Goal: Task Accomplishment & Management: Complete application form

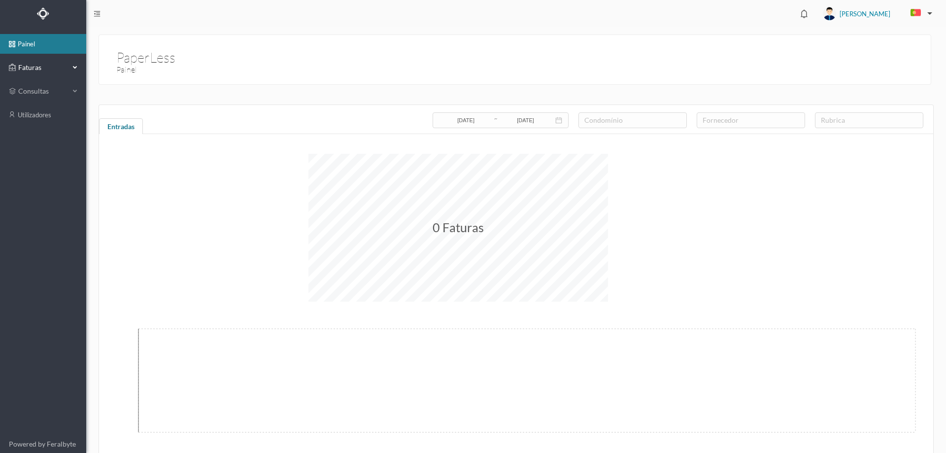
click at [13, 59] on icon at bounding box center [12, 68] width 7 height 20
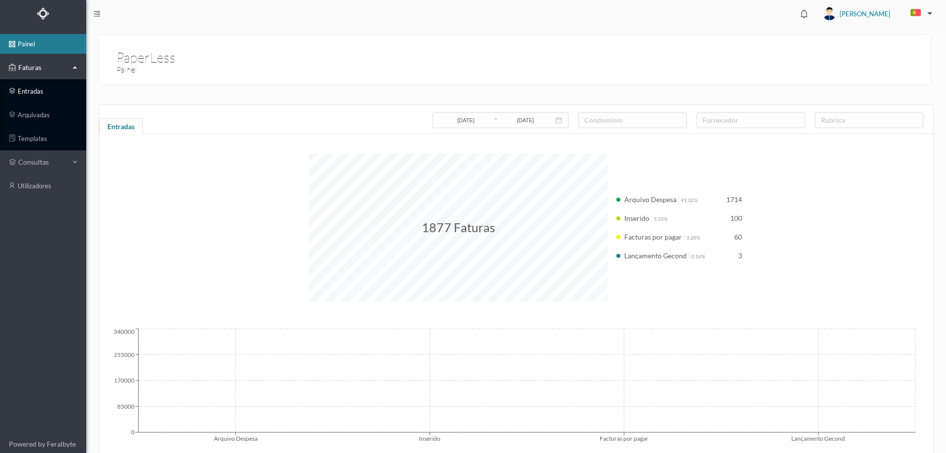
click at [32, 88] on link "entradas" at bounding box center [43, 91] width 86 height 20
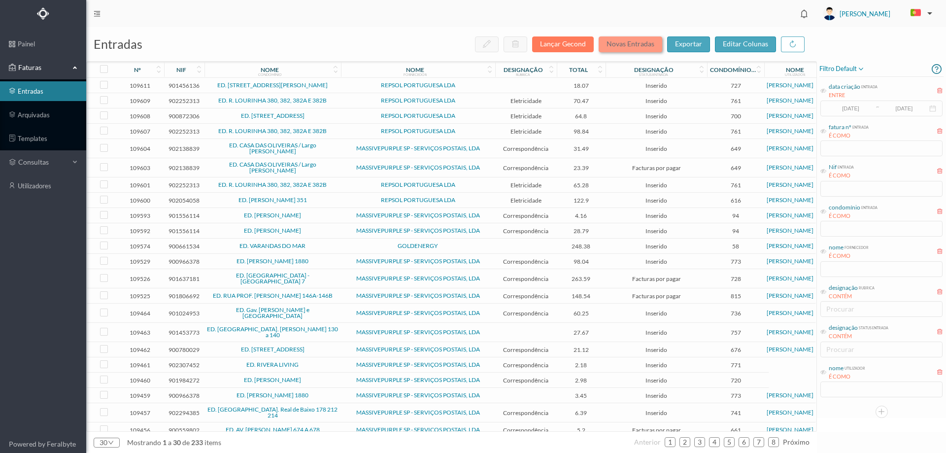
click at [622, 43] on button "Novas Entradas" at bounding box center [630, 44] width 64 height 16
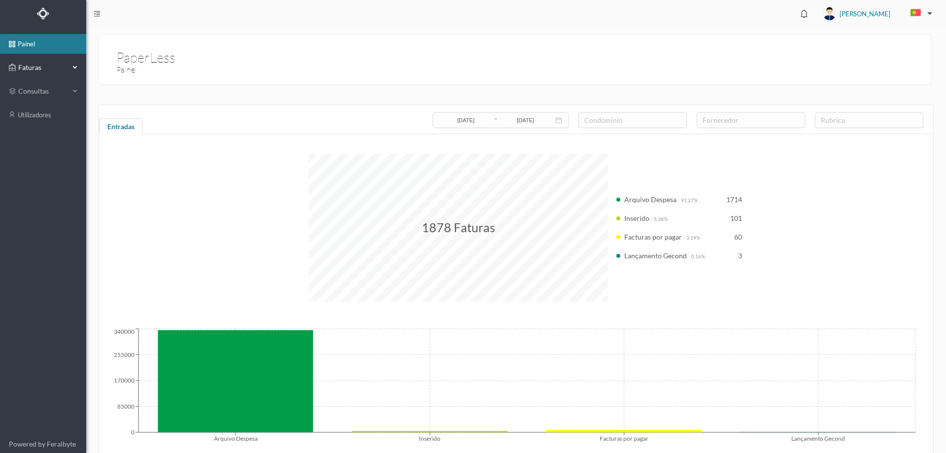
click at [29, 72] on span "Faturas" at bounding box center [43, 68] width 54 height 10
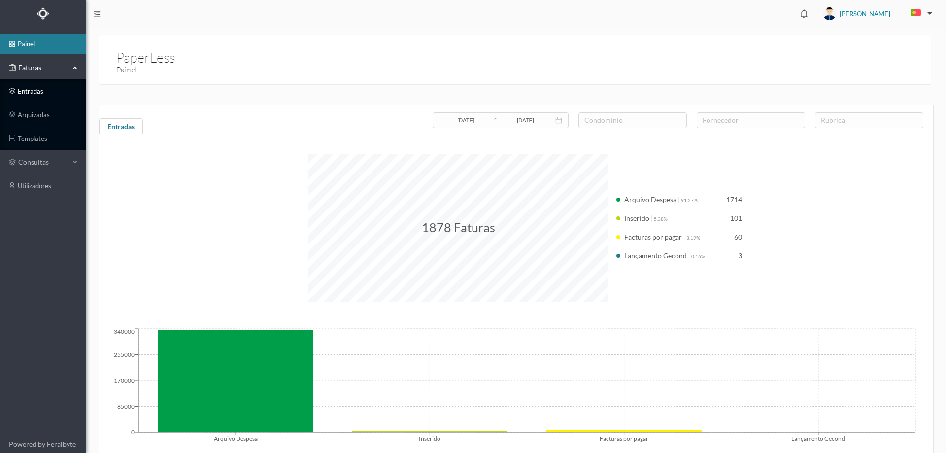
click at [41, 100] on link "entradas" at bounding box center [43, 91] width 86 height 20
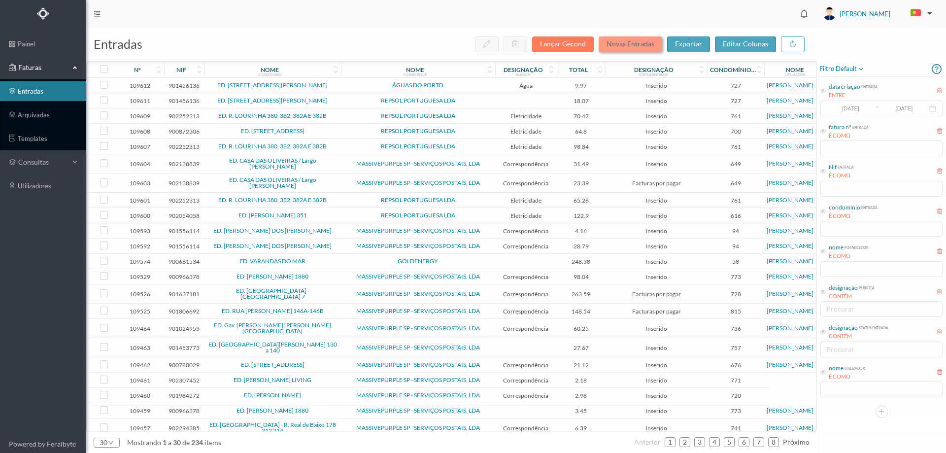
click at [617, 41] on button "Novas Entradas" at bounding box center [630, 44] width 64 height 16
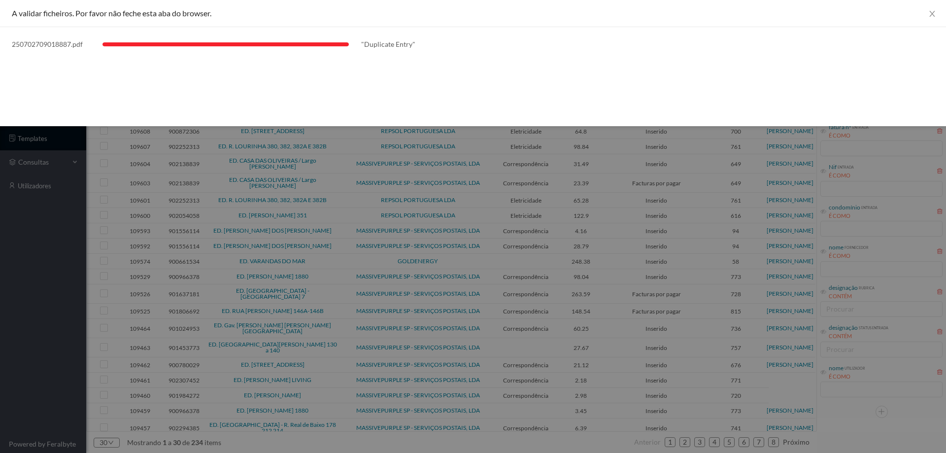
click at [42, 273] on div at bounding box center [473, 226] width 946 height 453
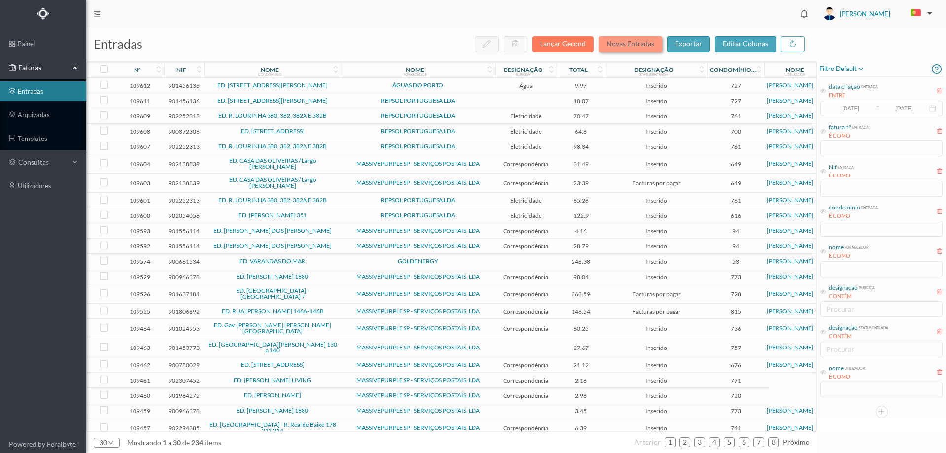
click at [643, 47] on button "Novas Entradas" at bounding box center [630, 44] width 64 height 16
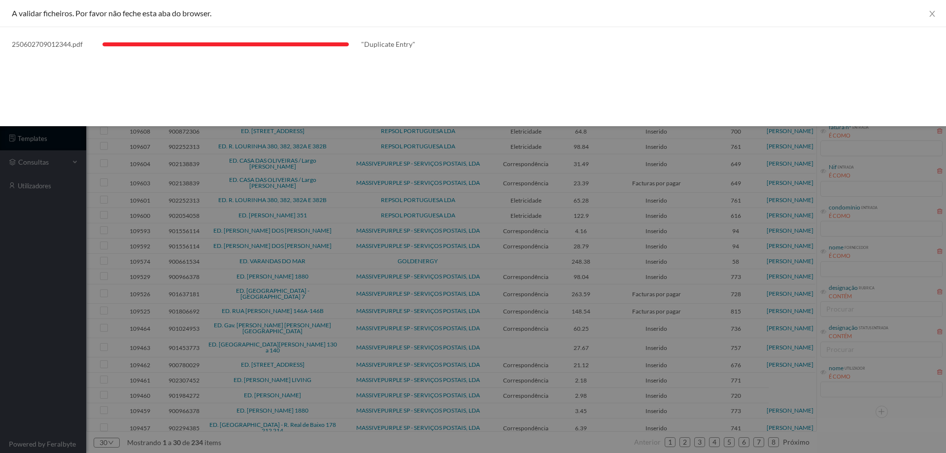
click at [91, 293] on div at bounding box center [473, 226] width 946 height 453
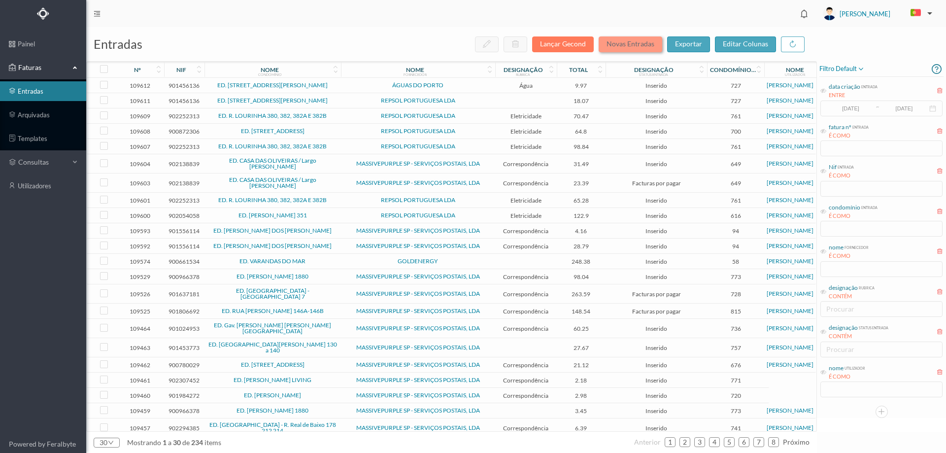
click at [606, 45] on button "Novas Entradas" at bounding box center [630, 44] width 64 height 16
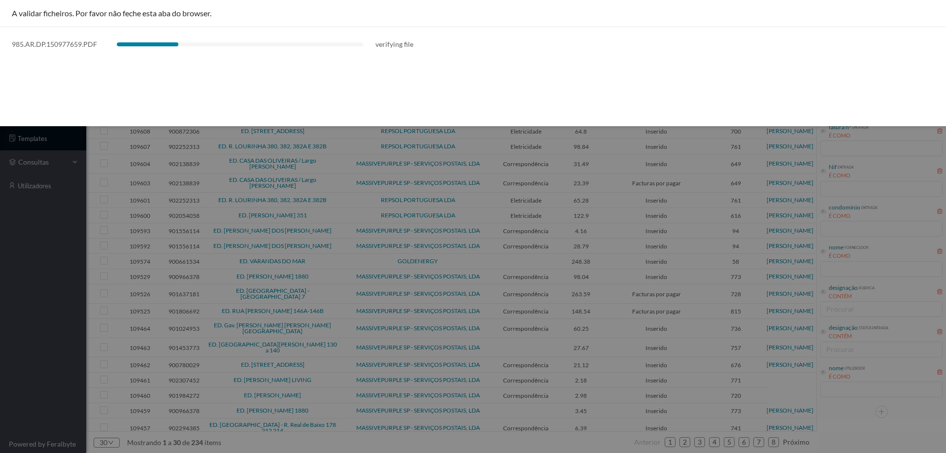
click at [19, 324] on div at bounding box center [473, 226] width 946 height 453
click at [31, 253] on div at bounding box center [473, 226] width 946 height 453
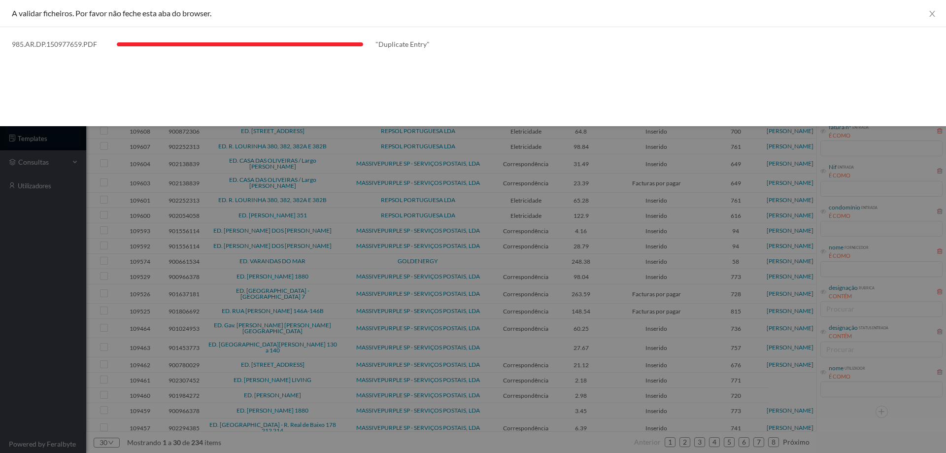
click at [24, 278] on div at bounding box center [473, 226] width 946 height 453
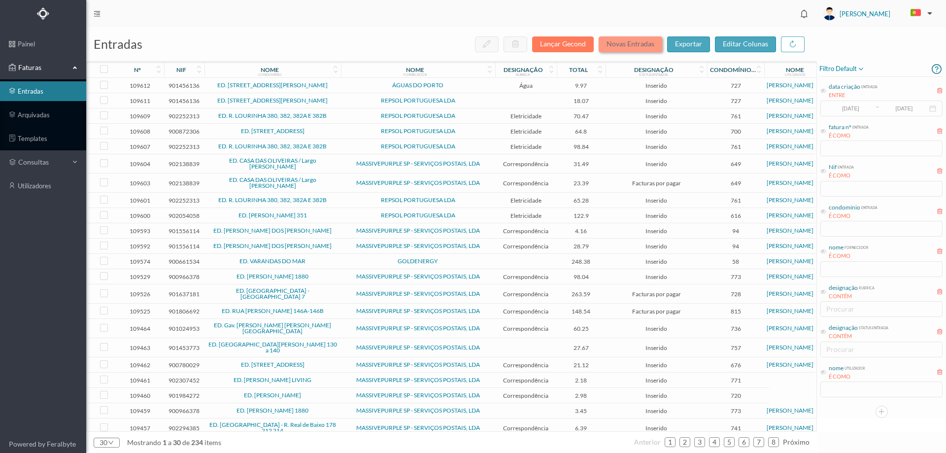
click at [645, 44] on button "Novas Entradas" at bounding box center [630, 44] width 64 height 16
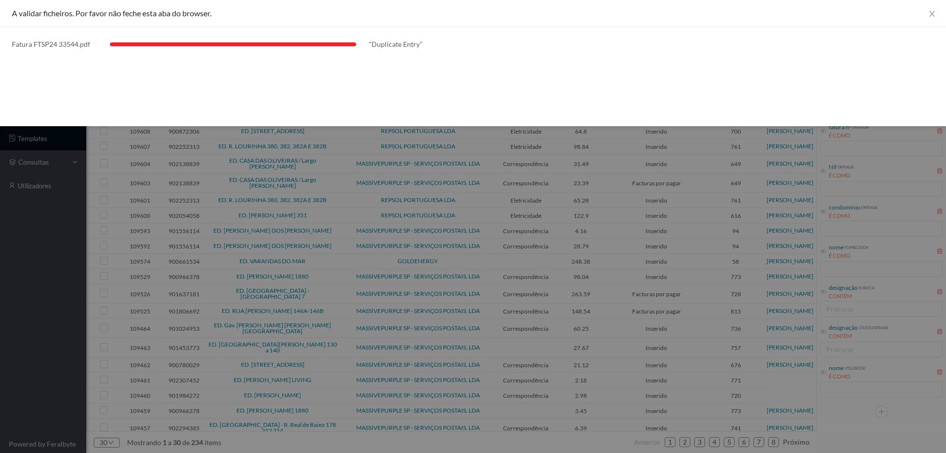
click at [49, 268] on div at bounding box center [473, 226] width 946 height 453
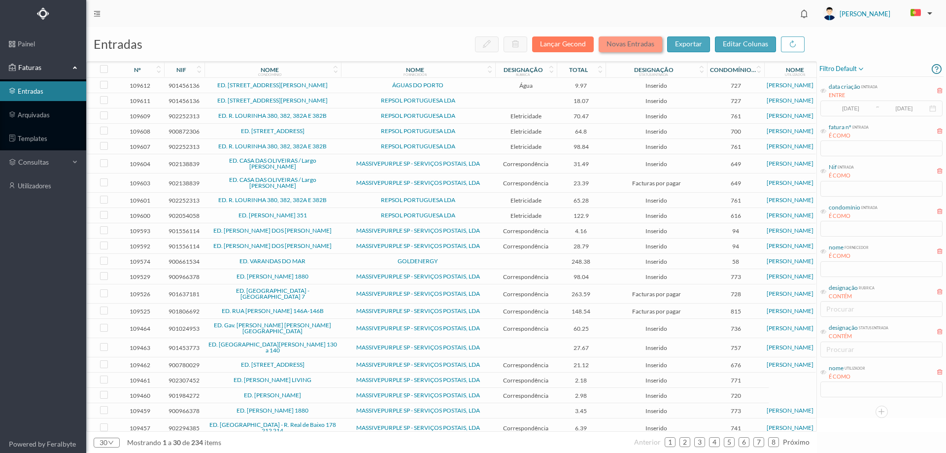
click at [646, 40] on button "Novas Entradas" at bounding box center [630, 44] width 64 height 16
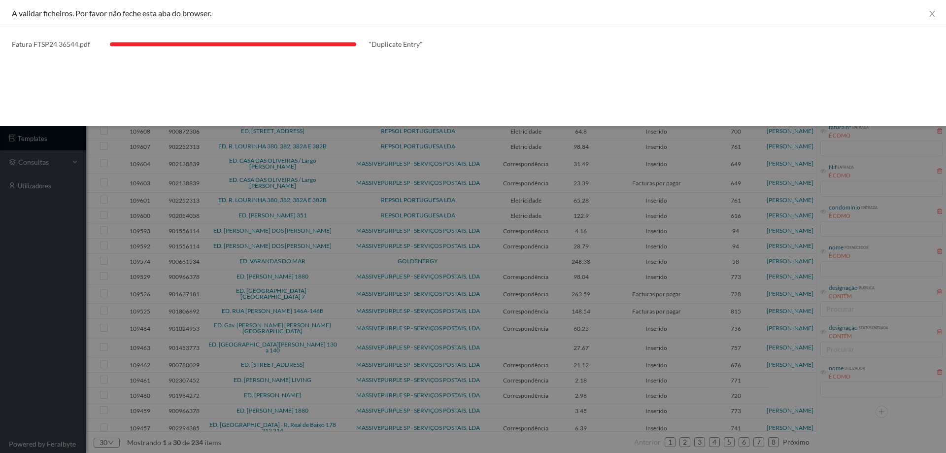
click at [34, 213] on div at bounding box center [473, 226] width 946 height 453
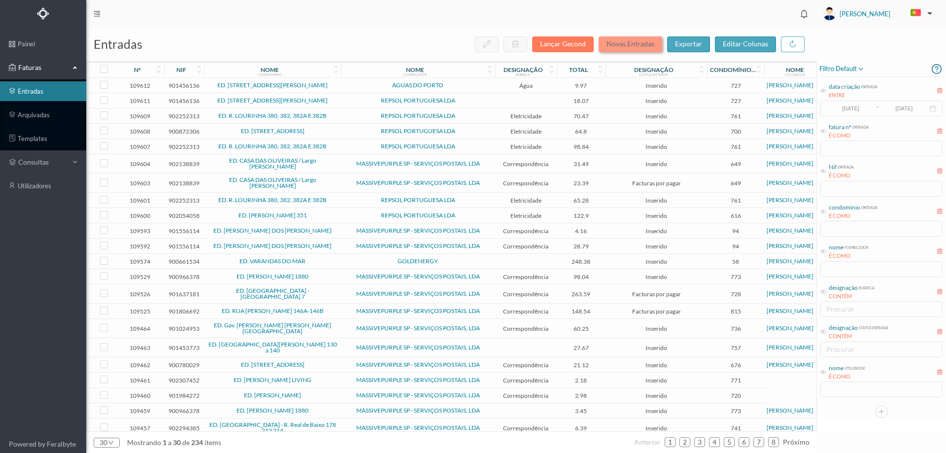
click at [640, 40] on button "Novas Entradas" at bounding box center [630, 44] width 64 height 16
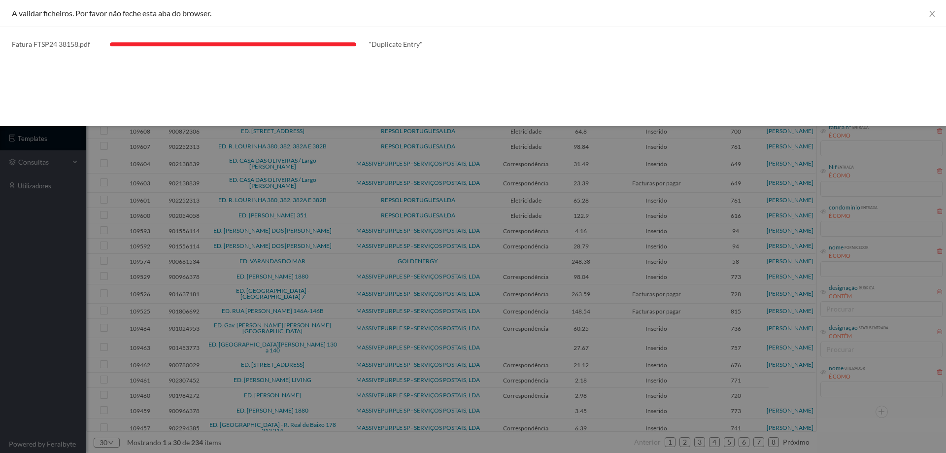
click at [69, 317] on div at bounding box center [473, 226] width 946 height 453
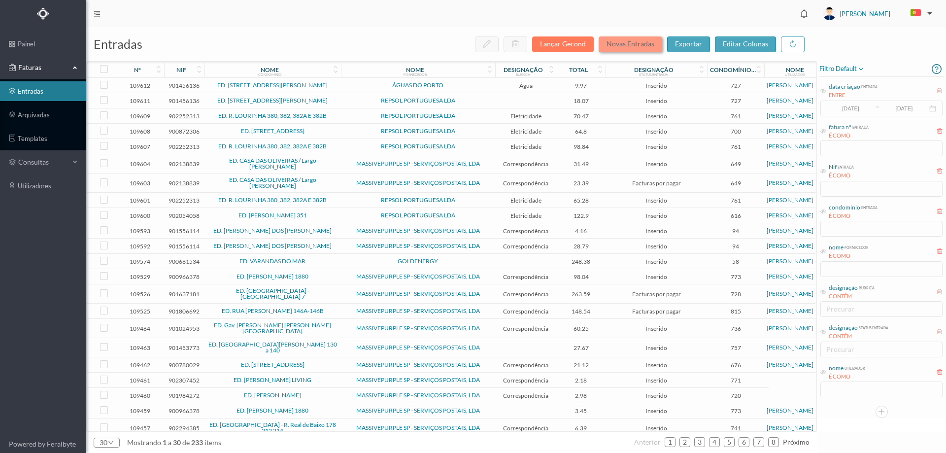
click at [647, 40] on button "Novas Entradas" at bounding box center [630, 44] width 64 height 16
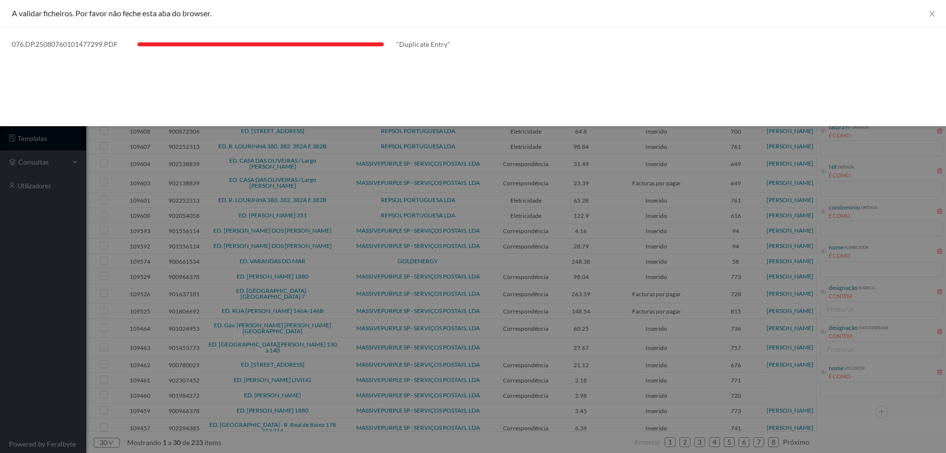
click at [53, 307] on div at bounding box center [473, 226] width 946 height 453
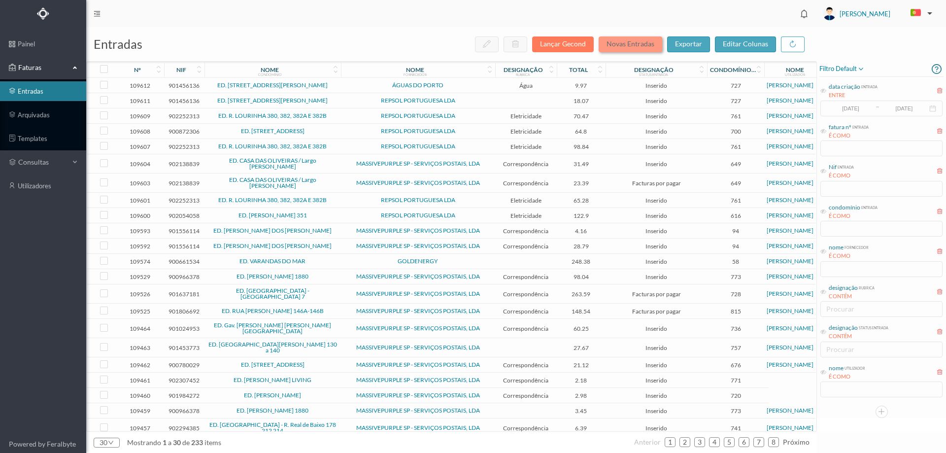
click at [630, 42] on button "Novas Entradas" at bounding box center [630, 44] width 64 height 16
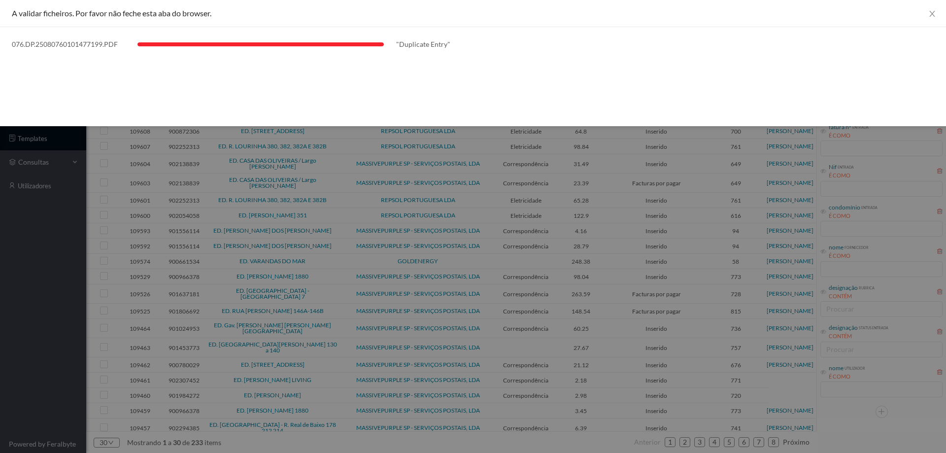
click at [0, 357] on div at bounding box center [473, 226] width 946 height 453
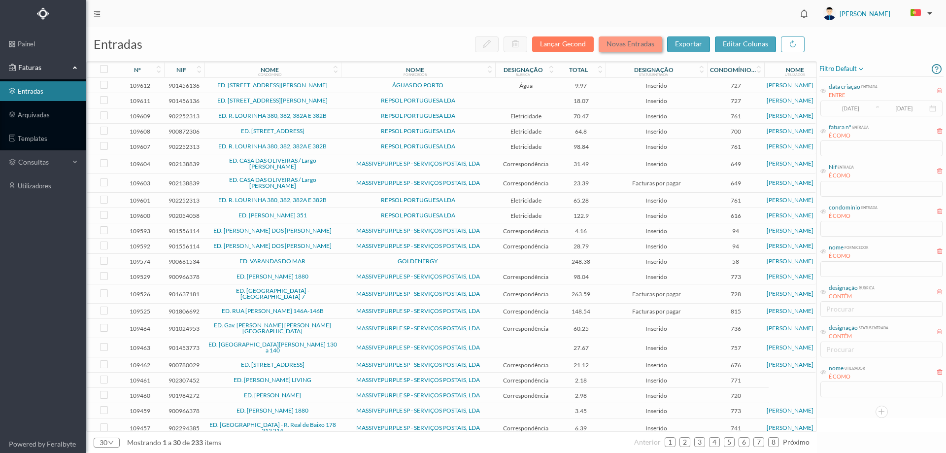
click at [620, 42] on button "Novas Entradas" at bounding box center [630, 44] width 64 height 16
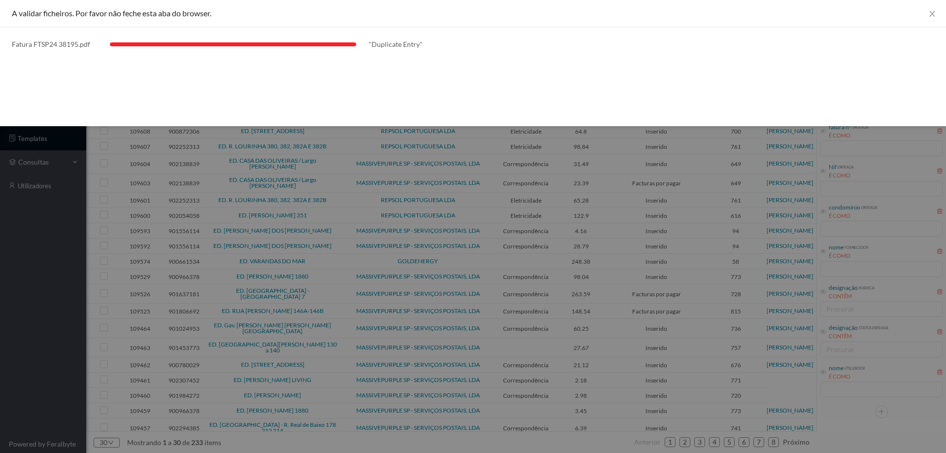
click at [41, 243] on div at bounding box center [473, 226] width 946 height 453
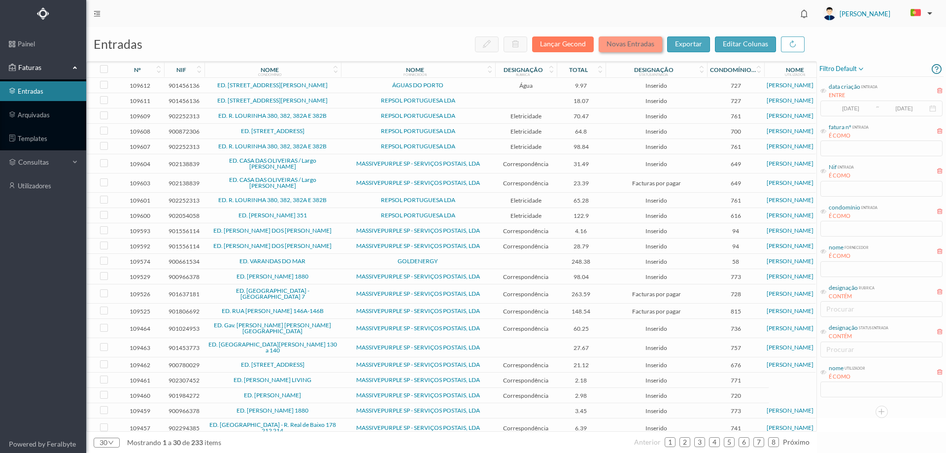
click at [641, 49] on button "Novas Entradas" at bounding box center [630, 44] width 64 height 16
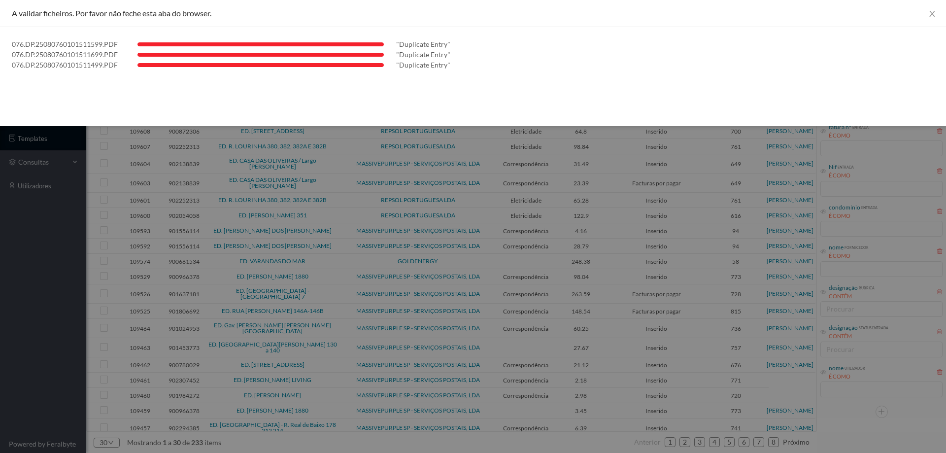
click at [22, 262] on div at bounding box center [473, 226] width 946 height 453
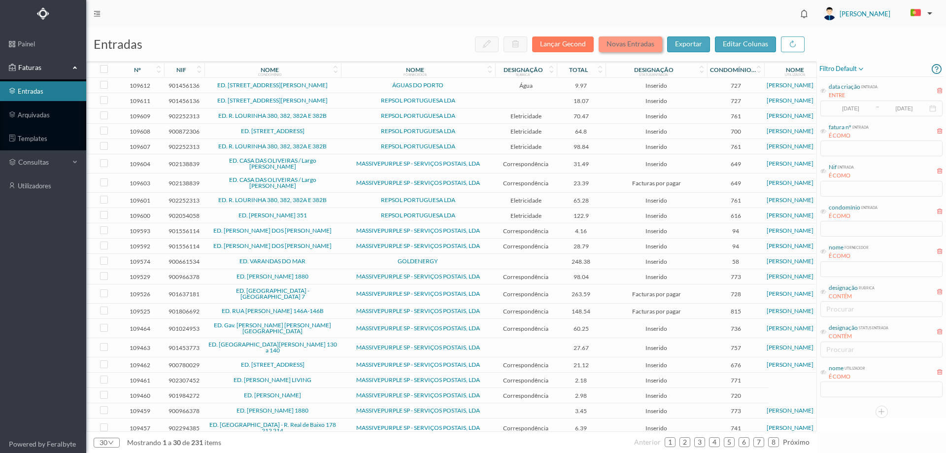
click at [630, 46] on button "Novas Entradas" at bounding box center [630, 44] width 64 height 16
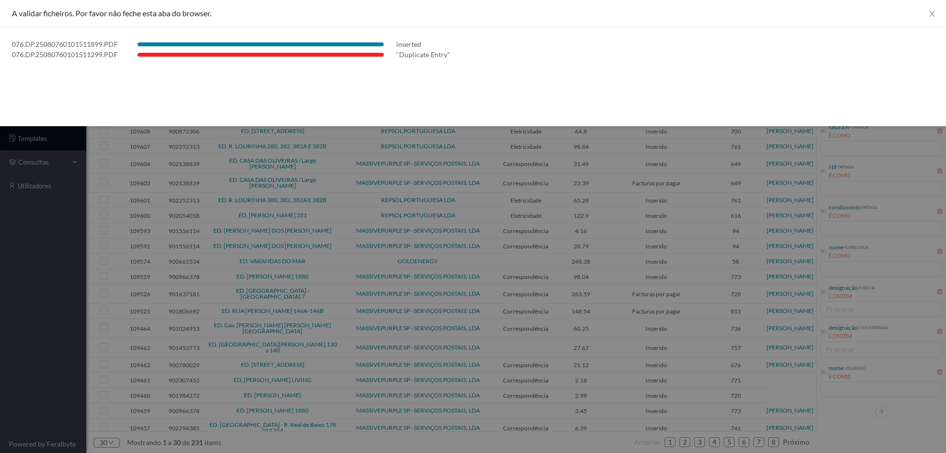
click at [1, 336] on div at bounding box center [473, 226] width 946 height 453
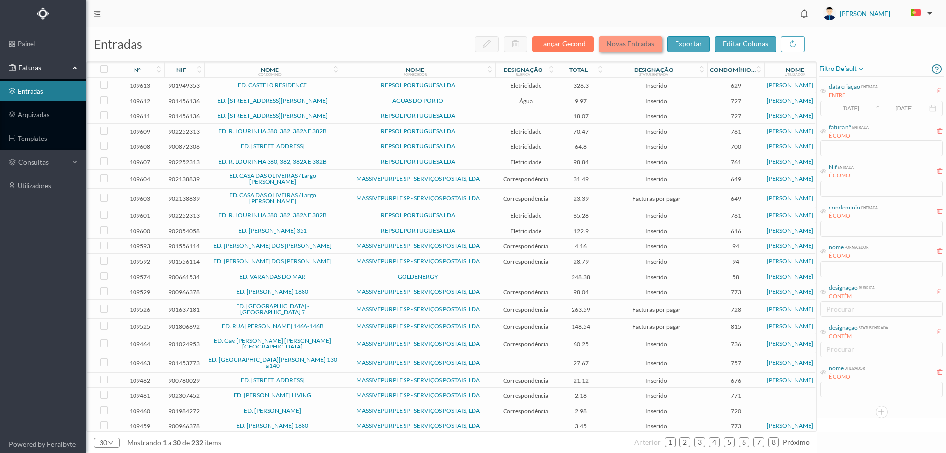
click at [621, 45] on button "Novas Entradas" at bounding box center [630, 44] width 64 height 16
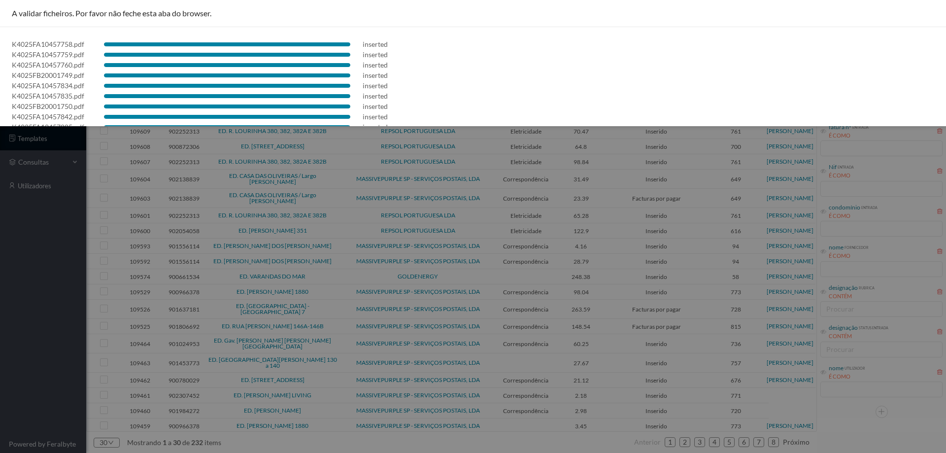
scroll to position [183, 0]
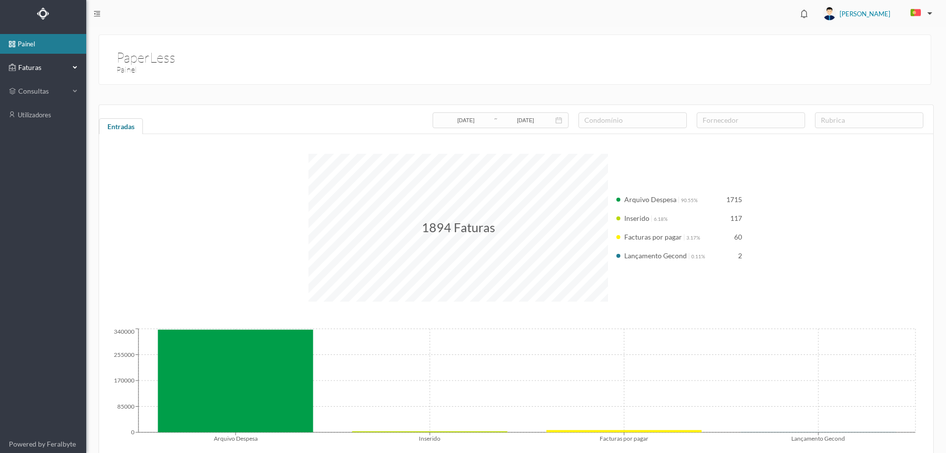
click at [43, 68] on span "Faturas" at bounding box center [43, 68] width 54 height 10
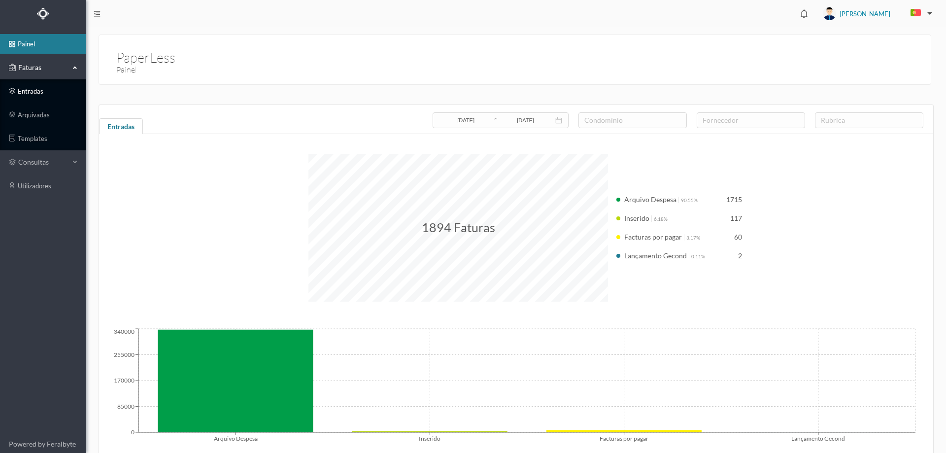
click at [42, 85] on link "entradas" at bounding box center [43, 91] width 86 height 20
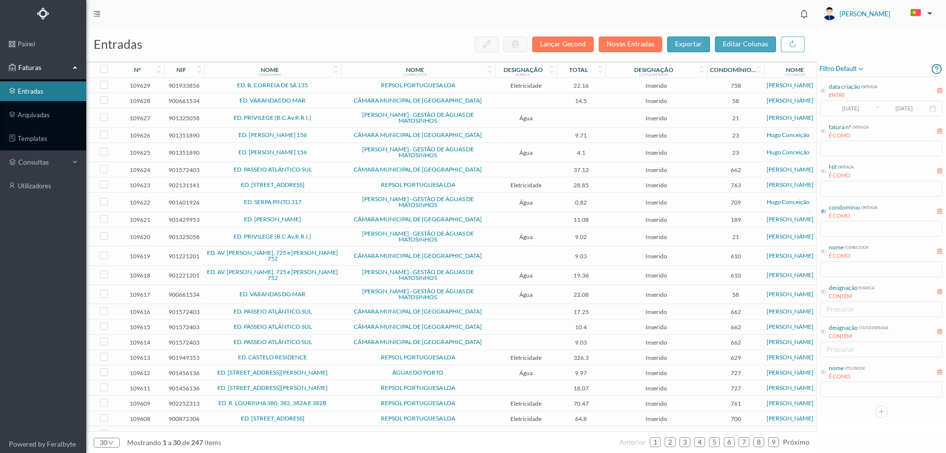
click at [824, 213] on icon at bounding box center [823, 211] width 6 height 6
click at [833, 229] on input "text" at bounding box center [881, 229] width 122 height 16
click at [821, 251] on icon at bounding box center [823, 251] width 6 height 6
click at [828, 265] on input "text" at bounding box center [881, 269] width 122 height 16
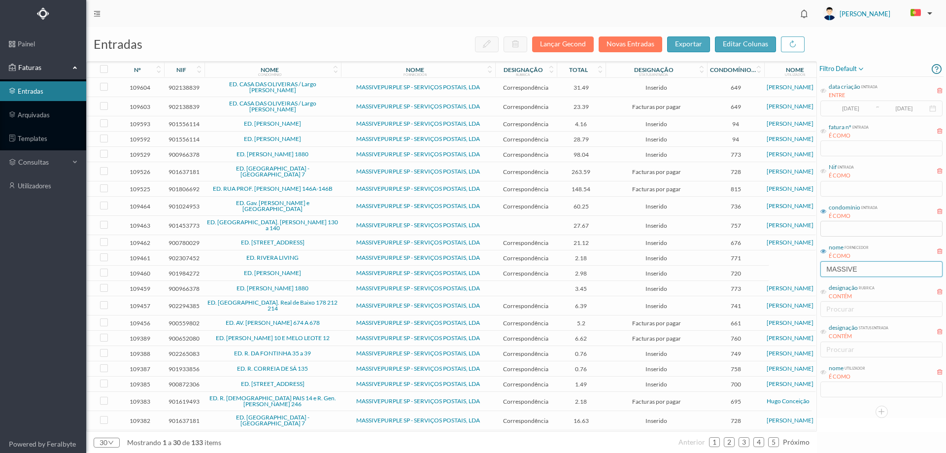
type input "MASSIVE"
click at [342, 87] on td "MASSIVEPURPLE SP - SERVIÇOS POSTAIS, LDA" at bounding box center [418, 87] width 154 height 19
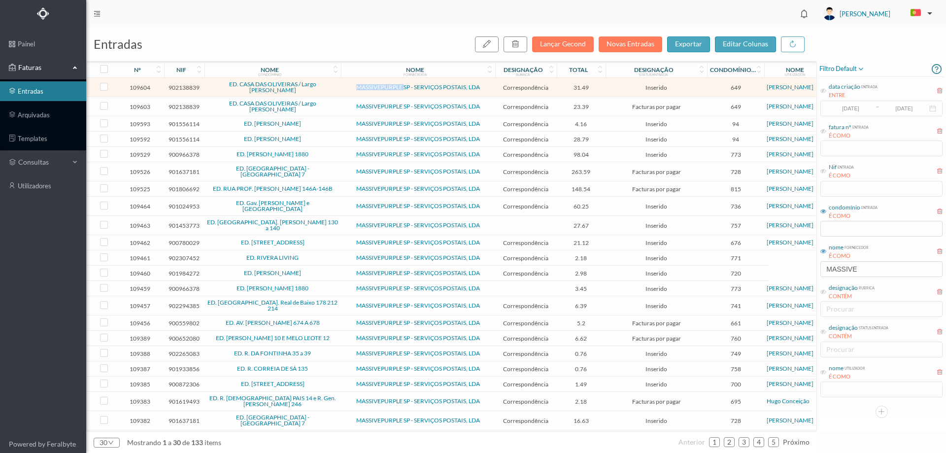
click at [342, 87] on td "MASSIVEPURPLE SP - SERVIÇOS POSTAIS, LDA" at bounding box center [418, 87] width 154 height 19
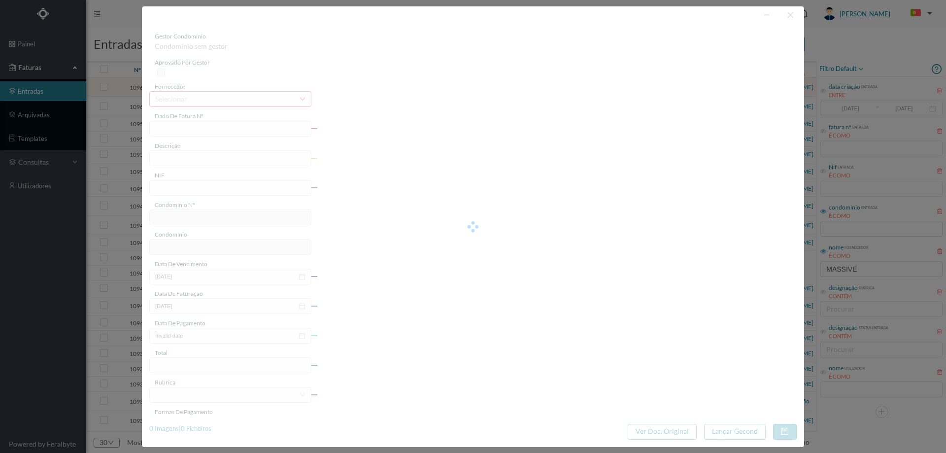
type input "4 39/36544"
type input "Serviço [PERSON_NAME]"
type input "902138839"
type input "Invalid date"
type input "2024-12-06"
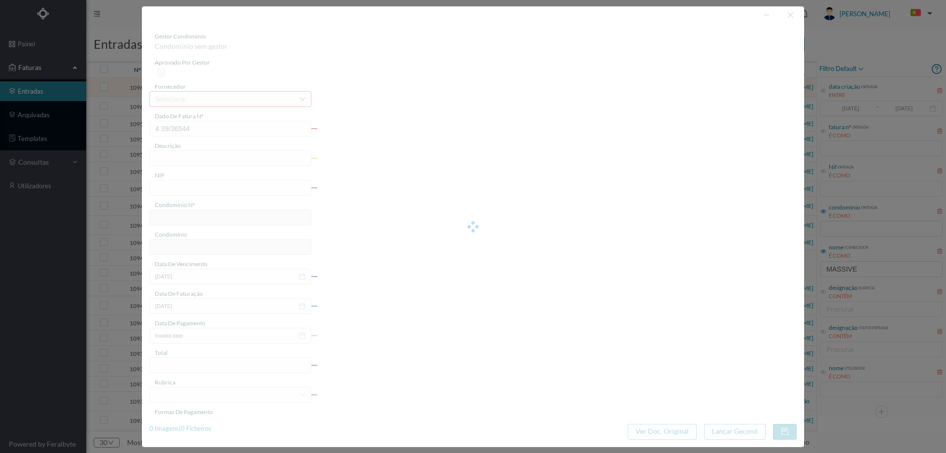
type input "31.49"
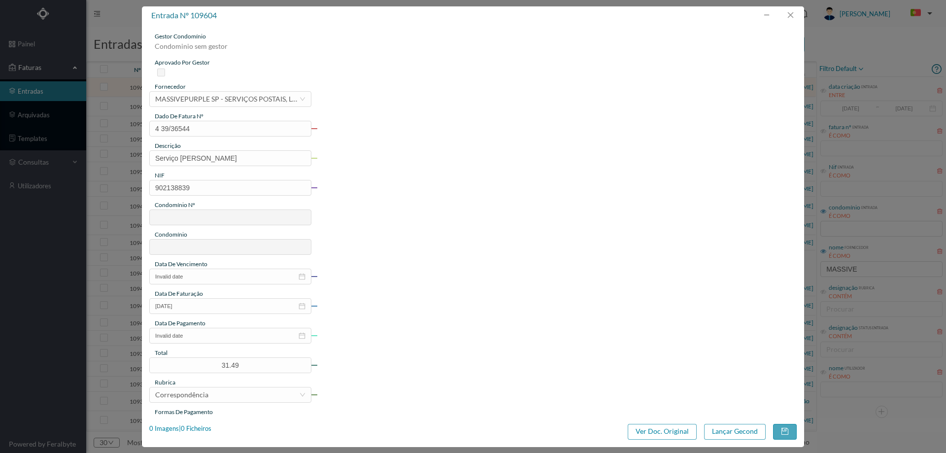
type input "649"
type input "ED. CASA DAS OLIVEIRAS / Largo Alberto Pimentel"
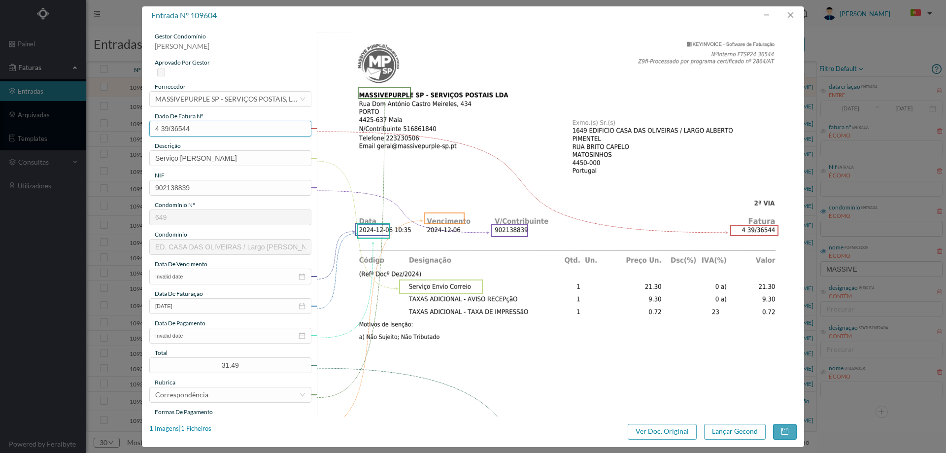
drag, startPoint x: 207, startPoint y: 126, endPoint x: 145, endPoint y: 125, distance: 61.6
click at [145, 125] on div "gestor condomínio Cristina Sousa aprovado por gestor fornecedor selecionar MASS…" at bounding box center [473, 221] width 662 height 392
click at [793, 15] on button "button" at bounding box center [790, 15] width 24 height 16
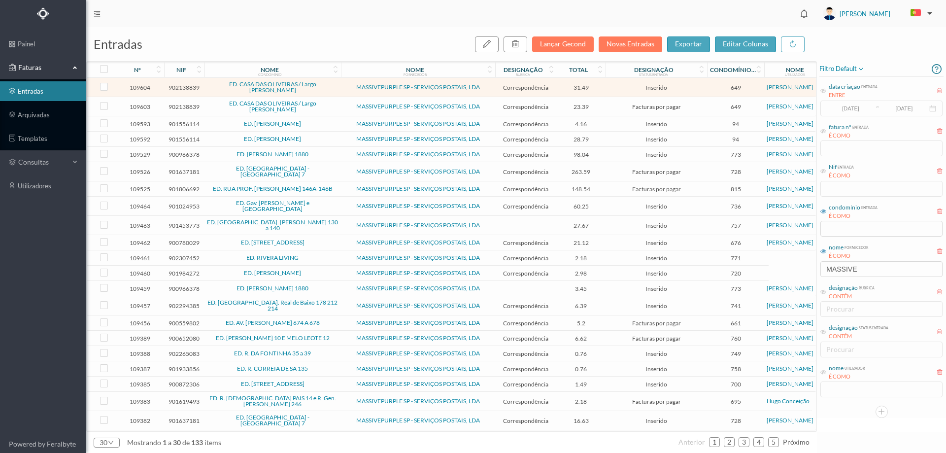
click at [335, 107] on span "ED. CASA DAS OLIVEIRAS / Largo Alberto Pimentel" at bounding box center [272, 106] width 131 height 12
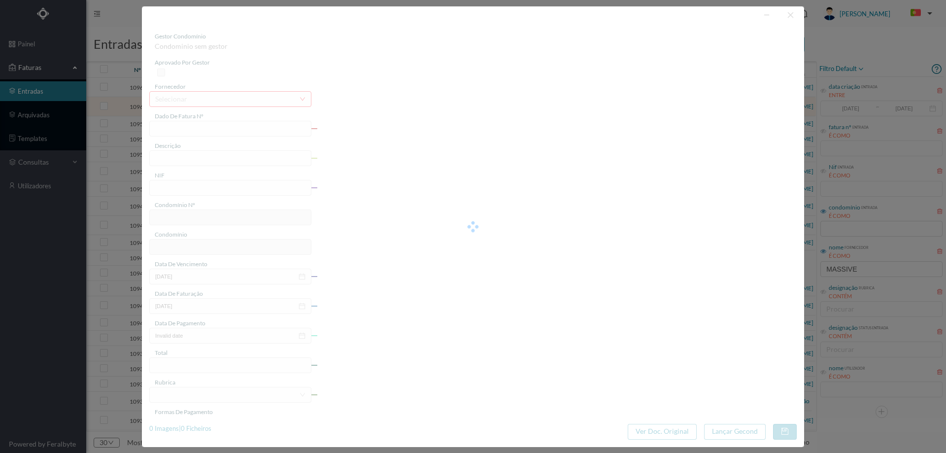
type input "4 39/33544"
type input "Serviço [PERSON_NAME]"
type input "902138839"
type input "2024-11-01"
type input "2024-11-19"
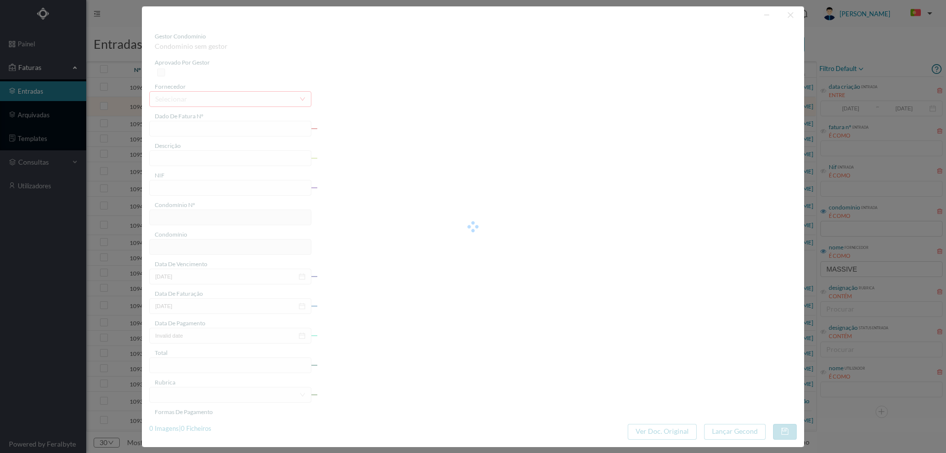
type input "2024-11-01"
type input "23.39"
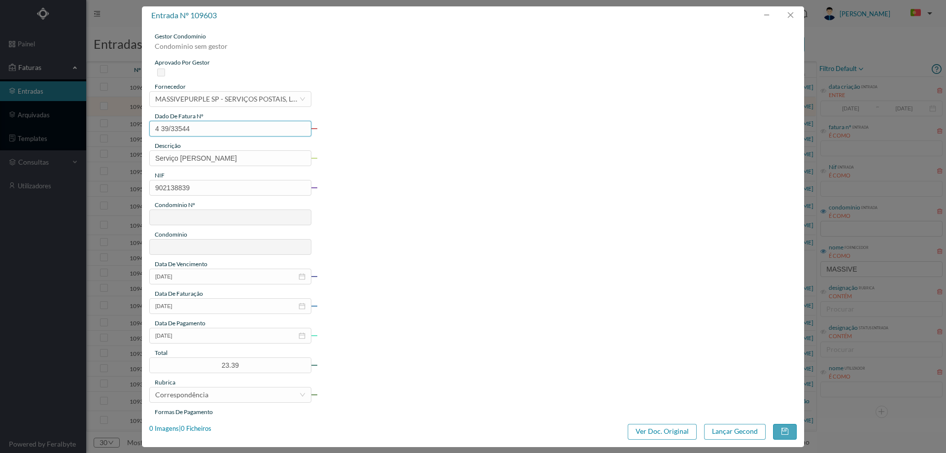
type input "649"
type input "ED. CASA DAS OLIVEIRAS / Largo Alberto Pimentel"
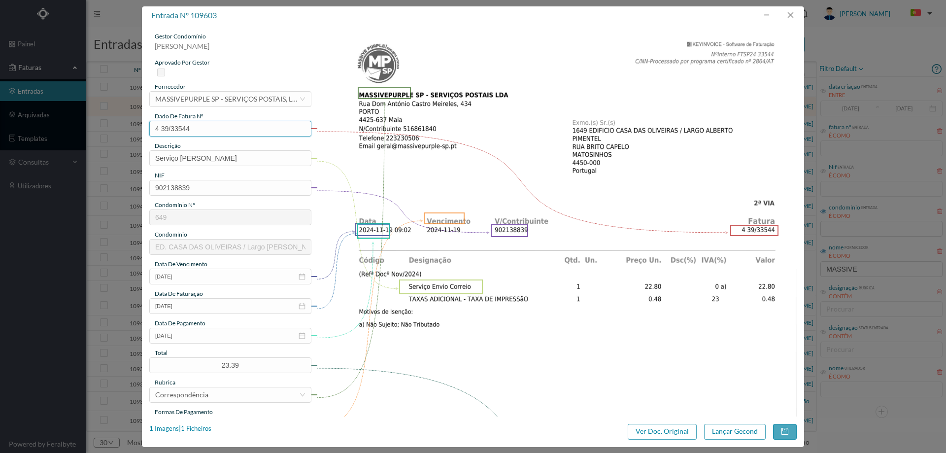
drag, startPoint x: 191, startPoint y: 131, endPoint x: 132, endPoint y: 131, distance: 58.1
click at [132, 131] on div "entrada nº 109603 gestor condomínio Cristina Sousa aprovado por gestor forneced…" at bounding box center [473, 226] width 946 height 453
click at [765, 14] on button "button" at bounding box center [766, 15] width 24 height 16
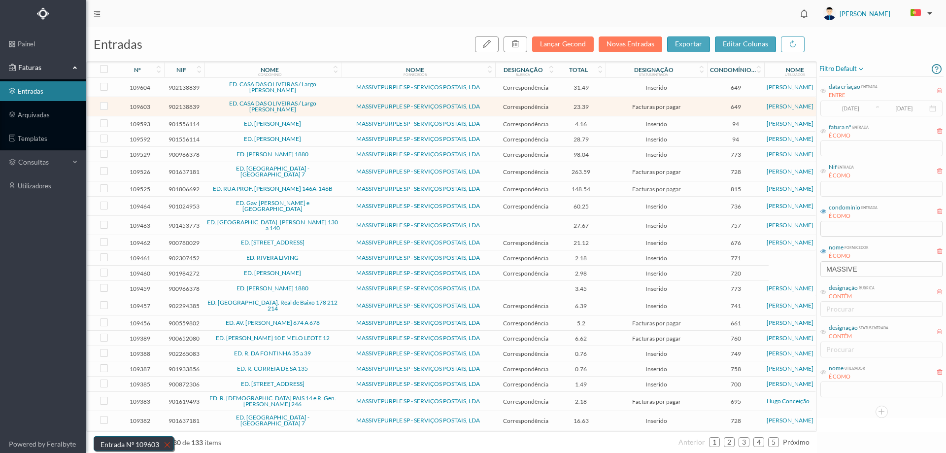
click at [166, 443] on icon at bounding box center [168, 444] width 10 height 12
click at [336, 112] on span "ED. CASA DAS OLIVEIRAS / Largo Alberto Pimentel" at bounding box center [272, 106] width 131 height 12
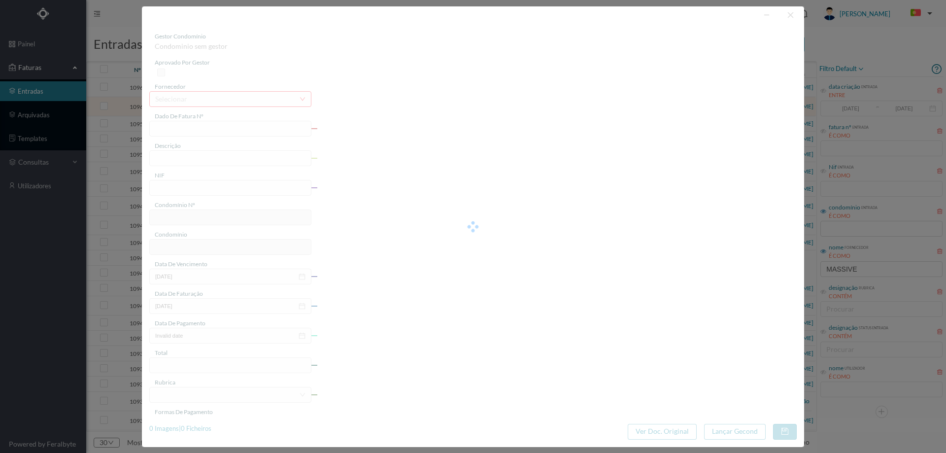
type input "4 39/33544"
type input "Serviço Envio Correio"
type input "902138839"
type input "2024-11-01"
type input "2024-11-19"
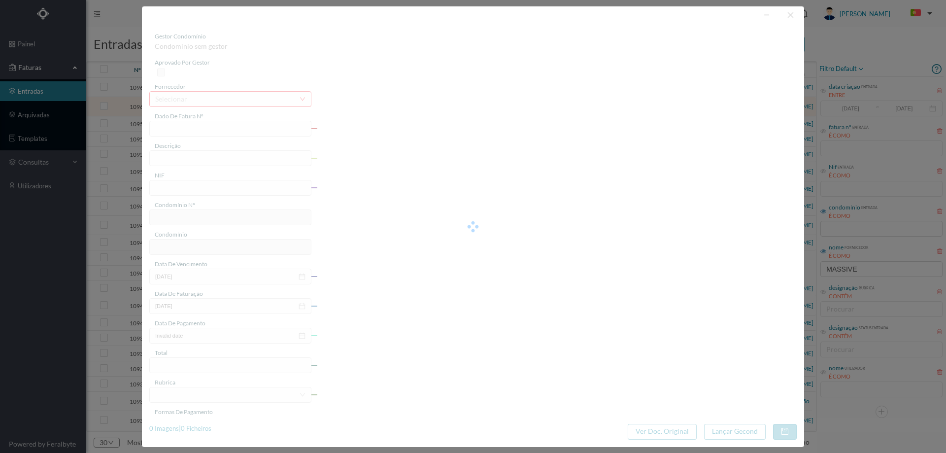
type input "2024-11-01"
type input "23.39"
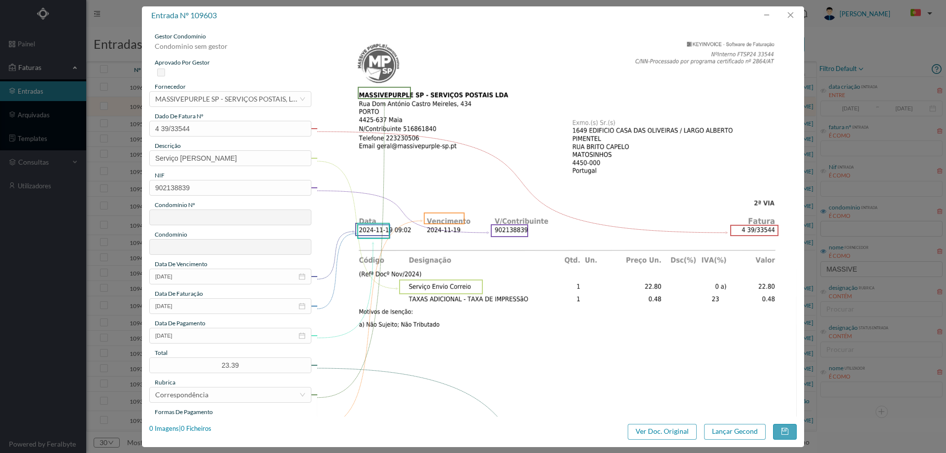
type input "649"
type input "ED. CASA DAS OLIVEIRAS / Largo Alberto Pimentel"
click at [197, 338] on input "2024-11-01" at bounding box center [230, 335] width 162 height 16
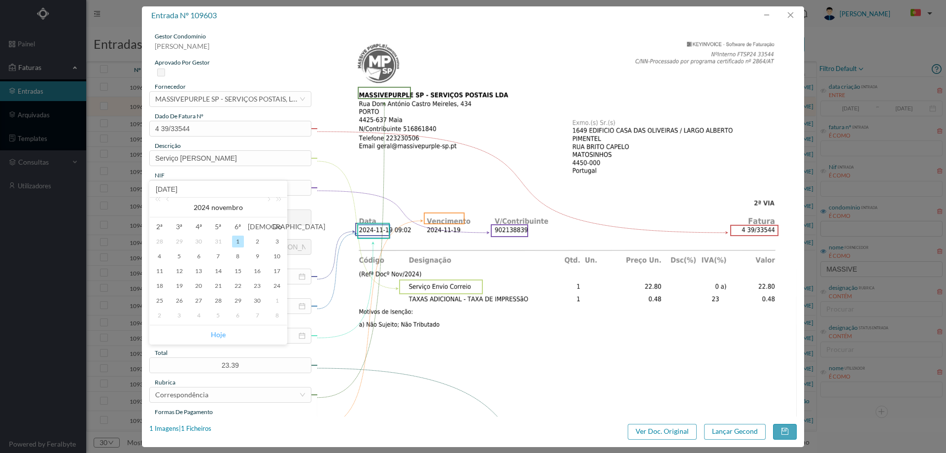
click at [213, 335] on link "Hoje" at bounding box center [218, 334] width 15 height 19
type input "2025-08-12"
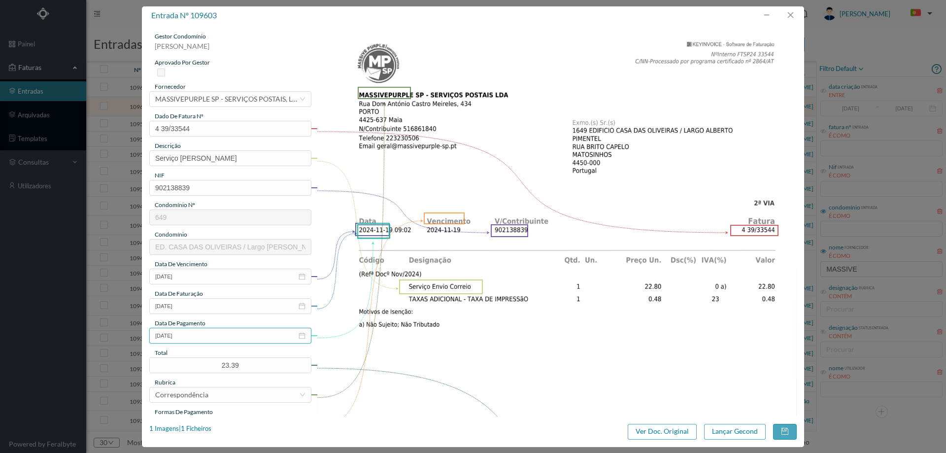
scroll to position [98, 0]
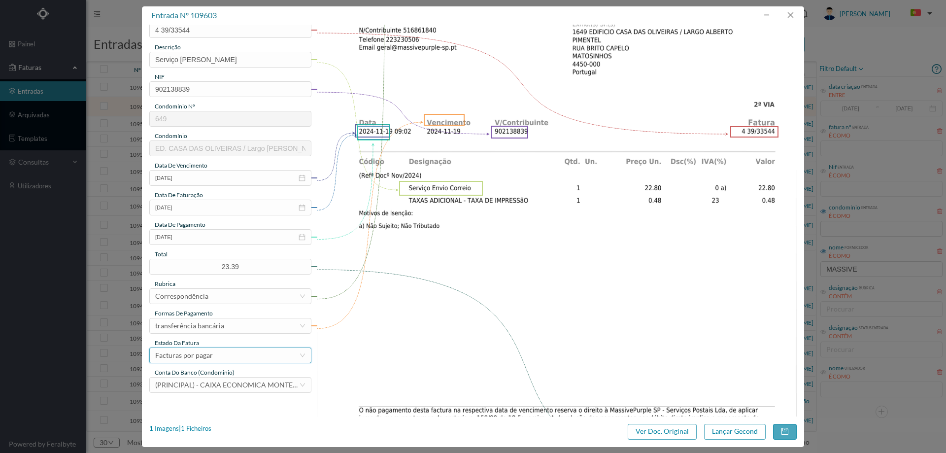
click at [209, 351] on div "Facturas por pagar" at bounding box center [184, 355] width 58 height 15
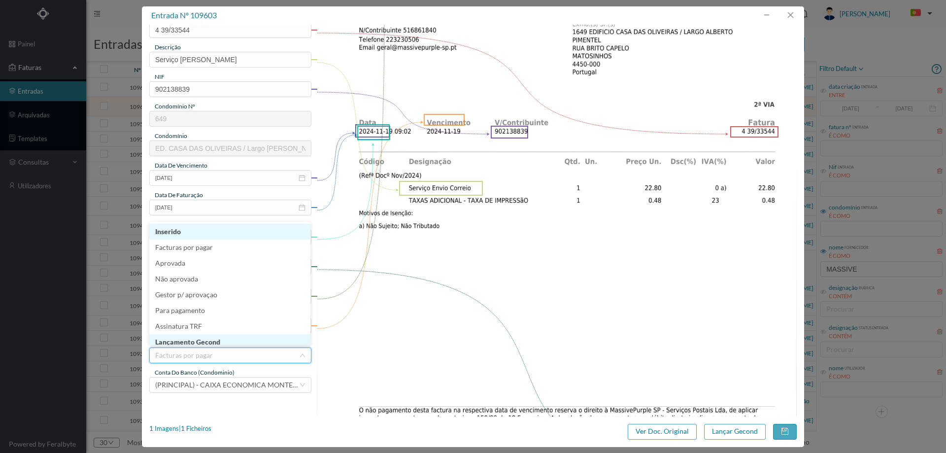
scroll to position [5, 0]
click at [220, 342] on li "Lançamento Gecond" at bounding box center [229, 337] width 161 height 16
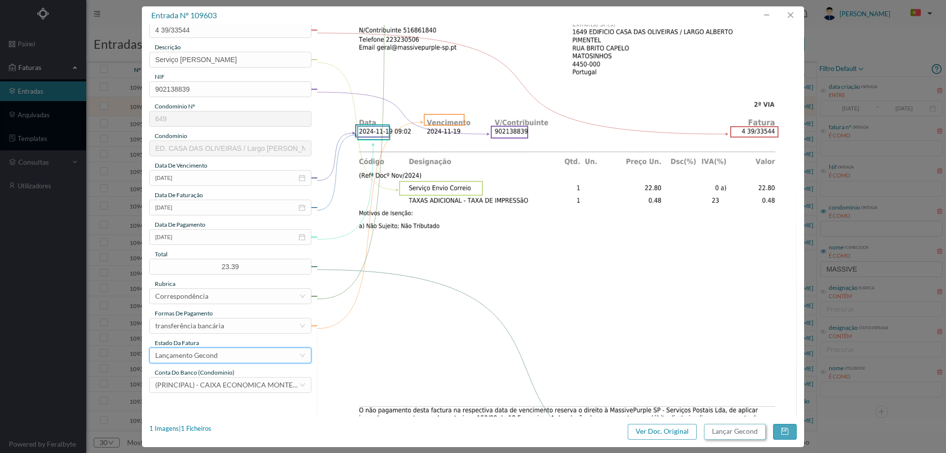
click at [715, 428] on button "Lançar Gecond" at bounding box center [735, 432] width 62 height 16
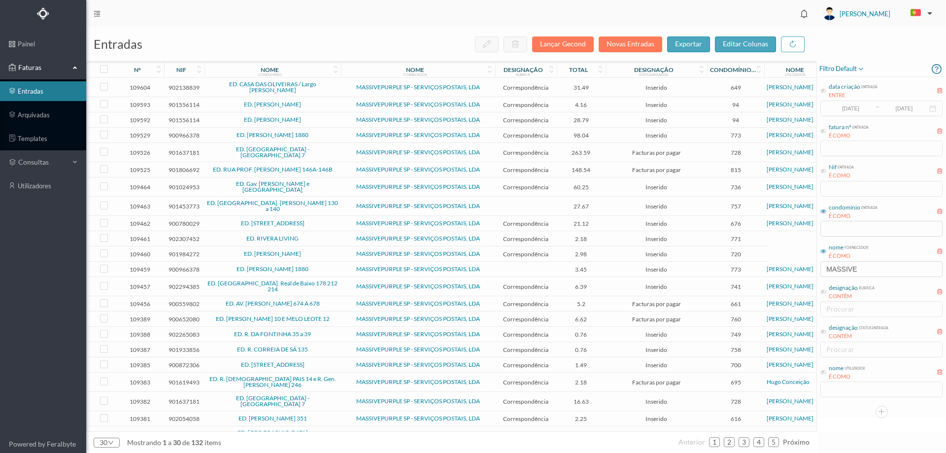
click at [338, 81] on td "ED. CASA DAS OLIVEIRAS / Largo Alberto Pimentel" at bounding box center [272, 87] width 136 height 19
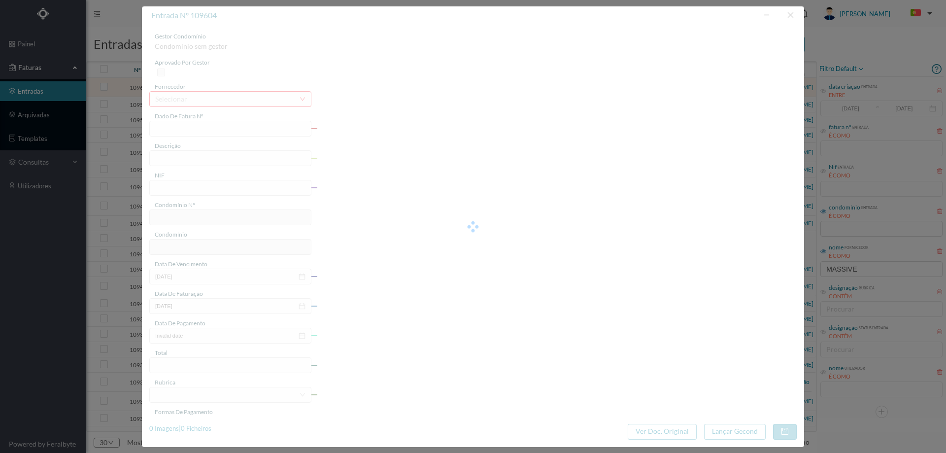
type input "4 39/36544"
type input "Serviço [PERSON_NAME]"
type input "902138839"
type input "Invalid date"
type input "2024-12-06"
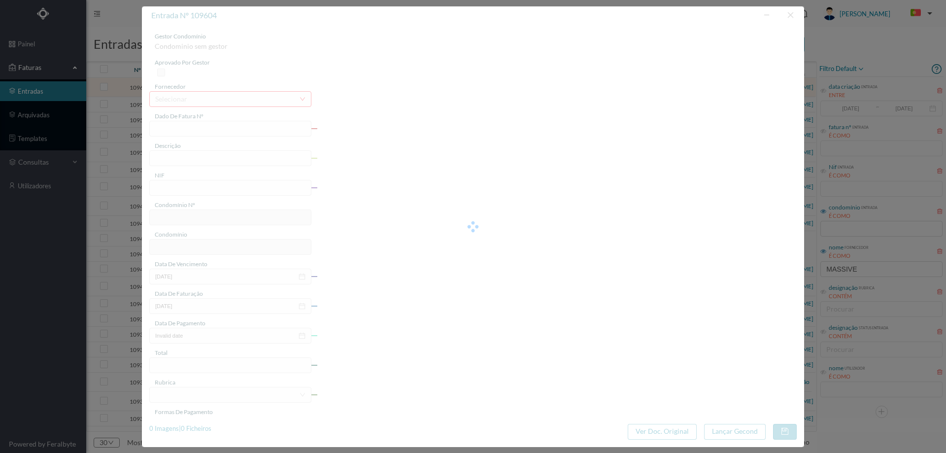
type input "31.49"
type input "649"
type input "ED. CASA DAS OLIVEIRAS / Largo Alberto Pimentel"
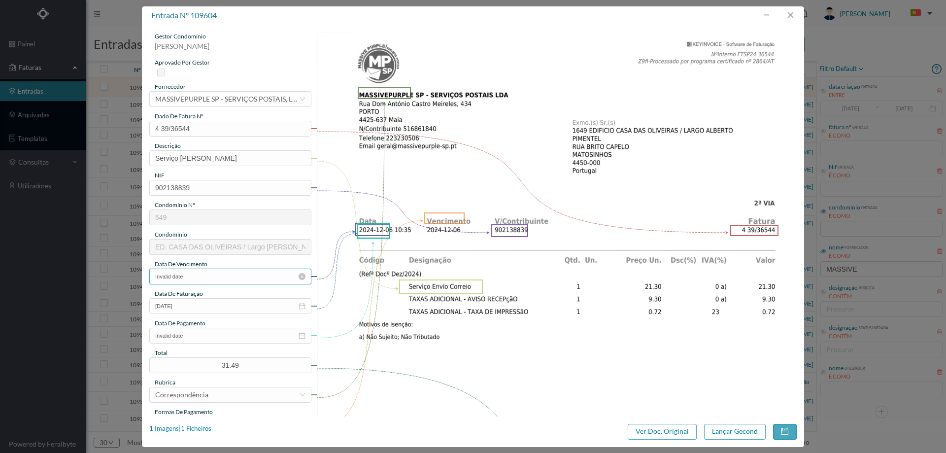
click at [192, 274] on input "Invalid date" at bounding box center [230, 276] width 162 height 16
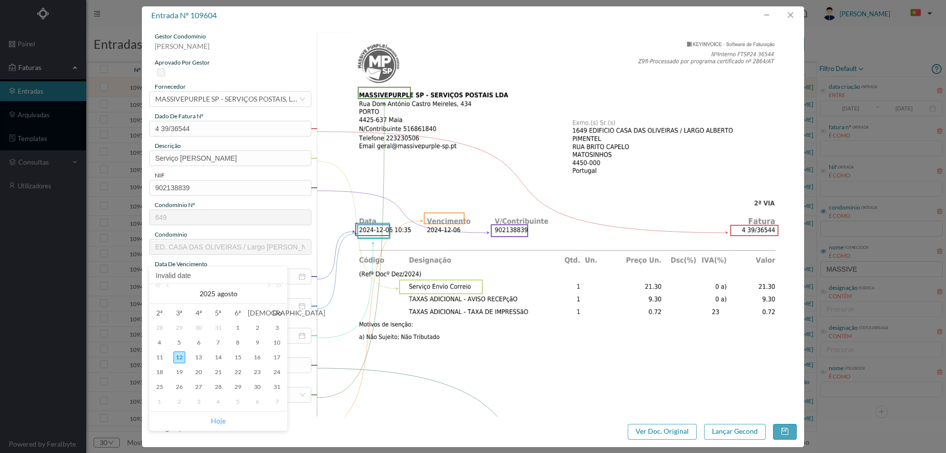
click at [218, 424] on link "Hoje" at bounding box center [218, 420] width 15 height 19
type input "[DATE]"
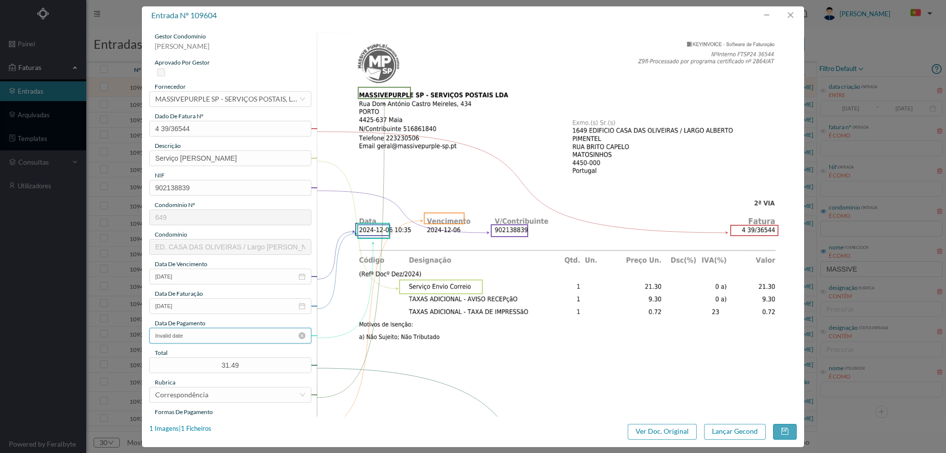
click at [201, 333] on input "Invalid date" at bounding box center [230, 335] width 162 height 16
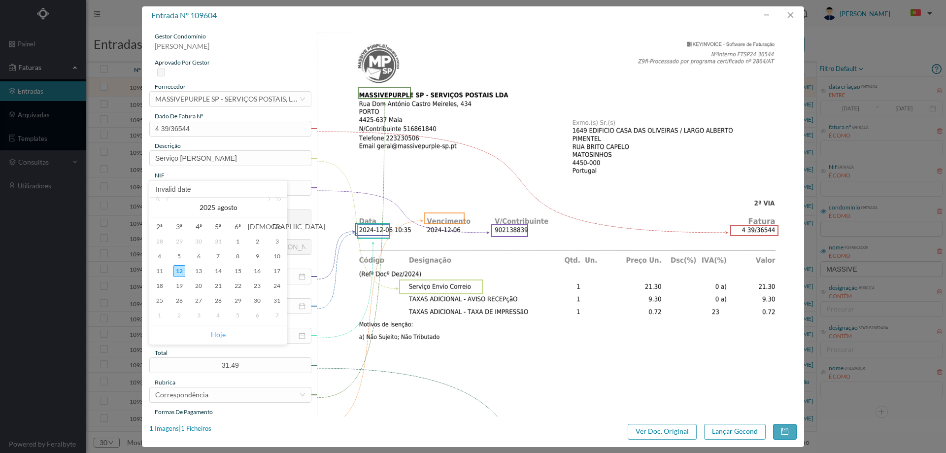
click at [214, 336] on link "Hoje" at bounding box center [218, 334] width 15 height 19
type input "[DATE]"
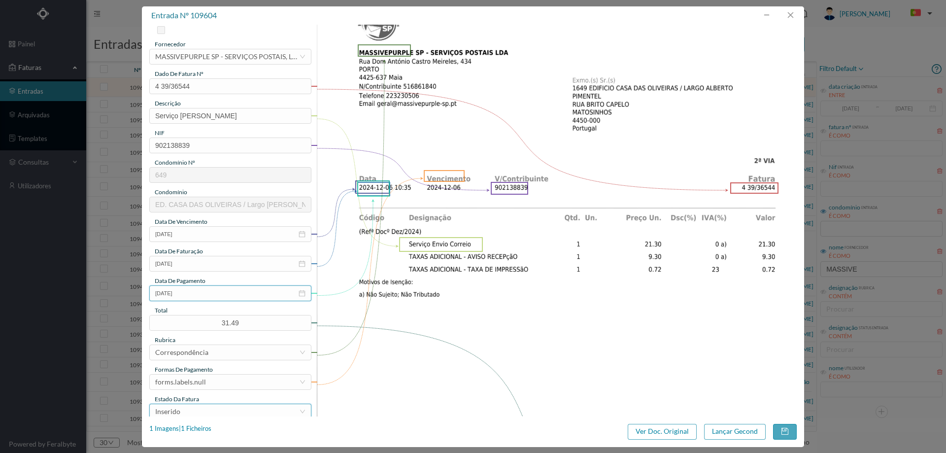
scroll to position [98, 0]
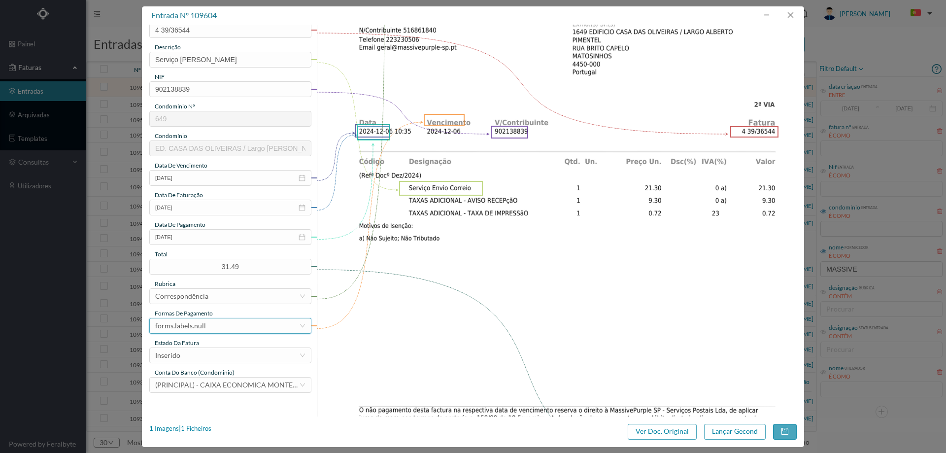
click at [208, 329] on div "forms.labels.null" at bounding box center [227, 325] width 144 height 15
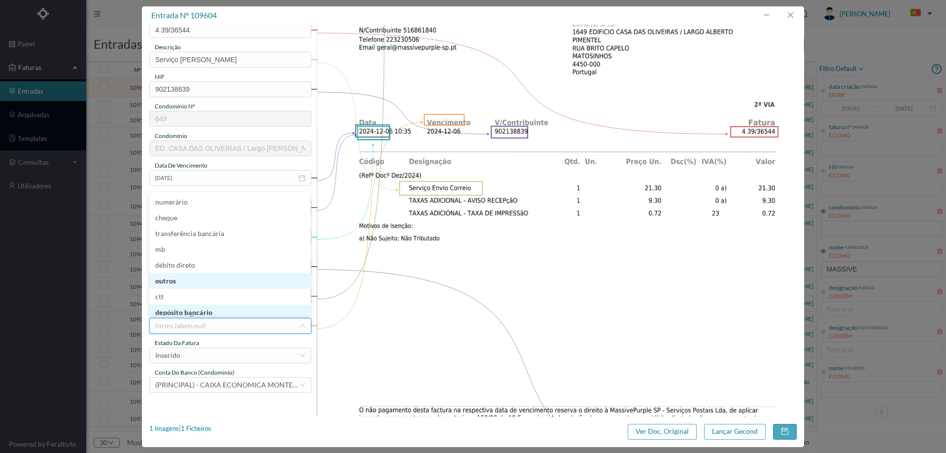
scroll to position [5, 0]
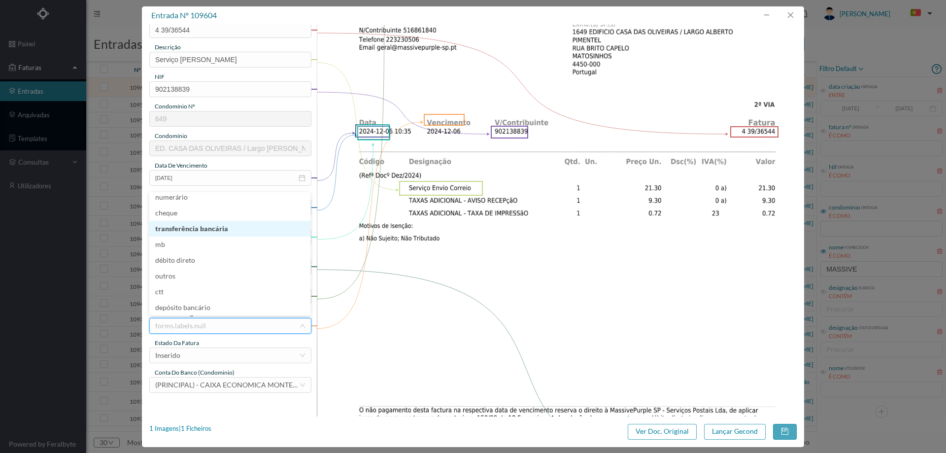
click at [207, 230] on li "transferência bancária" at bounding box center [229, 229] width 161 height 16
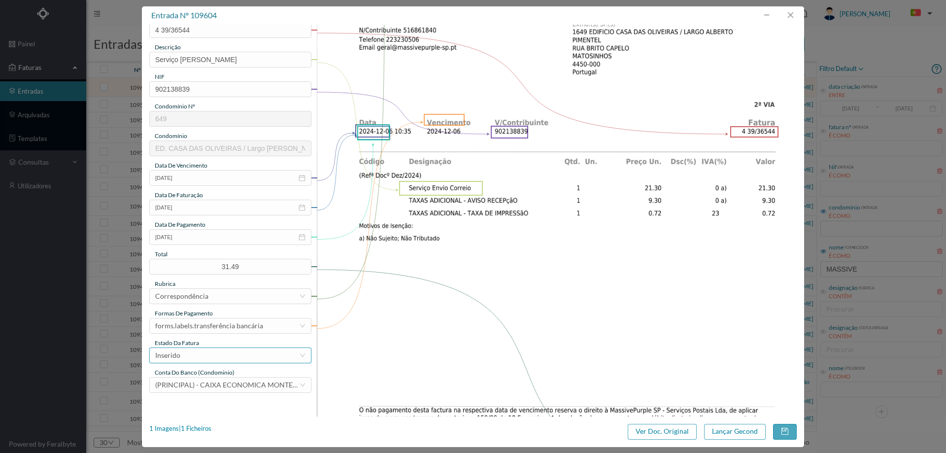
click at [212, 355] on div "Inserido" at bounding box center [227, 355] width 144 height 15
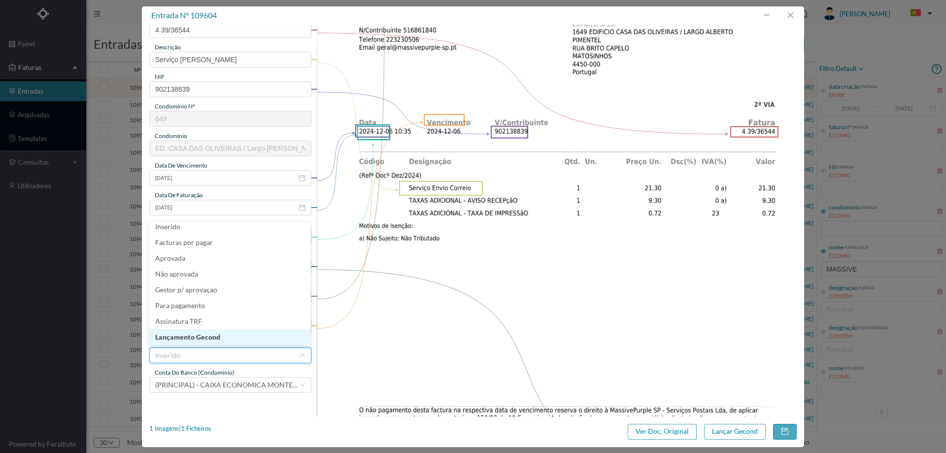
click at [215, 342] on li "Lançamento Gecond" at bounding box center [229, 337] width 161 height 16
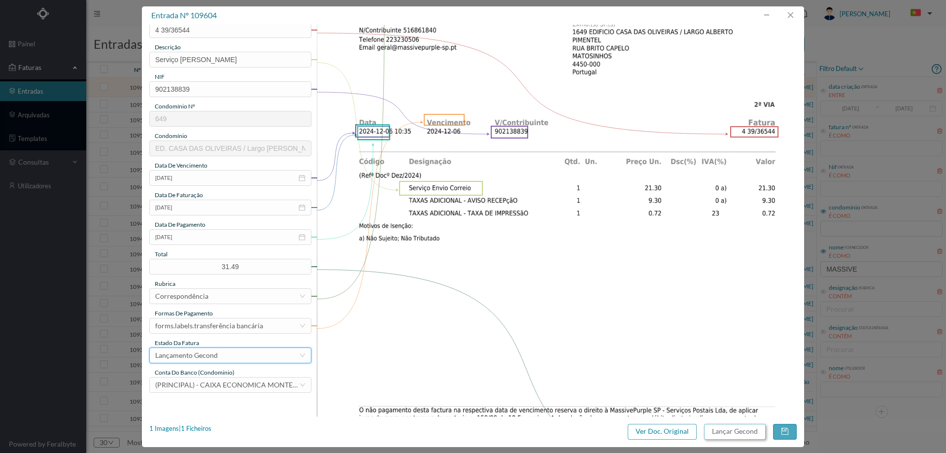
click at [722, 438] on button "Lançar Gecond" at bounding box center [735, 432] width 62 height 16
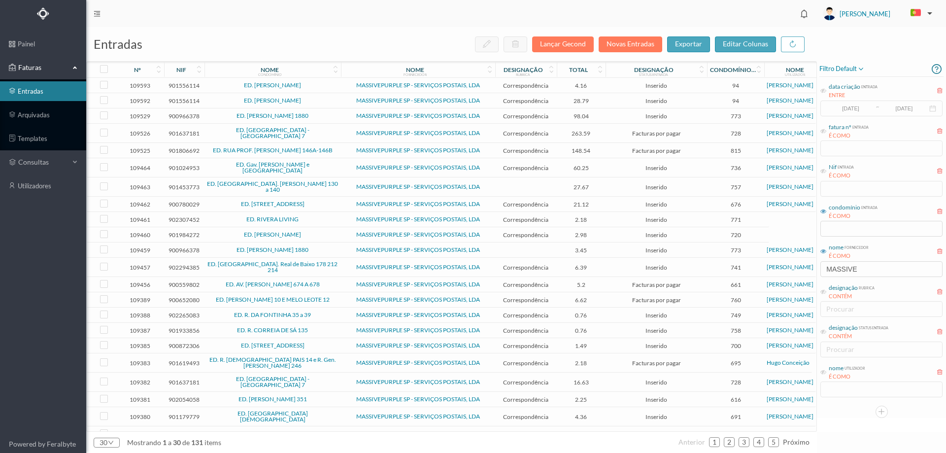
click at [210, 86] on span "ED. ANTÓNIO DOMINGOS DOS SANTOS" at bounding box center [272, 85] width 131 height 6
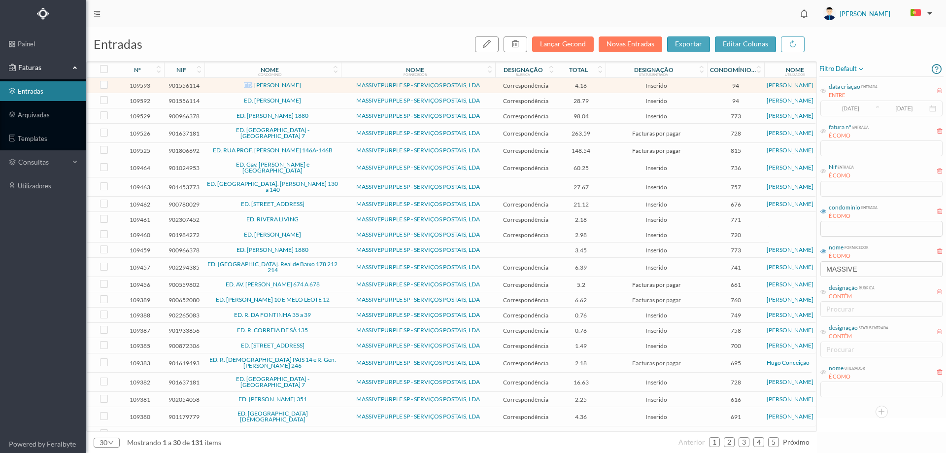
click at [210, 86] on span "ED. ANTÓNIO DOMINGOS DOS SANTOS" at bounding box center [272, 85] width 131 height 6
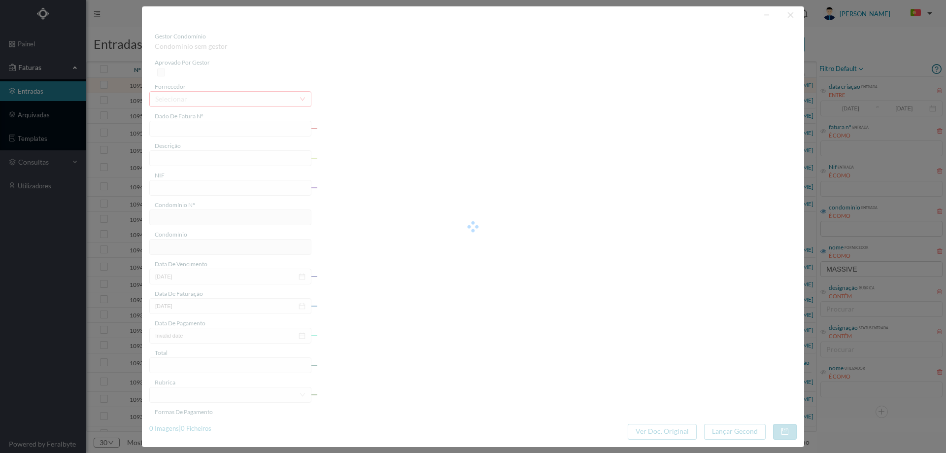
type input "4 45/2389"
type input "O a a mm ao po Serviço Envio Correio"
type input "901556114"
type input "[DATE]"
type input "2025-01-31"
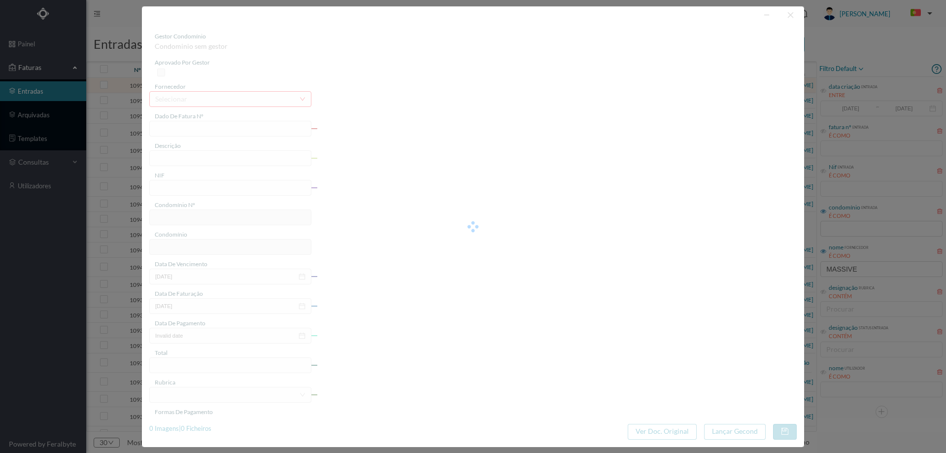
type input "2025-01-03"
type input "4.16"
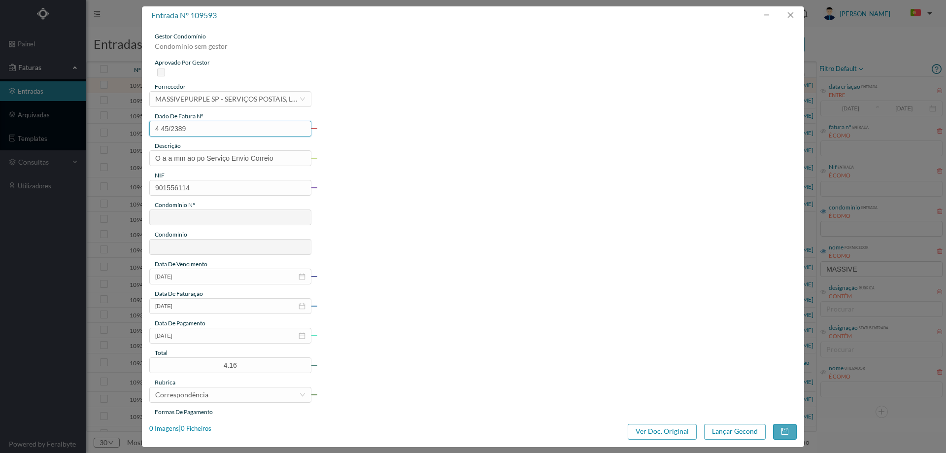
type input "94"
type input "ED. ANTÓNIO DOMINGOS DOS SANTOS"
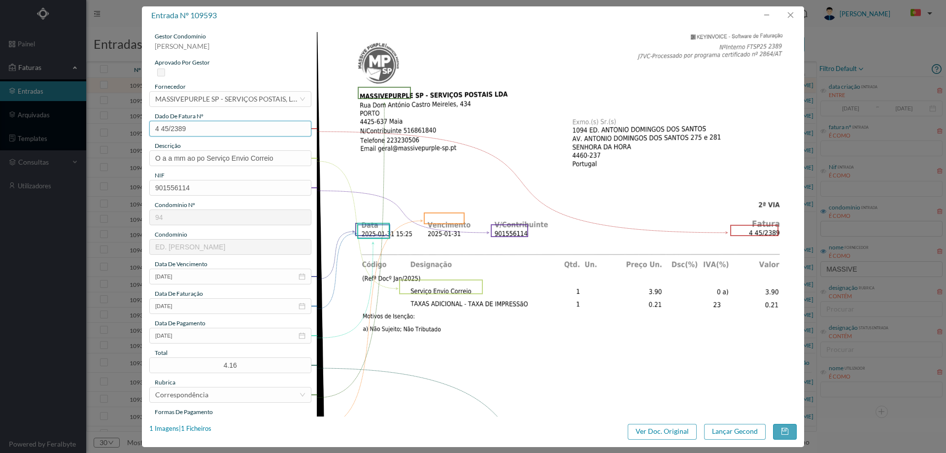
drag, startPoint x: 224, startPoint y: 125, endPoint x: 80, endPoint y: 142, distance: 145.3
click at [79, 142] on div "entrada nº 109593 gestor condomínio Beatriz Pinheiro aprovado por gestor fornec…" at bounding box center [473, 226] width 946 height 453
click at [790, 14] on button "button" at bounding box center [790, 15] width 24 height 16
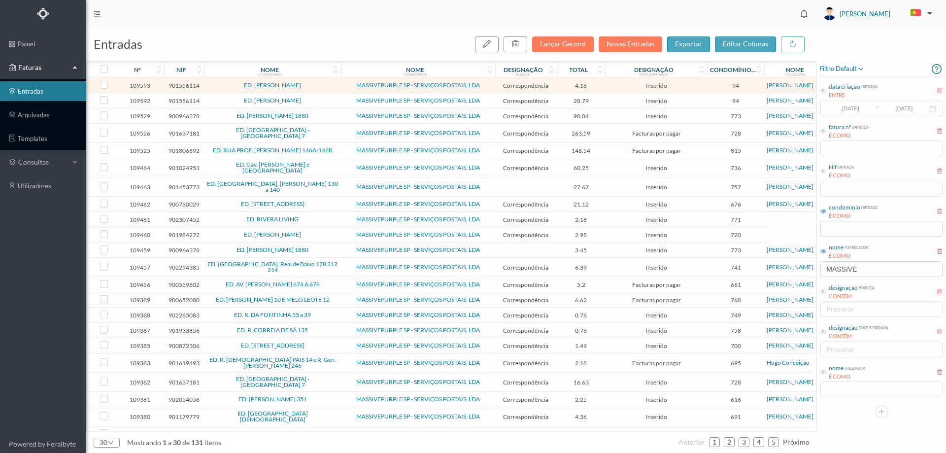
click at [338, 100] on span "ED. ANTÓNIO DOMINGOS DOS SANTOS" at bounding box center [272, 101] width 131 height 6
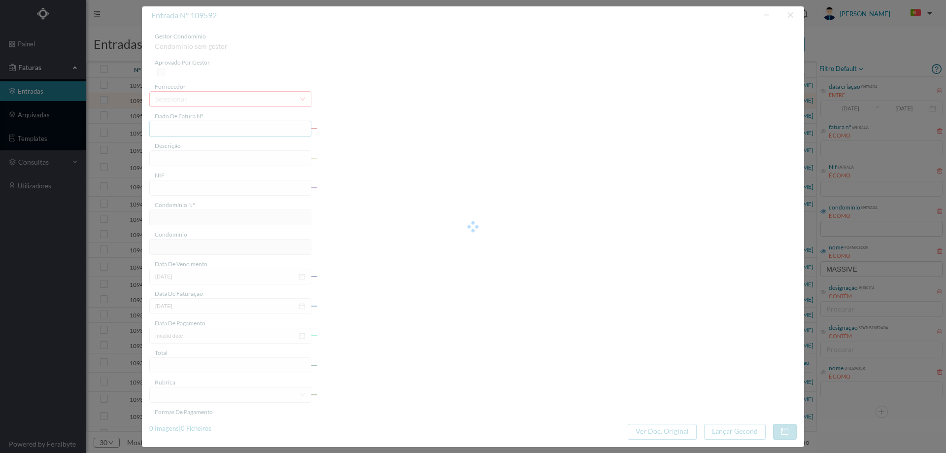
type input "4 39/26412"
type input "Serviço [PERSON_NAME]"
type input "901556114"
type input "Invalid date"
type input "2024-09-11"
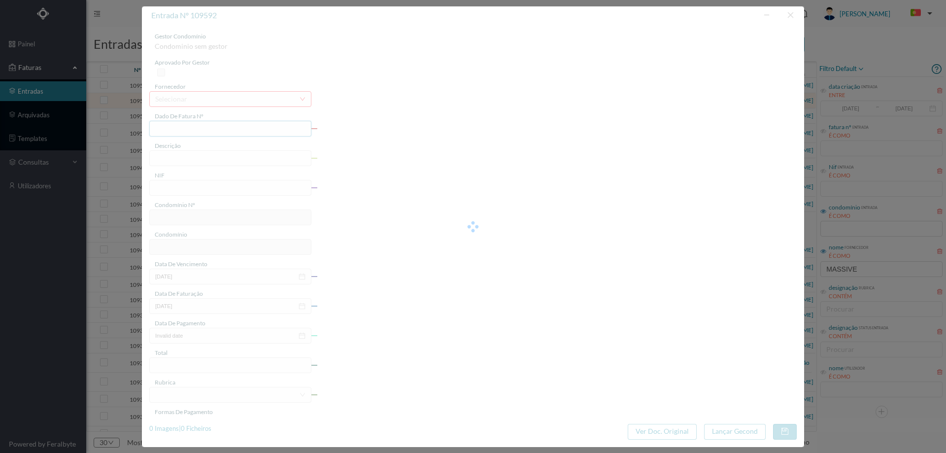
type input "28.79"
type input "94"
type input "ED. ANTÓNIO DOMINGOS DOS SANTOS"
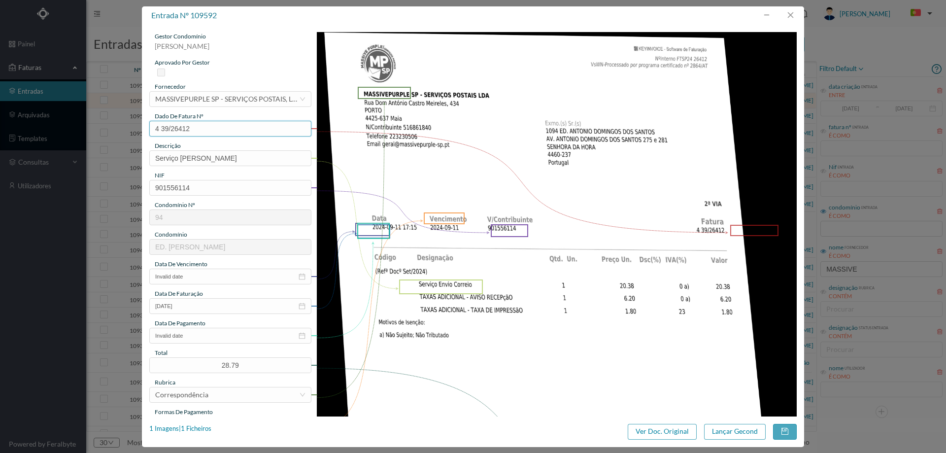
drag, startPoint x: 197, startPoint y: 128, endPoint x: 134, endPoint y: 132, distance: 62.7
click at [134, 132] on div "entrada nº 109592 gestor condomínio Beatriz Pinheiro aprovado por gestor fornec…" at bounding box center [473, 226] width 946 height 453
click at [795, 11] on button "button" at bounding box center [790, 15] width 24 height 16
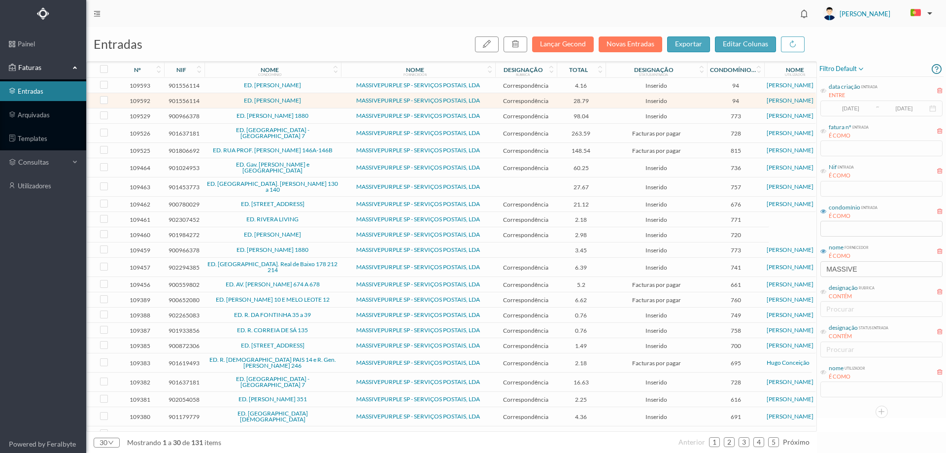
click at [339, 100] on td "ED. ANTÓNIO DOMINGOS DOS SANTOS" at bounding box center [272, 100] width 136 height 15
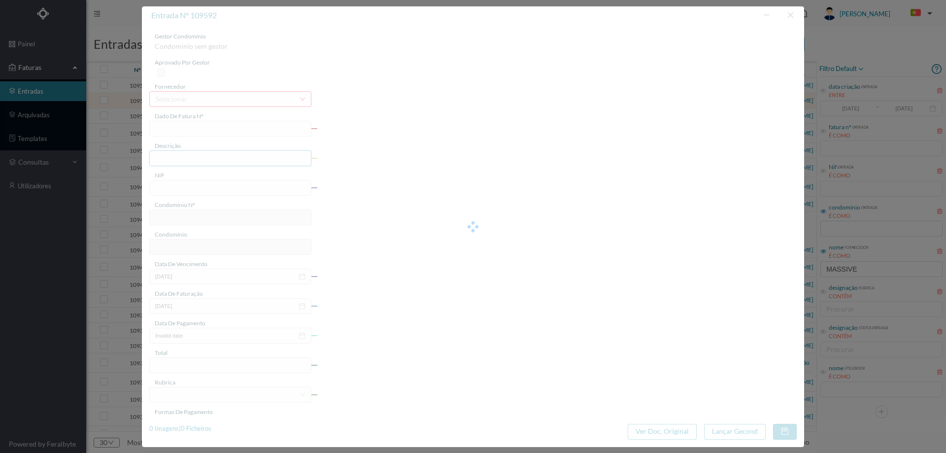
type input "4 39/26412"
type input "Serviço [PERSON_NAME]"
type input "901556114"
type input "Invalid date"
type input "2024-09-11"
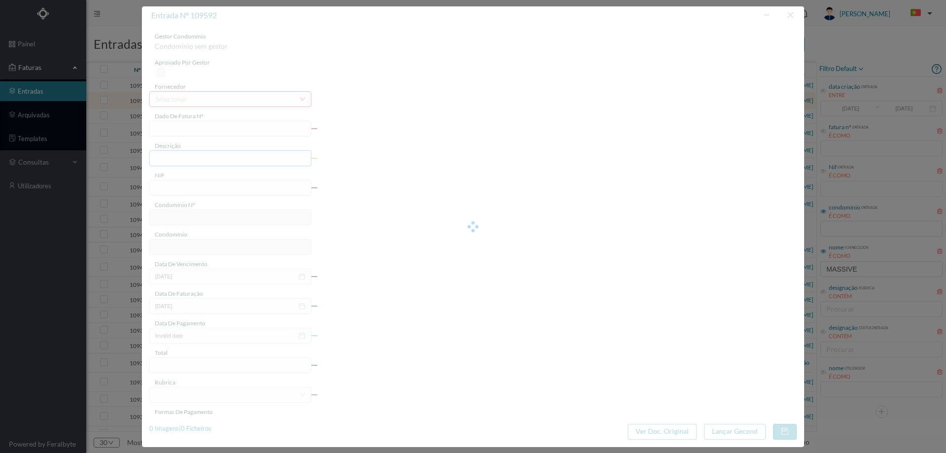
type input "28.79"
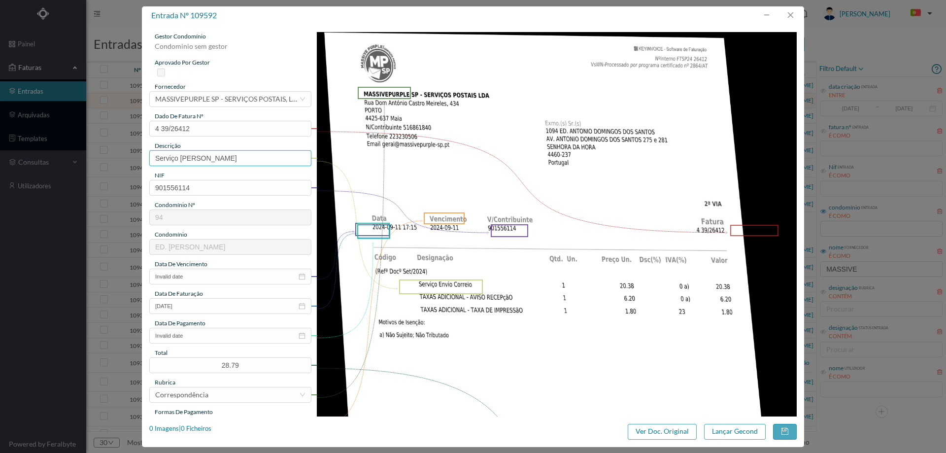
type input "94"
type input "ED. ANTÓNIO DOMINGOS DOS SANTOS"
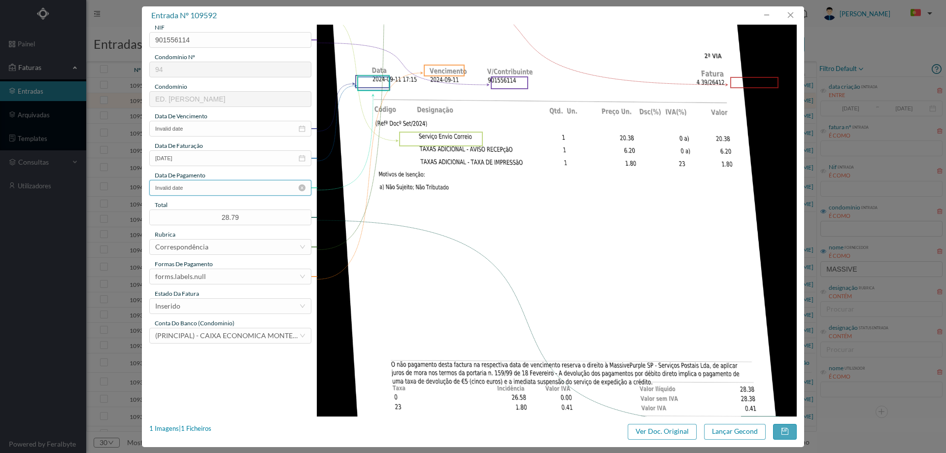
click at [208, 194] on input "Invalid date" at bounding box center [230, 188] width 162 height 16
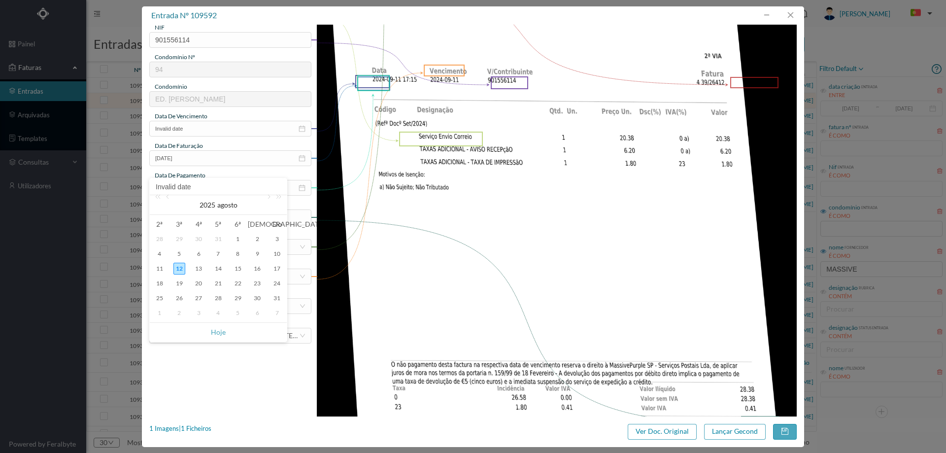
drag, startPoint x: 218, startPoint y: 332, endPoint x: 210, endPoint y: 204, distance: 128.3
click at [218, 331] on link "Hoje" at bounding box center [218, 332] width 15 height 19
type input "[DATE]"
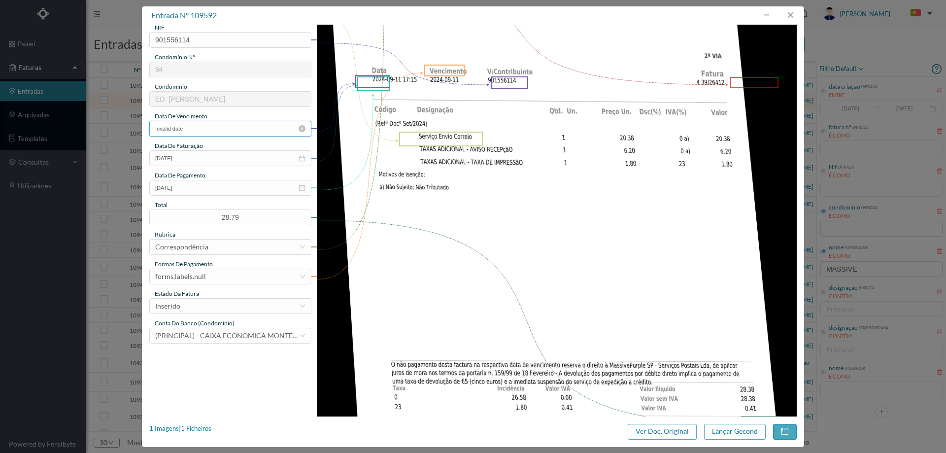
click at [193, 130] on input "Invalid date" at bounding box center [230, 129] width 162 height 16
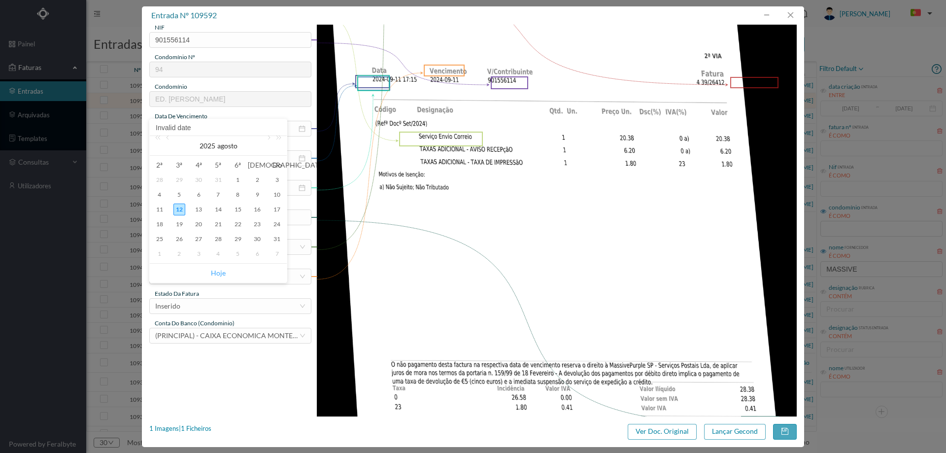
click at [220, 271] on link "Hoje" at bounding box center [218, 272] width 15 height 19
type input "[DATE]"
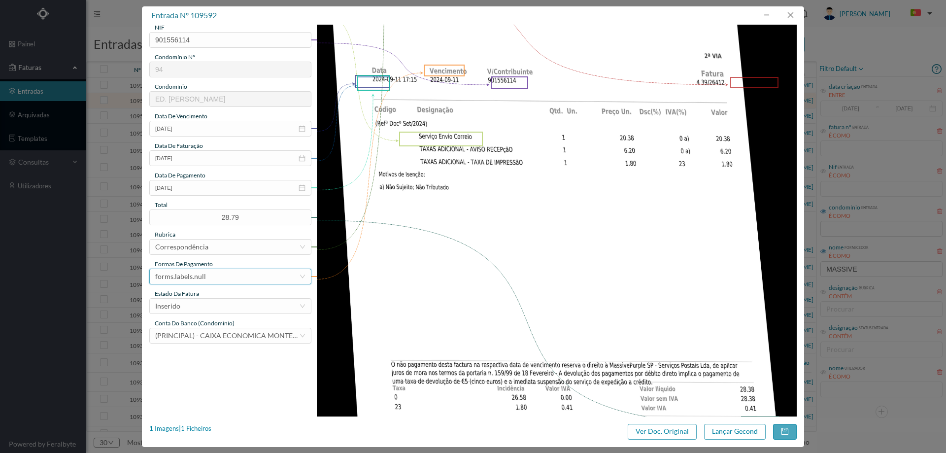
click at [215, 280] on div "forms.labels.null" at bounding box center [227, 276] width 144 height 15
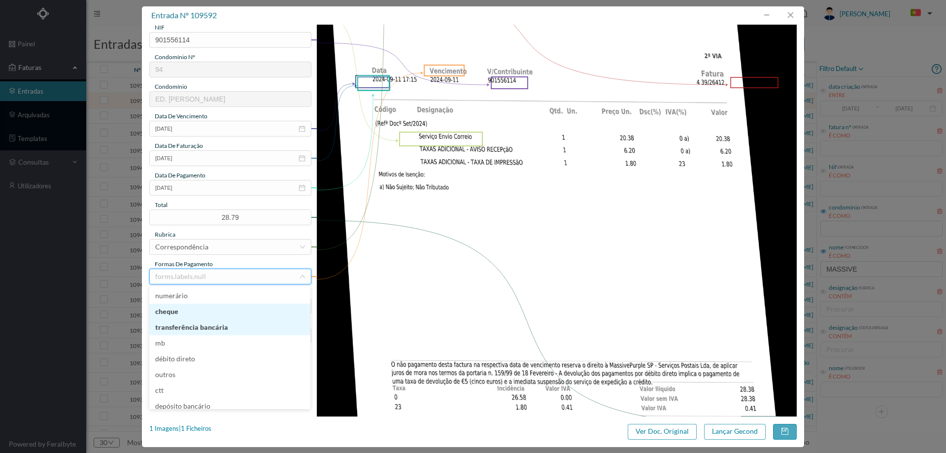
click at [212, 324] on li "transferência bancária" at bounding box center [229, 327] width 161 height 16
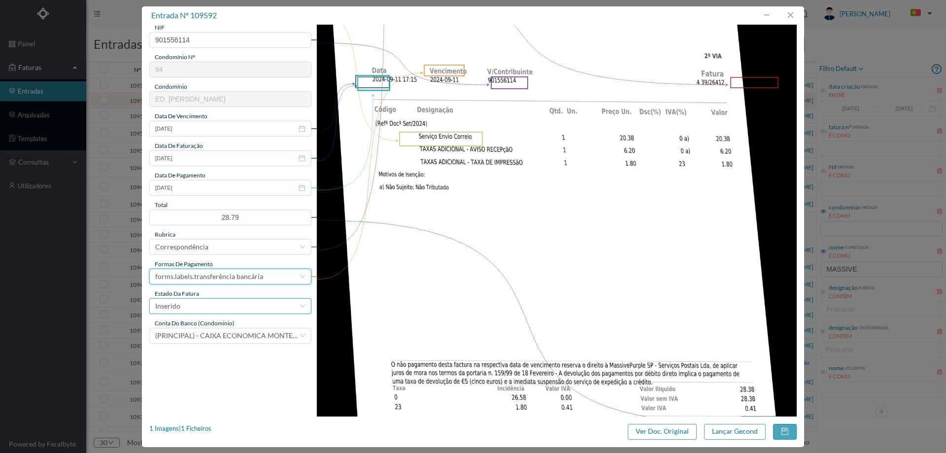
click at [209, 305] on div "Inserido" at bounding box center [227, 305] width 144 height 15
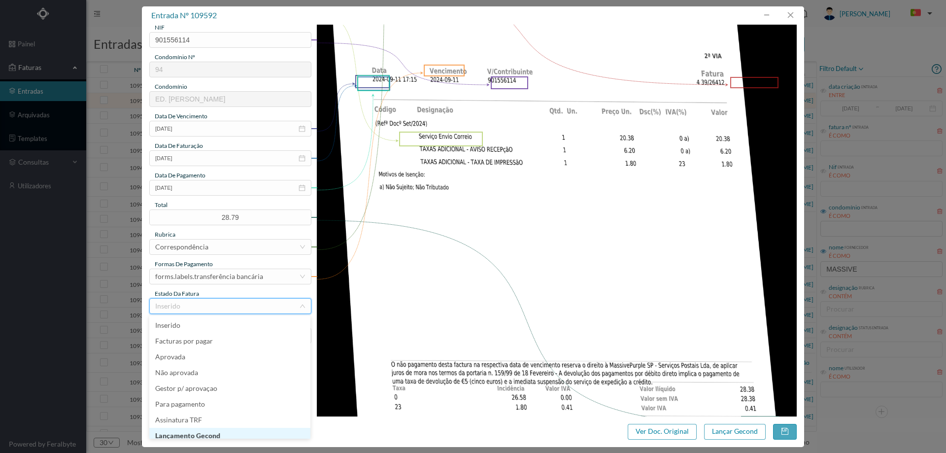
scroll to position [5, 0]
click at [226, 432] on li "Lançamento Gecond" at bounding box center [229, 431] width 161 height 16
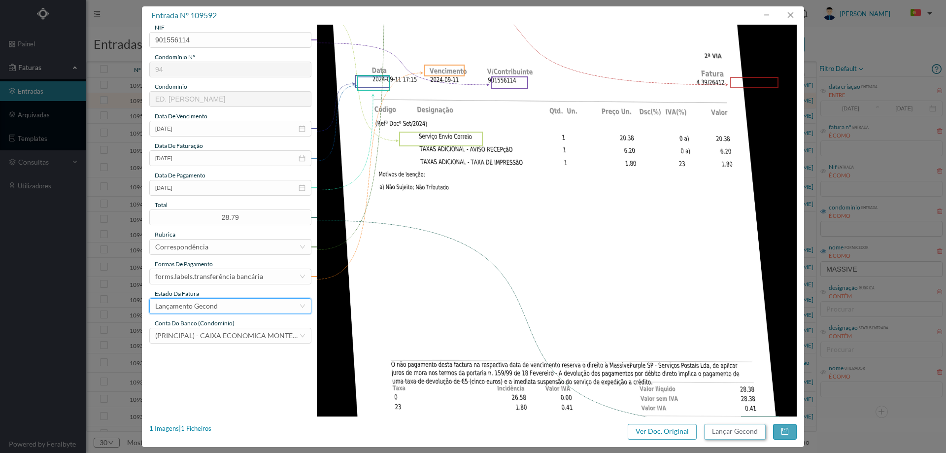
click at [720, 427] on button "Lançar Gecond" at bounding box center [735, 432] width 62 height 16
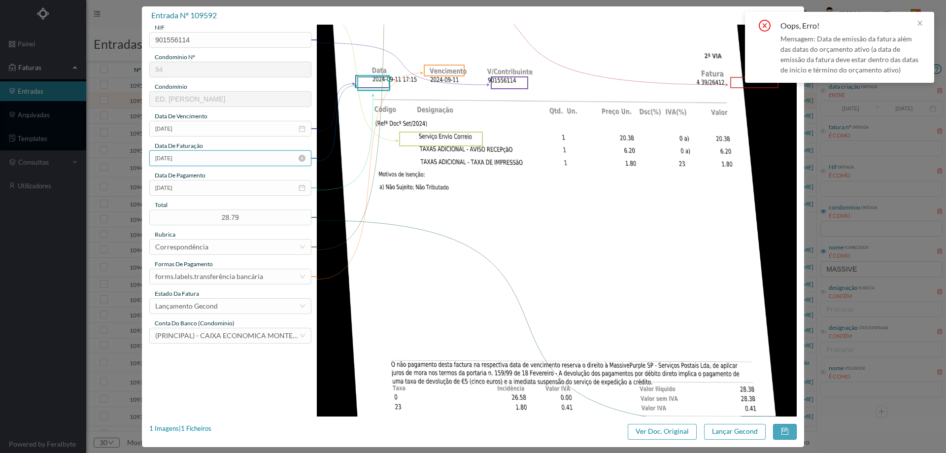
click at [199, 156] on input "2024-09-11" at bounding box center [230, 158] width 162 height 16
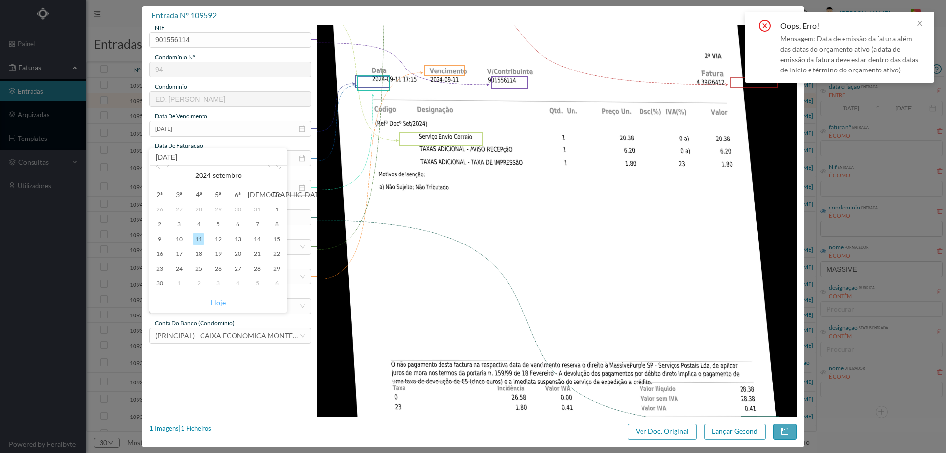
click at [220, 299] on link "Hoje" at bounding box center [218, 302] width 15 height 19
type input "[DATE]"
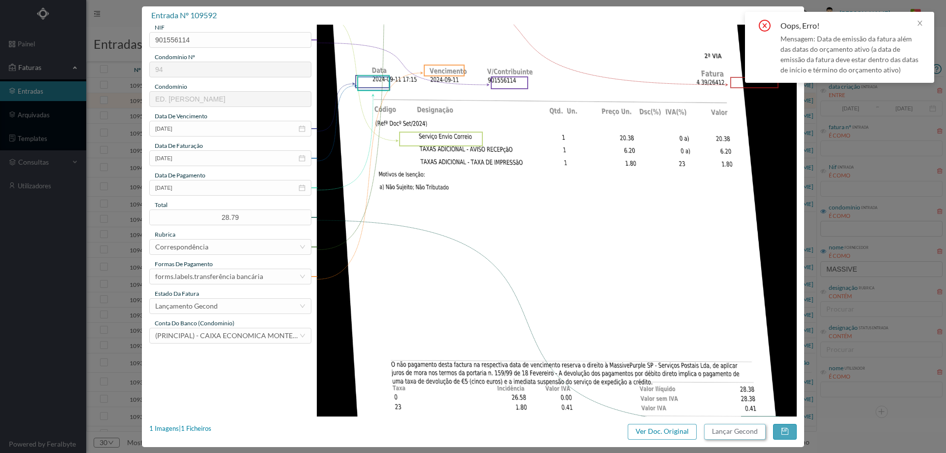
click at [741, 430] on button "Lançar Gecond" at bounding box center [735, 432] width 62 height 16
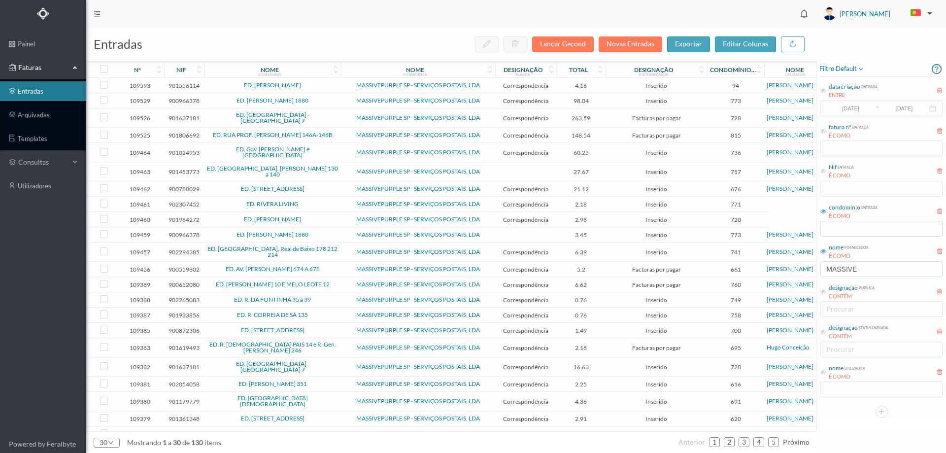
click at [333, 84] on span "ED. ANTÓNIO DOMINGOS DOS SANTOS" at bounding box center [272, 85] width 131 height 6
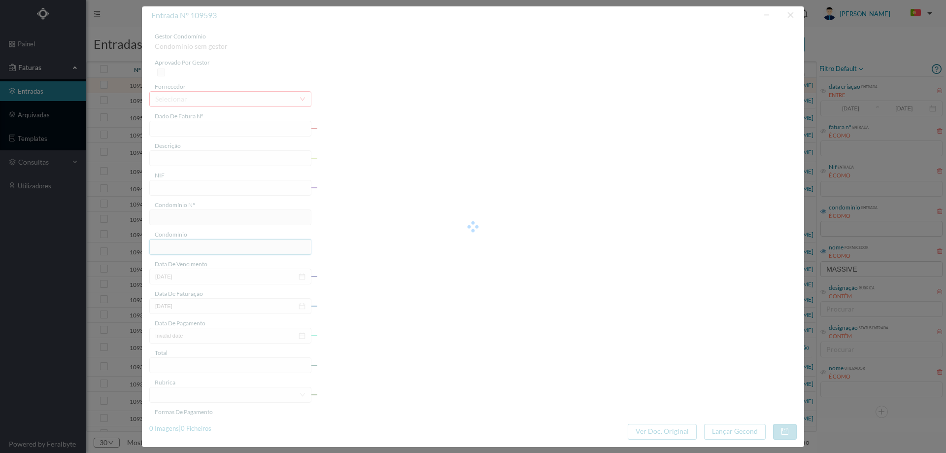
type input "4 45/2389"
type input "O a a mm ao po Serviço Envio Correio"
type input "901556114"
type input "[DATE]"
type input "2025-01-31"
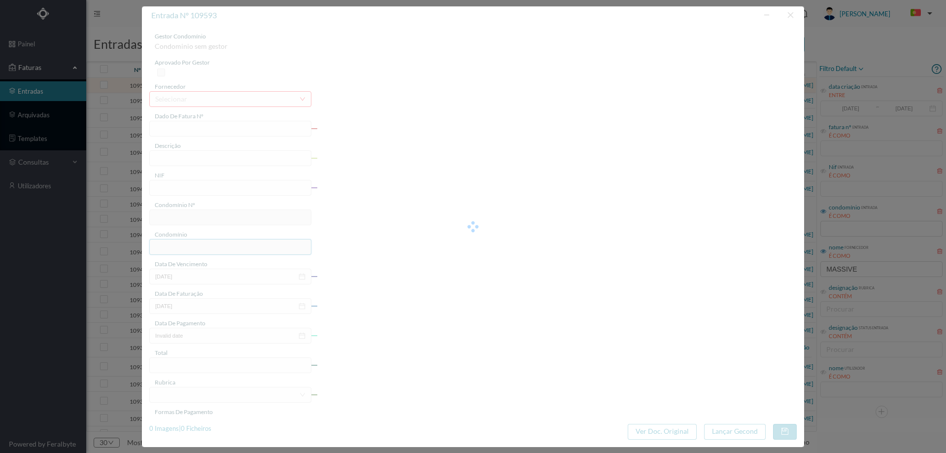
type input "2025-01-03"
type input "4.16"
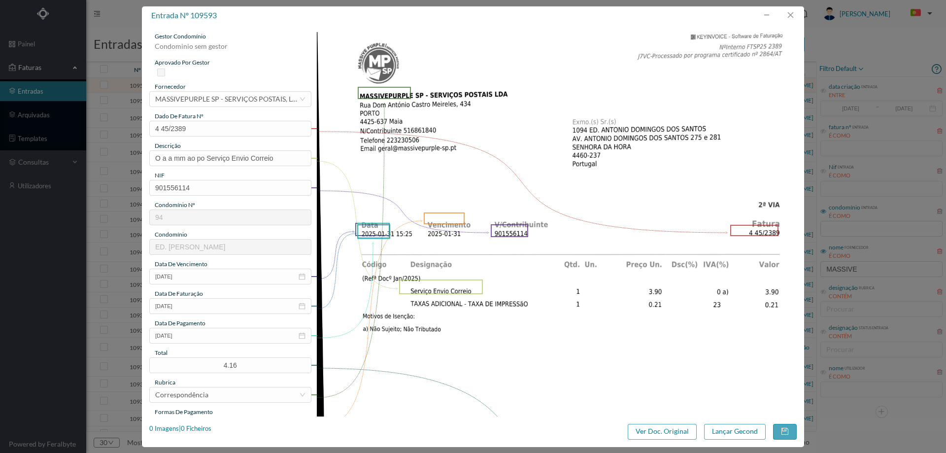
type input "94"
type input "ED. ANTÓNIO DOMINGOS DOS SANTOS"
drag, startPoint x: 208, startPoint y: 159, endPoint x: 55, endPoint y: 162, distance: 152.7
click at [55, 162] on div "entrada nº 109593 gestor condomínio Beatriz Pinheiro aprovado por gestor fornec…" at bounding box center [473, 226] width 946 height 453
type input "Serviço [PERSON_NAME]"
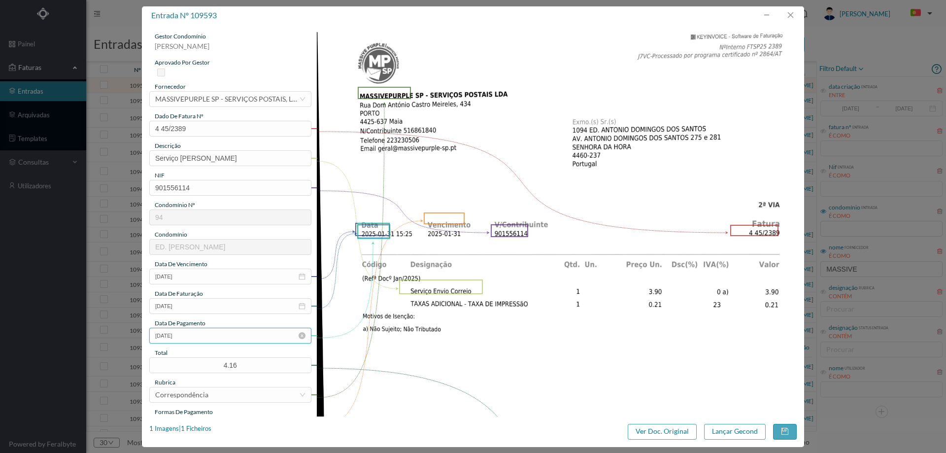
click at [207, 334] on input "2025-01-03" at bounding box center [230, 335] width 162 height 16
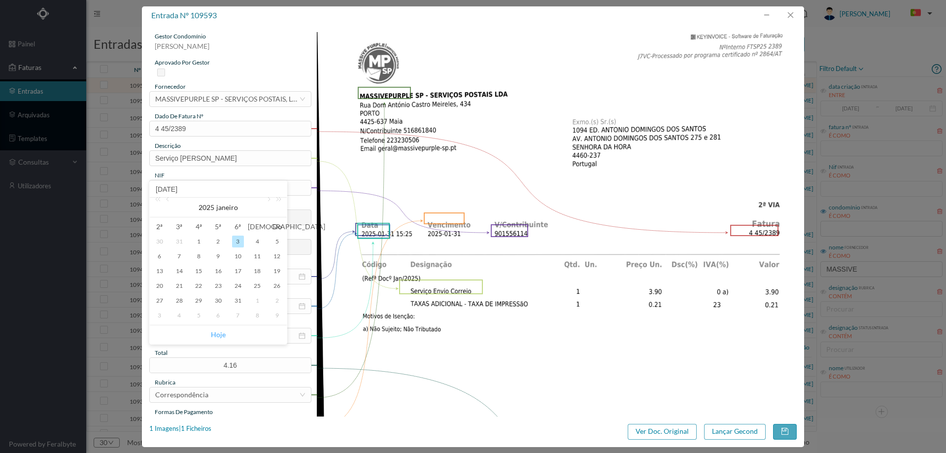
click at [219, 330] on link "Hoje" at bounding box center [218, 334] width 15 height 19
type input "[DATE]"
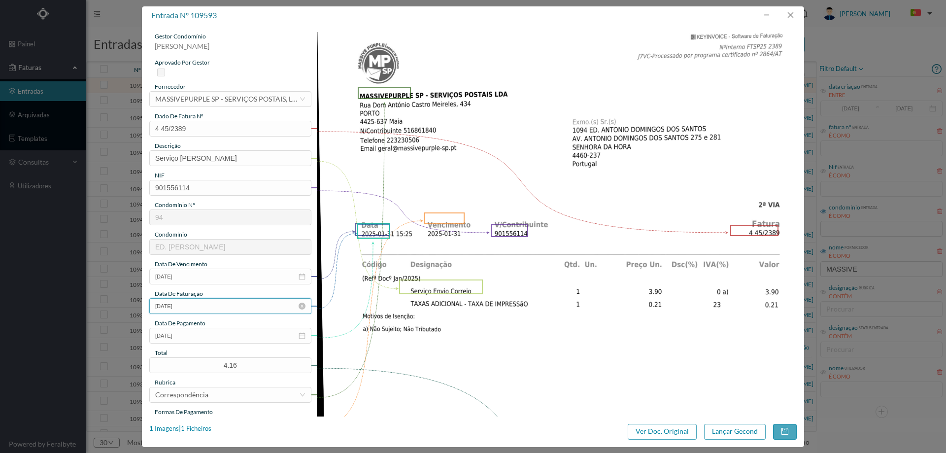
click at [214, 308] on input "2025-01-31" at bounding box center [230, 306] width 162 height 16
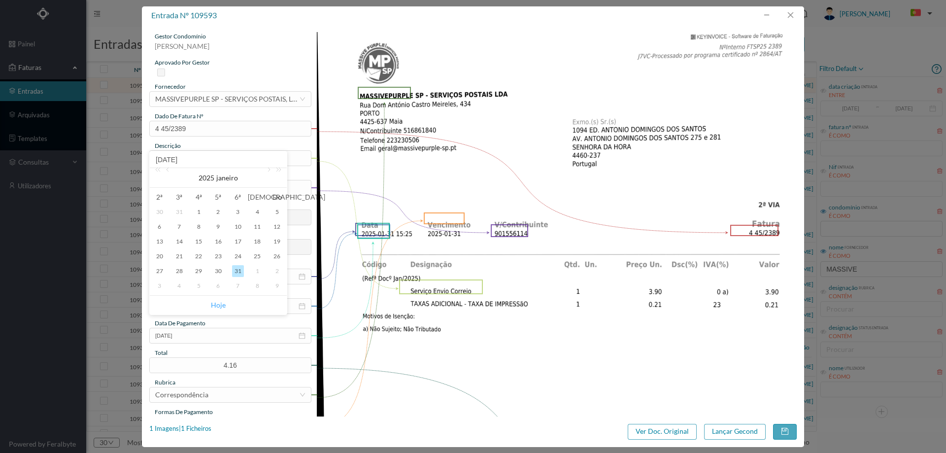
click at [215, 307] on link "Hoje" at bounding box center [218, 304] width 15 height 19
type input "[DATE]"
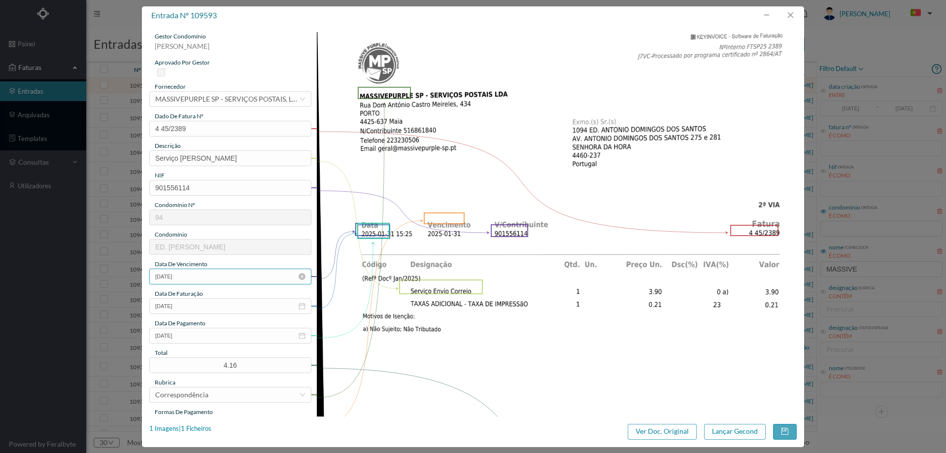
click at [205, 273] on input "[DATE]" at bounding box center [230, 276] width 162 height 16
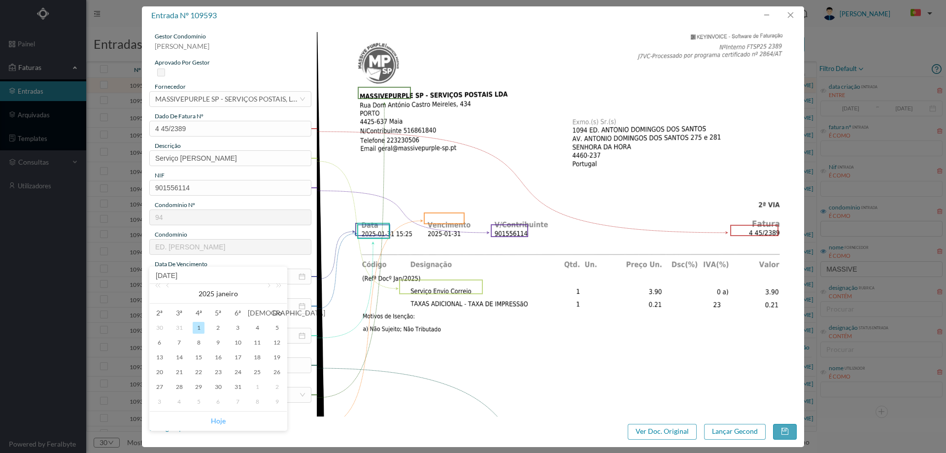
click at [218, 419] on link "Hoje" at bounding box center [218, 420] width 15 height 19
type input "[DATE]"
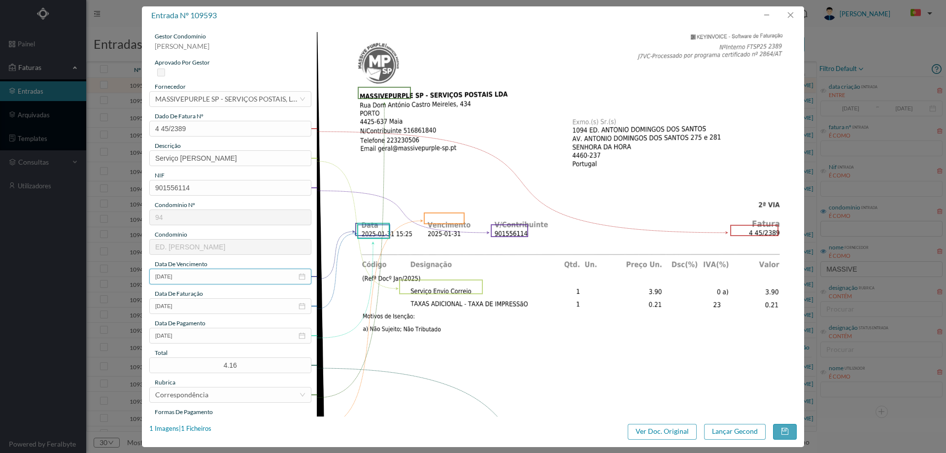
scroll to position [148, 0]
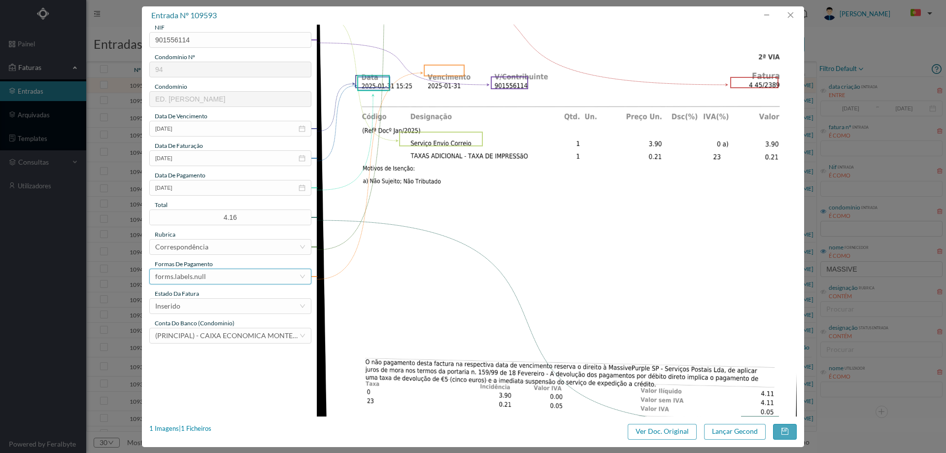
click at [210, 274] on div "forms.labels.null" at bounding box center [227, 276] width 144 height 15
click at [206, 332] on li "transferência bancária" at bounding box center [229, 327] width 161 height 16
click at [205, 308] on div "Inserido" at bounding box center [227, 305] width 144 height 15
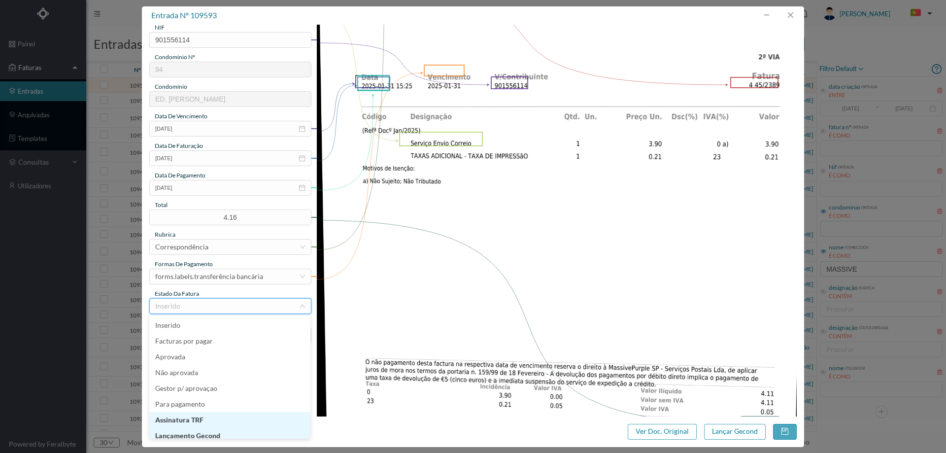
scroll to position [5, 0]
click at [206, 429] on li "Lançamento Gecond" at bounding box center [229, 431] width 161 height 16
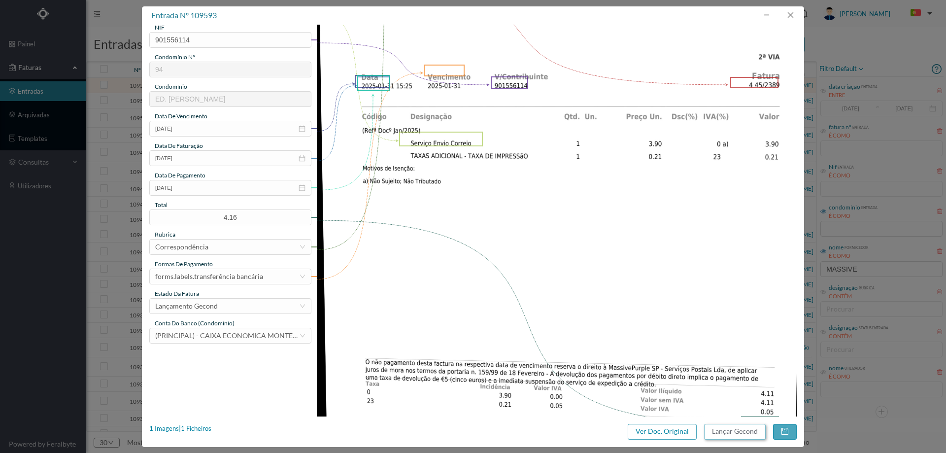
click at [721, 430] on button "Lançar Gecond" at bounding box center [735, 432] width 62 height 16
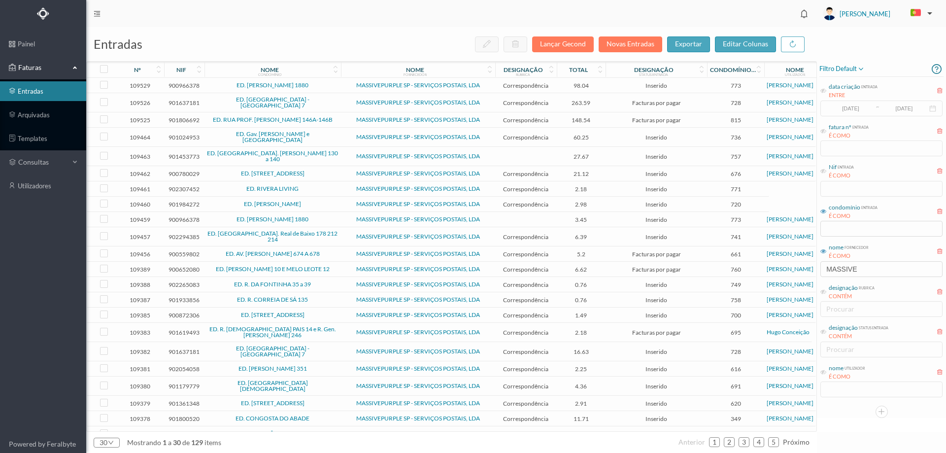
click at [326, 86] on span "ED. [PERSON_NAME] 1880" at bounding box center [272, 85] width 131 height 6
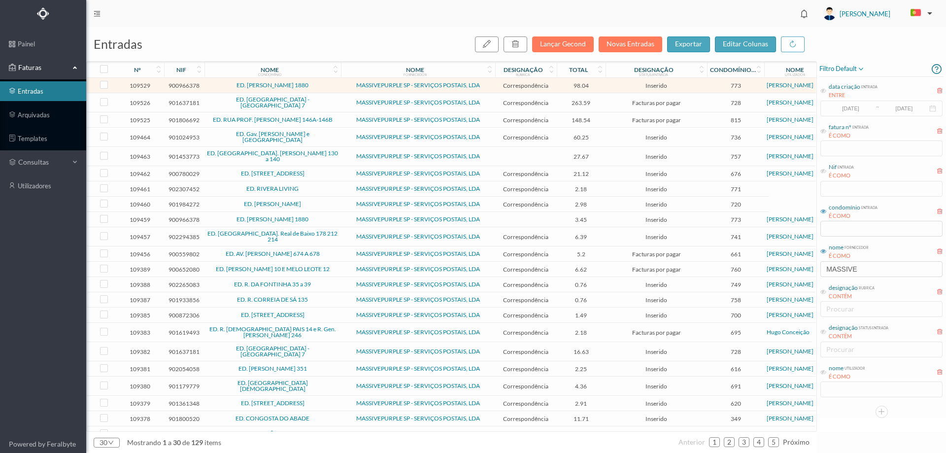
click at [326, 87] on span "ED. [PERSON_NAME] 1880" at bounding box center [272, 85] width 131 height 6
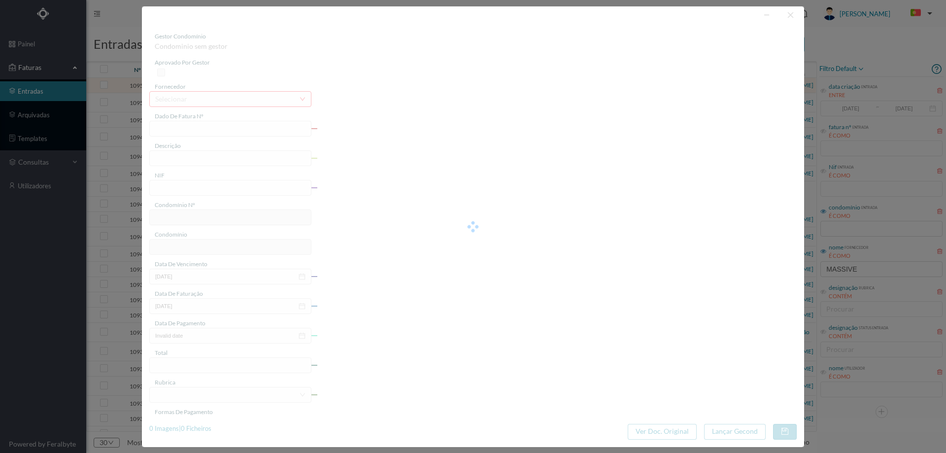
type input "4 45/30397"
type input "Serviço [PERSON_NAME]"
type input "900966378"
type input "[DATE]"
type input "2025-08-11"
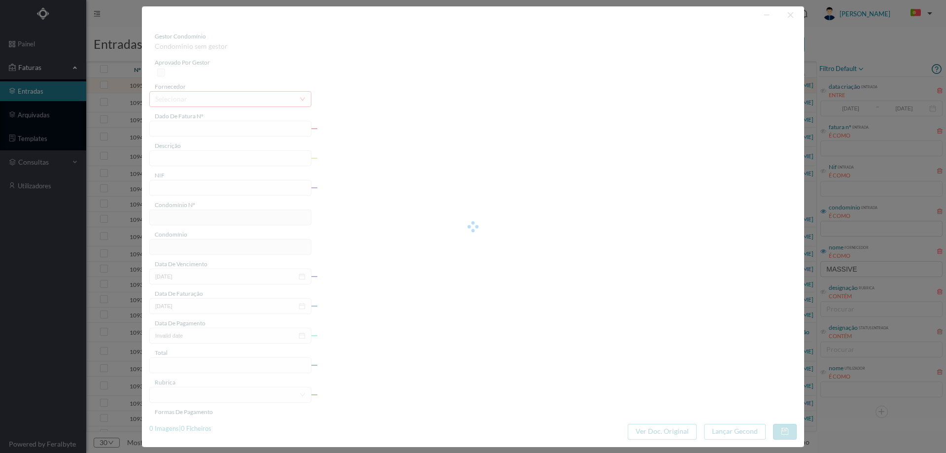
type input "[DATE]"
type input "98.04"
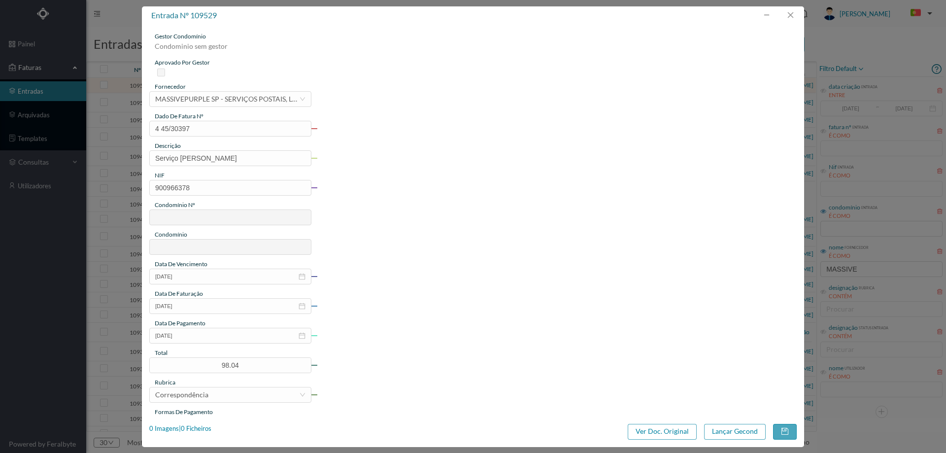
type input "773"
type input "ED. [PERSON_NAME] 1880"
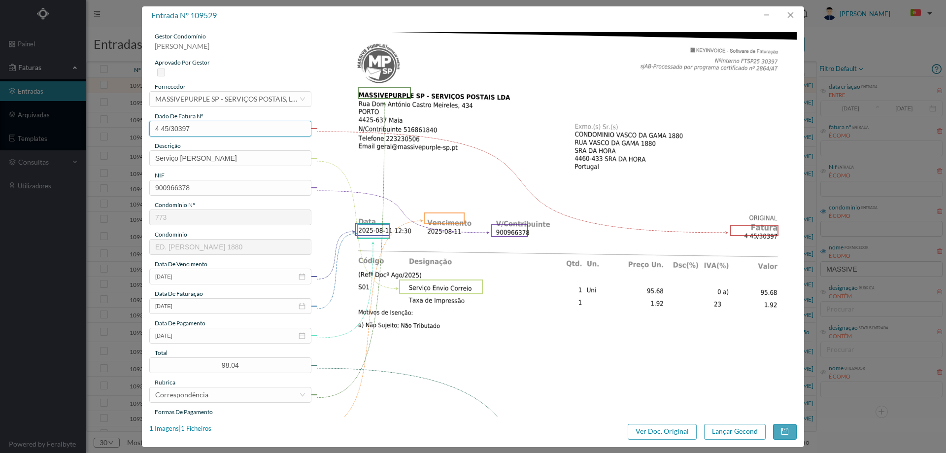
drag, startPoint x: 181, startPoint y: 129, endPoint x: 150, endPoint y: 129, distance: 31.0
click at [150, 129] on input "4 45/30397" at bounding box center [230, 129] width 162 height 16
click at [199, 335] on input "[DATE]" at bounding box center [230, 335] width 162 height 16
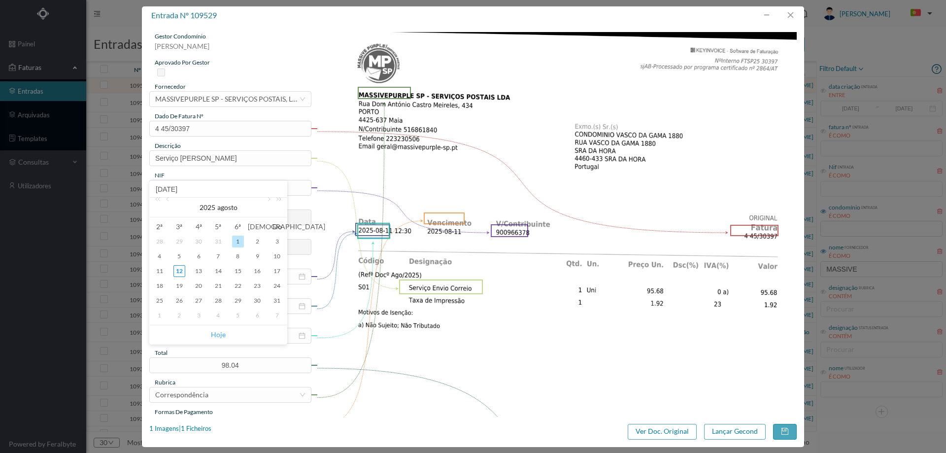
click at [215, 332] on link "Hoje" at bounding box center [218, 334] width 15 height 19
type input "[DATE]"
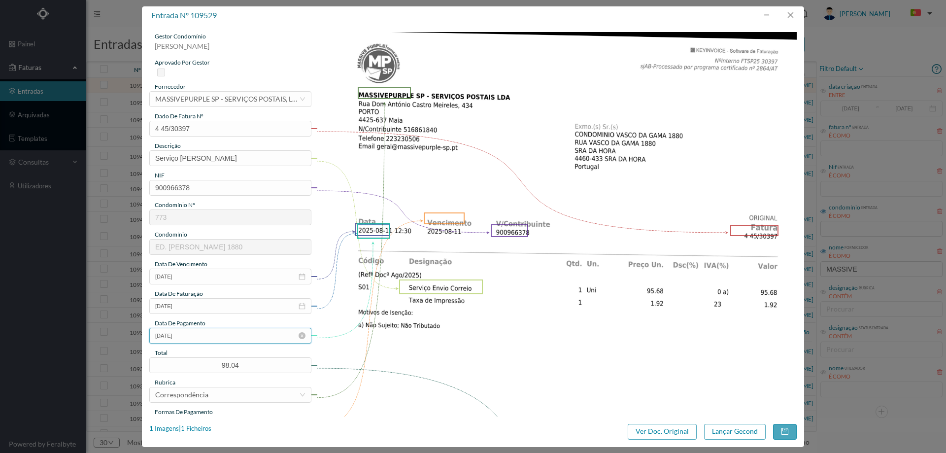
scroll to position [98, 0]
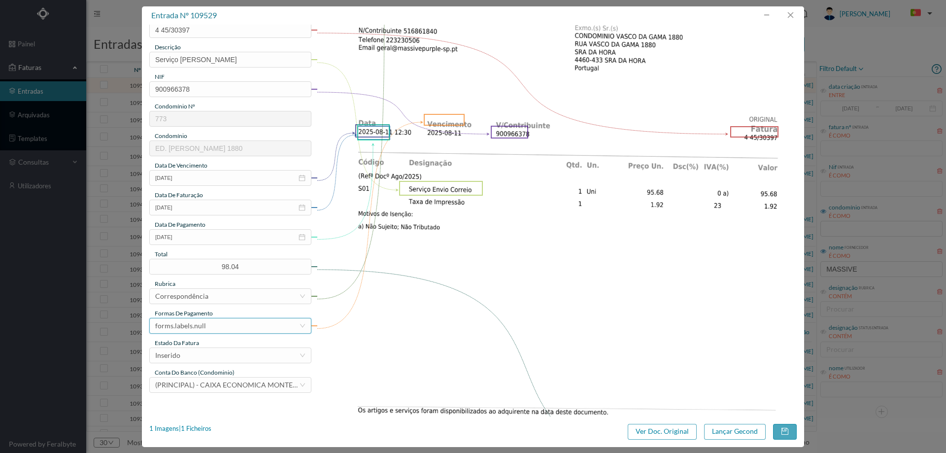
click at [215, 322] on div "forms.labels.null" at bounding box center [227, 325] width 144 height 15
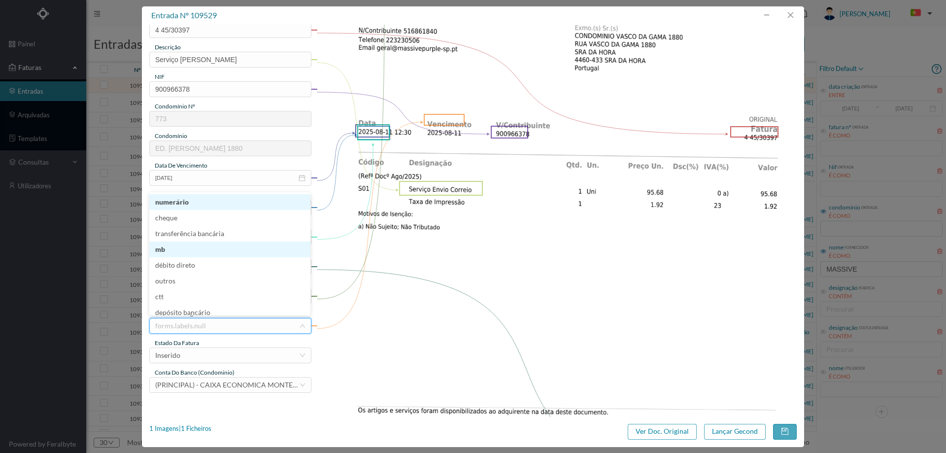
scroll to position [5, 0]
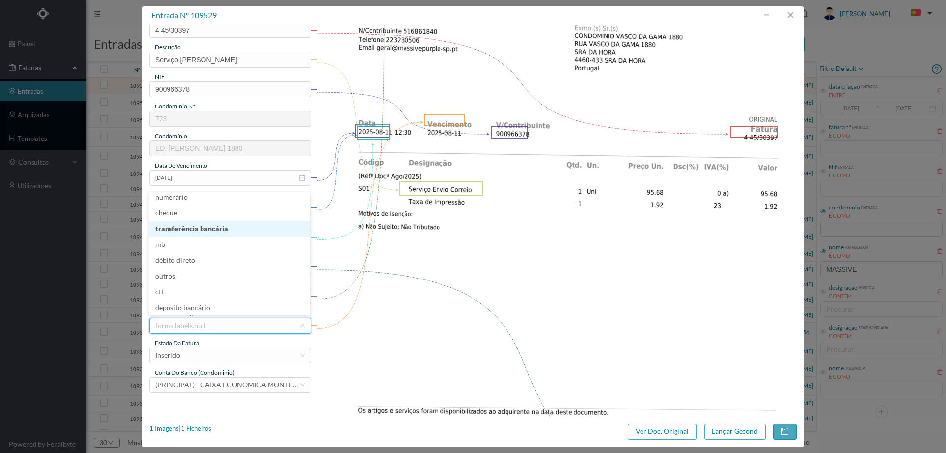
click at [217, 230] on li "transferência bancária" at bounding box center [229, 229] width 161 height 16
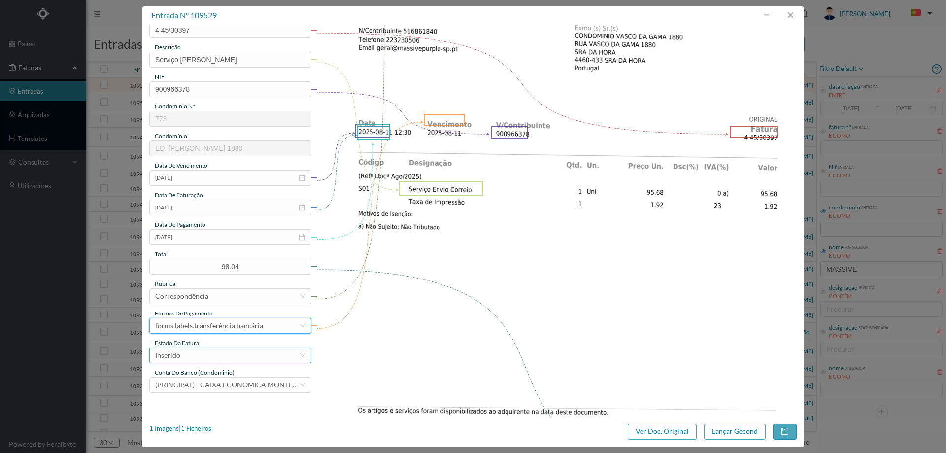
click at [212, 351] on div "Inserido" at bounding box center [227, 355] width 144 height 15
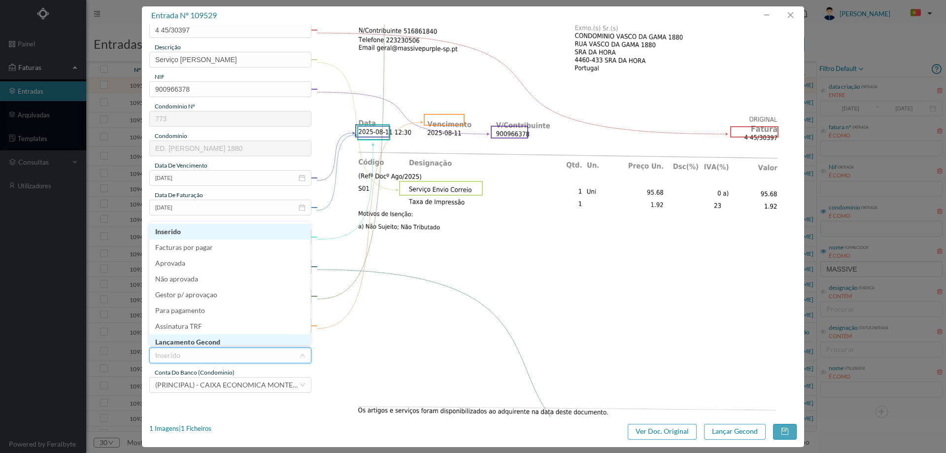
scroll to position [4, 0]
click at [211, 341] on li "Lançamento Gecond" at bounding box center [229, 338] width 161 height 16
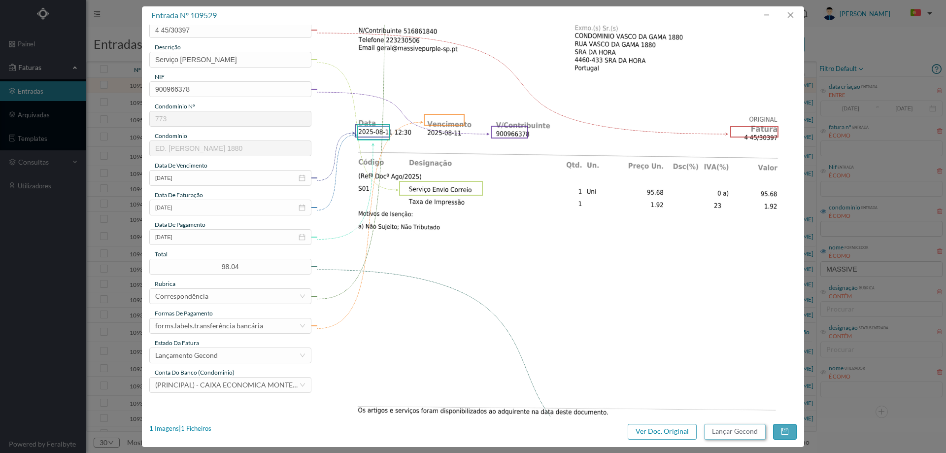
click at [709, 429] on button "Lançar Gecond" at bounding box center [735, 432] width 62 height 16
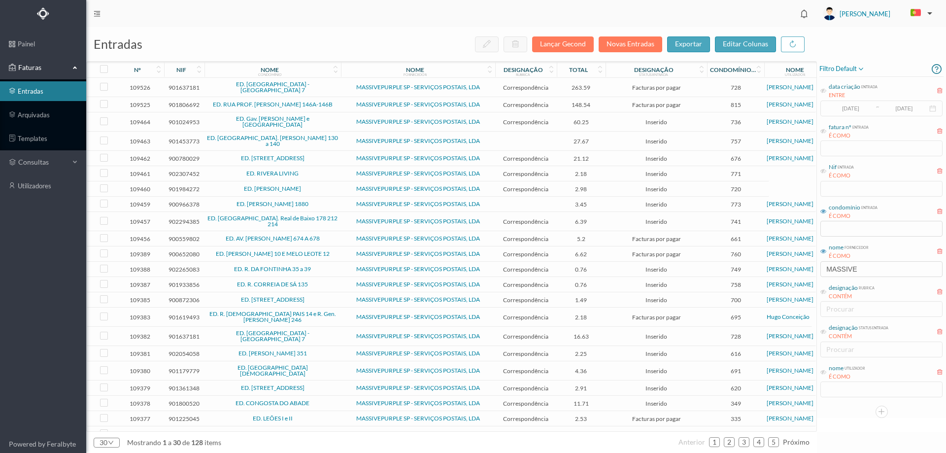
click at [340, 104] on td "ED. RUA PROF. FERNANDO MAGANO 146A-146B" at bounding box center [272, 104] width 136 height 15
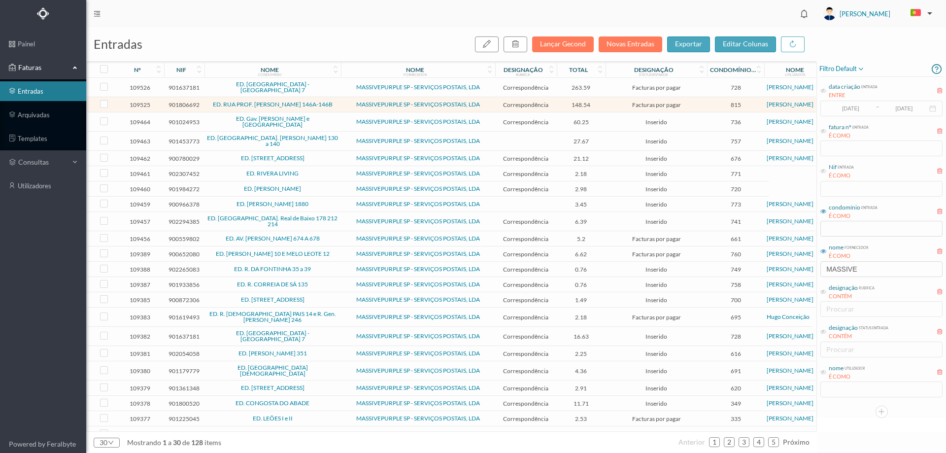
click at [341, 121] on td "MASSIVEPURPLE SP - SERVIÇOS POSTAIS, LDA" at bounding box center [418, 121] width 154 height 19
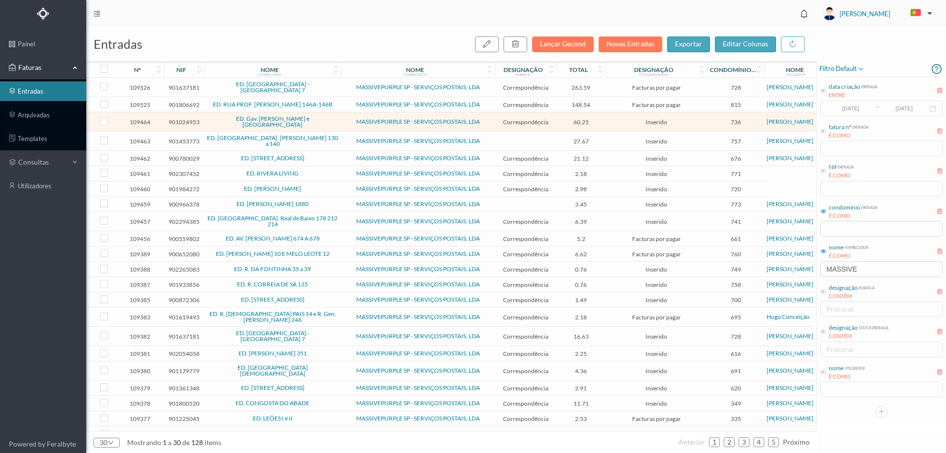
click at [340, 139] on td "ED. RUA D. JOÃO I 130 a 140" at bounding box center [272, 140] width 136 height 19
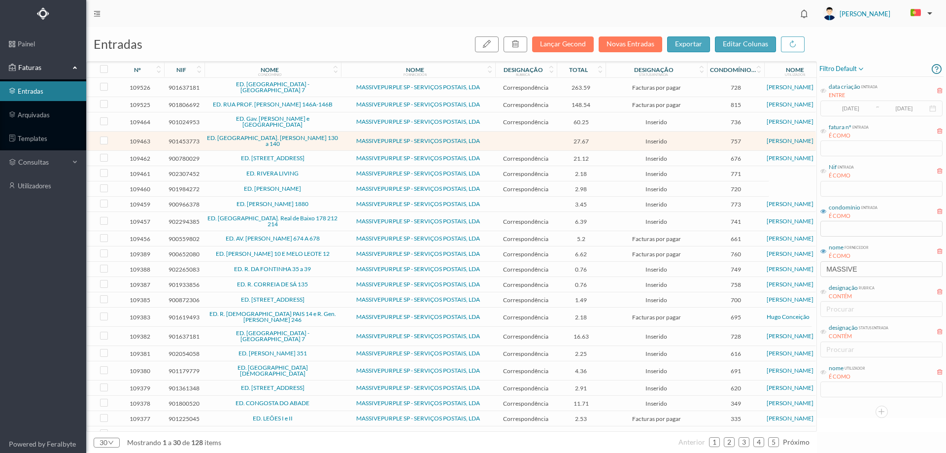
click at [340, 139] on td "ED. RUA D. JOÃO I 130 a 140" at bounding box center [272, 140] width 136 height 19
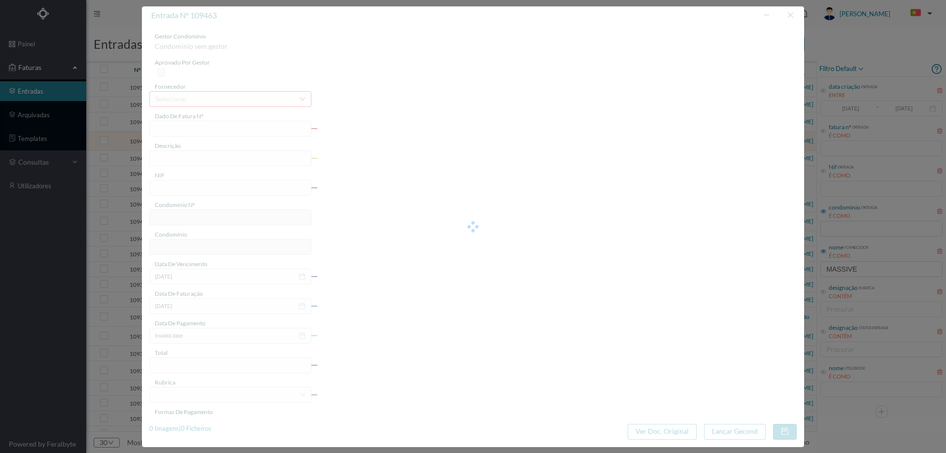
type input "4 45/30306"
type input "25)"
type input "901453773"
type input "Invalid date"
type input "[DATE]"
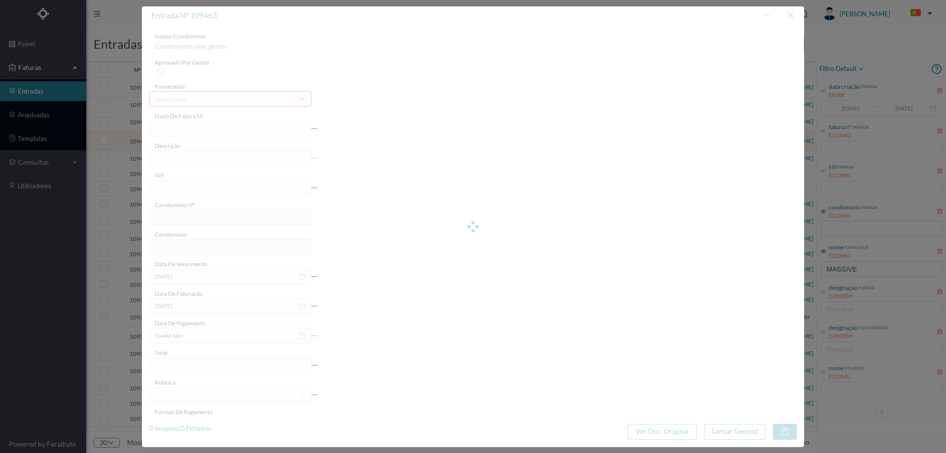
type input "27.67"
type input "757"
type input "ED. RUA D. JOÃO I 130 a 140"
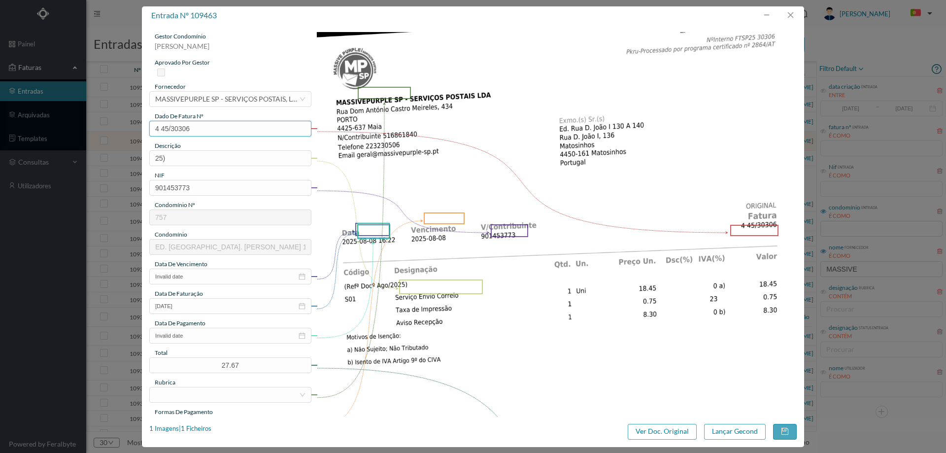
drag, startPoint x: 209, startPoint y: 125, endPoint x: 101, endPoint y: 126, distance: 107.4
click at [101, 126] on div "entrada nº 109463 gestor condomínio Cristina Sousa aprovado por gestor forneced…" at bounding box center [473, 226] width 946 height 453
click at [189, 159] on input "25)" at bounding box center [230, 158] width 162 height 16
click at [188, 159] on input "25)" at bounding box center [230, 158] width 162 height 16
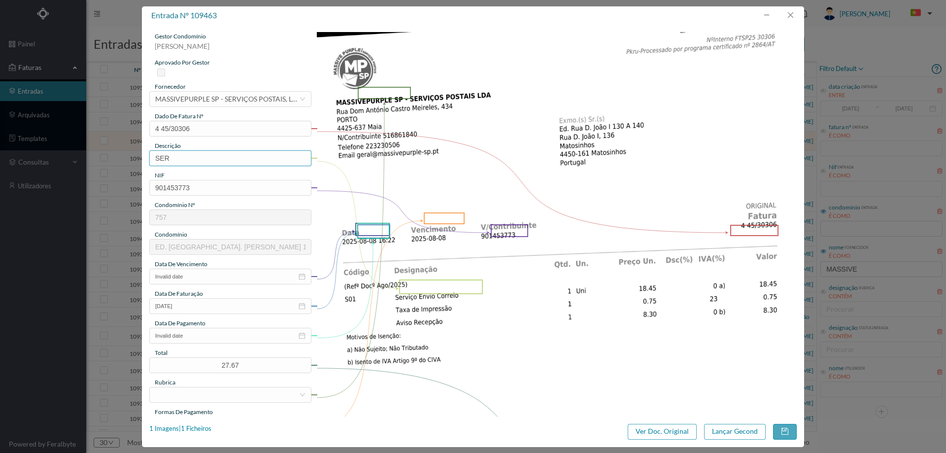
type input "Serviço [PERSON_NAME]"
click at [201, 272] on input "Invalid date" at bounding box center [230, 276] width 162 height 16
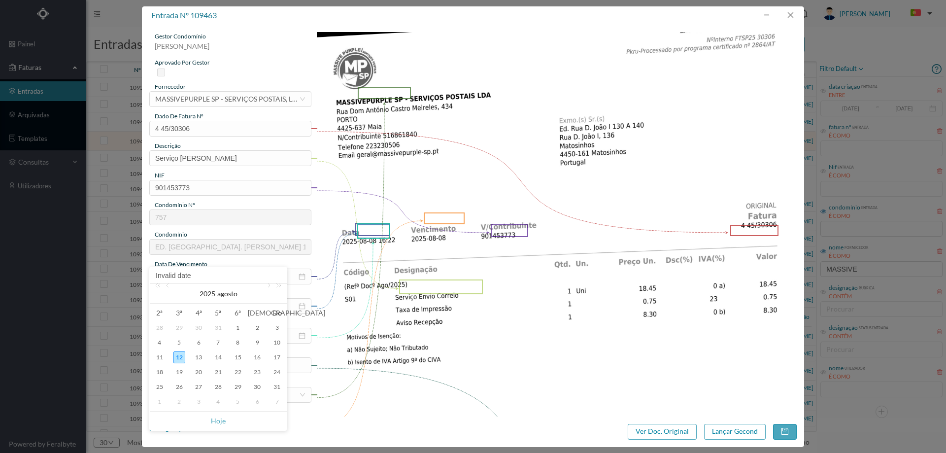
drag, startPoint x: 218, startPoint y: 420, endPoint x: 213, endPoint y: 407, distance: 13.9
click at [218, 420] on link "Hoje" at bounding box center [218, 420] width 15 height 19
type input "[DATE]"
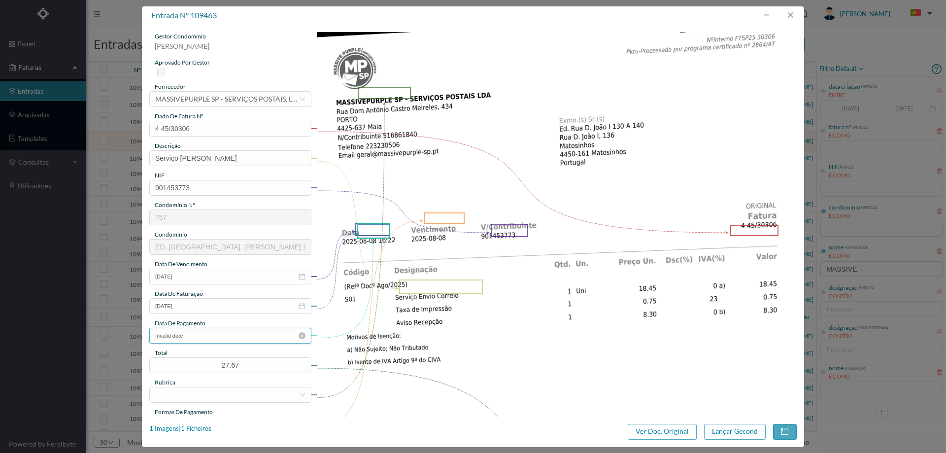
click at [195, 336] on input "Invalid date" at bounding box center [230, 335] width 162 height 16
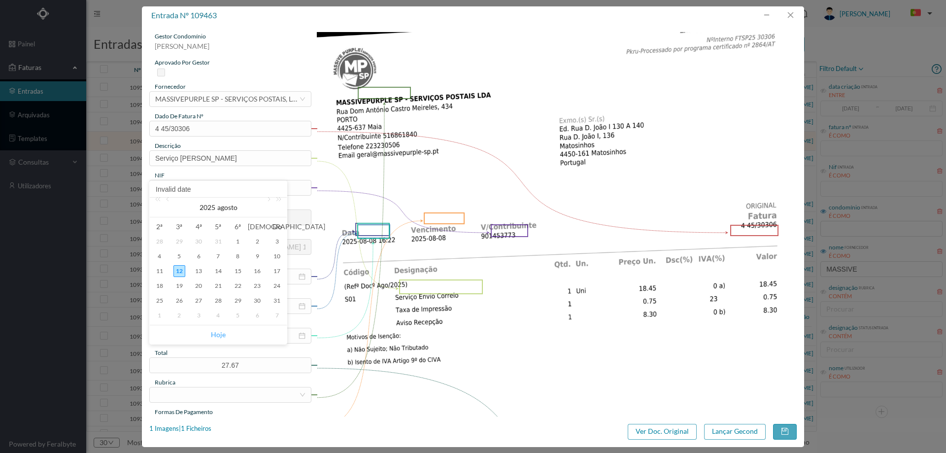
click at [215, 335] on link "Hoje" at bounding box center [218, 334] width 15 height 19
type input "[DATE]"
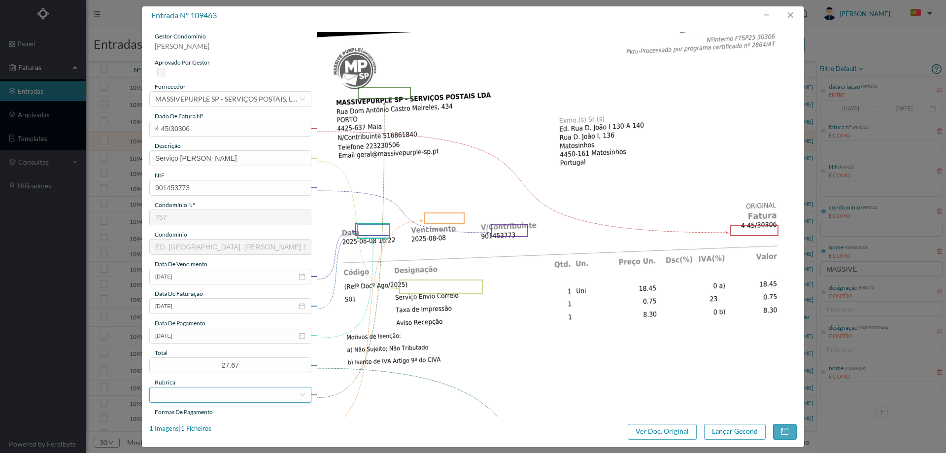
click at [200, 396] on div at bounding box center [227, 394] width 144 height 15
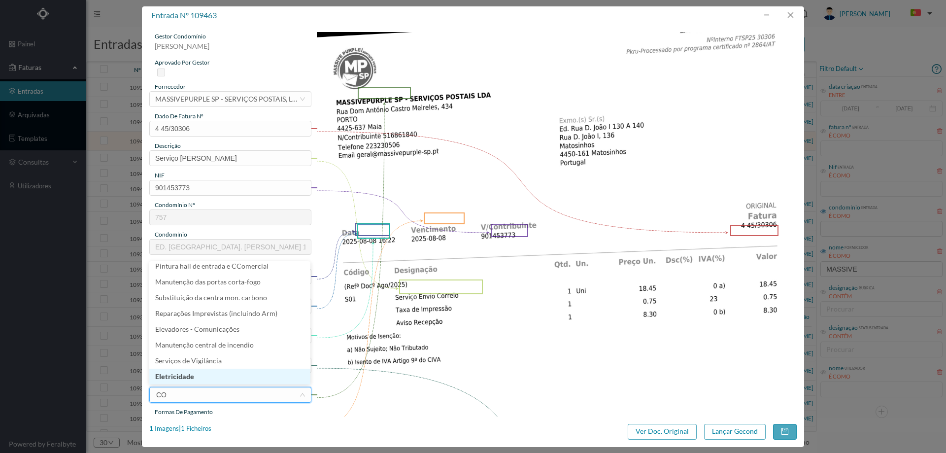
scroll to position [2, 0]
type input "CORR"
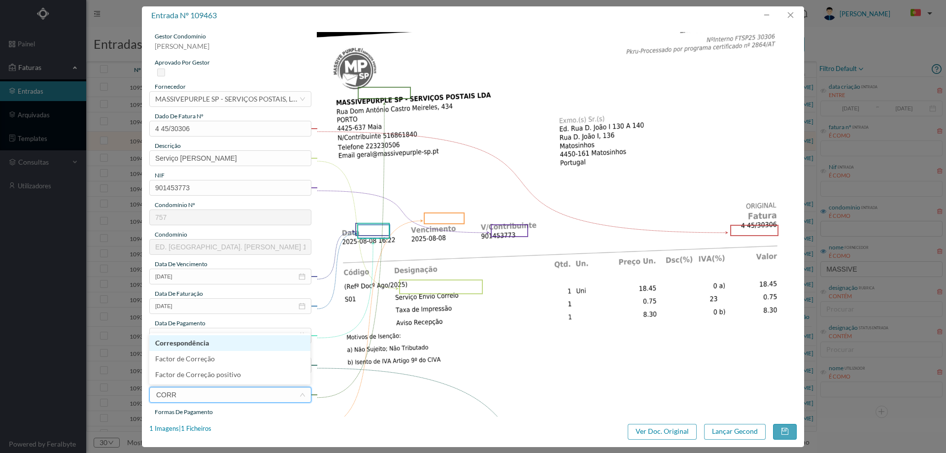
click at [198, 341] on li "Correspondência" at bounding box center [229, 343] width 161 height 16
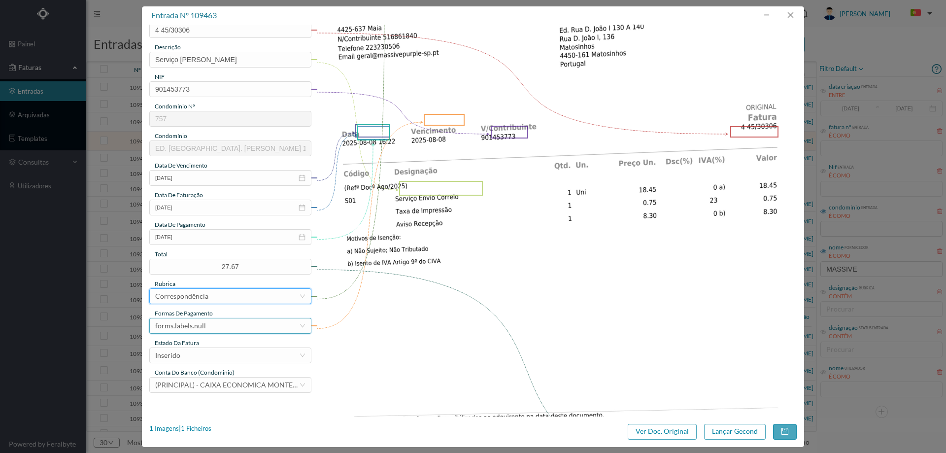
click at [213, 327] on div "forms.labels.null" at bounding box center [227, 325] width 144 height 15
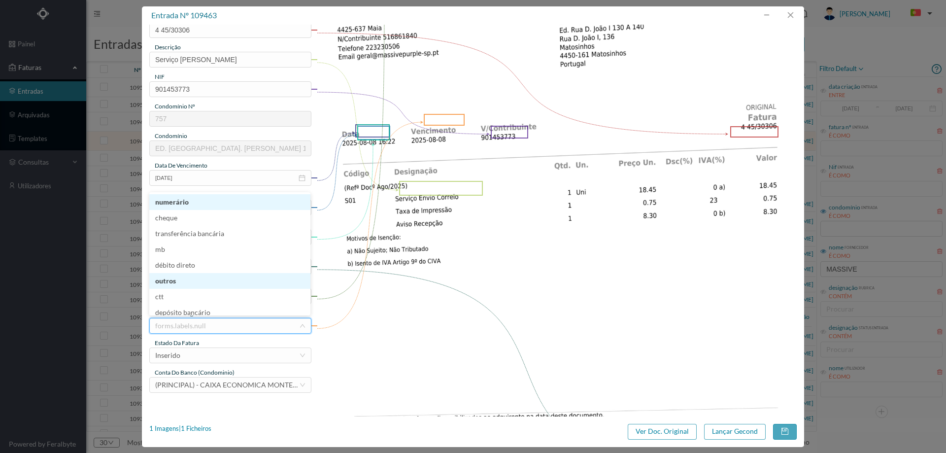
scroll to position [5, 0]
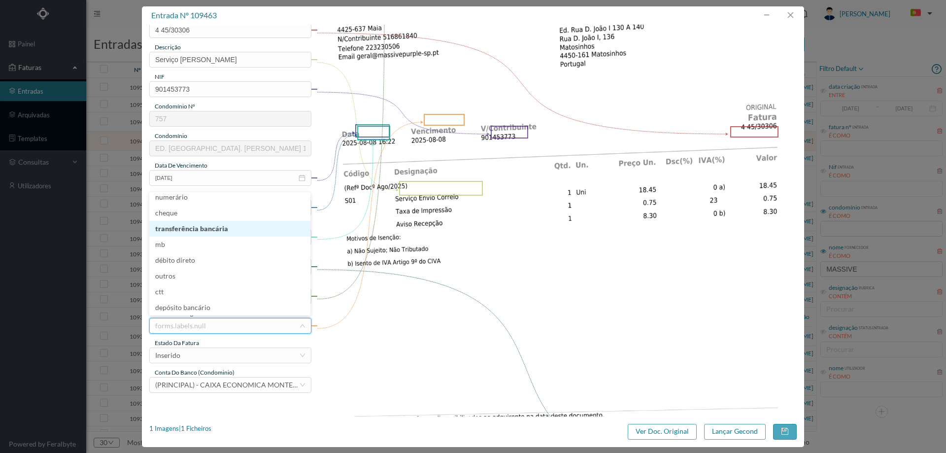
click at [206, 232] on li "transferência bancária" at bounding box center [229, 229] width 161 height 16
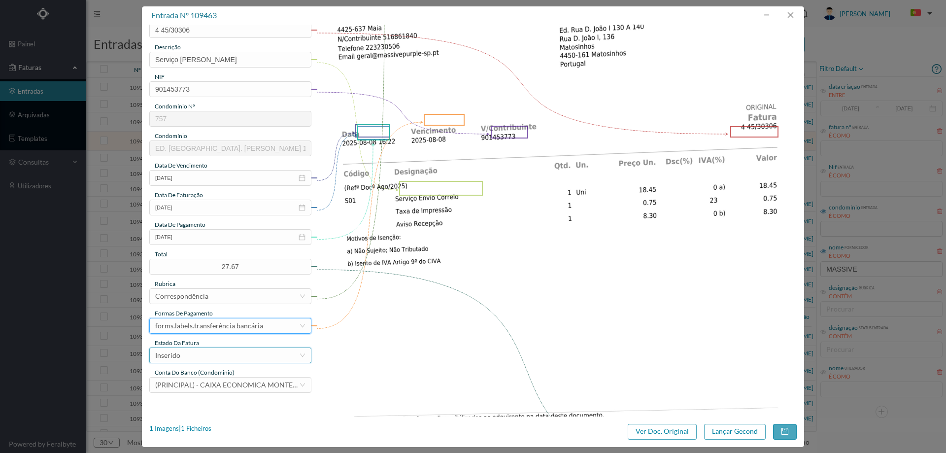
click at [201, 352] on div "Inserido" at bounding box center [227, 355] width 144 height 15
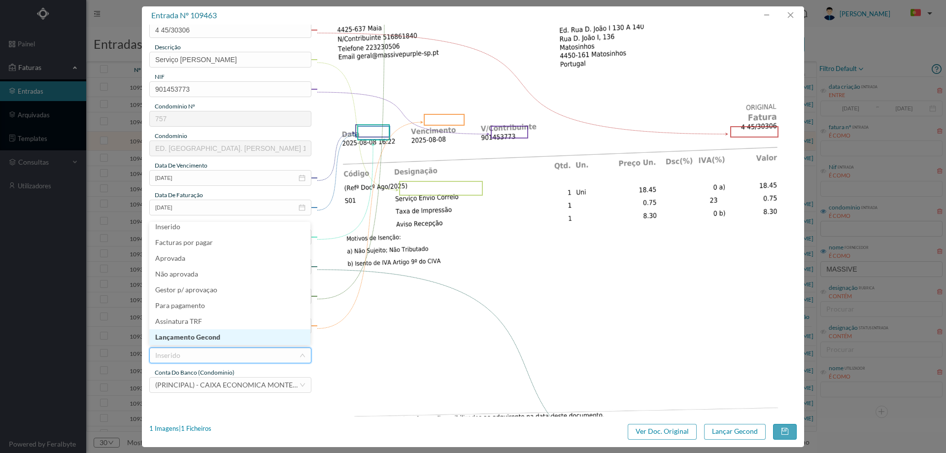
click at [205, 342] on li "Lançamento Gecond" at bounding box center [229, 337] width 161 height 16
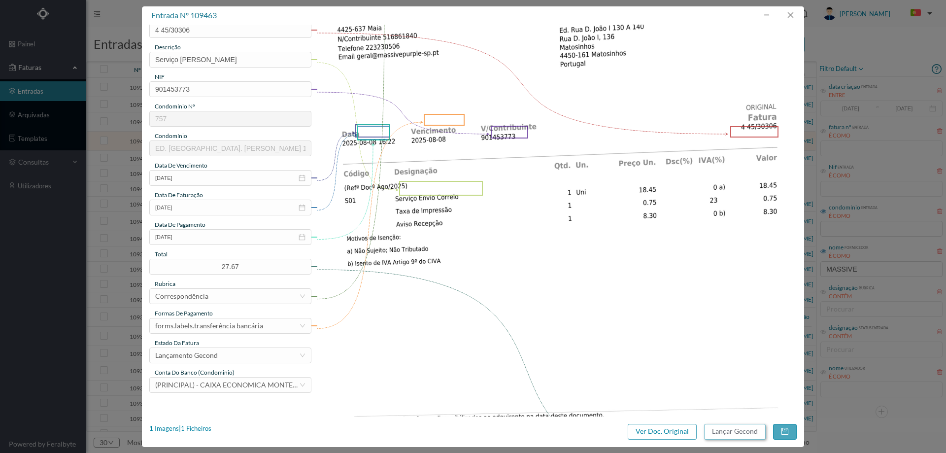
click at [731, 436] on button "Lançar Gecond" at bounding box center [735, 432] width 62 height 16
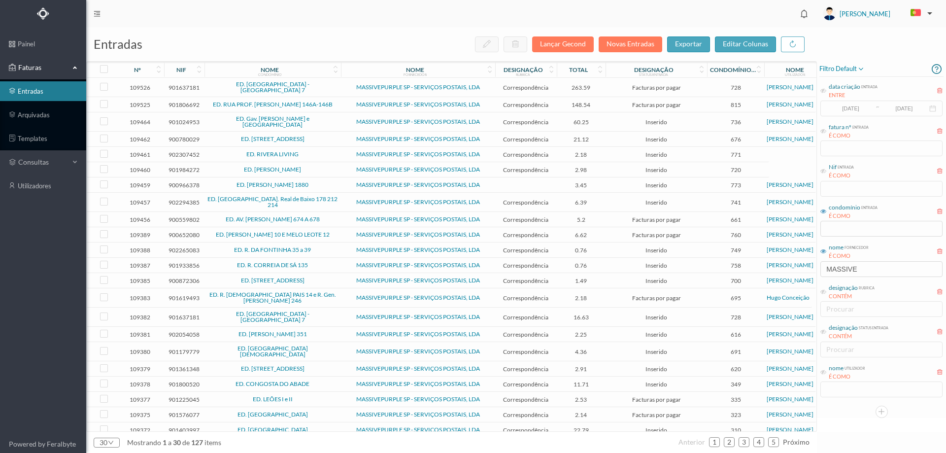
click at [328, 136] on span "ED. AVENIDA DA REPÚBLICA 255" at bounding box center [272, 139] width 131 height 6
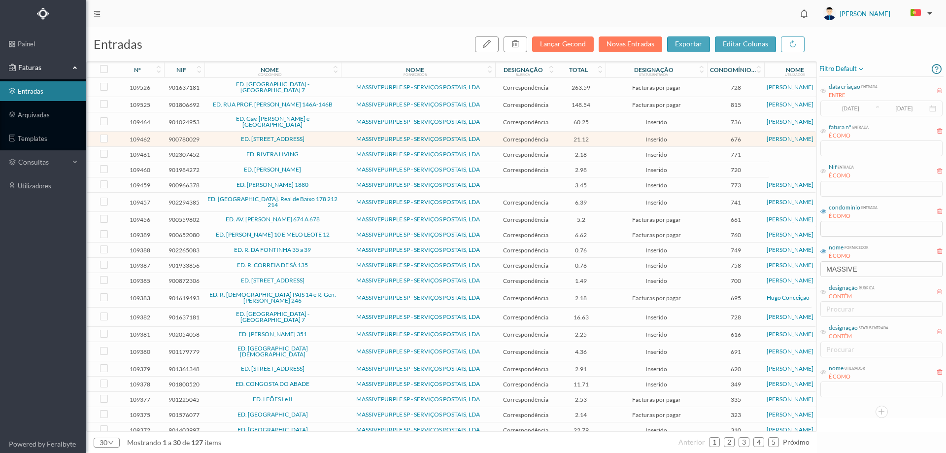
click at [328, 136] on span "ED. AVENIDA DA REPÚBLICA 255" at bounding box center [272, 139] width 131 height 6
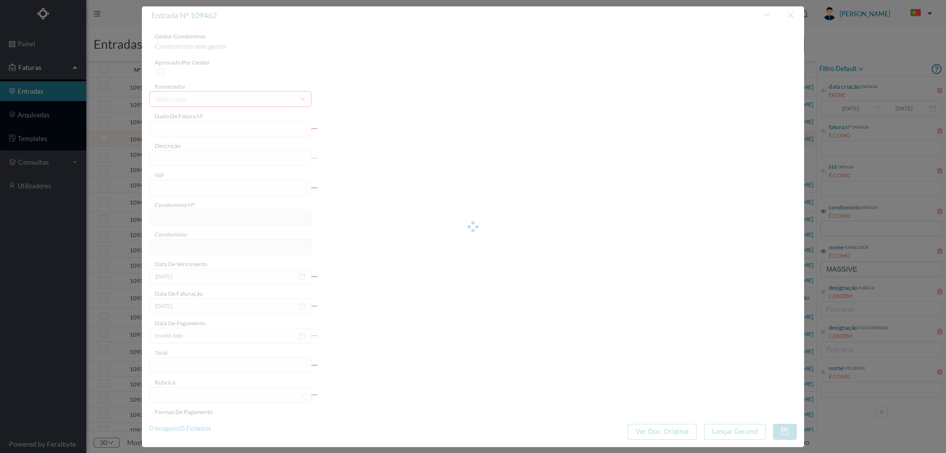
type input "4 45/30304"
type input "Serviço [PERSON_NAME]"
type input "900780029"
type input "Invalid date"
type input "[DATE]"
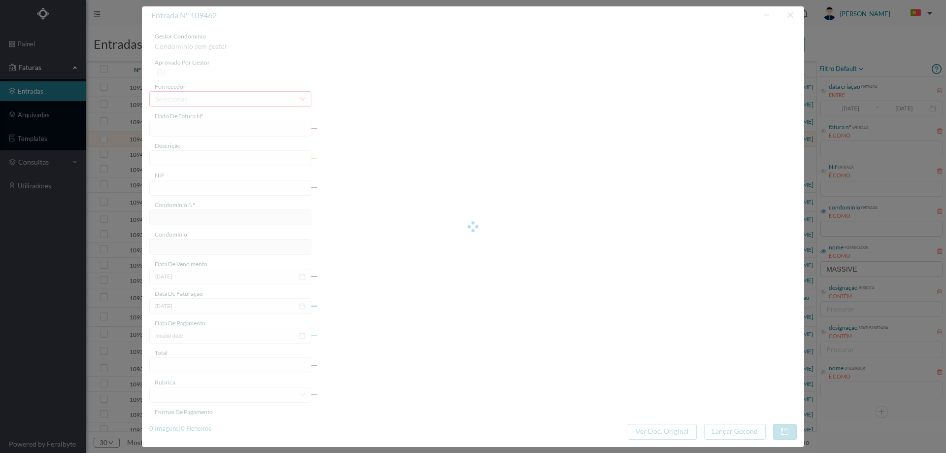
type input "21.12"
type input "676"
type input "ED. AVENIDA DA REPÚBLICA 255"
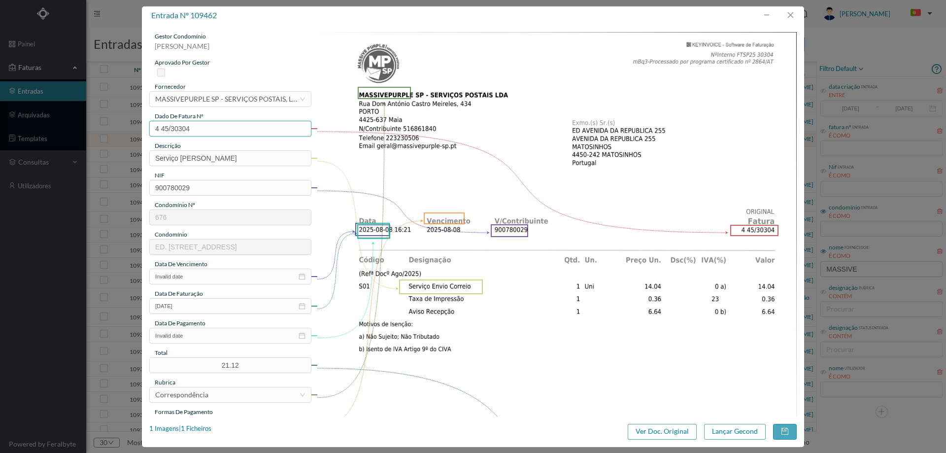
drag, startPoint x: 157, startPoint y: 130, endPoint x: 129, endPoint y: 129, distance: 28.1
click at [129, 130] on div "entrada nº 109462 gestor condomínio Joana Laroca aprovado por gestor fornecedor…" at bounding box center [473, 226] width 946 height 453
click at [197, 276] on input "Invalid date" at bounding box center [230, 276] width 162 height 16
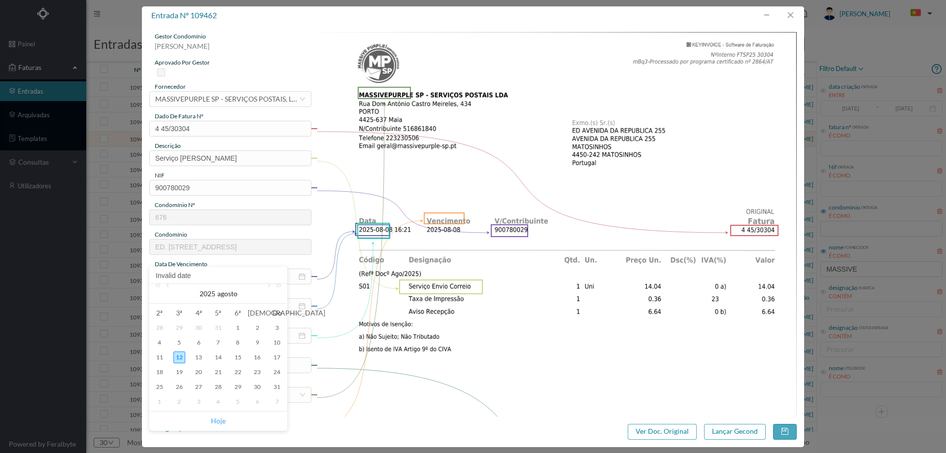
click at [224, 426] on link "Hoje" at bounding box center [218, 420] width 15 height 19
type input "[DATE]"
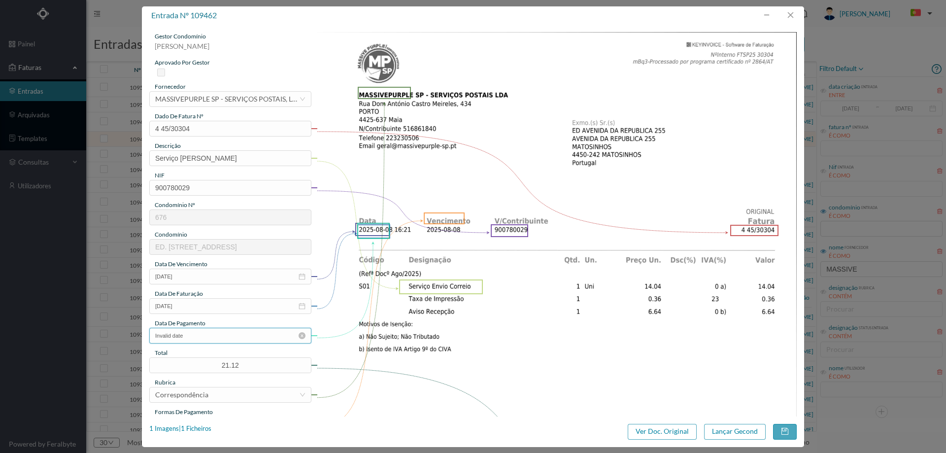
click at [214, 330] on input "Invalid date" at bounding box center [230, 335] width 162 height 16
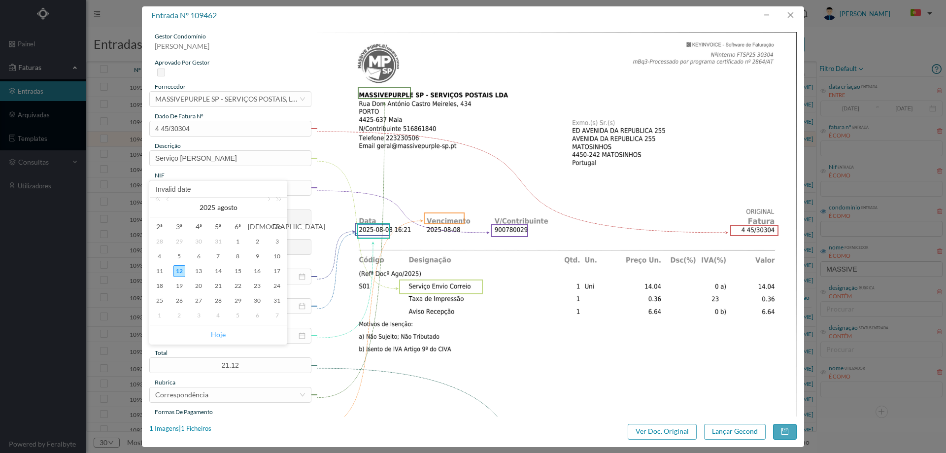
click at [220, 333] on link "Hoje" at bounding box center [218, 334] width 15 height 19
type input "[DATE]"
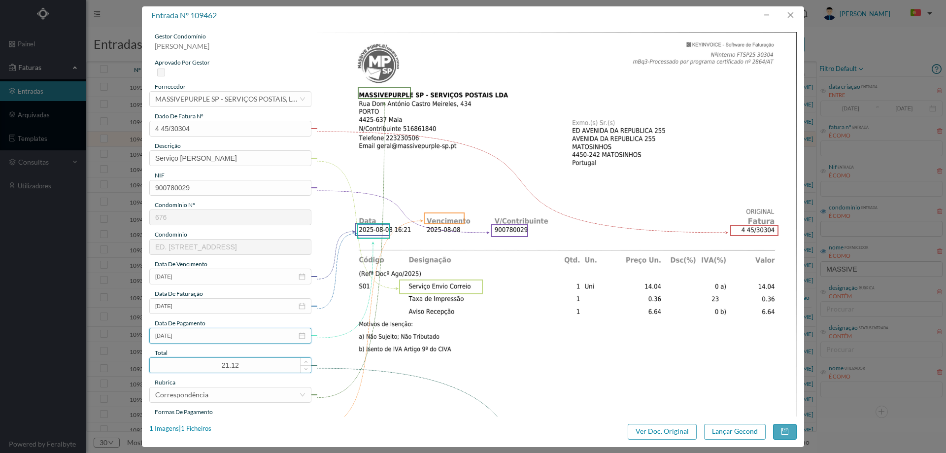
scroll to position [98, 0]
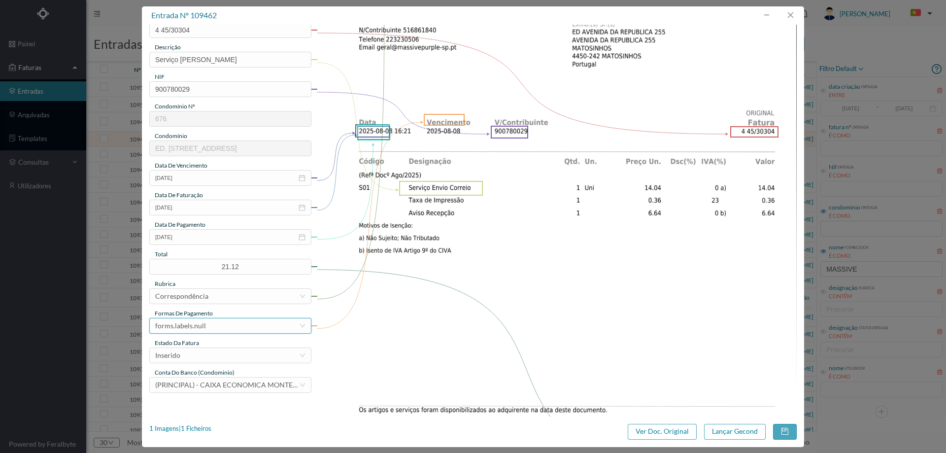
click at [214, 324] on div "forms.labels.null" at bounding box center [227, 325] width 144 height 15
click at [218, 232] on li "transferência bancária" at bounding box center [229, 229] width 161 height 16
click at [228, 348] on div "Inserido" at bounding box center [227, 355] width 144 height 15
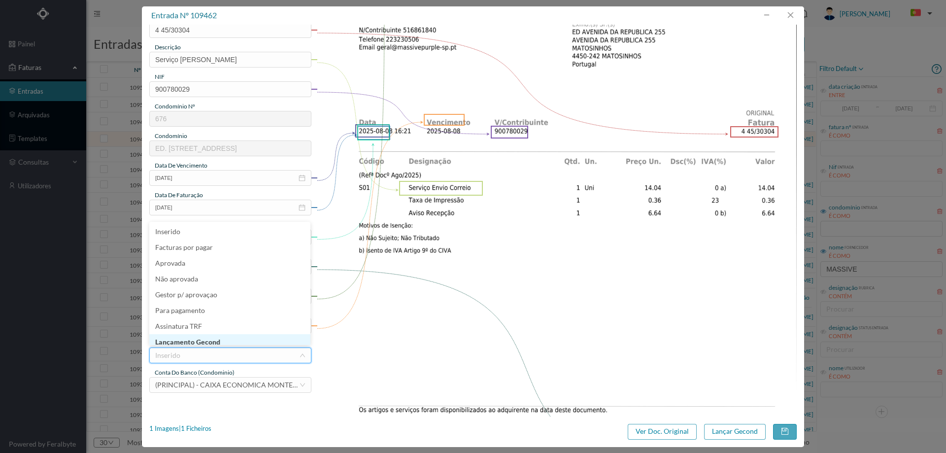
scroll to position [5, 0]
click at [226, 336] on li "Lançamento Gecond" at bounding box center [229, 337] width 161 height 16
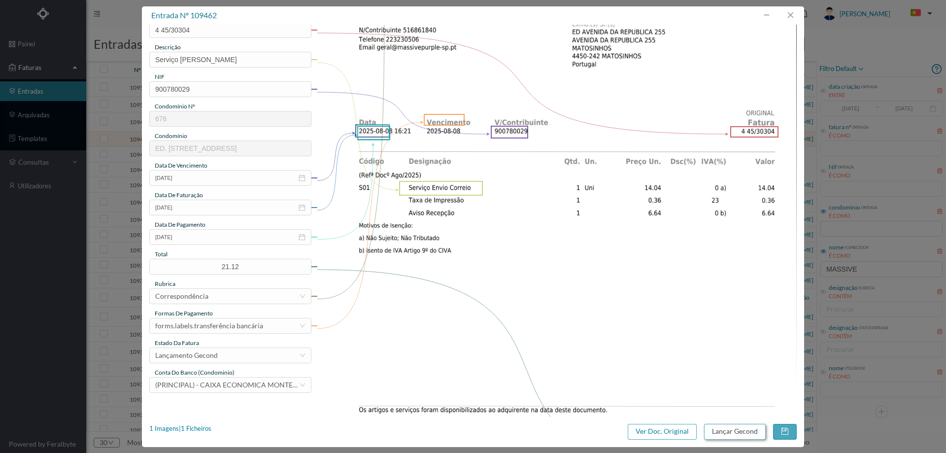
drag, startPoint x: 733, startPoint y: 439, endPoint x: 723, endPoint y: 435, distance: 10.4
click at [732, 439] on div "entrada nº 109462 gestor condomínio Joana Laroca aprovado por gestor fornecedor…" at bounding box center [473, 226] width 662 height 440
click at [739, 431] on button "Lançar Gecond" at bounding box center [735, 432] width 62 height 16
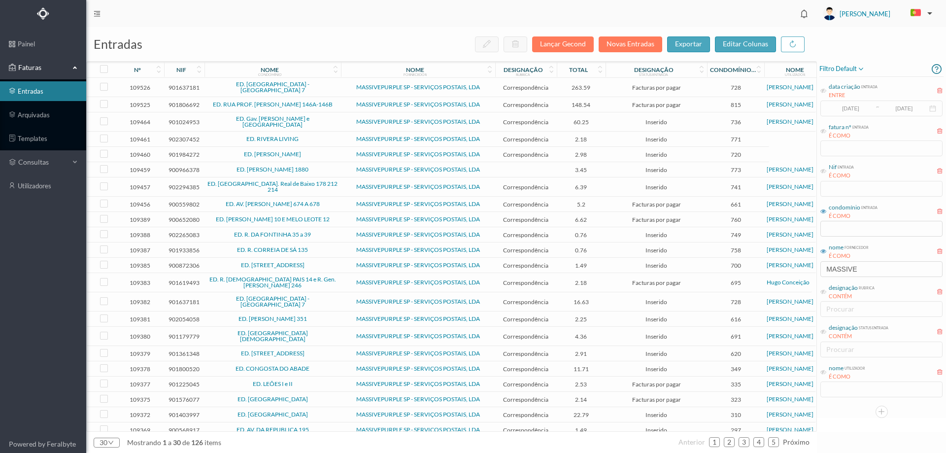
click at [322, 136] on span "ED. RIVERA LIVING" at bounding box center [272, 139] width 131 height 6
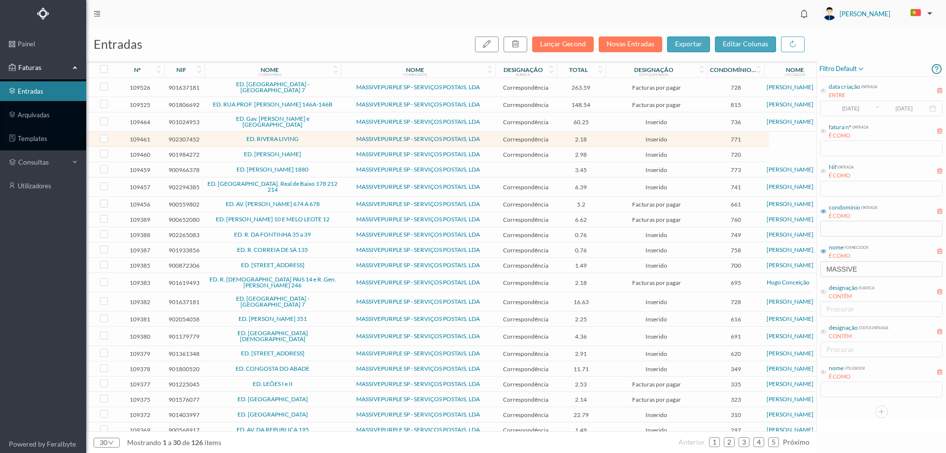
click at [322, 136] on span "ED. RIVERA LIVING" at bounding box center [272, 139] width 131 height 6
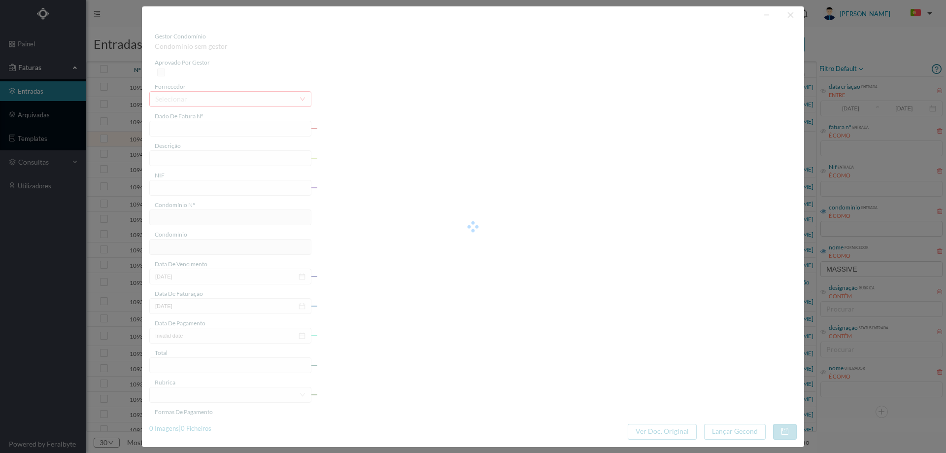
type input "4 45/30165"
type input "Serviço [PERSON_NAME]"
type input "902307452"
type input "2025-07-03"
type input "[DATE]"
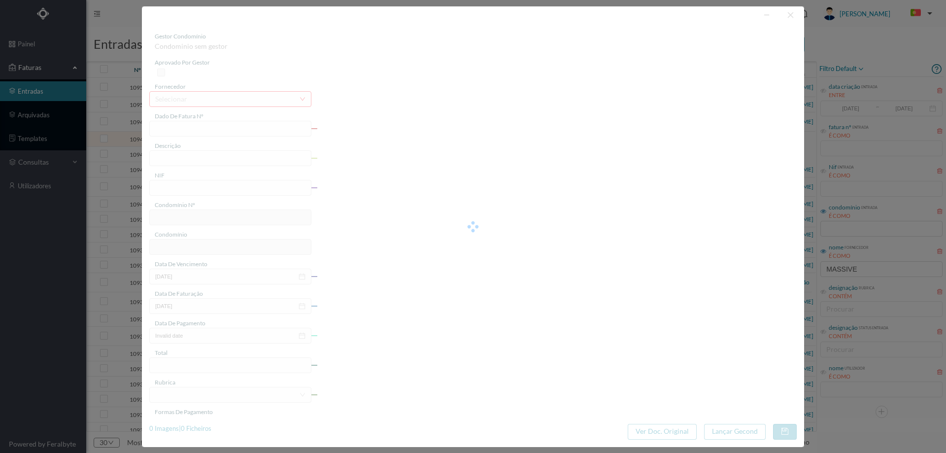
type input "2025-07-03"
type input "2.18"
type input "771"
type input "ED. RIVERA LIVING"
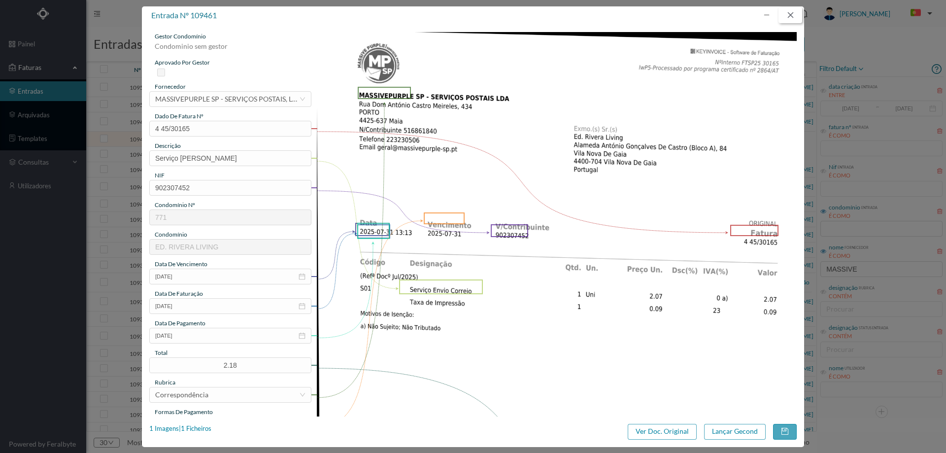
click at [796, 14] on button "button" at bounding box center [790, 15] width 24 height 16
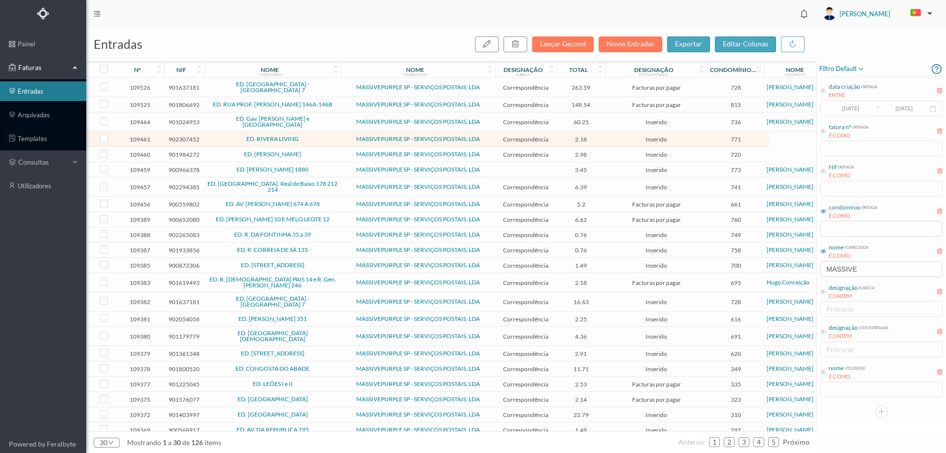
click at [331, 147] on td "ED. [PERSON_NAME]" at bounding box center [272, 154] width 136 height 15
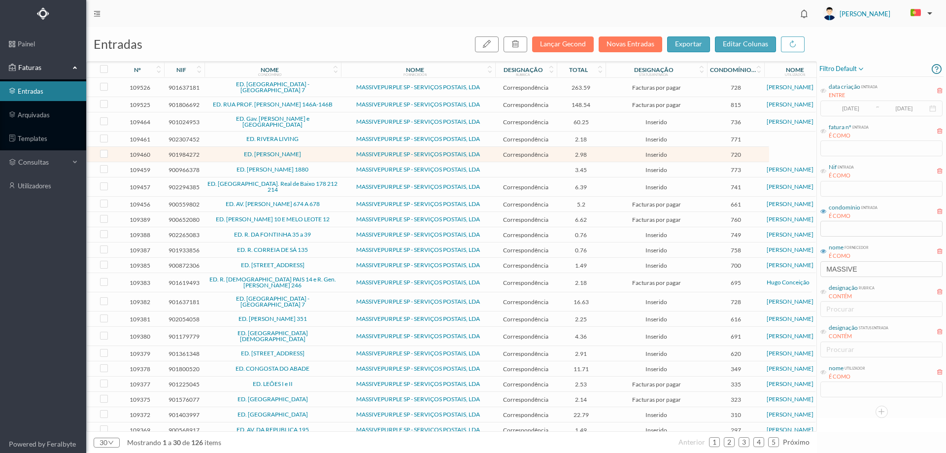
click at [332, 166] on span "ED. [PERSON_NAME] 1880" at bounding box center [272, 169] width 131 height 6
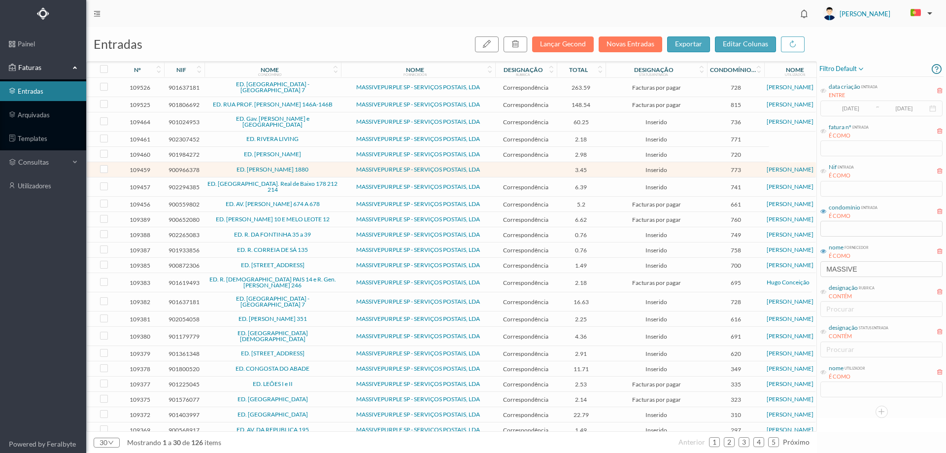
click at [343, 185] on span "MASSIVEPURPLE SP - SERVIÇOS POSTAIS, LDA" at bounding box center [417, 187] width 149 height 6
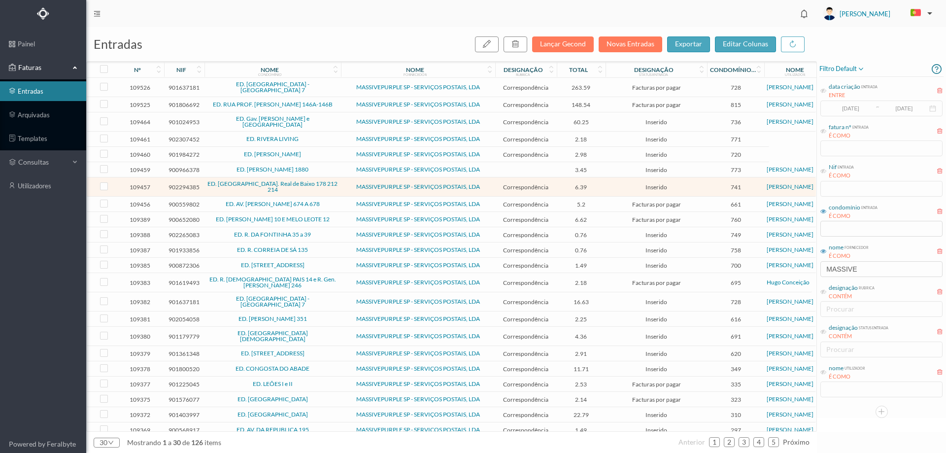
click at [343, 185] on span "MASSIVEPURPLE SP - SERVIÇOS POSTAIS, LDA" at bounding box center [417, 187] width 149 height 6
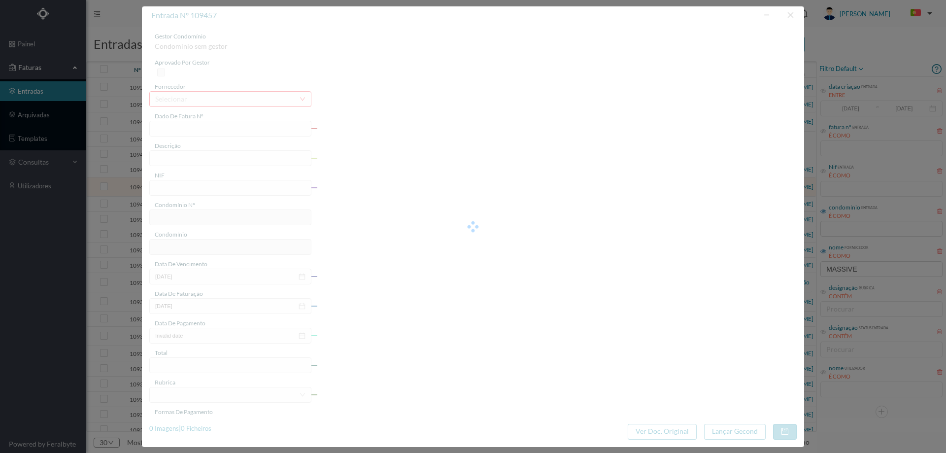
type input "4 45/29651"
type input "Serviço [PERSON_NAME]"
type input "902294385"
type input "2025-07-03"
type input "[DATE]"
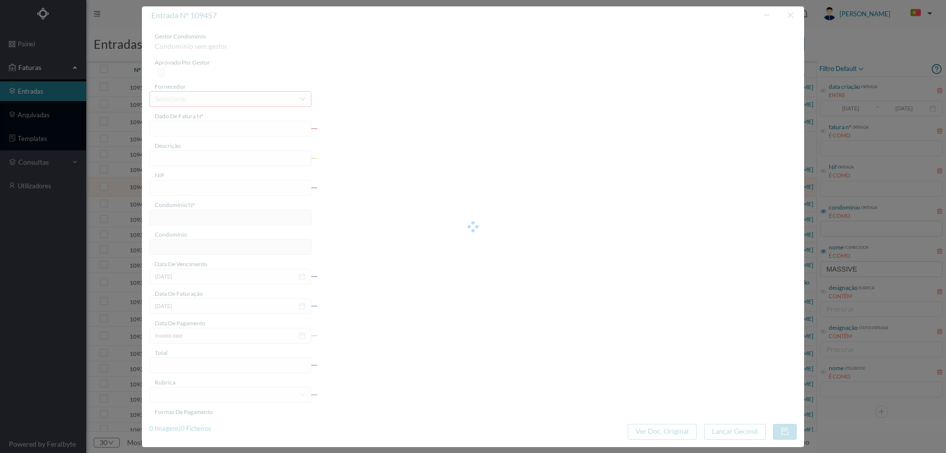
type input "2025-07-03"
type input "6.39"
type input "741"
type input "ED. JARDIM DAS OLIVEIRAS IV - R. Real de Baixo 178 212 214"
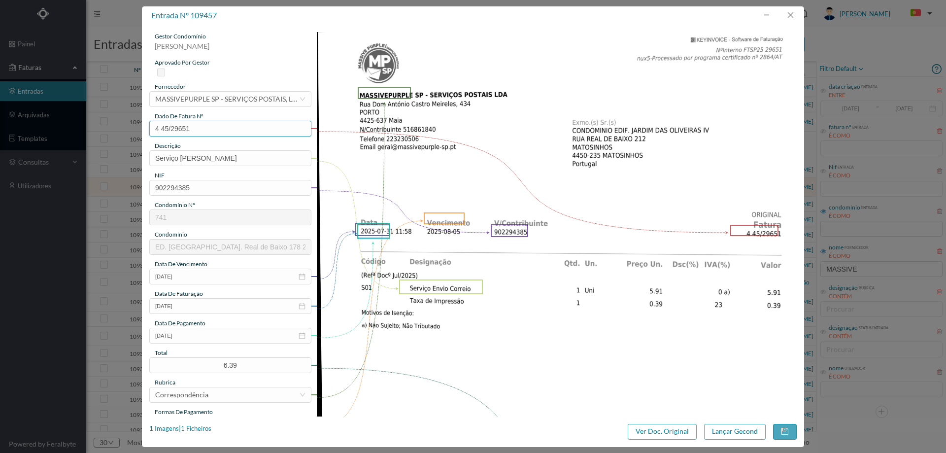
drag, startPoint x: 192, startPoint y: 129, endPoint x: 116, endPoint y: 132, distance: 76.4
click at [116, 132] on div "entrada nº 109457 gestor condomínio Joana Laroca aprovado por gestor fornecedor…" at bounding box center [473, 226] width 946 height 453
click at [201, 335] on input "2025-07-03" at bounding box center [230, 335] width 162 height 16
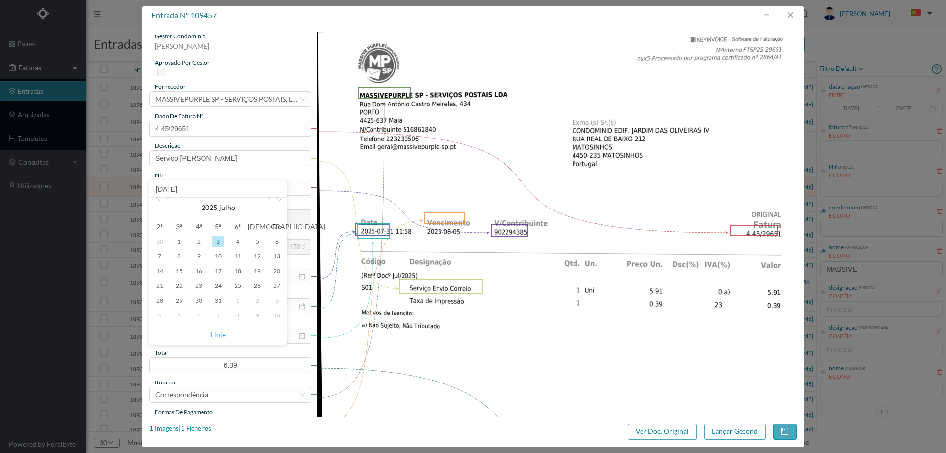
click at [218, 331] on link "Hoje" at bounding box center [218, 334] width 15 height 19
type input "[DATE]"
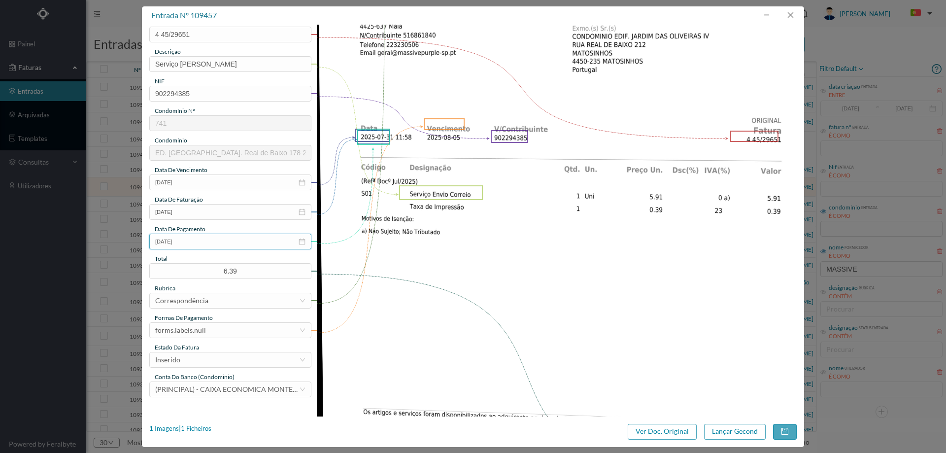
scroll to position [98, 0]
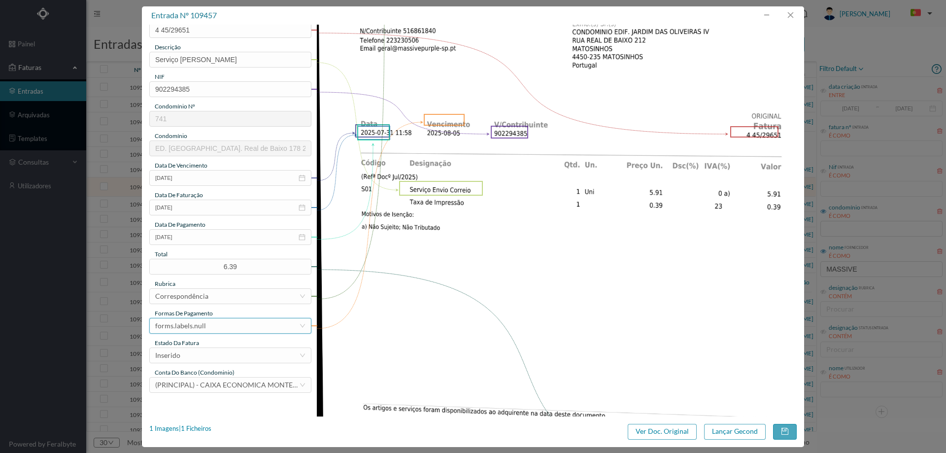
click at [218, 323] on div "forms.labels.null" at bounding box center [227, 325] width 144 height 15
click at [217, 235] on li "transferência bancária" at bounding box center [229, 230] width 161 height 16
click at [204, 351] on div "Inserido" at bounding box center [227, 355] width 144 height 15
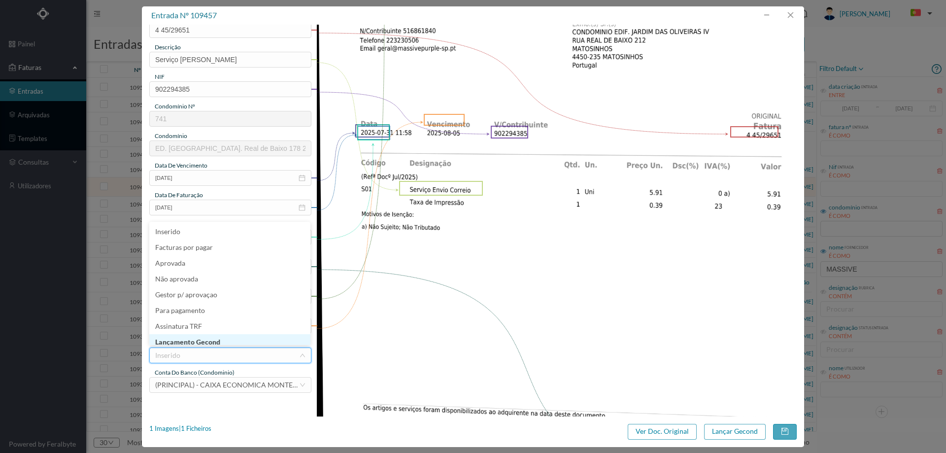
click at [211, 339] on li "Lançamento Gecond" at bounding box center [229, 342] width 161 height 16
click at [728, 432] on button "Lançar Gecond" at bounding box center [735, 432] width 62 height 16
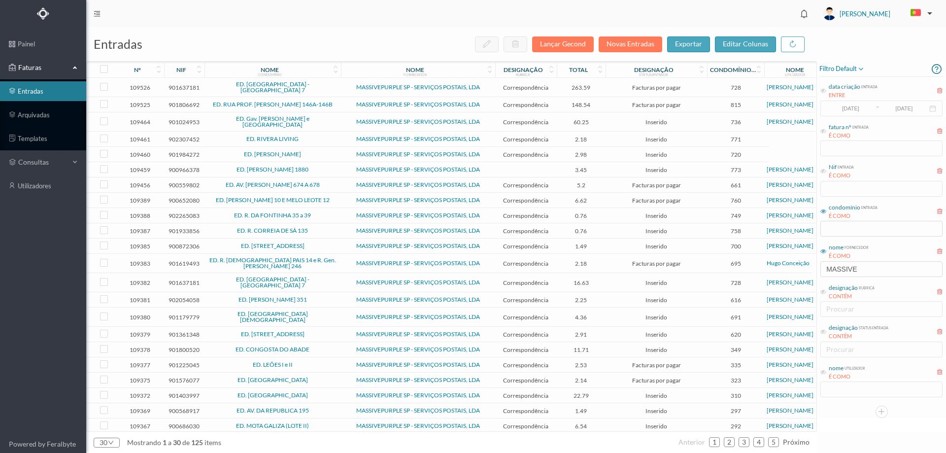
click at [324, 182] on span "ED. AV. SERPA PINTO 674 A 678" at bounding box center [272, 185] width 131 height 6
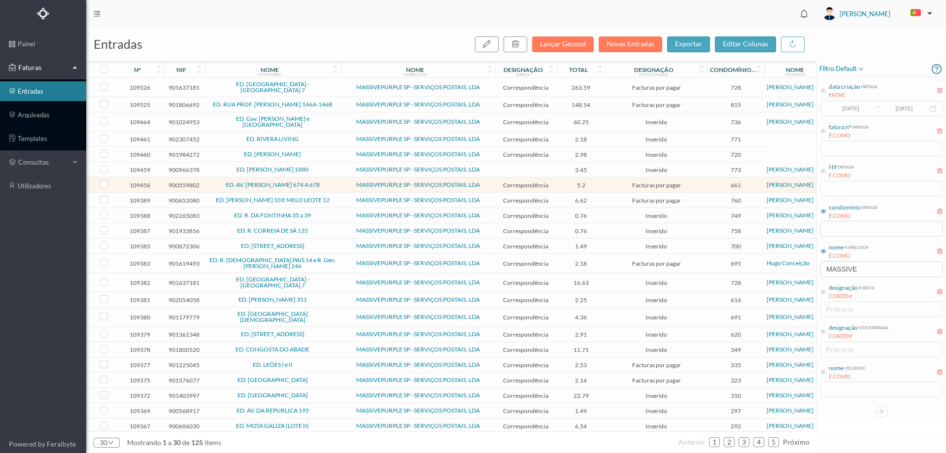
click at [325, 182] on span "ED. AV. SERPA PINTO 674 A 678" at bounding box center [272, 185] width 131 height 6
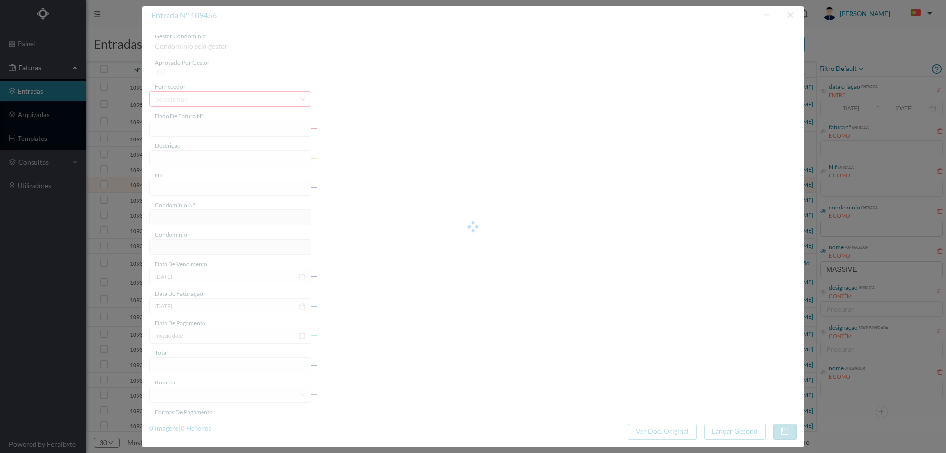
type input "4 45/29596"
type input "Serviço [PERSON_NAME]"
type input "900559802"
type input "2025-07-03"
type input "[DATE]"
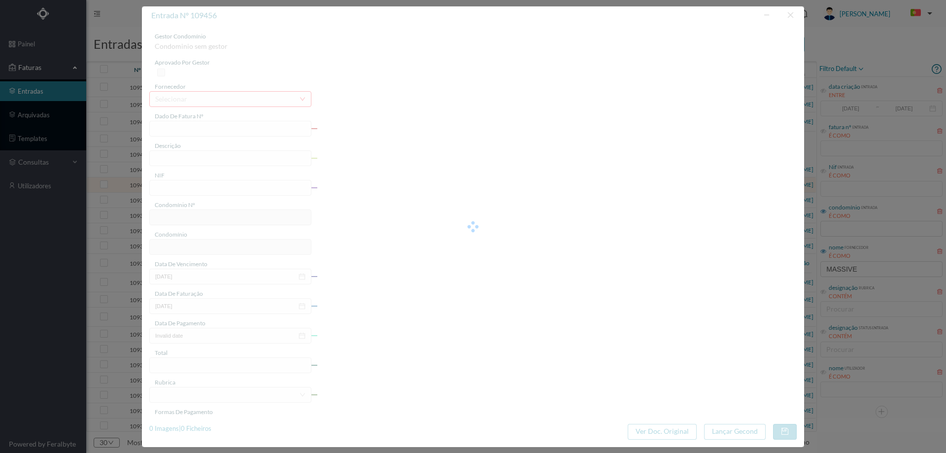
type input "2025-07-03"
type input "5.20"
type input "661"
type input "ED. AV. SERPA PINTO 674 A 678"
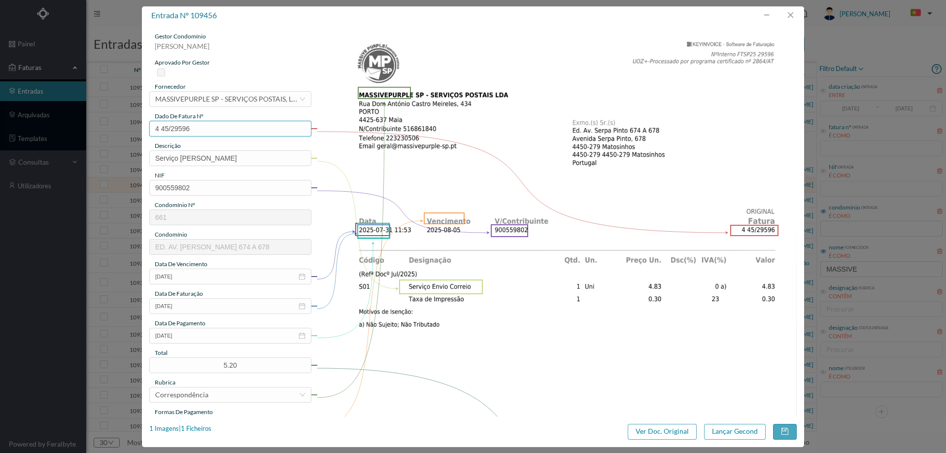
drag, startPoint x: 155, startPoint y: 135, endPoint x: 117, endPoint y: 136, distance: 37.9
click at [118, 136] on div "entrada nº 109456 gestor condomínio Cristina Sousa aprovado por gestor forneced…" at bounding box center [473, 226] width 946 height 453
click at [198, 338] on input "2025-07-03" at bounding box center [230, 335] width 162 height 16
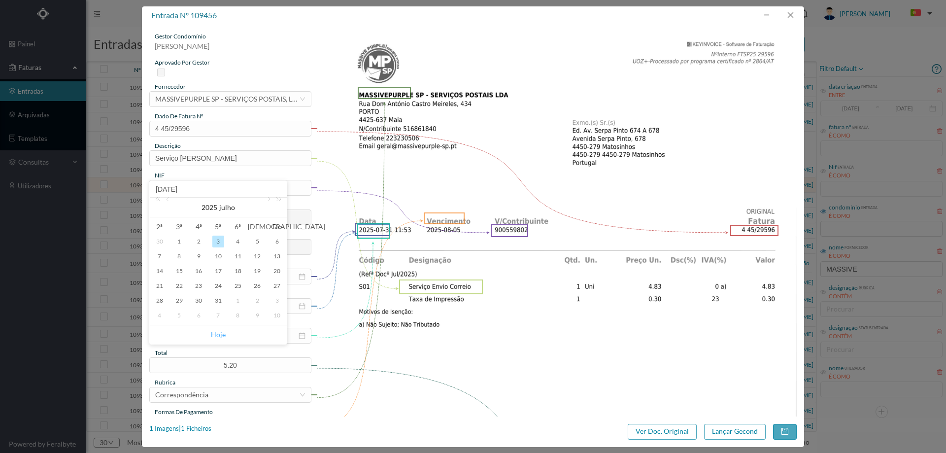
click at [218, 332] on link "Hoje" at bounding box center [218, 334] width 15 height 19
type input "[DATE]"
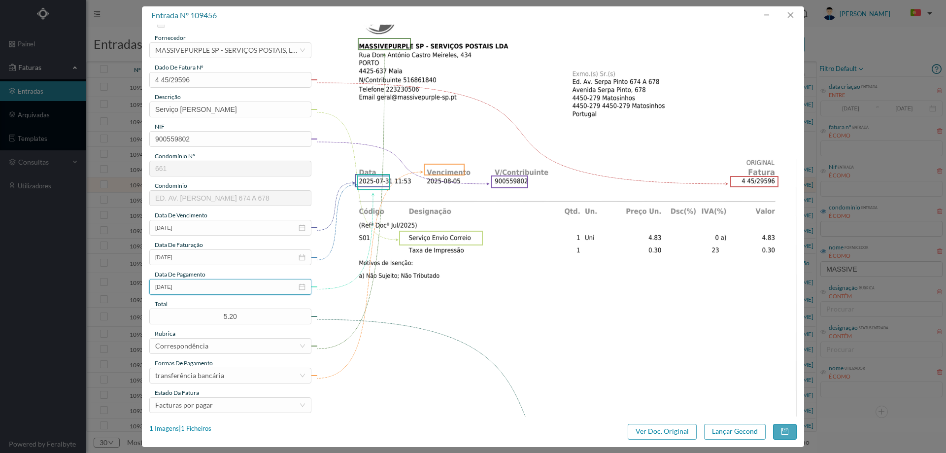
scroll to position [148, 0]
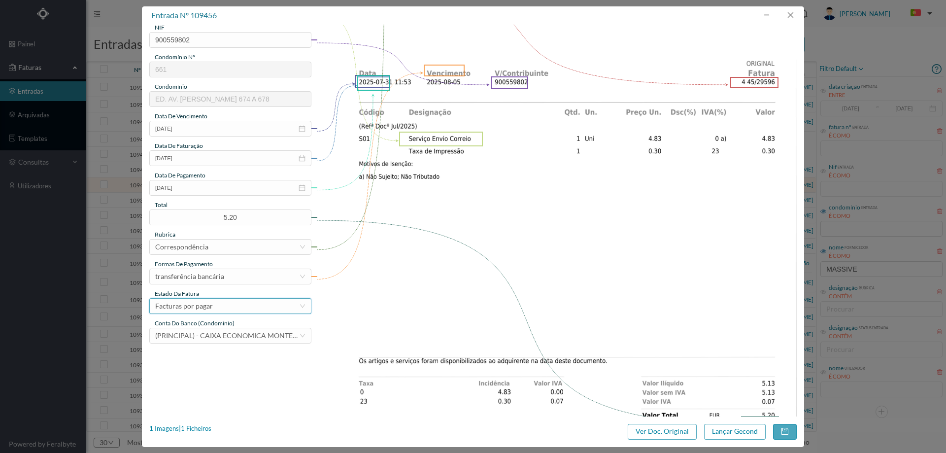
click at [215, 305] on div "Facturas por pagar" at bounding box center [227, 305] width 144 height 15
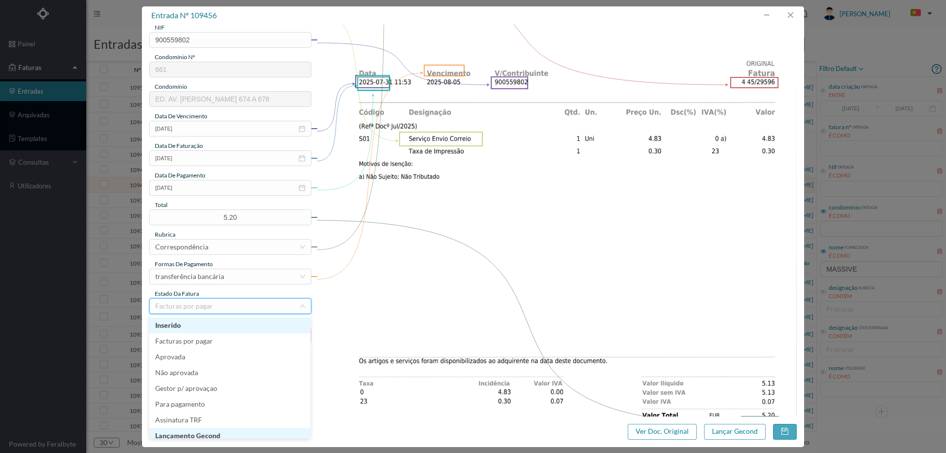
scroll to position [5, 0]
click at [222, 430] on li "Lançamento Gecond" at bounding box center [229, 431] width 161 height 16
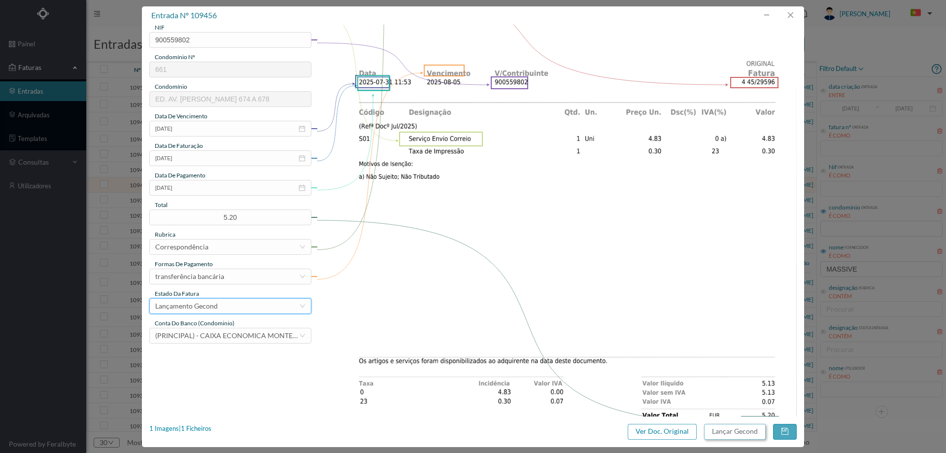
click at [729, 426] on button "Lançar Gecond" at bounding box center [735, 432] width 62 height 16
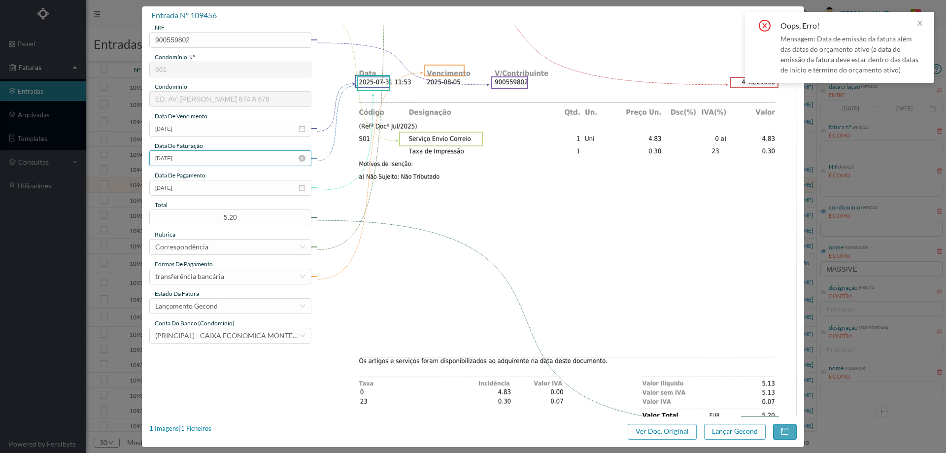
click at [221, 159] on input "[DATE]" at bounding box center [230, 158] width 162 height 16
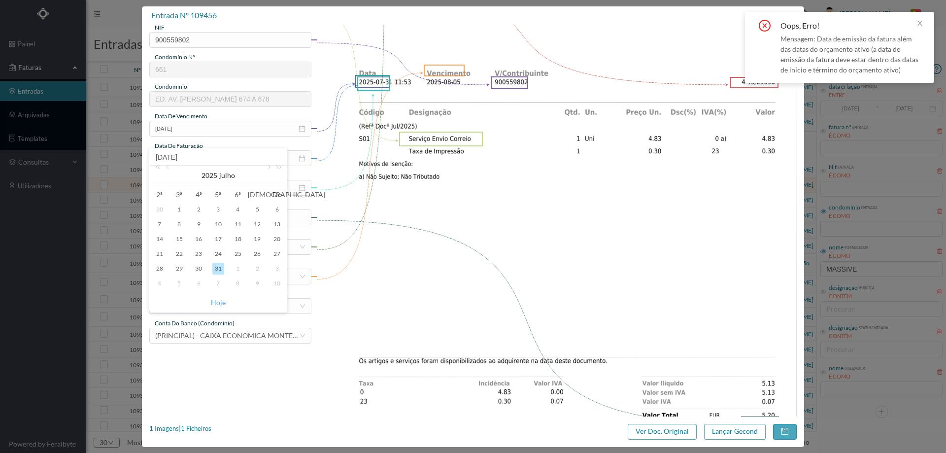
click at [221, 304] on link "Hoje" at bounding box center [218, 302] width 15 height 19
type input "[DATE]"
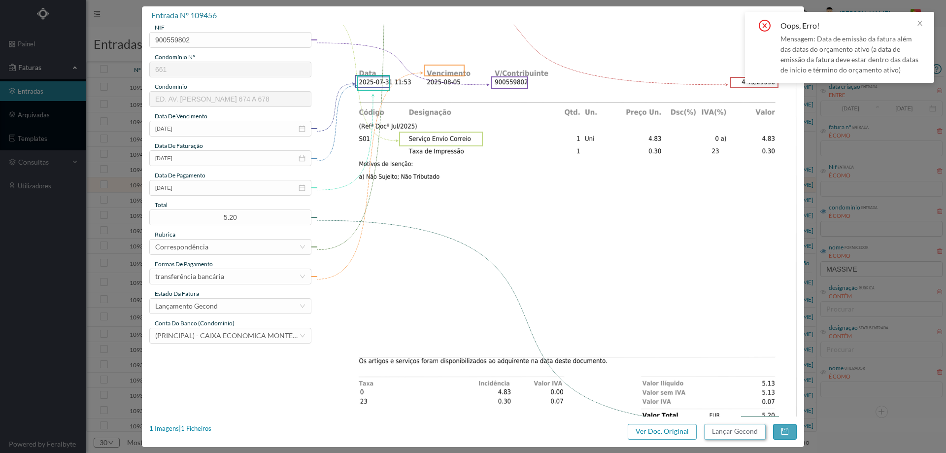
click at [731, 427] on button "Lançar Gecond" at bounding box center [735, 432] width 62 height 16
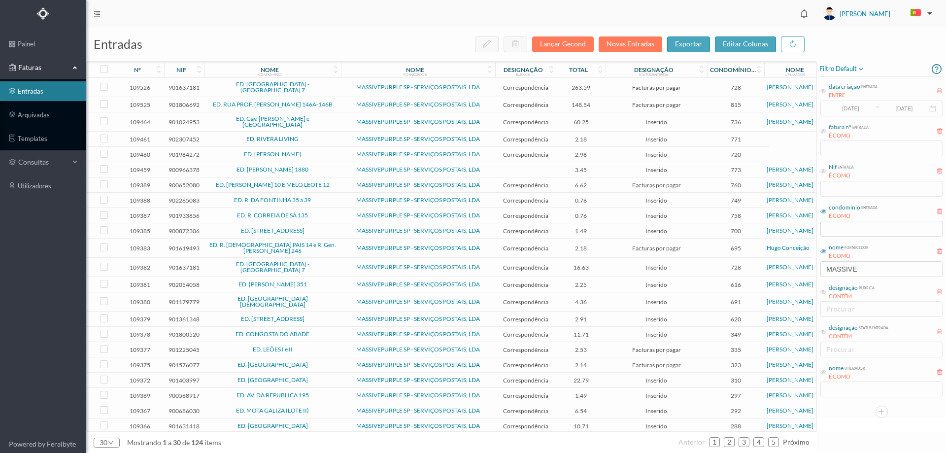
click at [330, 167] on span "ED. [PERSON_NAME] 1880" at bounding box center [272, 169] width 131 height 6
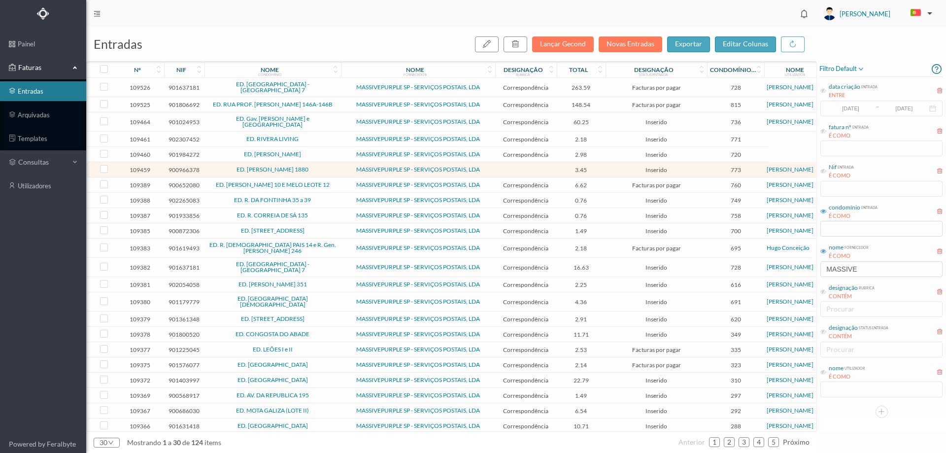
click at [331, 67] on div "nome condomínio" at bounding box center [269, 69] width 125 height 7
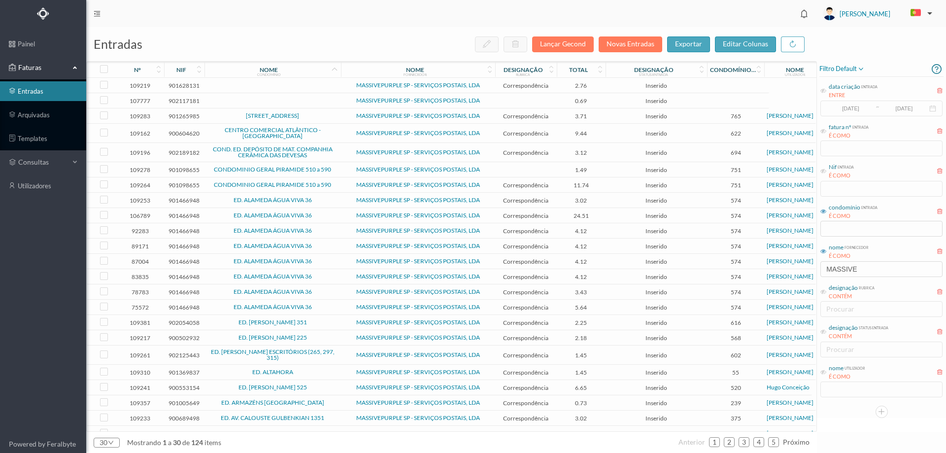
click at [331, 67] on icon at bounding box center [334, 69] width 8 height 8
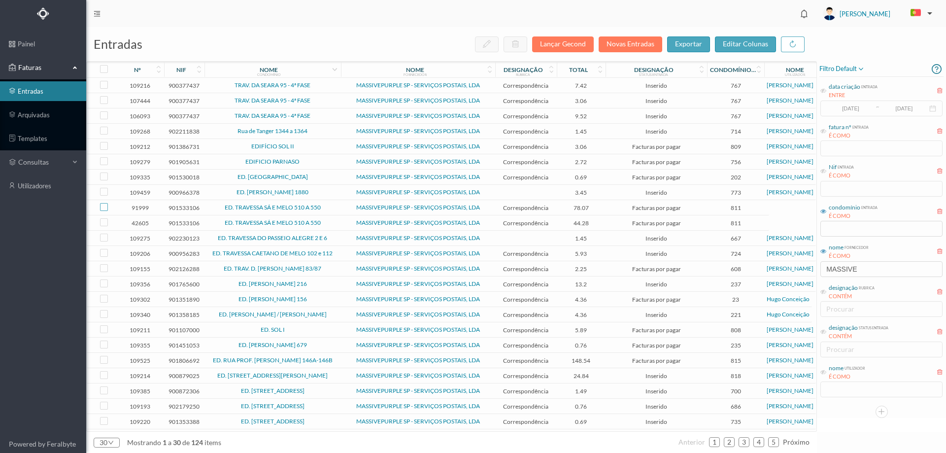
click at [104, 206] on input "checkbox" at bounding box center [104, 207] width 8 height 8
checkbox input "true"
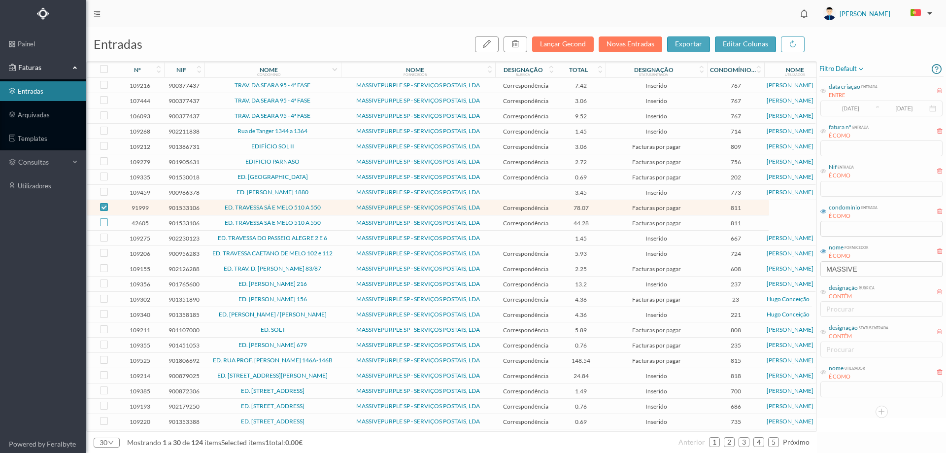
click at [104, 222] on input "checkbox" at bounding box center [104, 222] width 8 height 8
checkbox input "true"
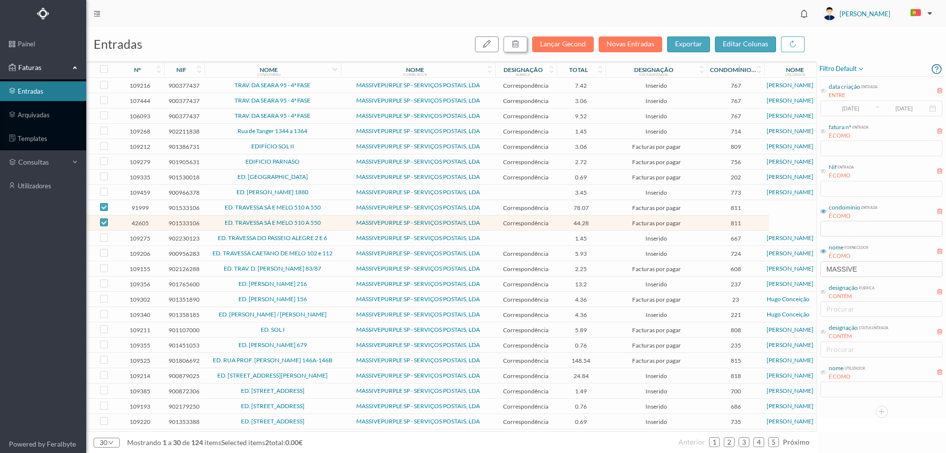
click at [512, 42] on button "button" at bounding box center [515, 44] width 24 height 16
click at [599, 90] on button "sim" at bounding box center [604, 89] width 19 height 12
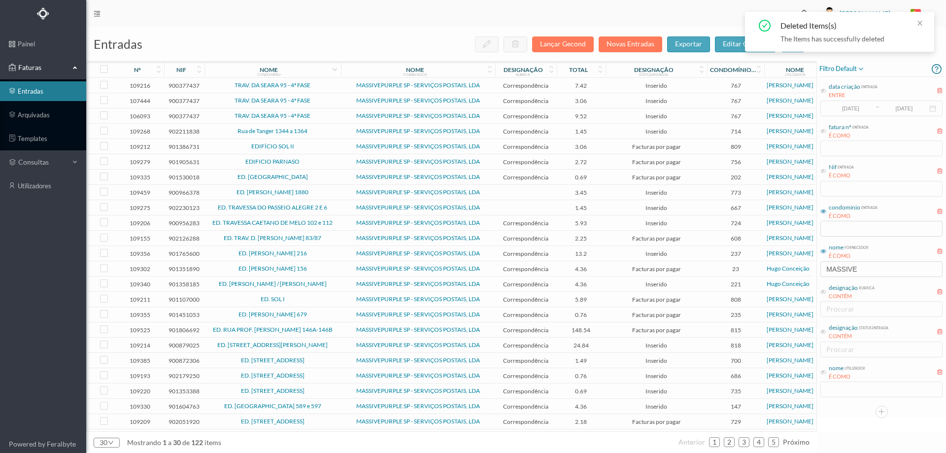
click at [334, 193] on span "ED. [PERSON_NAME] 1880" at bounding box center [272, 192] width 131 height 6
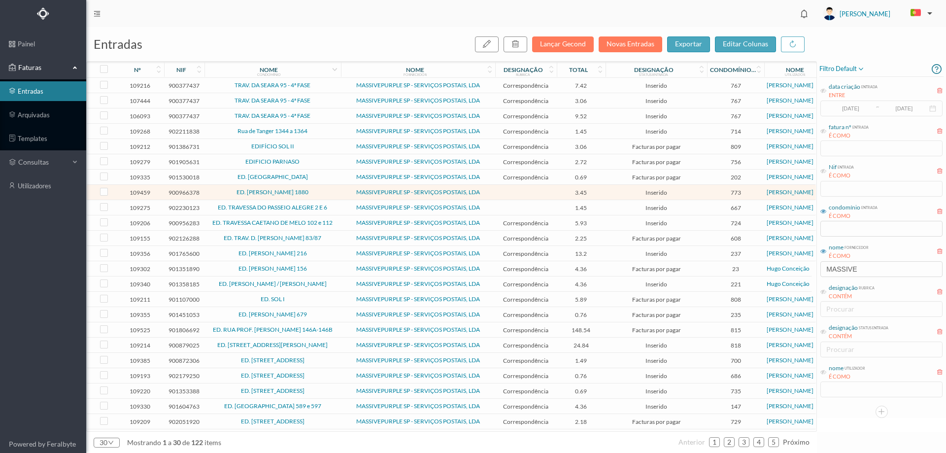
click at [334, 179] on span "ED. [GEOGRAPHIC_DATA]" at bounding box center [272, 177] width 131 height 6
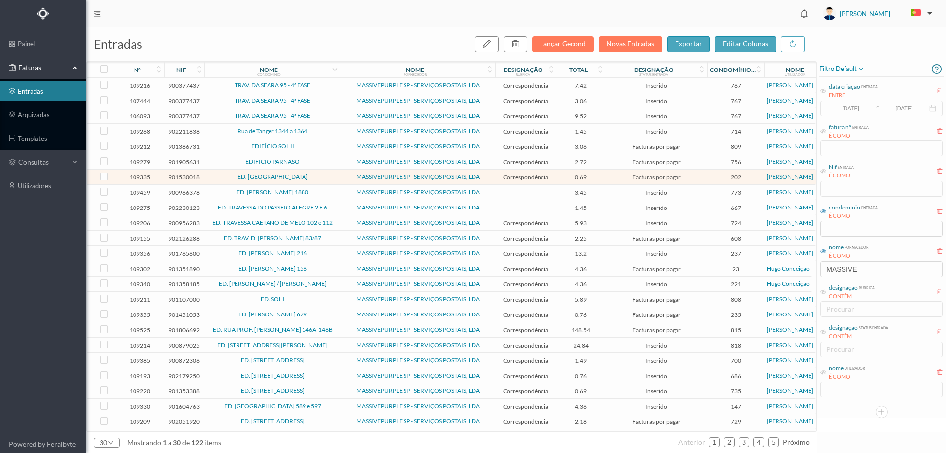
click at [336, 222] on span "ED. TRAVESSA CAETANO DE MELO 102 e 112" at bounding box center [272, 223] width 131 height 6
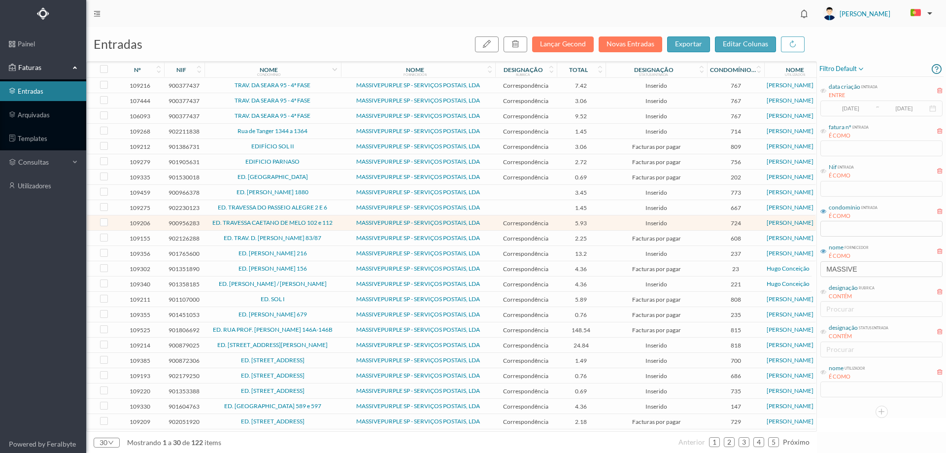
click at [342, 239] on td "MASSIVEPURPLE SP - SERVIÇOS POSTAIS, LDA" at bounding box center [418, 237] width 154 height 15
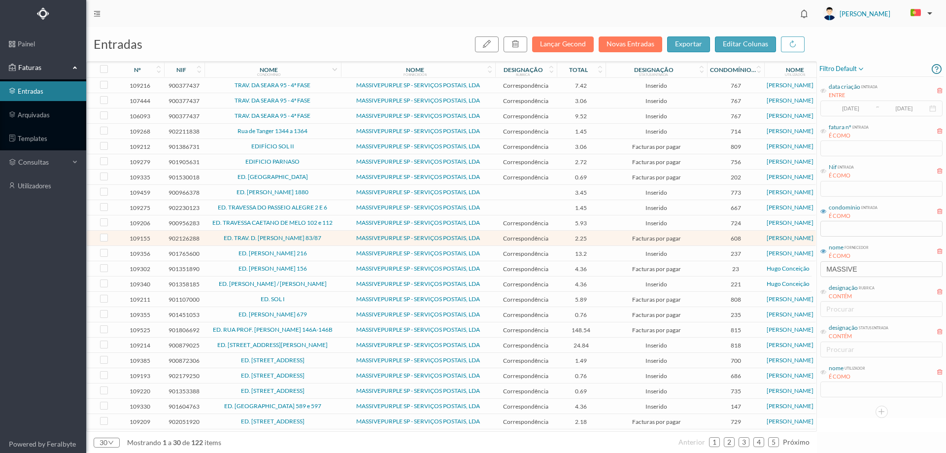
click at [321, 256] on span "ED. TOMAS RIBEIRO 216" at bounding box center [272, 253] width 131 height 6
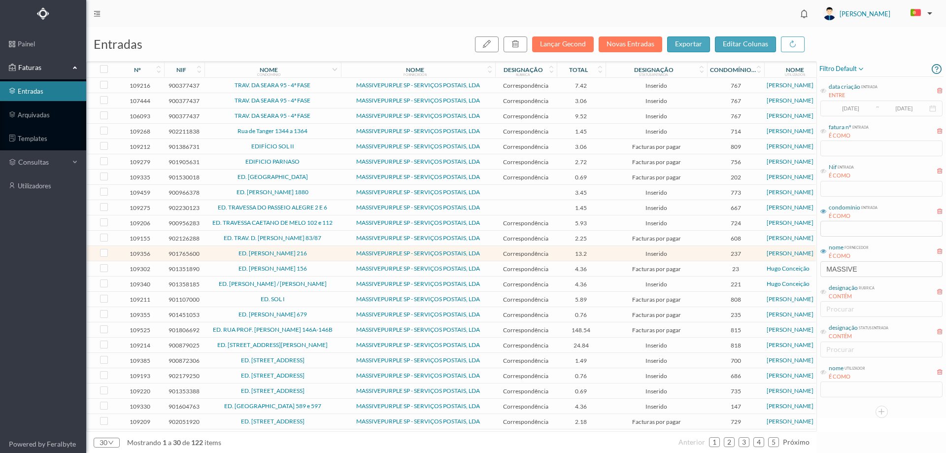
click at [321, 256] on span "ED. TOMAS RIBEIRO 216" at bounding box center [272, 253] width 131 height 6
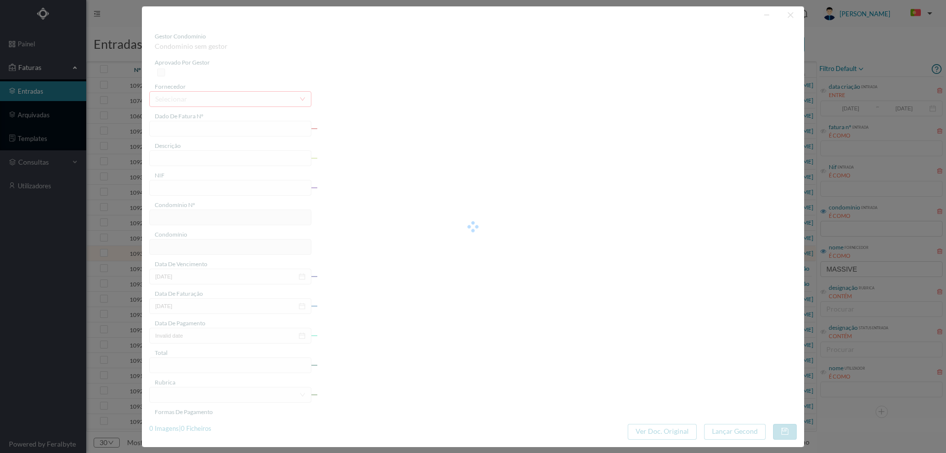
type input "4 45/27452"
type input "Serviço [PERSON_NAME]"
type input "901765600"
type input "Invalid date"
type input "[DATE]"
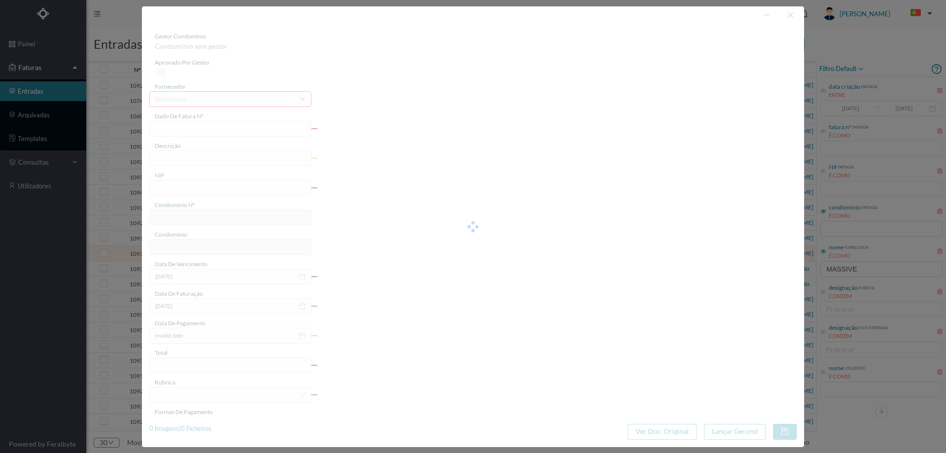
type input "13.20"
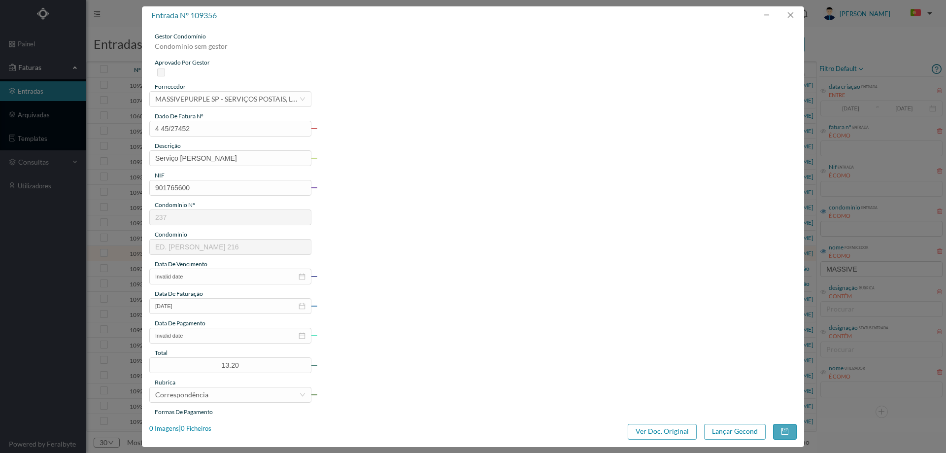
type input "237"
type input "ED. TOMAS RIBEIRO 216"
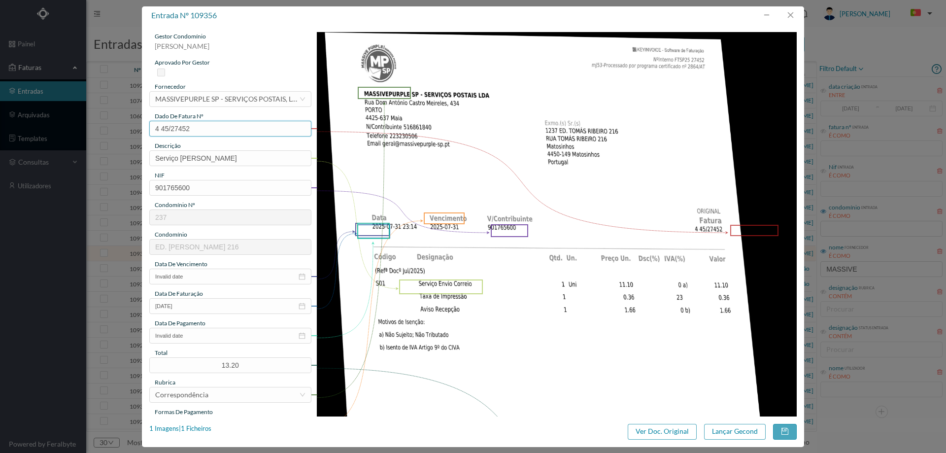
drag, startPoint x: 202, startPoint y: 125, endPoint x: 138, endPoint y: 125, distance: 63.5
click at [138, 125] on div "entrada nº 109356 gestor condomínio Joana Laroca aprovado por gestor fornecedor…" at bounding box center [473, 226] width 946 height 453
click at [199, 280] on input "Invalid date" at bounding box center [230, 276] width 162 height 16
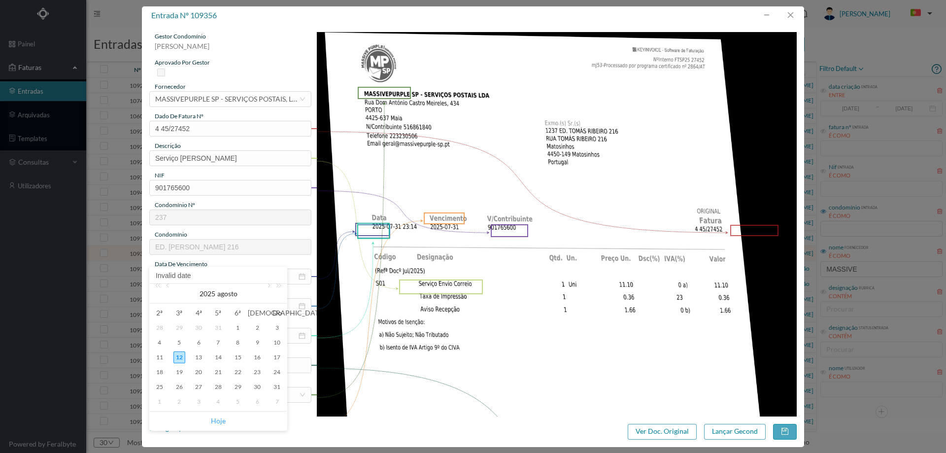
click at [218, 419] on link "Hoje" at bounding box center [218, 420] width 15 height 19
type input "[DATE]"
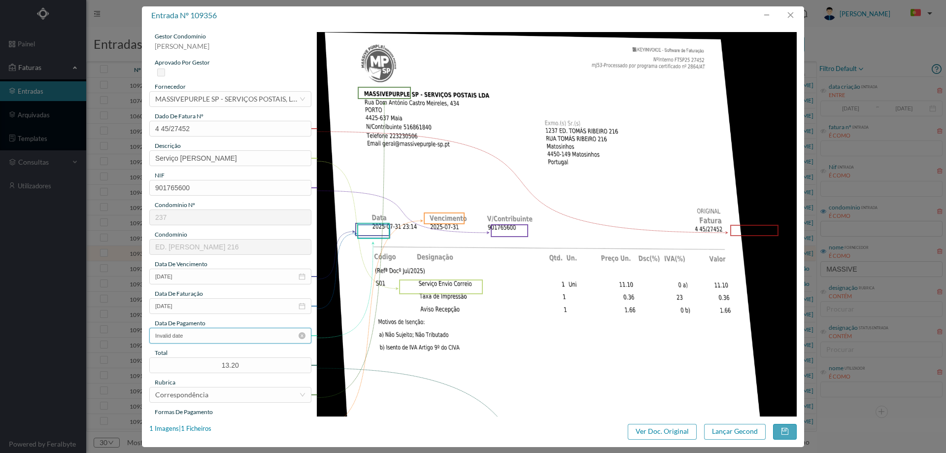
click at [193, 334] on input "Invalid date" at bounding box center [230, 335] width 162 height 16
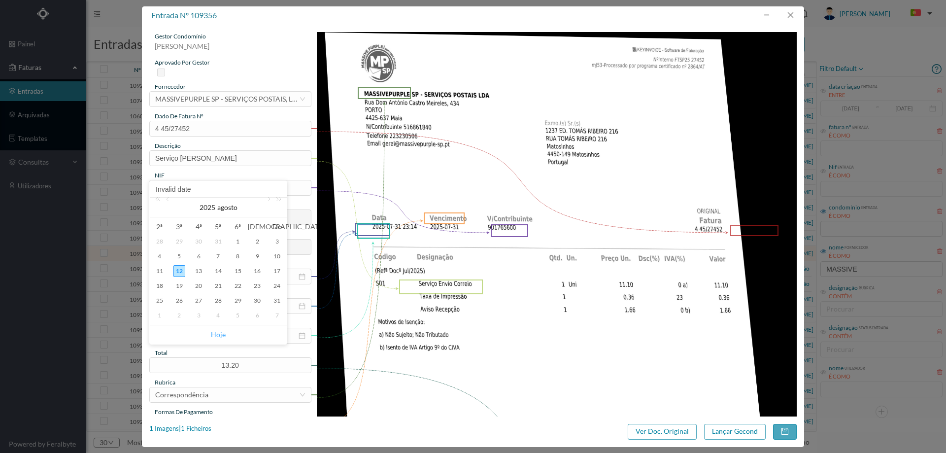
click at [214, 333] on link "Hoje" at bounding box center [218, 334] width 15 height 19
type input "[DATE]"
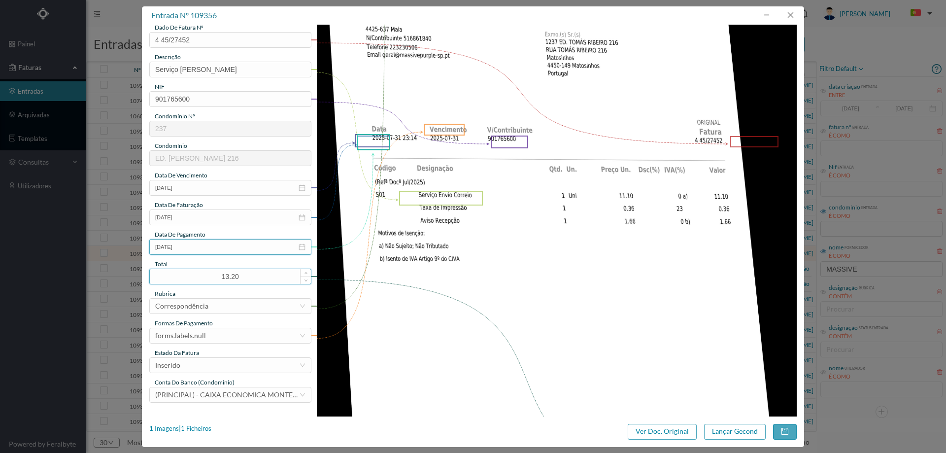
scroll to position [98, 0]
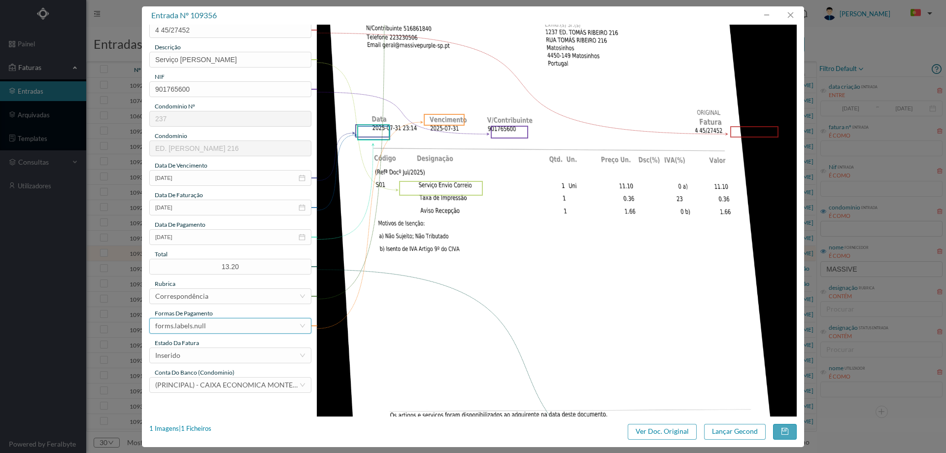
click at [212, 328] on div "forms.labels.null" at bounding box center [227, 325] width 144 height 15
click at [211, 232] on li "transferência bancária" at bounding box center [229, 229] width 161 height 16
click at [211, 346] on div "estado da fatura" at bounding box center [230, 342] width 162 height 9
click at [211, 352] on div "Inserido" at bounding box center [227, 355] width 144 height 15
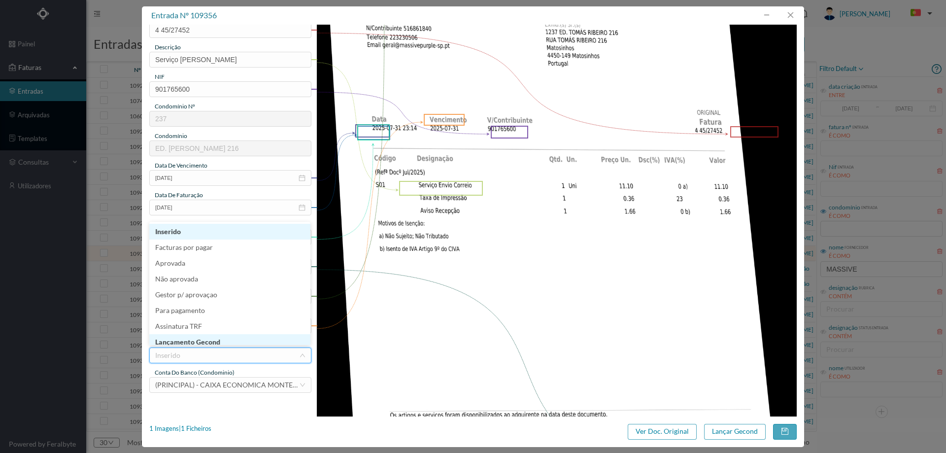
scroll to position [3, 0]
click at [211, 334] on li "Lançamento Gecond" at bounding box center [229, 338] width 161 height 16
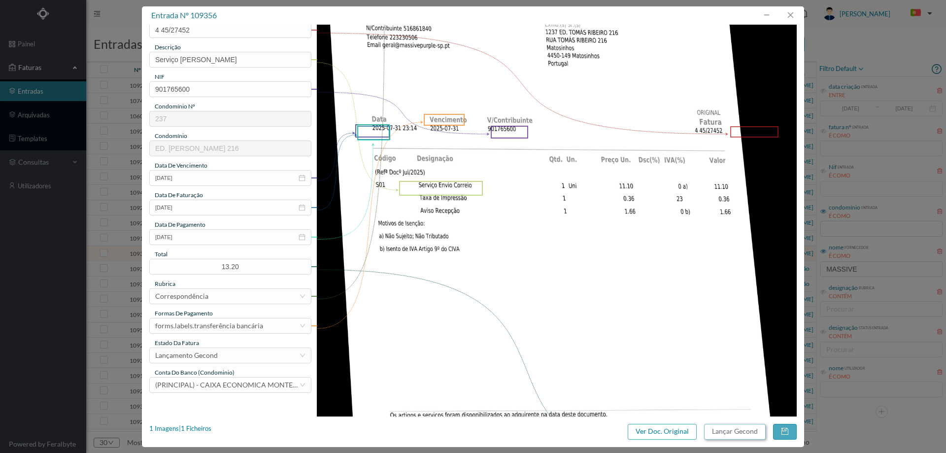
click at [734, 428] on button "Lançar Gecond" at bounding box center [735, 432] width 62 height 16
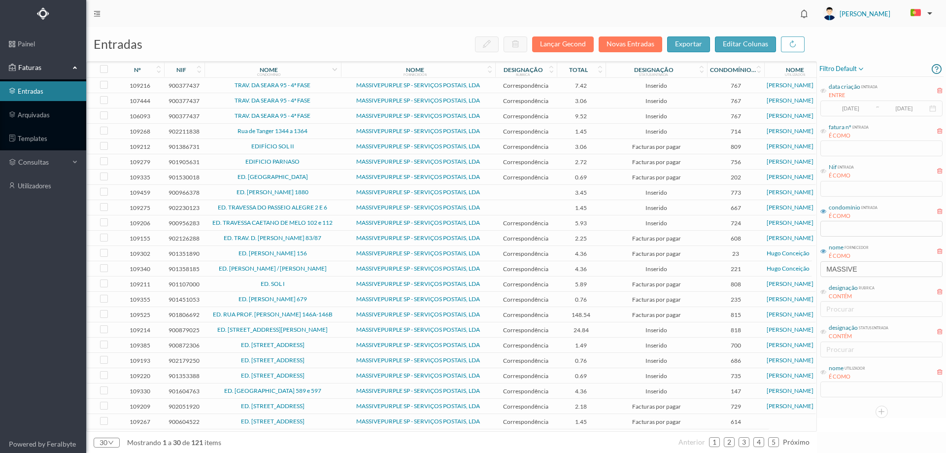
click at [333, 208] on span "ED. TRAVESSA DO PASSEIO ALEGRE 2 E 6" at bounding box center [272, 207] width 131 height 6
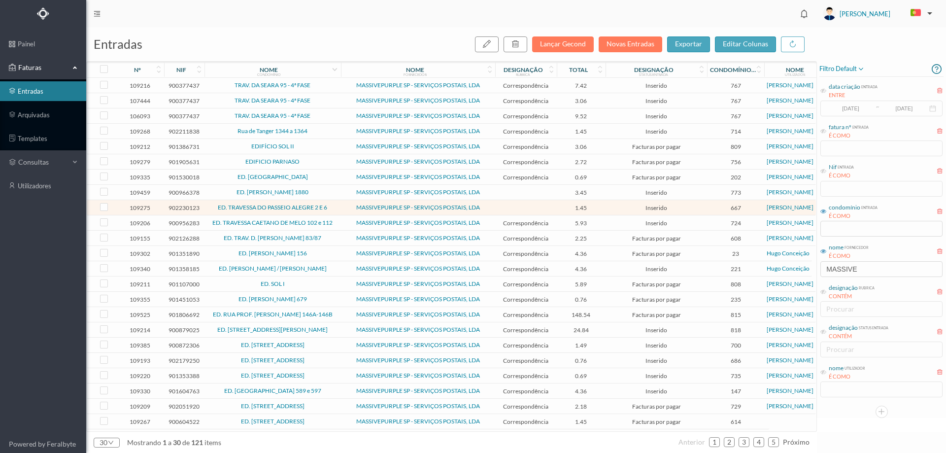
click at [339, 223] on td "ED. TRAVESSA CAETANO DE MELO 102 e 112" at bounding box center [272, 222] width 136 height 15
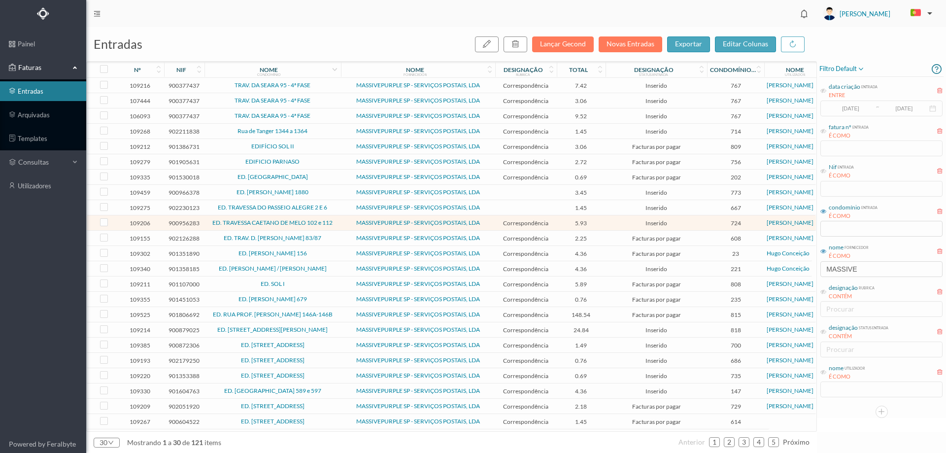
click at [342, 243] on td "MASSIVEPURPLE SP - SERVIÇOS POSTAIS, LDA" at bounding box center [418, 237] width 154 height 15
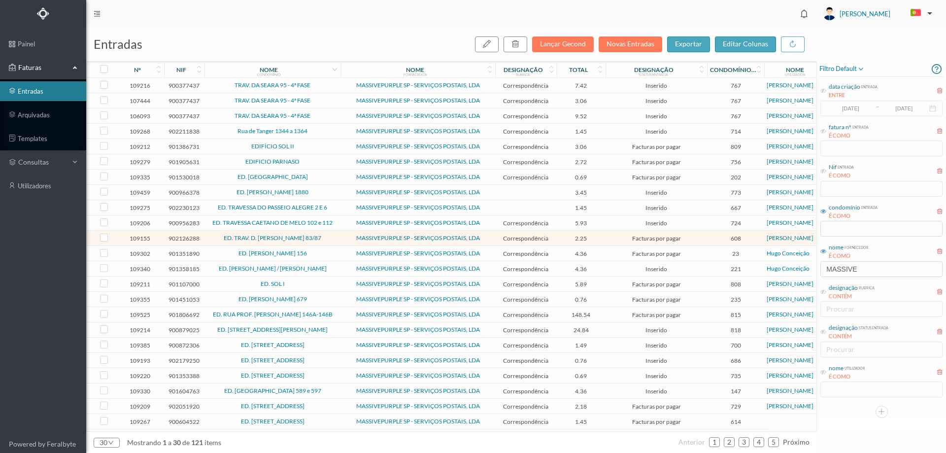
click at [335, 256] on span "ED. [PERSON_NAME] 156" at bounding box center [272, 253] width 131 height 6
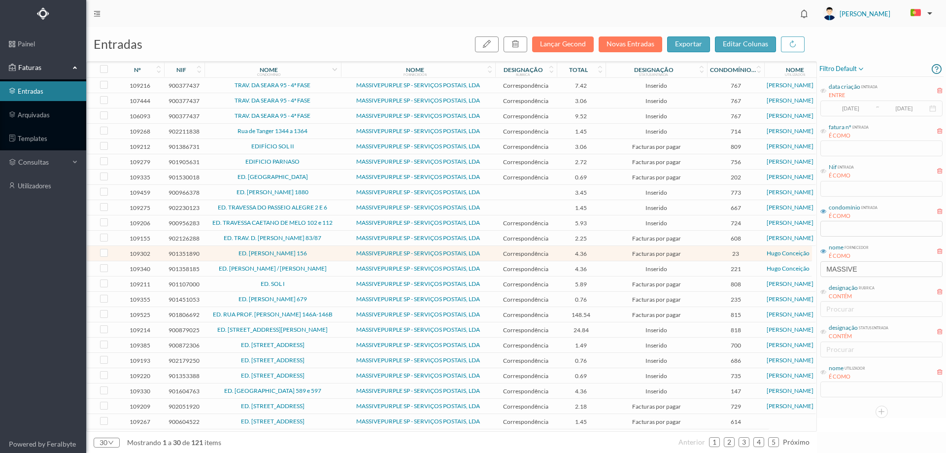
click at [824, 369] on icon at bounding box center [823, 372] width 6 height 6
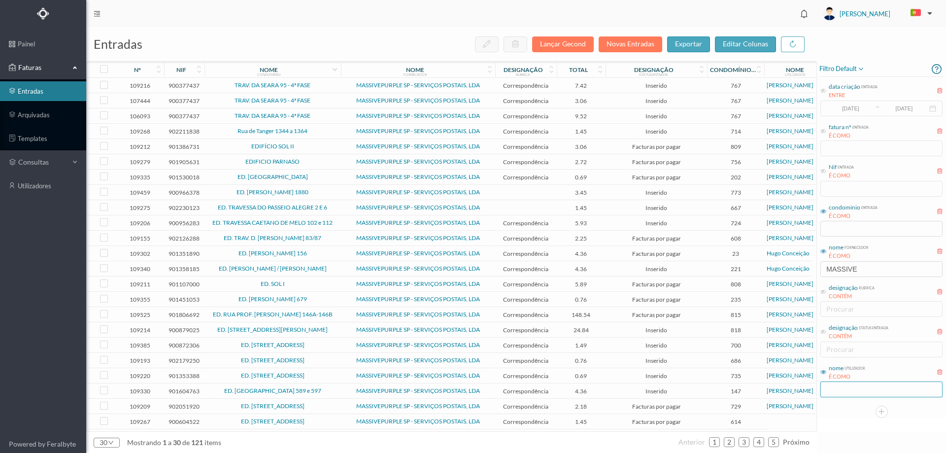
click at [844, 388] on input "text" at bounding box center [881, 389] width 122 height 16
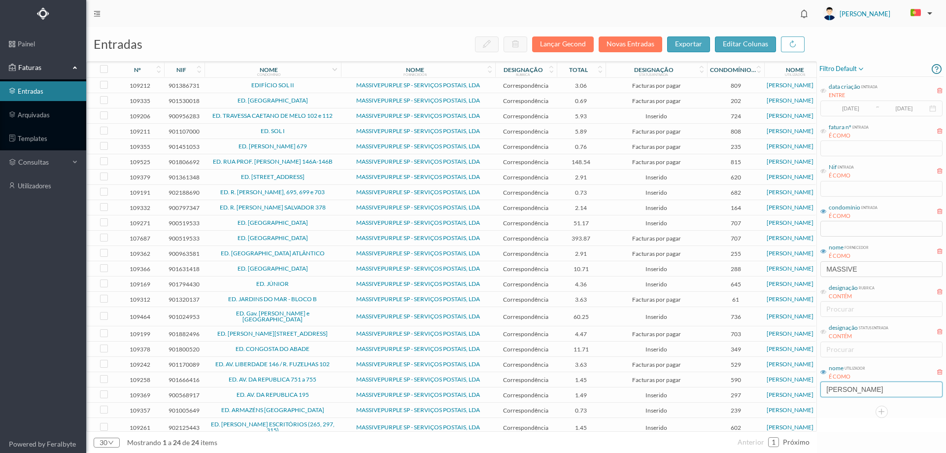
type input "JOANA"
click at [330, 180] on span "ED. RUA CRUZ MALPIQUE Nº 115" at bounding box center [272, 177] width 131 height 6
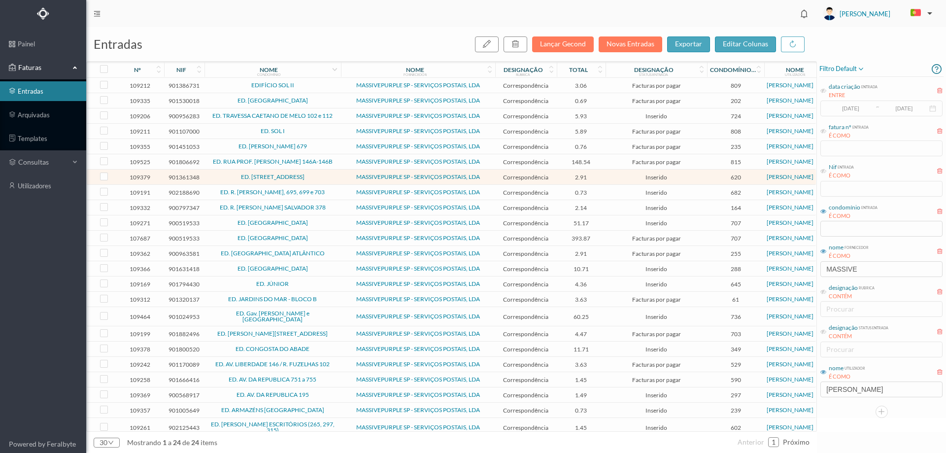
click at [338, 164] on span "ED. RUA [PERSON_NAME] 146A-146B" at bounding box center [272, 162] width 131 height 6
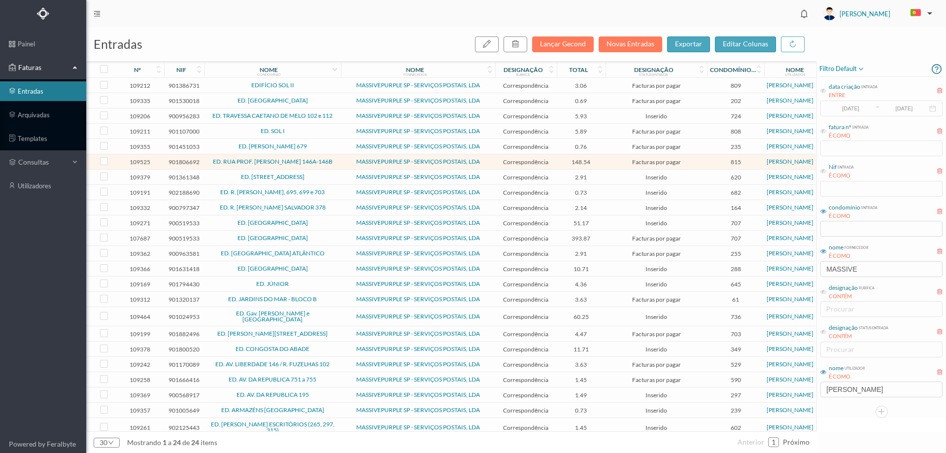
click at [341, 145] on td "MASSIVEPURPLE SP - SERVIÇOS POSTAIS, LDA" at bounding box center [418, 146] width 154 height 15
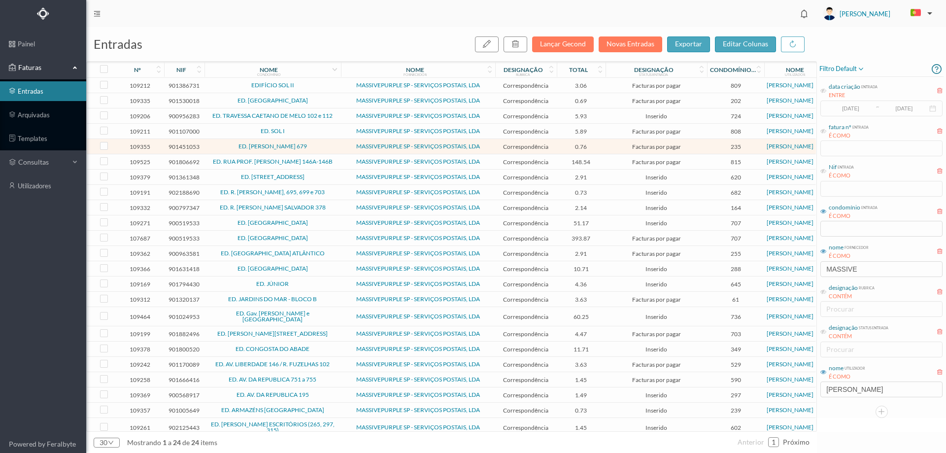
click at [324, 210] on span "ED. R. CONDE S. SALVADOR 378" at bounding box center [272, 207] width 131 height 6
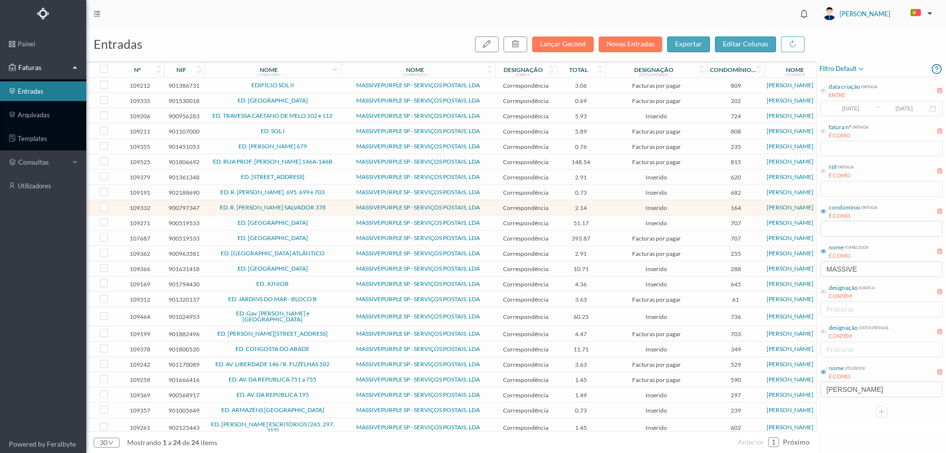
click at [325, 195] on link "ED. R. SANTOS POUSADA, 695, 699 e 703" at bounding box center [272, 191] width 104 height 7
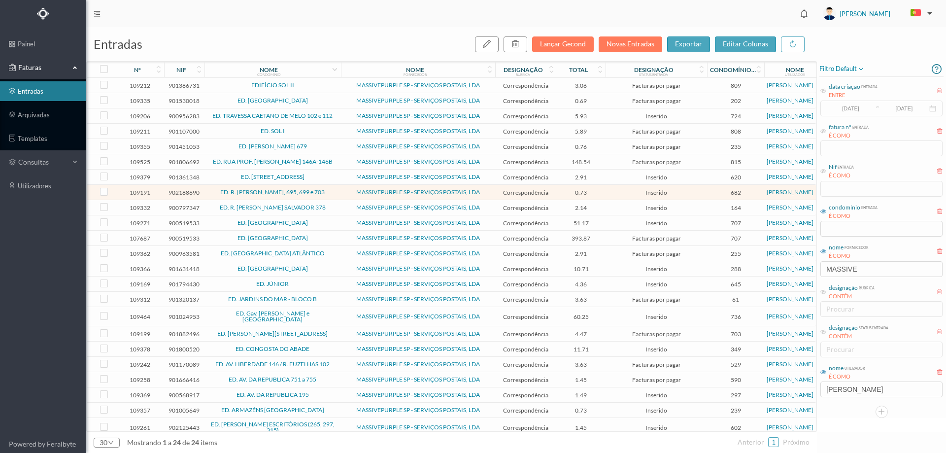
click at [338, 230] on td "ED. PARQUE - MATOSINHOS" at bounding box center [272, 222] width 136 height 15
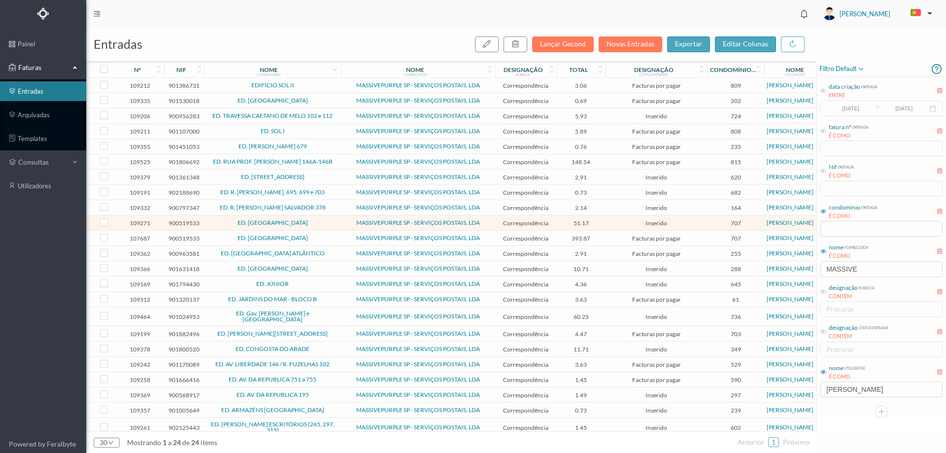
click at [325, 271] on span "ED. MACIEIRA PARQUE II" at bounding box center [272, 268] width 131 height 6
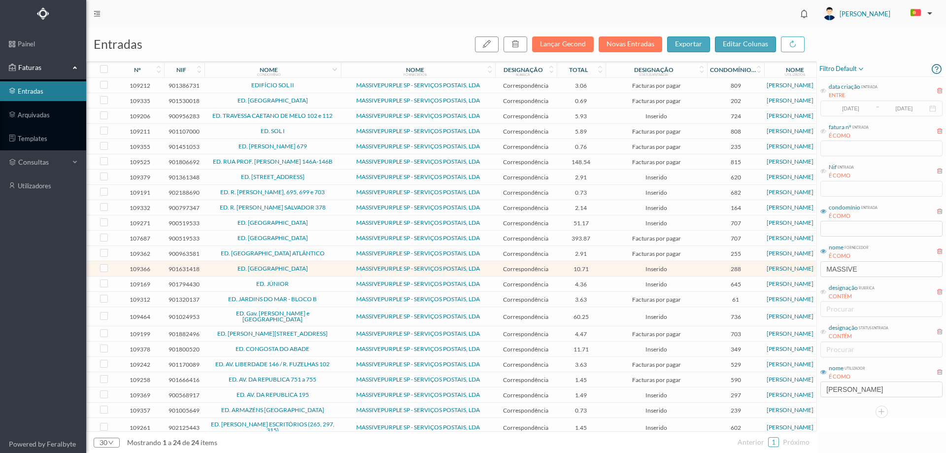
click at [323, 256] on span "ED. PALMEIRA ATLÂNTICO" at bounding box center [272, 253] width 131 height 6
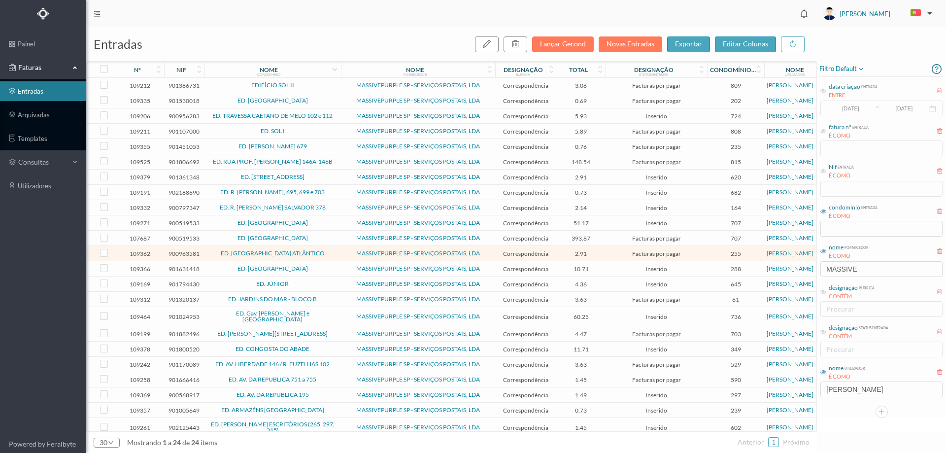
click at [325, 271] on span "ED. MACIEIRA PARQUE II" at bounding box center [272, 268] width 131 height 6
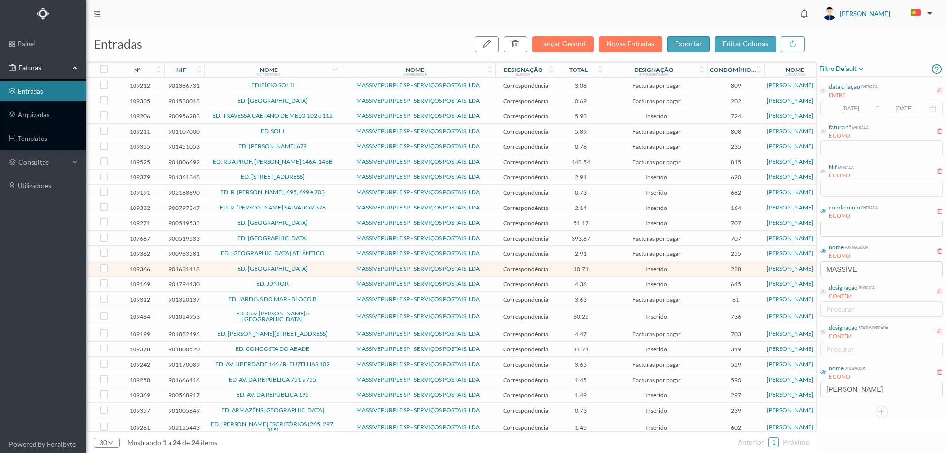
click at [325, 271] on span "ED. MACIEIRA PARQUE II" at bounding box center [272, 268] width 131 height 6
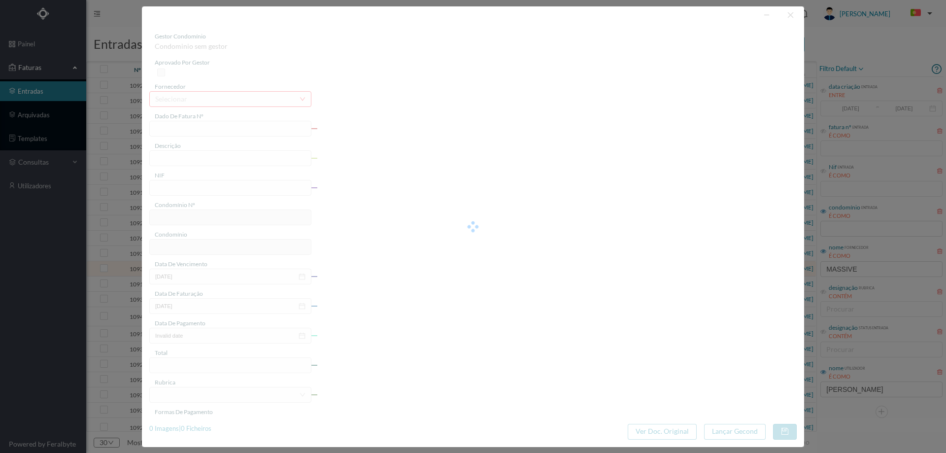
drag, startPoint x: 454, startPoint y: 159, endPoint x: 699, endPoint y: 122, distance: 248.6
click at [454, 159] on div at bounding box center [473, 226] width 662 height 440
click at [790, 16] on div at bounding box center [473, 226] width 662 height 440
click at [724, 424] on div at bounding box center [473, 226] width 662 height 440
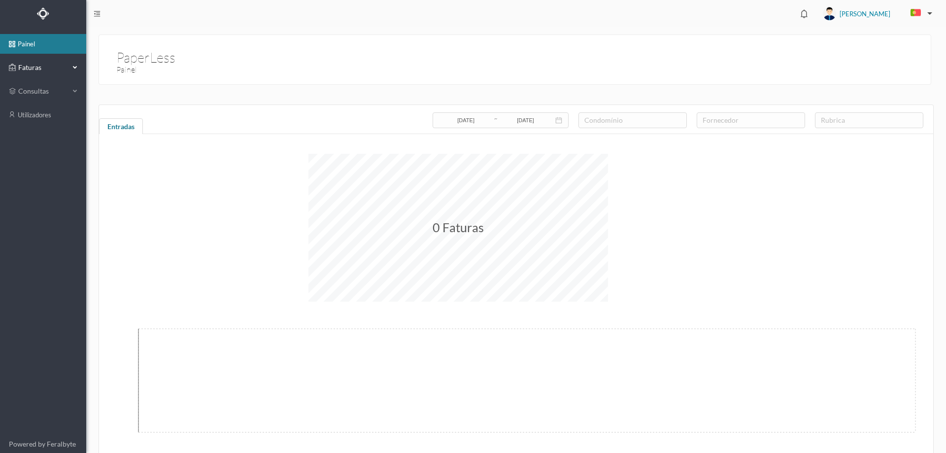
click at [59, 69] on span "Faturas" at bounding box center [43, 68] width 54 height 10
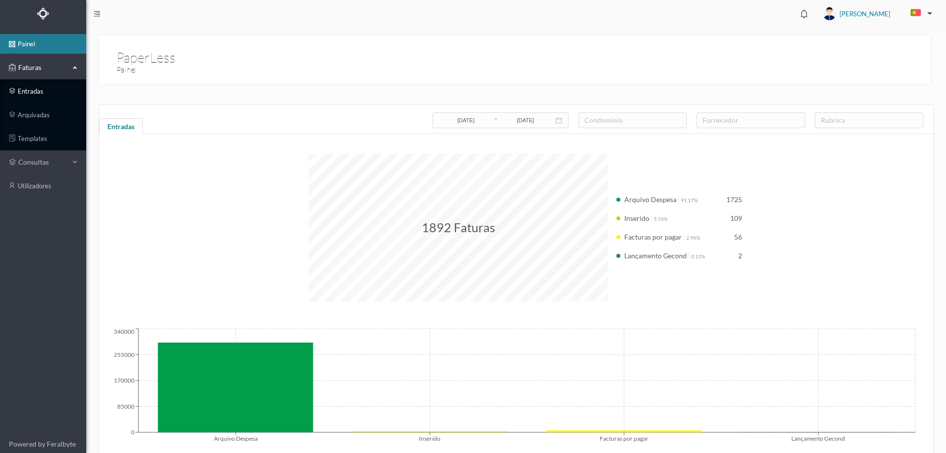
click at [33, 95] on link "entradas" at bounding box center [43, 91] width 86 height 20
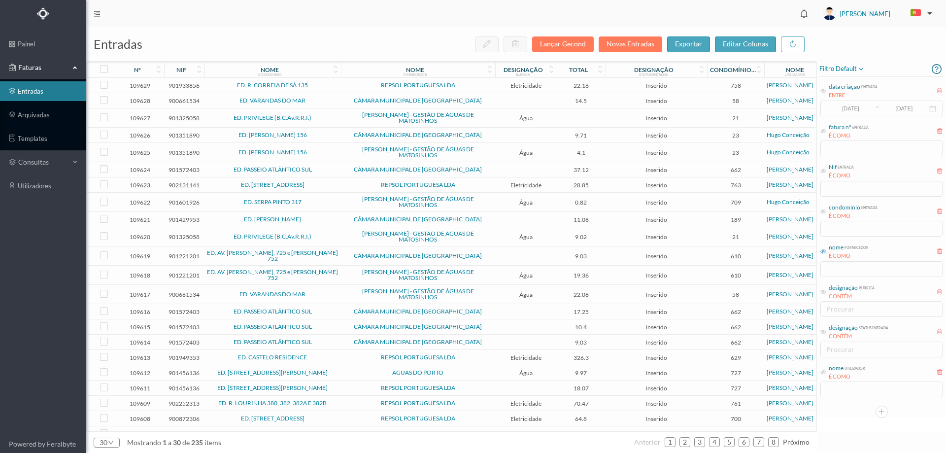
click at [824, 249] on icon at bounding box center [823, 251] width 6 height 6
click at [834, 268] on input "text" at bounding box center [881, 269] width 122 height 16
click at [862, 272] on input "text" at bounding box center [881, 269] width 122 height 16
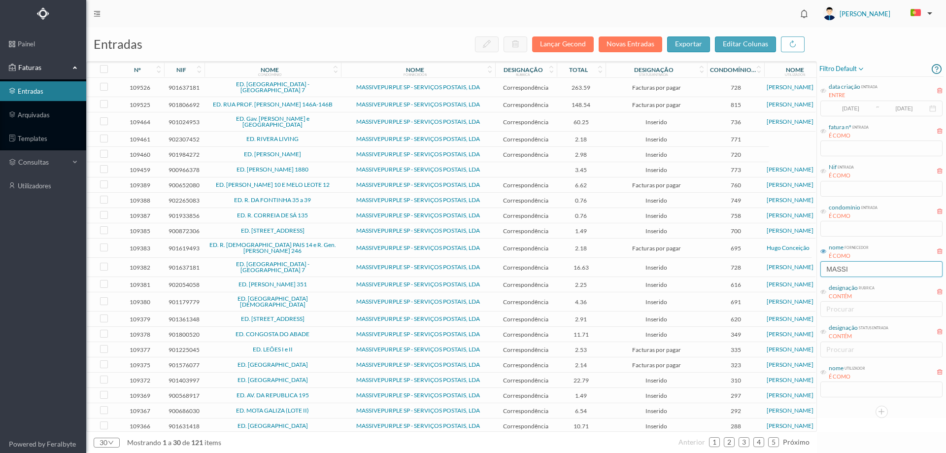
type input "massive"
click at [823, 374] on icon at bounding box center [823, 372] width 6 height 6
click at [831, 386] on input "text" at bounding box center [881, 389] width 122 height 16
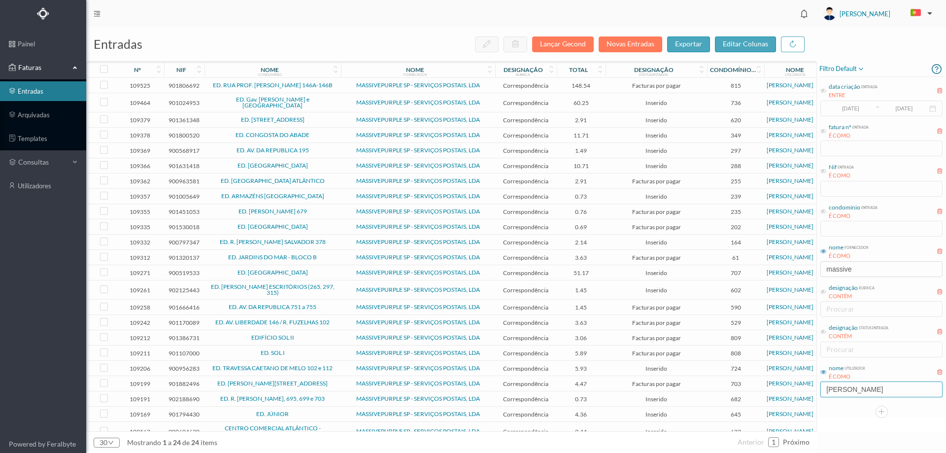
type input "JOANA"
click at [322, 169] on td "ED. MACIEIRA PARQUE II" at bounding box center [272, 165] width 136 height 15
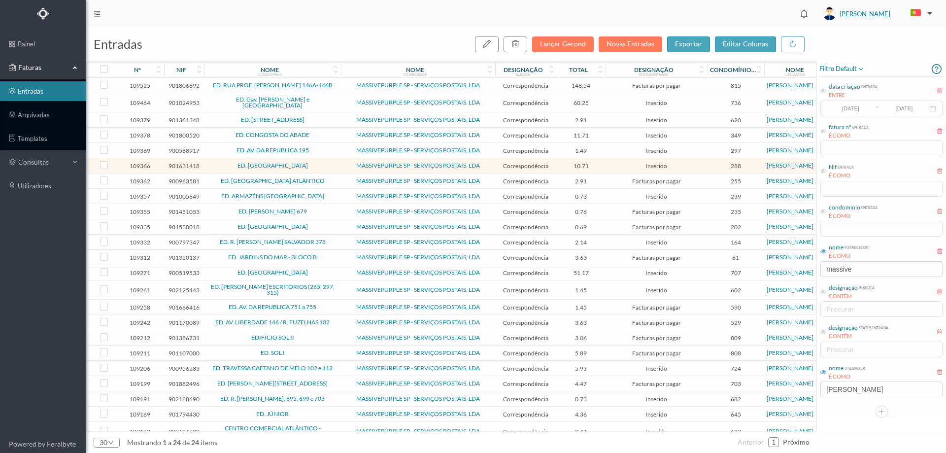
click at [322, 169] on td "ED. MACIEIRA PARQUE II" at bounding box center [272, 165] width 136 height 15
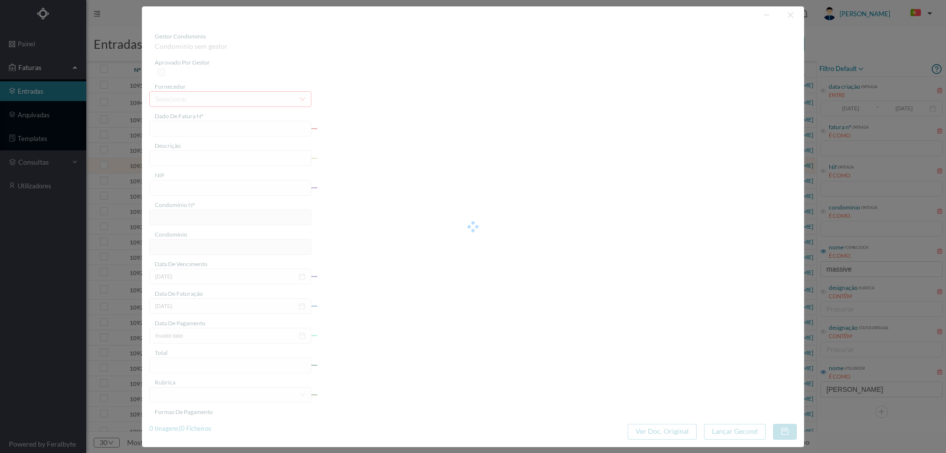
type input "4 45/27462"
type input "' Docê )ul/2025) E o O O"
type input "901631418"
type input "Invalid date"
type input "2025-07-31"
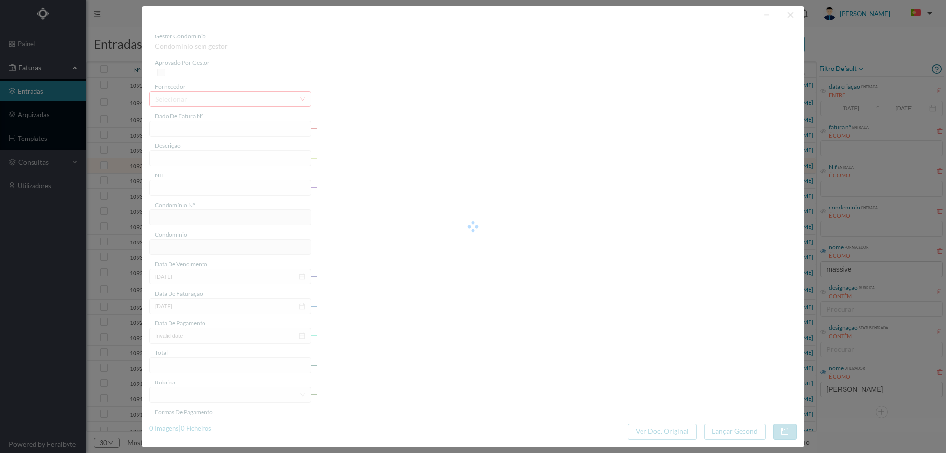
type input "10.71"
type input "288"
type input "ED. MACIEIRA PARQUE II"
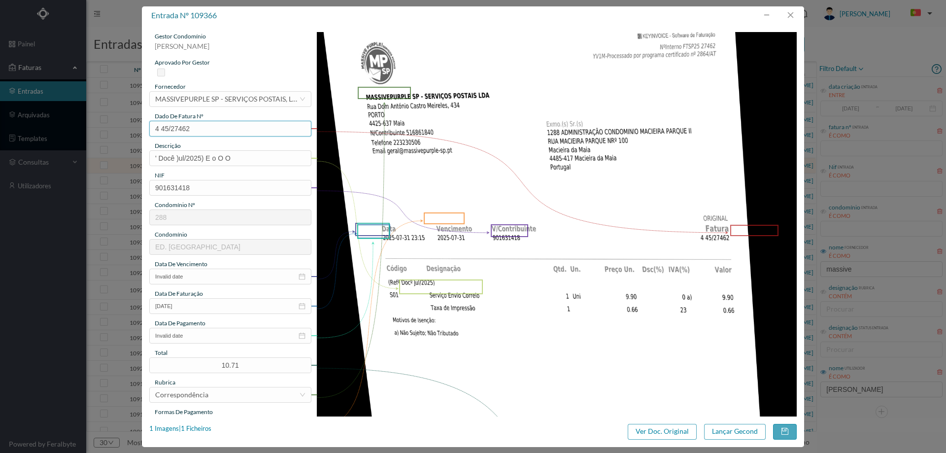
drag, startPoint x: 200, startPoint y: 130, endPoint x: 89, endPoint y: 124, distance: 111.0
click at [88, 123] on div "entrada nº 109366 gestor condomínio Joana Laroca aprovado por gestor fornecedor…" at bounding box center [473, 226] width 946 height 453
drag, startPoint x: 262, startPoint y: 153, endPoint x: 51, endPoint y: 153, distance: 211.8
click at [51, 153] on div "entrada nº 109366 gestor condomínio Joana Laroca aprovado por gestor fornecedor…" at bounding box center [473, 226] width 946 height 453
type input "Serviço Envio Correio"
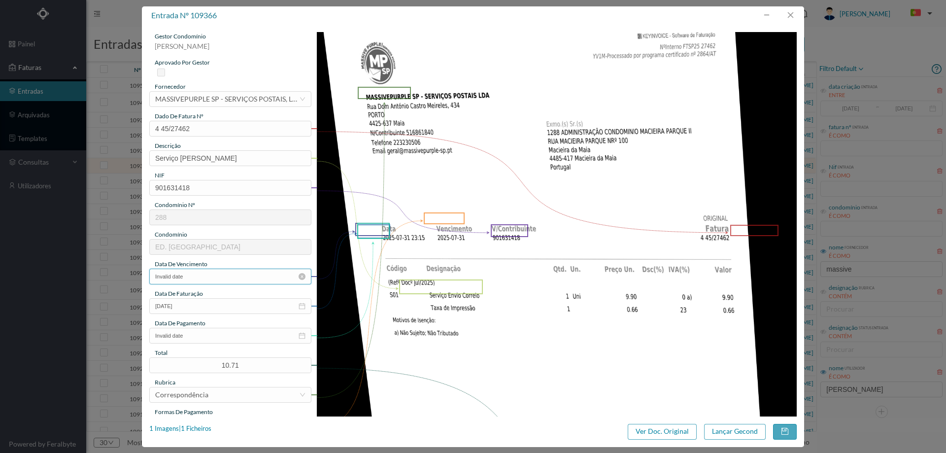
click at [193, 273] on input "Invalid date" at bounding box center [230, 276] width 162 height 16
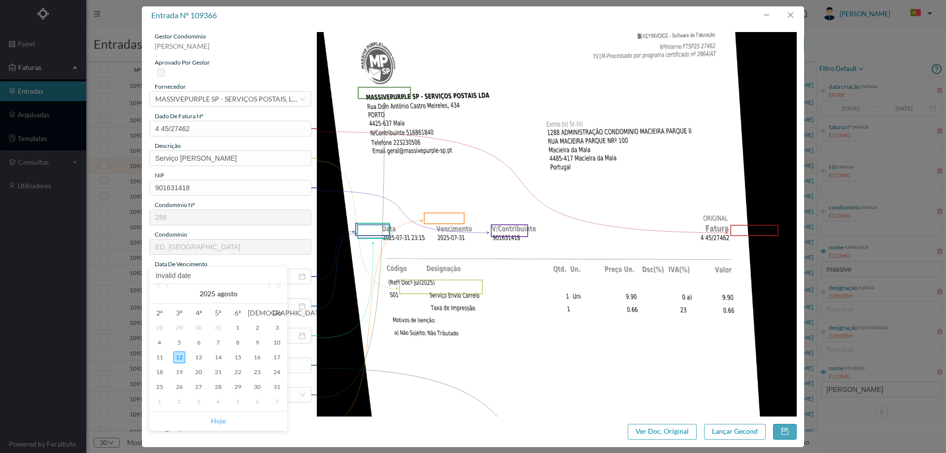
click at [219, 420] on link "Hoje" at bounding box center [218, 420] width 15 height 19
type input "[DATE]"
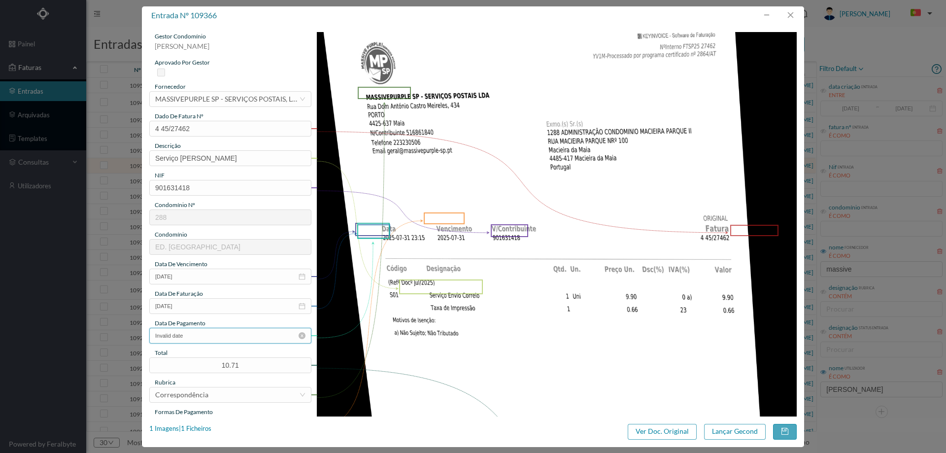
click at [208, 332] on input "Invalid date" at bounding box center [230, 335] width 162 height 16
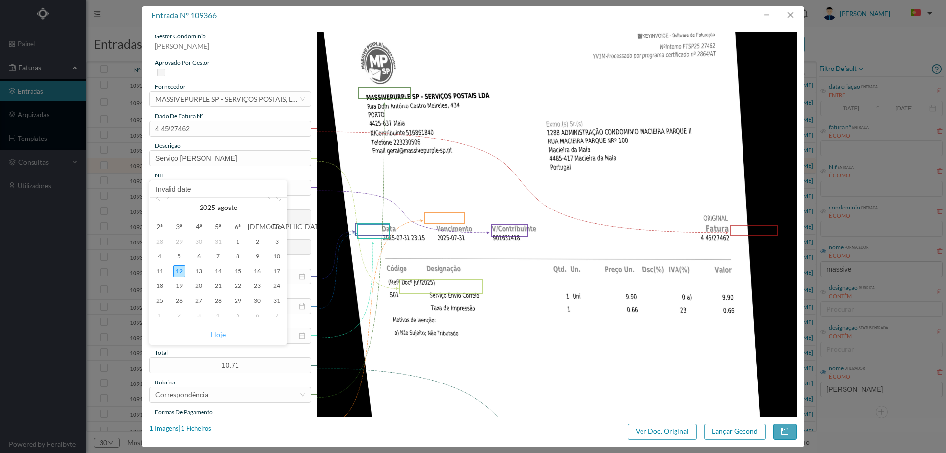
click at [218, 338] on link "Hoje" at bounding box center [218, 334] width 15 height 19
type input "[DATE]"
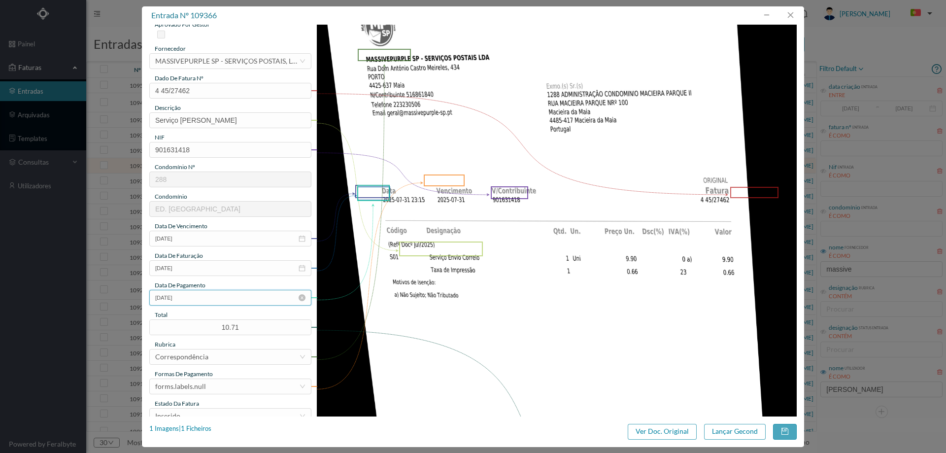
scroll to position [98, 0]
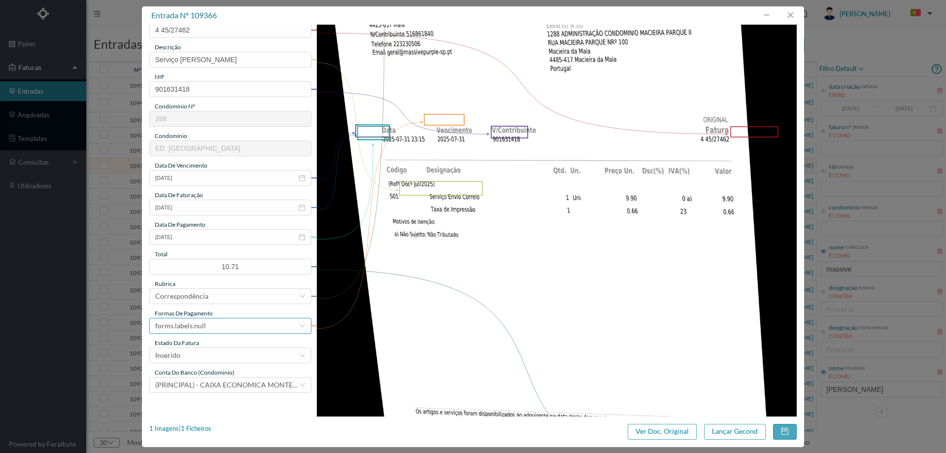
click at [218, 328] on div "forms.labels.null" at bounding box center [227, 325] width 144 height 15
click at [223, 239] on li "transferência bancária" at bounding box center [229, 234] width 161 height 16
click at [226, 349] on div "Inserido" at bounding box center [227, 355] width 144 height 15
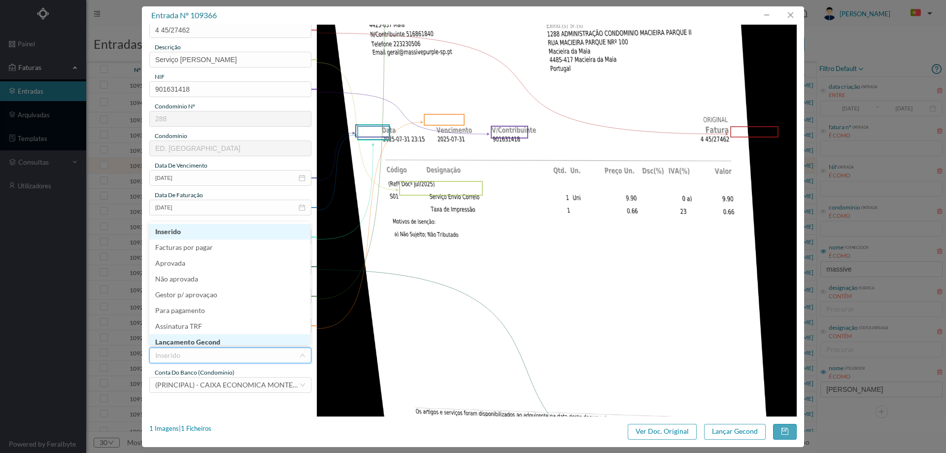
scroll to position [5, 0]
click at [224, 337] on li "Lançamento Gecond" at bounding box center [229, 337] width 161 height 16
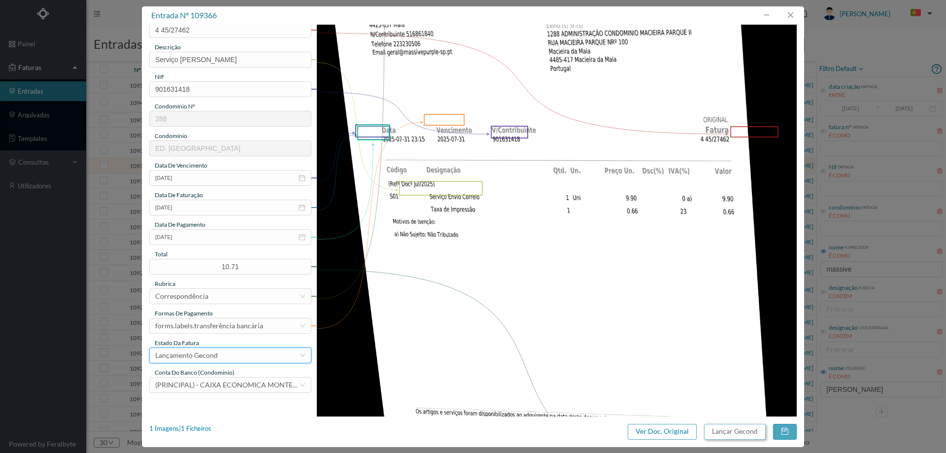
click at [735, 429] on button "Lançar Gecond" at bounding box center [735, 432] width 62 height 16
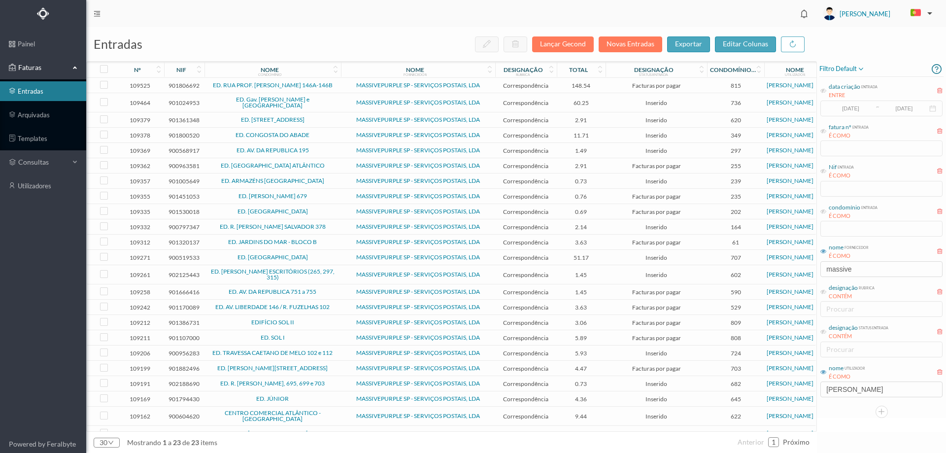
click at [331, 181] on span "ED. ARMAZÉNS [GEOGRAPHIC_DATA]" at bounding box center [272, 181] width 131 height 6
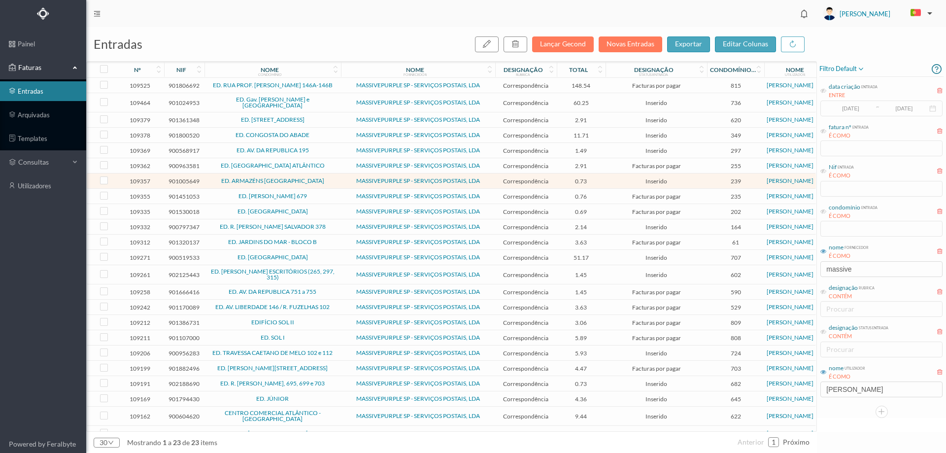
click at [331, 194] on span "ED. [PERSON_NAME] 679" at bounding box center [272, 196] width 131 height 6
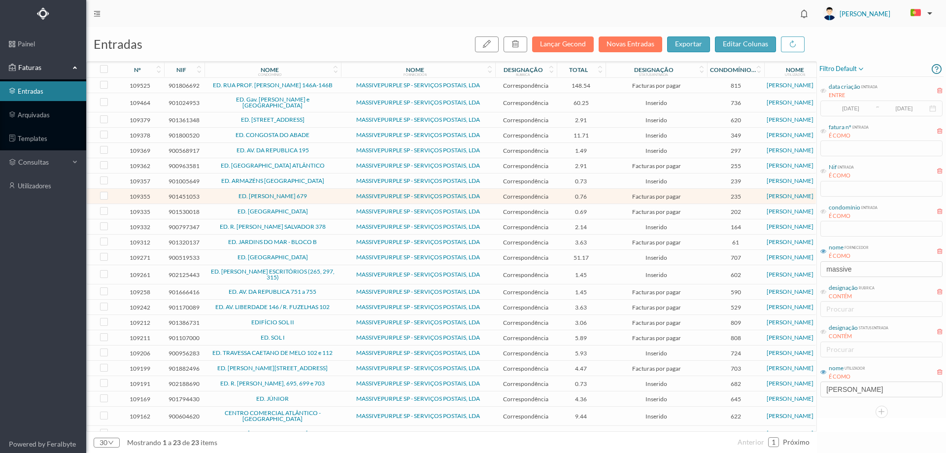
click at [330, 210] on span "ED. [GEOGRAPHIC_DATA]" at bounding box center [272, 211] width 131 height 6
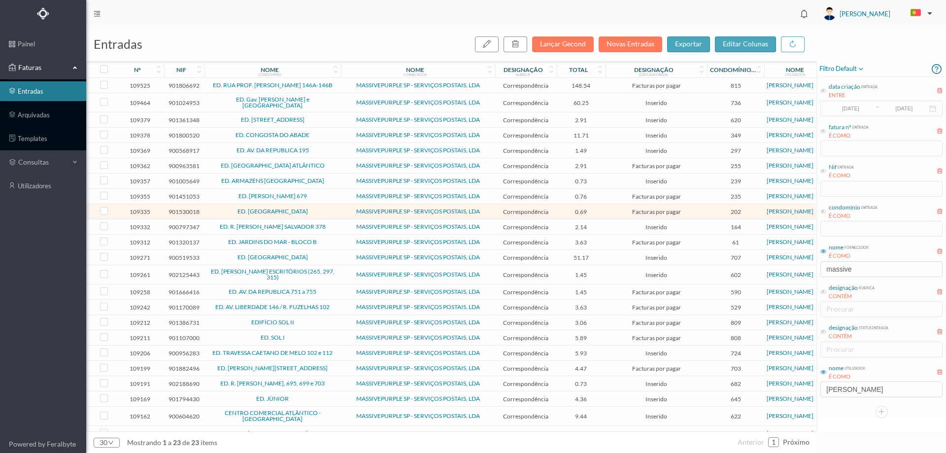
click at [324, 227] on span "ED. R. [PERSON_NAME] SALVADOR 378" at bounding box center [272, 227] width 131 height 6
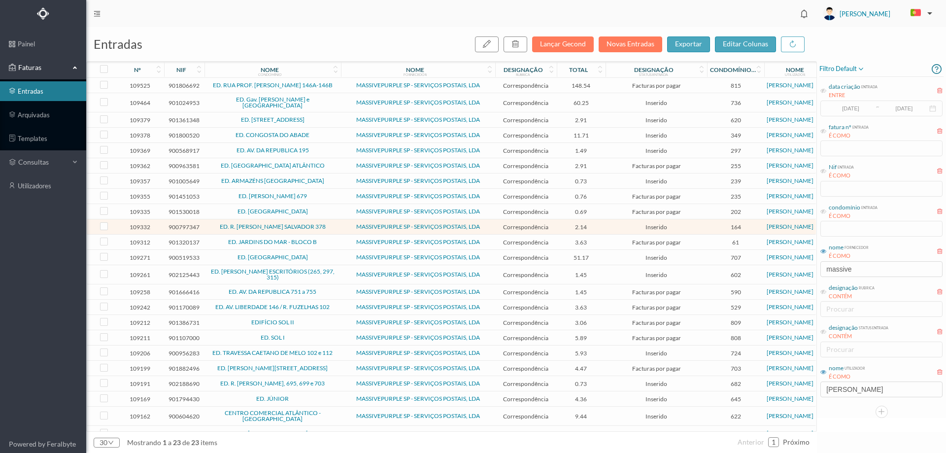
click at [325, 259] on span "ED. [GEOGRAPHIC_DATA]" at bounding box center [272, 257] width 131 height 6
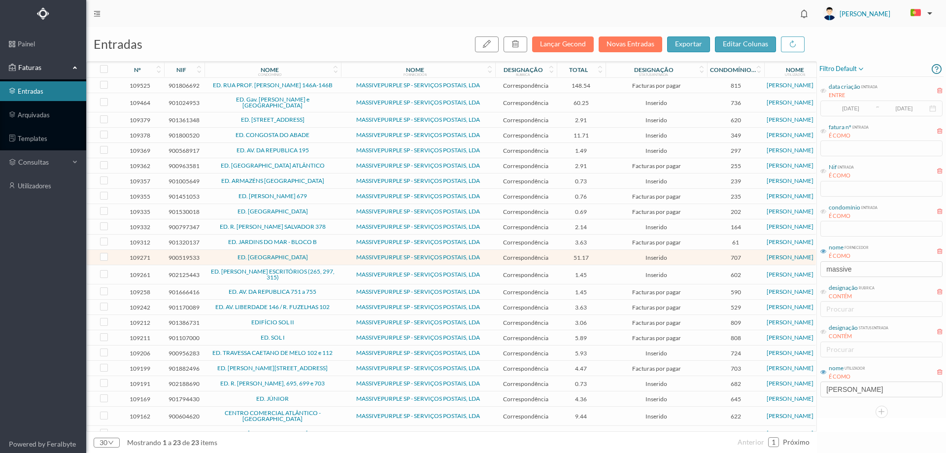
click at [336, 66] on icon at bounding box center [335, 67] width 6 height 7
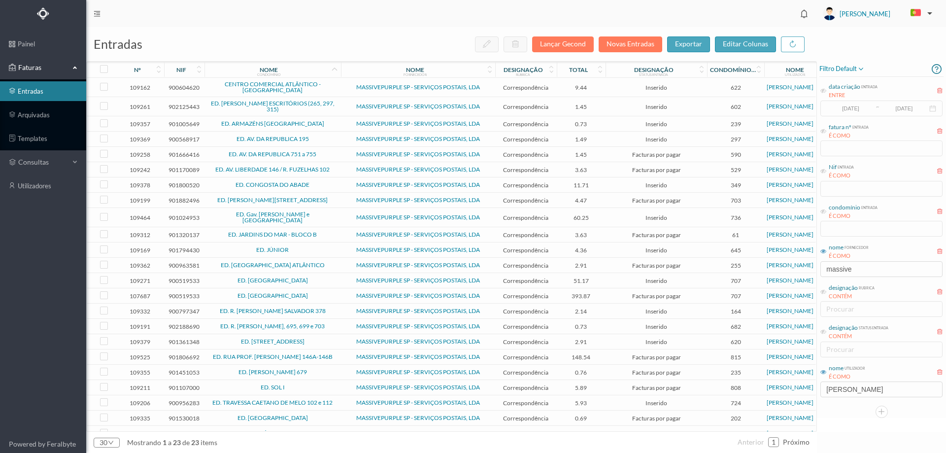
click at [328, 338] on span "ED. [STREET_ADDRESS]" at bounding box center [272, 341] width 131 height 6
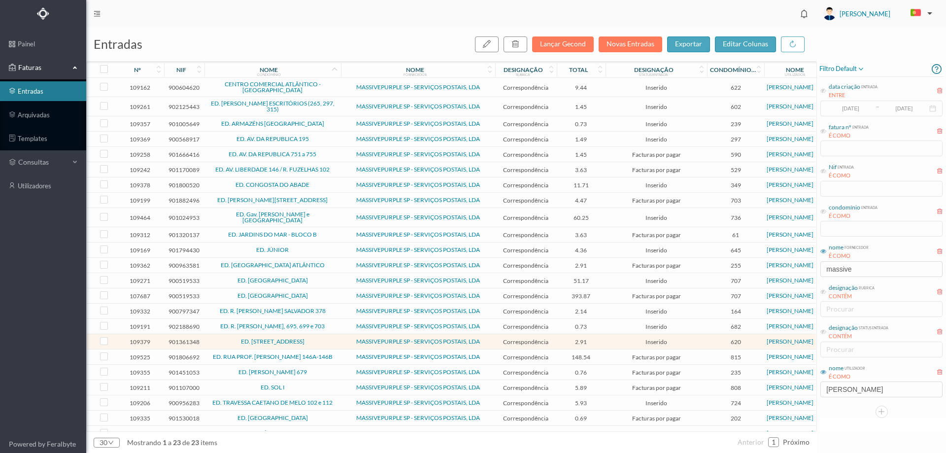
click at [328, 360] on span "ED. RUA PROF. FERNANDO MAGANO 146A-146B" at bounding box center [272, 357] width 131 height 6
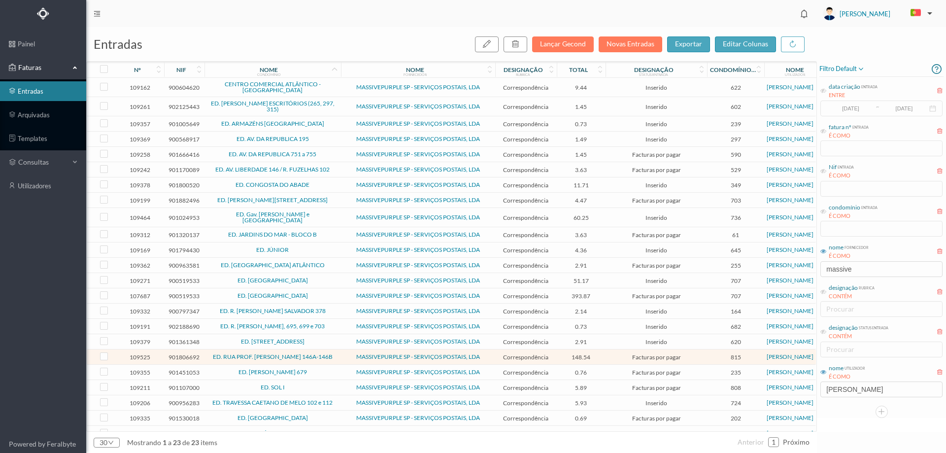
click at [319, 379] on td "ED. [PERSON_NAME] 679" at bounding box center [272, 371] width 136 height 15
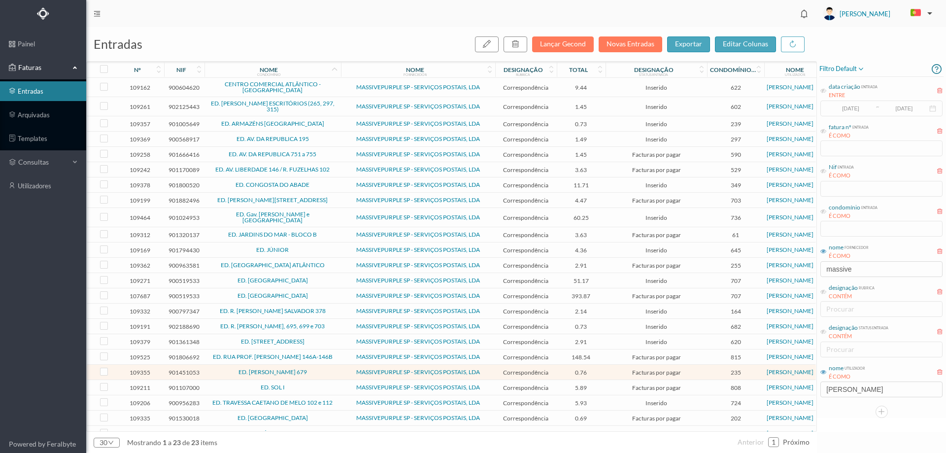
click at [315, 389] on span "ED. SOL I" at bounding box center [272, 387] width 131 height 6
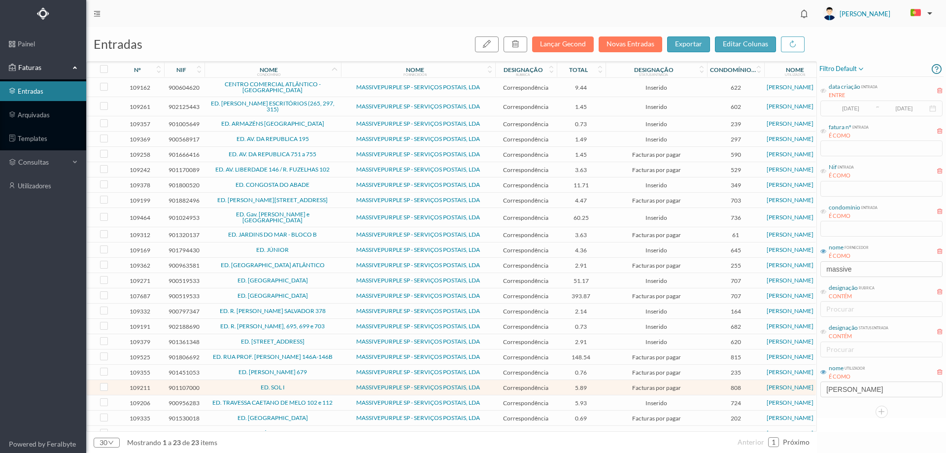
scroll to position [17, 0]
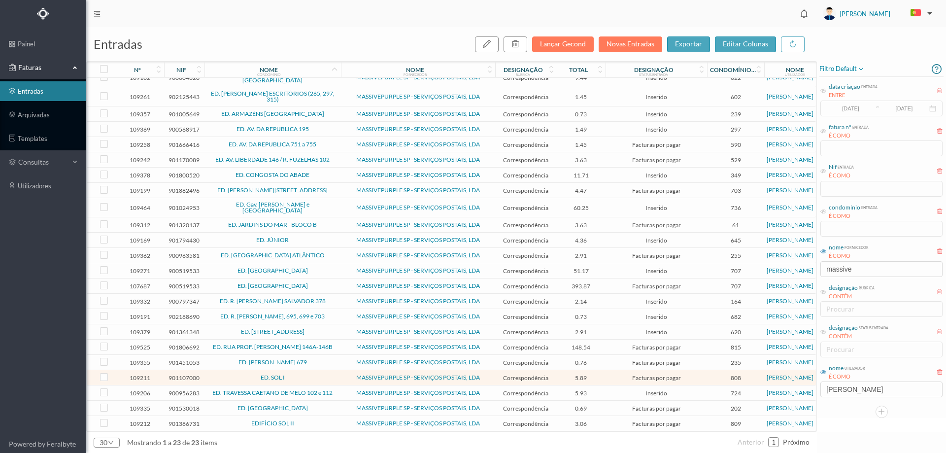
click at [329, 172] on span "ED. CONGOSTA DO ABADE" at bounding box center [272, 175] width 131 height 6
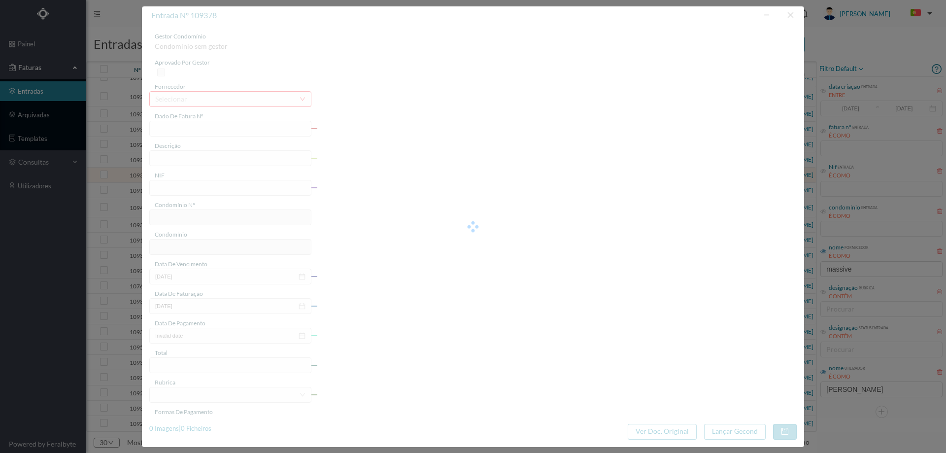
type input "4 45/27474"
type input "Serviço [PERSON_NAME]"
type input "901800520"
type input "Invalid date"
type input "[DATE]"
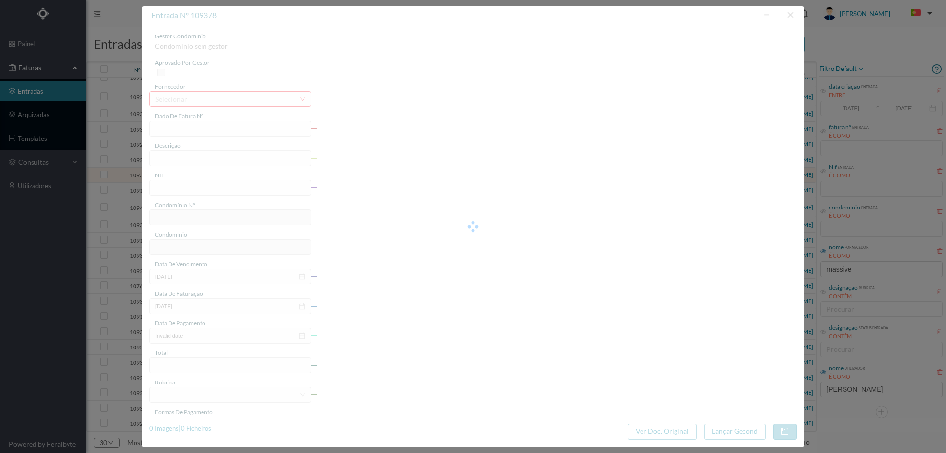
type input "11.71"
type input "349"
type input "ED. CONGOSTA DO ABADE"
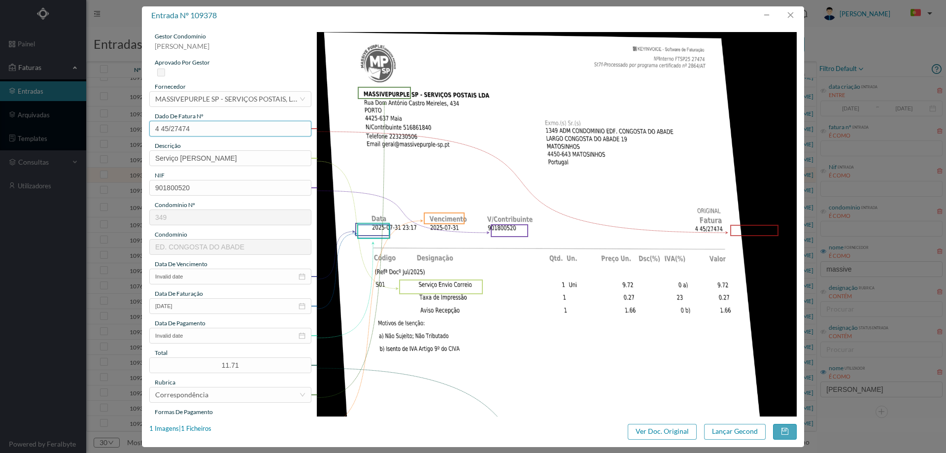
drag, startPoint x: 212, startPoint y: 134, endPoint x: 117, endPoint y: 125, distance: 95.9
click at [117, 125] on div "entrada nº 109378 gestor condomínio Joana Laroca aprovado por gestor fornecedor…" at bounding box center [473, 226] width 946 height 453
click at [203, 277] on input "Invalid date" at bounding box center [230, 276] width 162 height 16
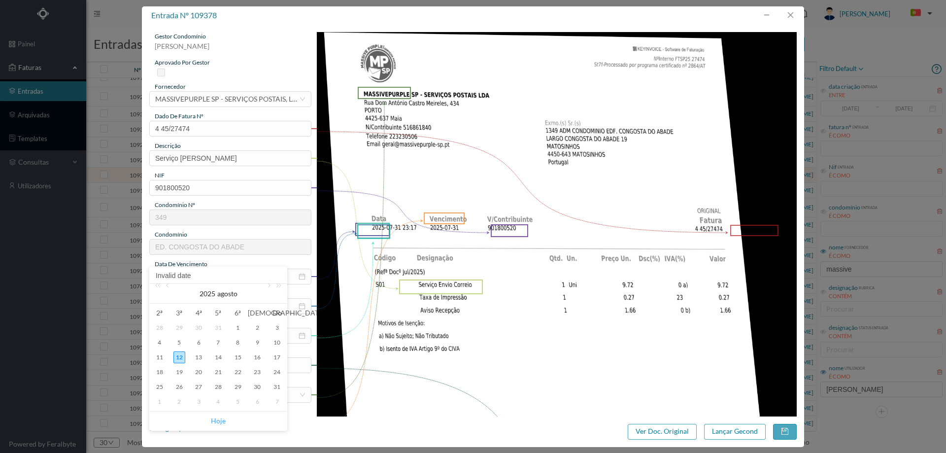
click at [215, 421] on link "Hoje" at bounding box center [218, 420] width 15 height 19
type input "[DATE]"
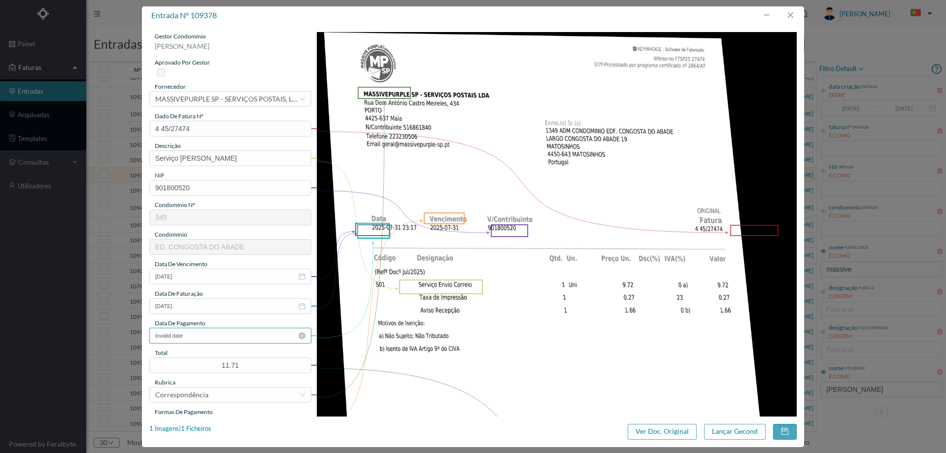
click at [215, 338] on input "Invalid date" at bounding box center [230, 335] width 162 height 16
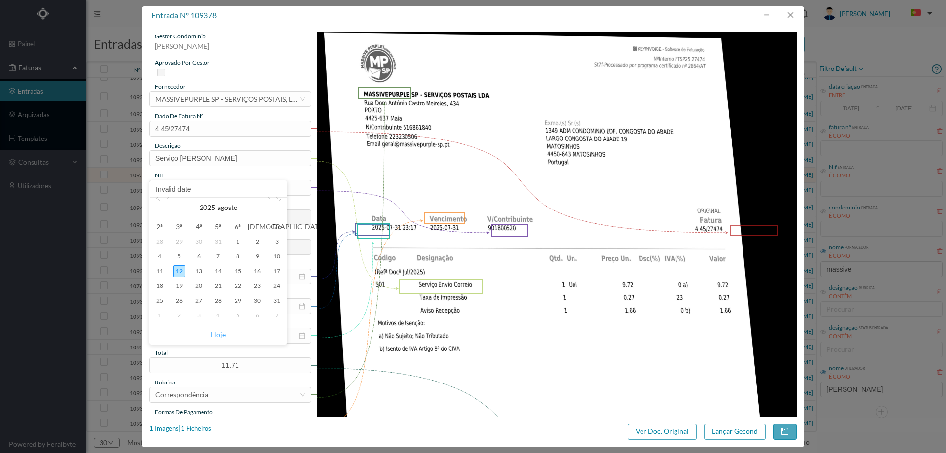
click at [219, 335] on link "Hoje" at bounding box center [218, 334] width 15 height 19
type input "[DATE]"
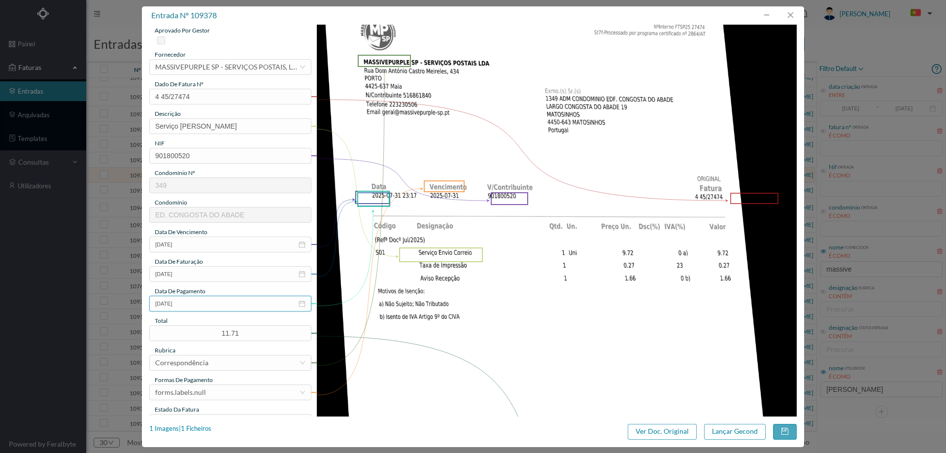
scroll to position [49, 0]
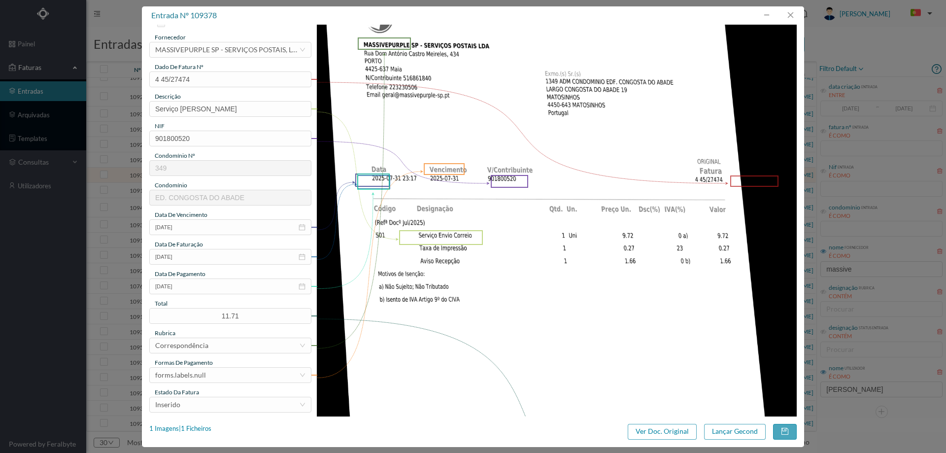
click at [218, 362] on div "Formas de Pagamento" at bounding box center [230, 362] width 162 height 9
click at [217, 372] on div "forms.labels.null" at bounding box center [227, 374] width 144 height 15
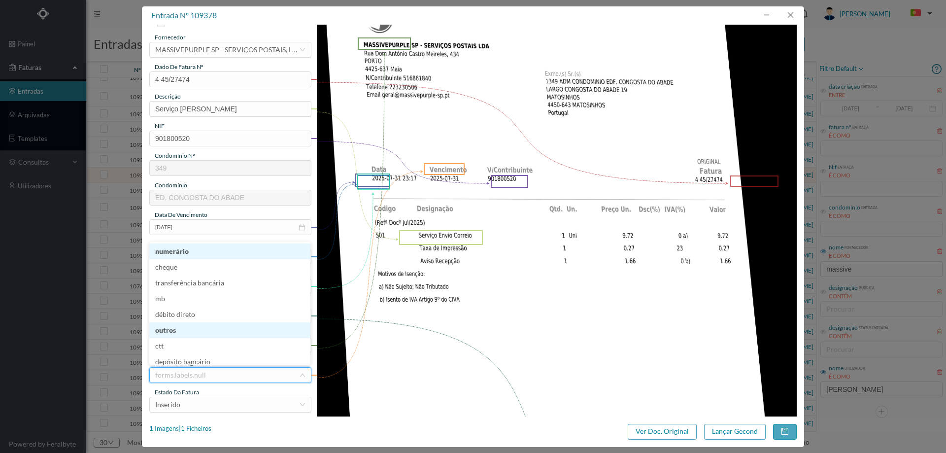
scroll to position [5, 0]
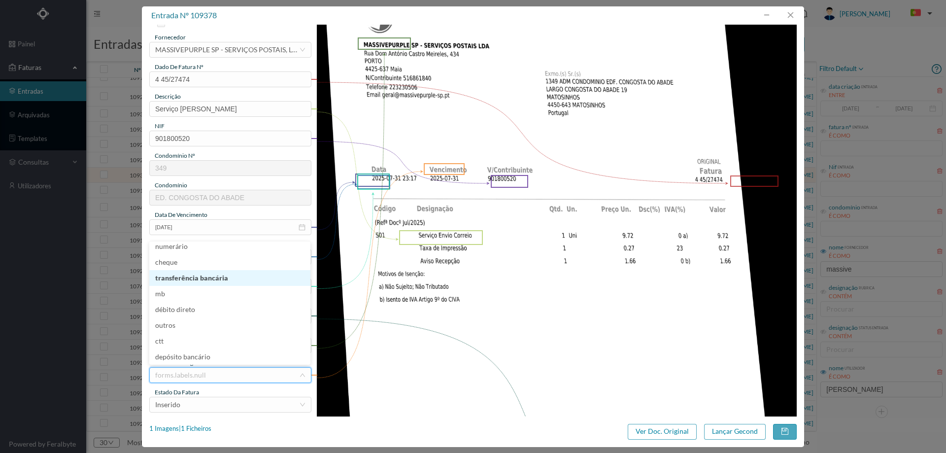
click at [223, 275] on li "transferência bancária" at bounding box center [229, 278] width 161 height 16
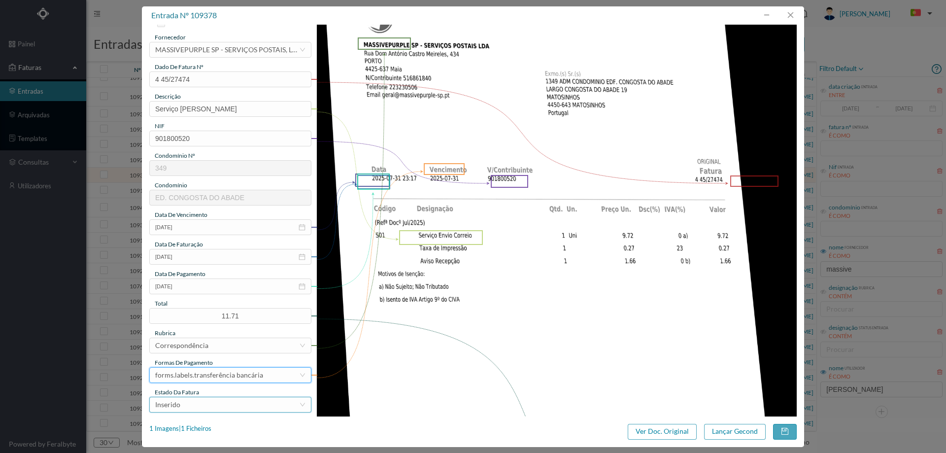
click at [210, 410] on div "Inserido" at bounding box center [227, 404] width 144 height 15
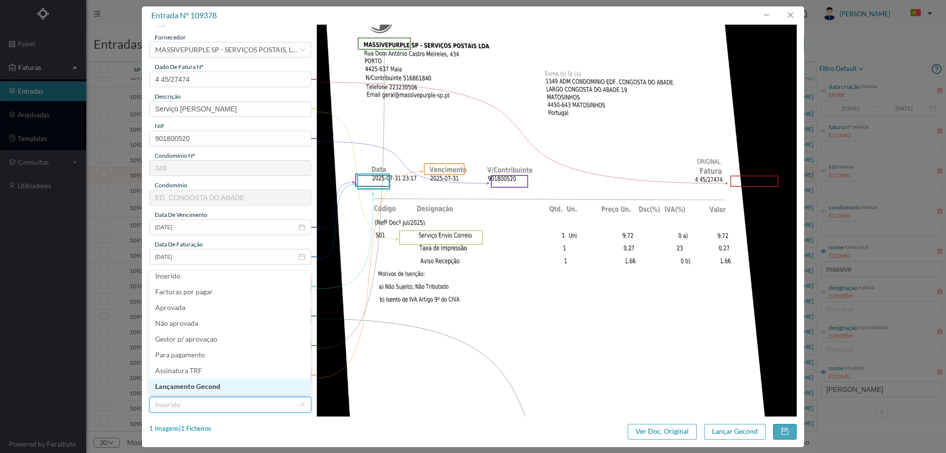
click at [221, 389] on li "Lançamento Gecond" at bounding box center [229, 386] width 161 height 16
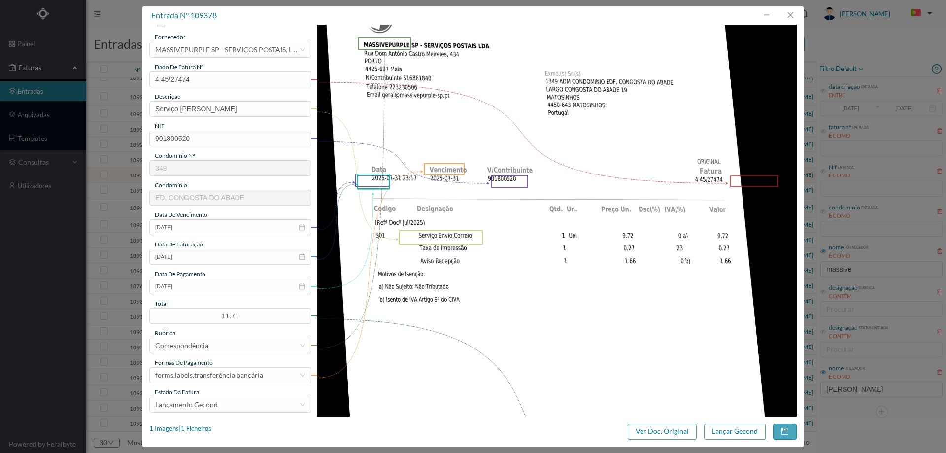
scroll to position [197, 0]
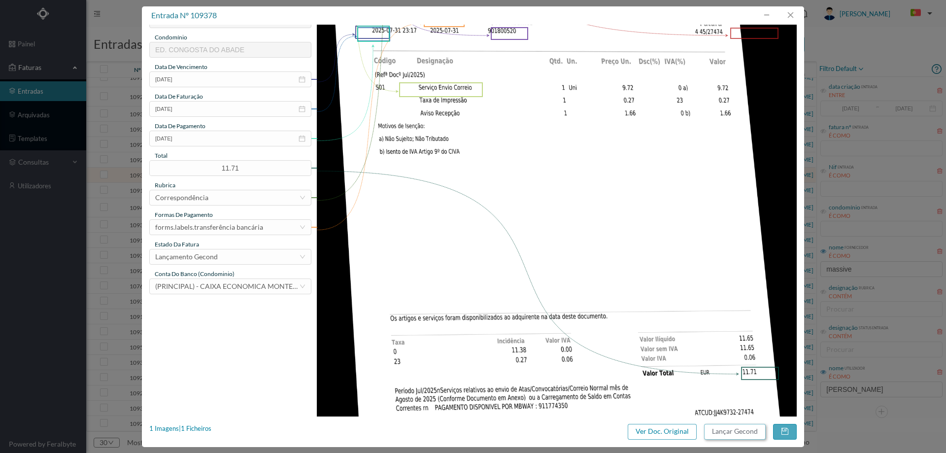
click at [727, 433] on button "Lançar Gecond" at bounding box center [735, 432] width 62 height 16
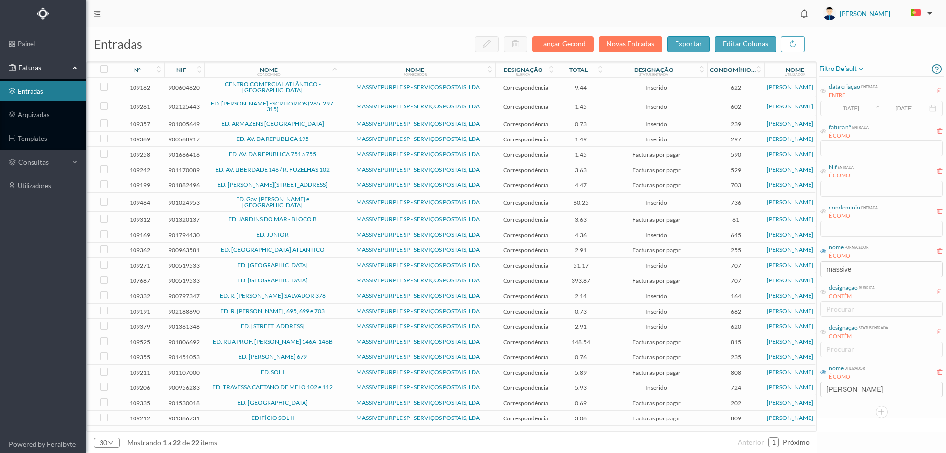
scroll to position [1, 0]
click at [339, 166] on td "ED. AV. LIBERDADE 146 / R. FUZELHAS 102" at bounding box center [272, 169] width 136 height 15
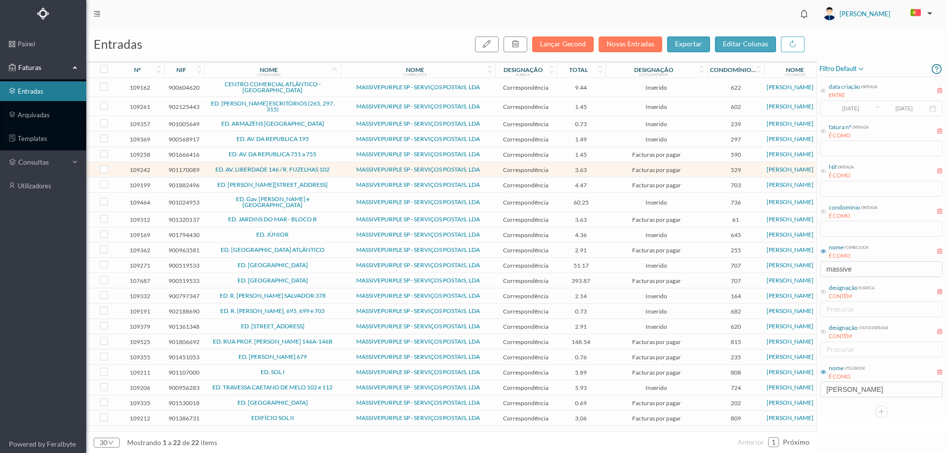
click at [339, 185] on td "ED. [PERSON_NAME][STREET_ADDRESS]" at bounding box center [272, 184] width 136 height 15
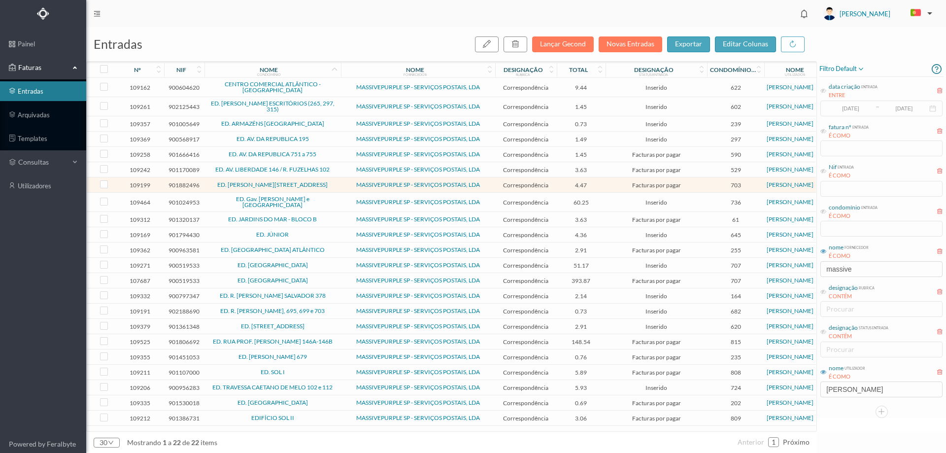
click at [329, 220] on span "ED. JARDINS DO MAR - BLOCO B" at bounding box center [272, 219] width 131 height 6
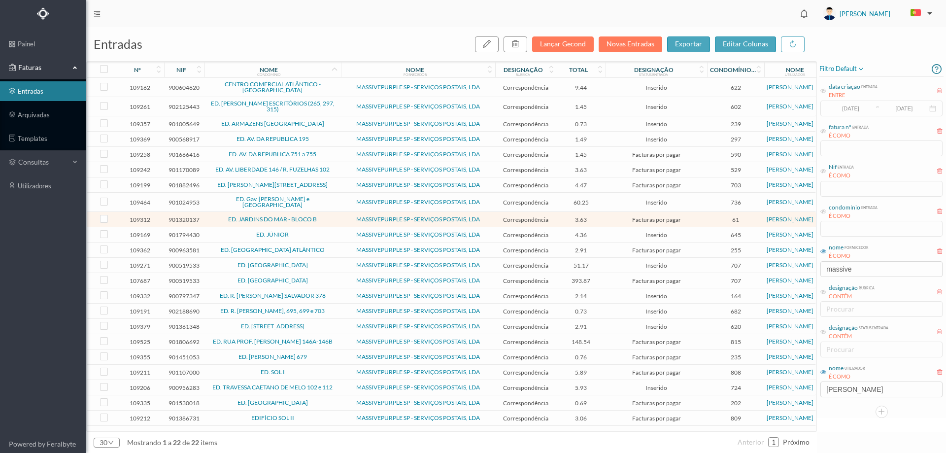
click at [326, 233] on span "ED. JÚNIOR" at bounding box center [272, 234] width 131 height 6
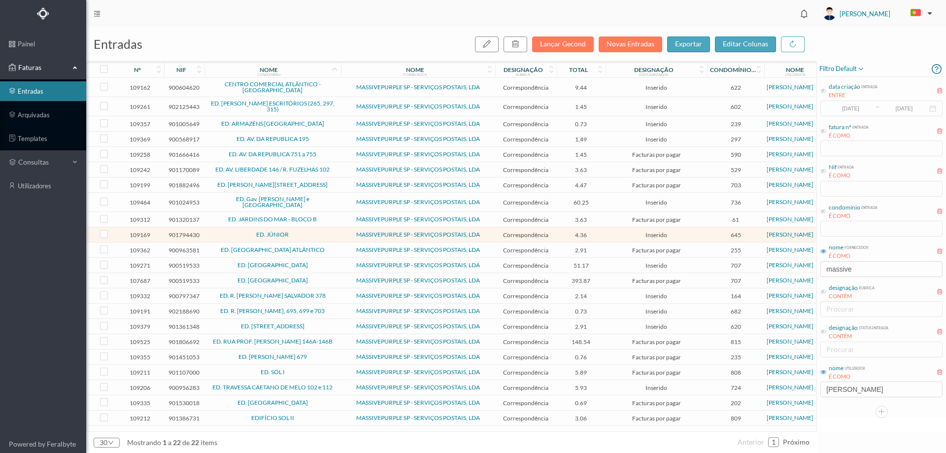
click at [326, 253] on td "ED. [GEOGRAPHIC_DATA] ATLÂNTICO" at bounding box center [272, 249] width 136 height 15
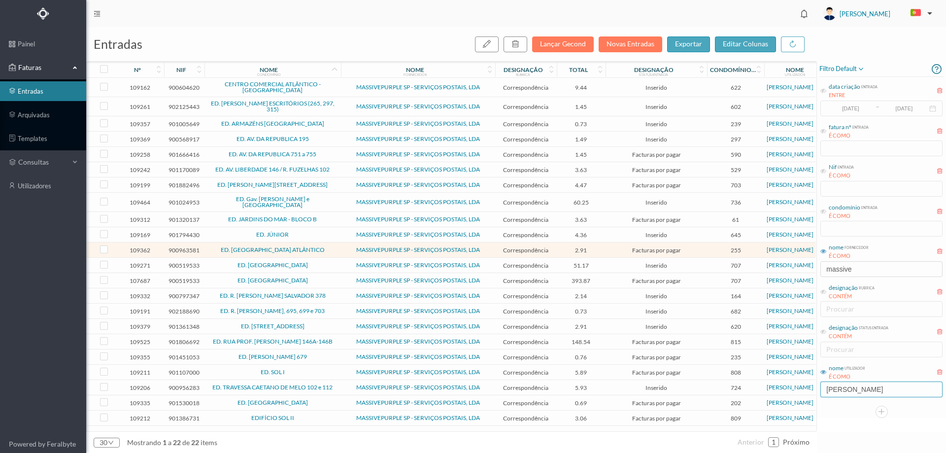
drag, startPoint x: 855, startPoint y: 390, endPoint x: 782, endPoint y: 384, distance: 73.6
click at [782, 384] on div "entradas Lançar Gecond Novas Entradas exportar editar colunas nº nif nome condo…" at bounding box center [515, 239] width 859 height 425
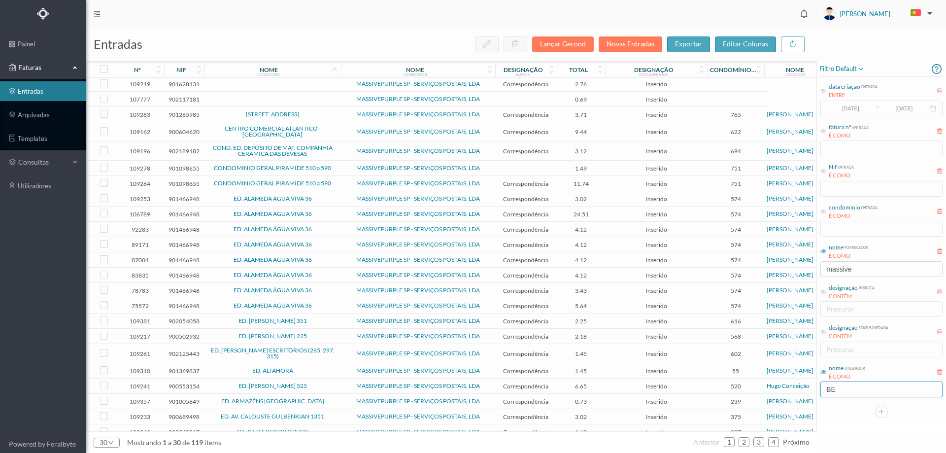
scroll to position [0, 0]
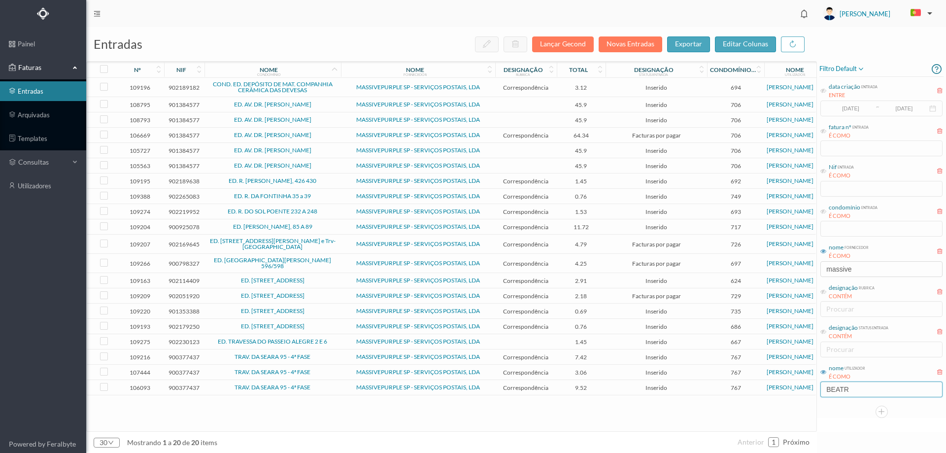
type input "BEATR"
click at [325, 228] on span "ED. ROBERTO IVENS, 85 A 89" at bounding box center [272, 227] width 131 height 6
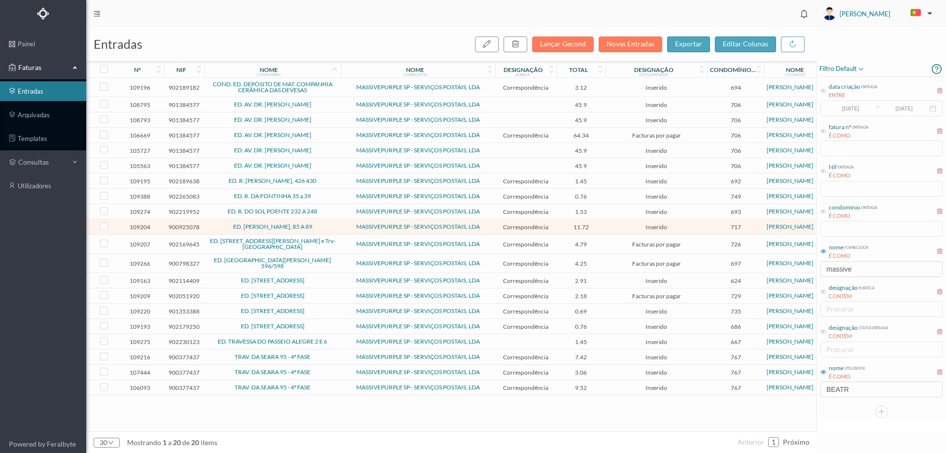
click at [328, 260] on span "ED. [GEOGRAPHIC_DATA][PERSON_NAME] 596/598" at bounding box center [272, 263] width 131 height 12
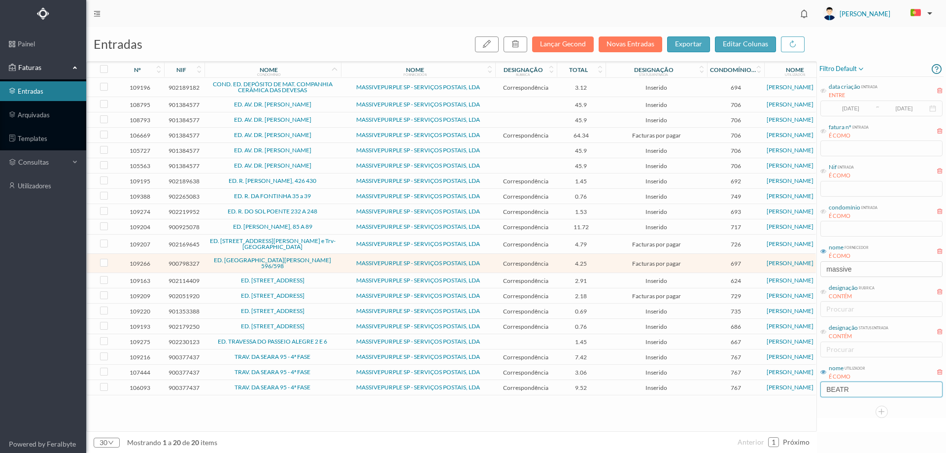
drag, startPoint x: 857, startPoint y: 393, endPoint x: 789, endPoint y: 388, distance: 68.7
click at [789, 388] on div "entradas Lançar Gecond Novas Entradas exportar editar colunas nº nif nome condo…" at bounding box center [515, 239] width 859 height 425
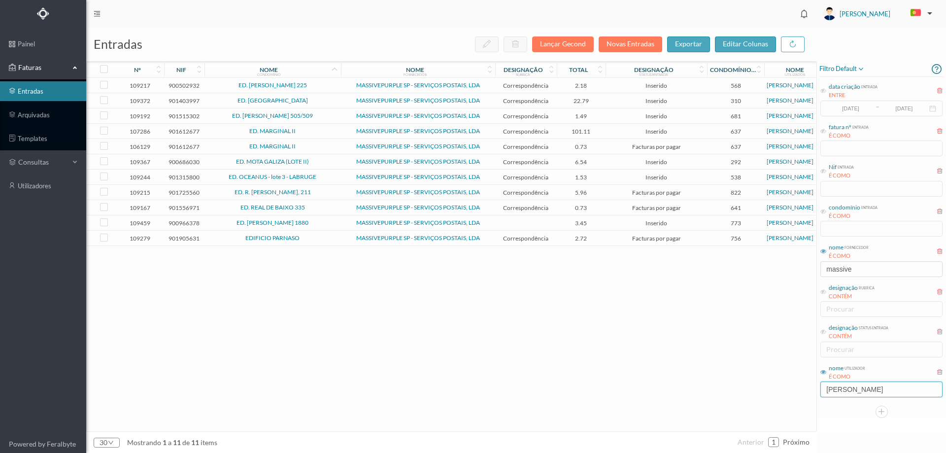
type input "HUGO MORE"
click at [612, 100] on span "Inserido" at bounding box center [656, 100] width 97 height 7
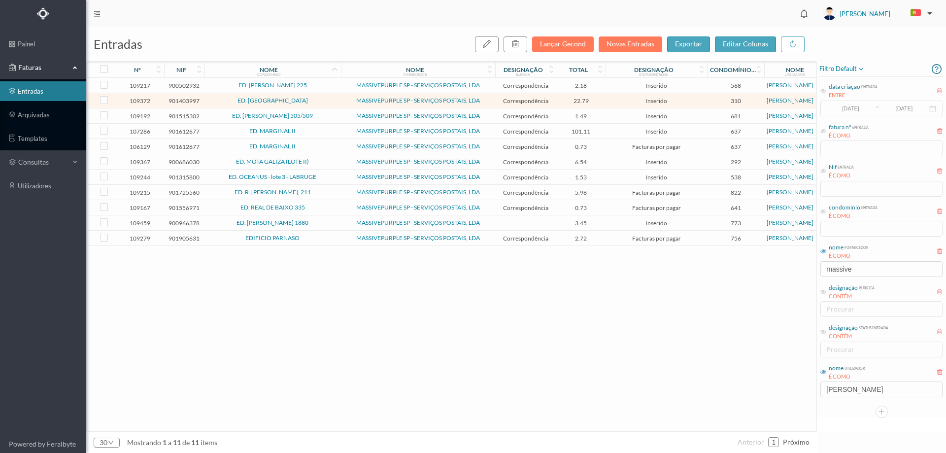
click at [329, 98] on span "ED. BARRANHAS PARQUE" at bounding box center [272, 101] width 131 height 6
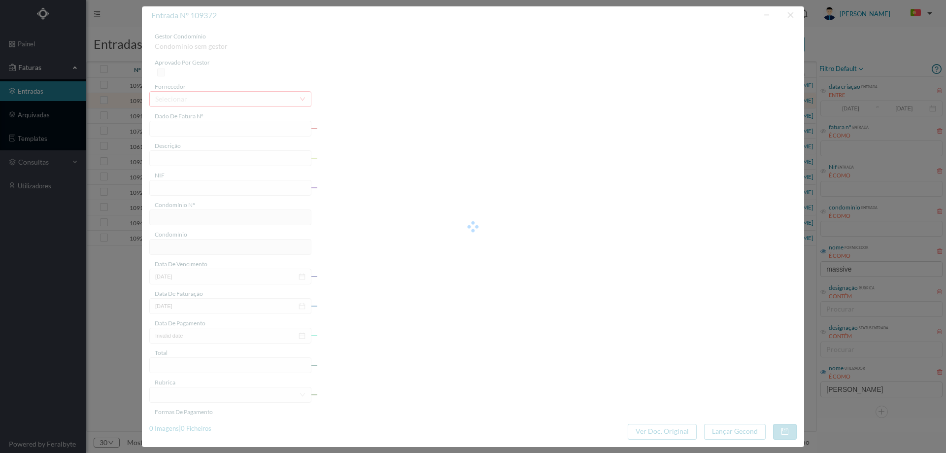
type input "4 45/27468"
type input "Serviço [PERSON_NAME]"
type input "901403997"
type input "2025-07-03"
type input "[DATE]"
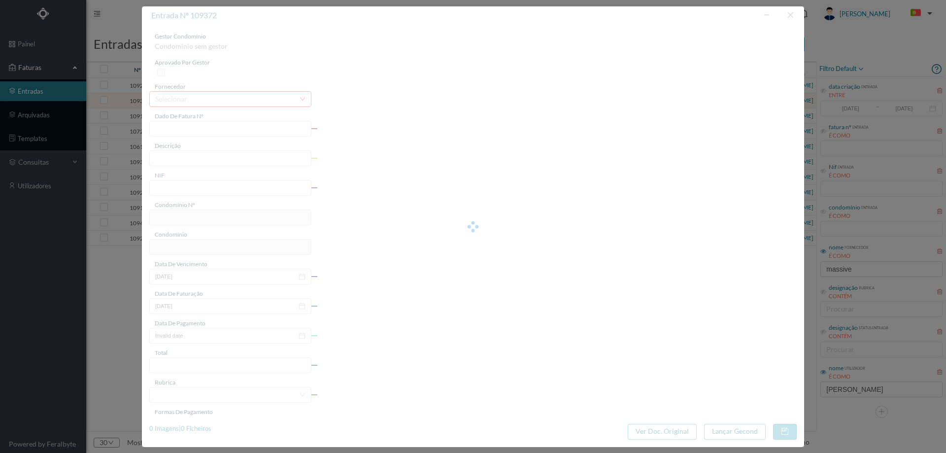
type input "2025-07-03"
type input "22.79"
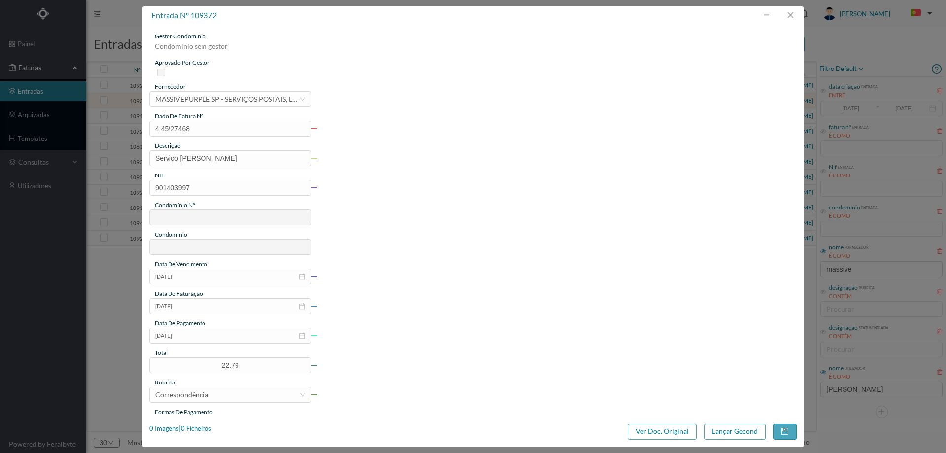
type input "310"
type input "ED. BARRANHAS PARQUE"
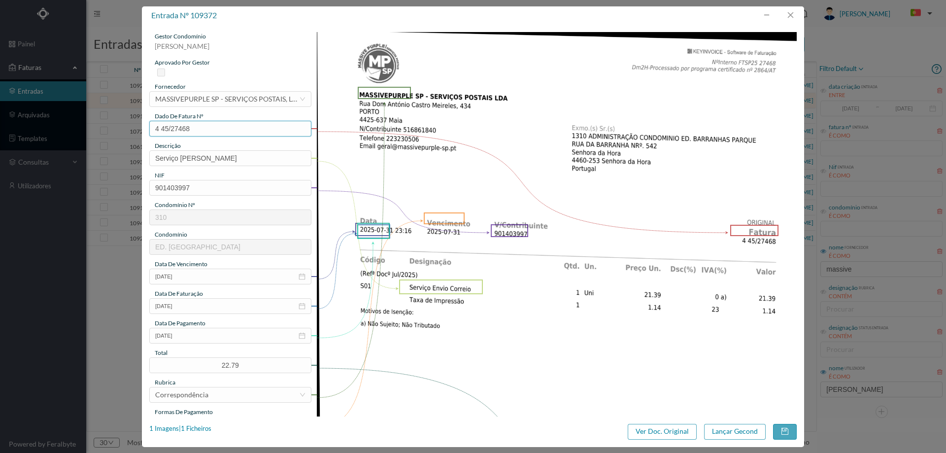
drag, startPoint x: 200, startPoint y: 130, endPoint x: 110, endPoint y: 130, distance: 90.1
click at [110, 130] on div "entrada nº 109372 gestor condomínio Hugo Moreira aprovado por gestor fornecedor…" at bounding box center [473, 226] width 946 height 453
click at [212, 335] on input "2025-07-03" at bounding box center [230, 335] width 162 height 16
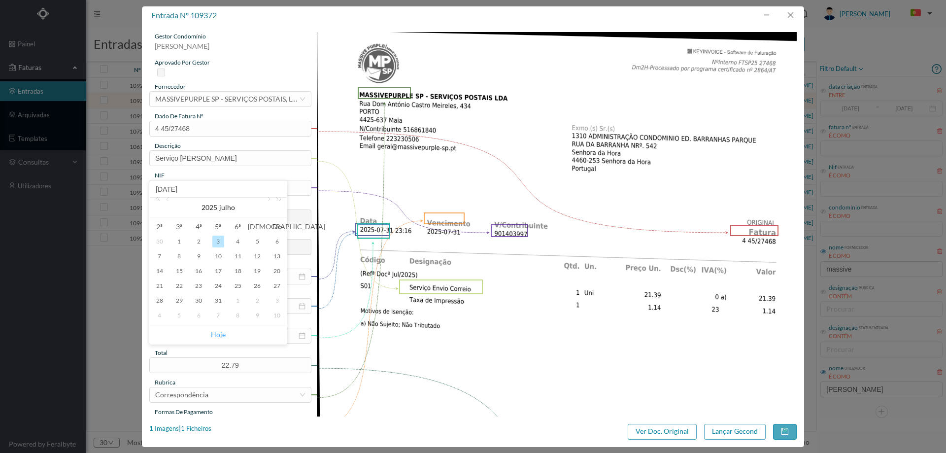
click at [220, 333] on link "Hoje" at bounding box center [218, 334] width 15 height 19
type input "[DATE]"
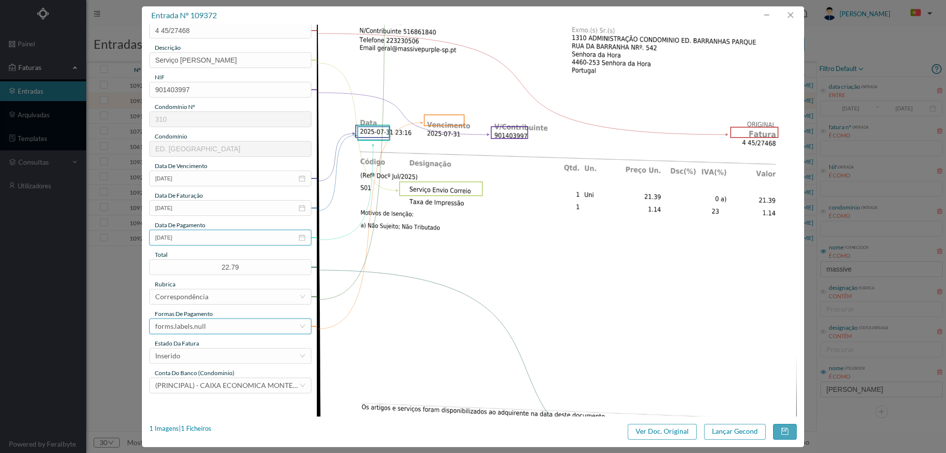
scroll to position [98, 0]
click at [220, 328] on div "forms.labels.null" at bounding box center [227, 325] width 144 height 15
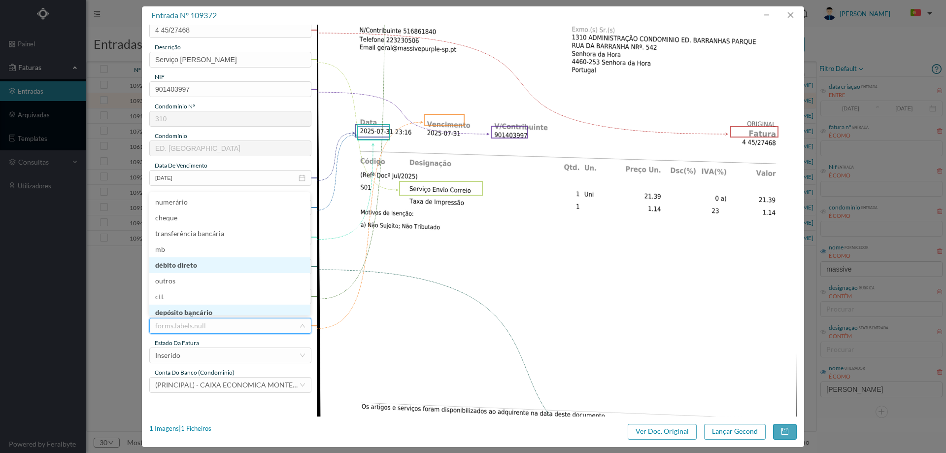
scroll to position [5, 0]
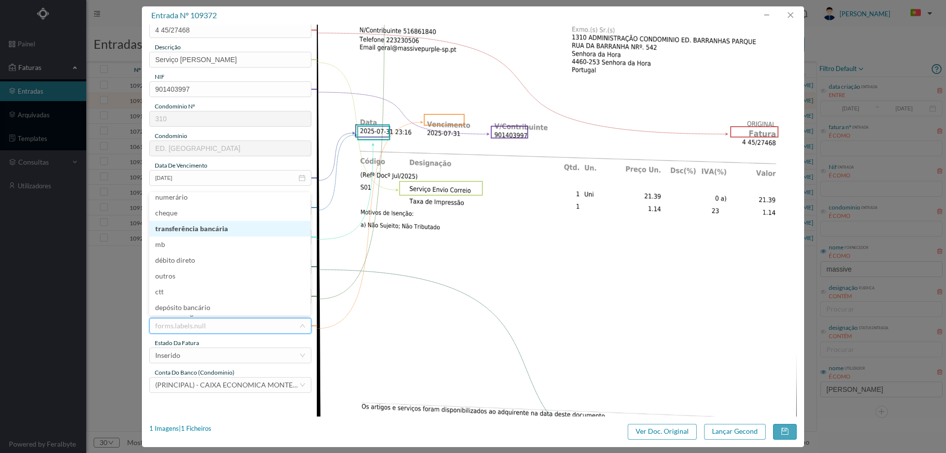
click at [219, 229] on li "transferência bancária" at bounding box center [229, 229] width 161 height 16
click at [219, 354] on div "Inserido" at bounding box center [227, 355] width 144 height 15
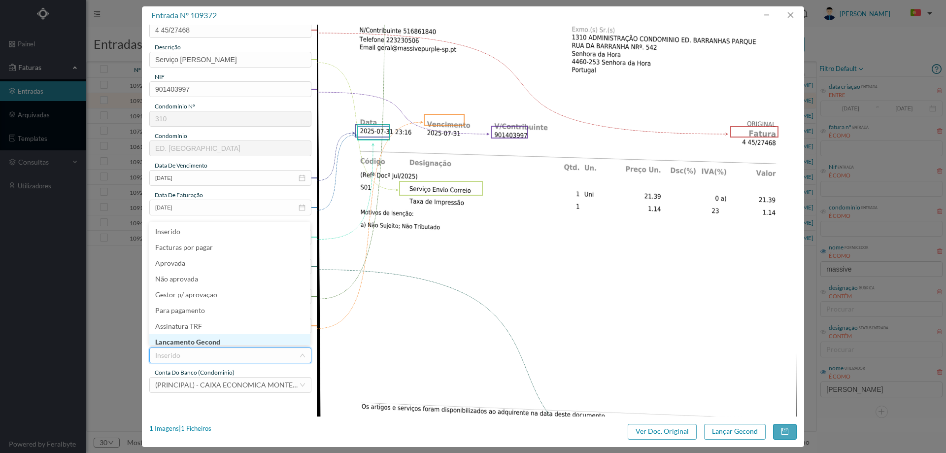
scroll to position [4, 0]
click at [219, 342] on li "Lançamento Gecond" at bounding box center [229, 338] width 161 height 16
click at [742, 437] on button "Lançar Gecond" at bounding box center [735, 432] width 62 height 16
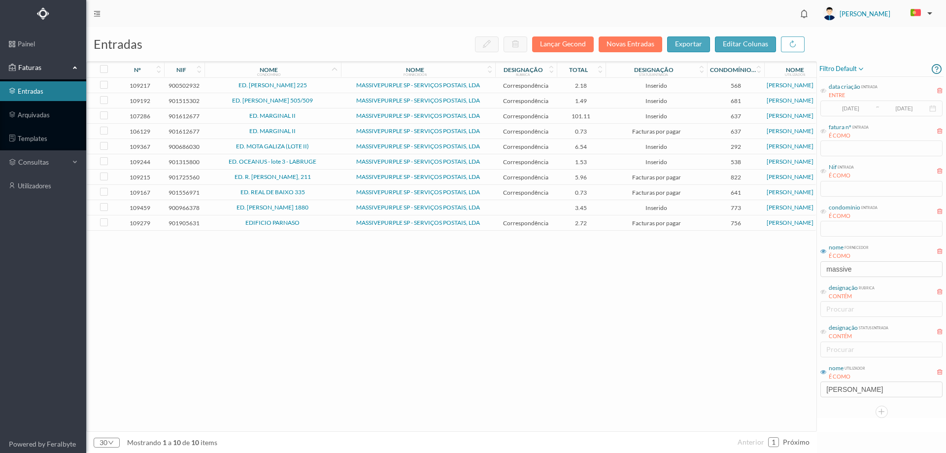
click at [326, 142] on td "ED. MOTA GALIZA (LOTE II)" at bounding box center [272, 146] width 136 height 15
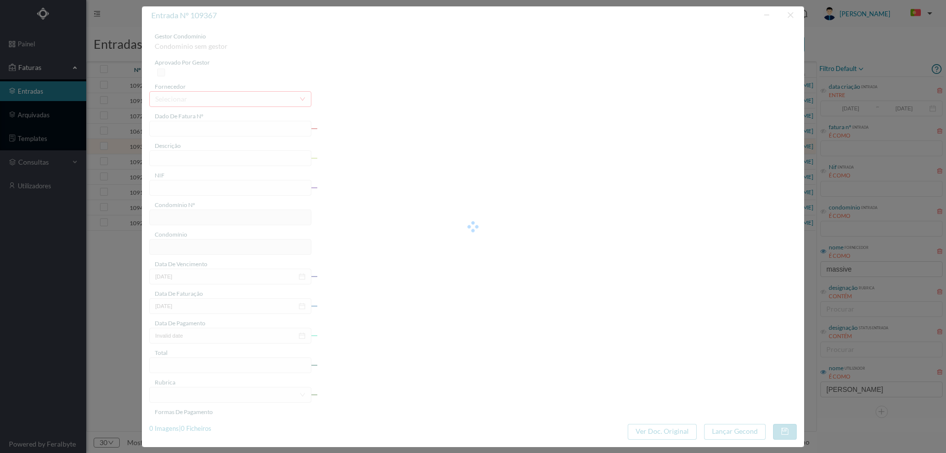
type input "4 45/27463"
type input "Serviço [PERSON_NAME]"
type input "900686030"
type input "2025-07-03"
type input "[DATE]"
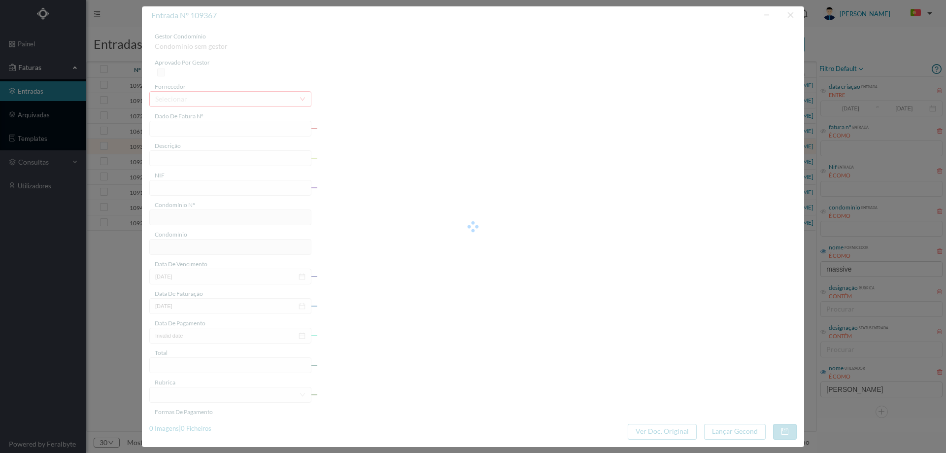
type input "2025-07-03"
type input "6.54"
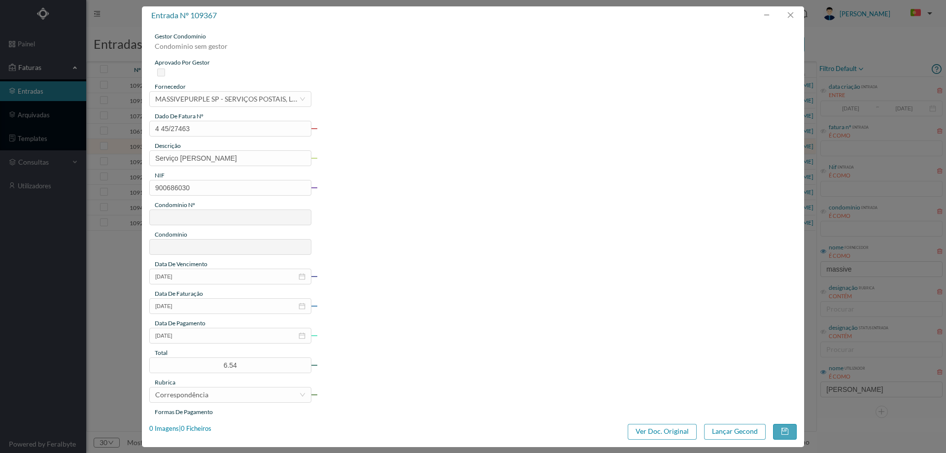
type input "292"
type input "ED. MOTA GALIZA (LOTE II)"
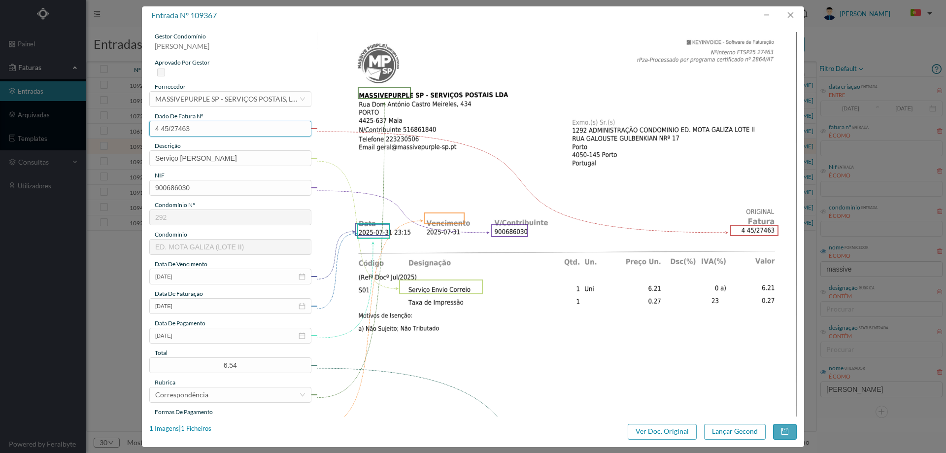
drag, startPoint x: 196, startPoint y: 131, endPoint x: 95, endPoint y: 126, distance: 100.6
click at [95, 126] on div "entrada nº 109367 gestor condomínio Hugo Moreira aprovado por gestor fornecedor…" at bounding box center [473, 226] width 946 height 453
click at [207, 338] on input "2025-07-03" at bounding box center [230, 335] width 162 height 16
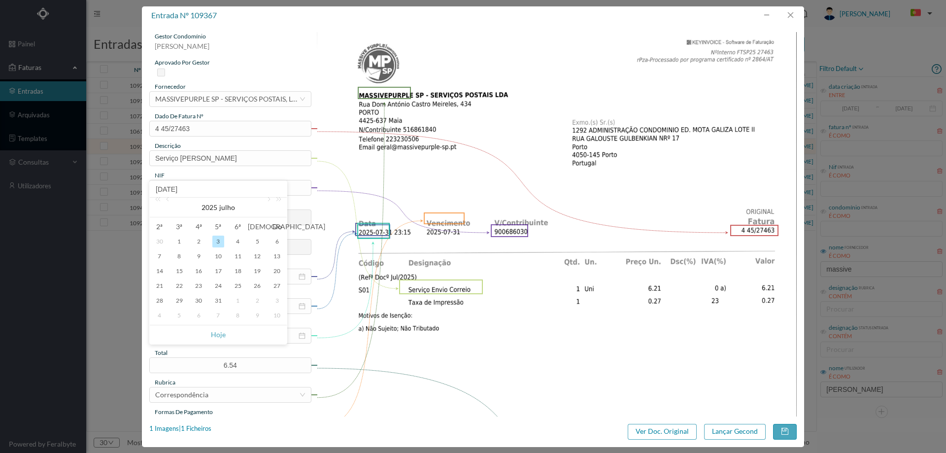
drag, startPoint x: 219, startPoint y: 332, endPoint x: 216, endPoint y: 348, distance: 15.5
click at [219, 332] on link "Hoje" at bounding box center [218, 334] width 15 height 19
type input "[DATE]"
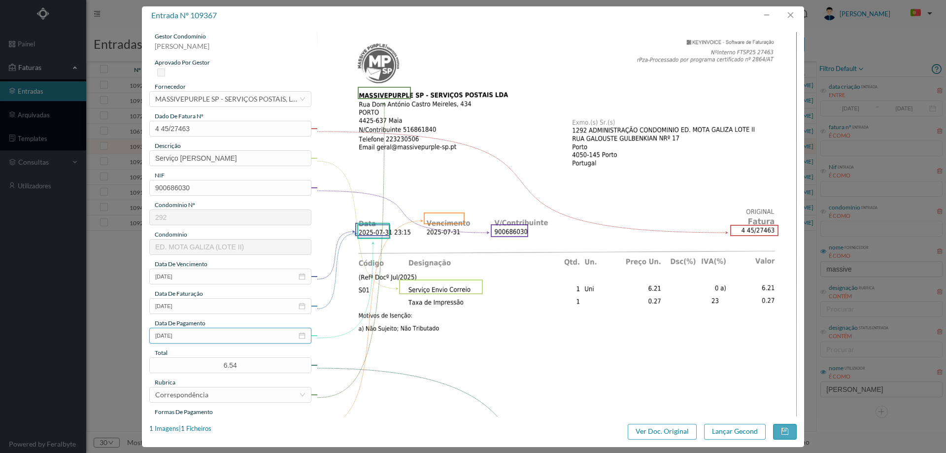
scroll to position [197, 0]
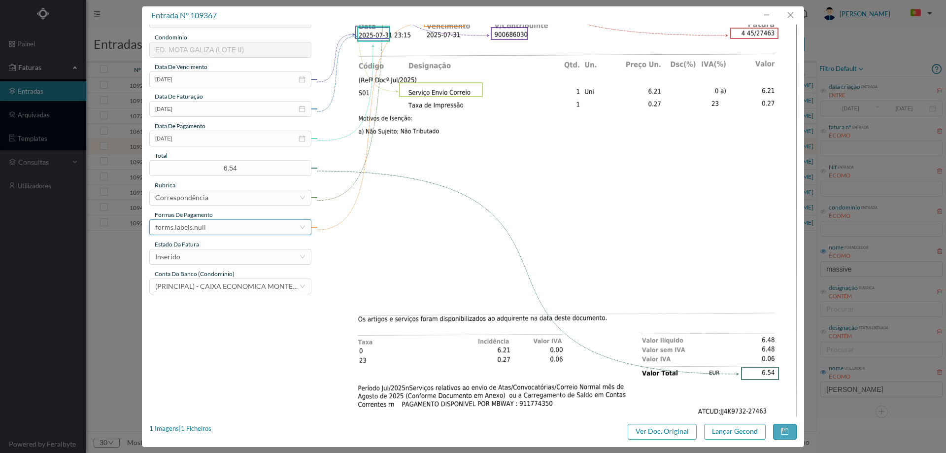
click at [212, 228] on div "forms.labels.null" at bounding box center [227, 227] width 144 height 15
click at [219, 279] on li "transferência bancária" at bounding box center [229, 278] width 161 height 16
click at [221, 251] on div "Inserido" at bounding box center [227, 256] width 144 height 15
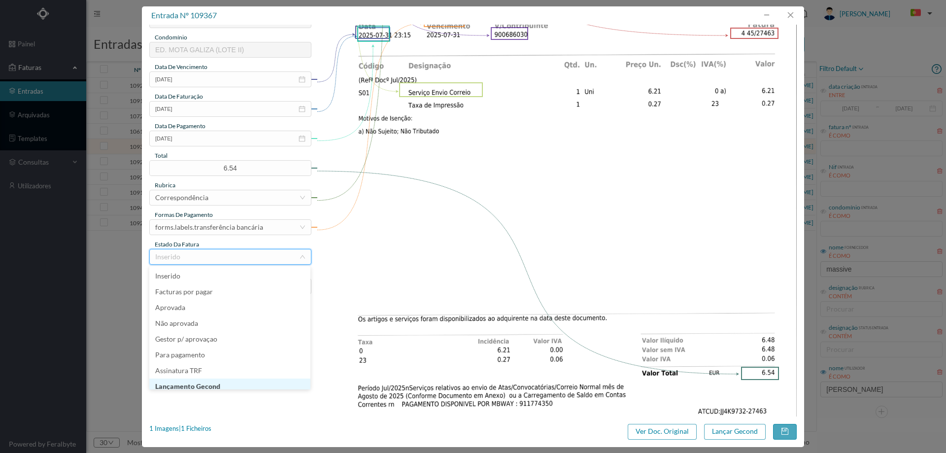
scroll to position [5, 0]
click at [224, 383] on li "Lançamento Gecond" at bounding box center [229, 381] width 161 height 16
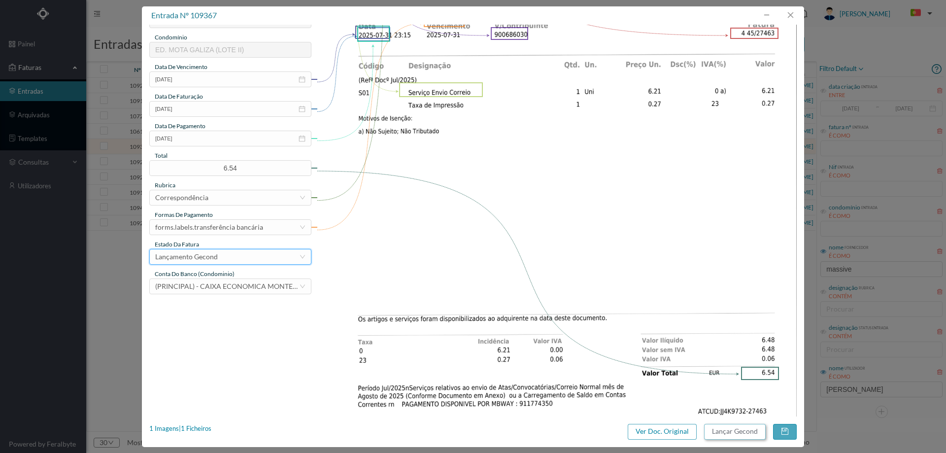
click at [743, 434] on button "Lançar Gecond" at bounding box center [735, 432] width 62 height 16
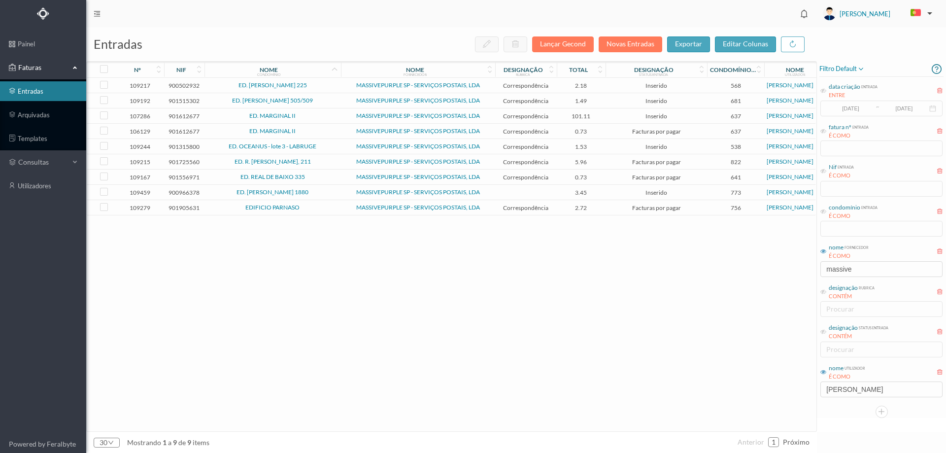
click at [309, 126] on td "ED. MARGINAL II" at bounding box center [272, 131] width 136 height 15
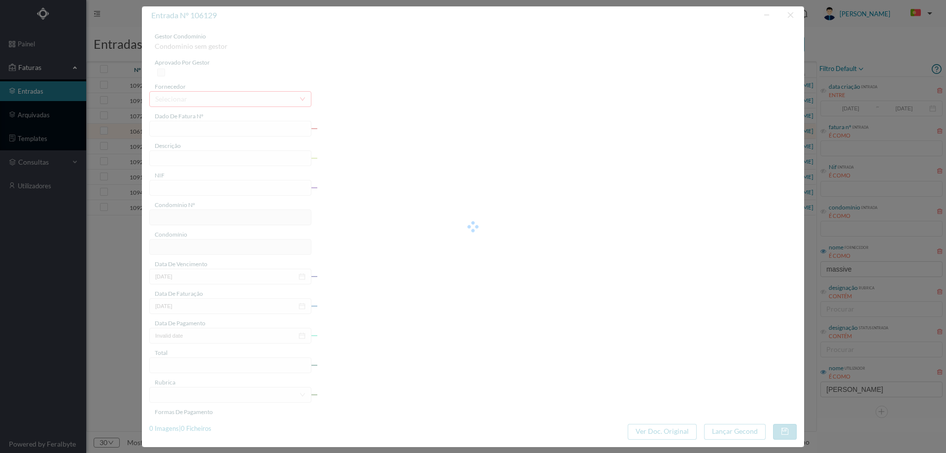
type input "4 45/23582"
type input "Serviço [PERSON_NAME]"
type input "901612677"
type input "[DATE]"
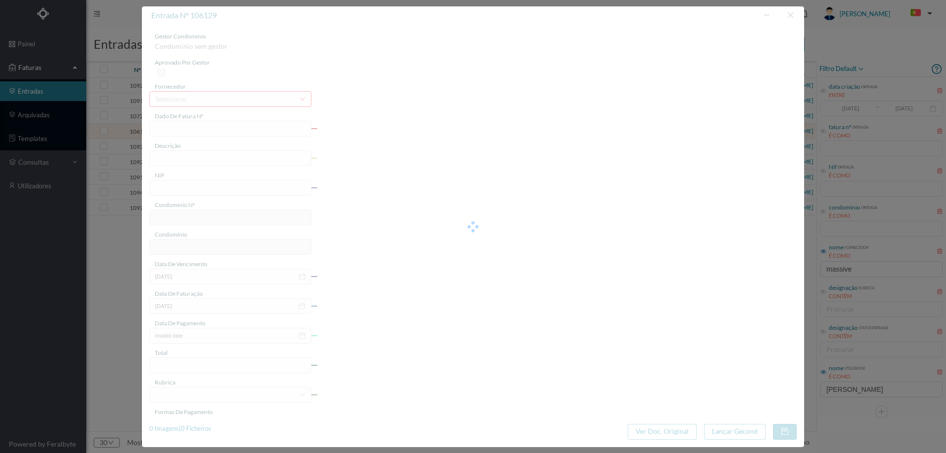
type input "[DATE]"
type input "0.73"
type input "637"
type input "ED. MARGINAL II"
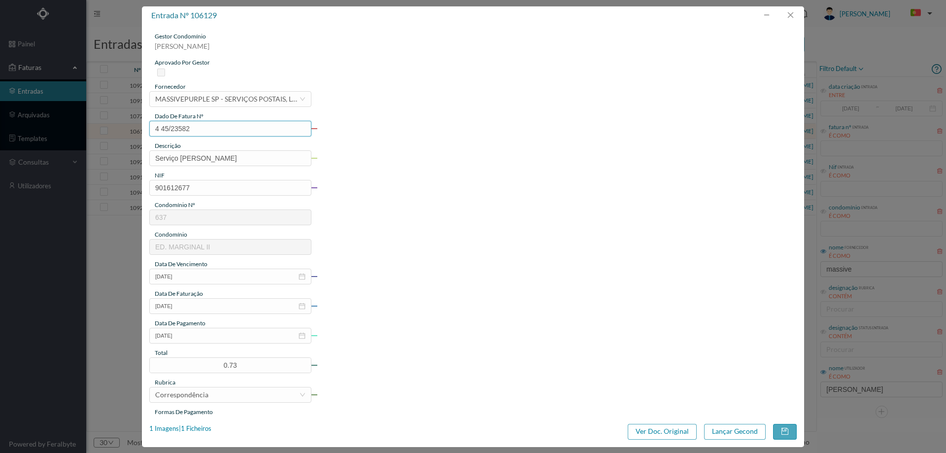
drag, startPoint x: 205, startPoint y: 125, endPoint x: 126, endPoint y: 131, distance: 79.6
click at [124, 132] on div "entrada nº 106129 gestor condomínio Hugo Moreira aprovado por gestor fornecedor…" at bounding box center [473, 226] width 946 height 453
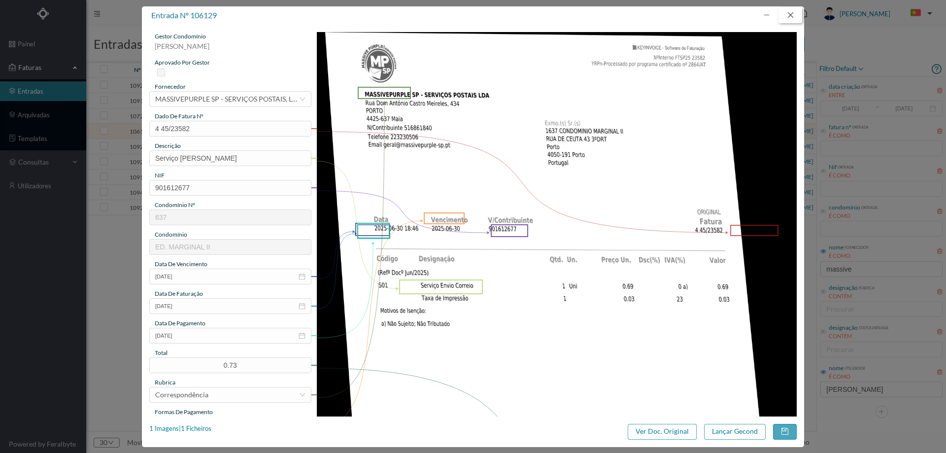
click at [798, 10] on button "button" at bounding box center [790, 15] width 24 height 16
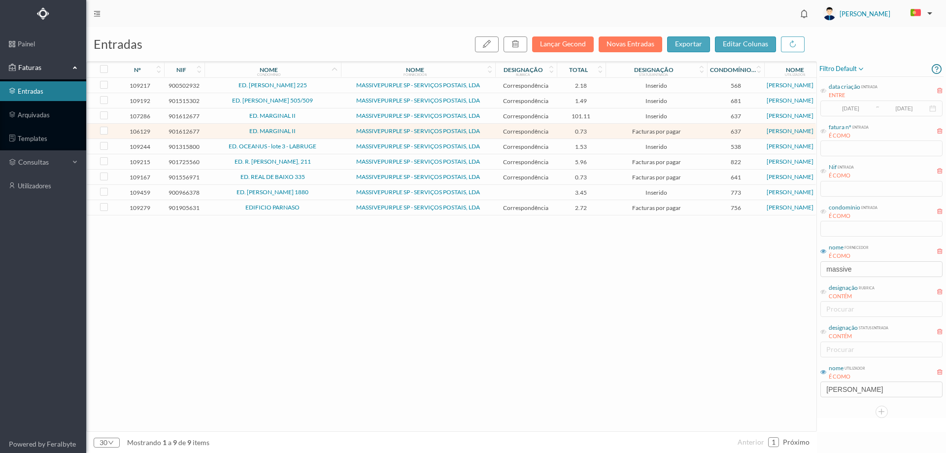
click at [324, 117] on span "ED. MARGINAL II" at bounding box center [272, 116] width 131 height 6
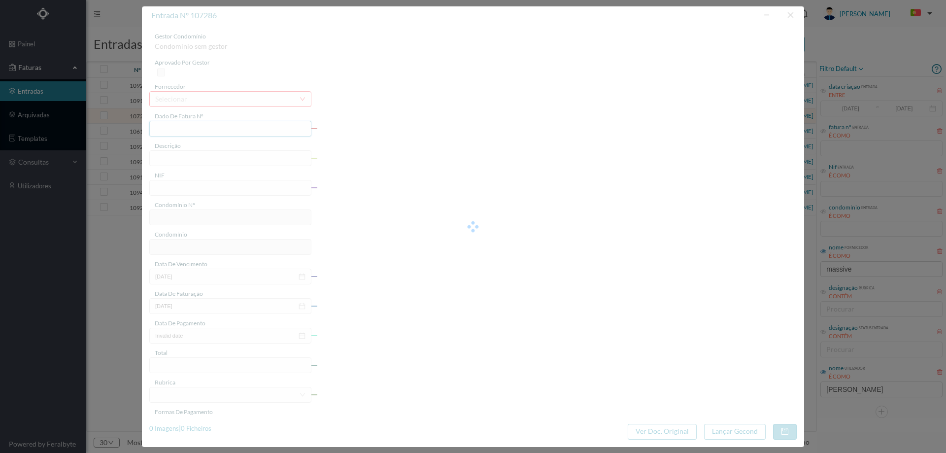
type input "4 45/26402"
type input "PO a md | Servico Envin Cnrrain"
type input "901612677"
type input "[DATE]"
type input "2025-07-22"
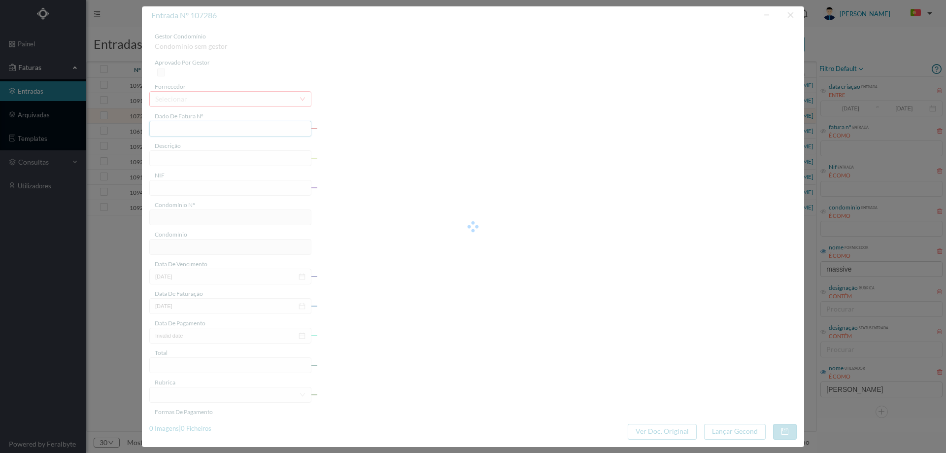
type input "[DATE]"
type input "101.11"
type input "637"
type input "ED. MARGINAL II"
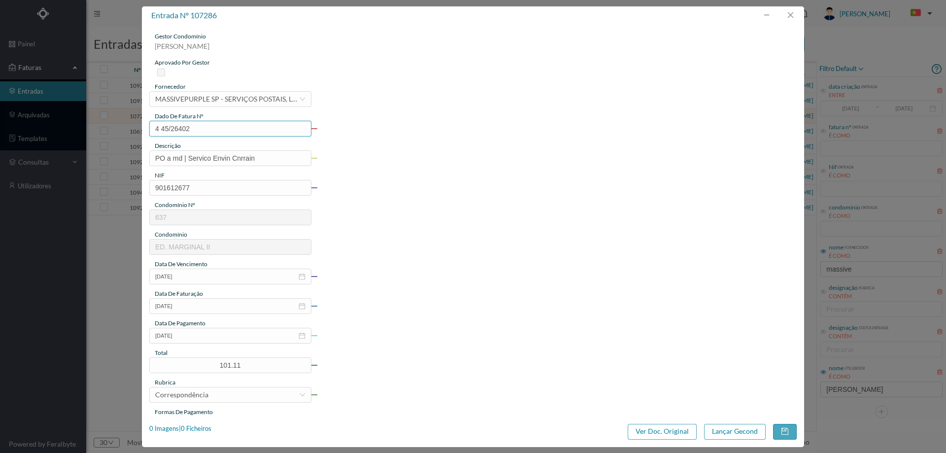
drag, startPoint x: 185, startPoint y: 131, endPoint x: 130, endPoint y: 132, distance: 55.2
click at [130, 132] on div "entrada nº 107286 gestor condomínio Hugo Moreira aprovado por gestor fornecedor…" at bounding box center [473, 226] width 946 height 453
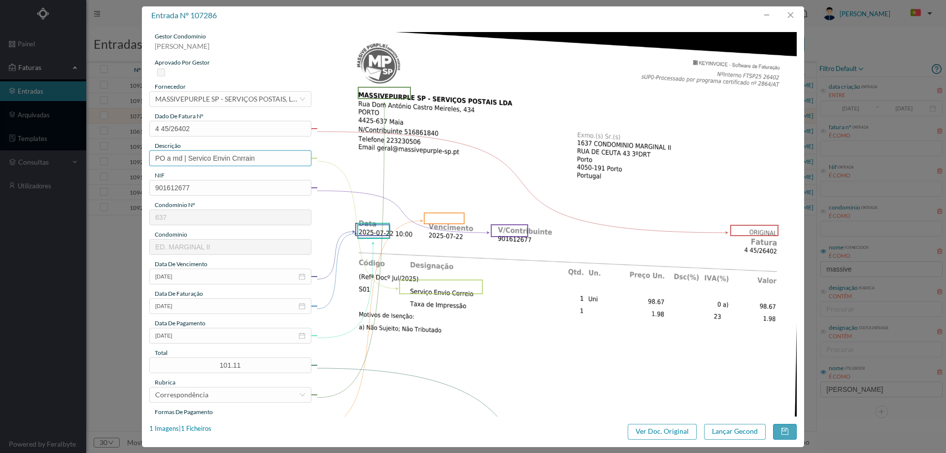
drag, startPoint x: 209, startPoint y: 155, endPoint x: 55, endPoint y: 153, distance: 154.2
click at [58, 154] on div "entrada nº 107286 gestor condomínio Hugo Moreira aprovado por gestor fornecedor…" at bounding box center [473, 226] width 946 height 453
type input "Serviço [PERSON_NAME]"
click at [194, 339] on input "[DATE]" at bounding box center [230, 335] width 162 height 16
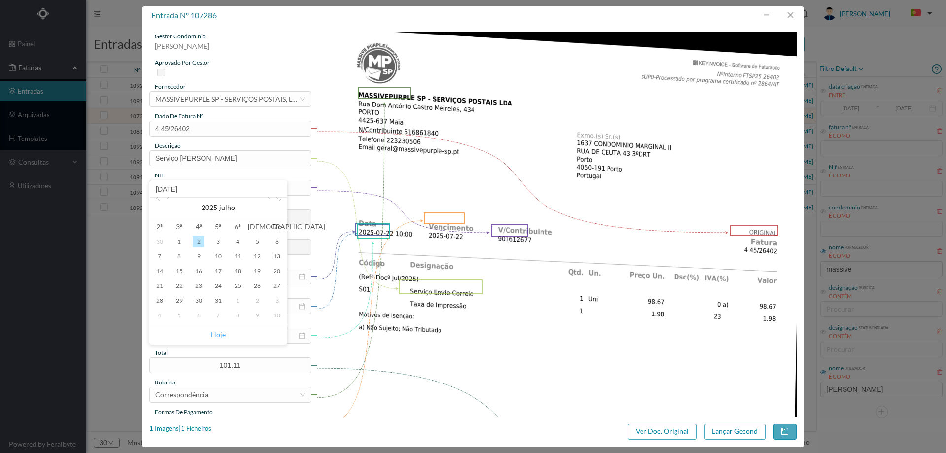
click at [223, 333] on link "Hoje" at bounding box center [218, 334] width 15 height 19
type input "[DATE]"
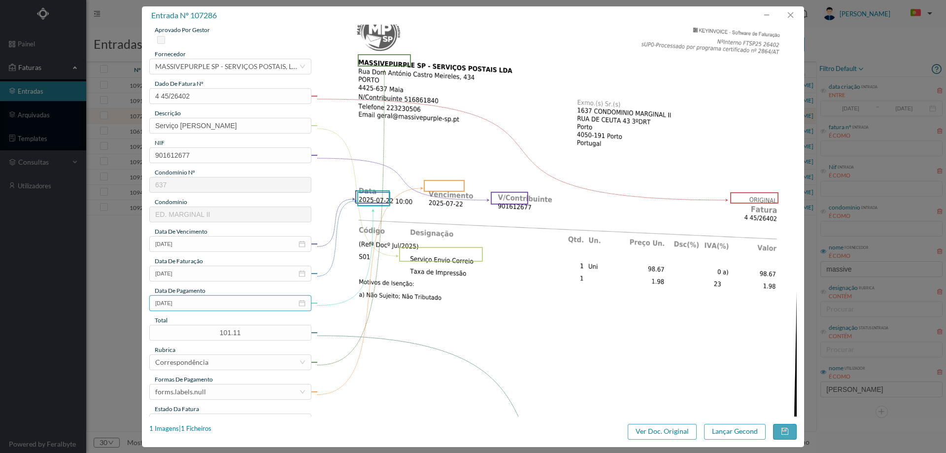
scroll to position [49, 0]
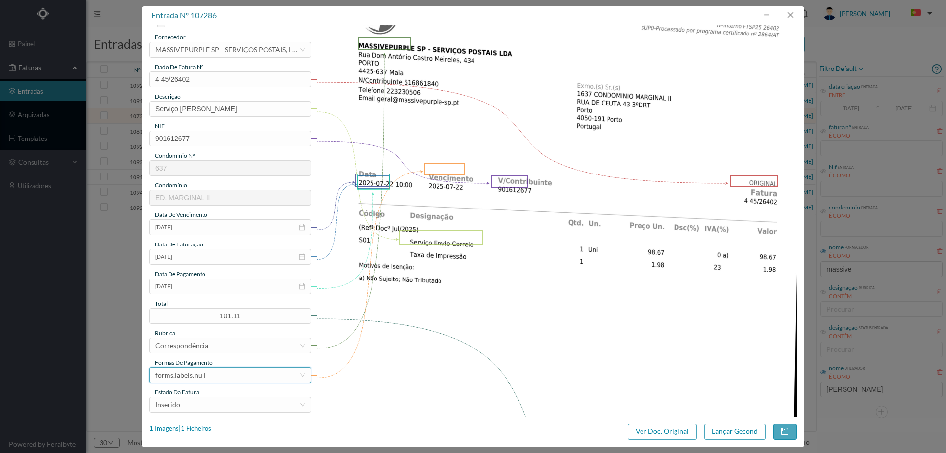
click at [209, 368] on div "forms.labels.null" at bounding box center [227, 374] width 144 height 15
click at [215, 276] on li "transferência bancária" at bounding box center [229, 281] width 161 height 16
click at [219, 399] on div "Inserido" at bounding box center [227, 404] width 144 height 15
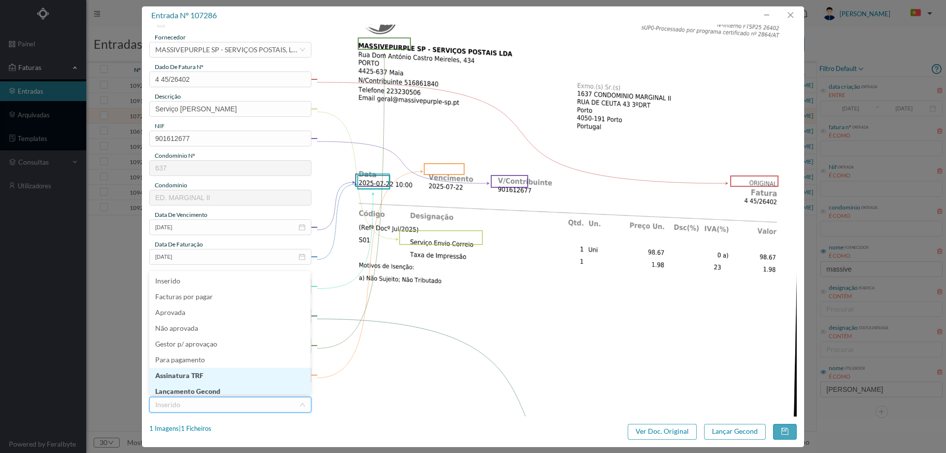
scroll to position [5, 0]
click at [217, 384] on li "Lançamento Gecond" at bounding box center [229, 386] width 161 height 16
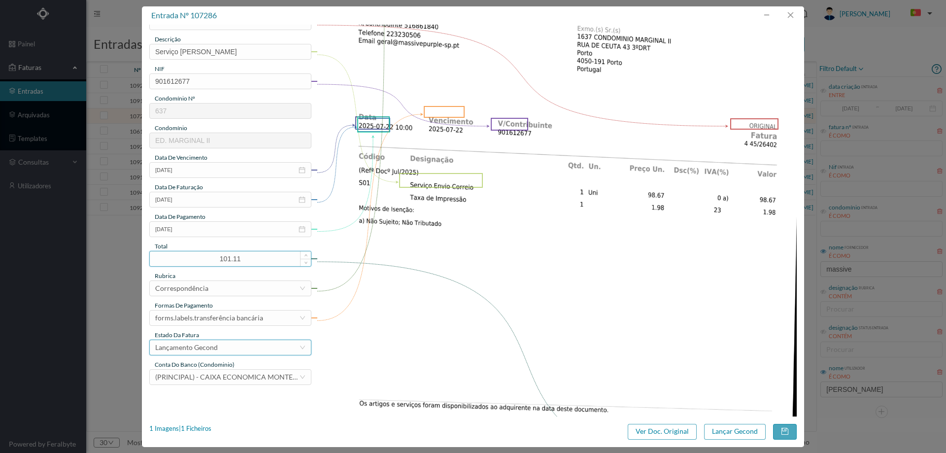
scroll to position [148, 0]
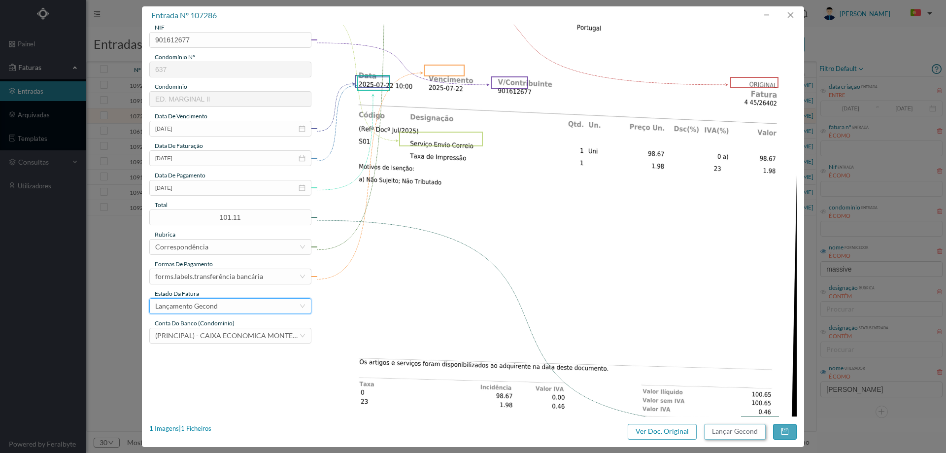
click at [713, 433] on button "Lançar Gecond" at bounding box center [735, 432] width 62 height 16
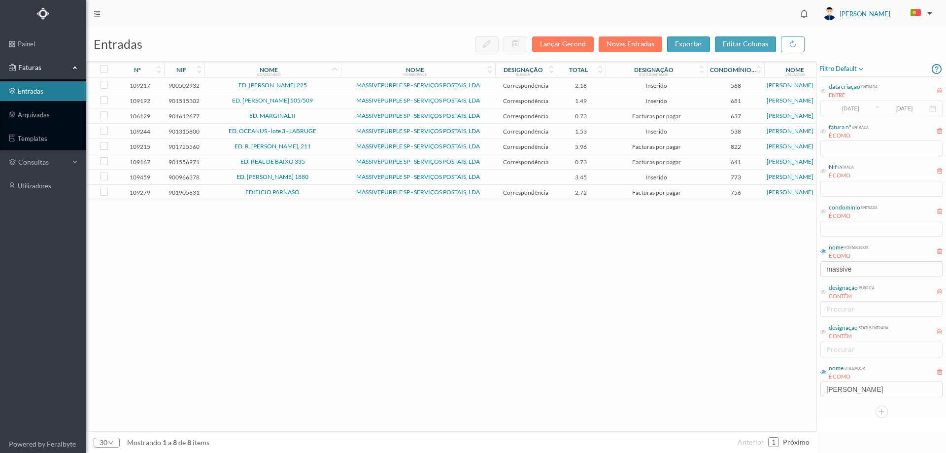
click at [320, 117] on span "ED. MARGINAL II" at bounding box center [272, 116] width 131 height 6
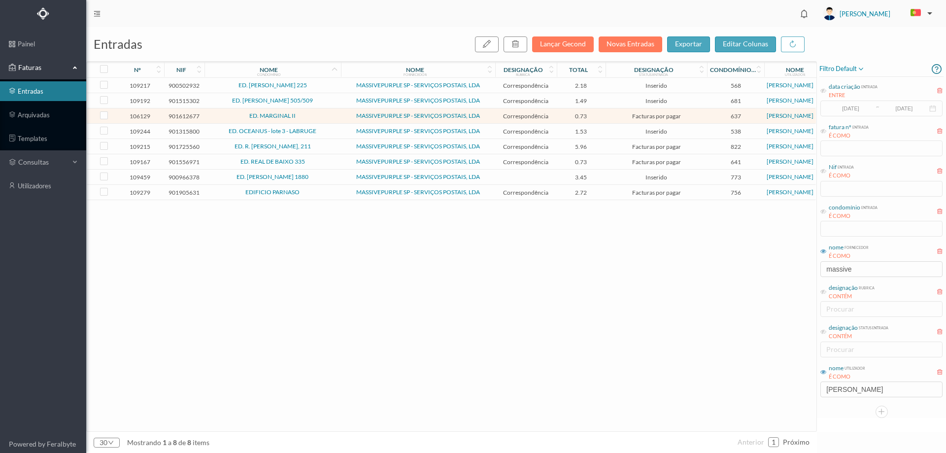
click at [321, 117] on span "ED. MARGINAL II" at bounding box center [272, 116] width 131 height 6
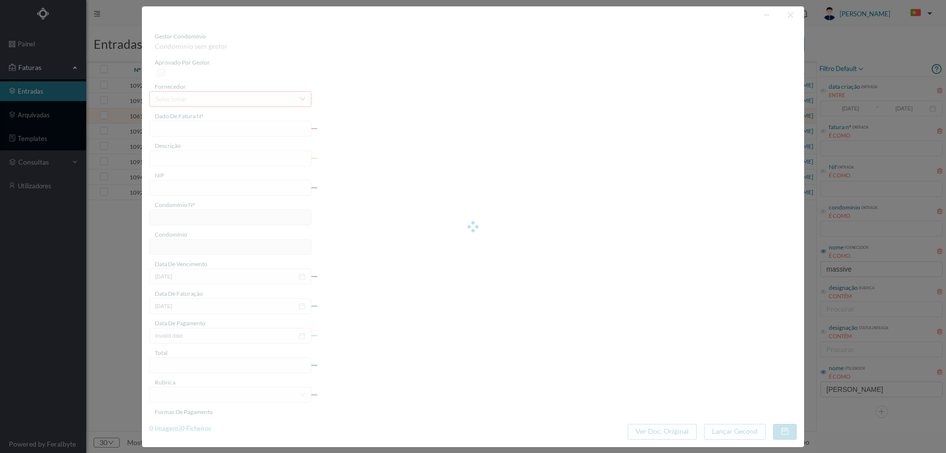
type input "4 45/23582"
type input "Serviço Envio Correio"
type input "901612677"
type input "2025-01-01"
type input "2025-06-30"
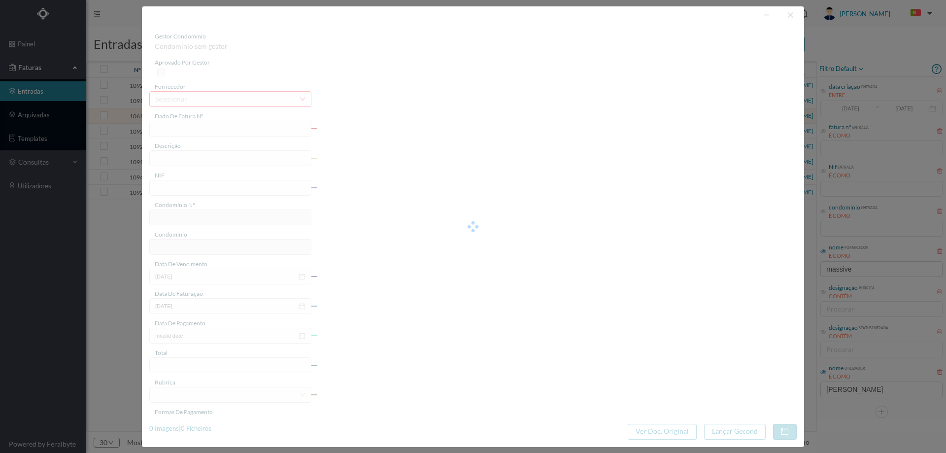
type input "2025-01-01"
type input "0.73"
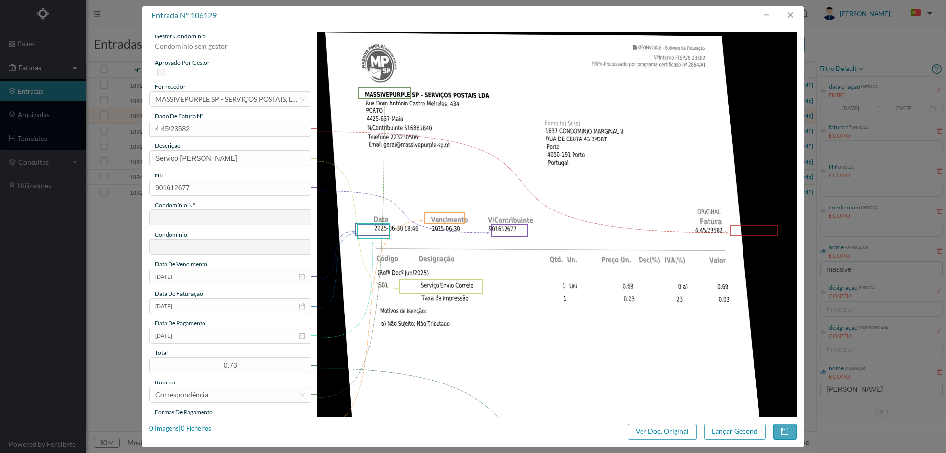
type input "637"
type input "ED. MARGINAL II"
click at [201, 335] on input "2025-01-01" at bounding box center [230, 335] width 162 height 16
click at [220, 337] on link "Hoje" at bounding box center [218, 334] width 15 height 19
type input "2025-08-12"
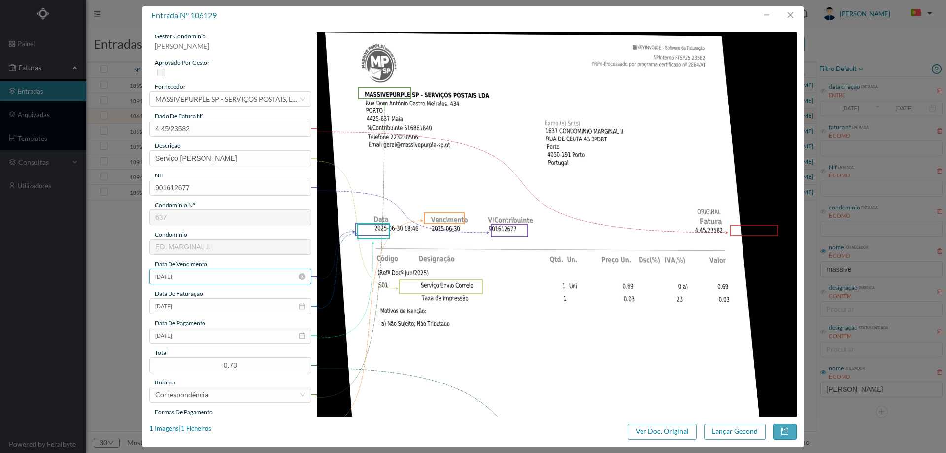
click at [212, 276] on input "2025-01-01" at bounding box center [230, 276] width 162 height 16
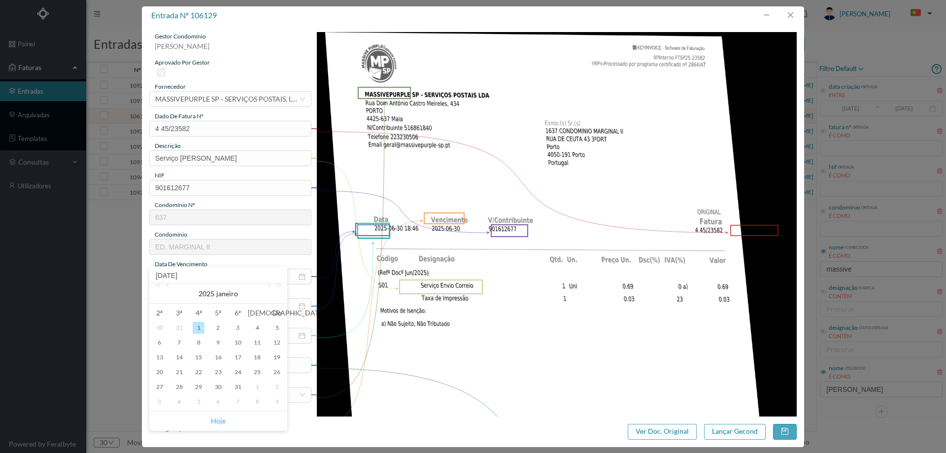
click at [218, 419] on link "Hoje" at bounding box center [218, 420] width 15 height 19
type input "2025-08-12"
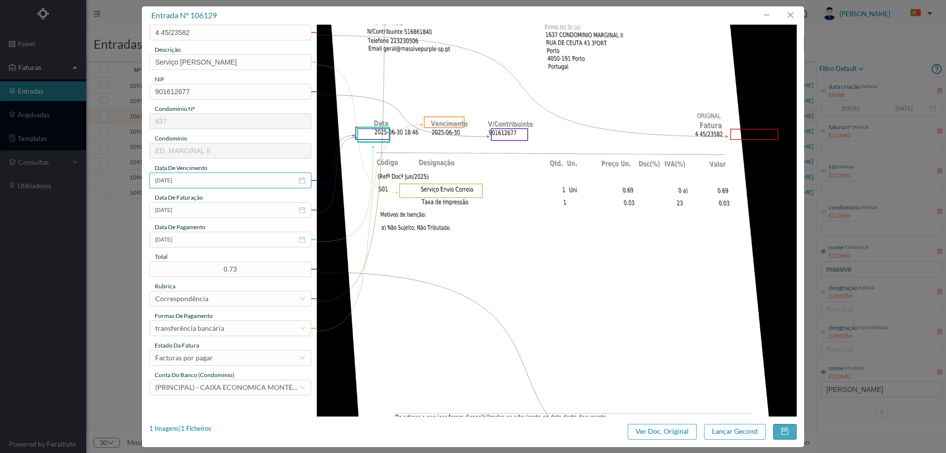
scroll to position [98, 0]
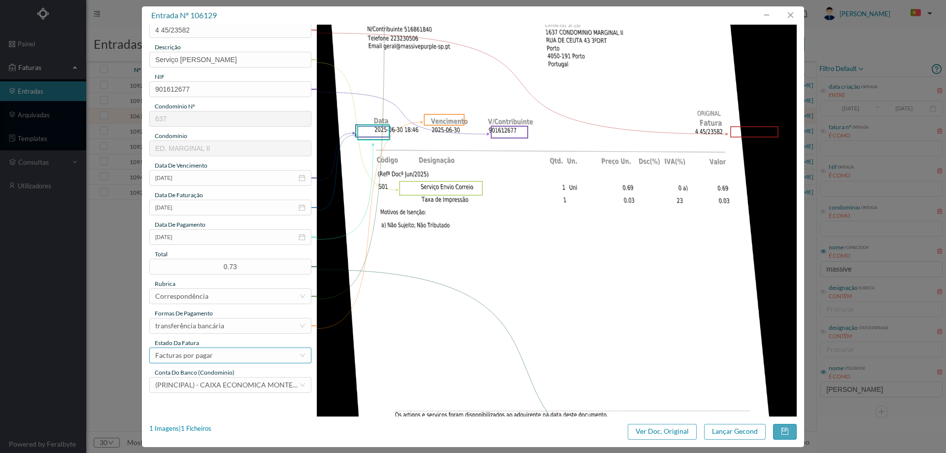
drag, startPoint x: 208, startPoint y: 354, endPoint x: 209, endPoint y: 346, distance: 8.0
click at [208, 354] on div "Facturas por pagar" at bounding box center [184, 355] width 58 height 15
click at [210, 341] on li "Lançamento Gecond" at bounding box center [229, 338] width 161 height 16
click at [719, 428] on button "Lançar Gecond" at bounding box center [735, 432] width 62 height 16
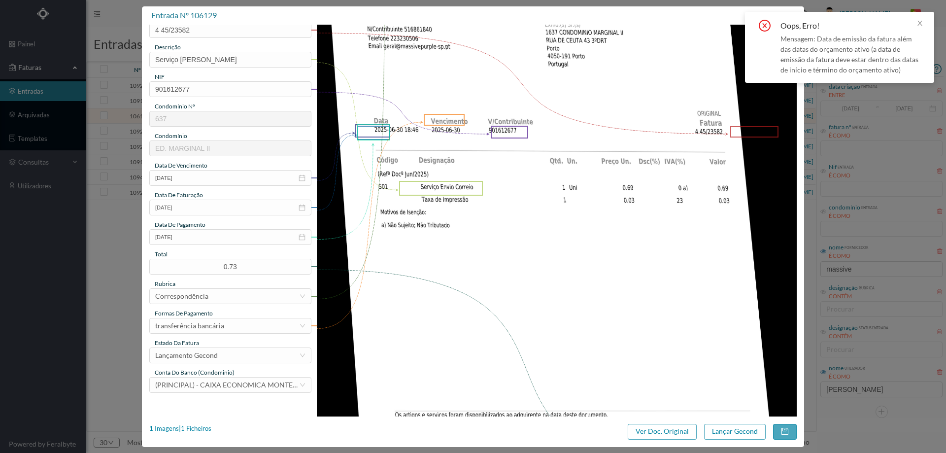
click at [200, 217] on div "gestor condomínio Hugo Moreira aprovado por gestor fornecedor selecionar MASSIV…" at bounding box center [230, 163] width 162 height 459
click at [200, 210] on input "2025-06-30" at bounding box center [230, 207] width 162 height 16
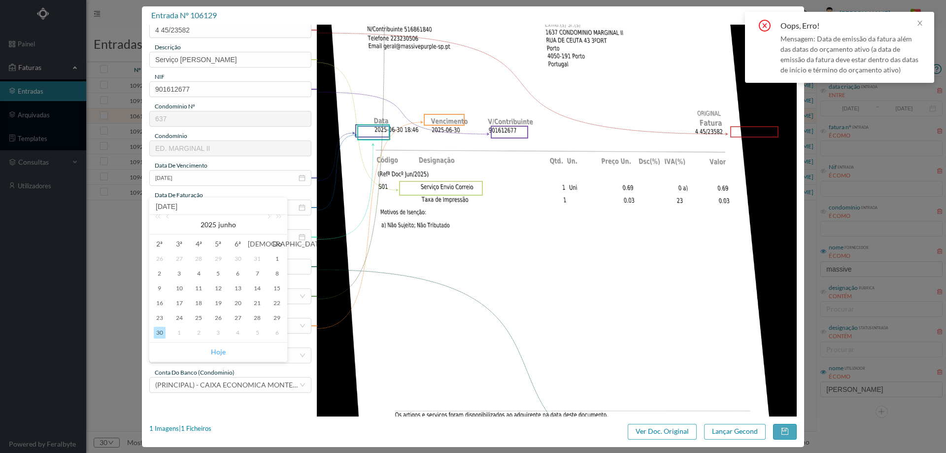
click at [216, 353] on link "Hoje" at bounding box center [218, 351] width 15 height 19
type input "2025-08-12"
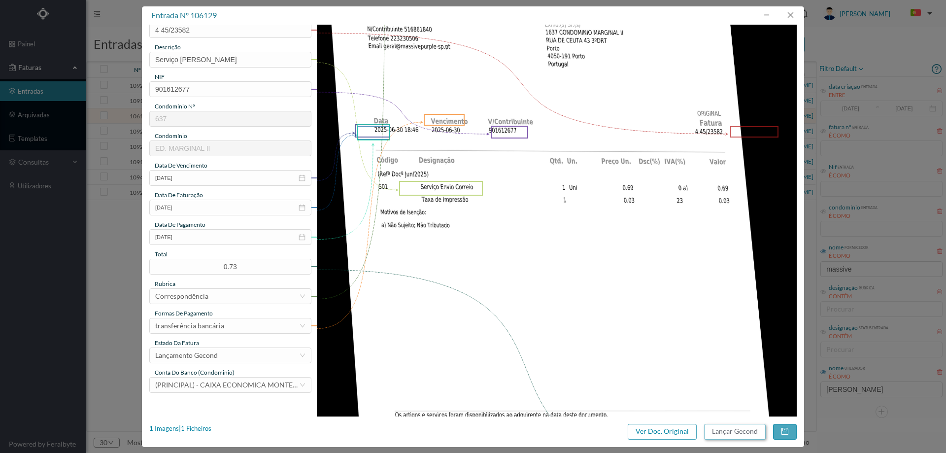
click at [719, 426] on button "Lançar Gecond" at bounding box center [735, 432] width 62 height 16
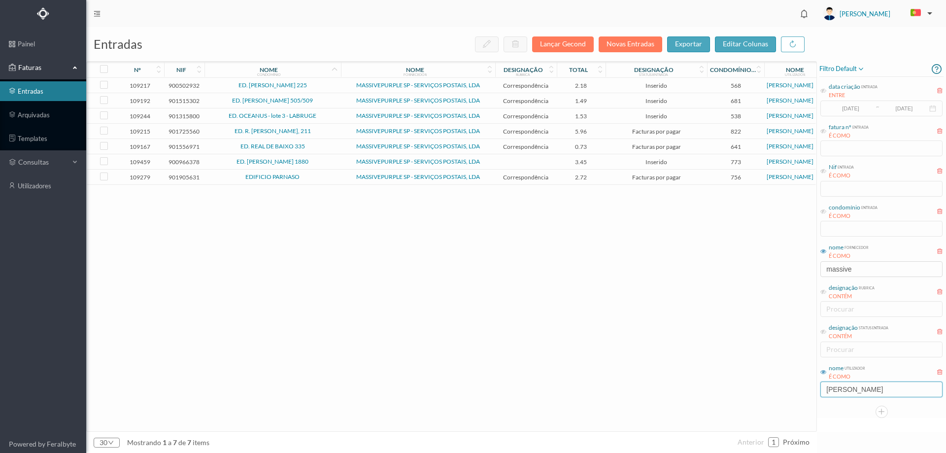
drag, startPoint x: 881, startPoint y: 394, endPoint x: 736, endPoint y: 390, distance: 144.4
click at [736, 390] on div "entradas Lançar Gecond Novas Entradas exportar editar colunas nº nif nome condo…" at bounding box center [515, 239] width 859 height 425
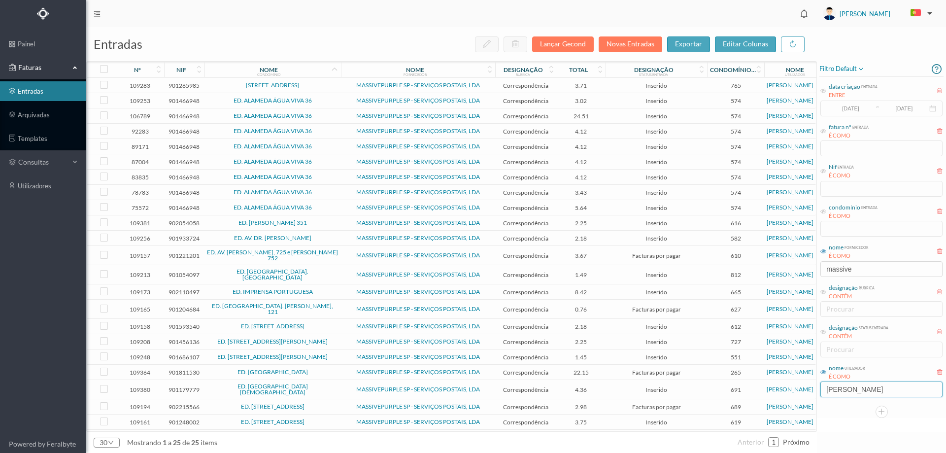
type input "CRISTINA S"
click at [330, 227] on td "ED. [PERSON_NAME] 351" at bounding box center [272, 222] width 136 height 15
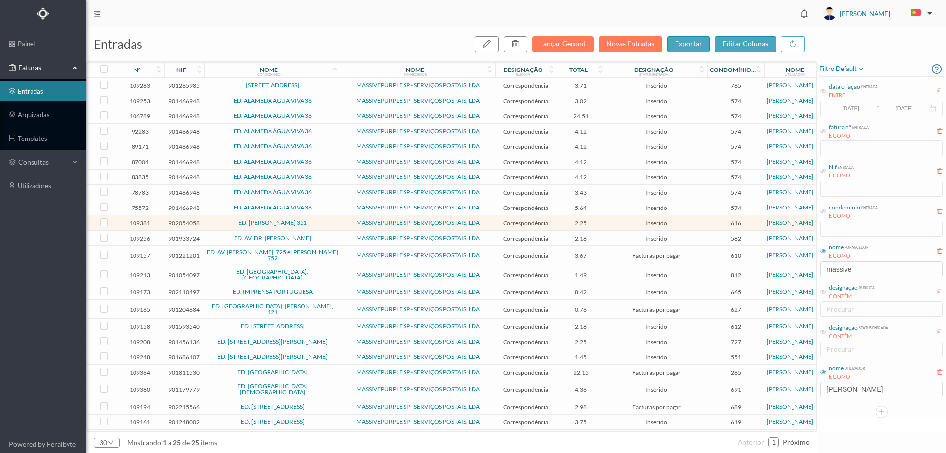
click at [330, 239] on span "ED. AV. DR. ANTUNES GUIMARAES" at bounding box center [272, 238] width 131 height 6
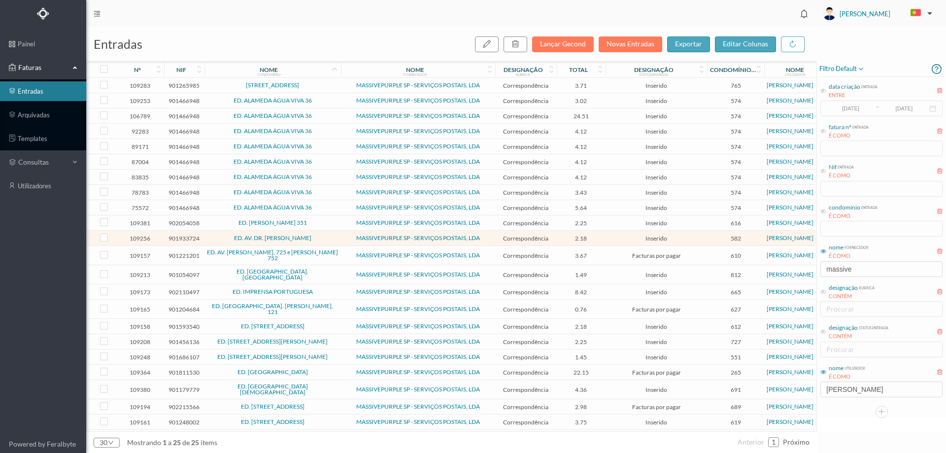
scroll to position [35, 0]
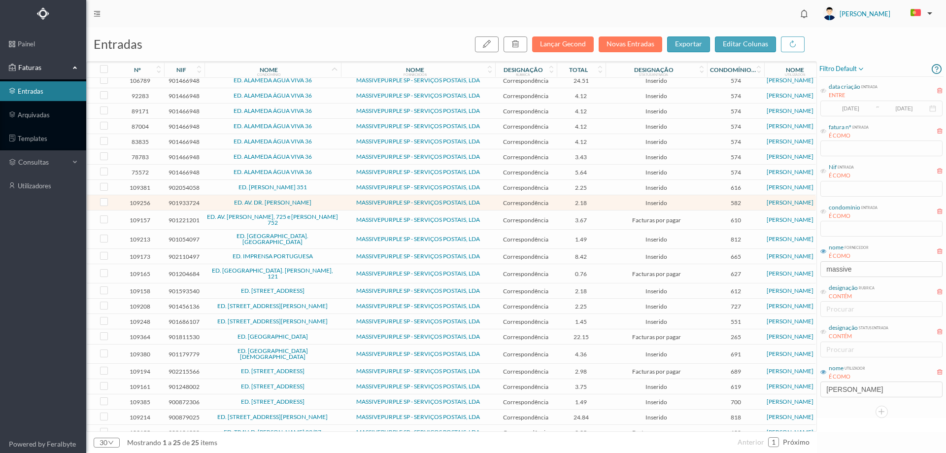
click at [323, 333] on span "ED. RUA DA ALEGRIA" at bounding box center [272, 336] width 131 height 6
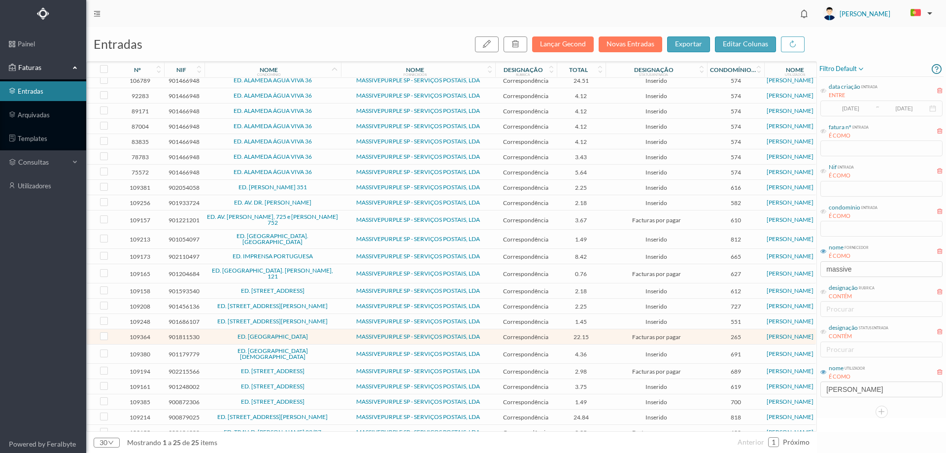
click at [323, 333] on span "ED. RUA DA ALEGRIA" at bounding box center [272, 336] width 131 height 6
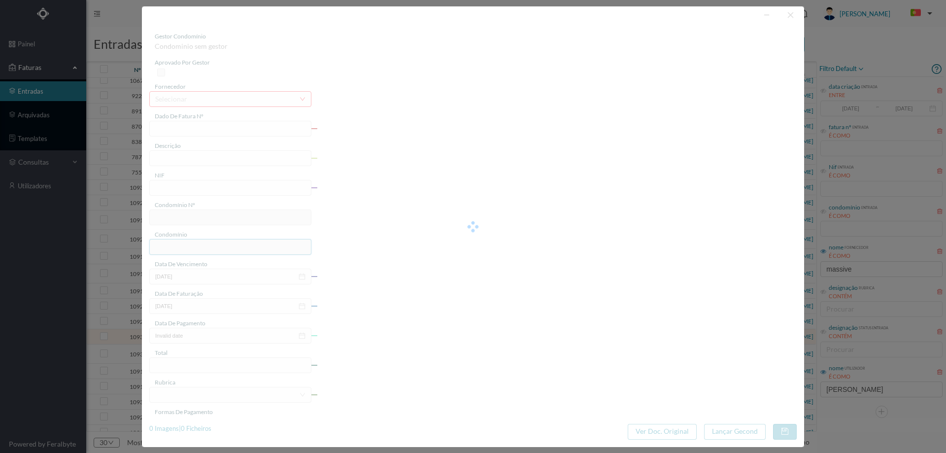
type input "4 45/27460"
type input "Serviço Envio Correio"
type input "901811530"
type input "2025-07-31"
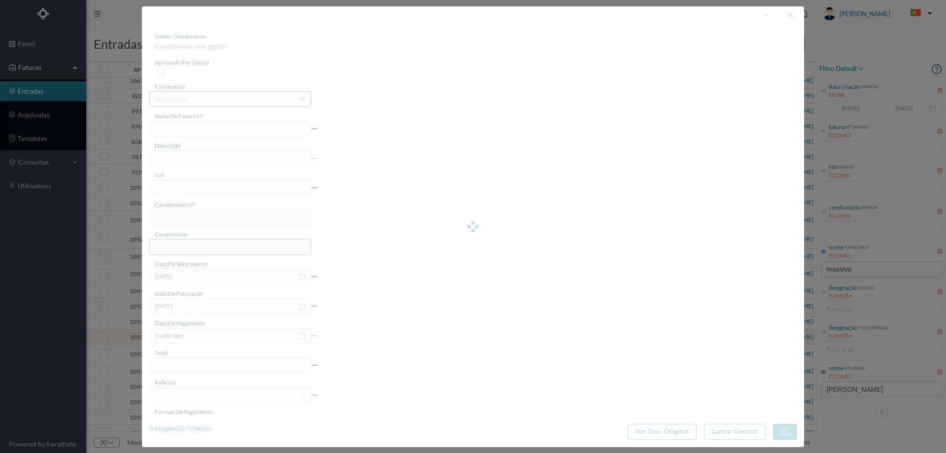
type input "2025-07-31"
type input "22.15"
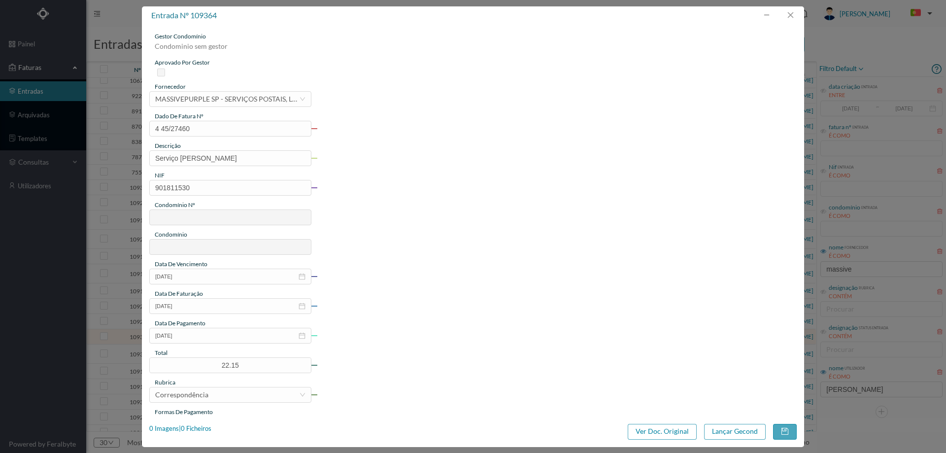
type input "265"
type input "ED. RUA DA ALEGRIA"
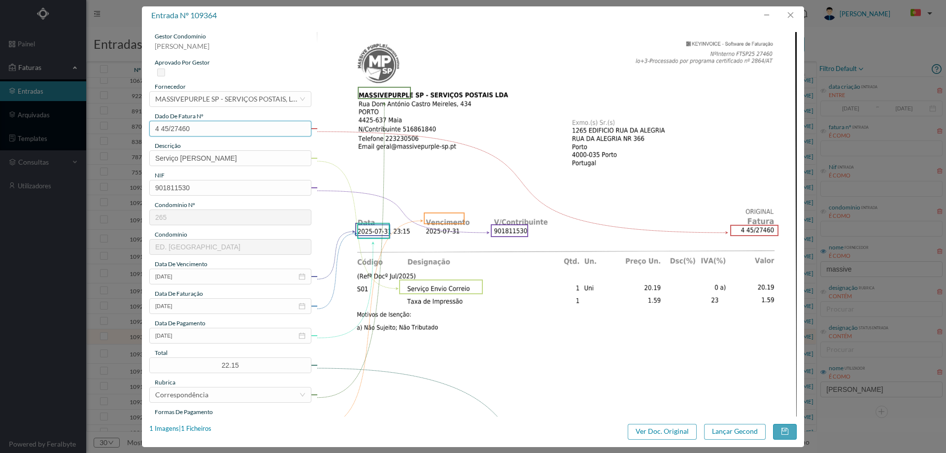
drag, startPoint x: 206, startPoint y: 123, endPoint x: 133, endPoint y: 123, distance: 72.9
click at [134, 124] on div "entrada nº 109364 gestor condomínio Cristina Sousa aprovado por gestor forneced…" at bounding box center [473, 226] width 946 height 453
click at [231, 338] on input "2025-07-31" at bounding box center [230, 335] width 162 height 16
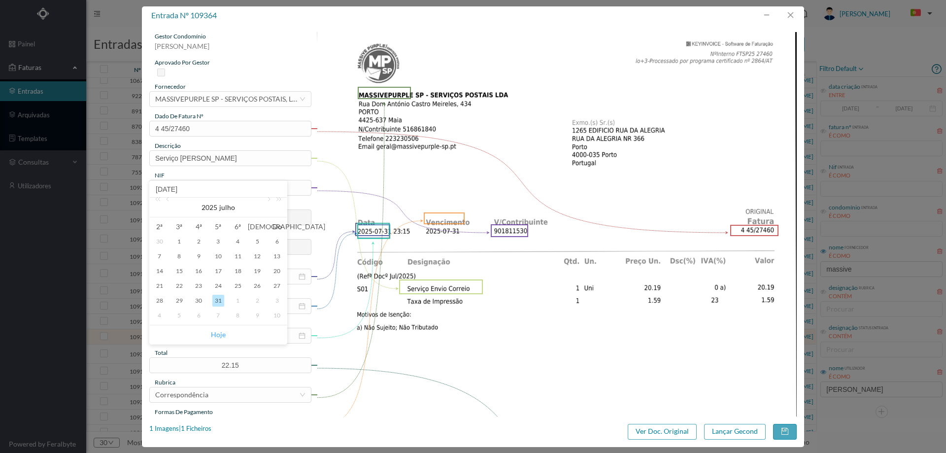
click at [221, 336] on link "Hoje" at bounding box center [218, 334] width 15 height 19
type input "2025-08-12"
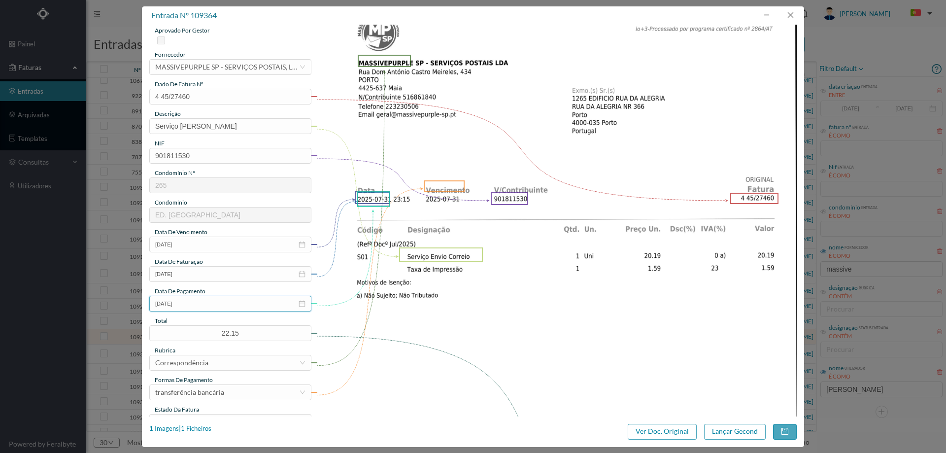
scroll to position [49, 0]
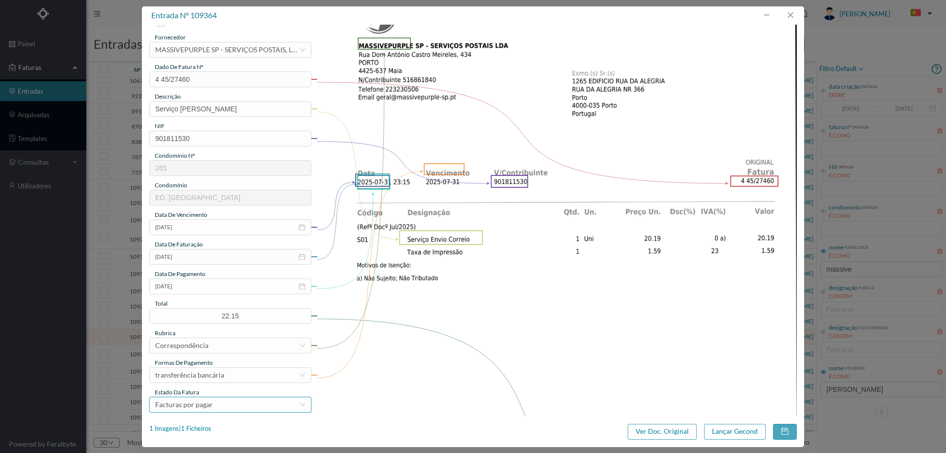
click at [211, 401] on div "Facturas por pagar" at bounding box center [184, 404] width 58 height 15
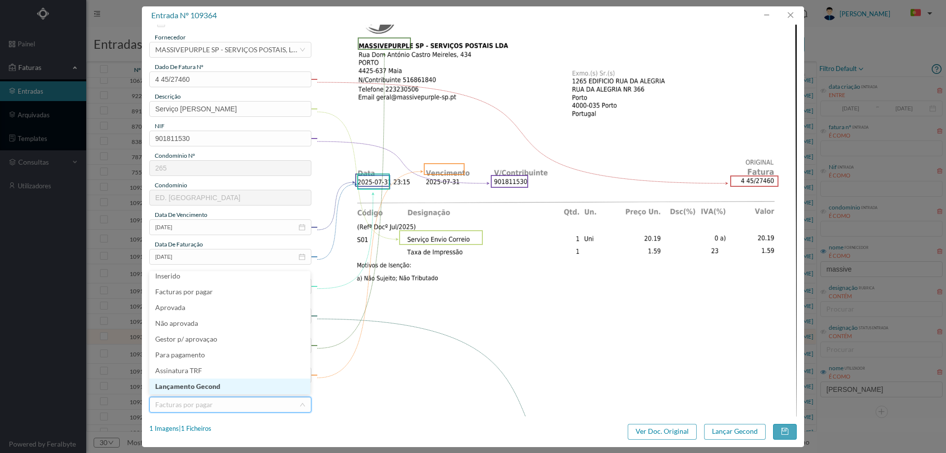
click at [216, 386] on li "Lançamento Gecond" at bounding box center [229, 386] width 161 height 16
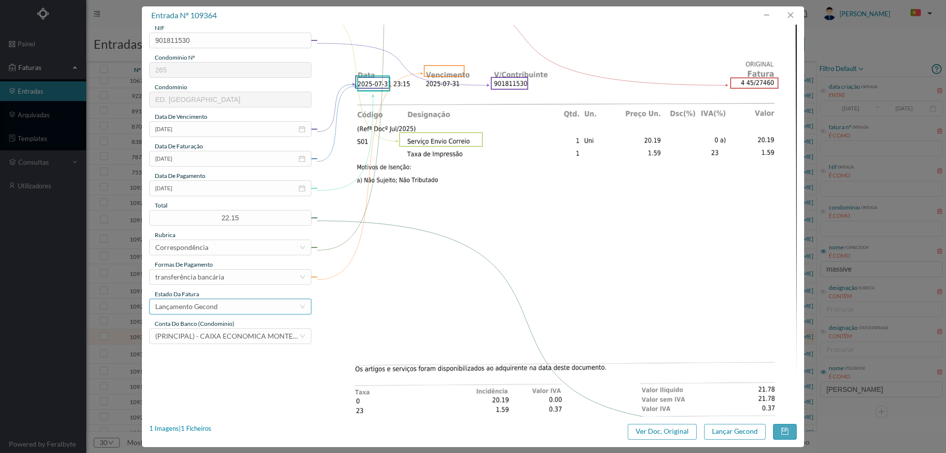
scroll to position [148, 0]
click at [713, 427] on button "Lançar Gecond" at bounding box center [735, 432] width 62 height 16
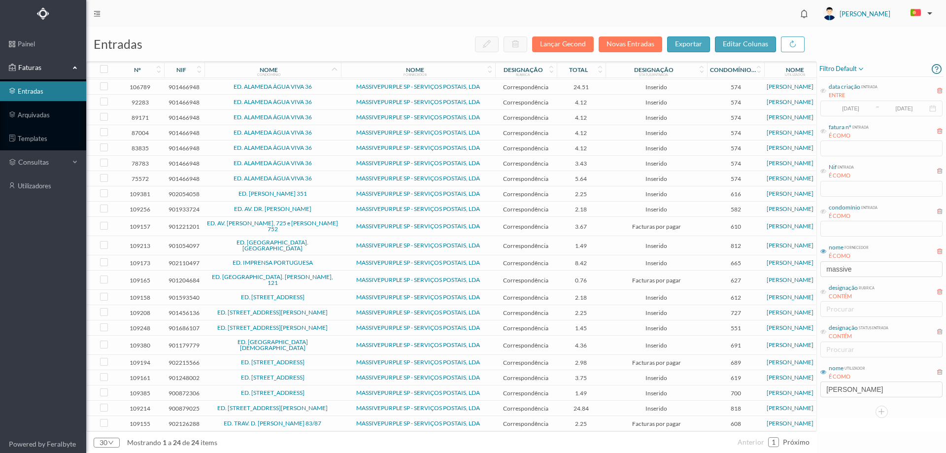
scroll to position [20, 0]
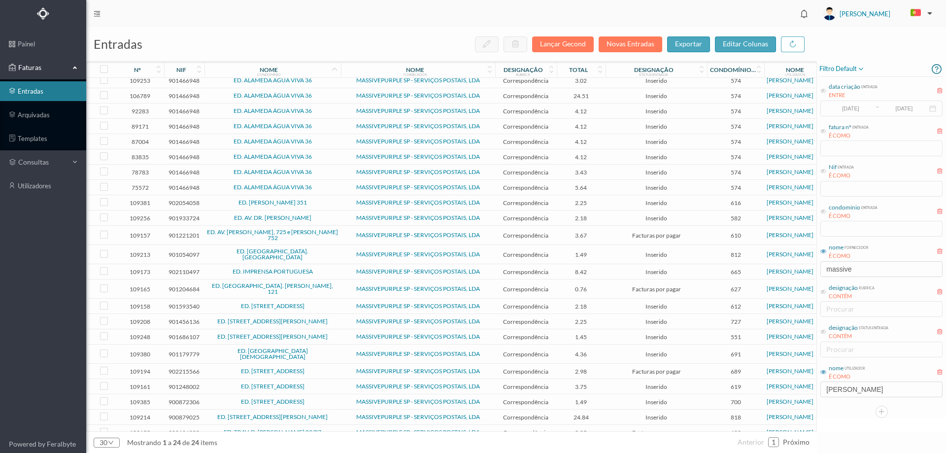
click at [322, 348] on span "ED. [GEOGRAPHIC_DATA][DEMOGRAPHIC_DATA]" at bounding box center [272, 354] width 131 height 12
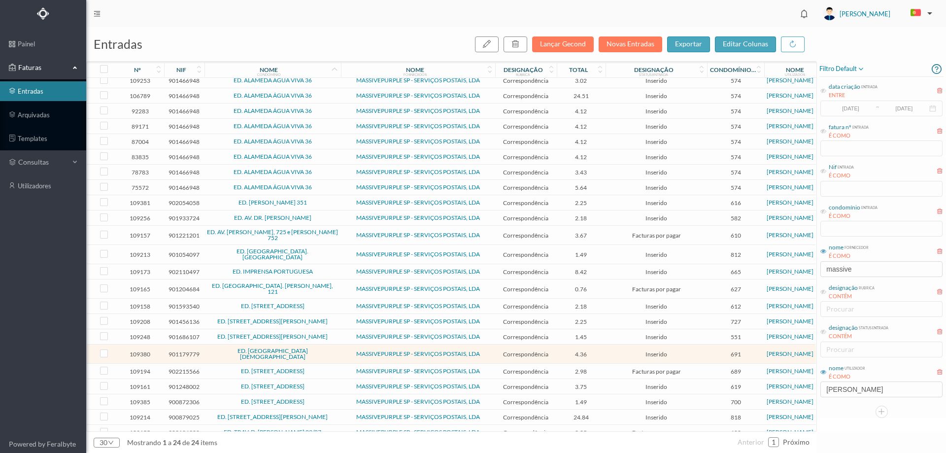
click at [327, 414] on span "ED. RUA PADRE AMÉRICO, 7 A 75" at bounding box center [272, 417] width 131 height 6
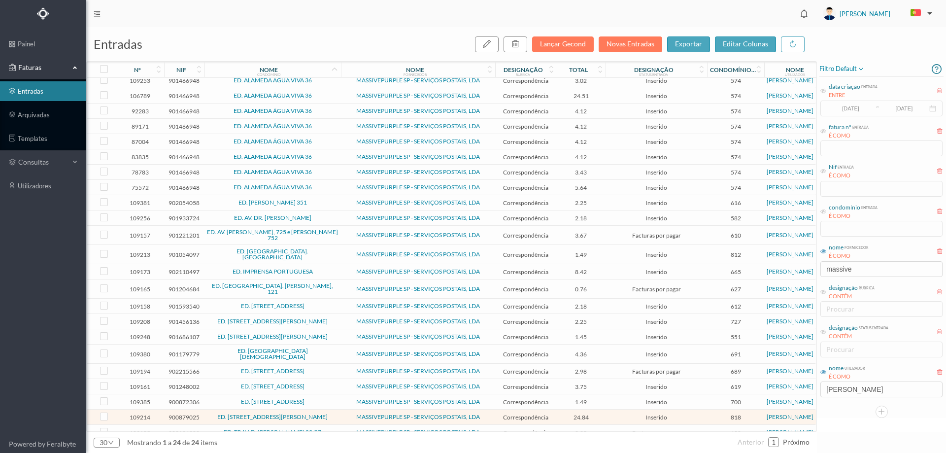
scroll to position [0, 0]
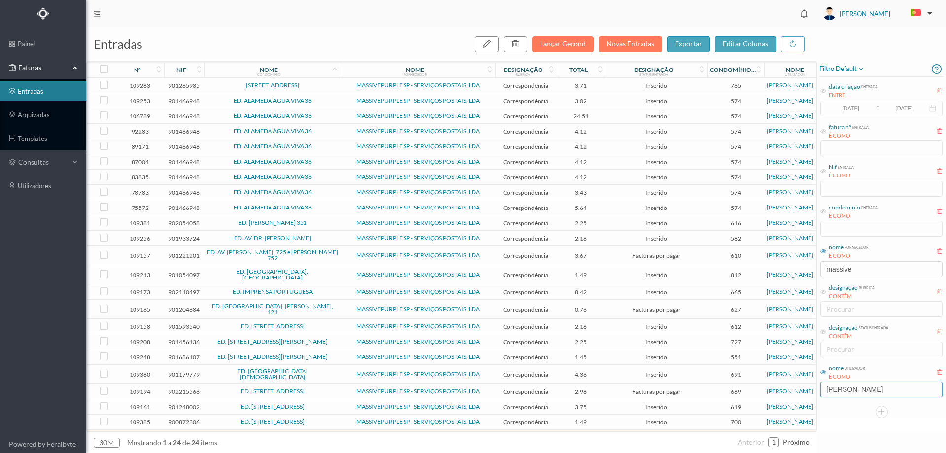
drag, startPoint x: 867, startPoint y: 391, endPoint x: 773, endPoint y: 383, distance: 94.4
click at [773, 383] on div "entradas Lançar Gecond Novas Entradas exportar editar colunas nº nif nome condo…" at bounding box center [515, 239] width 859 height 425
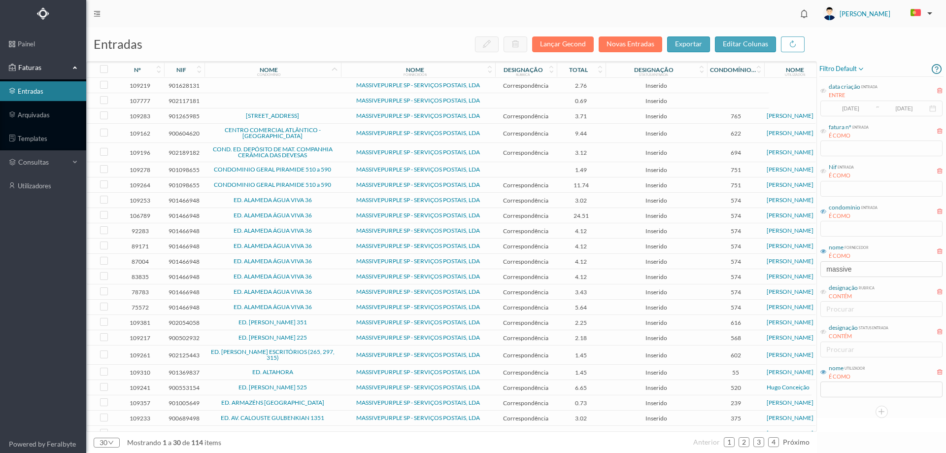
click at [823, 211] on icon at bounding box center [823, 211] width 6 height 6
click at [843, 233] on input "text" at bounding box center [881, 229] width 122 height 16
type input "tili"
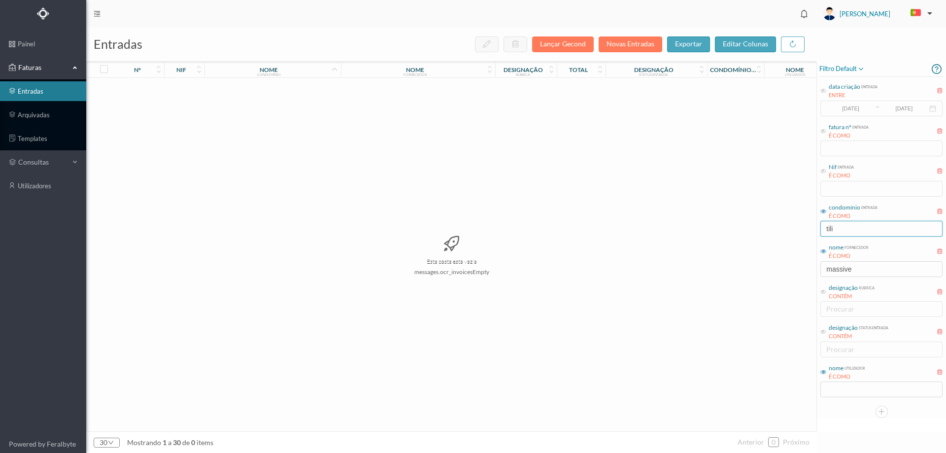
drag, startPoint x: 848, startPoint y: 228, endPoint x: 778, endPoint y: 231, distance: 69.5
click at [778, 231] on div "entradas Lançar Gecond Novas Entradas exportar editar colunas nº nif nome condo…" at bounding box center [515, 239] width 859 height 425
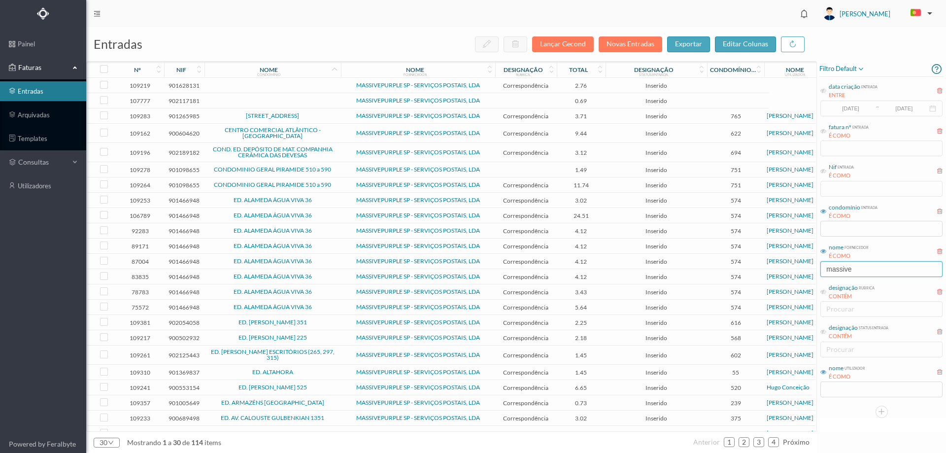
drag, startPoint x: 860, startPoint y: 269, endPoint x: 744, endPoint y: 274, distance: 116.3
click at [744, 274] on div "entradas Lançar Gecond Novas Entradas exportar editar colunas nº nif nome condo…" at bounding box center [515, 239] width 859 height 425
click at [855, 386] on input "text" at bounding box center [881, 389] width 122 height 16
click at [846, 439] on div "filtro default data criação entrada ENTRE 2017-05-01 ~ 2017-10-31 fatura nº ent…" at bounding box center [881, 239] width 129 height 425
click at [841, 392] on input "text" at bounding box center [881, 389] width 122 height 16
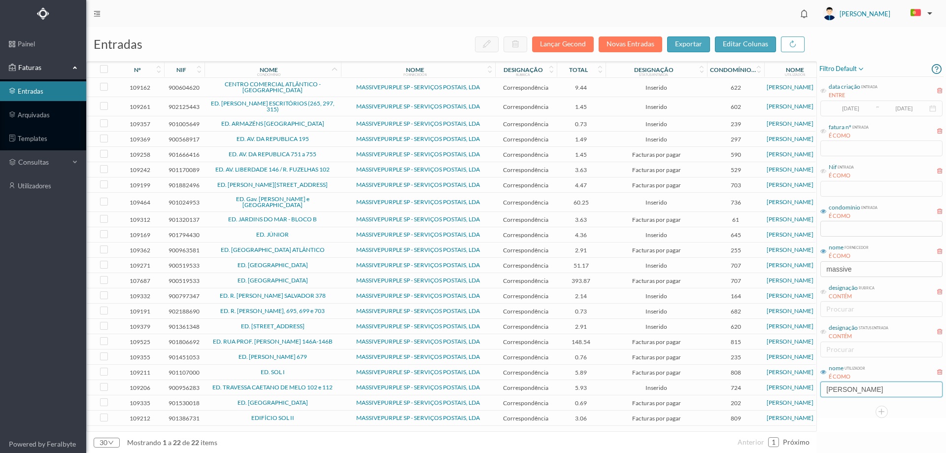
type input "JOANA"
click at [597, 90] on span "9.44" at bounding box center [581, 87] width 44 height 7
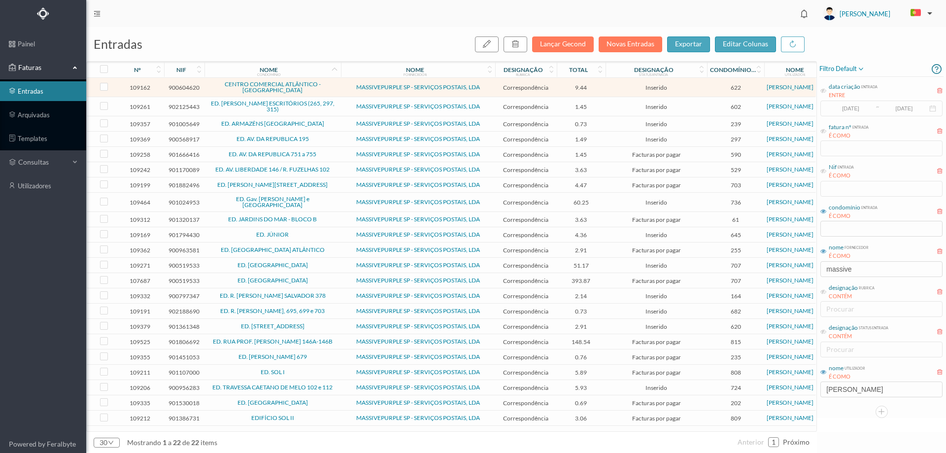
click at [336, 71] on icon at bounding box center [334, 69] width 8 height 8
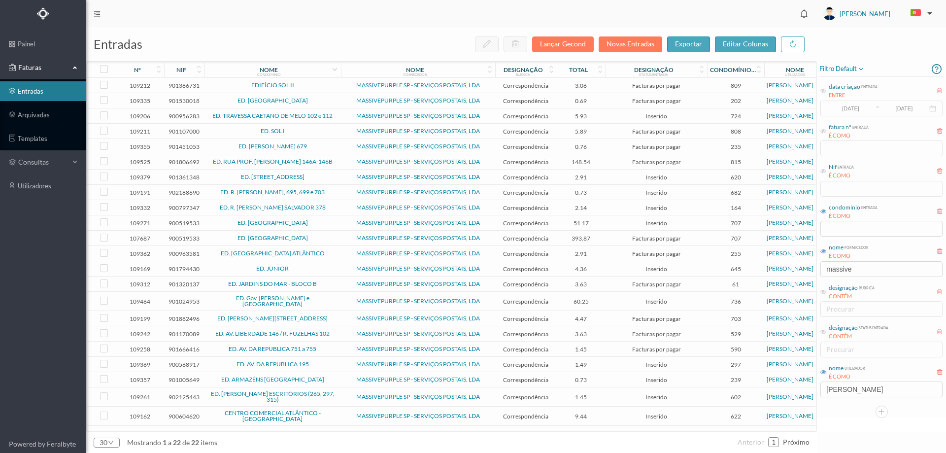
click at [336, 71] on icon at bounding box center [334, 69] width 8 height 8
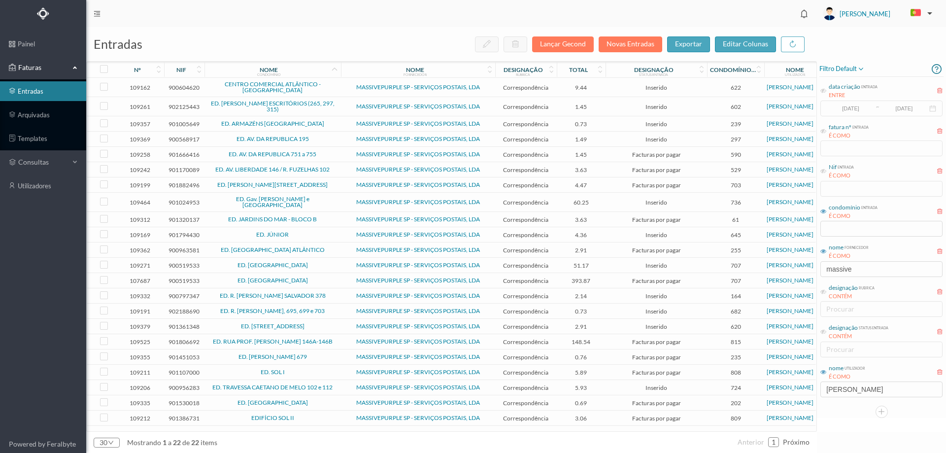
click at [331, 88] on span "CENTRO COMERCIAL ATLÂNTICO - [GEOGRAPHIC_DATA]" at bounding box center [272, 87] width 131 height 12
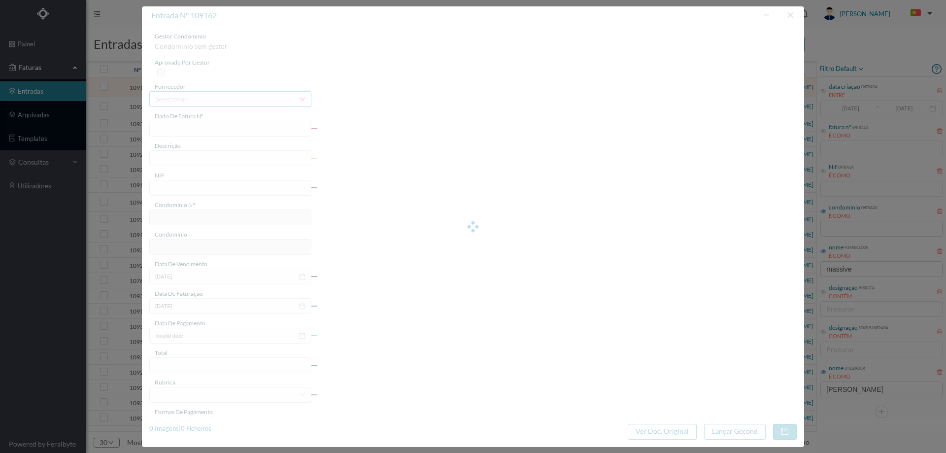
type input "4 45/27515"
type input "Serviço Envio Correio"
type input "900604620"
type input "2025-07-03"
type input "2025-07-31"
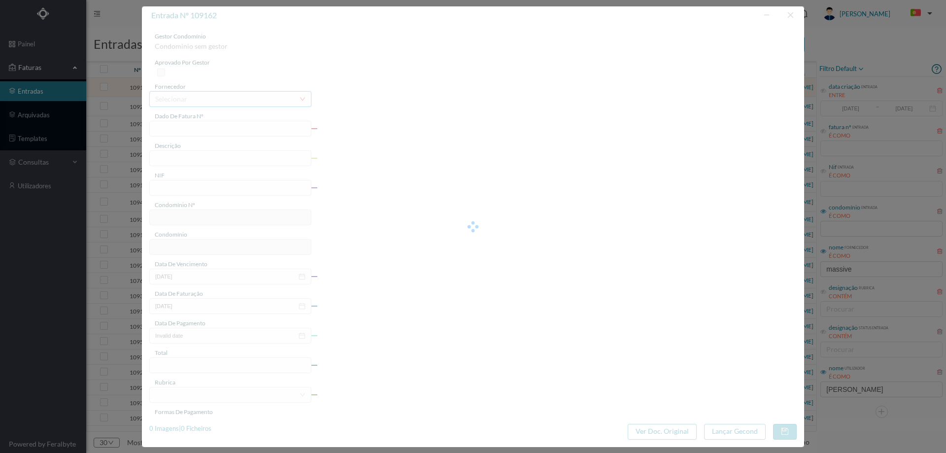
type input "2025-07-03"
type input "9.44"
type input "622"
type input "CENTRO COMERCIAL ATLÂNTICO - [GEOGRAPHIC_DATA]"
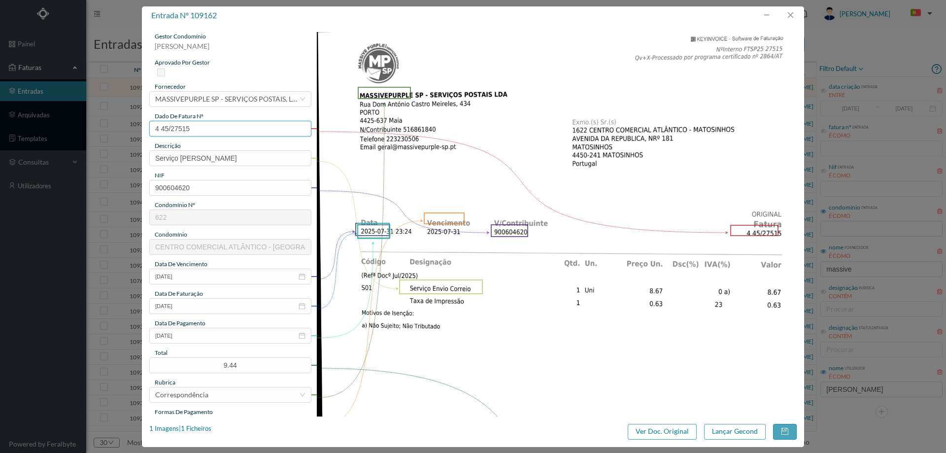
drag, startPoint x: 196, startPoint y: 128, endPoint x: 139, endPoint y: 129, distance: 57.6
click at [139, 129] on div "entrada nº 109162 gestor condomínio Joana Laroca aprovado por gestor fornecedor…" at bounding box center [473, 226] width 946 height 453
click at [203, 333] on input "2025-07-03" at bounding box center [230, 335] width 162 height 16
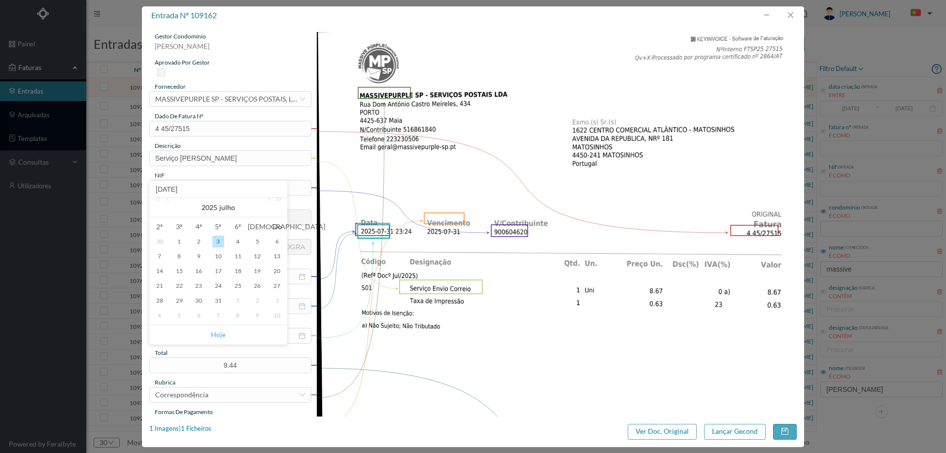
click at [218, 335] on link "Hoje" at bounding box center [218, 334] width 15 height 19
type input "2025-08-12"
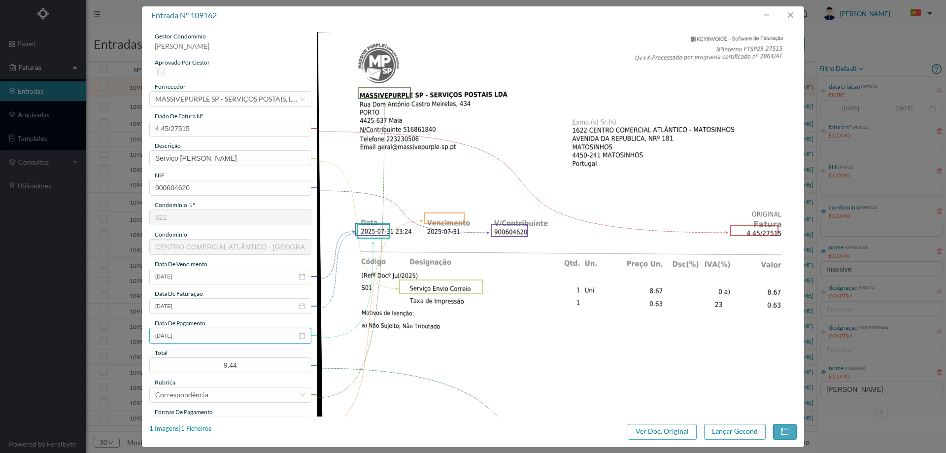
scroll to position [148, 0]
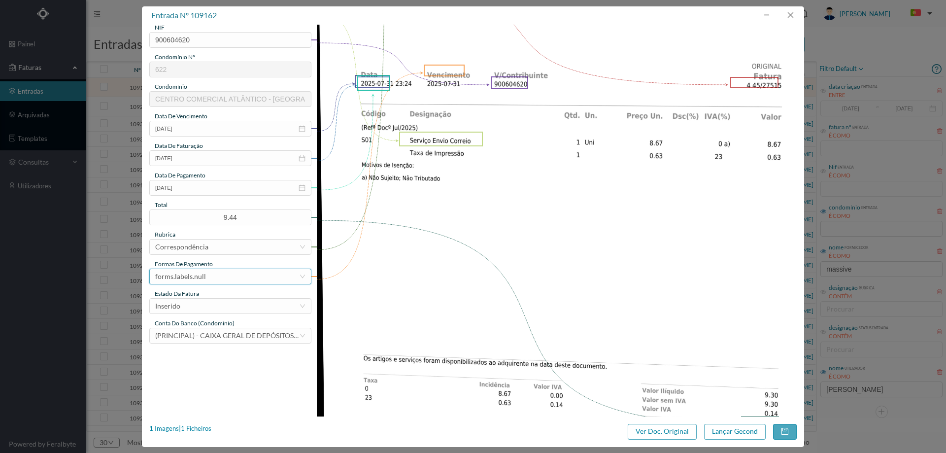
click at [208, 279] on div "forms.labels.null" at bounding box center [227, 276] width 144 height 15
click at [210, 329] on li "transferência bancária" at bounding box center [229, 327] width 161 height 16
click at [209, 308] on div "Inserido" at bounding box center [227, 305] width 144 height 15
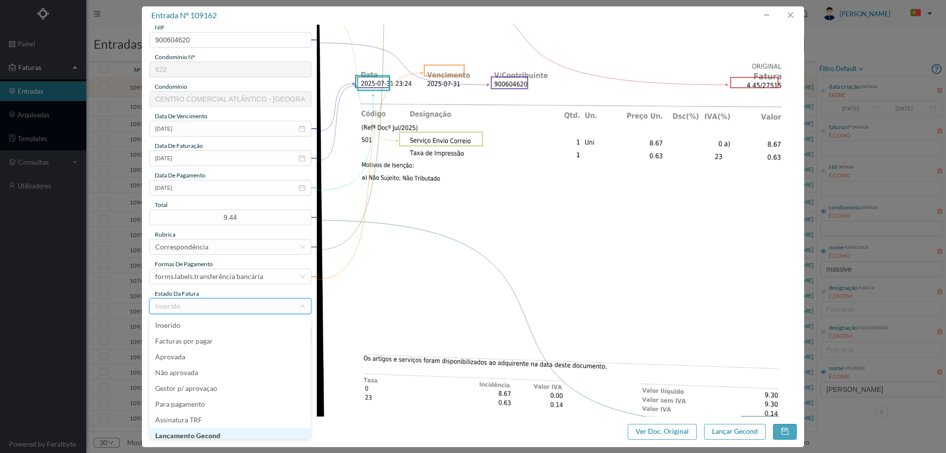
scroll to position [5, 0]
click at [204, 430] on li "Lançamento Gecond" at bounding box center [229, 431] width 161 height 16
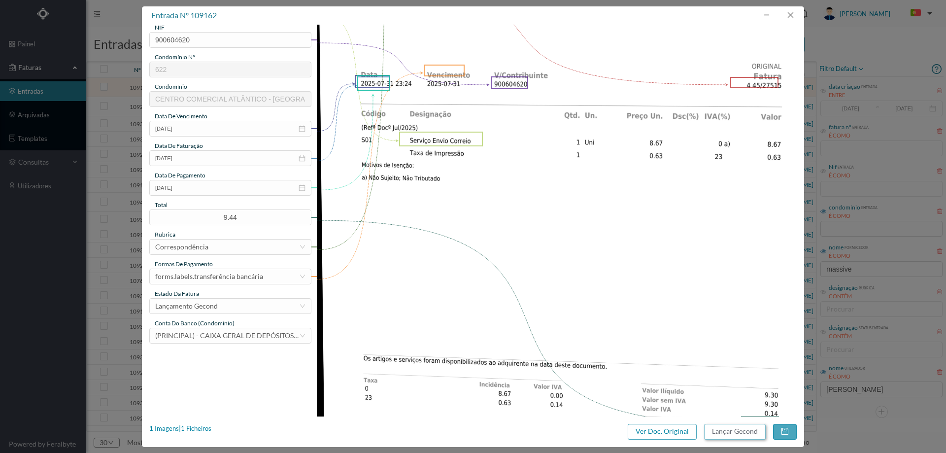
click at [732, 432] on button "Lançar Gecond" at bounding box center [735, 432] width 62 height 16
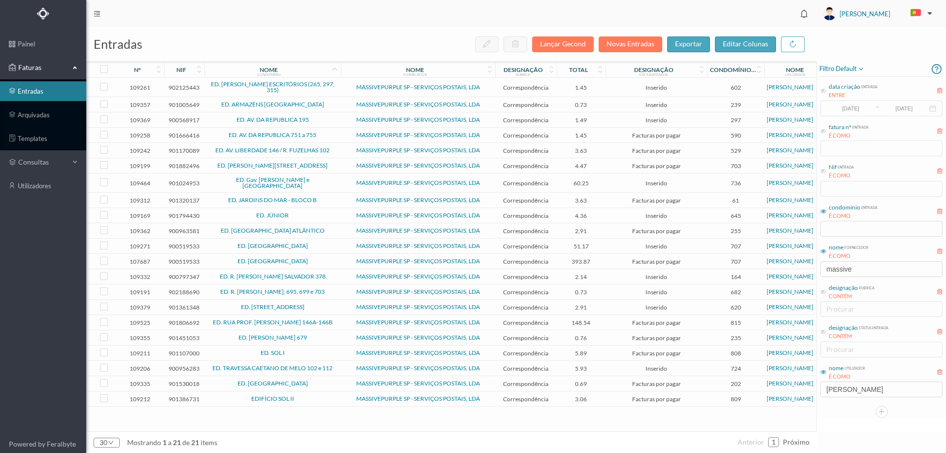
click at [342, 322] on td "MASSIVEPURPLE SP - SERVIÇOS POSTAIS, LDA" at bounding box center [418, 322] width 154 height 15
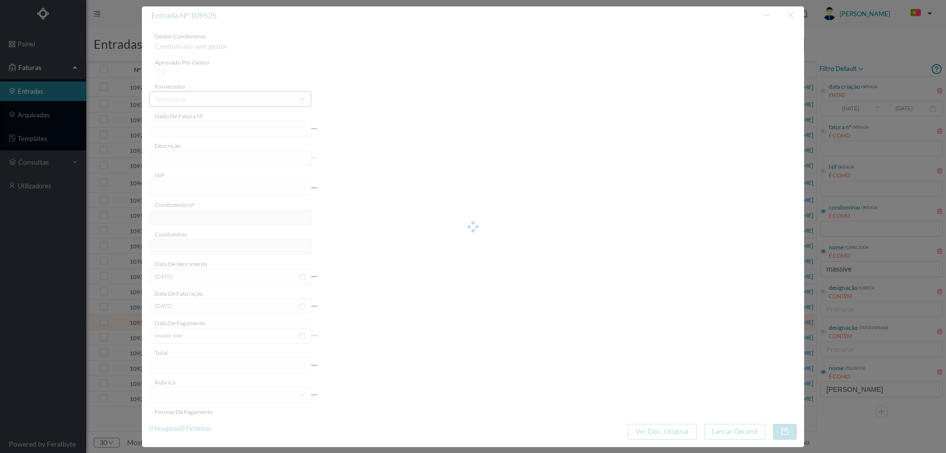
type input "4 45/30346"
type input "Serviço Envio Correio"
type input "901806692"
type input "[DATE]"
type input "2025-08-11"
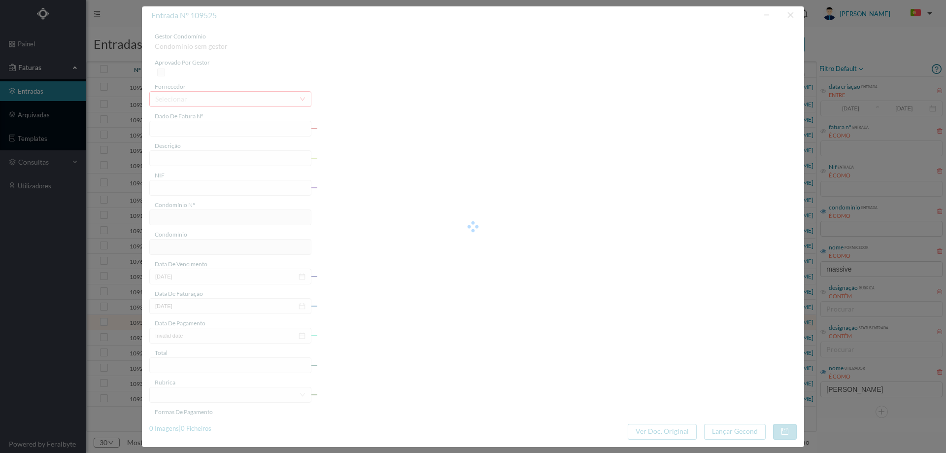
type input "[DATE]"
type input "148.54"
type input "815"
type input "ED. RUA PROF. FERNANDO MAGANO 146A-146B"
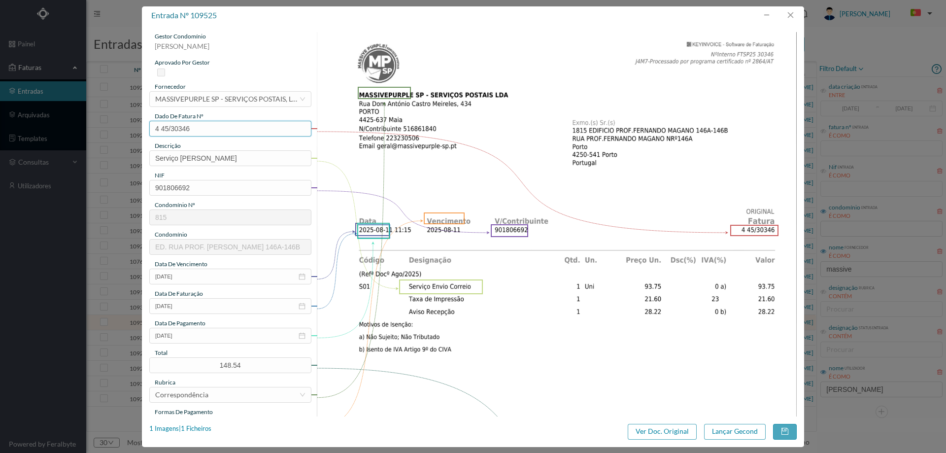
drag, startPoint x: 189, startPoint y: 119, endPoint x: 194, endPoint y: 128, distance: 9.7
click at [191, 123] on div "gestor condomínio Joana Laroca aprovado por gestor fornecedor selecionar MASSIV…" at bounding box center [230, 261] width 162 height 459
click at [202, 133] on input "4 45/30346" at bounding box center [230, 129] width 162 height 16
drag, startPoint x: 202, startPoint y: 131, endPoint x: 149, endPoint y: 117, distance: 55.7
click at [149, 117] on div "gestor condomínio Joana Laroca aprovado por gestor fornecedor selecionar MASSIV…" at bounding box center [473, 221] width 662 height 392
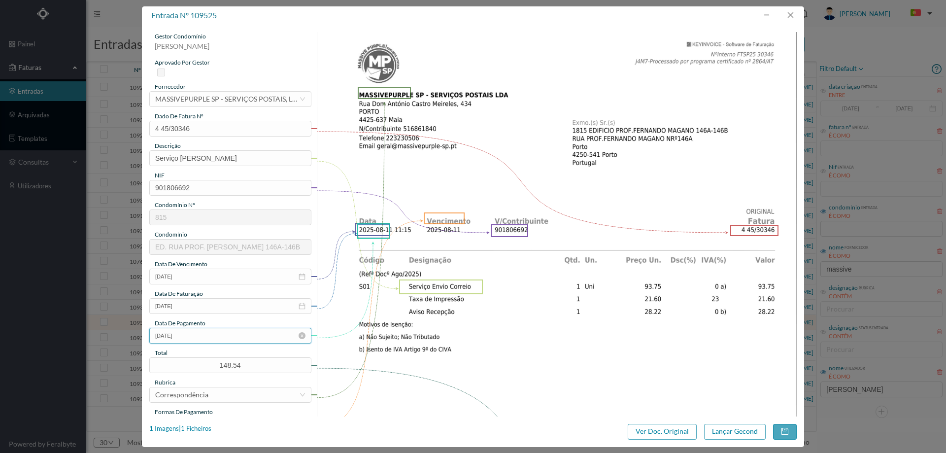
click at [201, 338] on input "[DATE]" at bounding box center [230, 335] width 162 height 16
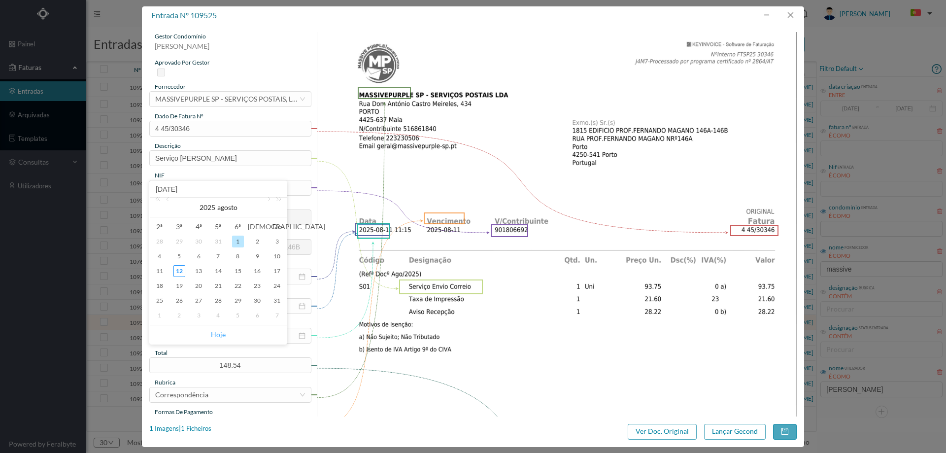
click at [218, 332] on link "Hoje" at bounding box center [218, 334] width 15 height 19
type input "2025-08-12"
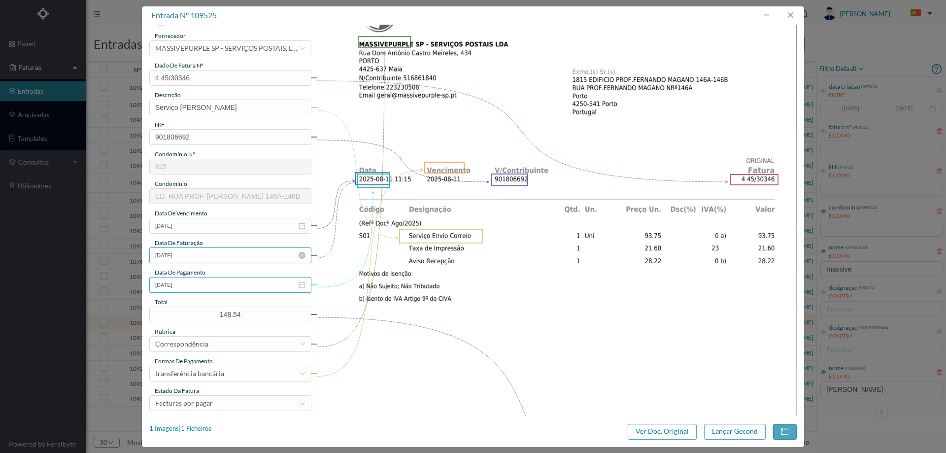
scroll to position [98, 0]
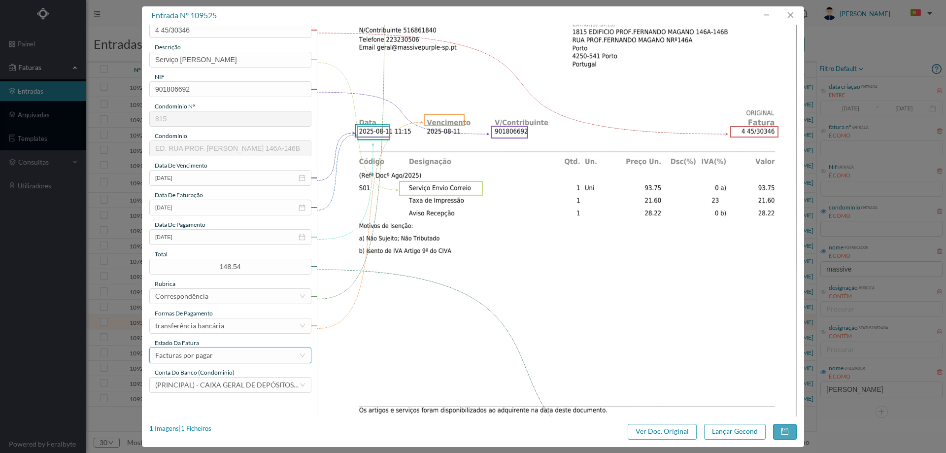
click at [208, 354] on div "Facturas por pagar" at bounding box center [184, 355] width 58 height 15
click at [208, 333] on li "Assinatura TRF" at bounding box center [229, 326] width 161 height 16
click at [209, 358] on div "Assinatura TRF" at bounding box center [227, 355] width 144 height 15
click at [210, 345] on div "estado da fatura" at bounding box center [230, 342] width 162 height 9
click at [210, 352] on div "Assinatura TRF" at bounding box center [227, 355] width 144 height 15
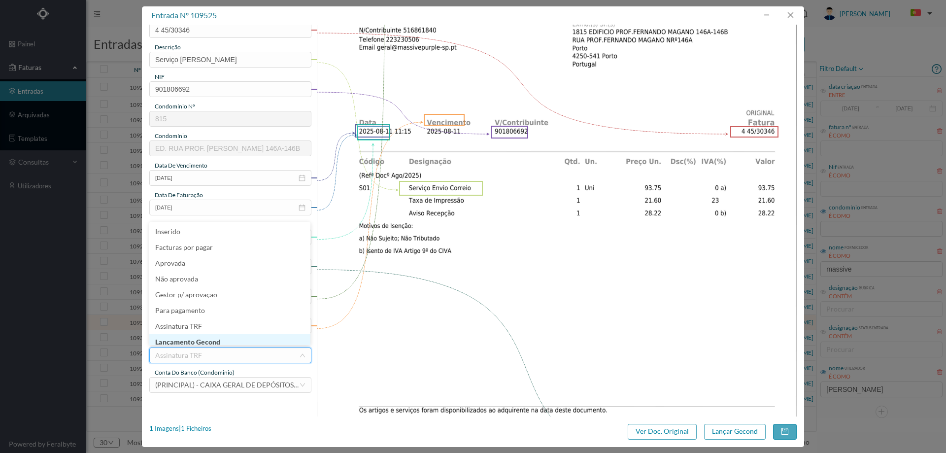
click at [212, 341] on li "Lançamento Gecond" at bounding box center [229, 342] width 161 height 16
click at [745, 433] on button "Lançar Gecond" at bounding box center [735, 432] width 62 height 16
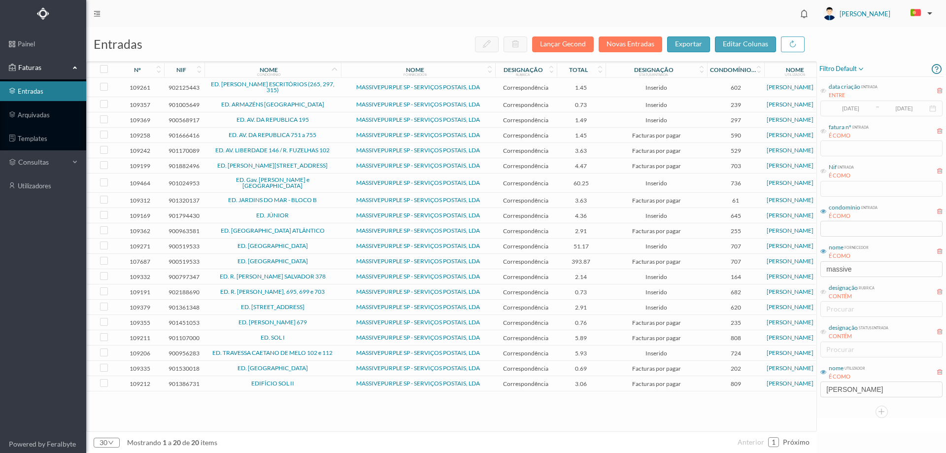
click at [301, 333] on td "ED. SOL I" at bounding box center [272, 337] width 136 height 15
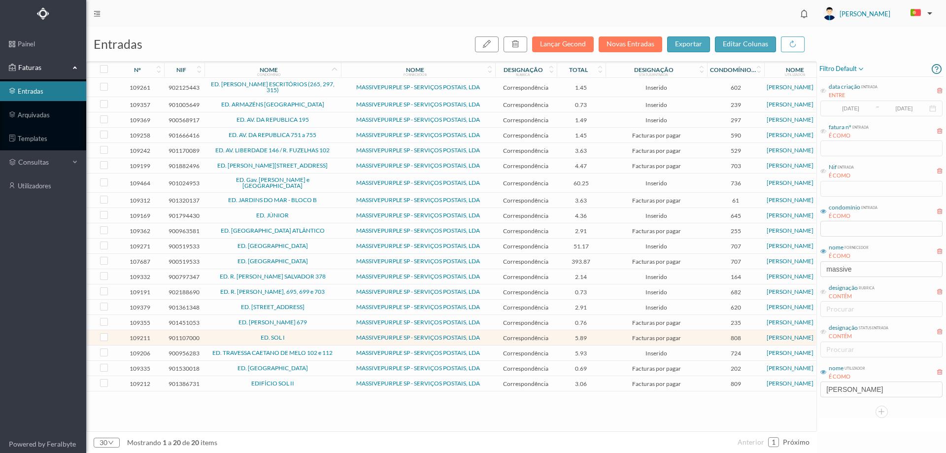
click at [301, 333] on td "ED. SOL I" at bounding box center [272, 337] width 136 height 15
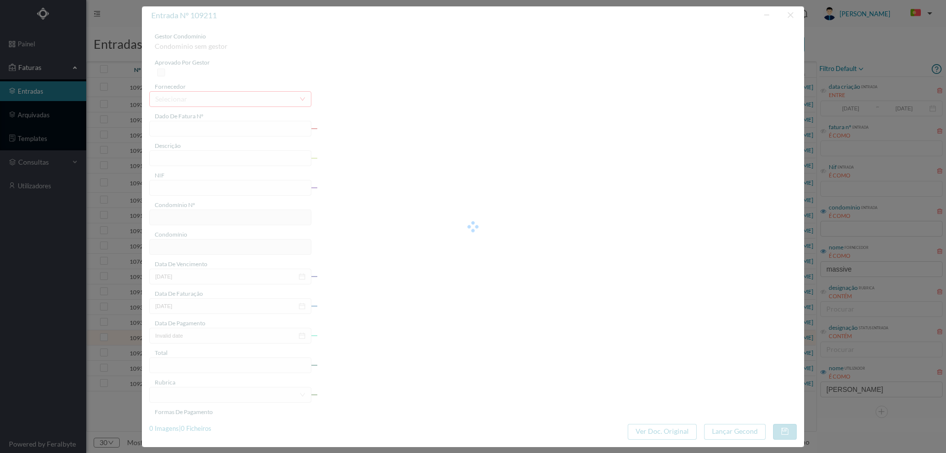
type input "4 45/27552"
type input "Serviço Envio Correio"
type input "901107000"
type input "2025-07-03"
type input "2025-07-31"
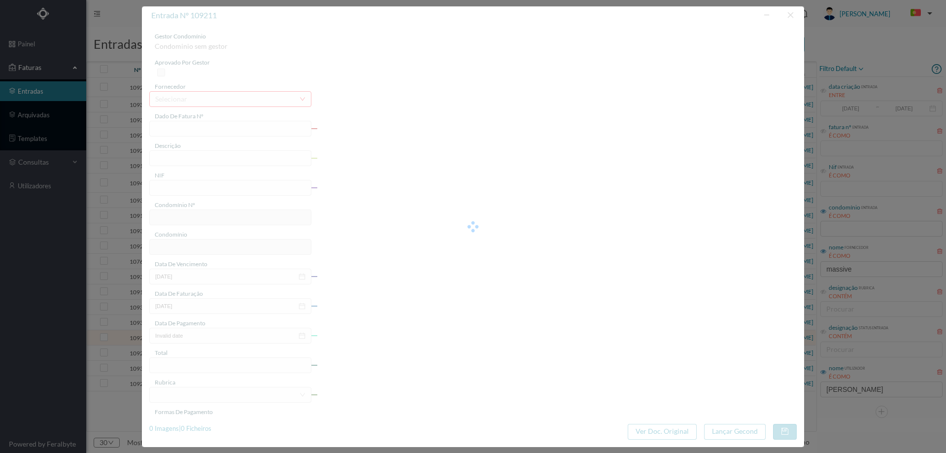
type input "2025-07-03"
type input "5.89"
type input "808"
type input "ED. SOL I"
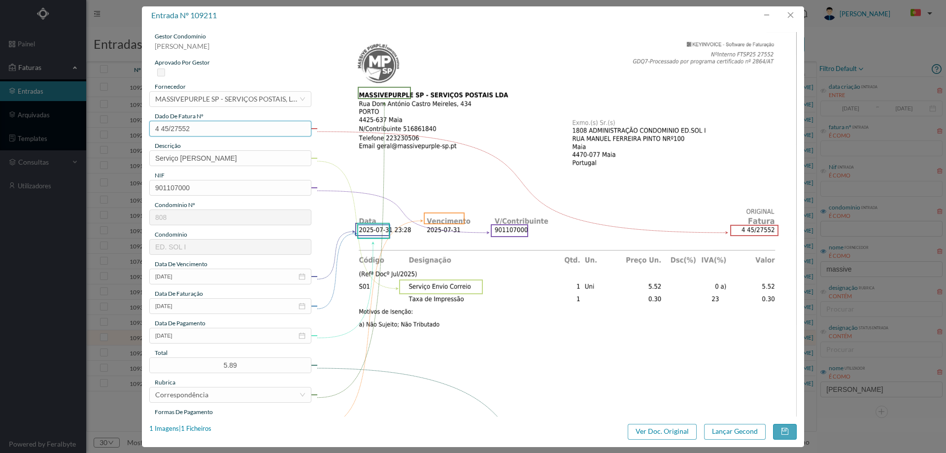
drag, startPoint x: 204, startPoint y: 129, endPoint x: 112, endPoint y: 134, distance: 92.8
click at [112, 134] on div "entrada nº 109211 gestor condomínio Joana Laroca aprovado por gestor fornecedor…" at bounding box center [473, 226] width 946 height 453
click at [198, 334] on input "2025-07-03" at bounding box center [230, 335] width 162 height 16
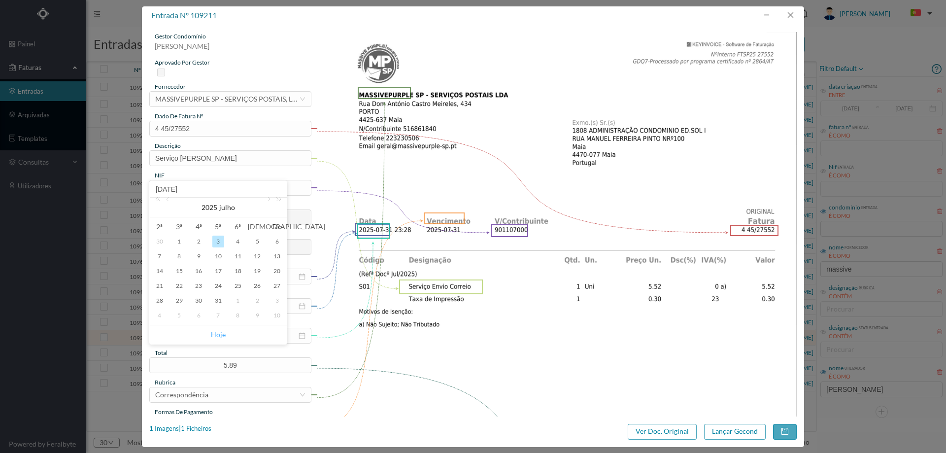
click at [214, 332] on link "Hoje" at bounding box center [218, 334] width 15 height 19
type input "2025-08-12"
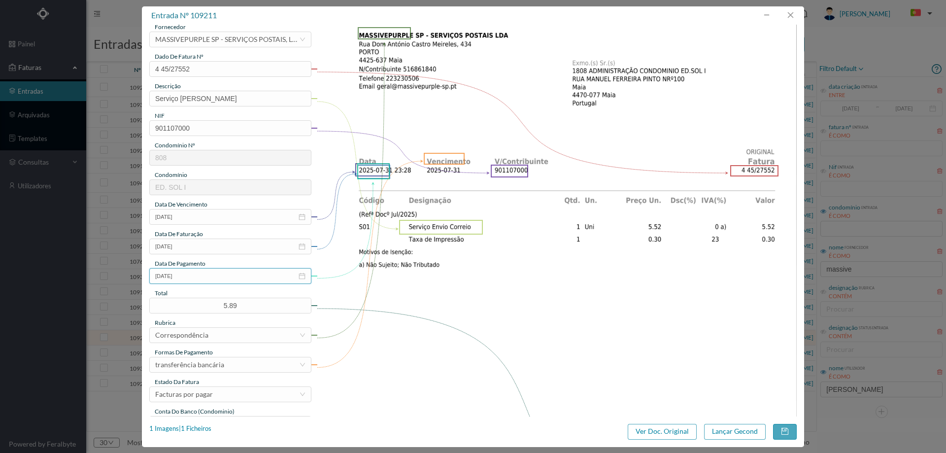
scroll to position [148, 0]
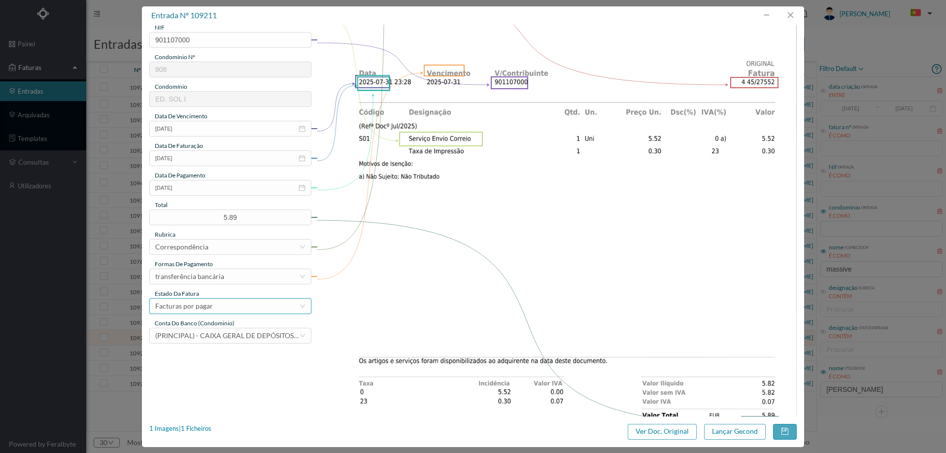
click at [217, 308] on div "Facturas por pagar" at bounding box center [227, 305] width 144 height 15
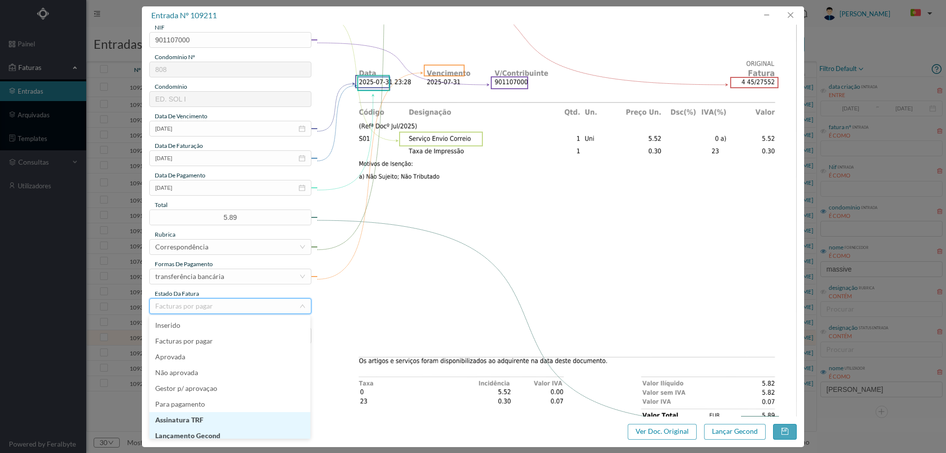
scroll to position [5, 0]
drag, startPoint x: 207, startPoint y: 431, endPoint x: 218, endPoint y: 376, distance: 56.1
click at [208, 430] on li "Lançamento Gecond" at bounding box center [229, 431] width 161 height 16
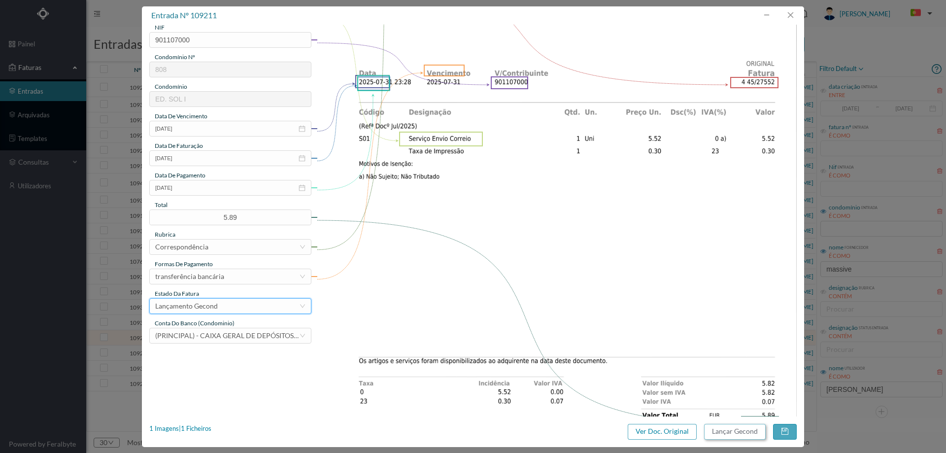
click at [729, 432] on button "Lançar Gecond" at bounding box center [735, 432] width 62 height 16
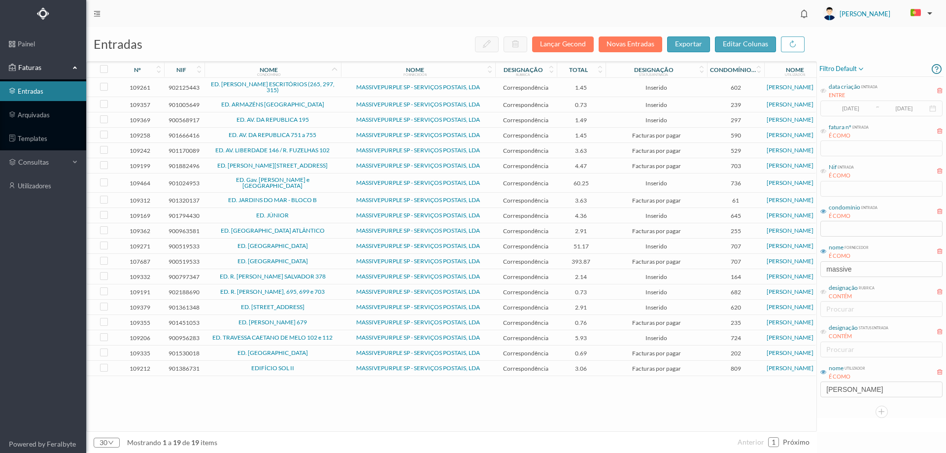
click at [330, 373] on td "EDIFÍCIO SOL II" at bounding box center [272, 367] width 136 height 15
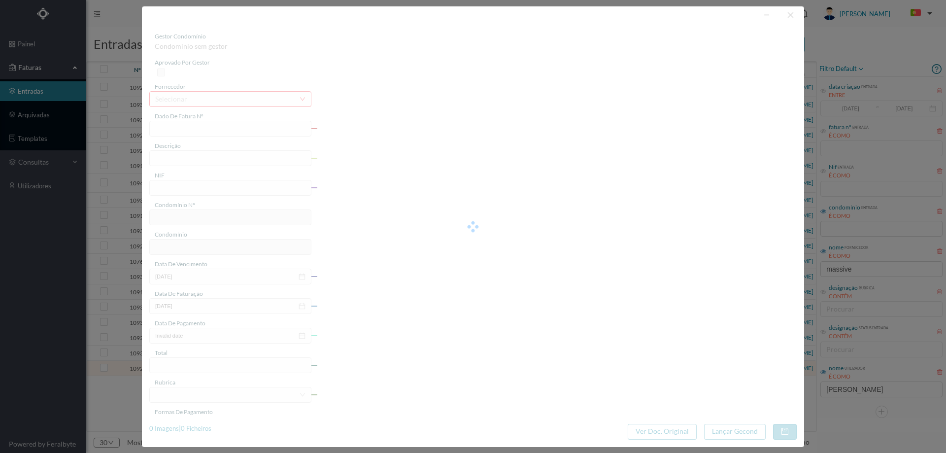
type input "4 45/27553"
type input "Serviço Envio Correio"
type input "901386731"
type input "2025-01-01"
type input "2025-07-31"
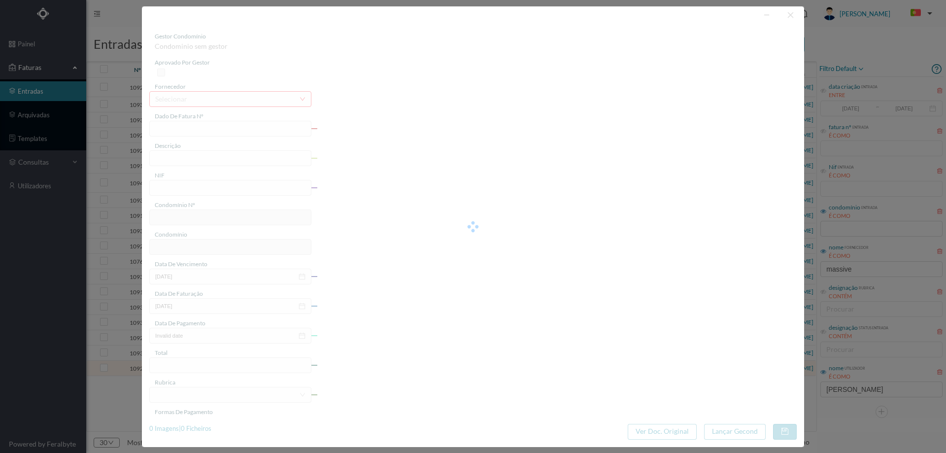
type input "2025-01-01"
type input "3.06"
type input "809"
type input "EDIFÍCIO SOL II"
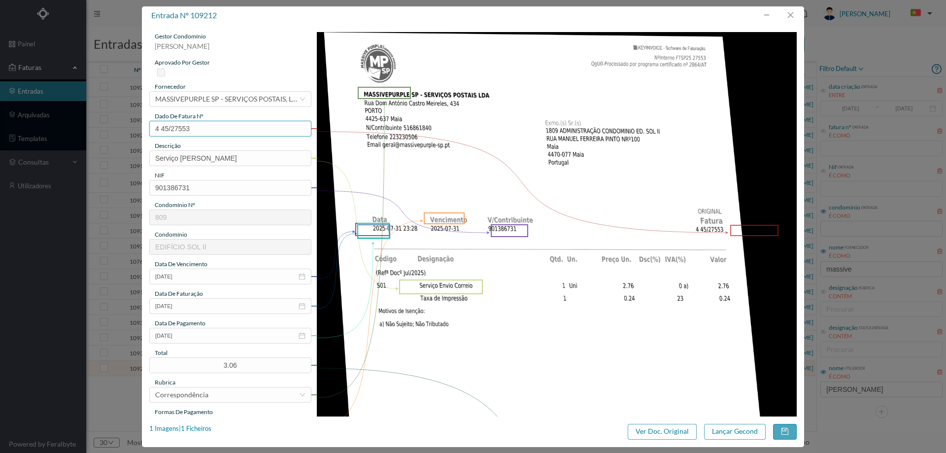
drag, startPoint x: 206, startPoint y: 134, endPoint x: 125, endPoint y: 135, distance: 81.3
click at [125, 135] on div "entrada nº 109212 gestor condomínio Joana Laroca aprovado por gestor fornecedor…" at bounding box center [473, 226] width 946 height 453
click at [789, 13] on button "button" at bounding box center [790, 15] width 24 height 16
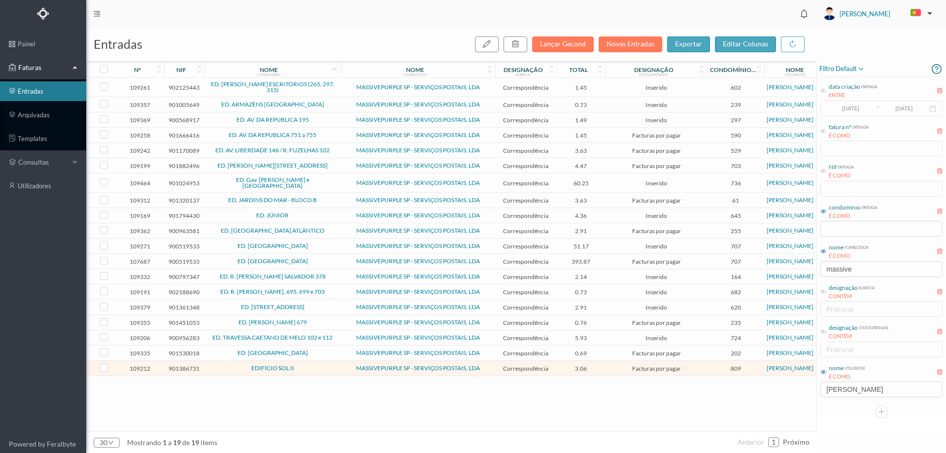
click at [292, 402] on div "109261 902125443 ED. ALFREDO CUNHA ESCRITÓRIOS (265, 297, 315) MASSIVEPURPLE SP…" at bounding box center [451, 254] width 729 height 353
click at [337, 167] on span "ED. DOMINGOS JOSÉ MOREIRA, 11 e 21 / RUA DA CRUZ, 395" at bounding box center [272, 166] width 131 height 6
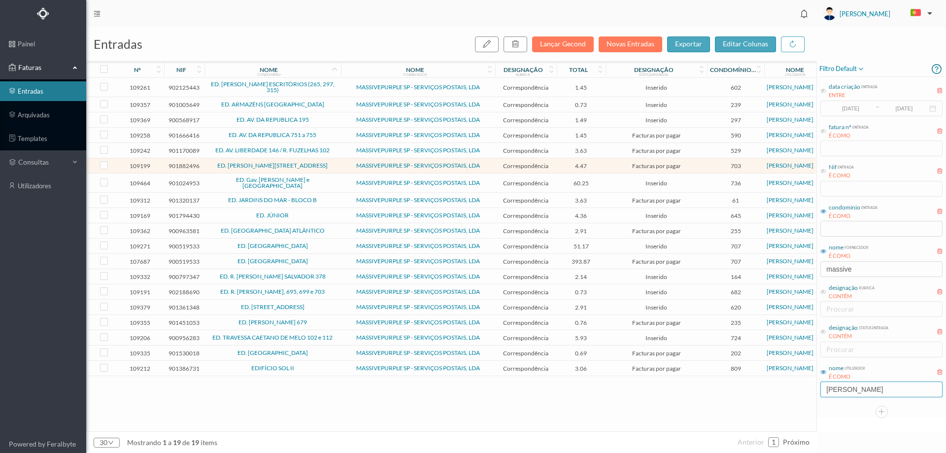
drag, startPoint x: 856, startPoint y: 390, endPoint x: 785, endPoint y: 389, distance: 70.4
click at [785, 389] on div "entradas Lançar Gecond Novas Entradas exportar editar colunas nº nif nome condo…" at bounding box center [515, 239] width 859 height 425
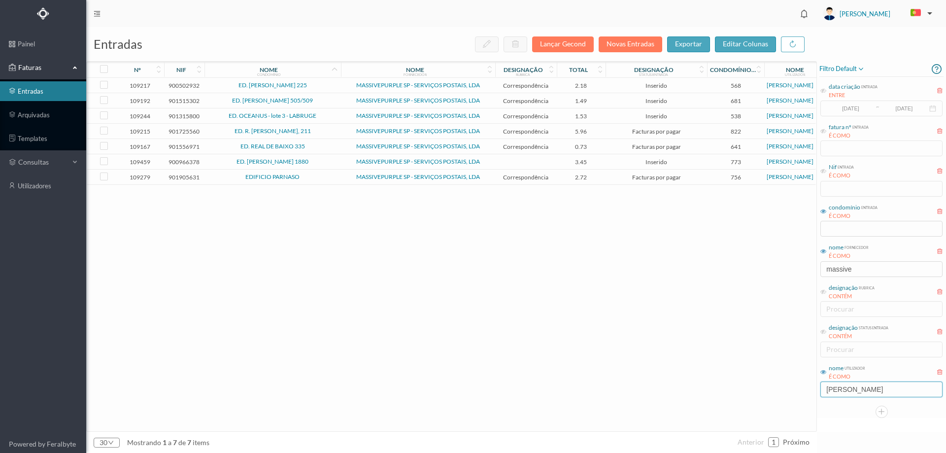
type input "MOREIRA"
click at [339, 129] on td "ED. R. MANUEL DA SILVA ARAÚJO, 211" at bounding box center [272, 131] width 136 height 15
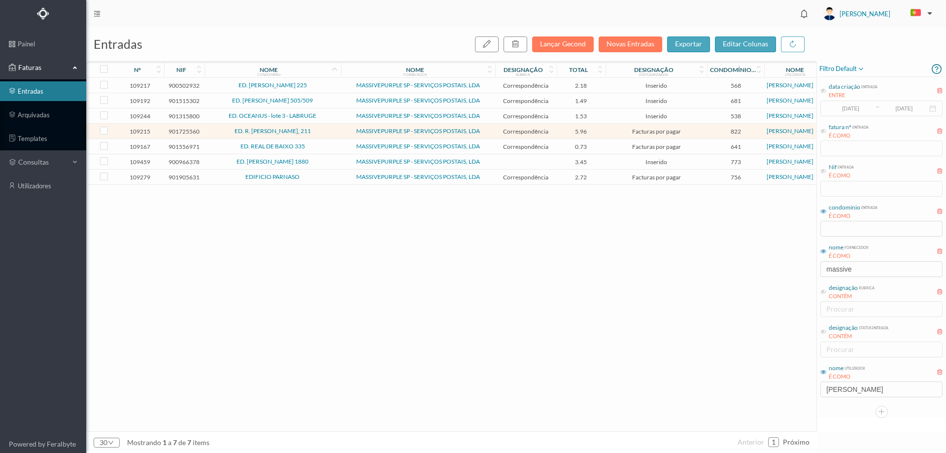
click at [339, 129] on td "ED. R. MANUEL DA SILVA ARAÚJO, 211" at bounding box center [272, 131] width 136 height 15
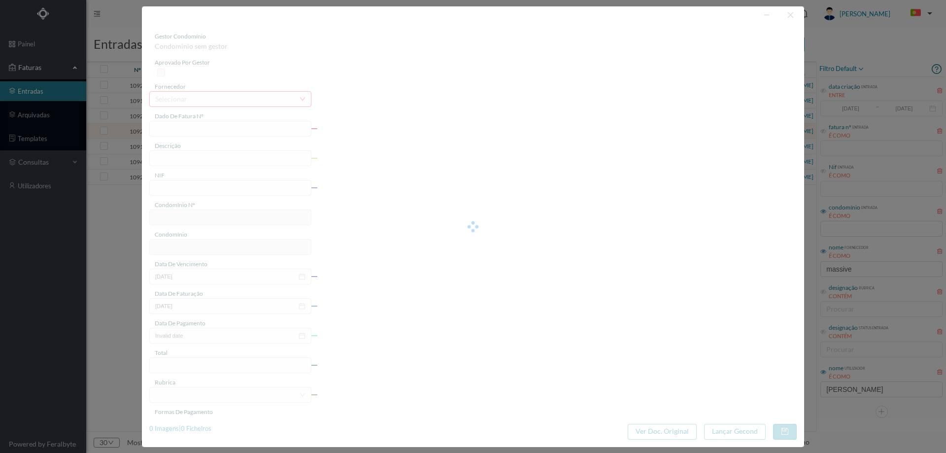
type input "4 45/27557"
type input "Serviço Envio Correio"
type input "901725560"
type input "2025-01-01"
type input "2025-07-31"
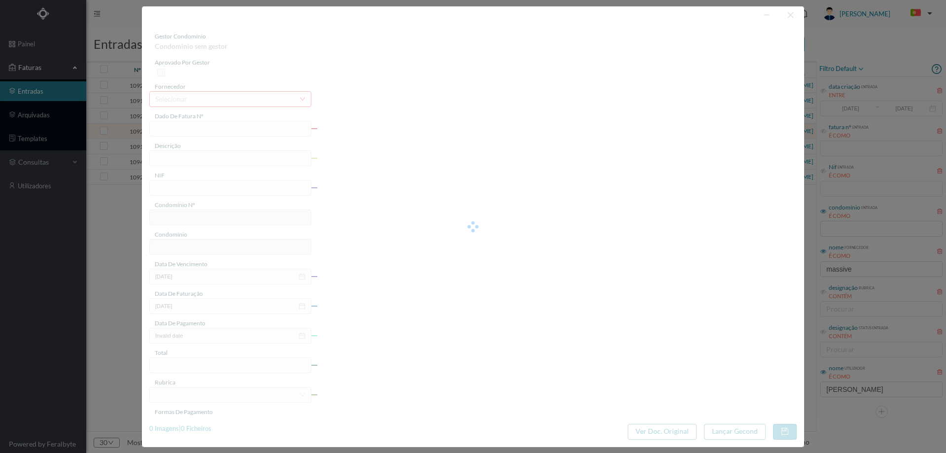
type input "2025-01-01"
type input "5.96"
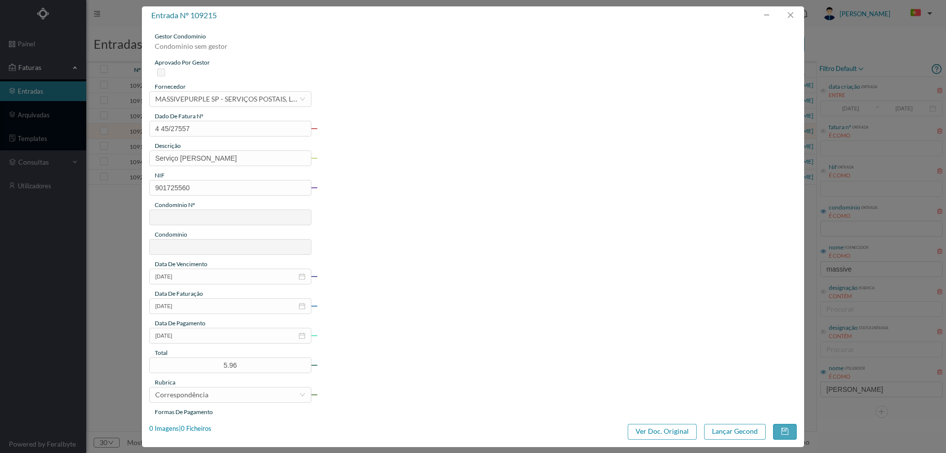
type input "822"
type input "ED. R. MANUEL DA SILVA ARAÚJO, 211"
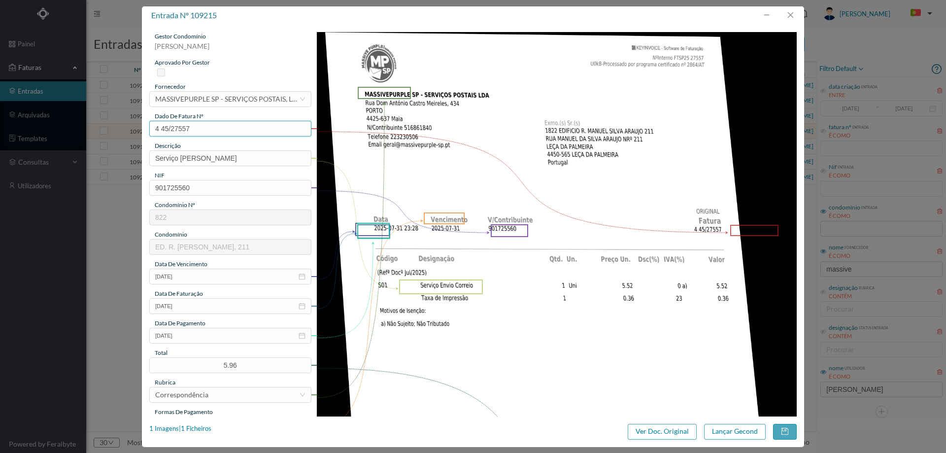
drag, startPoint x: 206, startPoint y: 125, endPoint x: 76, endPoint y: 128, distance: 129.5
click at [76, 128] on div "entrada nº 109215 gestor condomínio Hugo Moreira aprovado por gestor fornecedor…" at bounding box center [473, 226] width 946 height 453
click at [206, 336] on input "2025-01-01" at bounding box center [230, 335] width 162 height 16
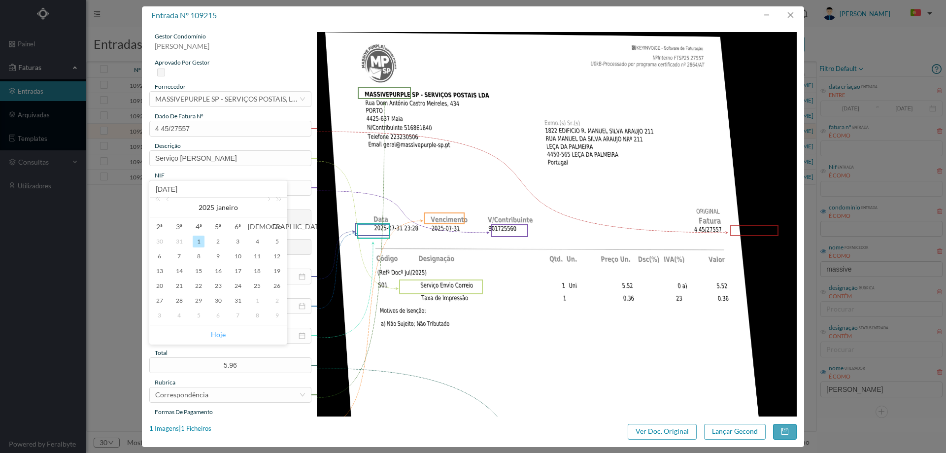
click at [221, 329] on link "Hoje" at bounding box center [218, 334] width 15 height 19
type input "2025-08-12"
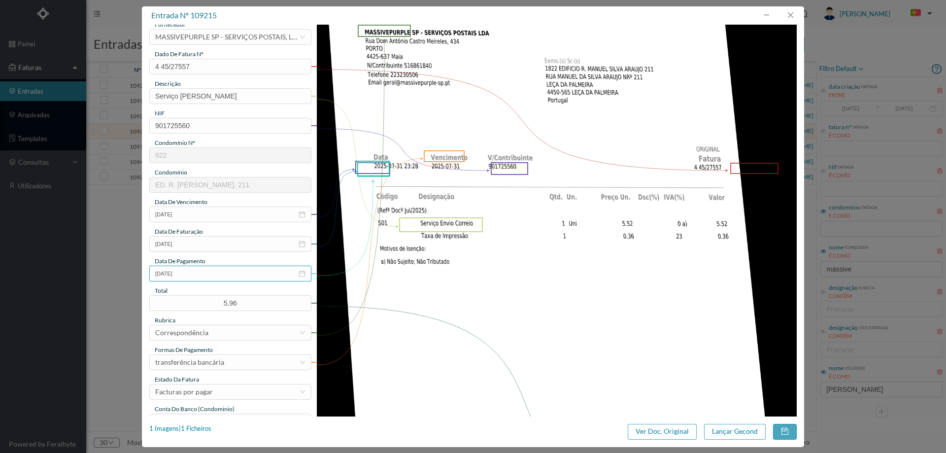
scroll to position [148, 0]
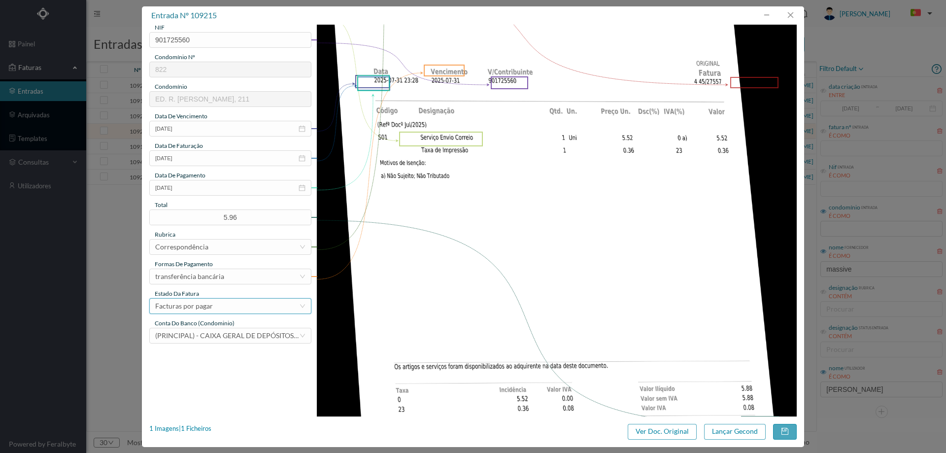
click at [219, 304] on div "Facturas por pagar" at bounding box center [227, 305] width 144 height 15
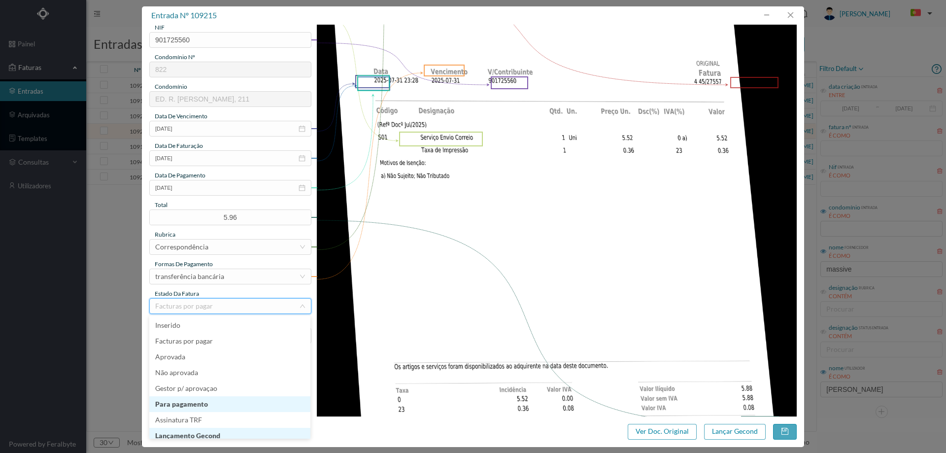
scroll to position [5, 0]
click at [205, 433] on li "Lançamento Gecond" at bounding box center [229, 431] width 161 height 16
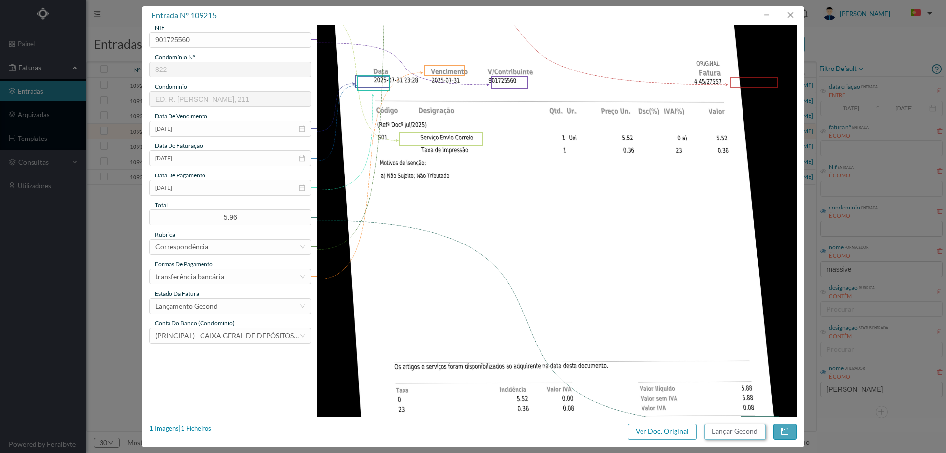
click at [742, 428] on button "Lançar Gecond" at bounding box center [735, 432] width 62 height 16
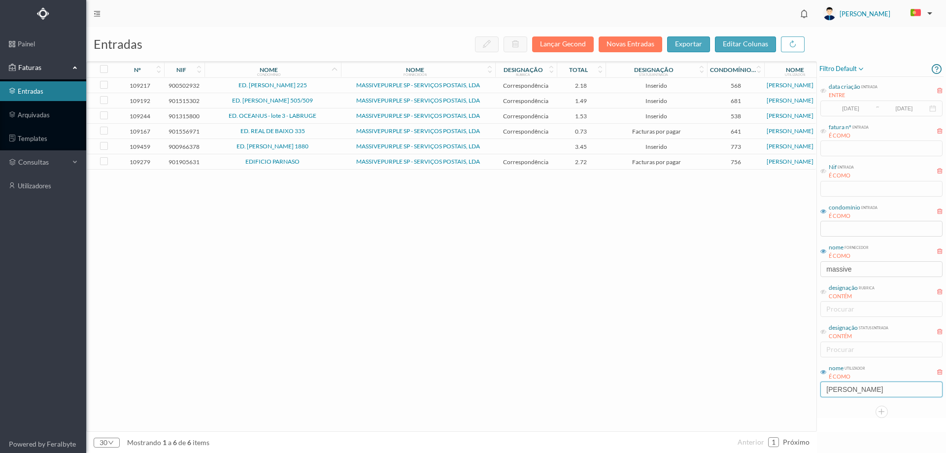
drag, startPoint x: 863, startPoint y: 387, endPoint x: 731, endPoint y: 384, distance: 132.5
click at [731, 384] on div "entradas Lançar Gecond Novas Entradas exportar editar colunas nº nif nome condo…" at bounding box center [515, 239] width 859 height 425
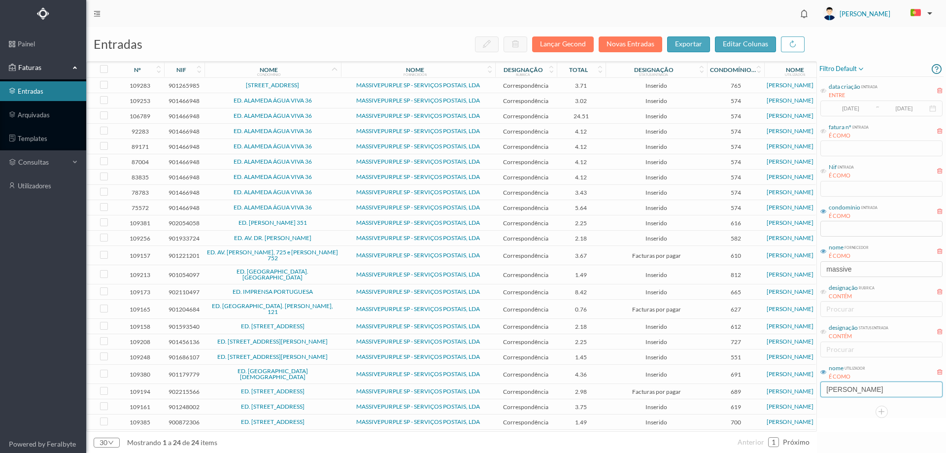
type input "CRISTINA"
click at [325, 270] on span "ED. ESTAÇÃO DE S. MAMEDE" at bounding box center [272, 274] width 131 height 12
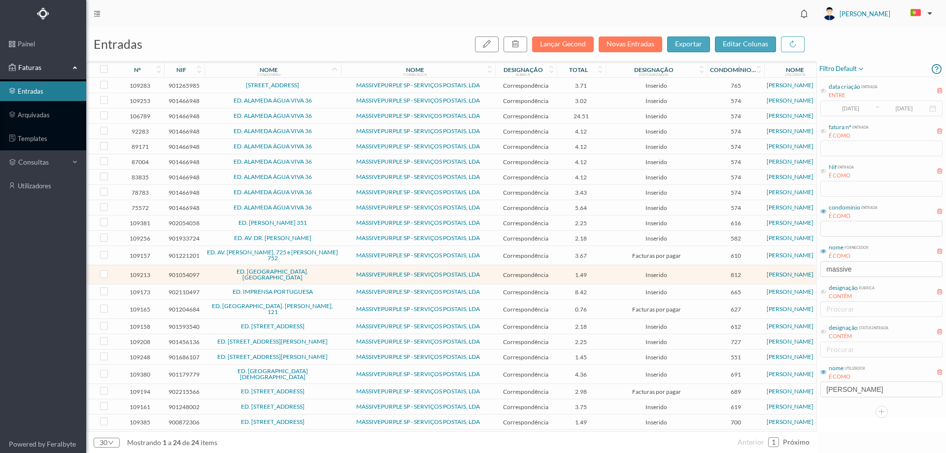
scroll to position [20, 0]
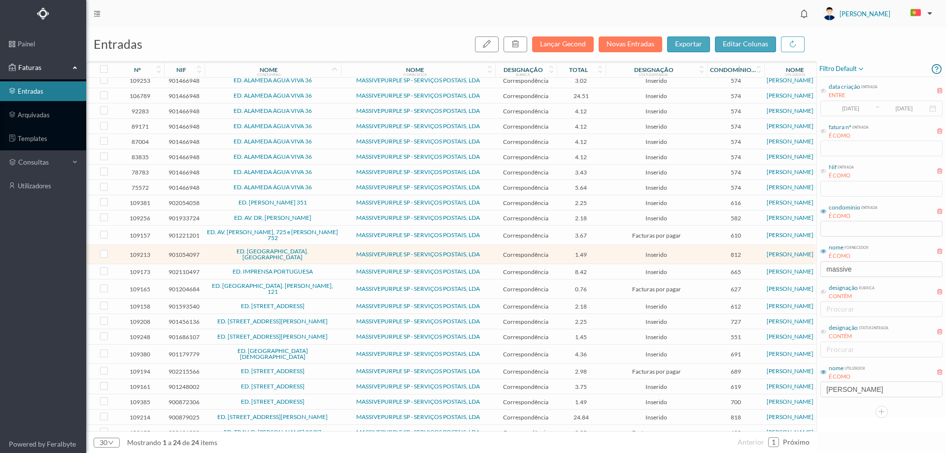
click at [335, 414] on span "ED. RUA PADRE AMÉRICO, 7 A 75" at bounding box center [272, 417] width 131 height 6
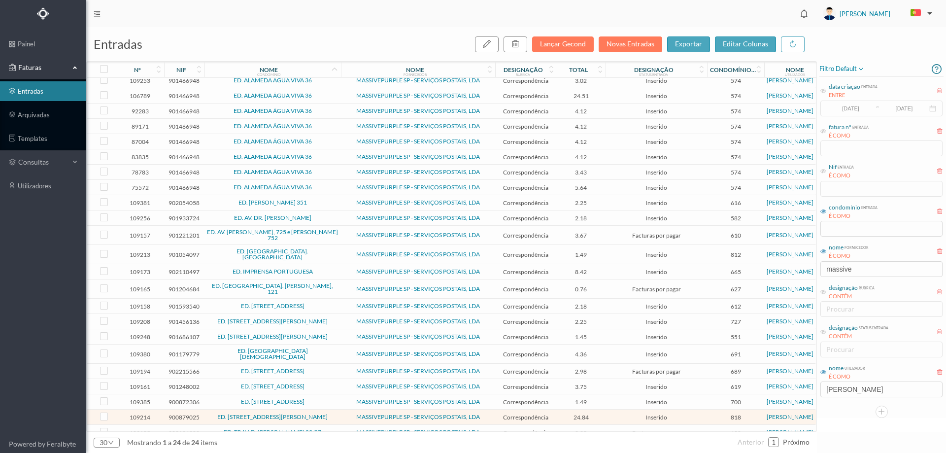
click at [336, 414] on span "ED. RUA PADRE AMÉRICO, 7 A 75" at bounding box center [272, 417] width 131 height 6
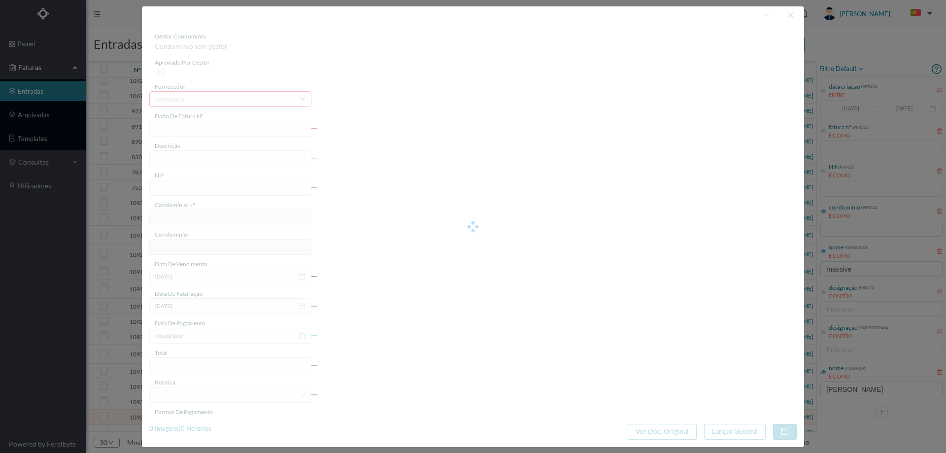
type input "4 45/27555"
type input "Serviço Envio Correio Tava da Tosse"
type input "900879025"
type input "Invalid date"
type input "2025-07-31"
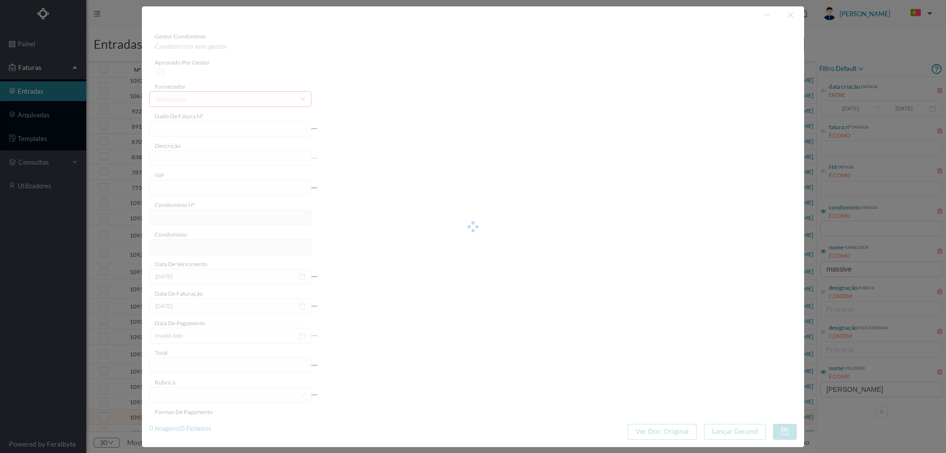
type input "0000-01-01"
type input "24.84"
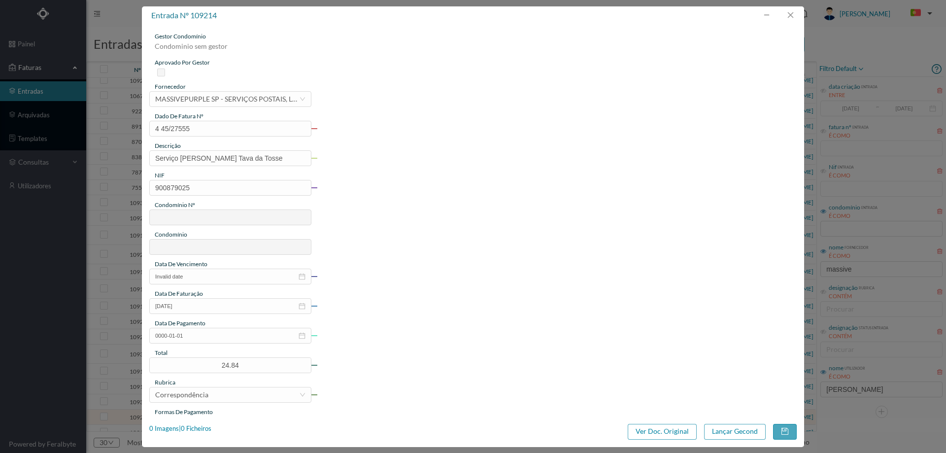
type input "818"
type input "ED. RUA PADRE AMÉRICO, 7 A 75"
drag, startPoint x: 677, startPoint y: 434, endPoint x: 551, endPoint y: 71, distance: 383.6
click at [677, 434] on button "Ver Doc. Original" at bounding box center [661, 432] width 69 height 16
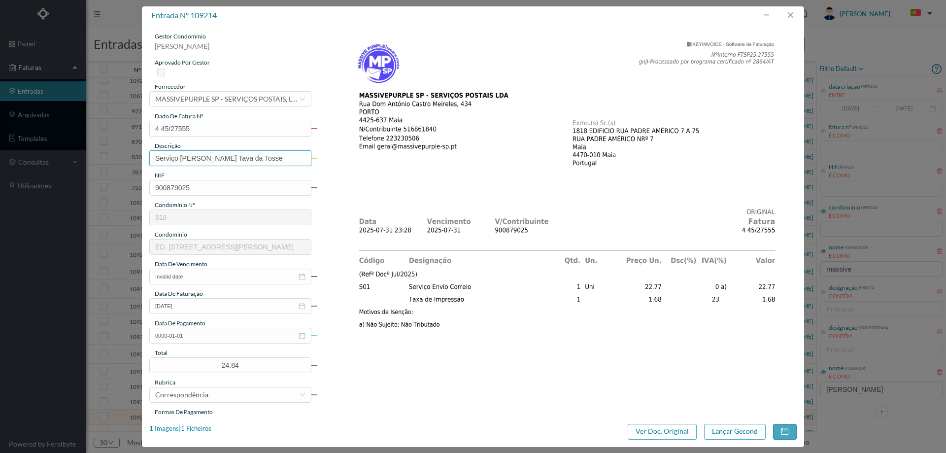
drag, startPoint x: 269, startPoint y: 158, endPoint x: 225, endPoint y: 158, distance: 44.3
click at [225, 158] on input "Serviço Envio Correio Tava da Tosse" at bounding box center [230, 158] width 162 height 16
type input "Serviço Envio Correio"
drag, startPoint x: 203, startPoint y: 123, endPoint x: 69, endPoint y: 145, distance: 135.8
click at [69, 145] on div "entrada nº 109214 gestor condomínio Cristina Sousa aprovado por gestor forneced…" at bounding box center [473, 226] width 946 height 453
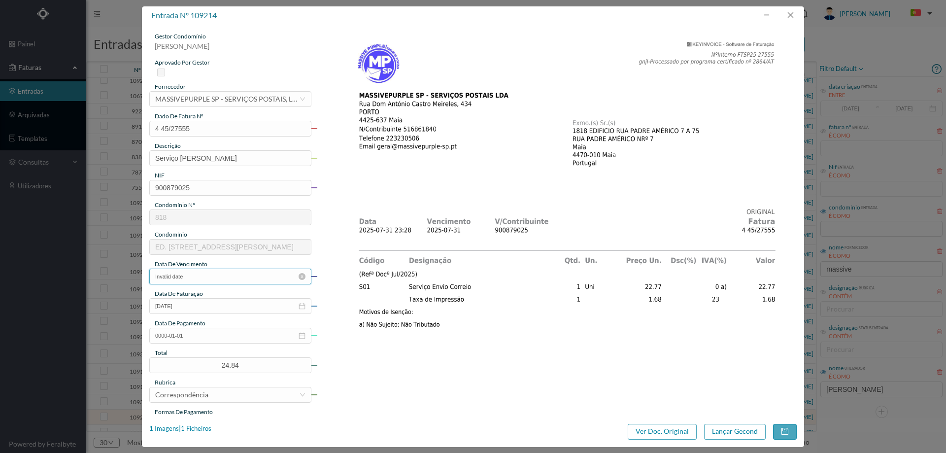
click at [195, 273] on input "Invalid date" at bounding box center [230, 276] width 162 height 16
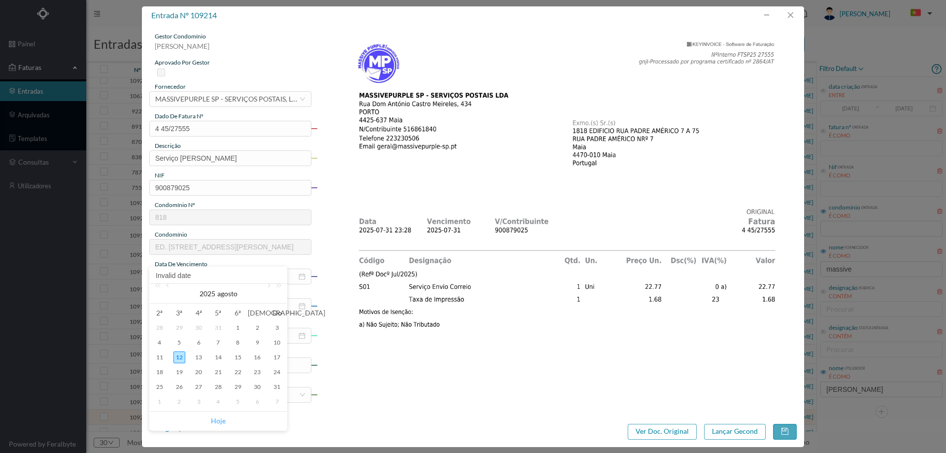
click at [221, 417] on link "Hoje" at bounding box center [218, 420] width 15 height 19
type input "2025-08-12"
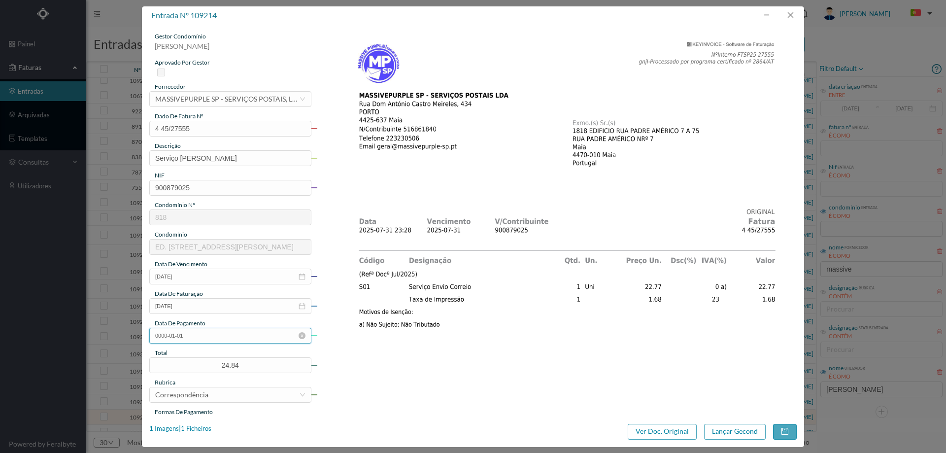
click at [198, 328] on input "0000-01-01" at bounding box center [230, 335] width 162 height 16
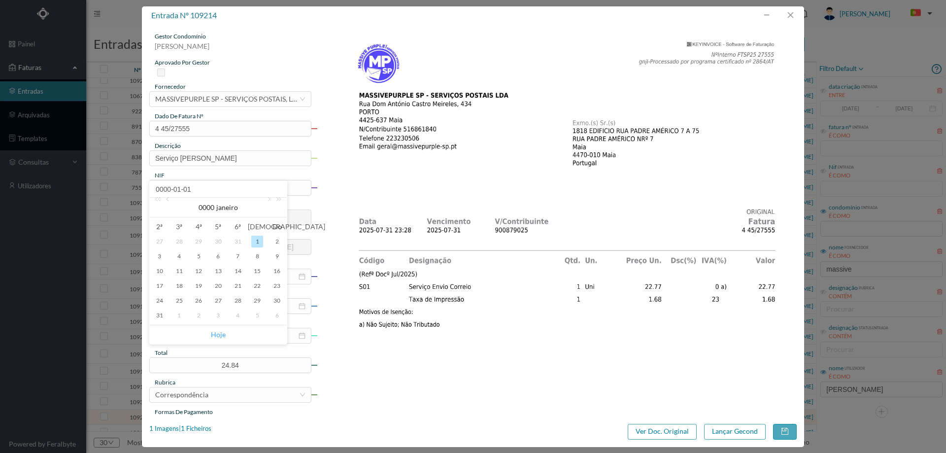
click at [217, 331] on link "Hoje" at bounding box center [218, 334] width 15 height 19
type input "2025-08-12"
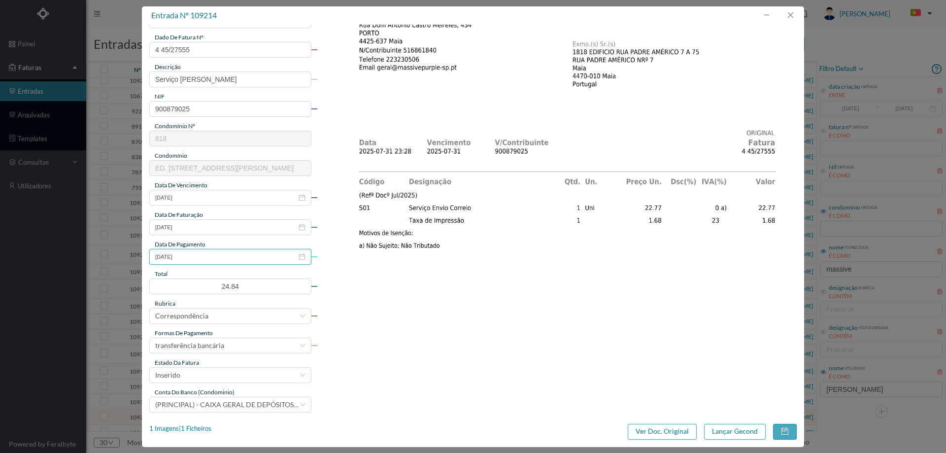
scroll to position [148, 0]
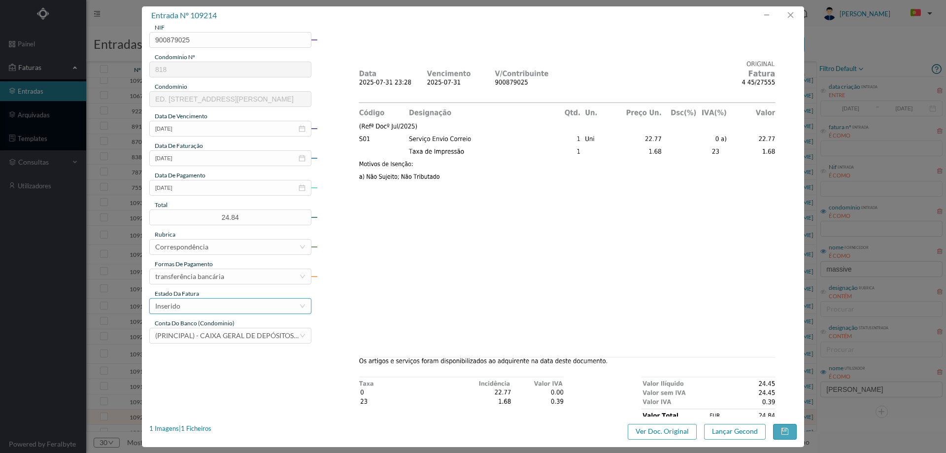
click at [211, 303] on div "Inserido" at bounding box center [227, 305] width 144 height 15
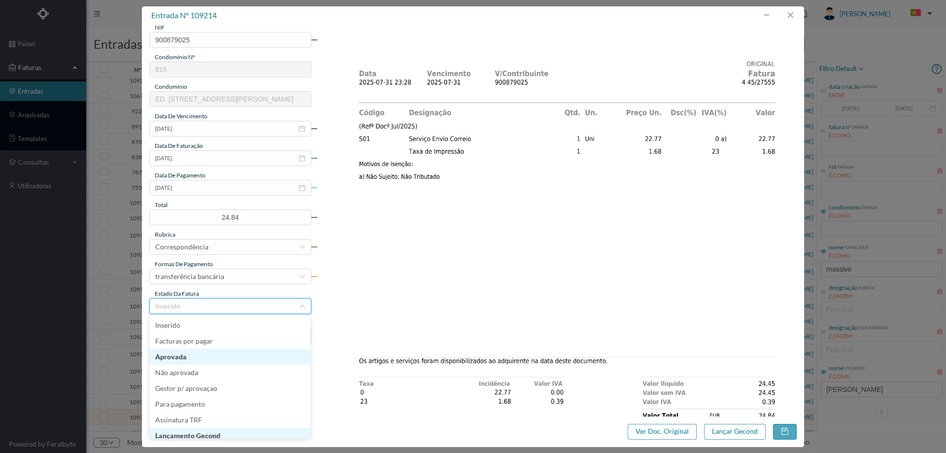
scroll to position [5, 0]
click at [219, 430] on li "Lançamento Gecond" at bounding box center [229, 431] width 161 height 16
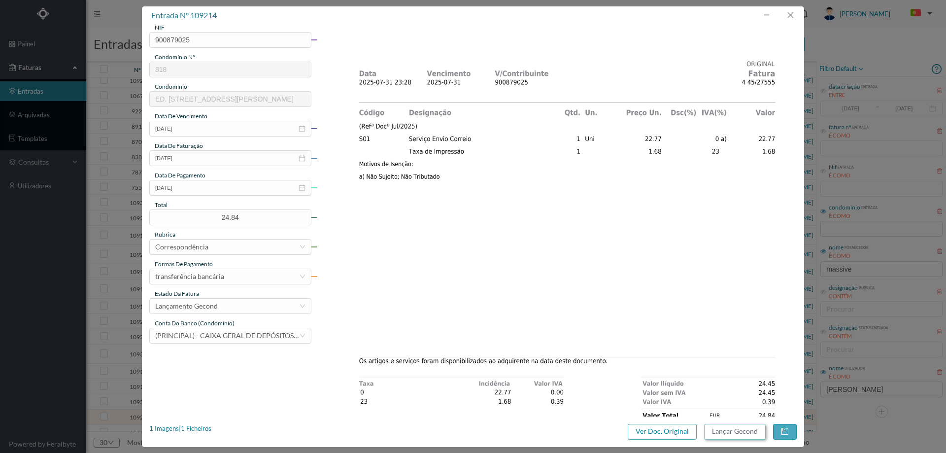
click at [724, 438] on button "Lançar Gecond" at bounding box center [735, 432] width 62 height 16
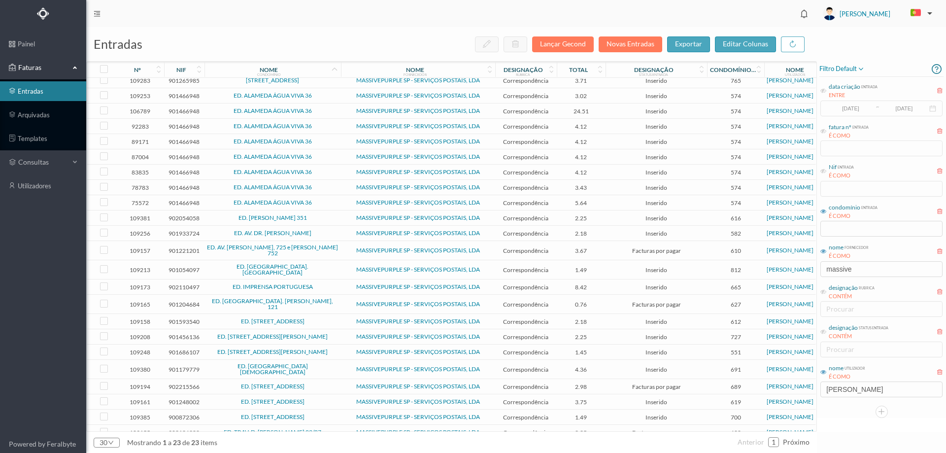
scroll to position [0, 0]
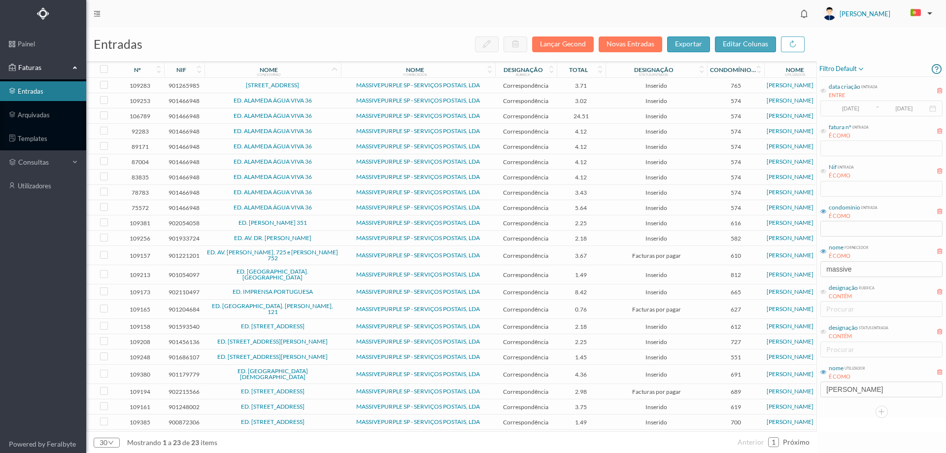
click at [324, 221] on span "ED. [PERSON_NAME] 351" at bounding box center [272, 223] width 131 height 6
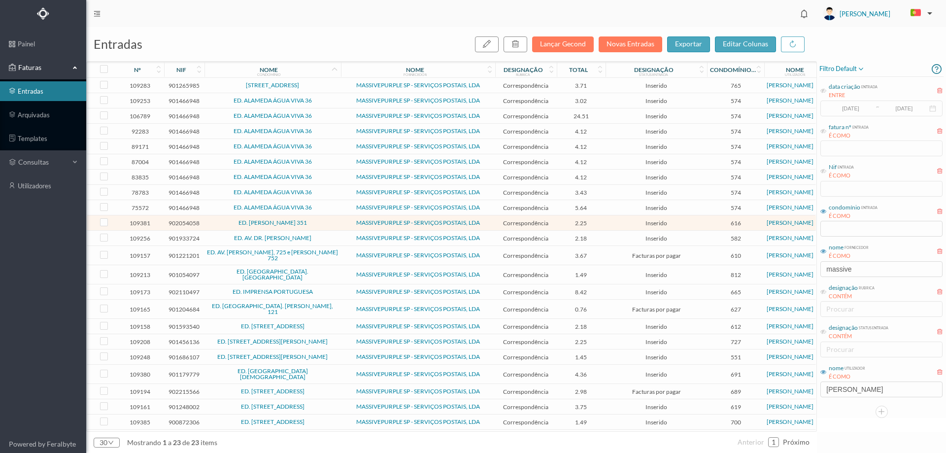
click at [333, 241] on td "ED. AV. DR. ANTUNES GUIMARAES" at bounding box center [272, 237] width 136 height 15
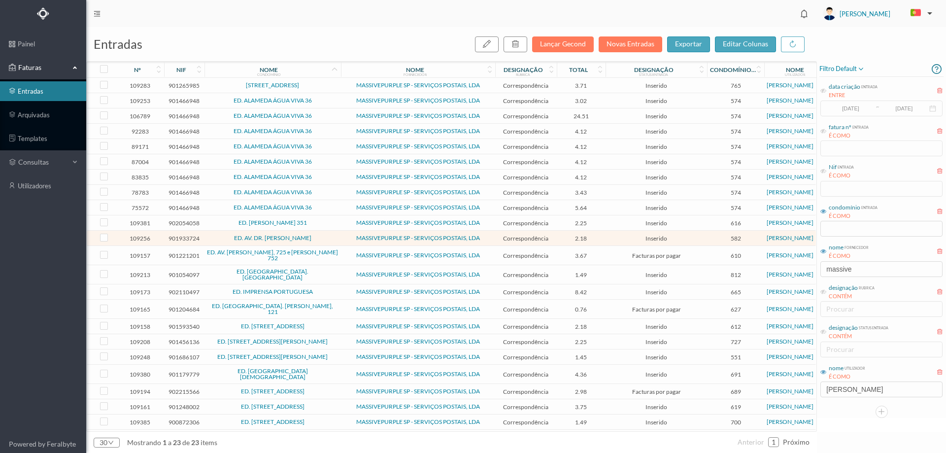
click at [337, 271] on span "ED. ESTAÇÃO DE S. MAMEDE" at bounding box center [272, 274] width 131 height 12
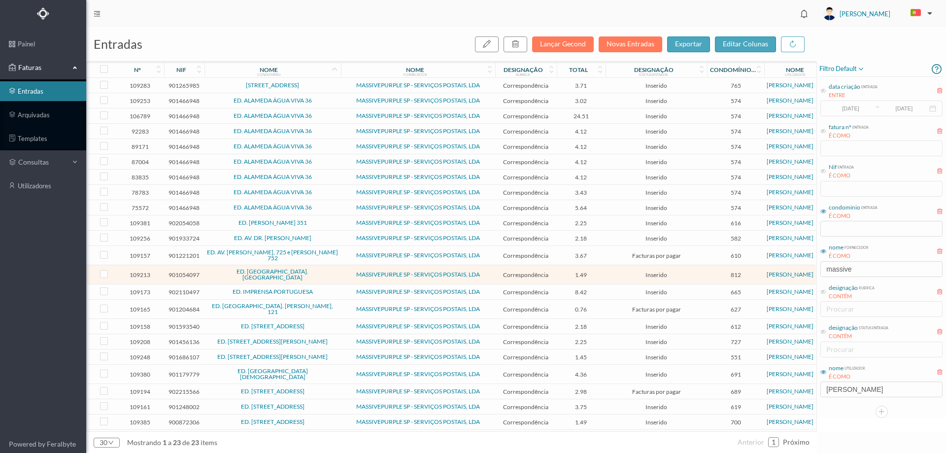
click at [331, 289] on span "ED. IMPRENSA PORTUGUESA" at bounding box center [272, 292] width 131 height 6
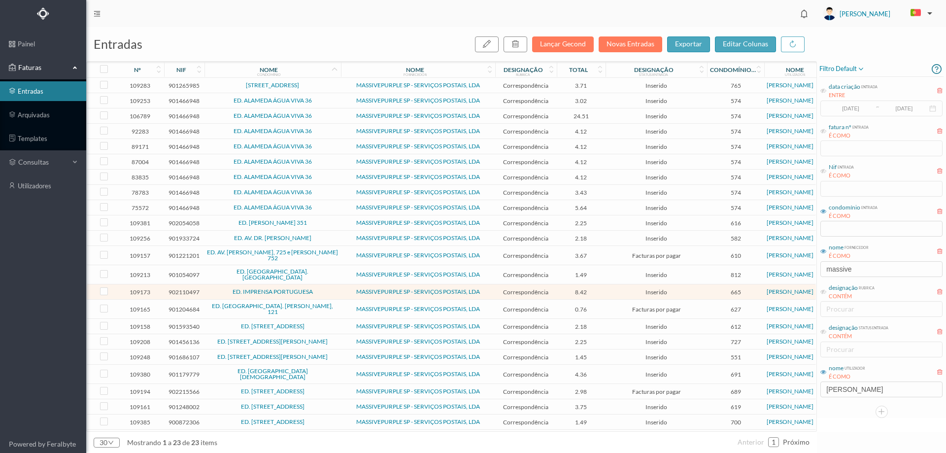
click at [329, 323] on span "ED. R.- ALVARO CASTELÕES 601" at bounding box center [272, 326] width 131 height 6
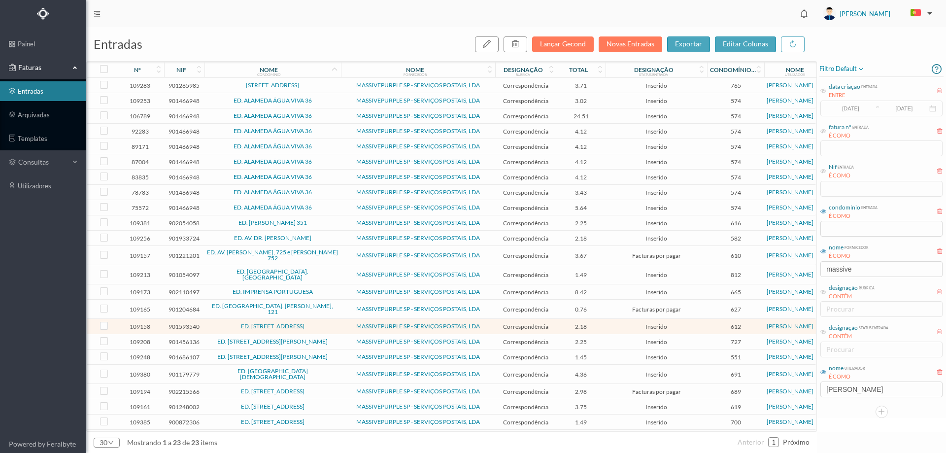
scroll to position [5, 0]
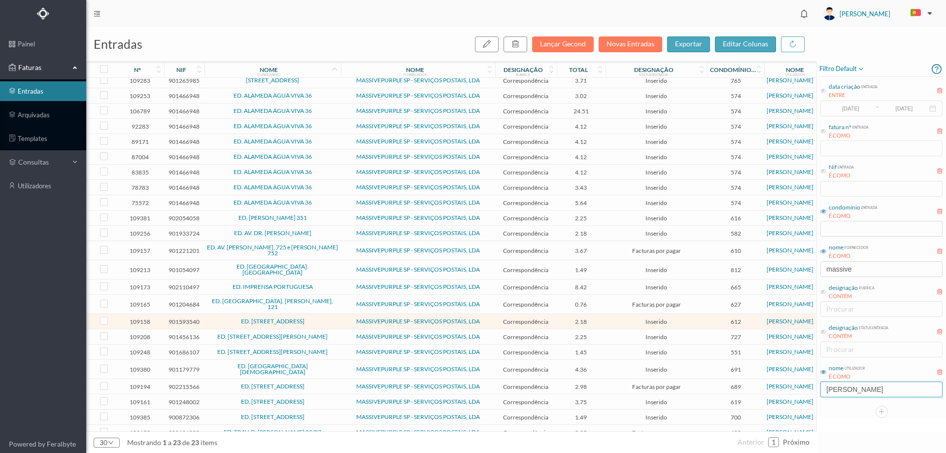
drag, startPoint x: 863, startPoint y: 386, endPoint x: 750, endPoint y: 387, distance: 112.8
click at [750, 387] on div "entradas Lançar Gecond Novas Entradas exportar editar colunas nº nif nome condo…" at bounding box center [515, 239] width 859 height 425
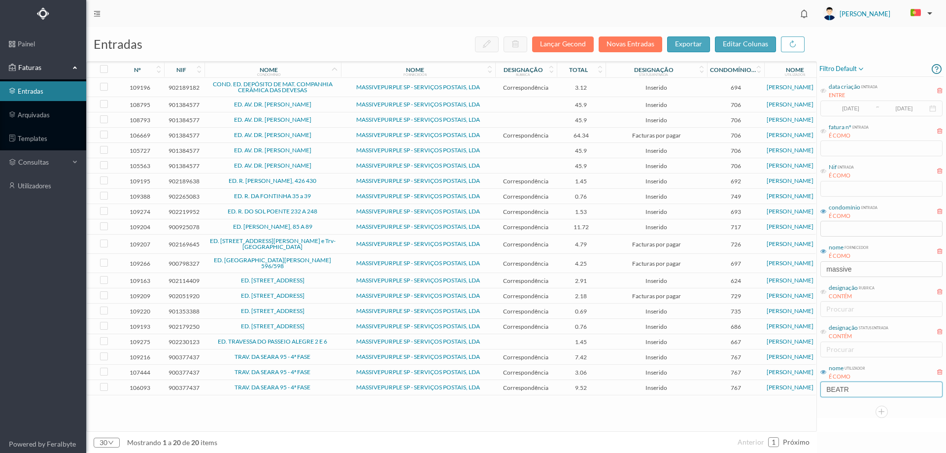
type input "BEATR"
click at [377, 418] on div "109196 902189182 COND. ED. DEPÓSITO DE MAT. COMPANHIA CERÂMICA DAS DEVESAS MASS…" at bounding box center [451, 254] width 729 height 353
click at [320, 192] on td "ED. R. DA FONTINHA 35 a 39" at bounding box center [272, 196] width 136 height 15
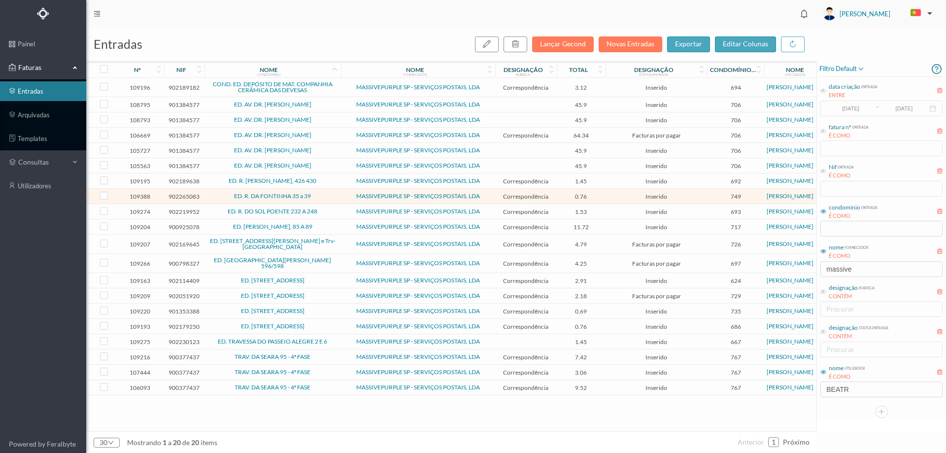
click at [327, 211] on span "ED. R. DO SOL POENTE 232 A 248" at bounding box center [272, 211] width 131 height 6
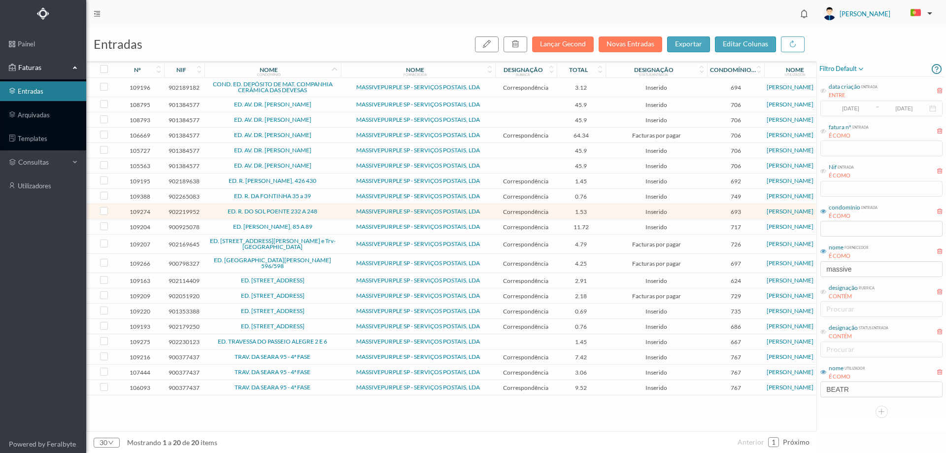
click at [329, 230] on td "ED. ROBERTO IVENS, 85 A 89" at bounding box center [272, 226] width 136 height 15
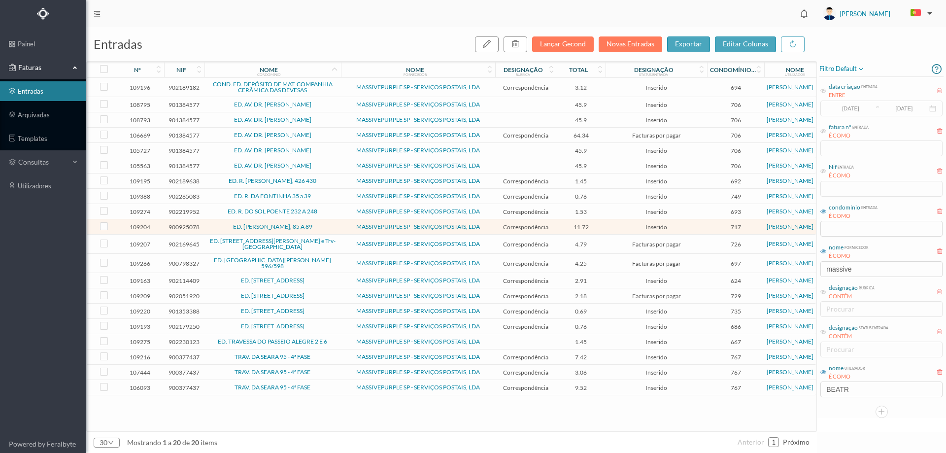
click at [329, 227] on span "ED. ROBERTO IVENS, 85 A 89" at bounding box center [272, 227] width 131 height 6
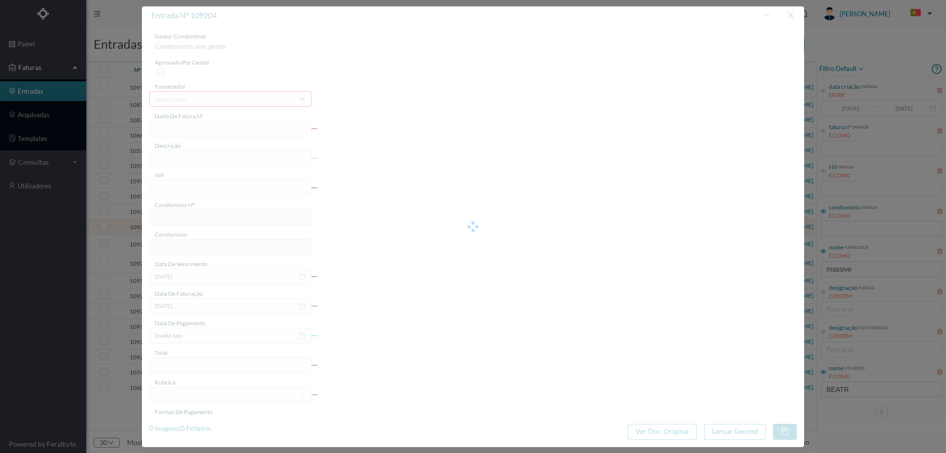
type input "4 45/27545"
type input "Serviço Envio Correio"
type input "900925078"
type input "Invalid date"
type input "2025-07-31"
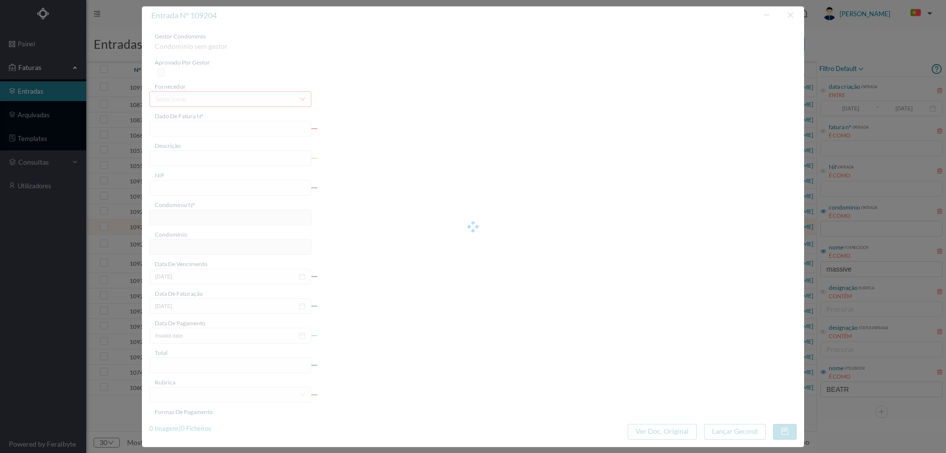
type input "11.72"
type input "717"
type input "ED. ROBERTO IVENS, 85 A 89"
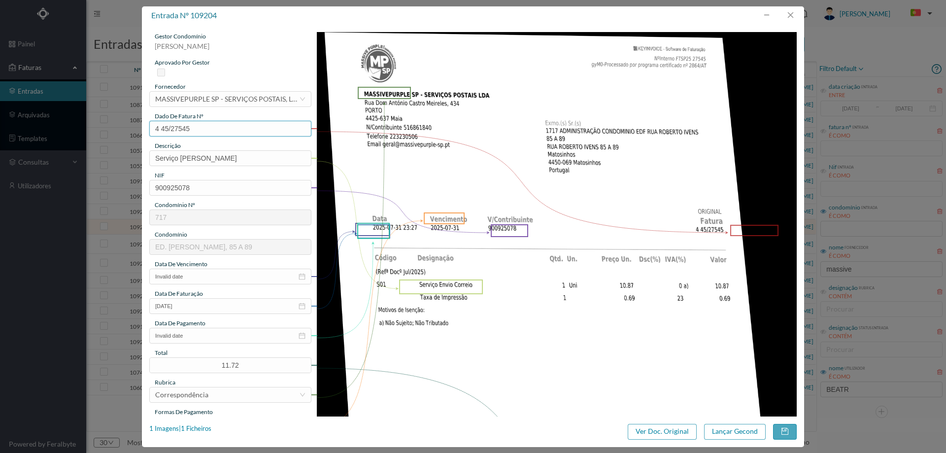
drag, startPoint x: 193, startPoint y: 127, endPoint x: 116, endPoint y: 129, distance: 76.8
click at [116, 129] on div "entrada nº 109204 gestor condomínio Beatriz Pinheiro aprovado por gestor fornec…" at bounding box center [473, 226] width 946 height 453
click at [202, 274] on input "Invalid date" at bounding box center [230, 276] width 162 height 16
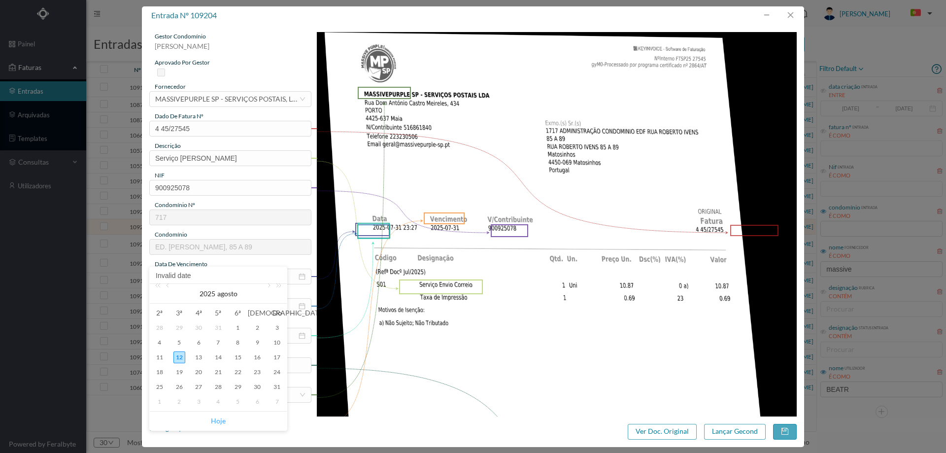
click at [219, 421] on link "Hoje" at bounding box center [218, 420] width 15 height 19
type input "2025-08-12"
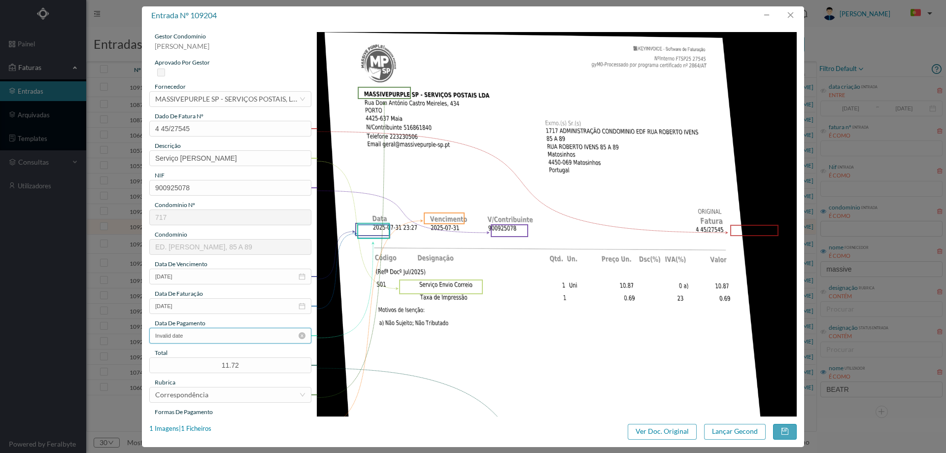
click at [213, 341] on input "Invalid date" at bounding box center [230, 335] width 162 height 16
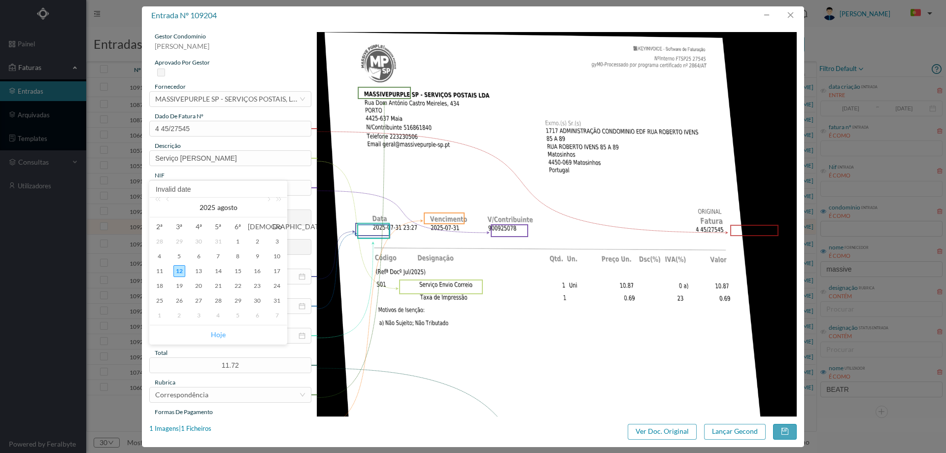
click at [220, 331] on link "Hoje" at bounding box center [218, 334] width 15 height 19
type input "2025-08-12"
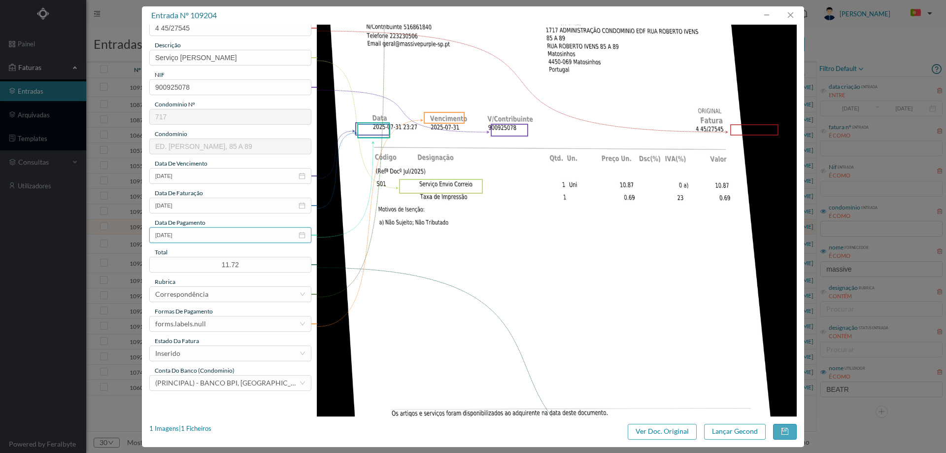
scroll to position [197, 0]
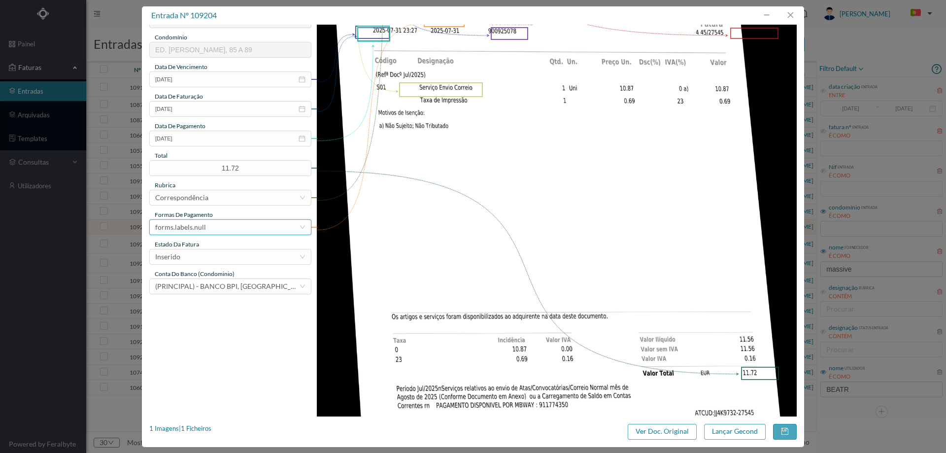
click at [200, 221] on div "forms.labels.null" at bounding box center [180, 227] width 51 height 15
click at [214, 279] on li "transferência bancária" at bounding box center [229, 278] width 161 height 16
click at [199, 258] on div "Inserido" at bounding box center [227, 256] width 144 height 15
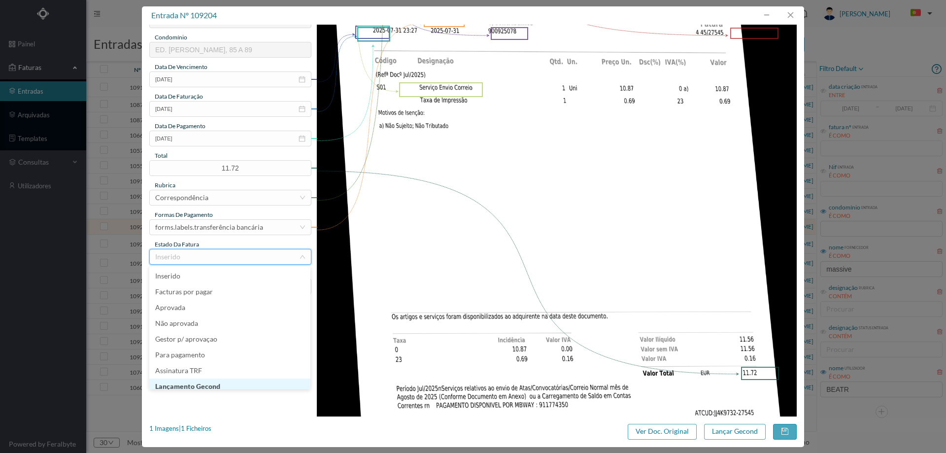
scroll to position [5, 0]
click at [209, 384] on li "Lançamento Gecond" at bounding box center [229, 381] width 161 height 16
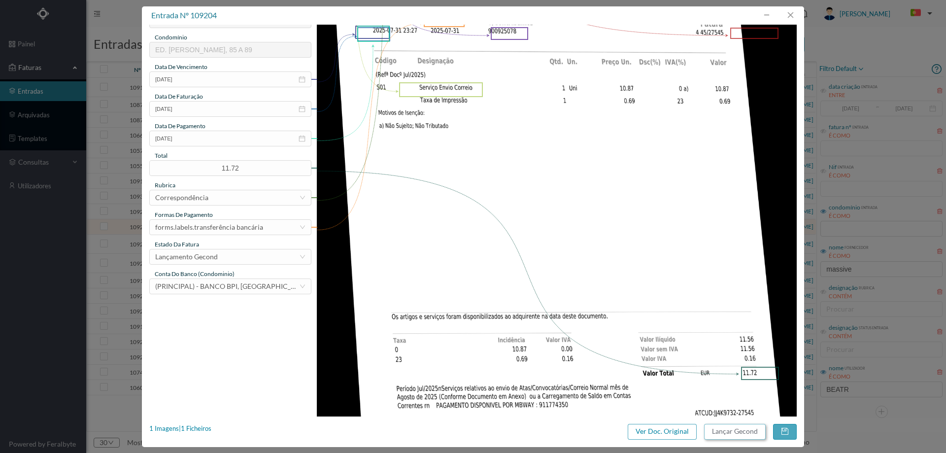
click at [746, 433] on button "Lançar Gecond" at bounding box center [735, 432] width 62 height 16
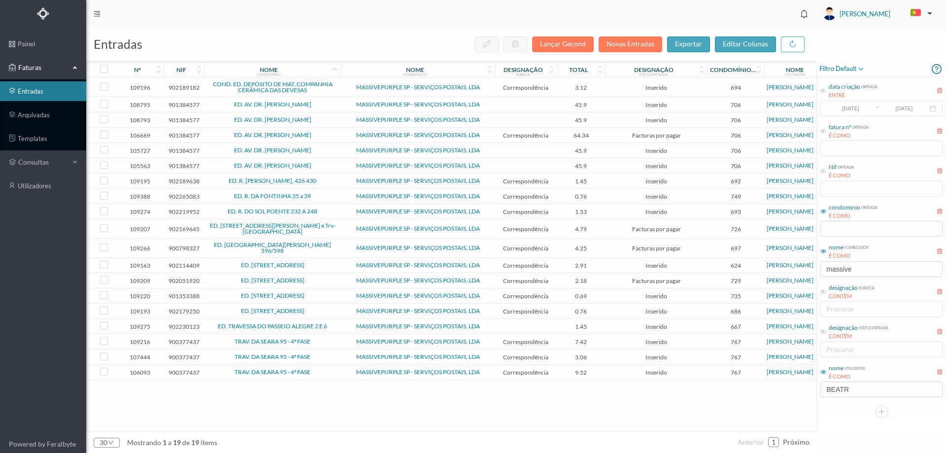
click at [331, 207] on td "ED. R. DO SOL POENTE 232 A 248" at bounding box center [272, 211] width 136 height 15
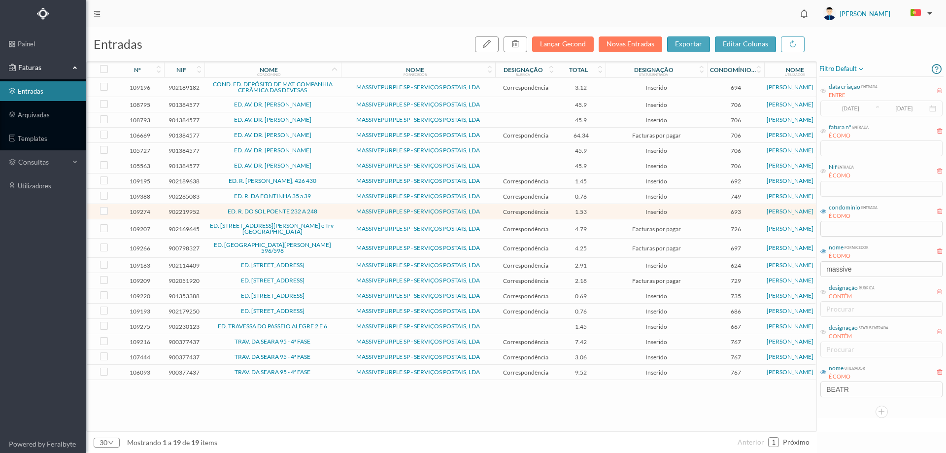
click at [338, 225] on td "ED. RUA ALVARO CASTELÕES 353 e Trv- dos LOUREIROS 2" at bounding box center [272, 228] width 136 height 19
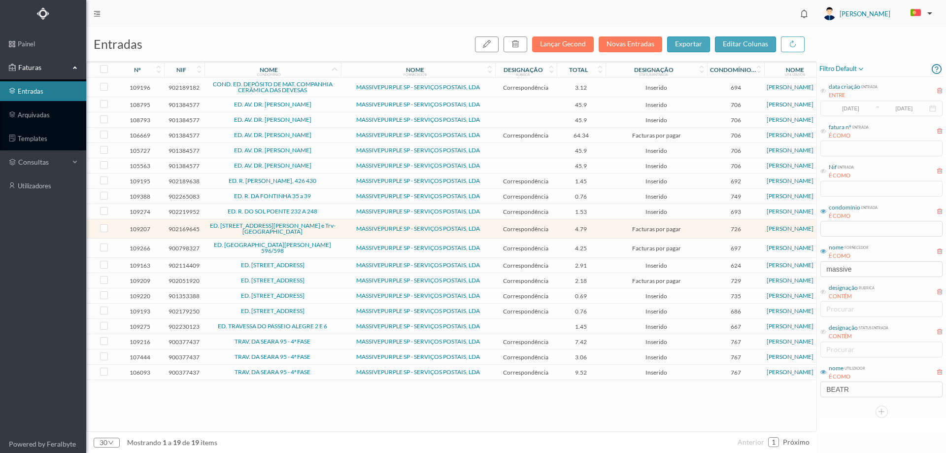
click at [332, 247] on span "ED. RUA BRITO CAPELO 596/598" at bounding box center [272, 248] width 131 height 12
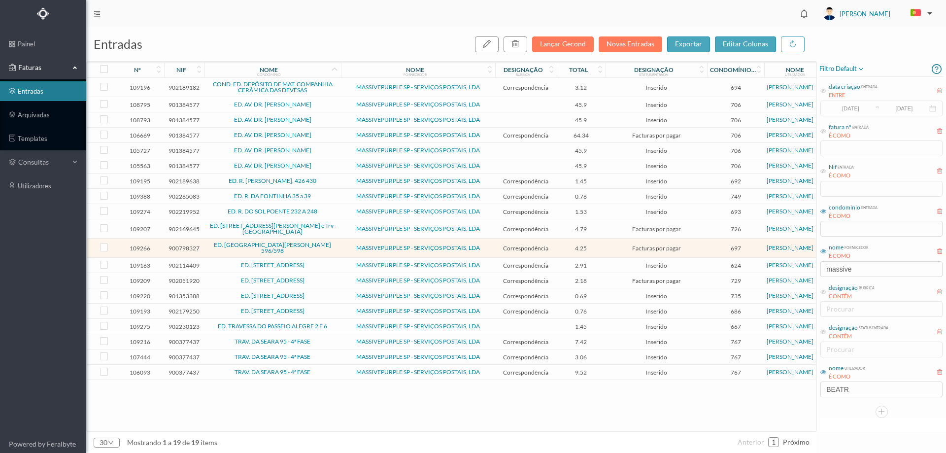
click at [341, 323] on td "MASSIVEPURPLE SP - SERVIÇOS POSTAIS, LDA" at bounding box center [418, 326] width 154 height 15
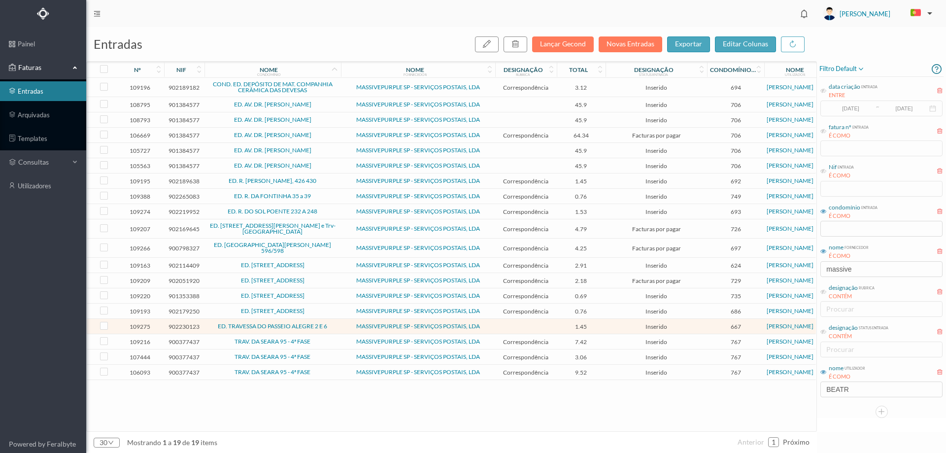
click at [309, 339] on link "TRAV. DA SEARA 95 - 4ª FASE" at bounding box center [272, 340] width 76 height 7
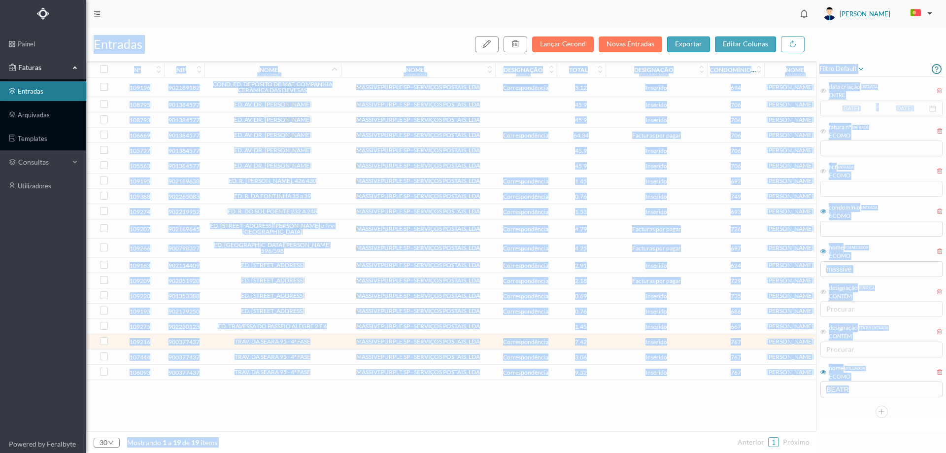
click at [329, 391] on div "109196 902189182 COND. ED. DEPÓSITO DE MAT. COMPANHIA CERÂMICA DAS DEVESAS MASS…" at bounding box center [451, 254] width 729 height 353
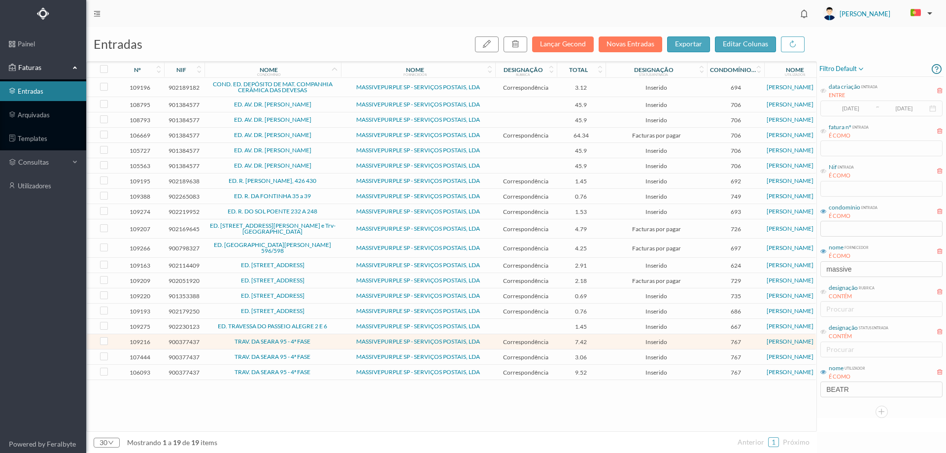
click at [324, 339] on span "TRAV. DA SEARA 95 - 4ª FASE" at bounding box center [272, 341] width 131 height 6
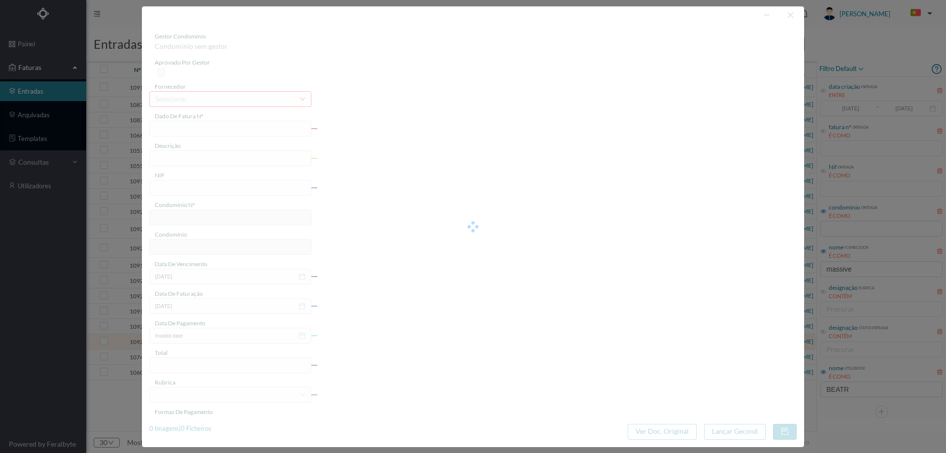
click at [549, 216] on div at bounding box center [473, 226] width 662 height 440
click at [189, 152] on div at bounding box center [473, 226] width 662 height 440
drag, startPoint x: 543, startPoint y: 194, endPoint x: 666, endPoint y: 170, distance: 124.9
click at [567, 211] on div at bounding box center [473, 226] width 662 height 440
click at [652, 180] on div at bounding box center [473, 226] width 662 height 440
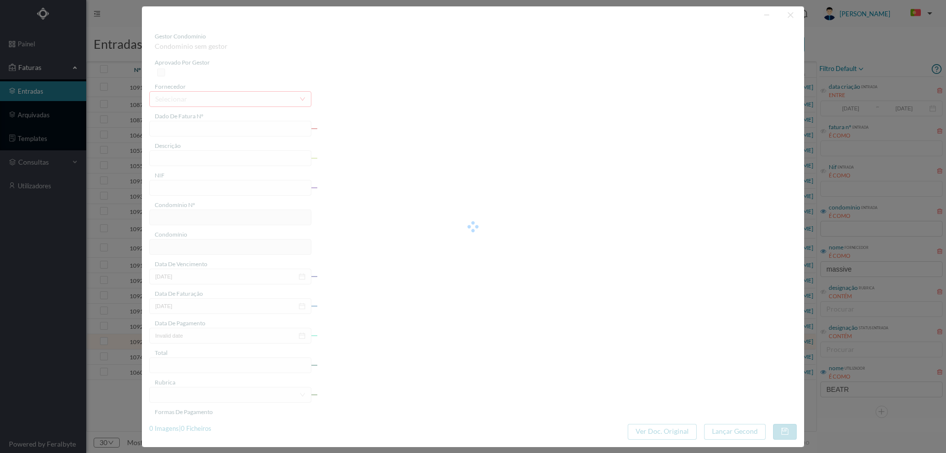
click at [791, 12] on div at bounding box center [473, 226] width 662 height 440
drag, startPoint x: 782, startPoint y: 426, endPoint x: 570, endPoint y: 270, distance: 262.7
click at [781, 425] on div at bounding box center [473, 226] width 662 height 440
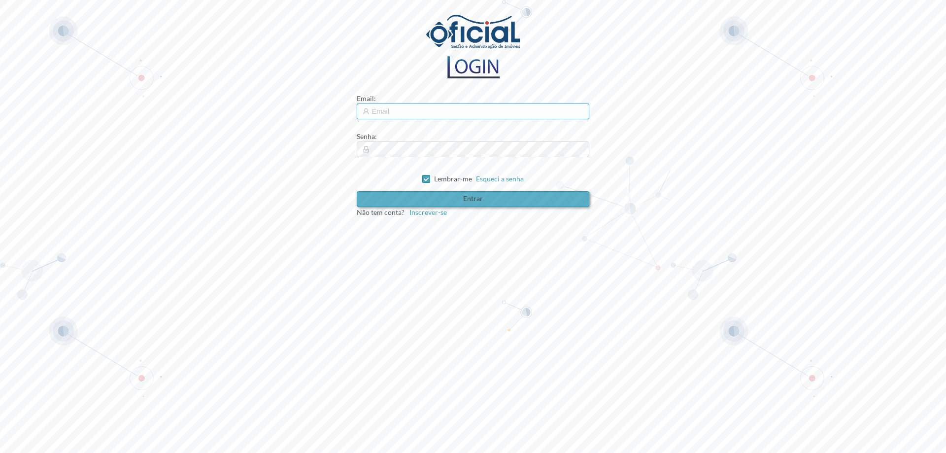
type input "[EMAIL_ADDRESS][DOMAIN_NAME]"
click at [467, 196] on button "Entrar" at bounding box center [473, 199] width 233 height 16
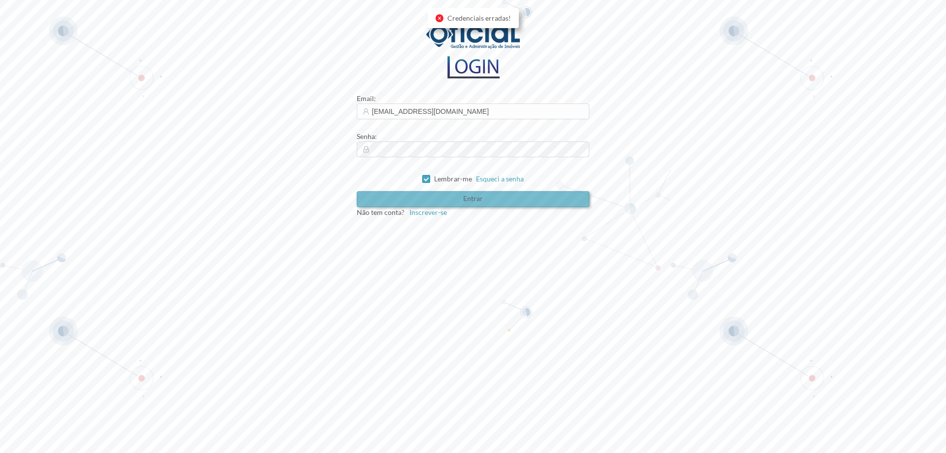
click at [438, 198] on button "Entrar" at bounding box center [473, 199] width 233 height 16
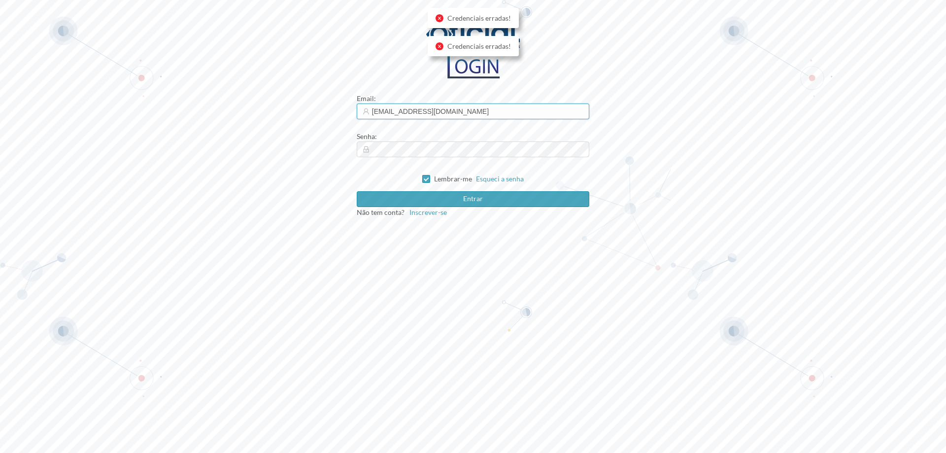
click at [451, 108] on input "[EMAIL_ADDRESS][DOMAIN_NAME]" at bounding box center [473, 111] width 233 height 16
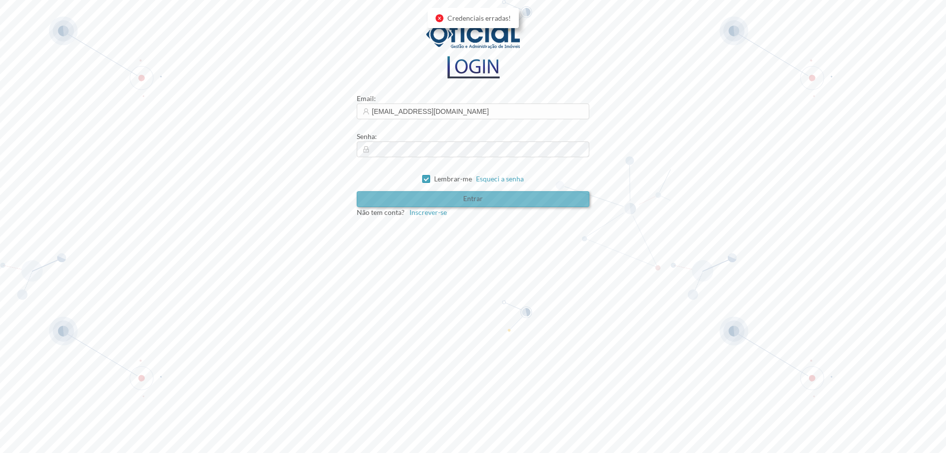
click at [480, 196] on button "Entrar" at bounding box center [473, 199] width 233 height 16
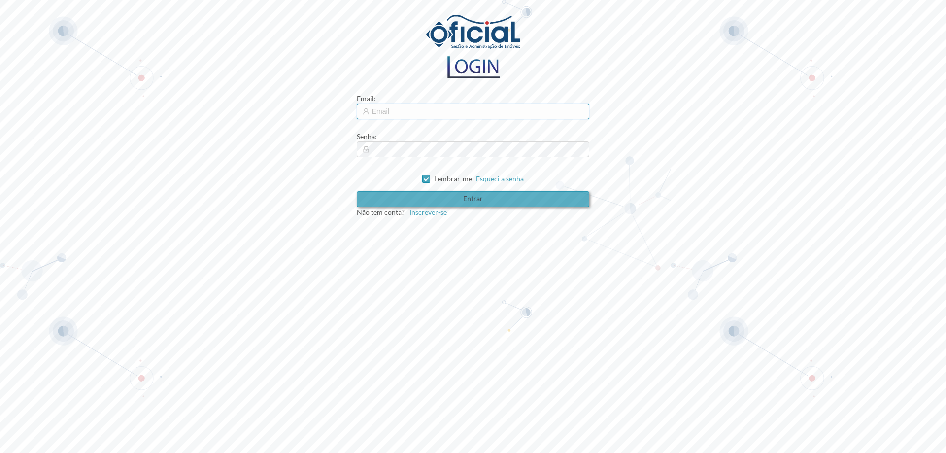
type input "[EMAIL_ADDRESS][DOMAIN_NAME]"
click at [437, 202] on button "Entrar" at bounding box center [473, 199] width 233 height 16
click at [472, 205] on button "Entrar" at bounding box center [473, 199] width 233 height 16
type input "[EMAIL_ADDRESS][DOMAIN_NAME]"
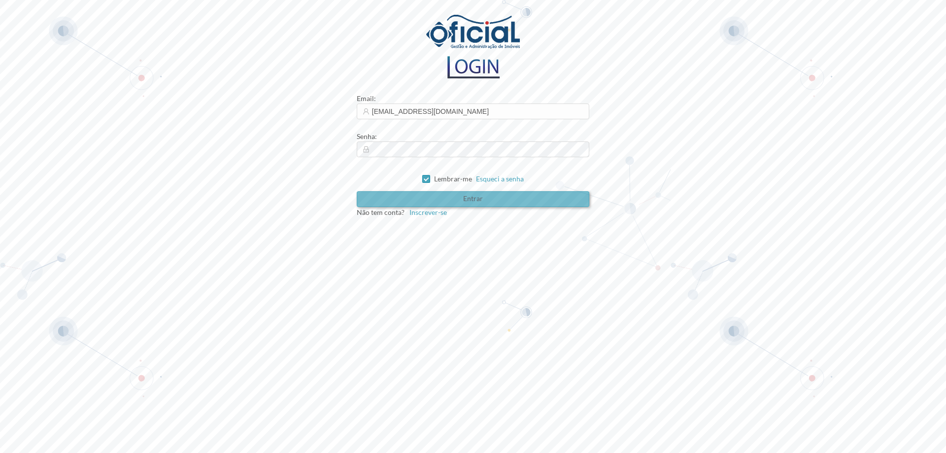
click at [437, 201] on button "Entrar" at bounding box center [473, 199] width 233 height 16
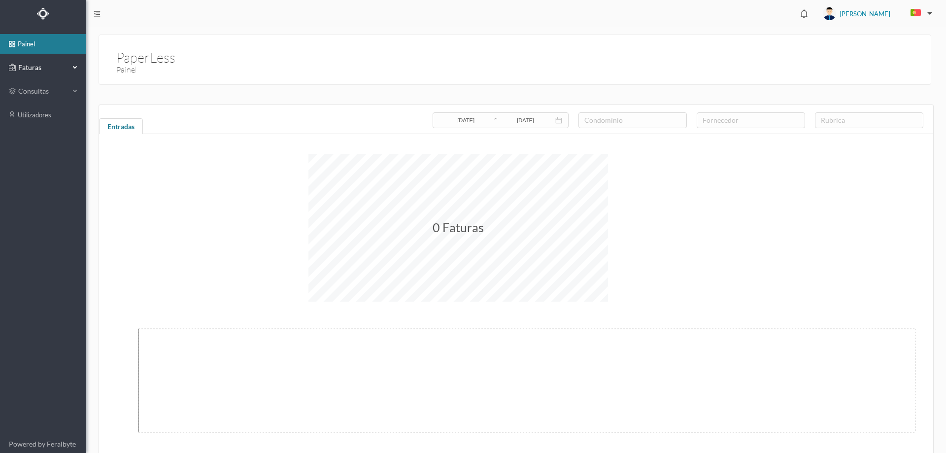
click at [29, 65] on span "Faturas" at bounding box center [43, 68] width 54 height 10
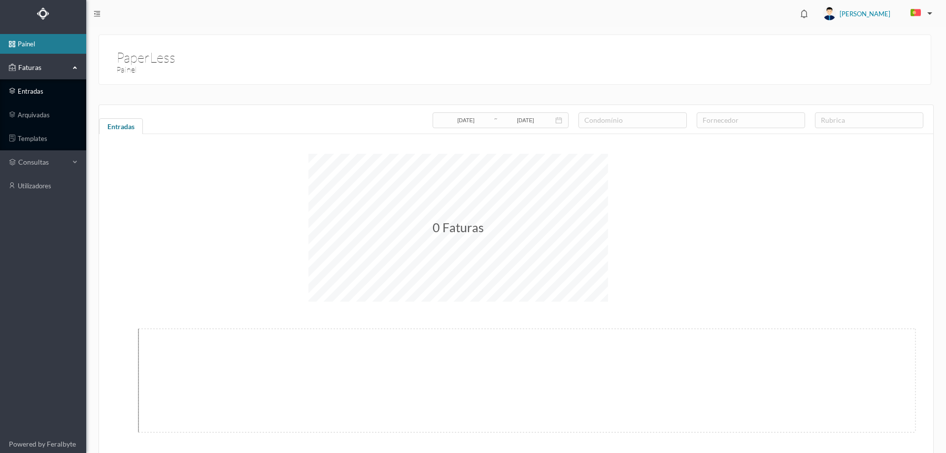
click at [40, 90] on link "entradas" at bounding box center [43, 91] width 86 height 20
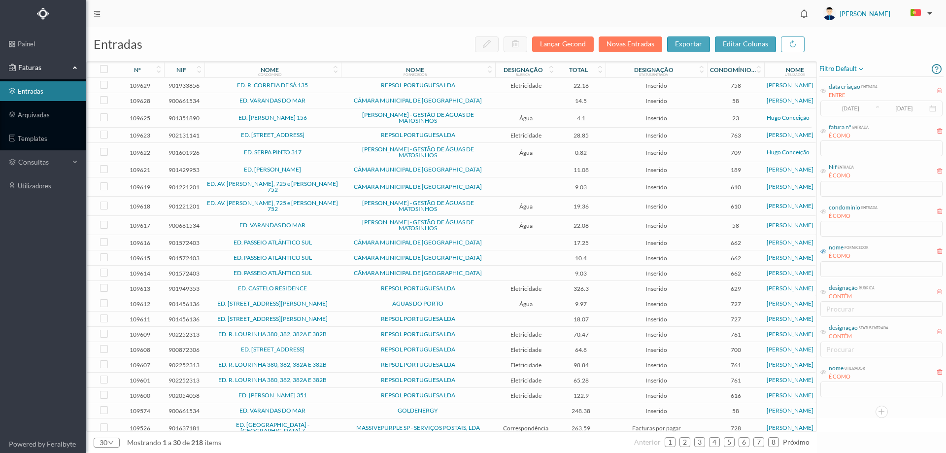
click at [824, 251] on icon at bounding box center [823, 251] width 6 height 6
click at [837, 274] on input "text" at bounding box center [881, 269] width 122 height 16
click at [846, 267] on input "text" at bounding box center [881, 269] width 122 height 16
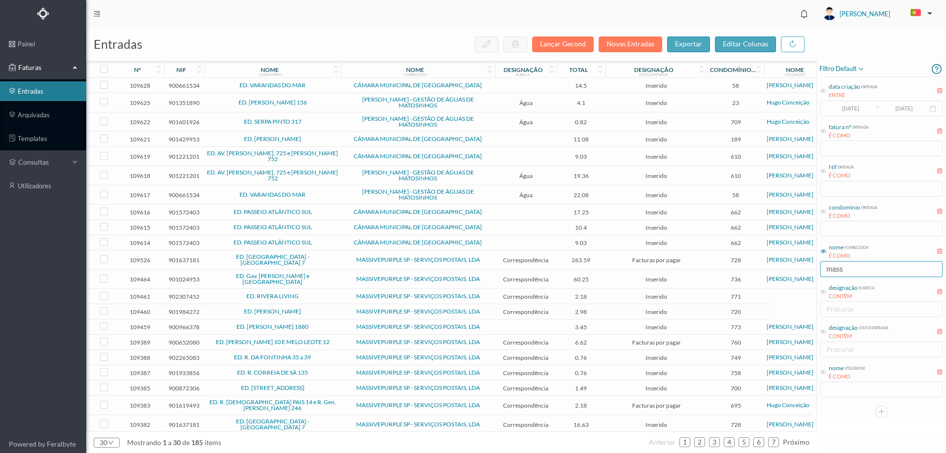
type input "massive"
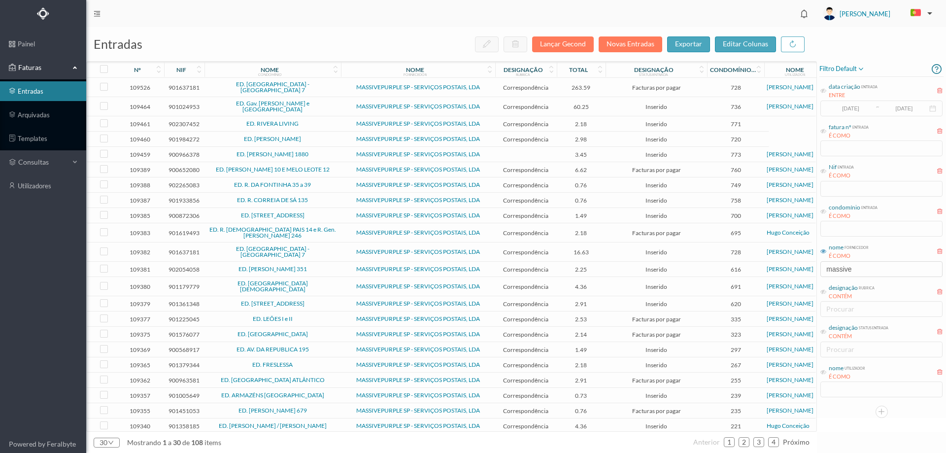
click at [850, 390] on div "nome utilizador É COMO" at bounding box center [881, 379] width 124 height 37
click at [825, 373] on icon at bounding box center [823, 372] width 6 height 6
click at [836, 384] on input "text" at bounding box center [881, 389] width 122 height 16
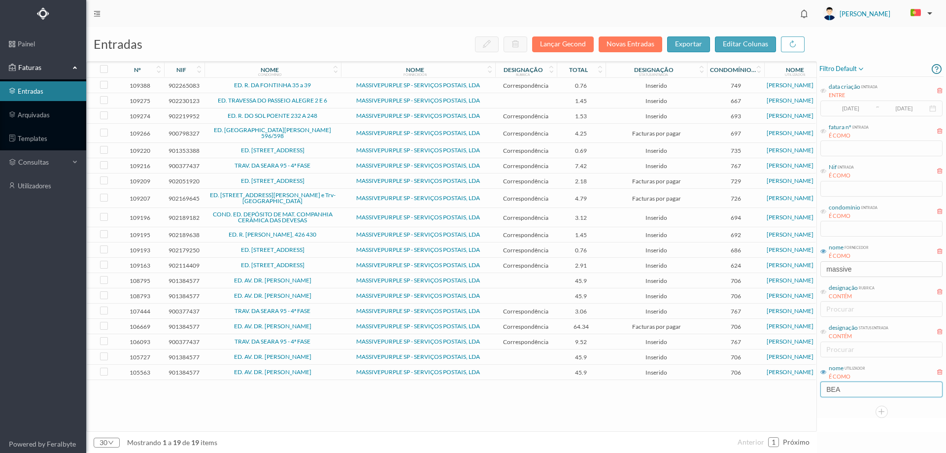
type input "BEA"
click at [497, 396] on div "109388 902265083 ED. R. DA FONTINHA 35 a 39 MASSIVEPURPLE SP - SERVIÇOS POSTAIS…" at bounding box center [451, 254] width 729 height 353
click at [332, 72] on icon at bounding box center [335, 71] width 6 height 7
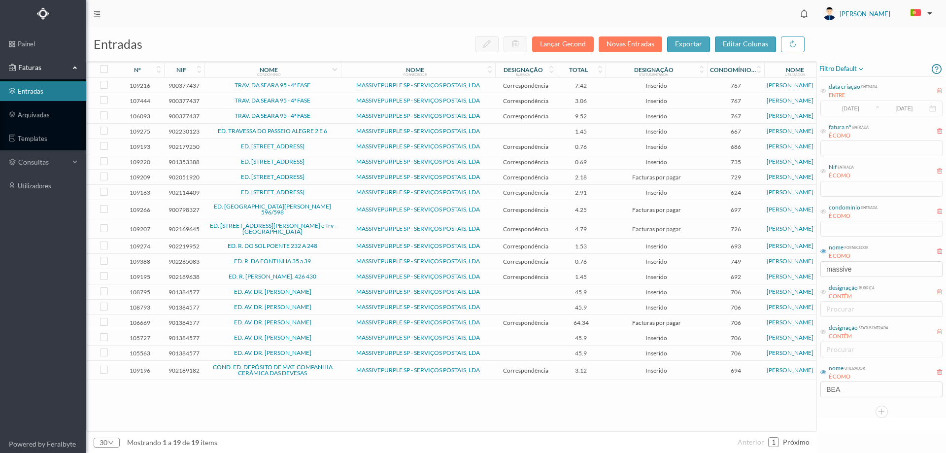
click at [326, 83] on span "TRAV. DA SEARA 95 - 4ª FASE" at bounding box center [272, 85] width 131 height 6
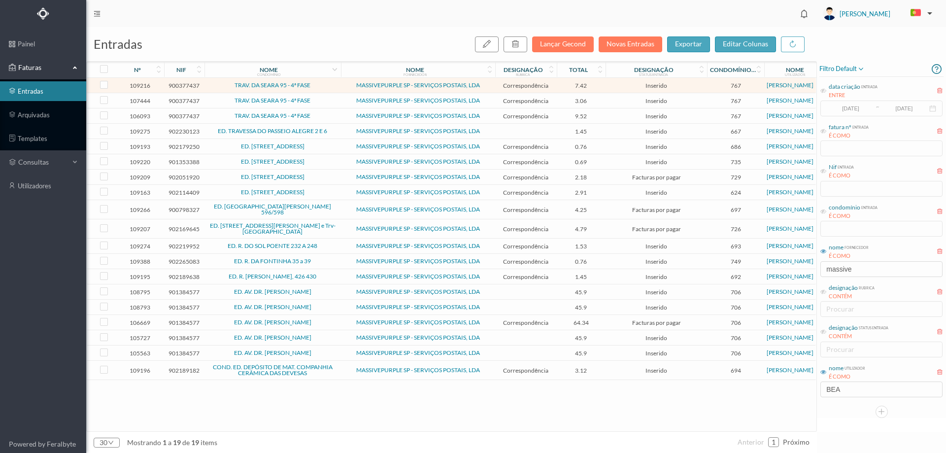
click at [326, 83] on span "TRAV. DA SEARA 95 - 4ª FASE" at bounding box center [272, 85] width 131 height 6
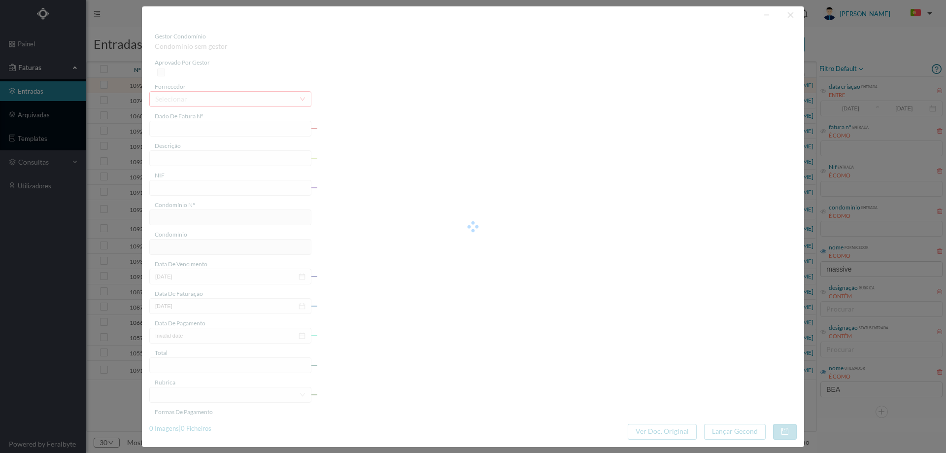
type input "4 45/27562"
type input "Serviço [PERSON_NAME]"
type input "900377437"
type input "Invalid date"
type input "[DATE]"
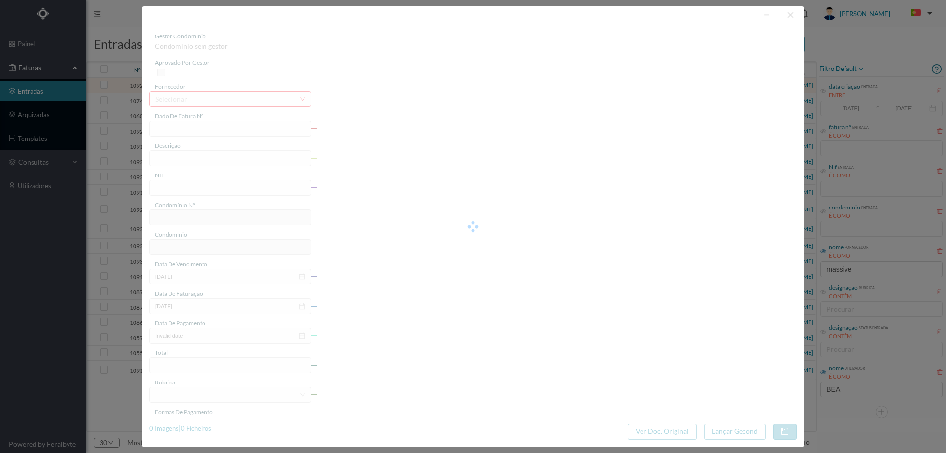
type input "7.42"
type input "767"
type input "TRAV. DA SEARA 95 - 4ª FASE"
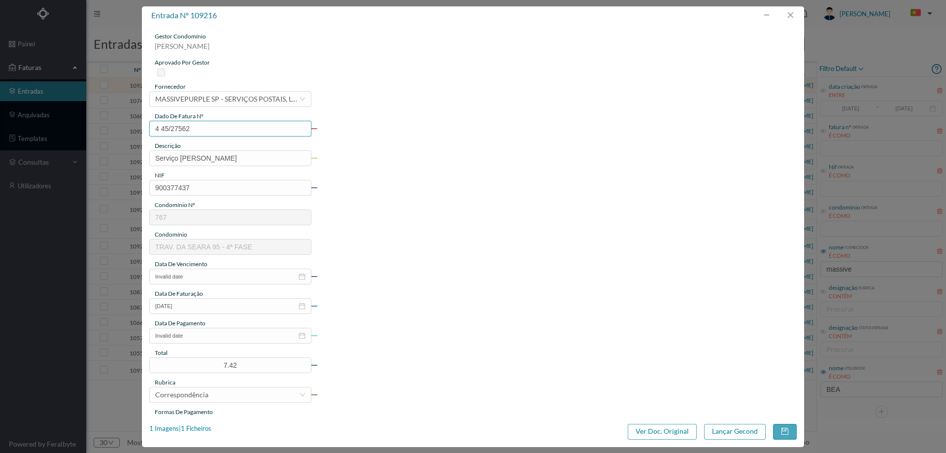
drag, startPoint x: 201, startPoint y: 126, endPoint x: 141, endPoint y: 127, distance: 59.6
click at [141, 127] on div "entrada nº 109216 gestor condomínio [PERSON_NAME] aprovado por gestor fornecedo…" at bounding box center [473, 226] width 946 height 453
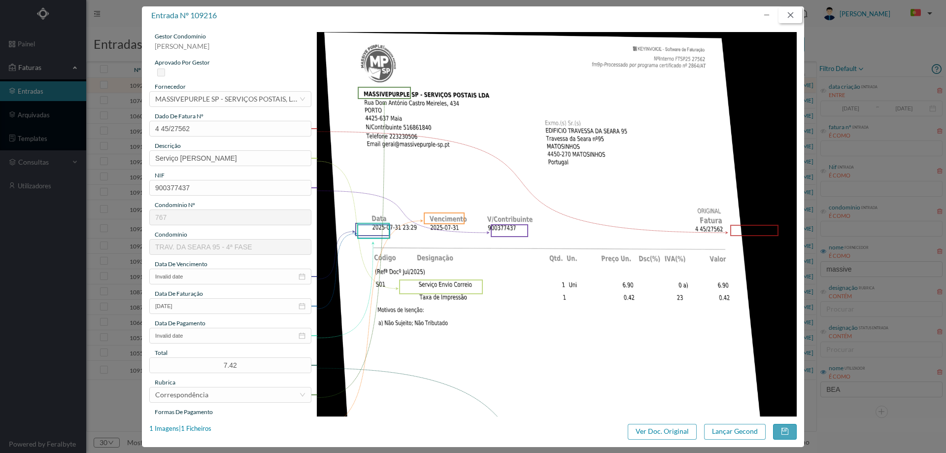
drag, startPoint x: 793, startPoint y: 13, endPoint x: 725, endPoint y: 54, distance: 79.1
click at [793, 13] on button "button" at bounding box center [790, 15] width 24 height 16
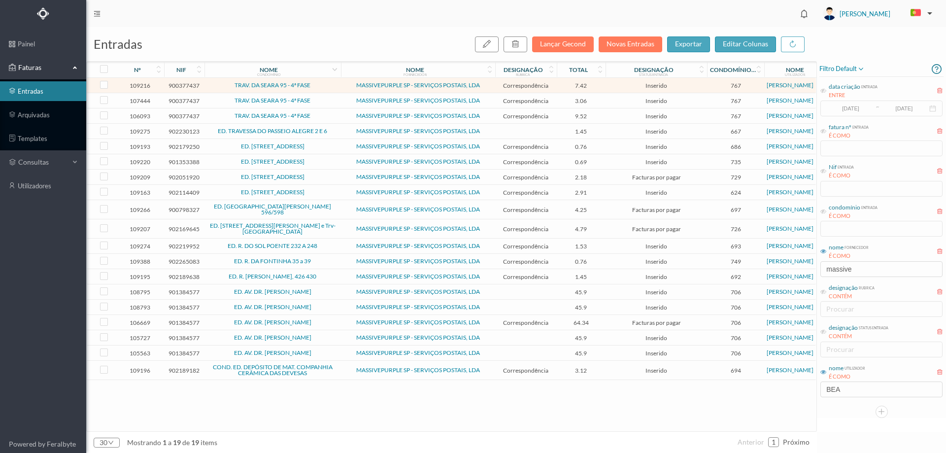
click at [328, 98] on span "TRAV. DA SEARA 95 - 4ª FASE" at bounding box center [272, 101] width 131 height 6
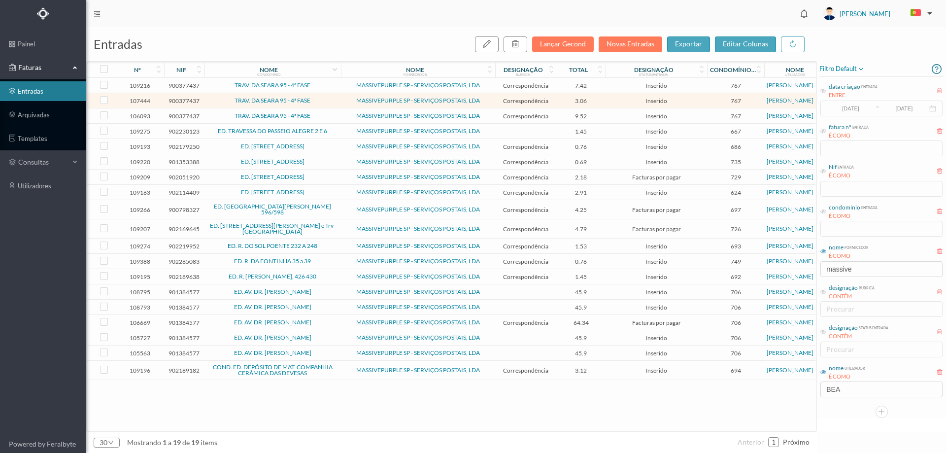
click at [328, 98] on span "TRAV. DA SEARA 95 - 4ª FASE" at bounding box center [272, 101] width 131 height 6
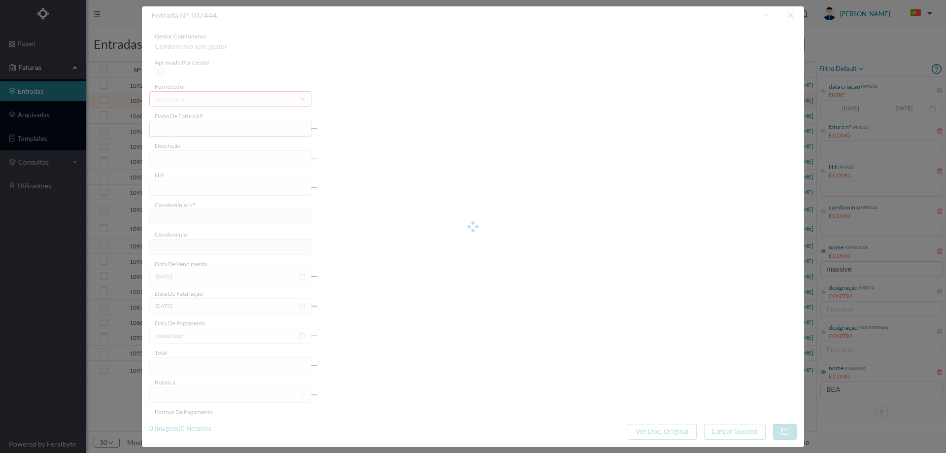
type input "4 45/26637"
type input "Serviço Envio Correio"
type input "900377437"
type input "Invalid date"
type input "2025-07-24"
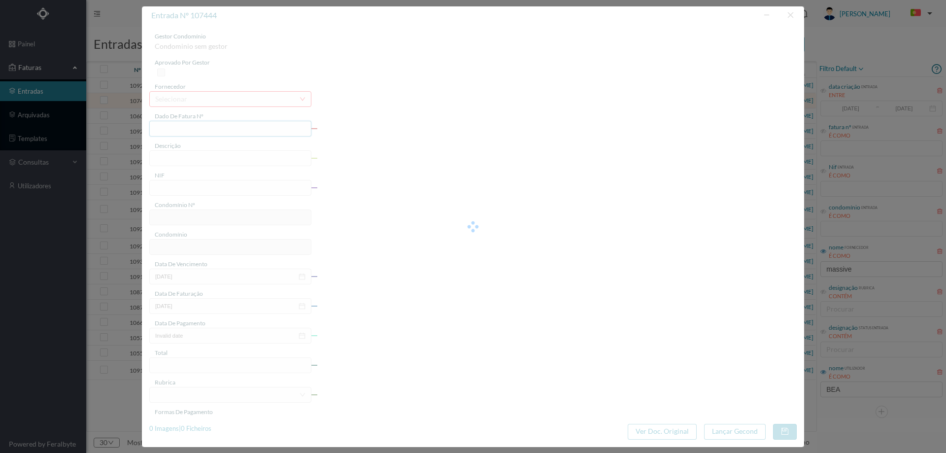
type input "3.06"
type input "767"
type input "TRAV. DA SEARA 95 - 4ª FASE"
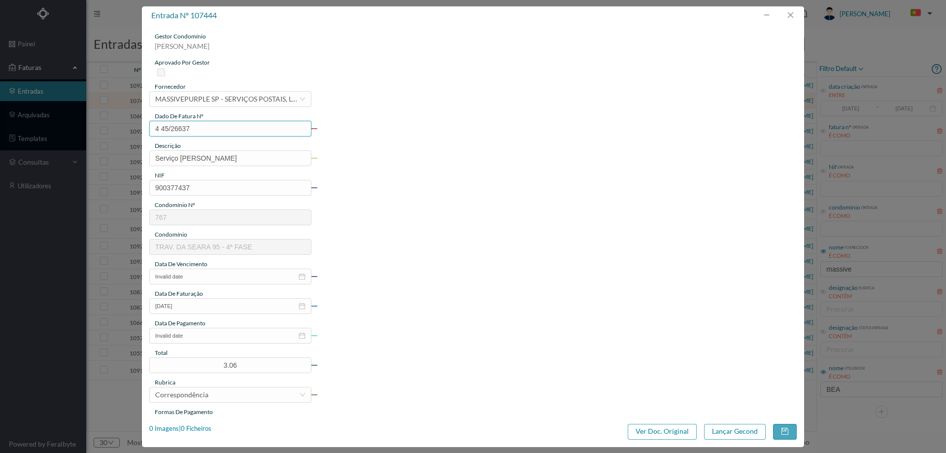
drag, startPoint x: 204, startPoint y: 133, endPoint x: 117, endPoint y: 131, distance: 86.7
click at [117, 132] on div "entrada nº 107444 gestor condomínio Beatriz Pinheiro aprovado por gestor fornec…" at bounding box center [473, 226] width 946 height 453
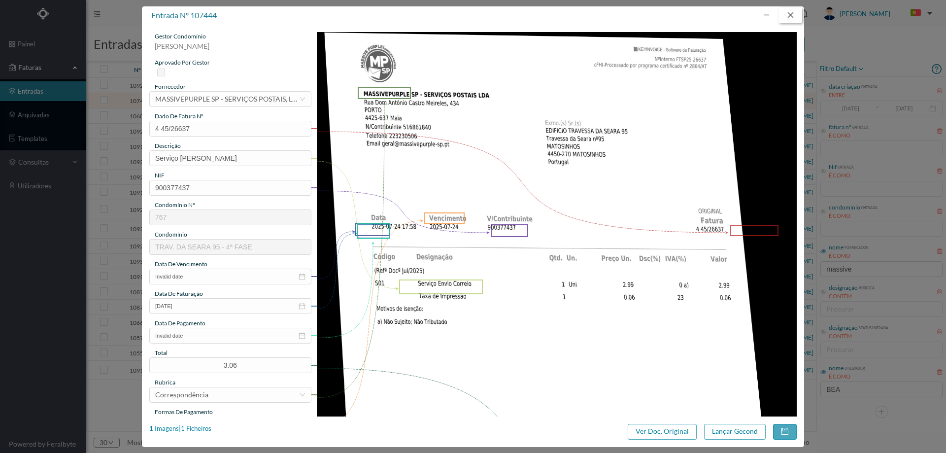
drag, startPoint x: 791, startPoint y: 17, endPoint x: 777, endPoint y: 23, distance: 14.8
click at [790, 17] on button "button" at bounding box center [790, 15] width 24 height 16
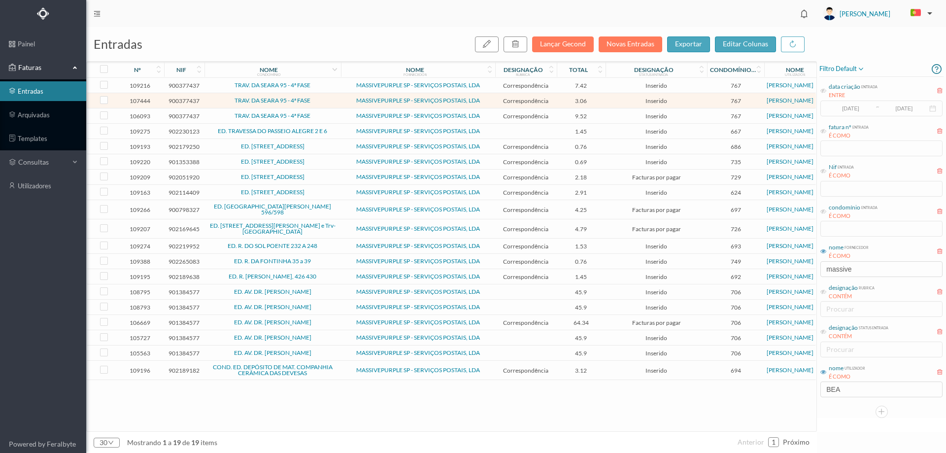
click at [326, 119] on td "TRAV. DA SEARA 95 - 4ª FASE" at bounding box center [272, 115] width 136 height 15
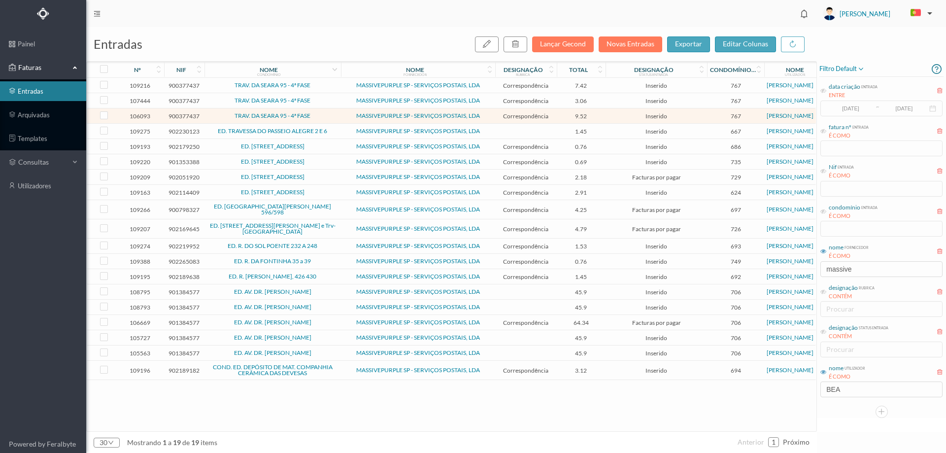
click at [326, 119] on td "TRAV. DA SEARA 95 - 4ª FASE" at bounding box center [272, 115] width 136 height 15
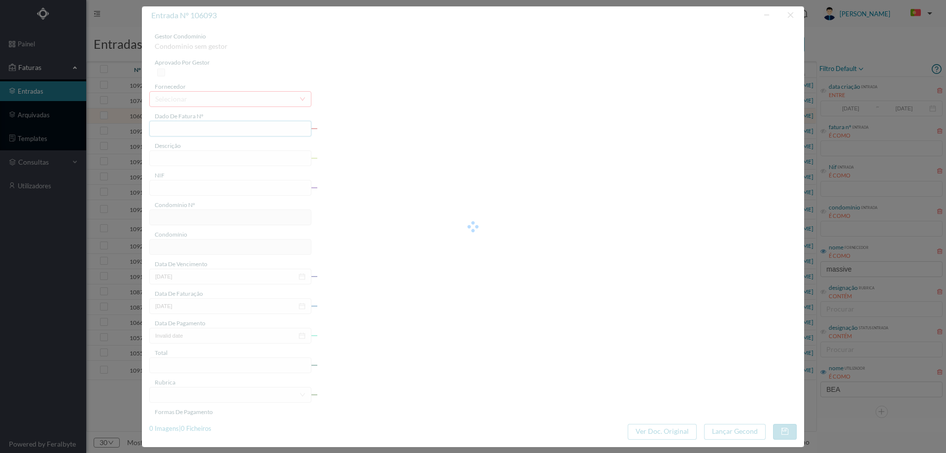
type input "4 45/23624"
type input "Serviço Envio Correio"
type input "900377437"
type input "2025-06-03"
type input "2025-06-30"
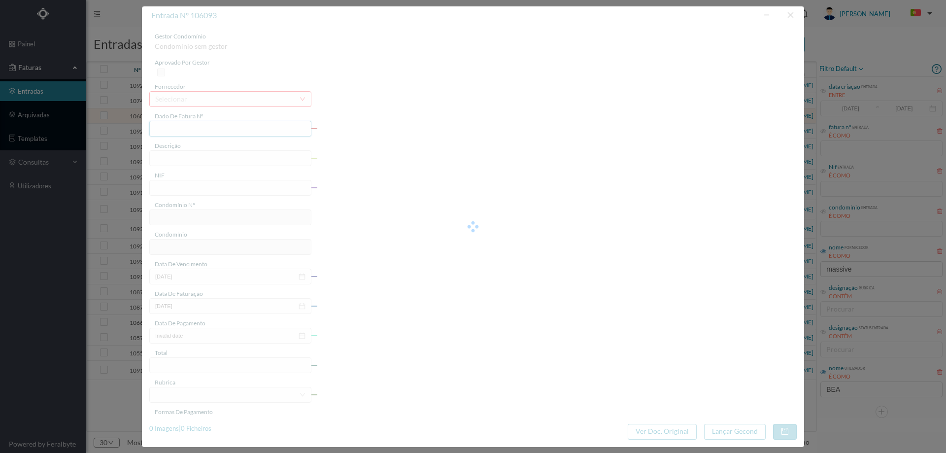
type input "2025-06-03"
type input "9.52"
type input "767"
type input "TRAV. DA SEARA 95 - 4ª FASE"
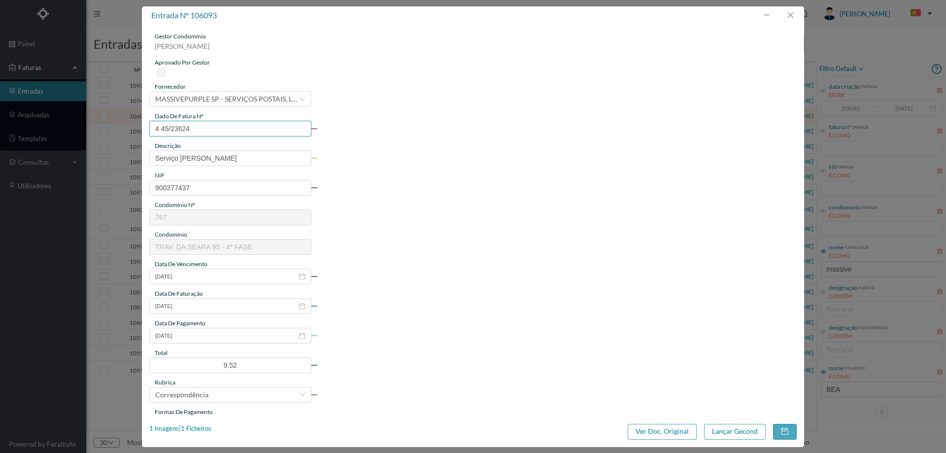
drag, startPoint x: 195, startPoint y: 128, endPoint x: 138, endPoint y: 131, distance: 56.7
click at [138, 131] on div "entrada nº 106093 gestor condomínio Beatriz Pinheiro aprovado por gestor fornec…" at bounding box center [473, 226] width 946 height 453
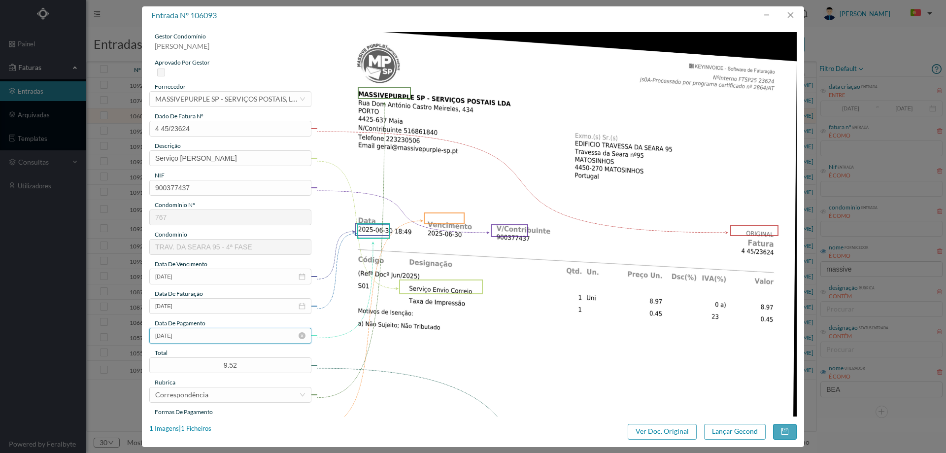
click at [208, 335] on input "2025-06-03" at bounding box center [230, 335] width 162 height 16
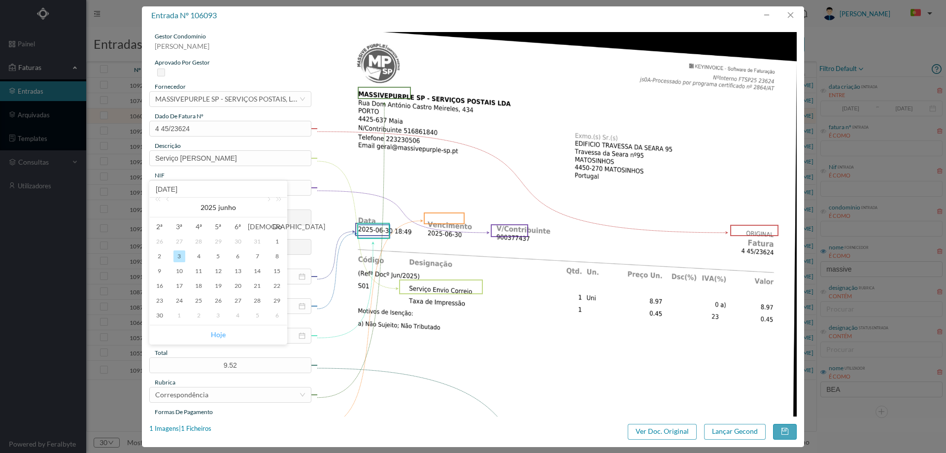
click at [216, 333] on link "Hoje" at bounding box center [218, 334] width 15 height 19
type input "2025-08-12"
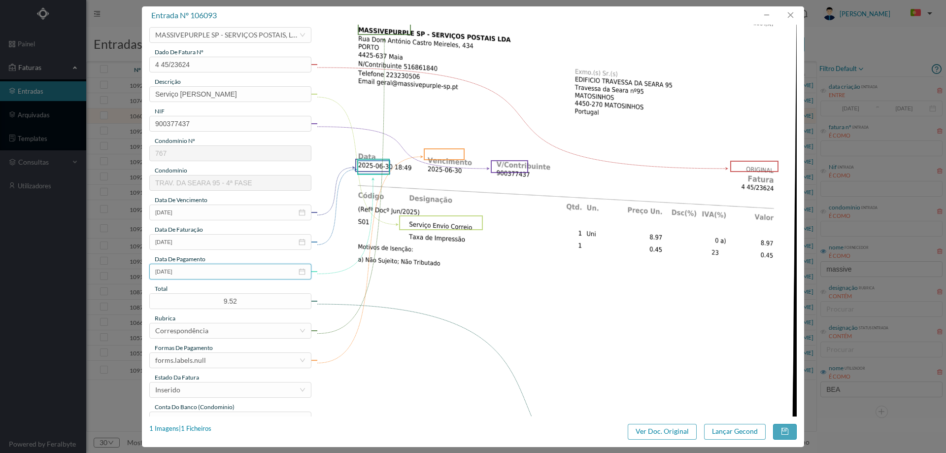
scroll to position [148, 0]
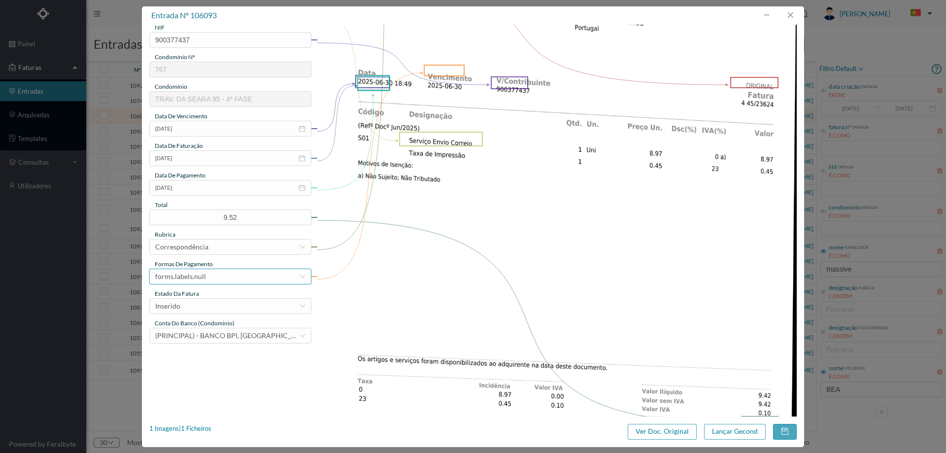
click at [211, 275] on div "forms.labels.null" at bounding box center [227, 276] width 144 height 15
click at [217, 328] on li "transferência bancária" at bounding box center [229, 327] width 161 height 16
click at [211, 310] on div "Inserido" at bounding box center [227, 305] width 144 height 15
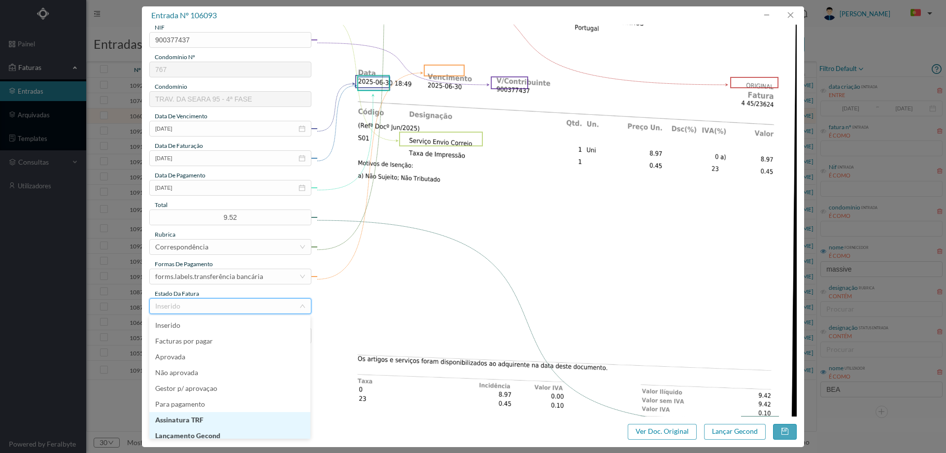
scroll to position [5, 0]
click at [230, 430] on li "Lançamento Gecond" at bounding box center [229, 431] width 161 height 16
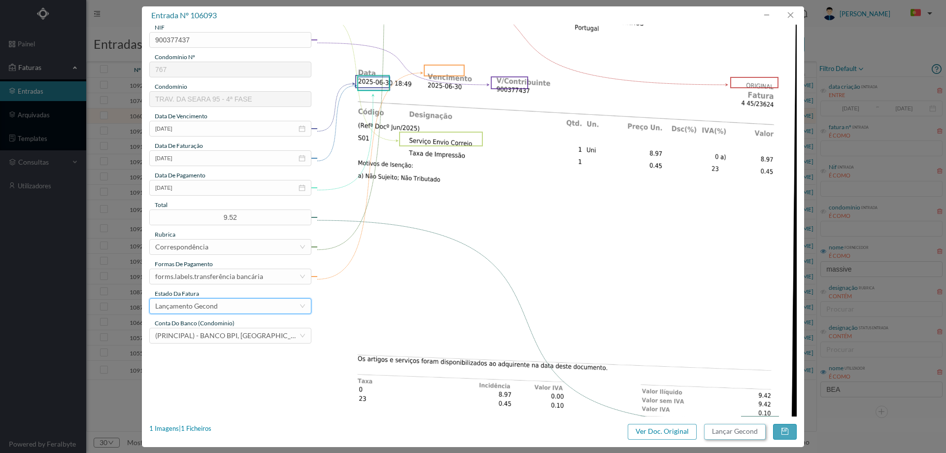
click at [735, 433] on button "Lançar Gecond" at bounding box center [735, 432] width 62 height 16
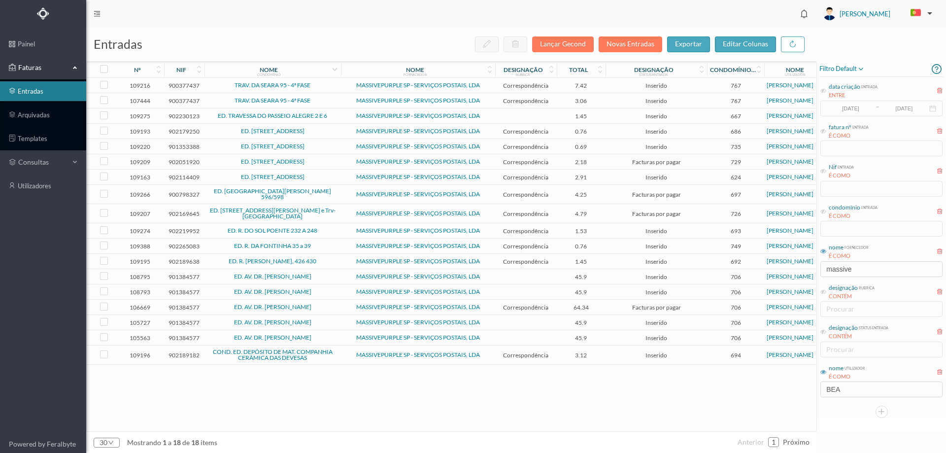
click at [330, 85] on span "TRAV. DA SEARA 95 - 4ª FASE" at bounding box center [272, 85] width 131 height 6
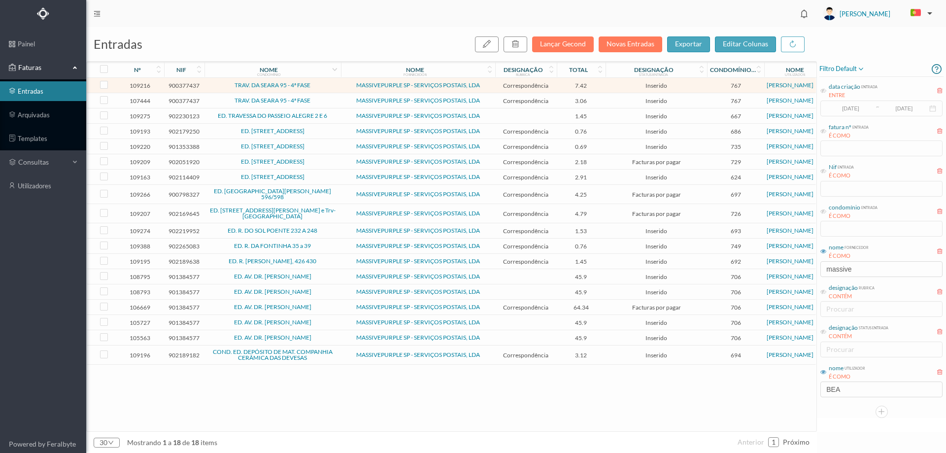
click at [330, 85] on span "TRAV. DA SEARA 95 - 4ª FASE" at bounding box center [272, 85] width 131 height 6
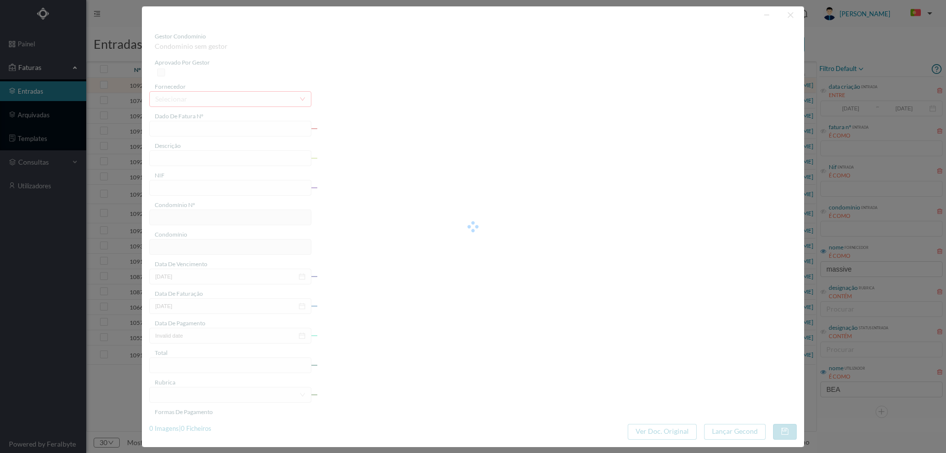
type input "4 45/27562"
type input "Serviço Envio Correio"
type input "900377437"
type input "Invalid date"
type input "2025-07-31"
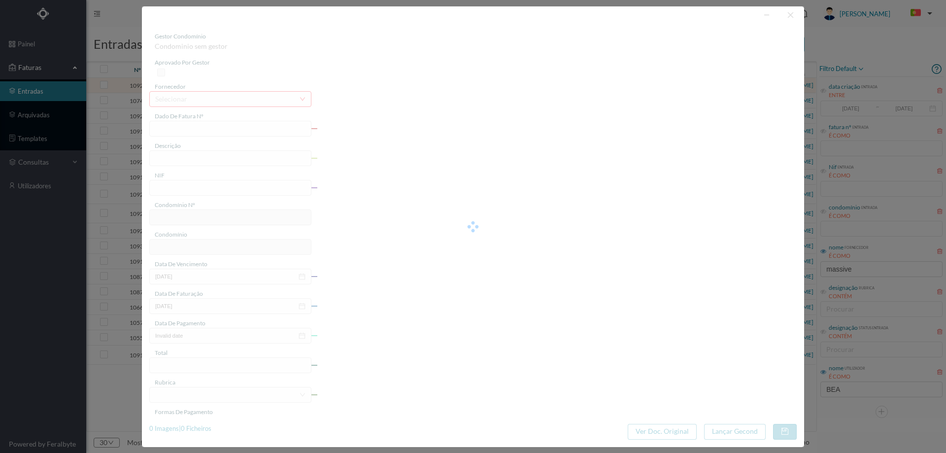
type input "7.42"
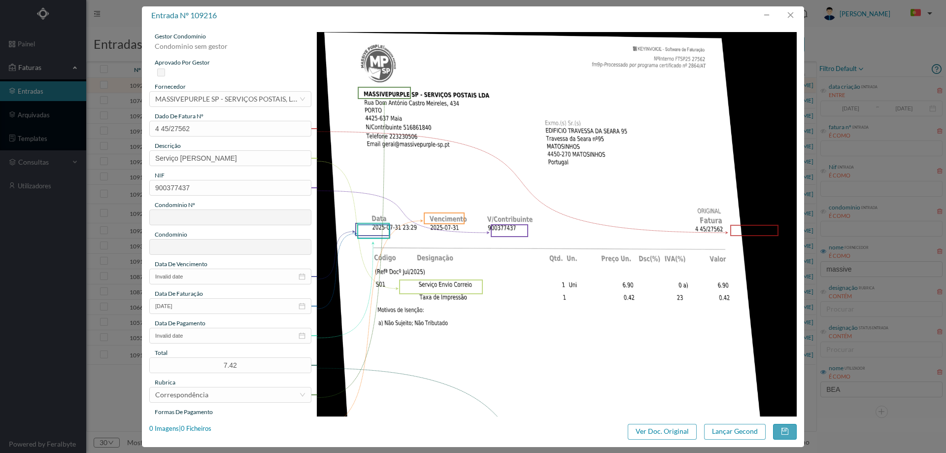
type input "767"
type input "TRAV. DA SEARA 95 - 4ª FASE"
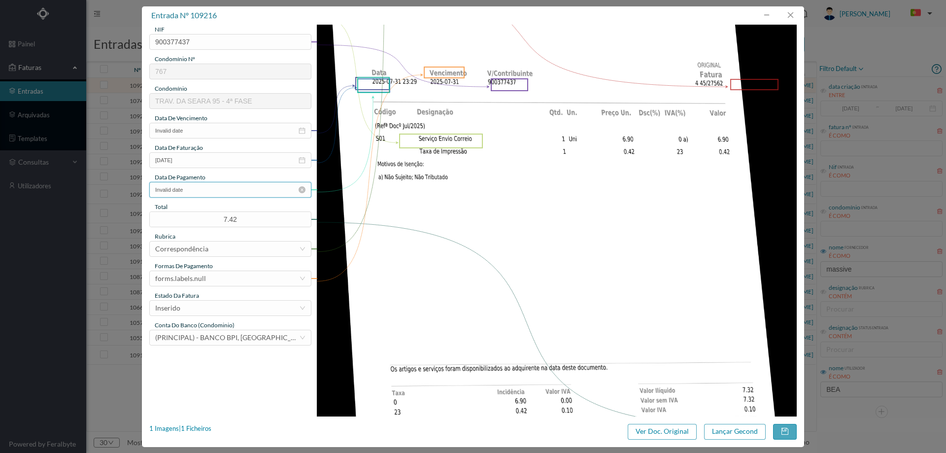
scroll to position [148, 0]
click at [217, 188] on input "Invalid date" at bounding box center [230, 188] width 162 height 16
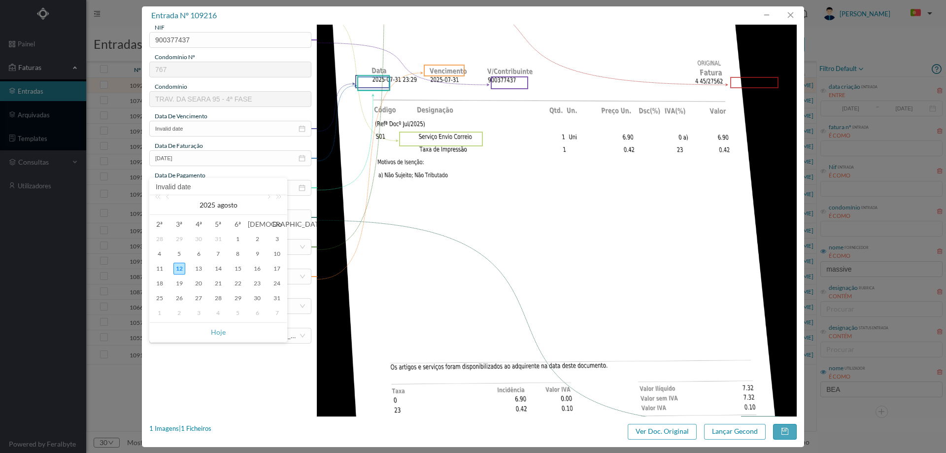
drag, startPoint x: 219, startPoint y: 332, endPoint x: 209, endPoint y: 196, distance: 135.8
click at [218, 331] on link "Hoje" at bounding box center [218, 332] width 15 height 19
type input "2025-08-12"
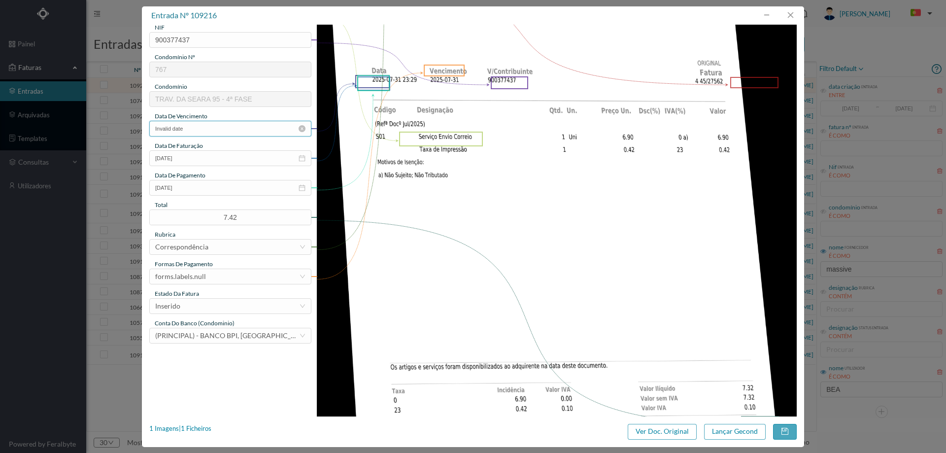
click at [207, 129] on input "Invalid date" at bounding box center [230, 129] width 162 height 16
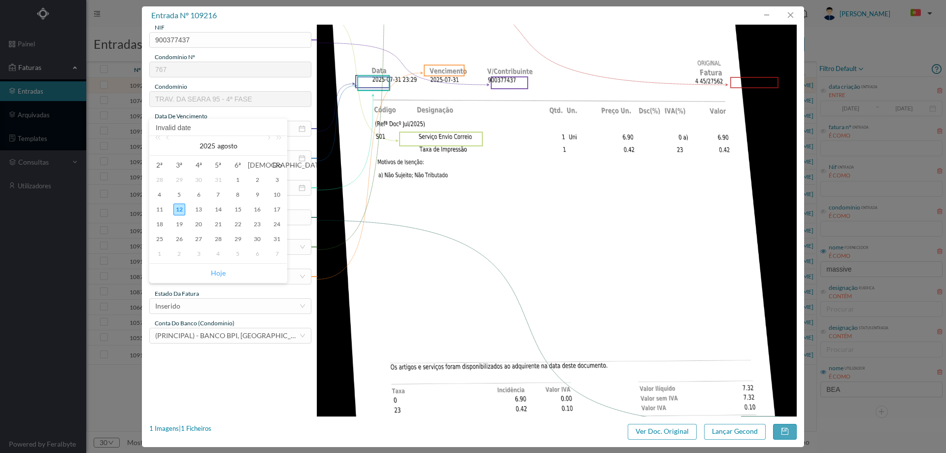
click at [217, 270] on link "Hoje" at bounding box center [218, 272] width 15 height 19
type input "2025-08-12"
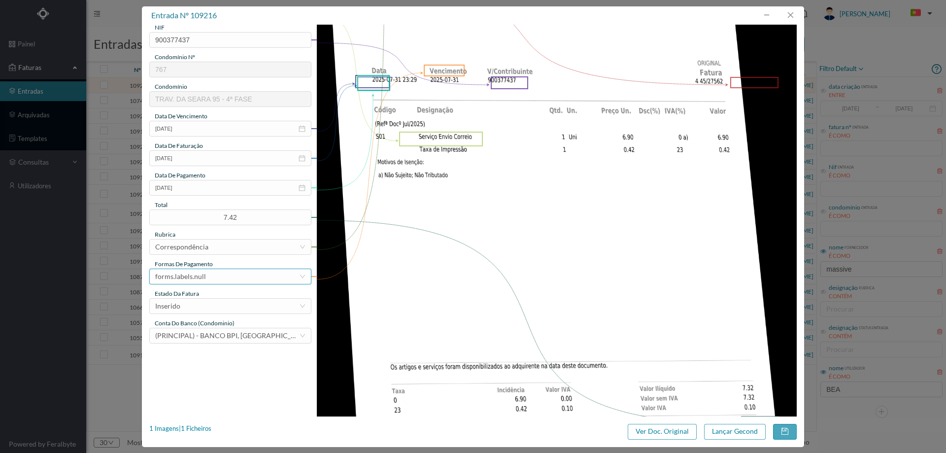
click at [213, 275] on div "forms.labels.null" at bounding box center [227, 276] width 144 height 15
click at [210, 330] on li "transferência bancária" at bounding box center [229, 327] width 161 height 16
click at [210, 312] on div "Inserido" at bounding box center [227, 305] width 144 height 15
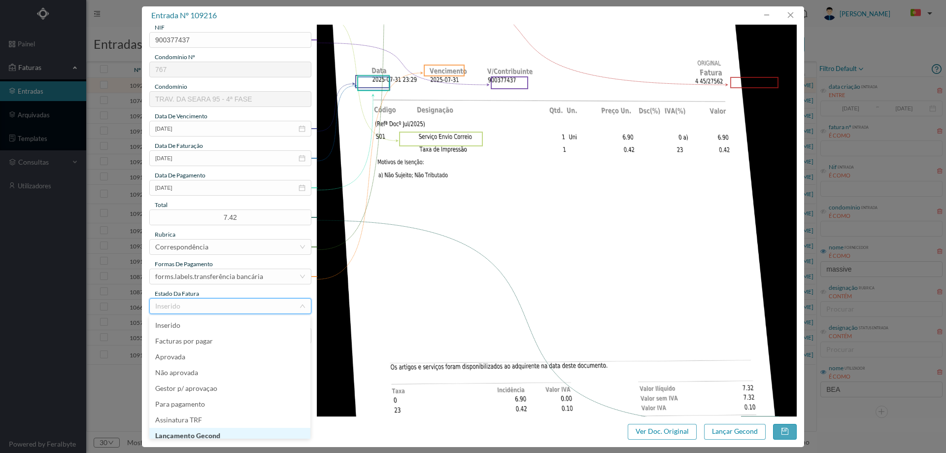
scroll to position [5, 0]
click at [212, 431] on li "Lançamento Gecond" at bounding box center [229, 431] width 161 height 16
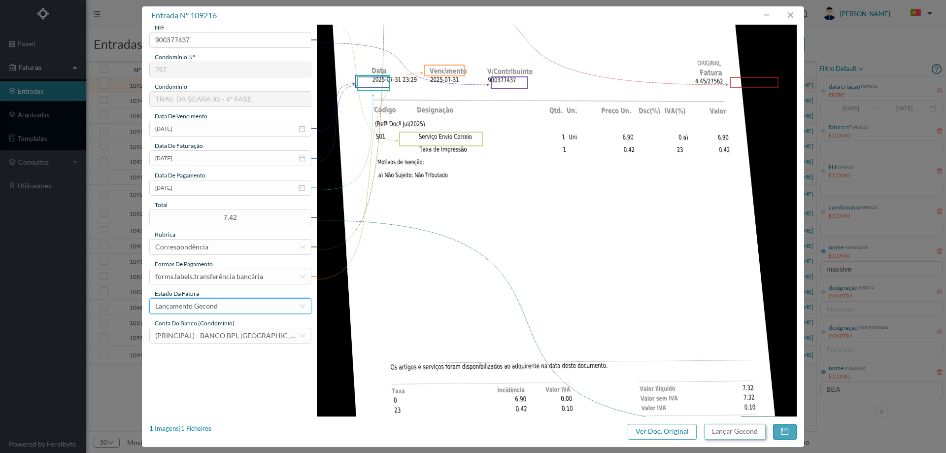
click at [736, 425] on button "Lançar Gecond" at bounding box center [735, 432] width 62 height 16
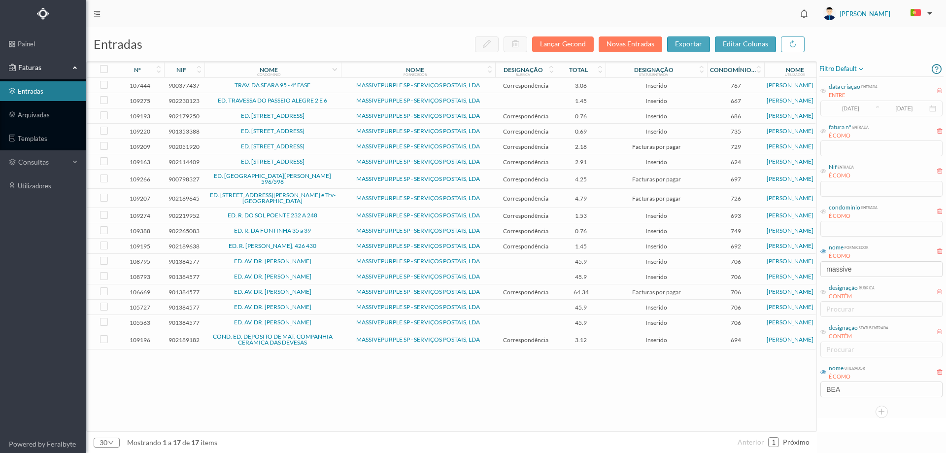
click at [331, 87] on span "TRAV. DA SEARA 95 - 4ª FASE" at bounding box center [272, 85] width 131 height 6
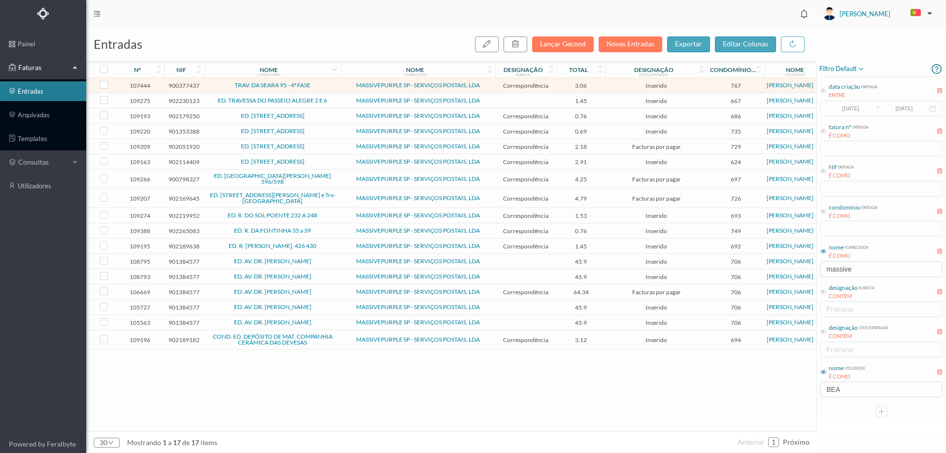
click at [331, 87] on span "TRAV. DA SEARA 95 - 4ª FASE" at bounding box center [272, 85] width 131 height 6
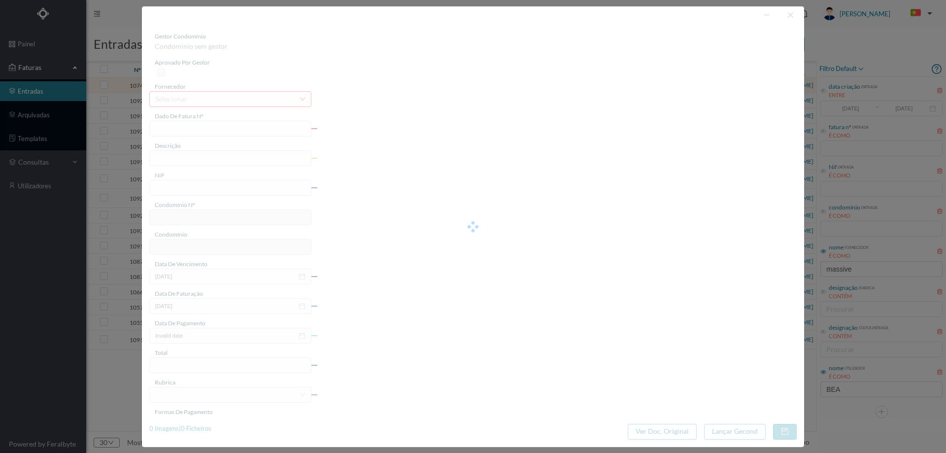
type input "4 45/26637"
type input "Serviço Envio Correio"
type input "900377437"
type input "Invalid date"
type input "2025-07-24"
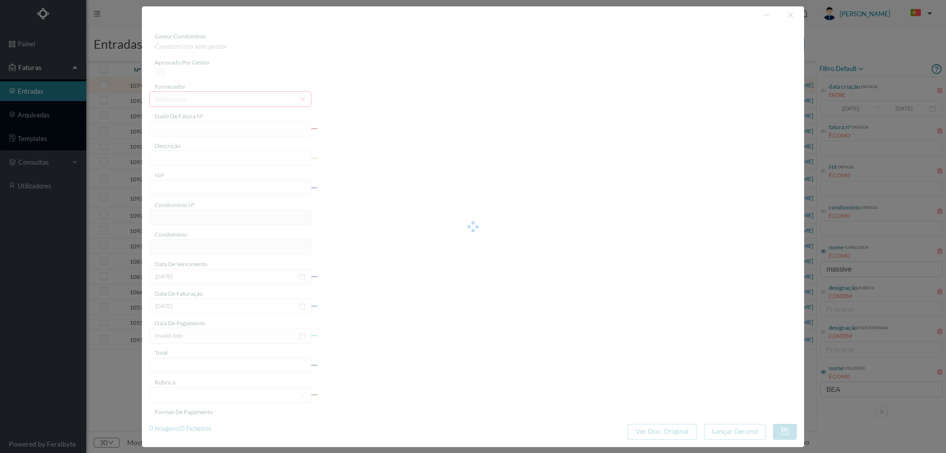
type input "3.06"
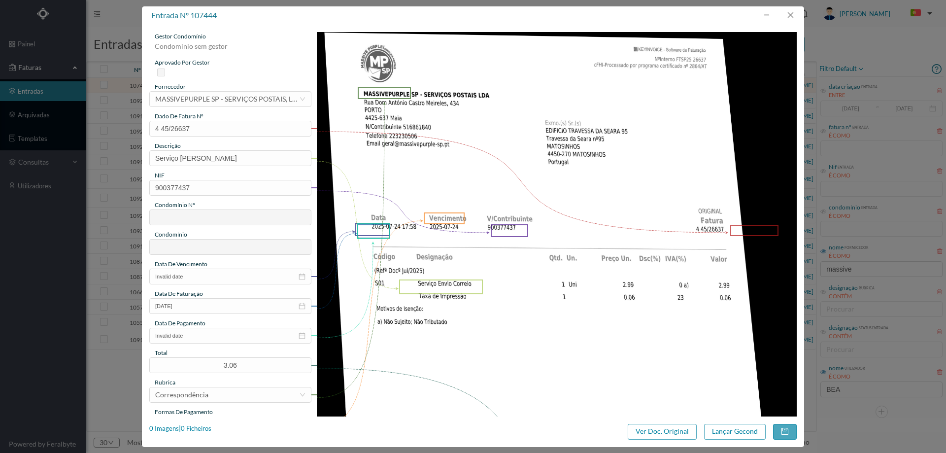
type input "767"
type input "TRAV. DA SEARA 95 - 4ª FASE"
click at [203, 279] on input "Invalid date" at bounding box center [230, 276] width 162 height 16
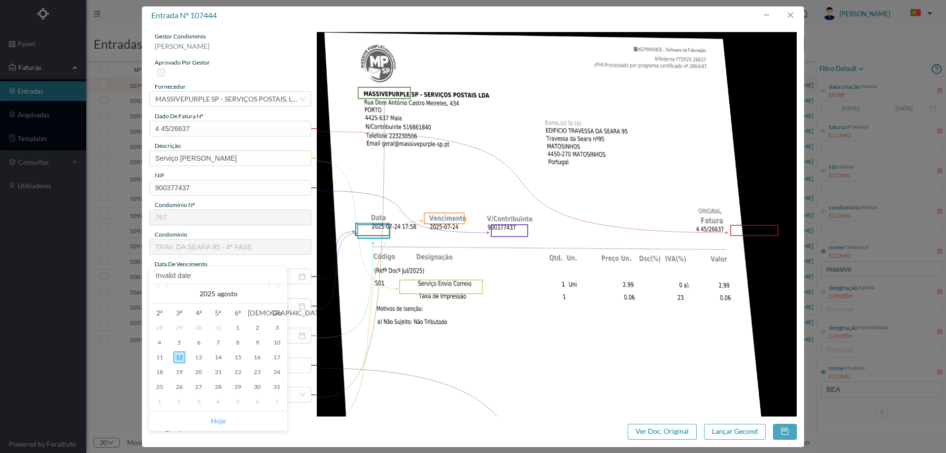
click at [215, 420] on link "Hoje" at bounding box center [218, 420] width 15 height 19
type input "2025-08-12"
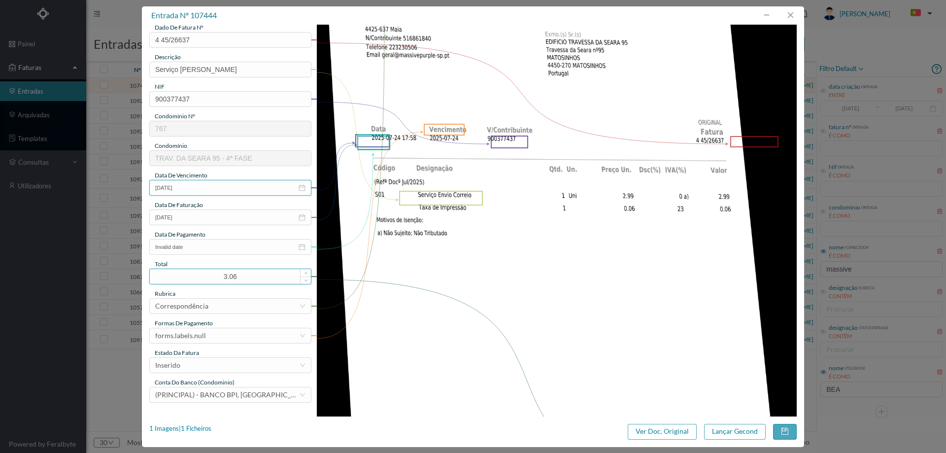
scroll to position [98, 0]
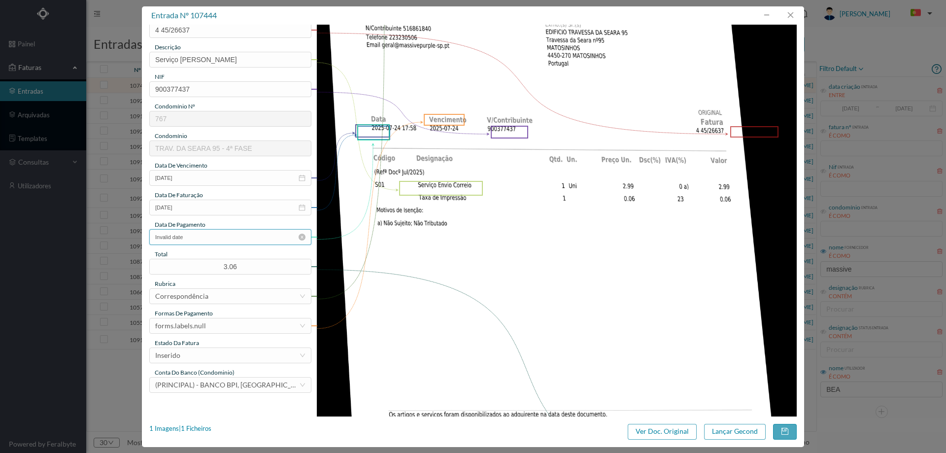
click at [212, 234] on input "Invalid date" at bounding box center [230, 237] width 162 height 16
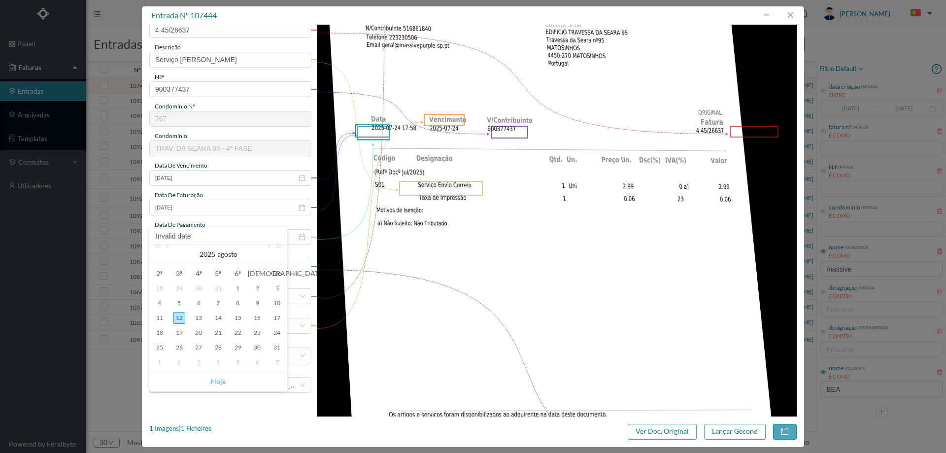
click at [216, 379] on link "Hoje" at bounding box center [218, 381] width 15 height 19
type input "2025-08-12"
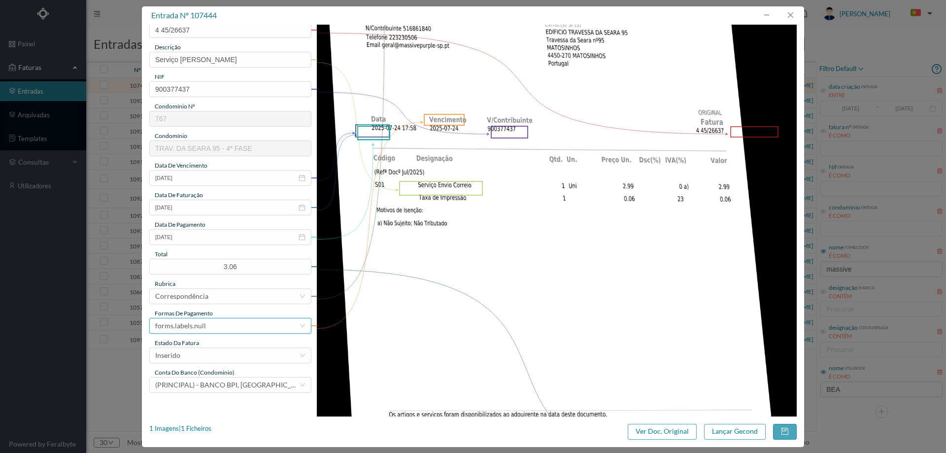
click at [215, 323] on div "forms.labels.null" at bounding box center [227, 325] width 144 height 15
click at [218, 231] on li "transferência bancária" at bounding box center [229, 229] width 161 height 16
click at [218, 356] on div "Inserido" at bounding box center [227, 355] width 144 height 15
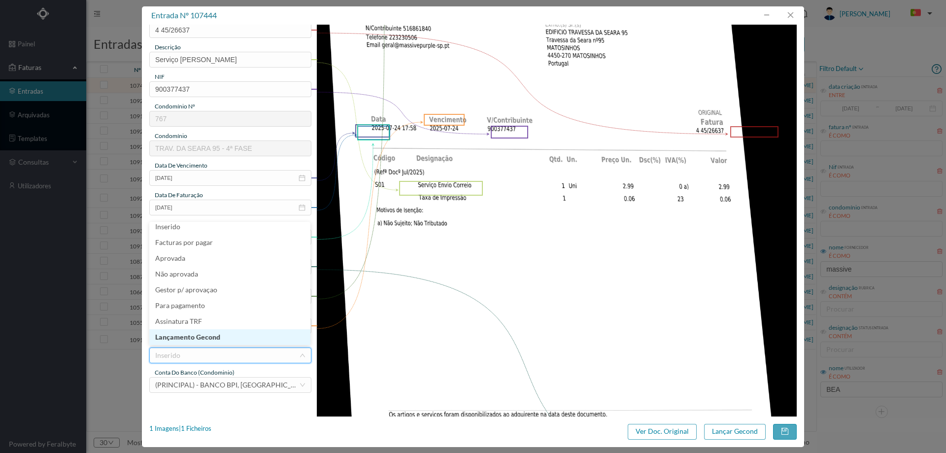
click at [221, 335] on li "Lançamento Gecond" at bounding box center [229, 337] width 161 height 16
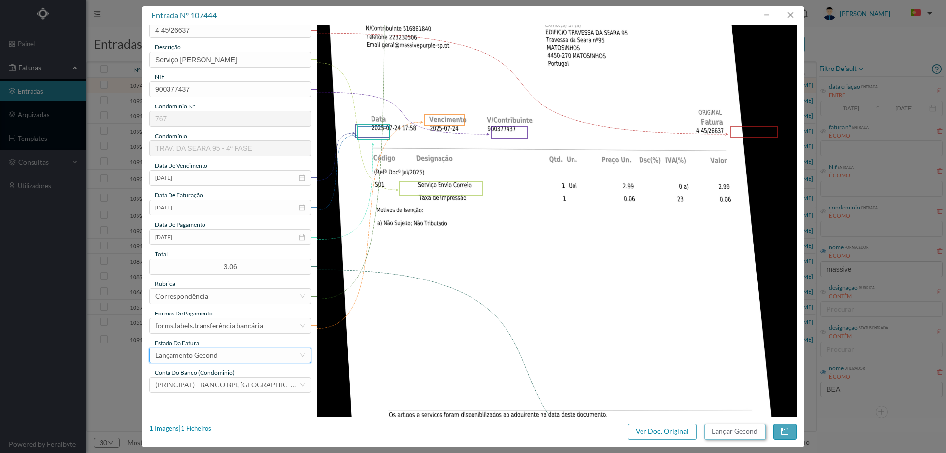
click at [737, 429] on button "Lançar Gecond" at bounding box center [735, 432] width 62 height 16
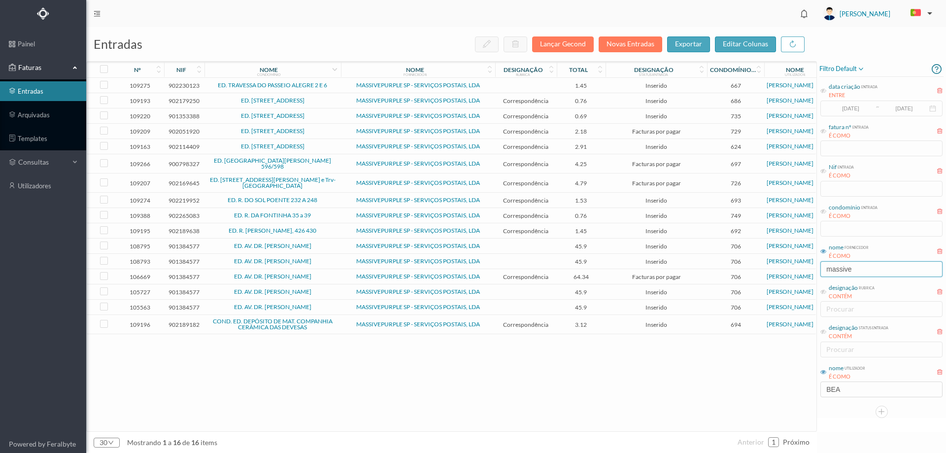
drag, startPoint x: 865, startPoint y: 268, endPoint x: 731, endPoint y: 269, distance: 133.5
click at [731, 269] on div "entradas Lançar Gecond Novas Entradas exportar editar colunas nº nif nome condo…" at bounding box center [515, 239] width 859 height 425
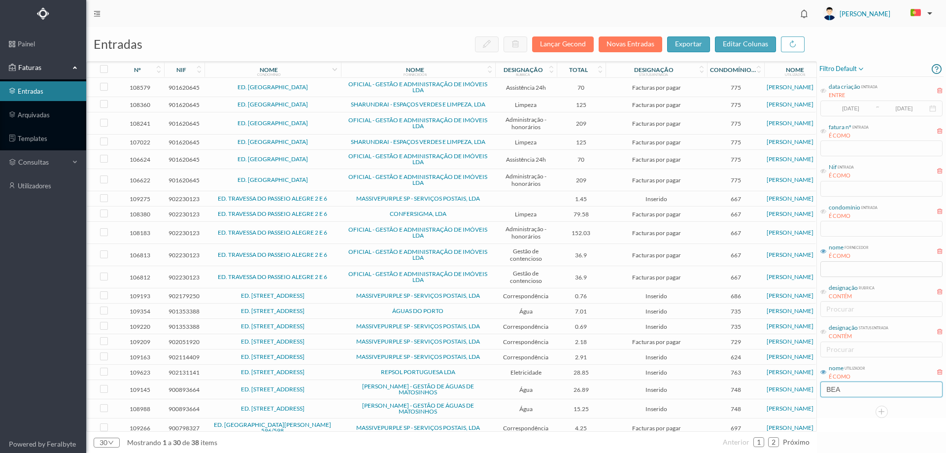
drag, startPoint x: 865, startPoint y: 381, endPoint x: 654, endPoint y: 381, distance: 210.8
click at [654, 381] on div "entradas Lançar Gecond Novas Entradas exportar editar colunas nº nif nome condo…" at bounding box center [515, 239] width 859 height 425
click at [842, 421] on div "filtro default data criação entrada ENTRE 2017-05-01 ~ 2017-10-31 fatura nº ent…" at bounding box center [881, 246] width 129 height 370
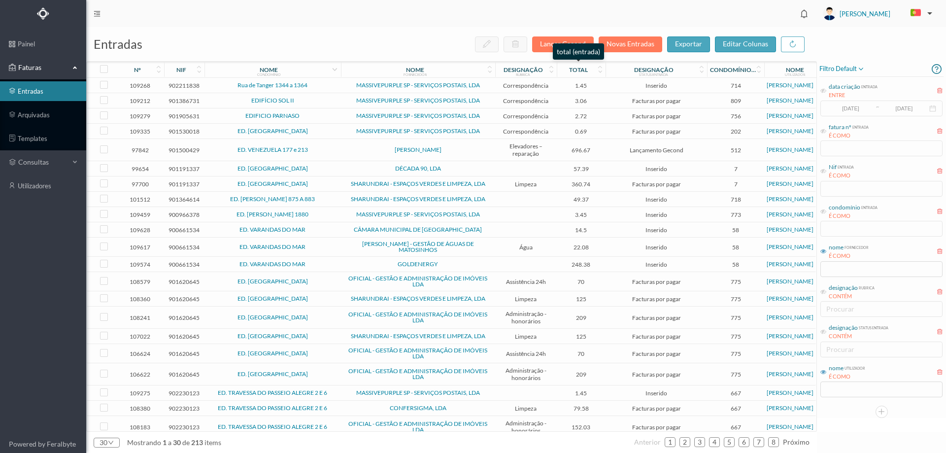
click at [598, 68] on icon at bounding box center [600, 71] width 6 height 7
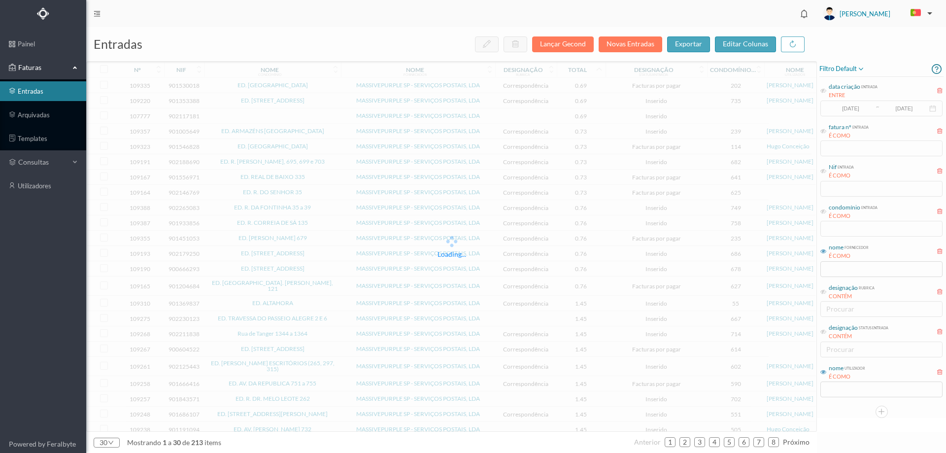
click at [598, 68] on icon at bounding box center [599, 69] width 8 height 8
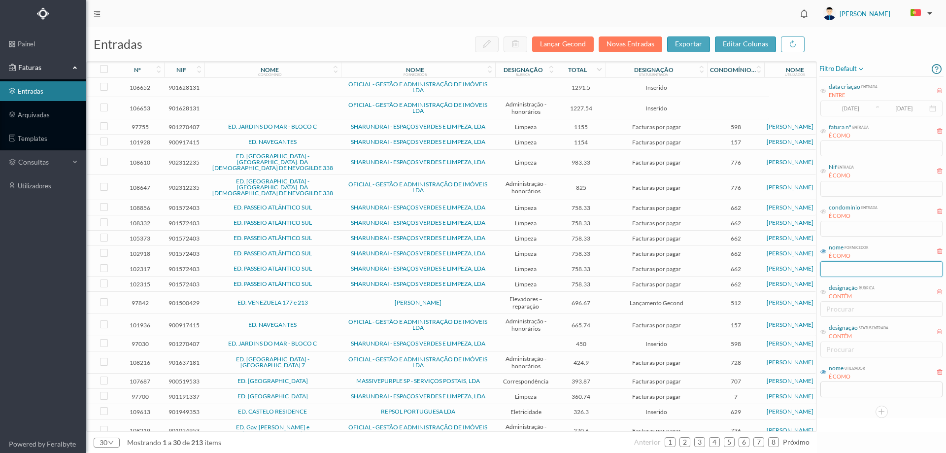
click at [848, 270] on input "text" at bounding box center [881, 269] width 122 height 16
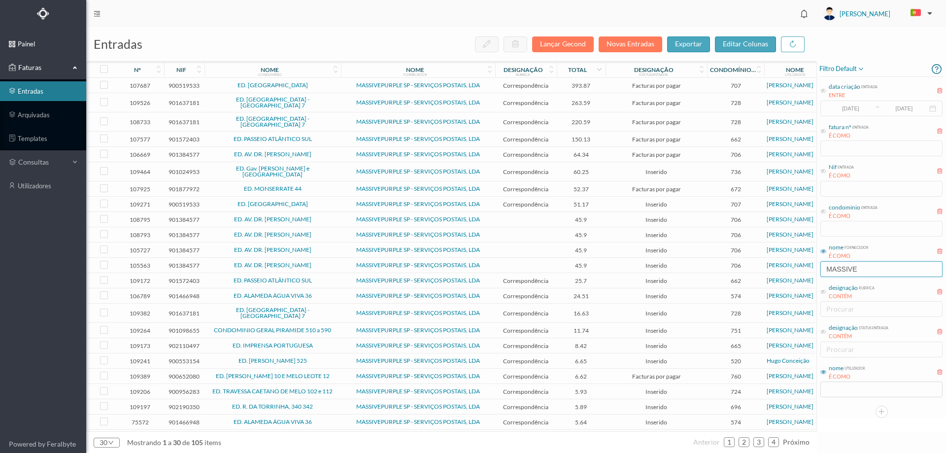
type input "MASSIVE"
click at [339, 70] on div at bounding box center [340, 69] width 5 height 15
click at [333, 70] on icon at bounding box center [335, 71] width 6 height 7
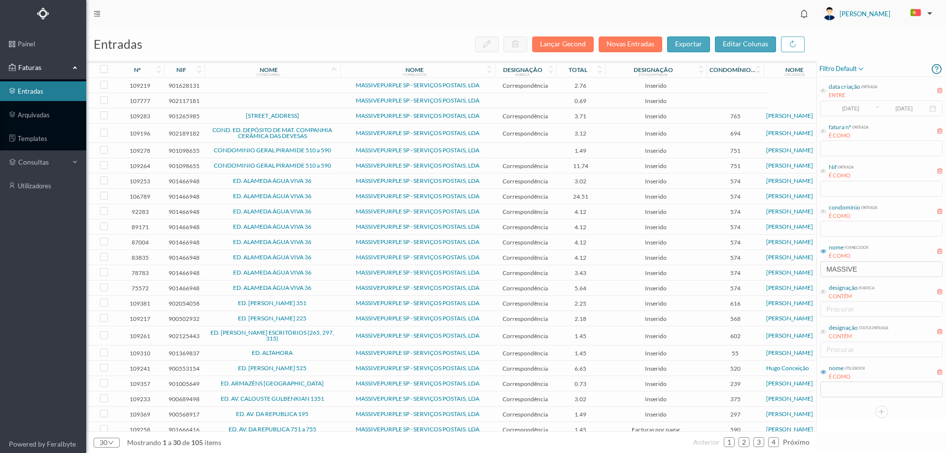
click at [333, 70] on icon at bounding box center [334, 69] width 8 height 8
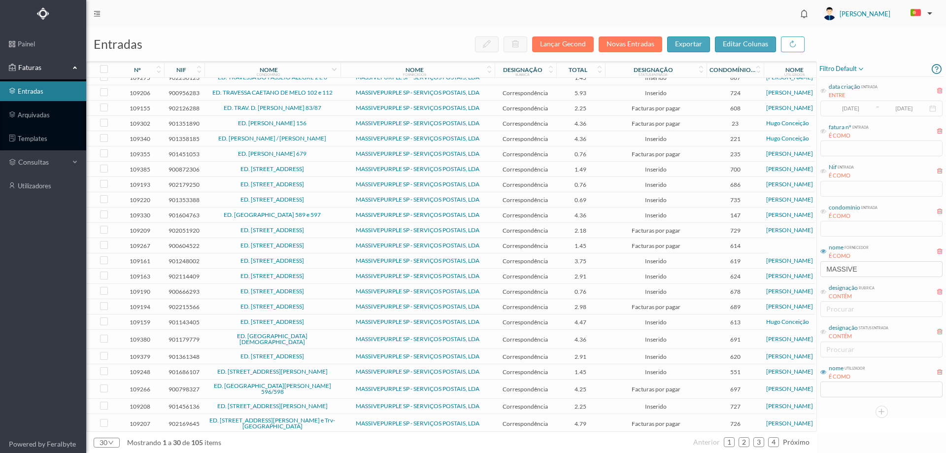
scroll to position [116, 0]
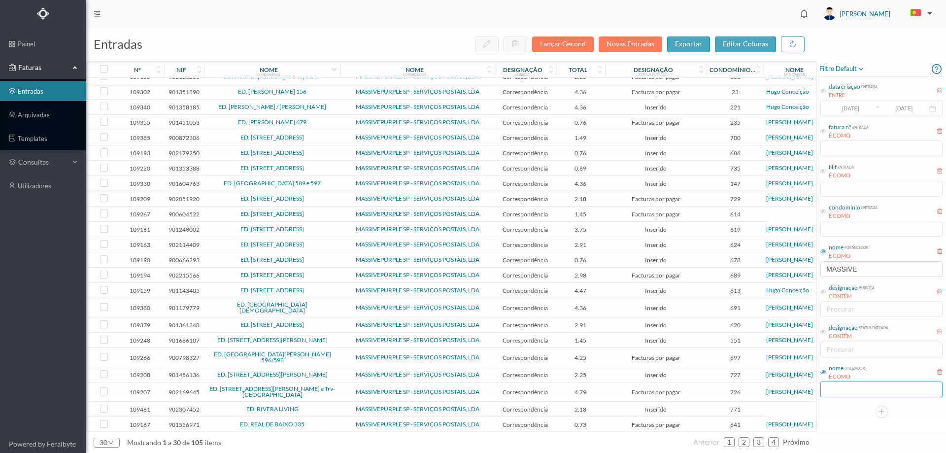
click at [839, 391] on input "text" at bounding box center [881, 389] width 122 height 16
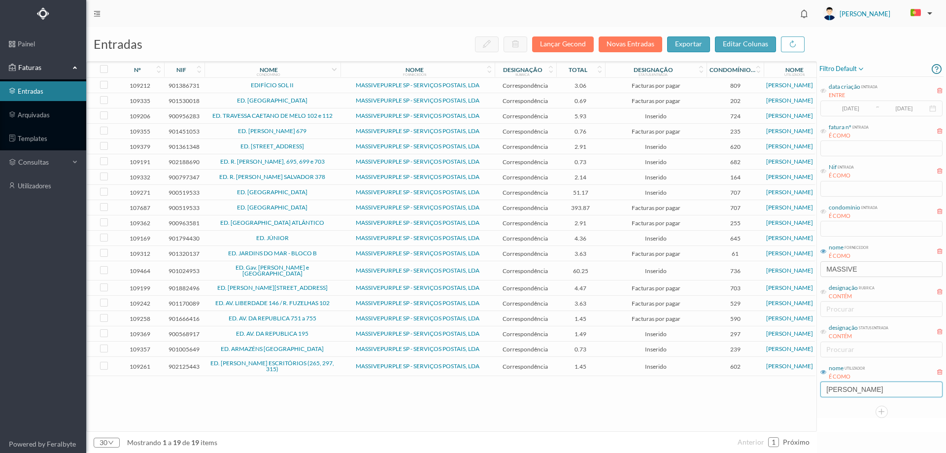
scroll to position [0, 0]
type input "JOA"
click at [326, 187] on td "ED. PARQUE - MATOSINHOS" at bounding box center [272, 192] width 136 height 15
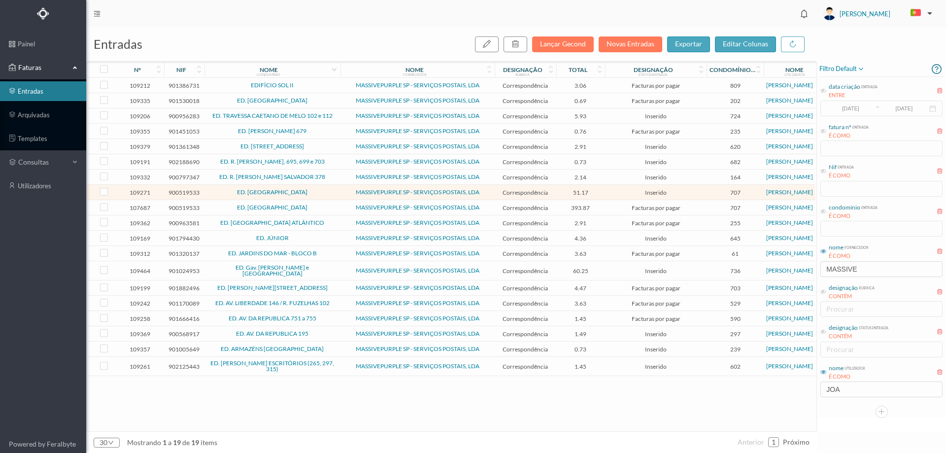
click at [326, 203] on td "ED. PARQUE - MATOSINHOS" at bounding box center [272, 207] width 136 height 15
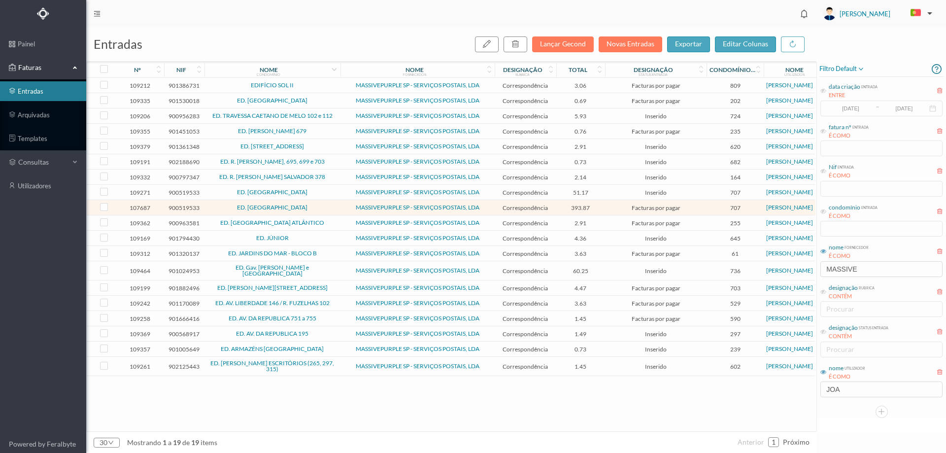
click at [323, 192] on span "ED. PARQUE - MATOSINHOS" at bounding box center [272, 192] width 131 height 6
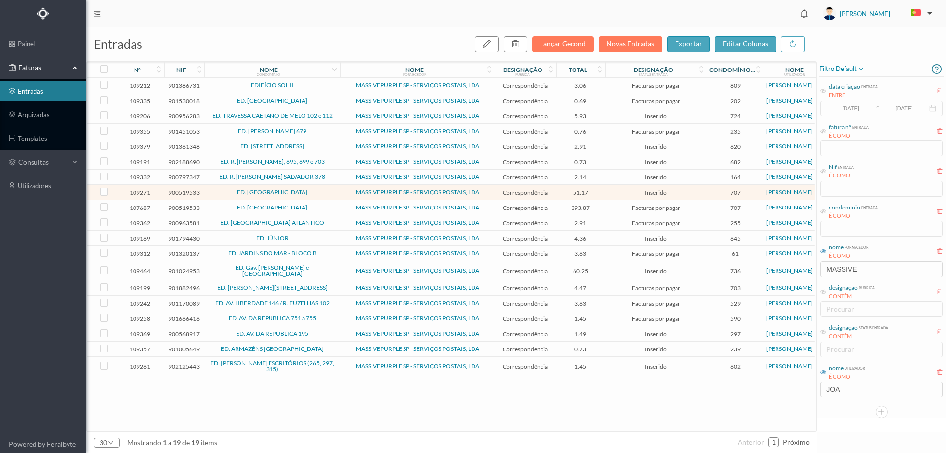
click at [316, 193] on span "ED. PARQUE - MATOSINHOS" at bounding box center [272, 192] width 131 height 6
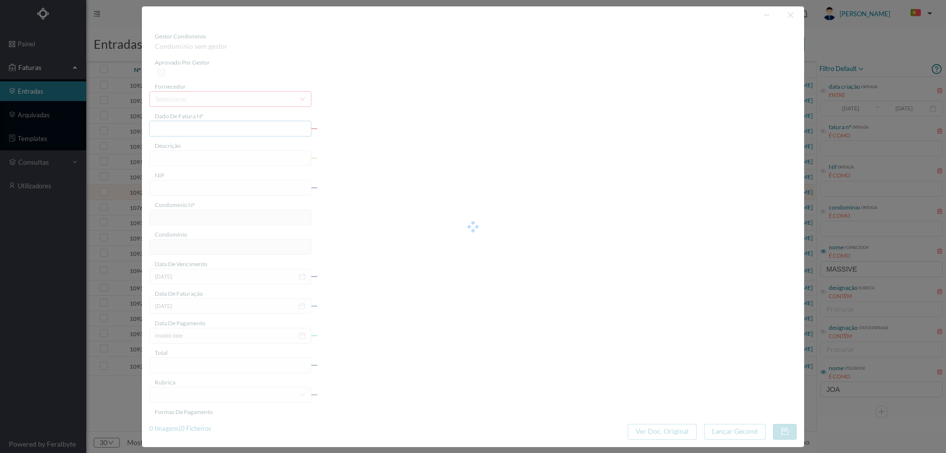
type input "4 45/28488"
type input "Serviço Envio Correio"
type input "900519533"
type input "2025-01-01"
type input "2025-07-31"
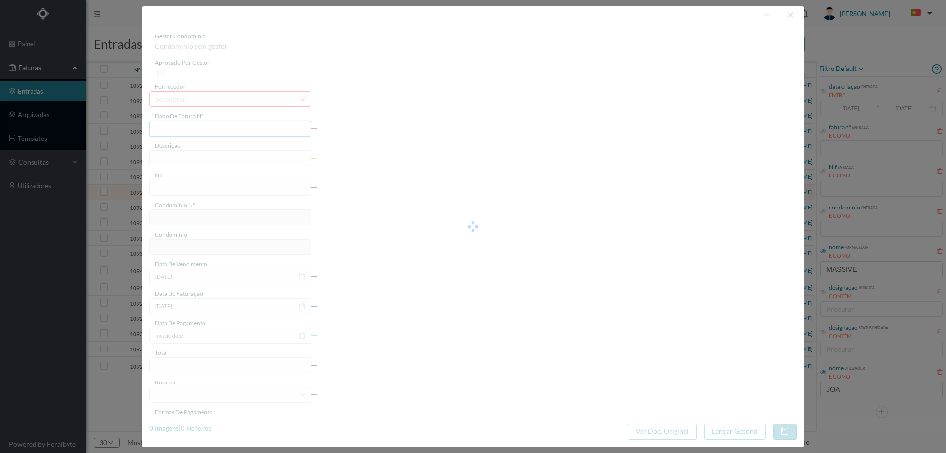
type input "51.17"
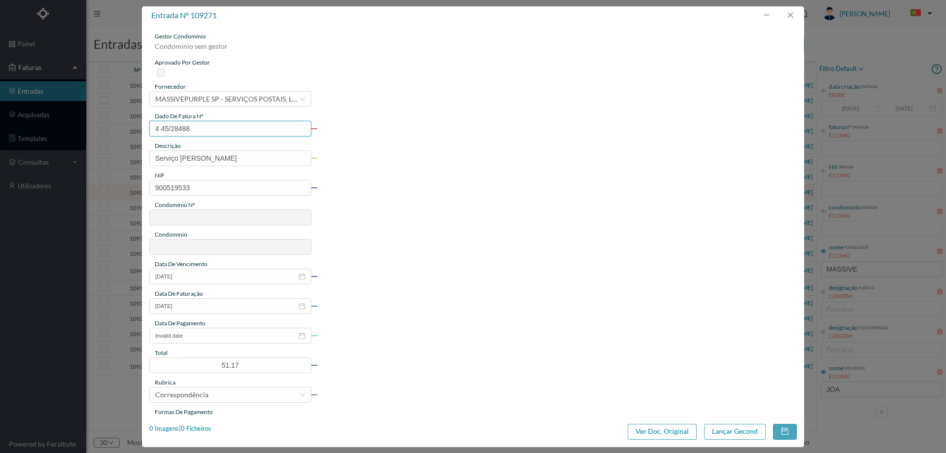
type input "707"
type input "ED. PARQUE - MATOSINHOS"
drag, startPoint x: 205, startPoint y: 124, endPoint x: 118, endPoint y: 124, distance: 87.2
click at [118, 124] on div "entrada nº 109271 gestor condomínio Joana Laroca aprovado por gestor fornecedor…" at bounding box center [473, 226] width 946 height 453
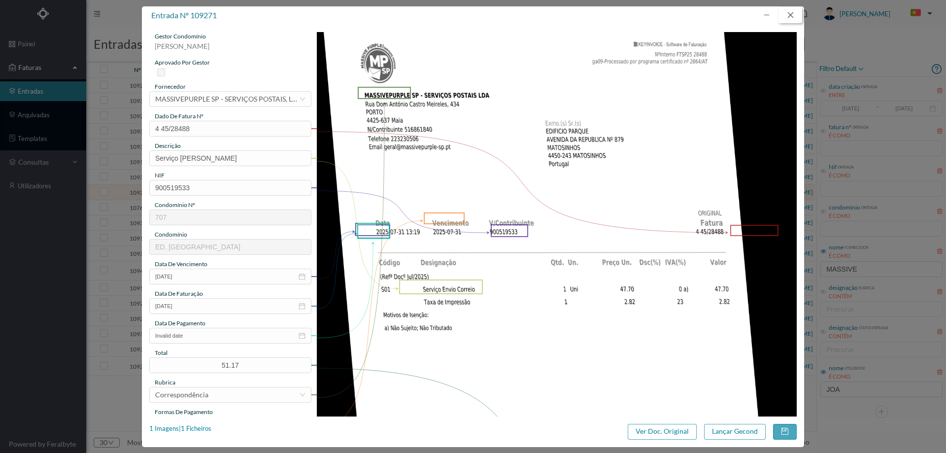
click at [793, 17] on button "button" at bounding box center [790, 15] width 24 height 16
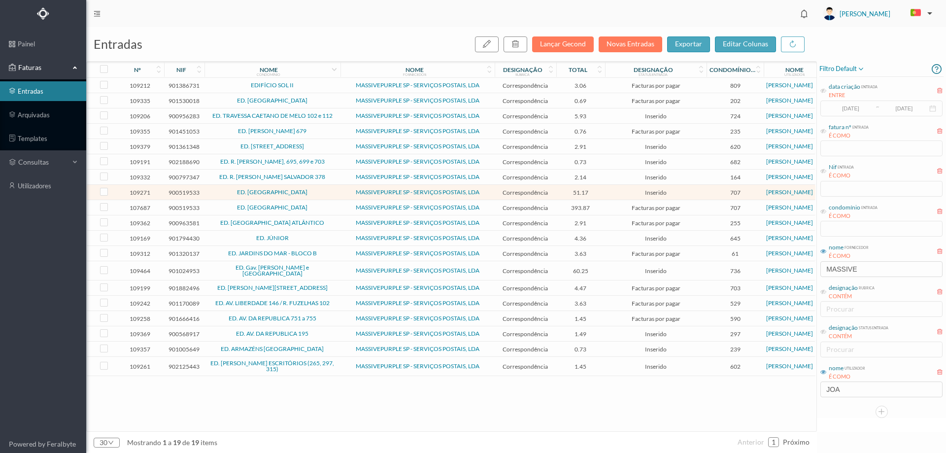
click at [323, 209] on span "ED. PARQUE - MATOSINHOS" at bounding box center [272, 207] width 131 height 6
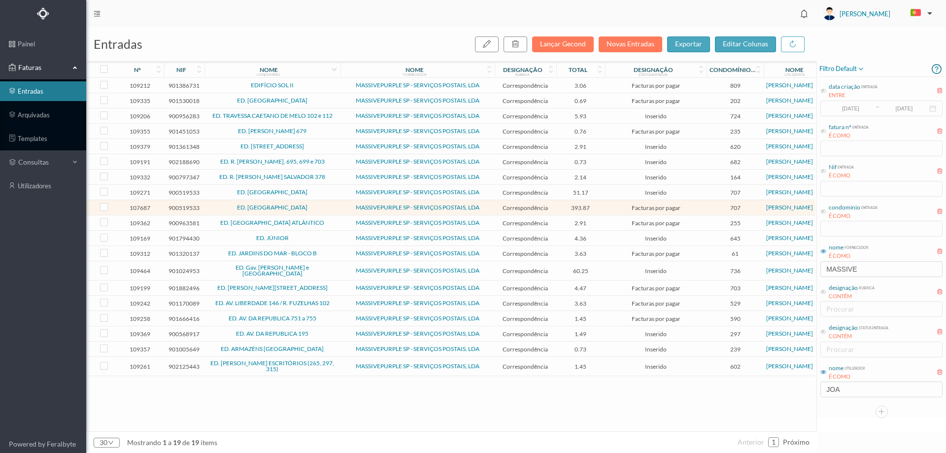
click at [323, 209] on span "ED. PARQUE - MATOSINHOS" at bounding box center [272, 207] width 131 height 6
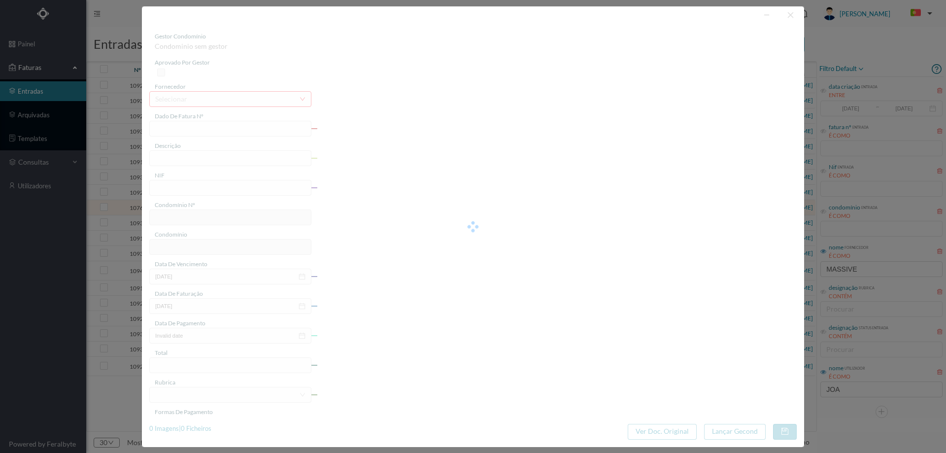
type input "4 45/26909"
type input "Serviço Envio Correio"
type input "900519533"
type input "2025-07-02"
type input "2025-07-29"
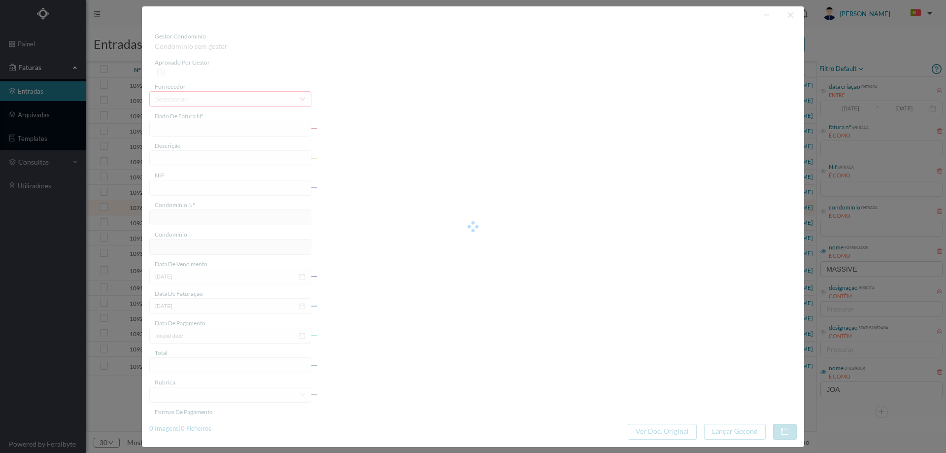
type input "2025-07-02"
type input "393.87"
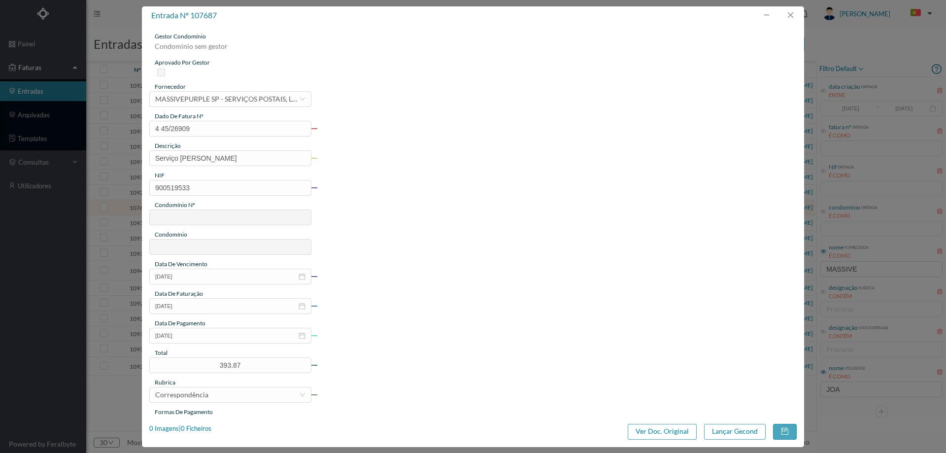
type input "707"
type input "ED. PARQUE - MATOSINHOS"
drag, startPoint x: 212, startPoint y: 131, endPoint x: 122, endPoint y: 130, distance: 90.6
click at [122, 130] on div "entrada nº 107687 gestor condomínio Joana Laroca aprovado por gestor fornecedor…" at bounding box center [473, 226] width 946 height 453
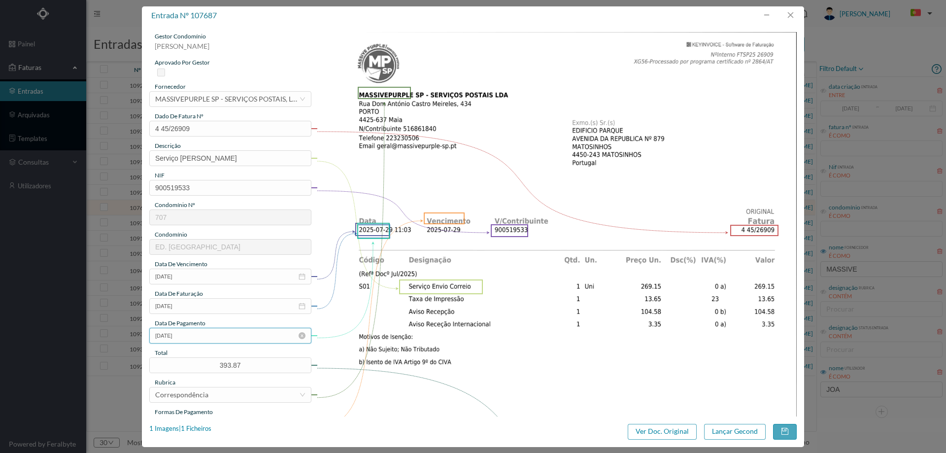
click at [227, 337] on input "2025-07-02" at bounding box center [230, 335] width 162 height 16
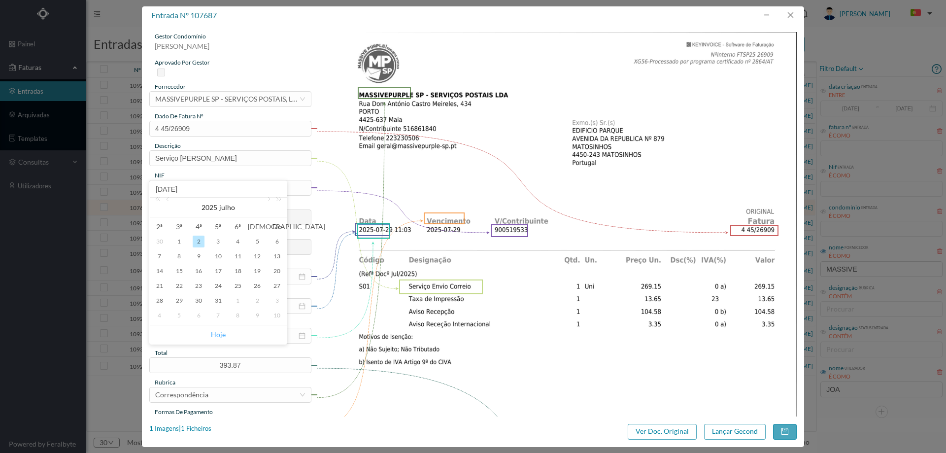
click at [217, 334] on link "Hoje" at bounding box center [218, 334] width 15 height 19
type input "2025-08-12"
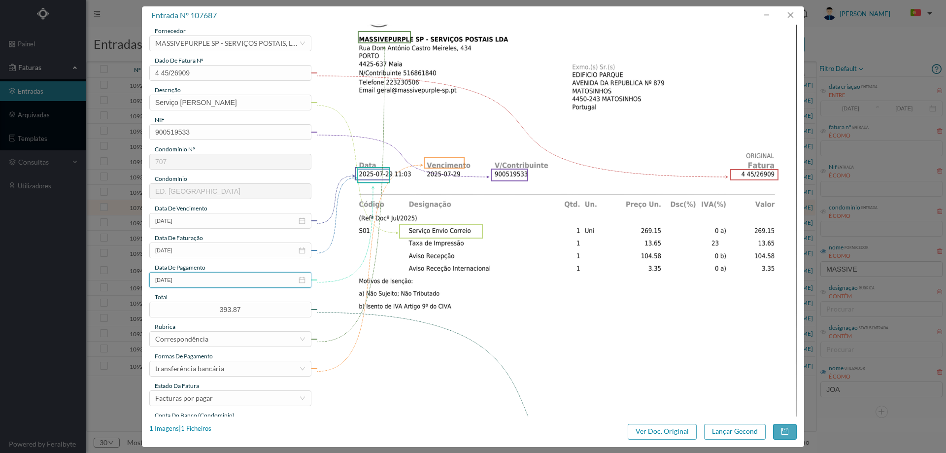
scroll to position [148, 0]
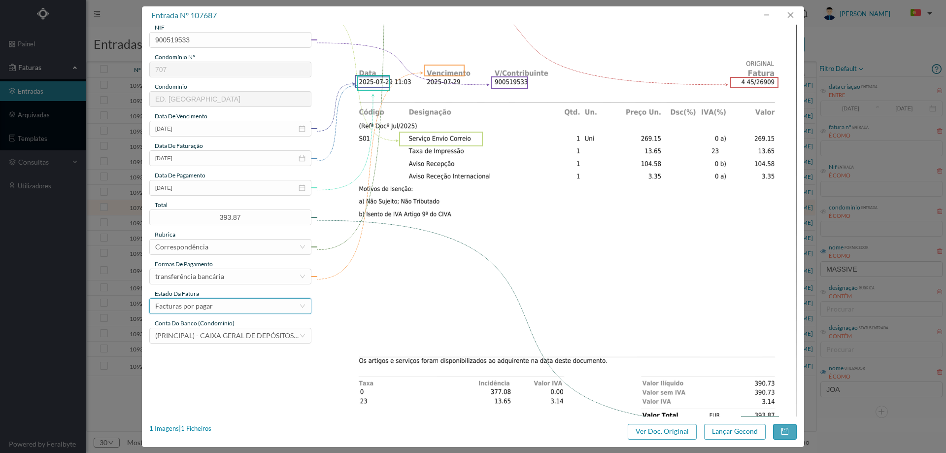
click at [212, 303] on div "Facturas por pagar" at bounding box center [227, 305] width 144 height 15
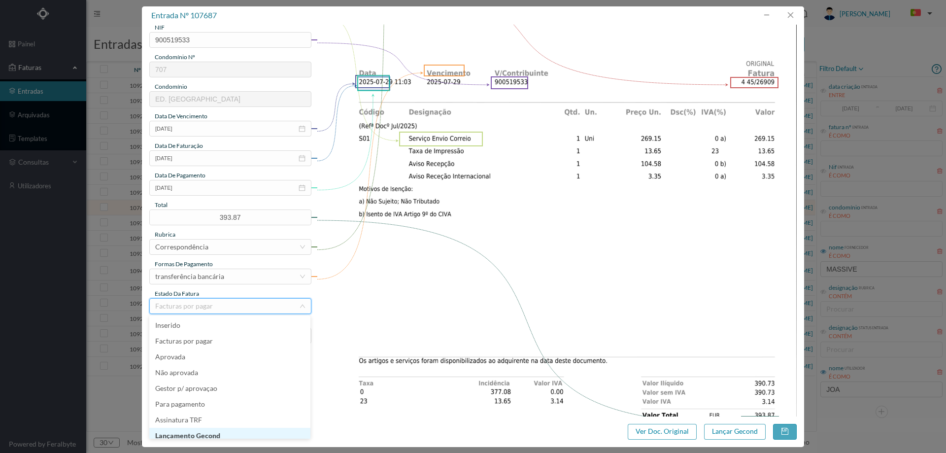
scroll to position [5, 0]
click at [236, 432] on li "Lançamento Gecond" at bounding box center [229, 431] width 161 height 16
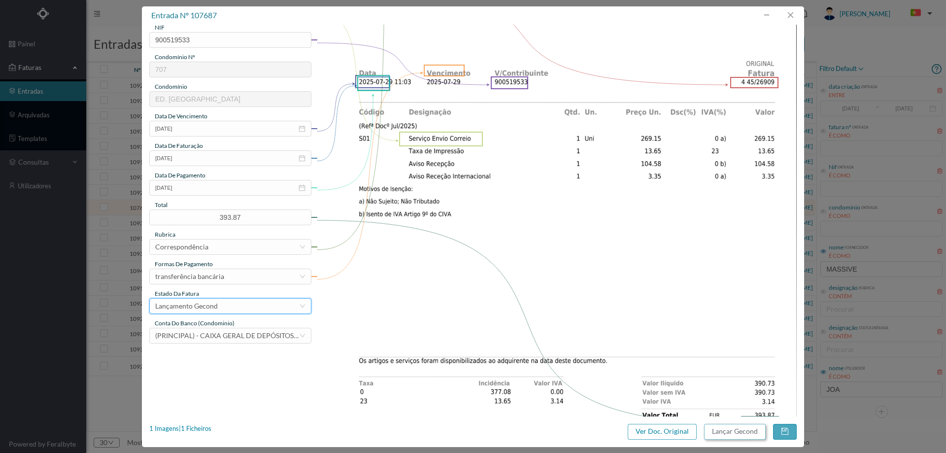
click at [709, 431] on button "Lançar Gecond" at bounding box center [735, 432] width 62 height 16
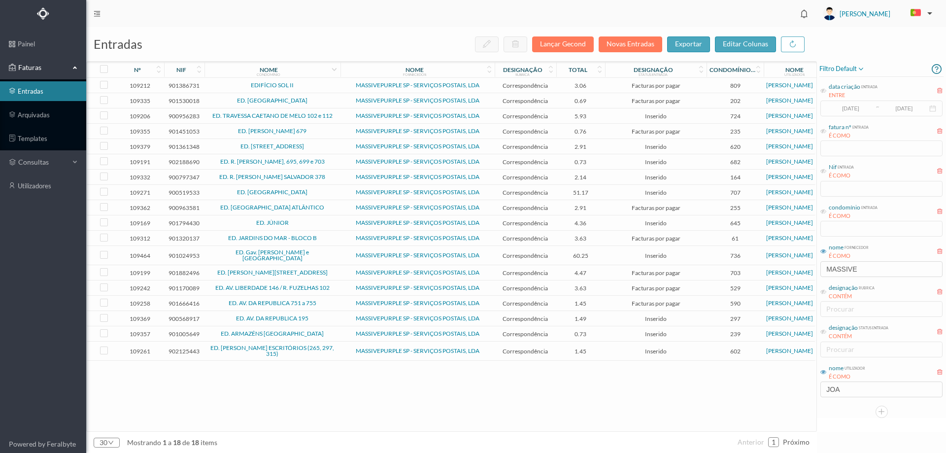
click at [325, 193] on span "ED. PARQUE - MATOSINHOS" at bounding box center [272, 192] width 131 height 6
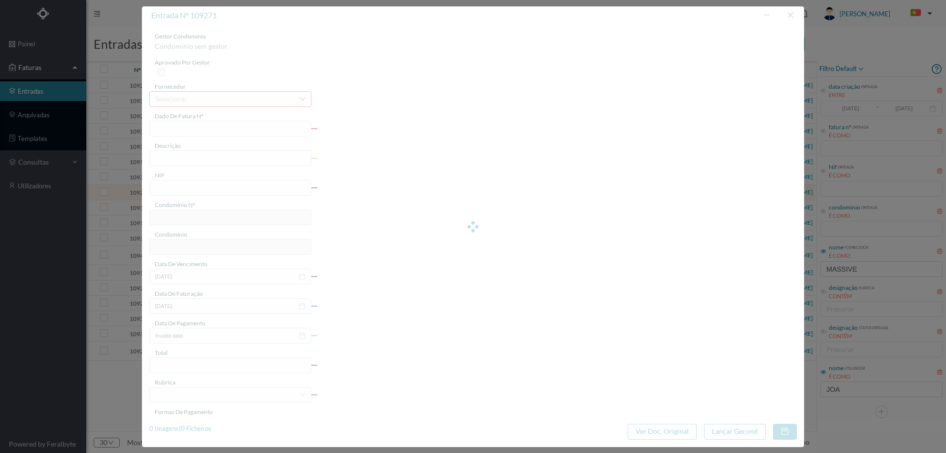
type input "4 45/28488"
type input "Serviço Envio Correio"
type input "900519533"
type input "2025-01-01"
type input "2025-07-31"
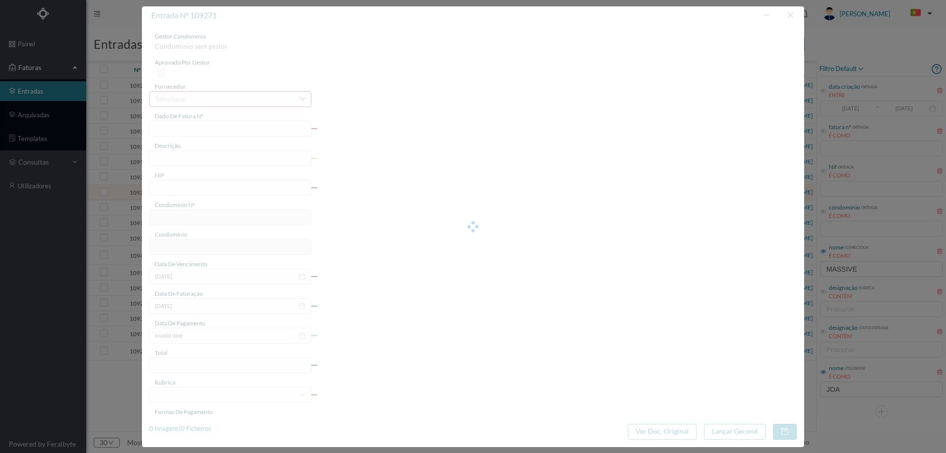
type input "51.17"
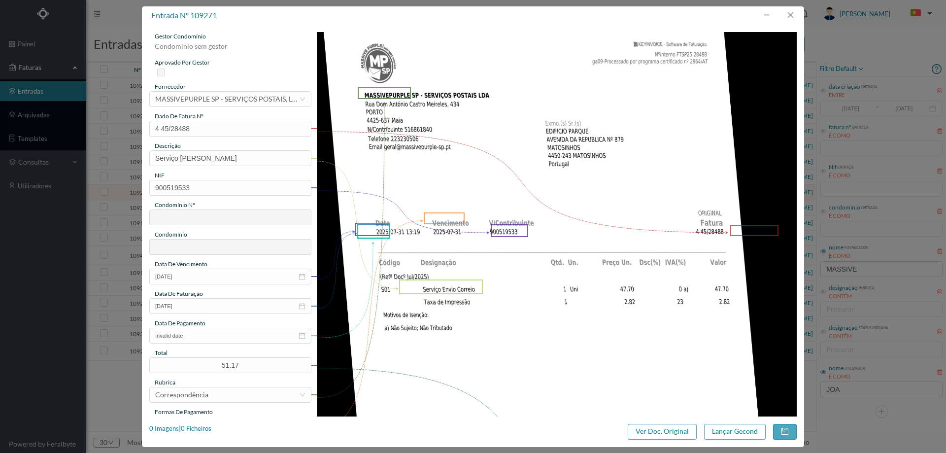
type input "707"
type input "ED. PARQUE - MATOSINHOS"
click at [200, 280] on input "2025-01-01" at bounding box center [230, 276] width 162 height 16
click at [217, 414] on link "Hoje" at bounding box center [218, 420] width 15 height 19
type input "2025-08-12"
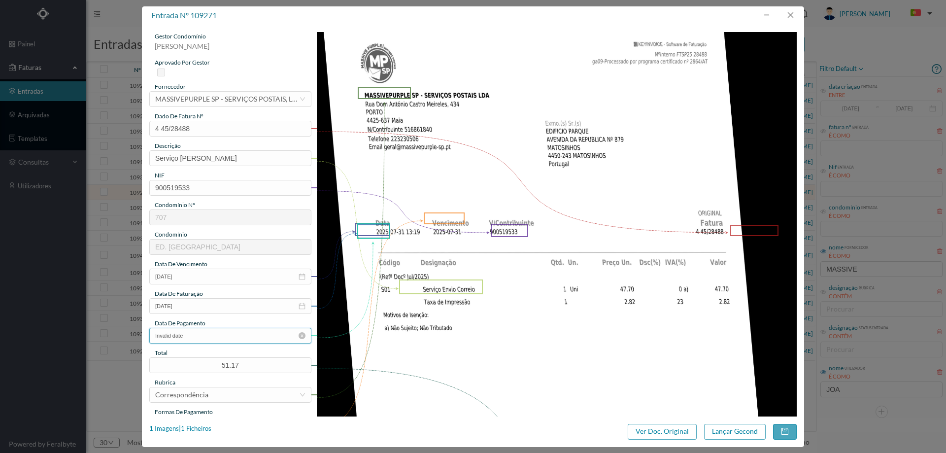
click at [206, 340] on input "Invalid date" at bounding box center [230, 335] width 162 height 16
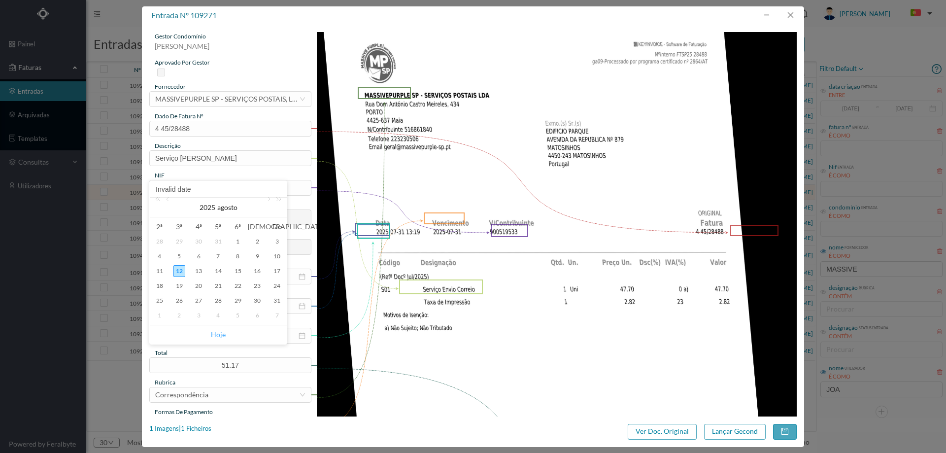
click at [221, 325] on div "Hoje" at bounding box center [218, 334] width 137 height 19
click at [221, 331] on link "Hoje" at bounding box center [218, 334] width 15 height 19
type input "2025-08-12"
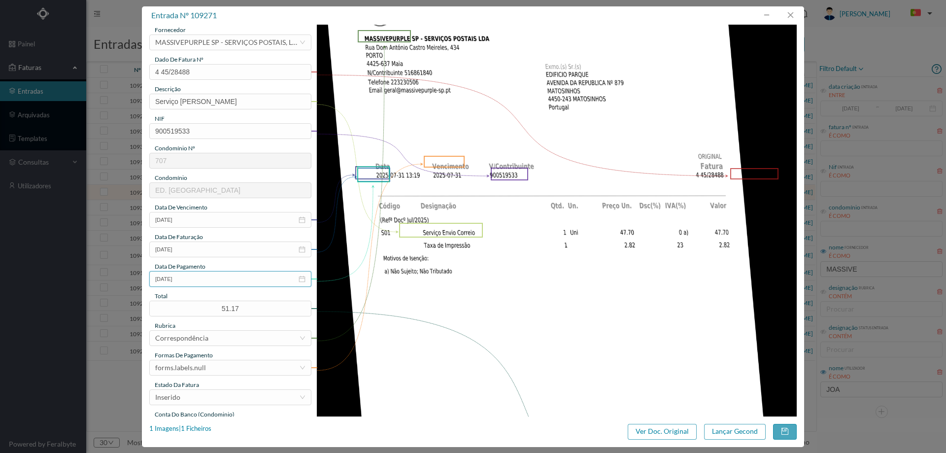
scroll to position [197, 0]
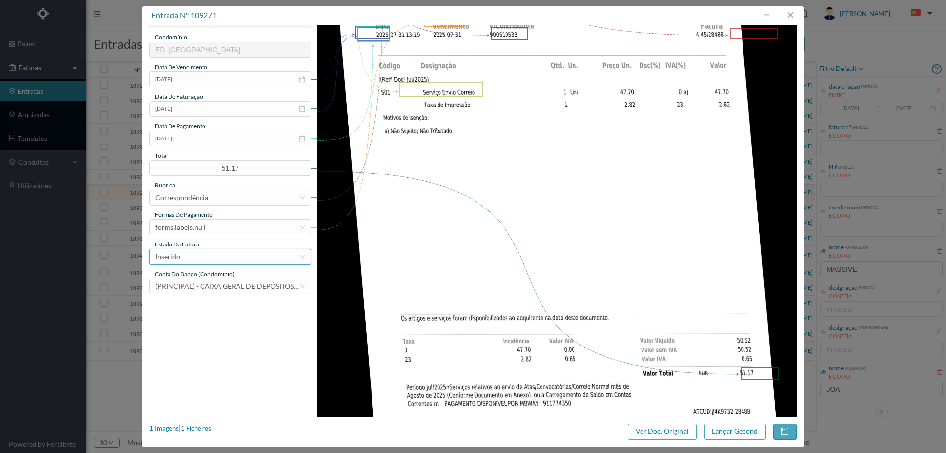
click at [200, 257] on div "Inserido" at bounding box center [227, 256] width 144 height 15
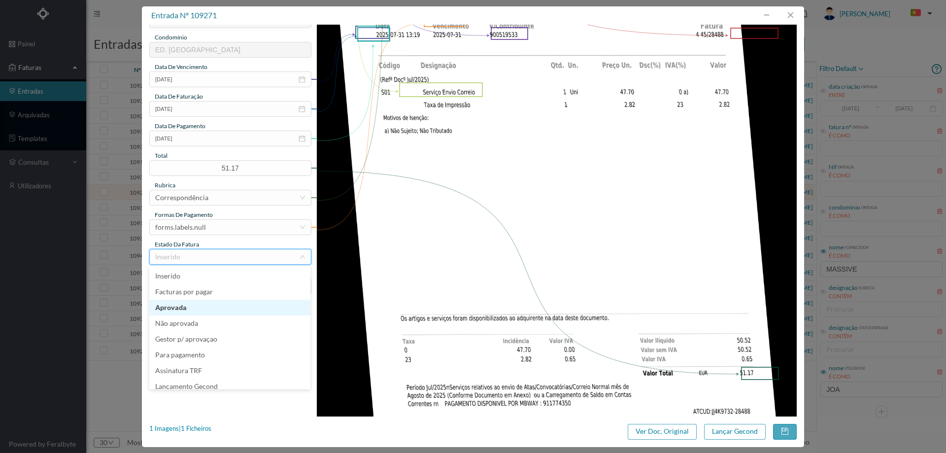
scroll to position [5, 0]
click at [216, 380] on li "Lançamento Gecond" at bounding box center [229, 381] width 161 height 16
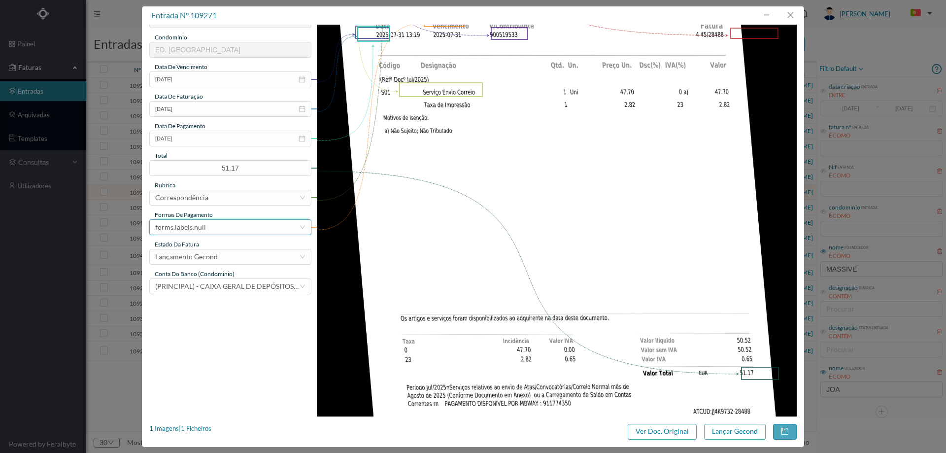
click at [200, 224] on div "forms.labels.null" at bounding box center [180, 227] width 51 height 15
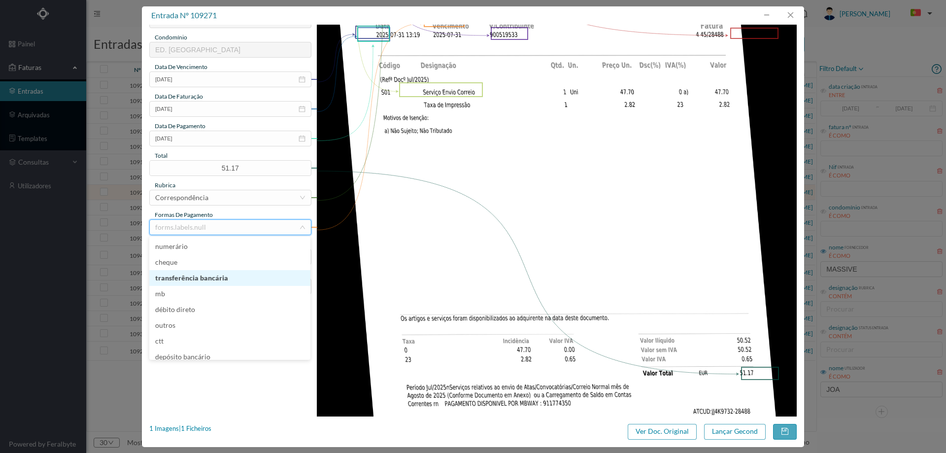
click at [211, 276] on li "transferência bancária" at bounding box center [229, 278] width 161 height 16
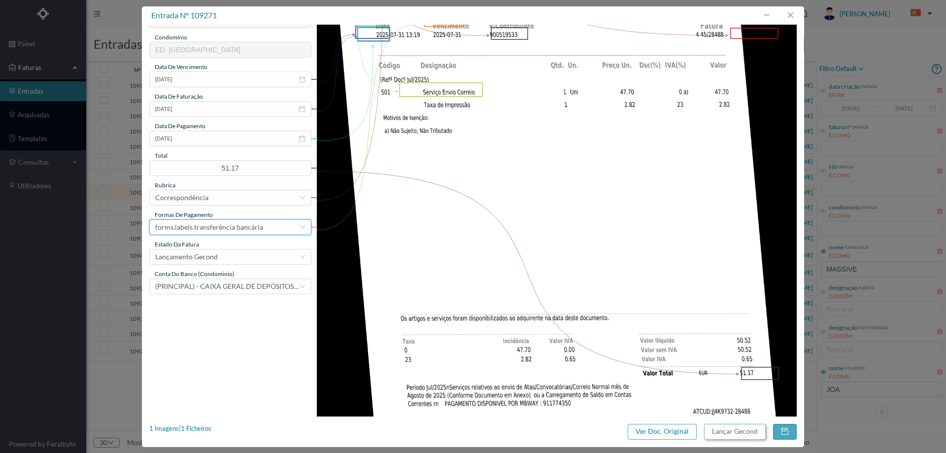
click at [729, 430] on button "Lançar Gecond" at bounding box center [735, 432] width 62 height 16
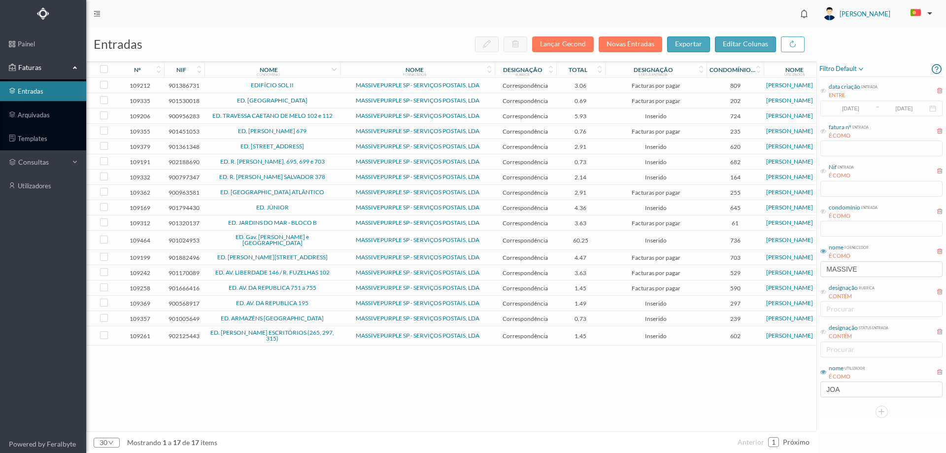
click at [606, 117] on td "Inserido" at bounding box center [655, 115] width 101 height 15
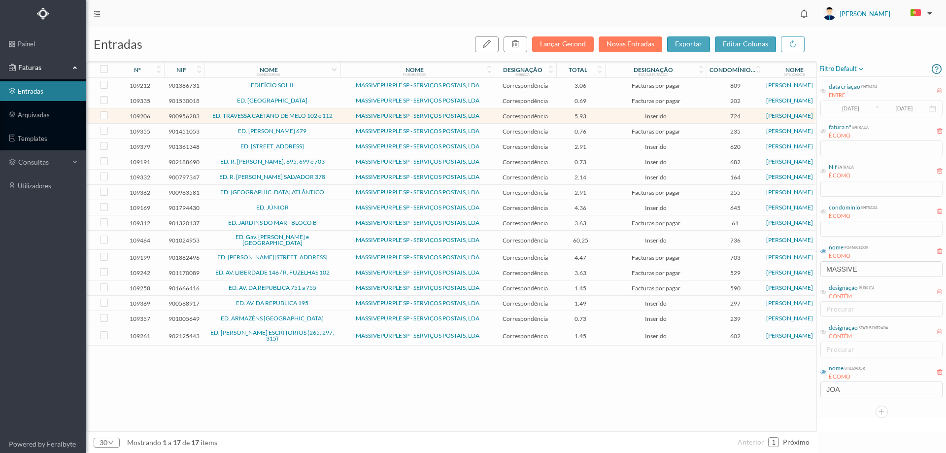
click at [602, 238] on span "60.25" at bounding box center [580, 239] width 44 height 7
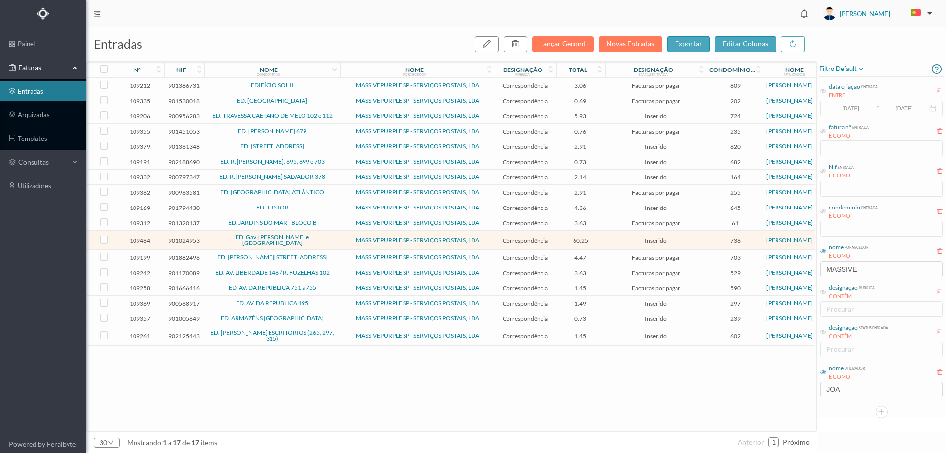
click at [349, 239] on span "MASSIVEPURPLE SP - SERVIÇOS POSTAIS, LDA" at bounding box center [417, 240] width 149 height 6
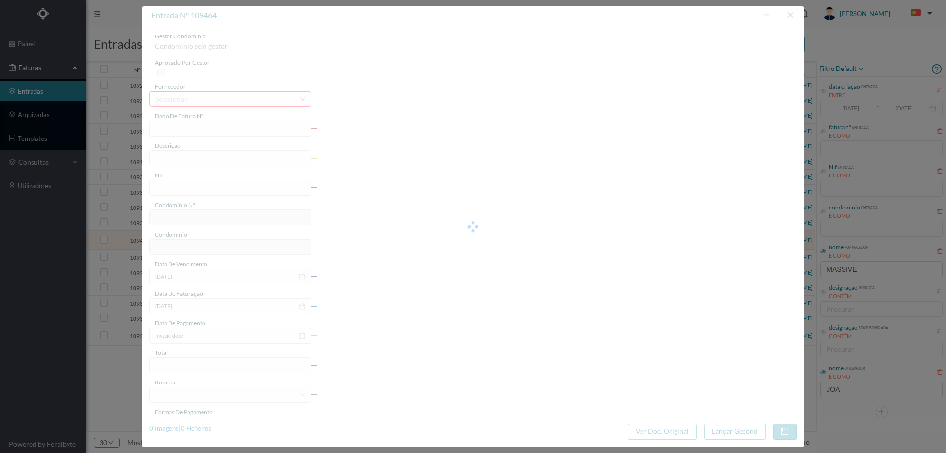
type input "4 45/30308"
type input "pt = pf Servico Envio Corrain"
type input "901024953"
type input "Invalid date"
type input "2025-08-08"
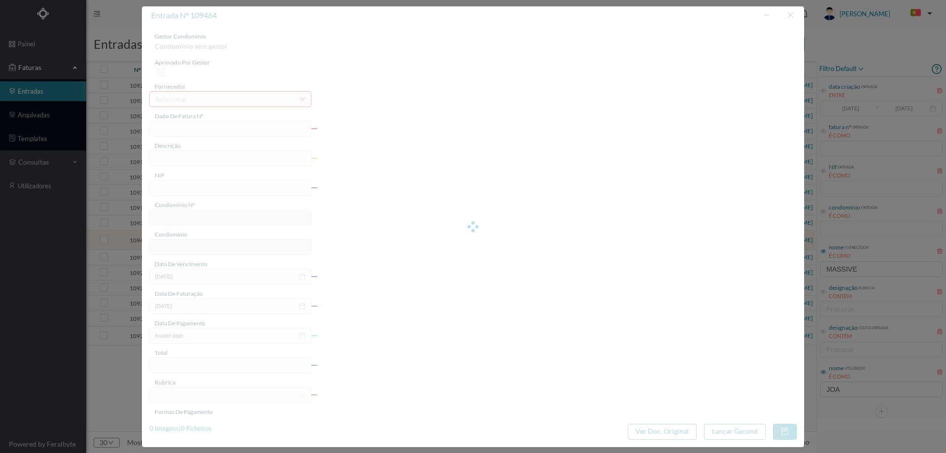
type input "[DATE]"
type input "60.25"
type input "736"
type input "ED. Gav. Estevão de Oliveira Maia e Rua de Avioso"
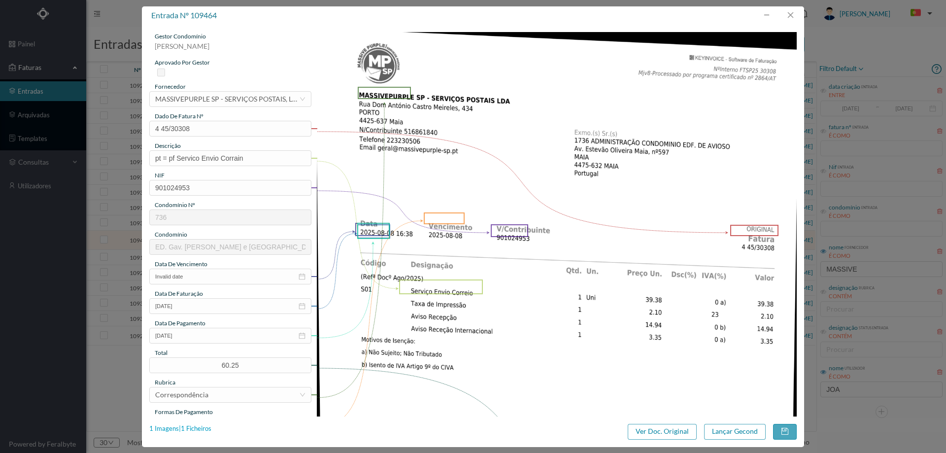
click at [204, 424] on div "1 Imagens | 1 Ficheiros" at bounding box center [180, 429] width 62 height 10
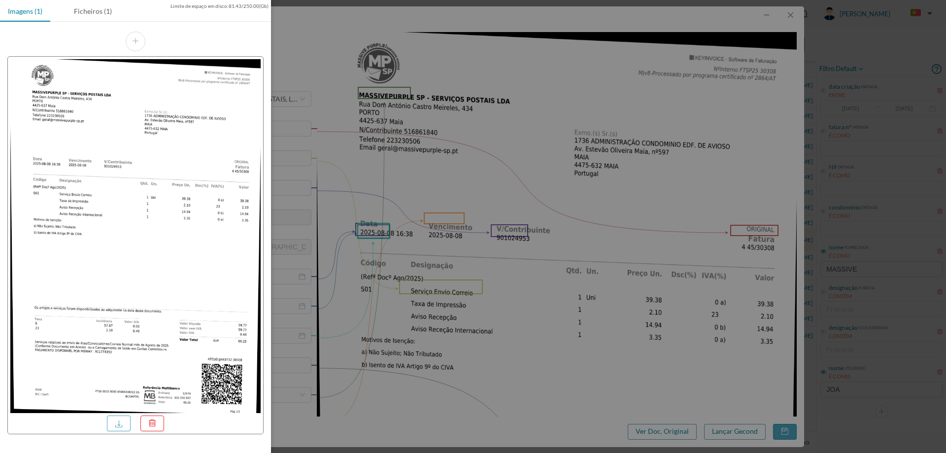
drag, startPoint x: 89, startPoint y: 17, endPoint x: 89, endPoint y: 23, distance: 5.9
click at [89, 17] on div "Ficheiros (1)" at bounding box center [93, 11] width 54 height 22
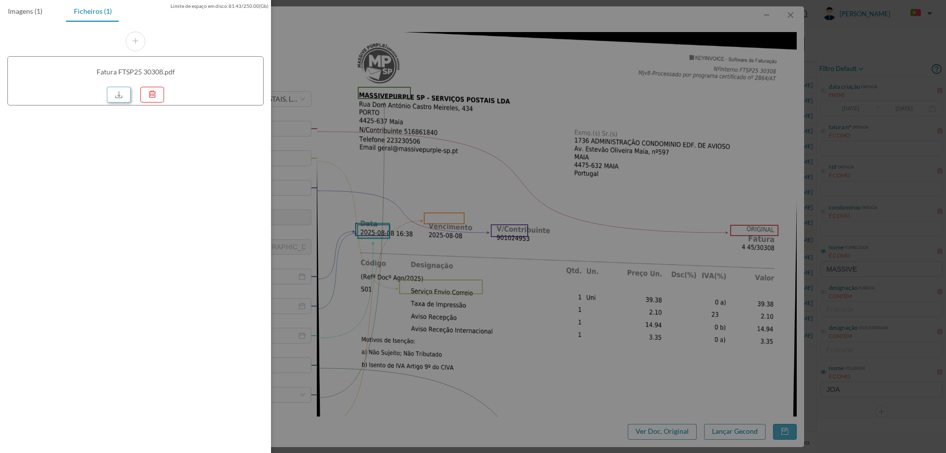
click at [117, 99] on link at bounding box center [119, 95] width 24 height 16
click at [557, 122] on div at bounding box center [473, 226] width 946 height 453
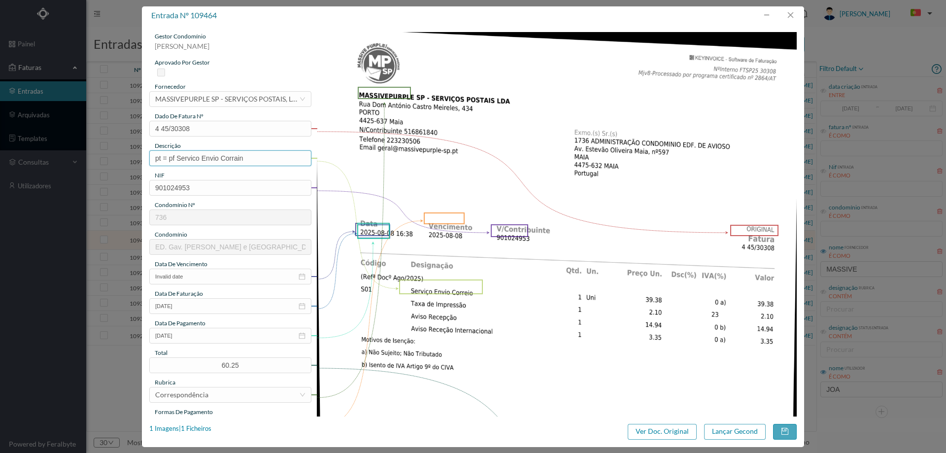
drag, startPoint x: 266, startPoint y: 153, endPoint x: -13, endPoint y: 162, distance: 279.4
click at [0, 162] on html "painel Faturas entradas arquivadas templates consultas utilizadores Powered by …" at bounding box center [473, 226] width 946 height 453
type input "Serviço Envio Correio"
drag, startPoint x: 191, startPoint y: 127, endPoint x: 98, endPoint y: 127, distance: 92.1
click at [98, 127] on div "entrada nº 109464 gestor condomínio Joana Laroca aprovado por gestor fornecedor…" at bounding box center [473, 226] width 946 height 453
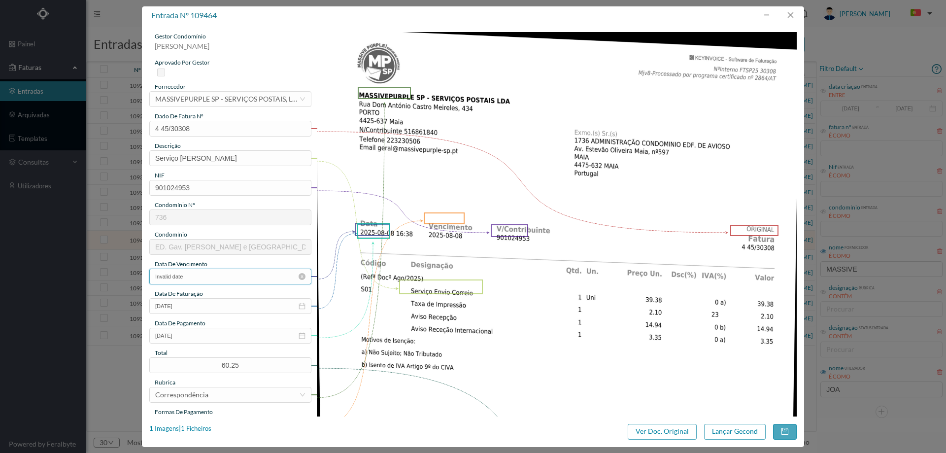
click at [203, 275] on input "Invalid date" at bounding box center [230, 276] width 162 height 16
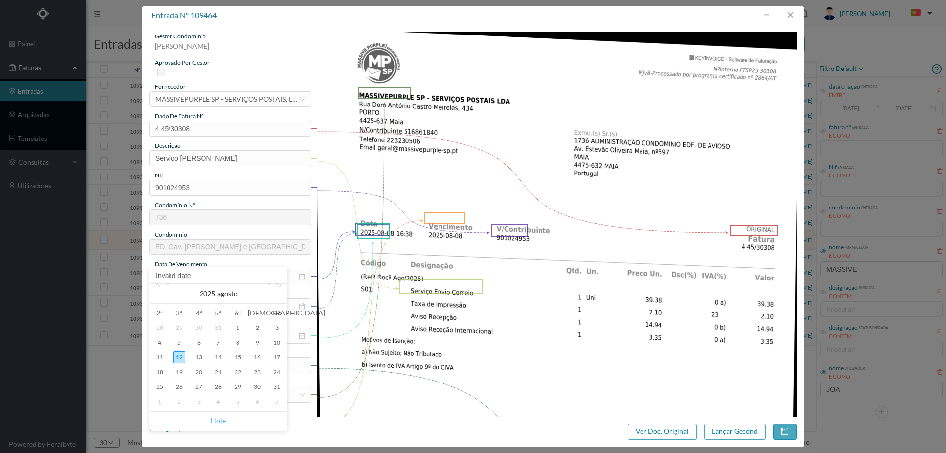
click at [220, 420] on link "Hoje" at bounding box center [218, 420] width 15 height 19
type input "2025-08-12"
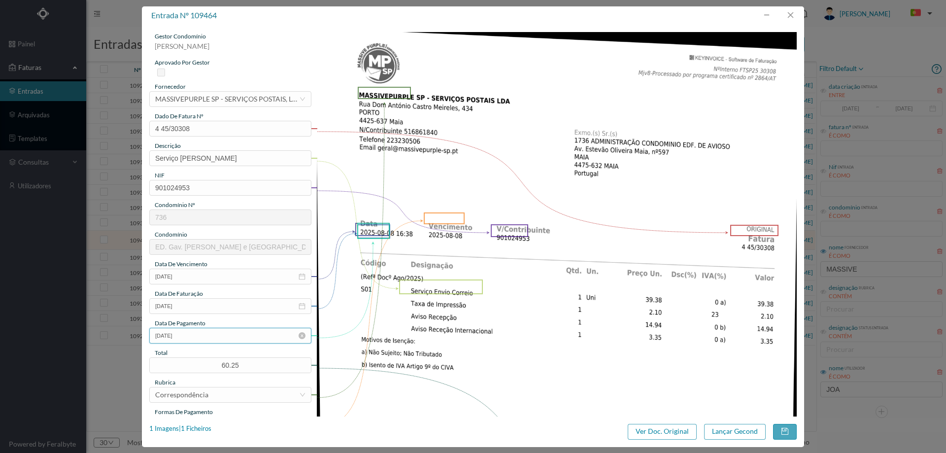
click at [204, 337] on input "[DATE]" at bounding box center [230, 335] width 162 height 16
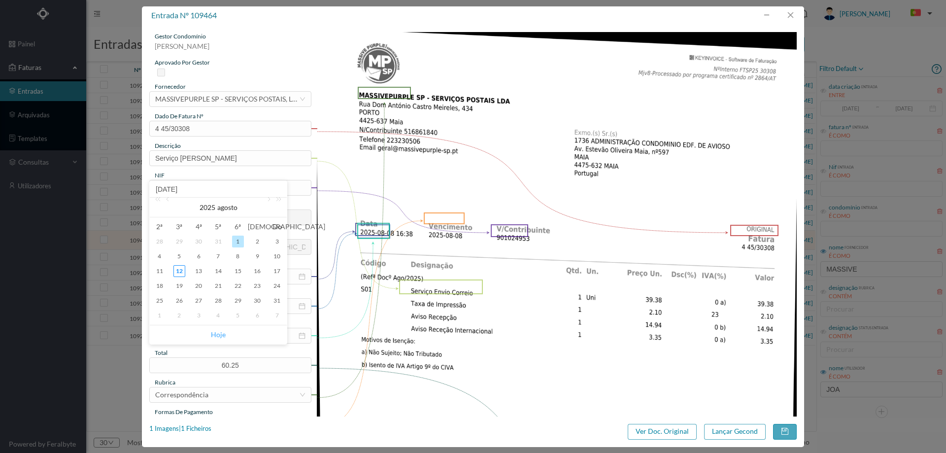
click at [217, 334] on link "Hoje" at bounding box center [218, 334] width 15 height 19
type input "2025-08-12"
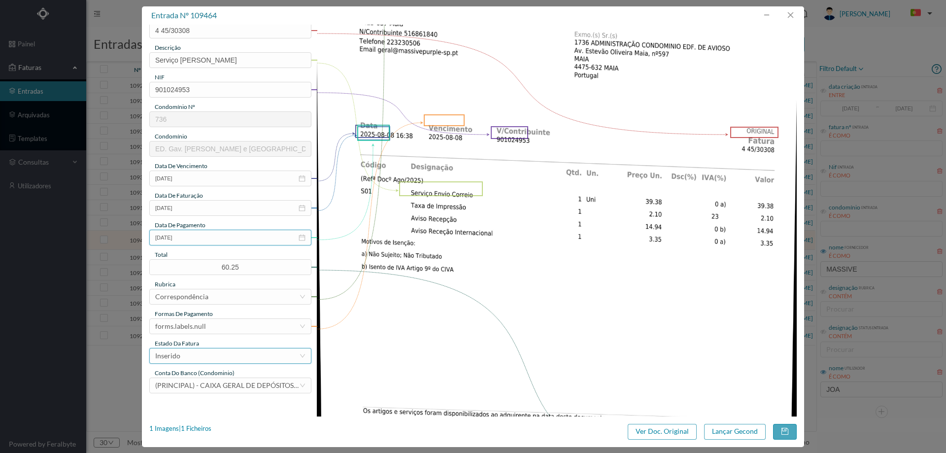
scroll to position [98, 0]
click at [210, 327] on div "forms.labels.null" at bounding box center [227, 325] width 144 height 15
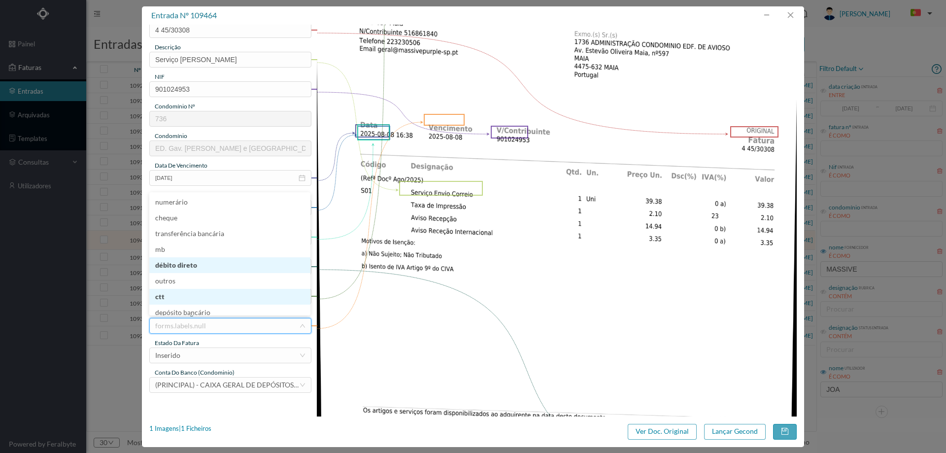
scroll to position [5, 0]
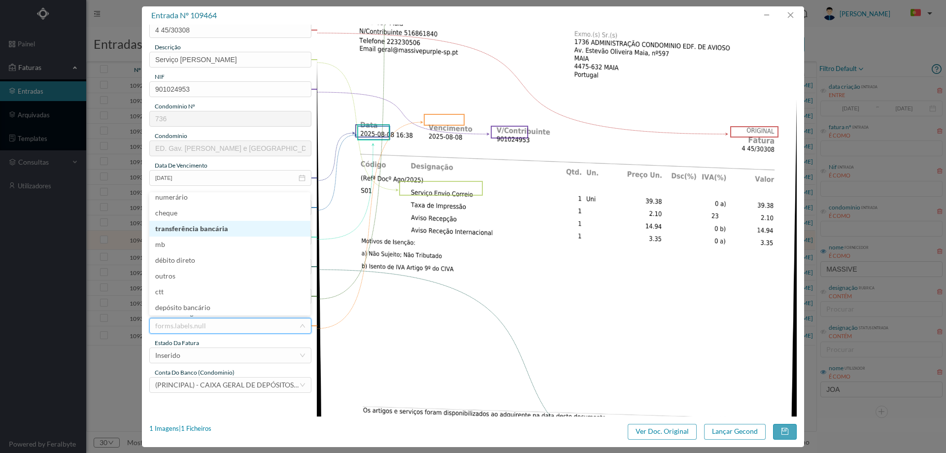
click at [213, 229] on li "transferência bancária" at bounding box center [229, 229] width 161 height 16
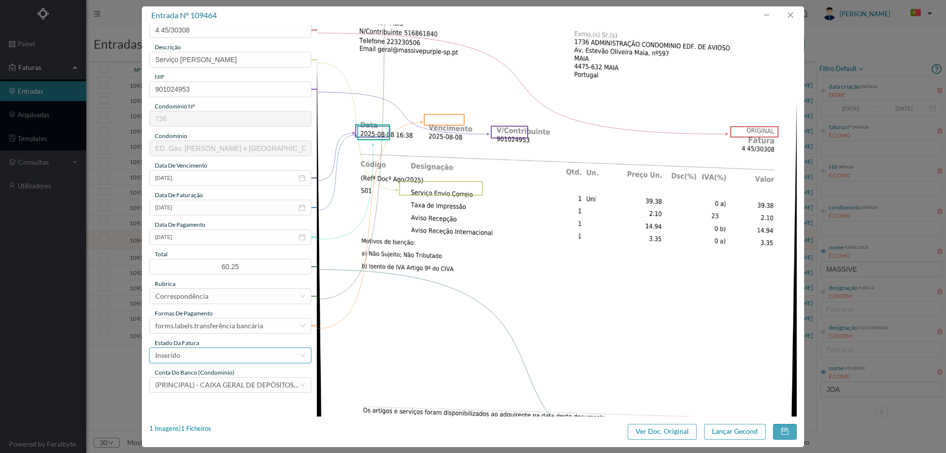
click at [208, 361] on div "Inserido" at bounding box center [227, 355] width 144 height 15
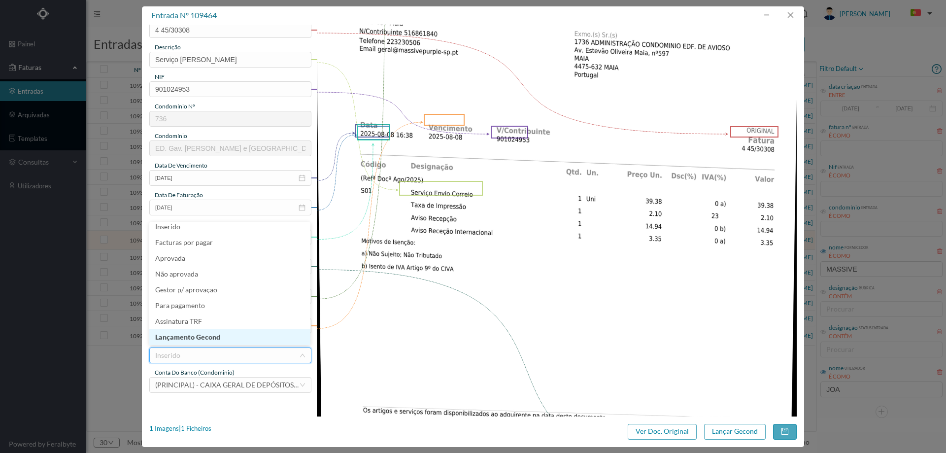
click at [216, 340] on li "Lançamento Gecond" at bounding box center [229, 337] width 161 height 16
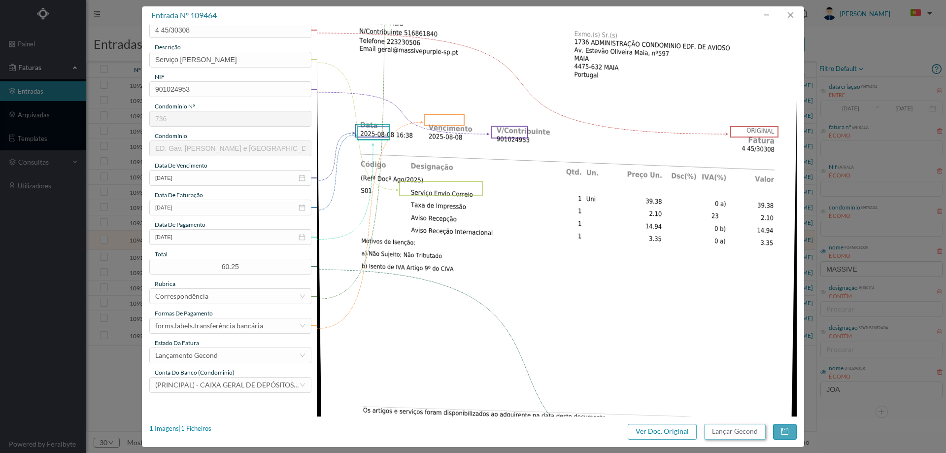
click at [723, 427] on button "Lançar Gecond" at bounding box center [735, 432] width 62 height 16
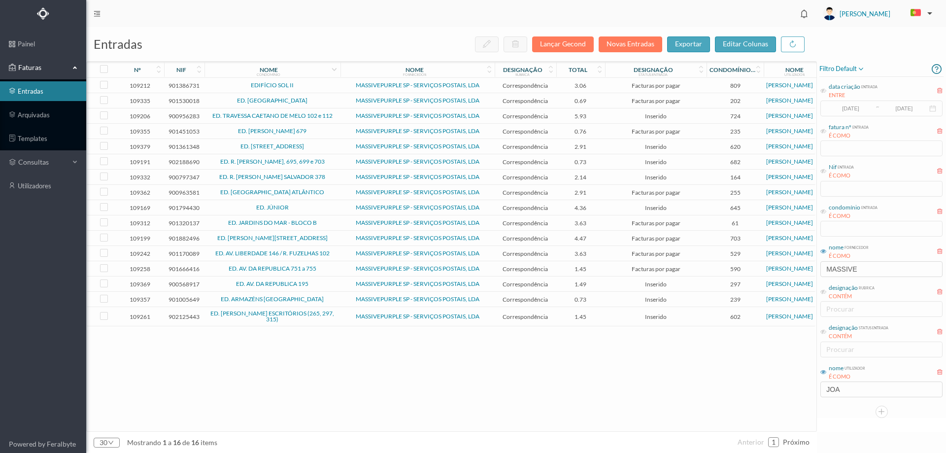
click at [340, 237] on td "MASSIVEPURPLE SP - SERVIÇOS POSTAIS, LDA" at bounding box center [417, 237] width 154 height 15
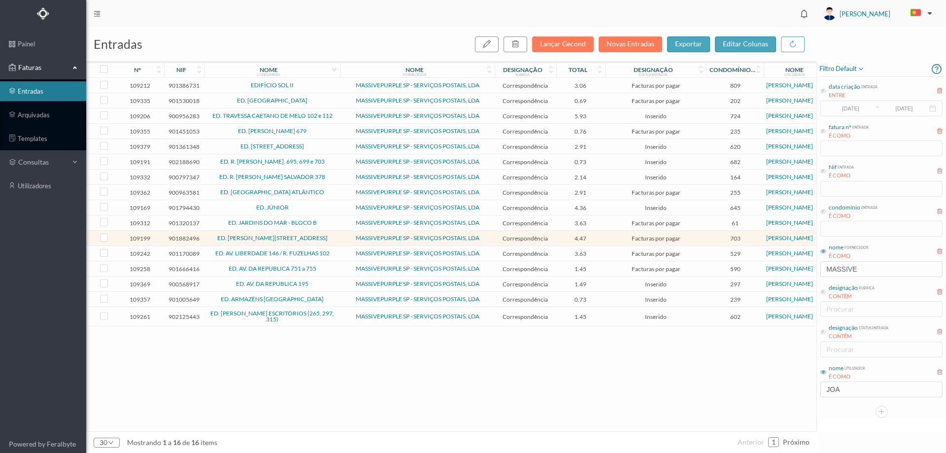
click at [346, 254] on span "MASSIVEPURPLE SP - SERVIÇOS POSTAIS, LDA" at bounding box center [417, 253] width 149 height 6
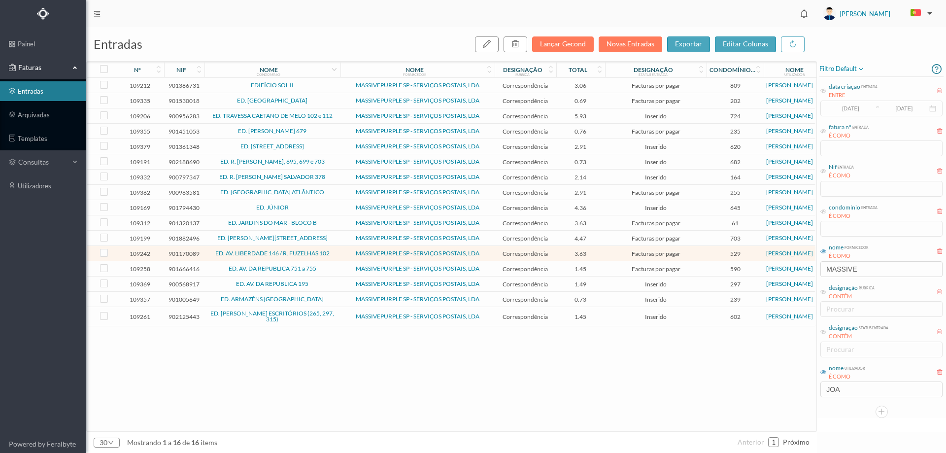
click at [333, 117] on span "ED. TRAVESSA CAETANO DE MELO 102 e 112" at bounding box center [272, 116] width 131 height 6
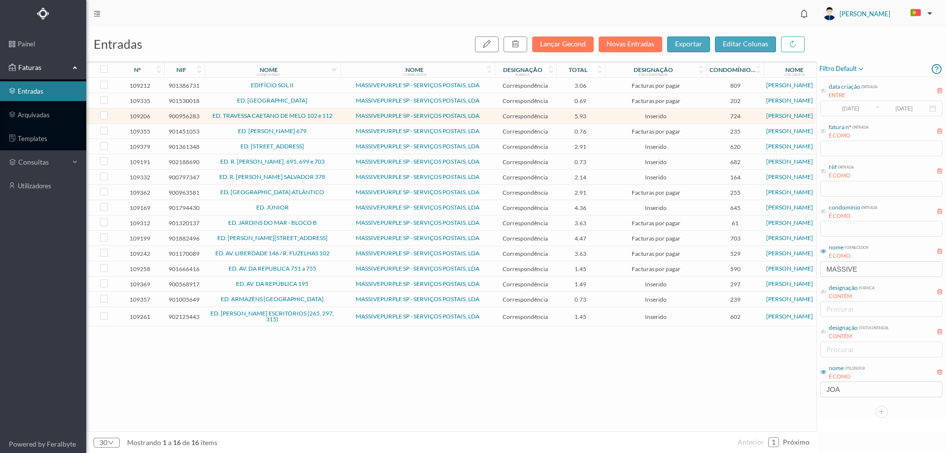
click at [341, 115] on td "MASSIVEPURPLE SP - SERVIÇOS POSTAIS, LDA" at bounding box center [417, 115] width 154 height 15
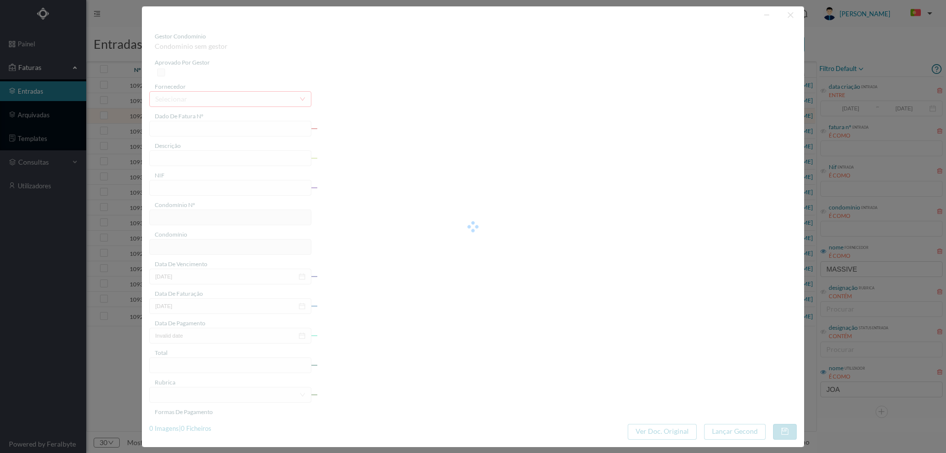
type input "4 45/27547"
type input "Serviço Envio Correio Pava da lmanpanaDa"
type input "900956283"
type input "Invalid date"
type input "2025-07-31"
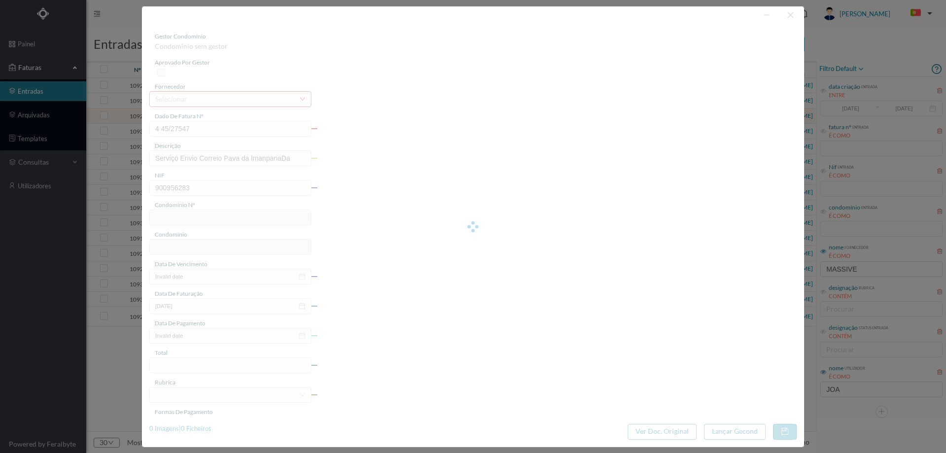
type input "5.93"
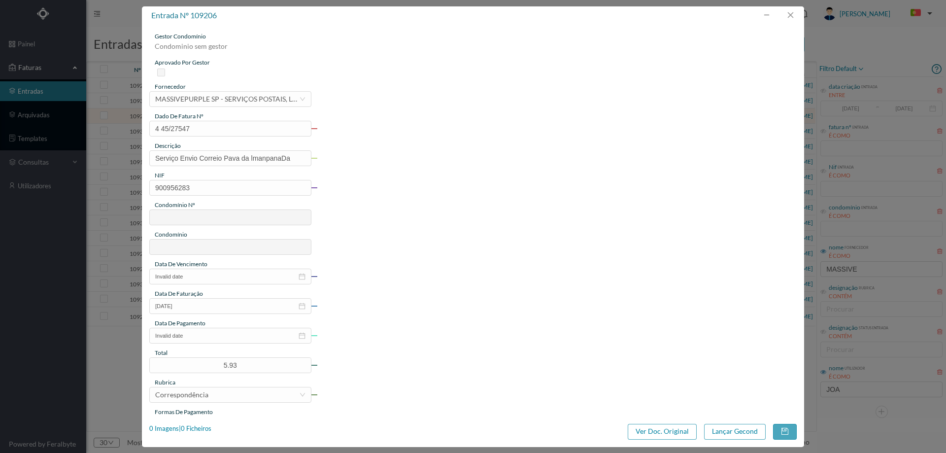
type input "724"
type input "ED. TRAVESSA CAETANO DE MELO 102 e 112"
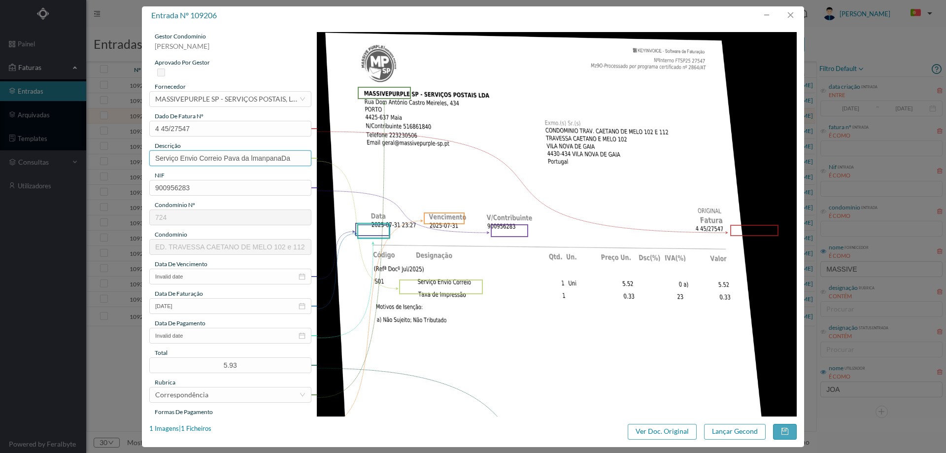
drag, startPoint x: 225, startPoint y: 157, endPoint x: 304, endPoint y: 156, distance: 78.8
click at [304, 156] on input "Serviço Envio Correio Pava da lmanpanaDa" at bounding box center [230, 158] width 162 height 16
type input "Serviço Envio Correio"
click at [500, 186] on img at bounding box center [557, 371] width 480 height 679
click at [228, 279] on input "Invalid date" at bounding box center [230, 276] width 162 height 16
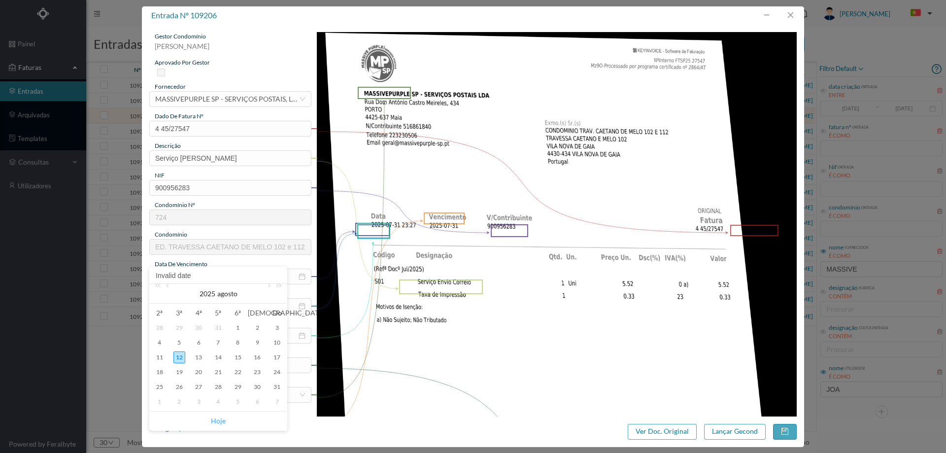
click at [217, 418] on link "Hoje" at bounding box center [218, 420] width 15 height 19
type input "2025-08-12"
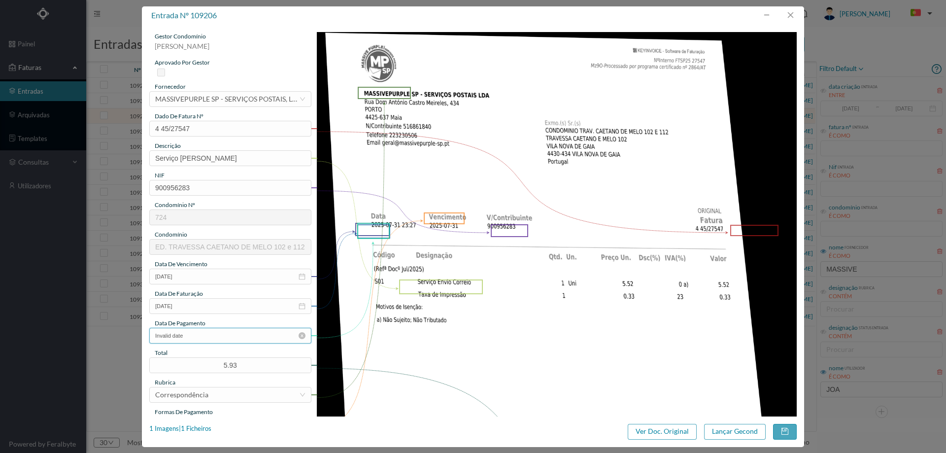
click at [213, 335] on input "Invalid date" at bounding box center [230, 335] width 162 height 16
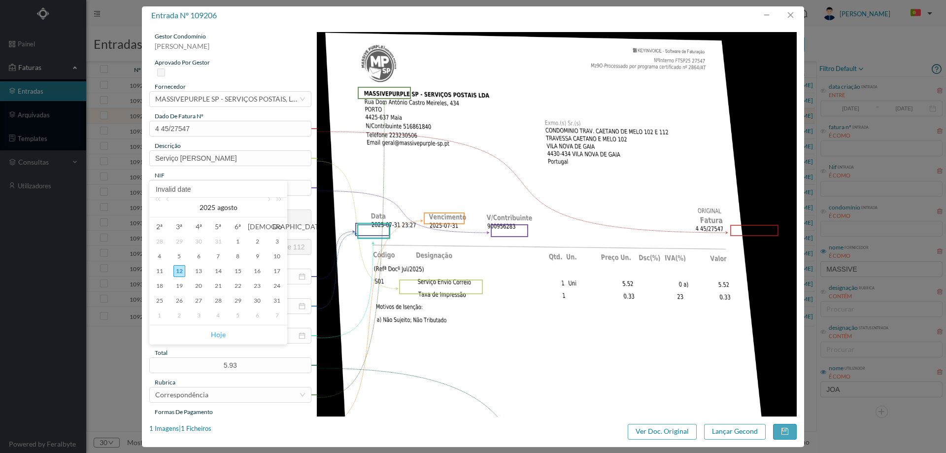
click at [216, 335] on link "Hoje" at bounding box center [218, 334] width 15 height 19
type input "2025-08-12"
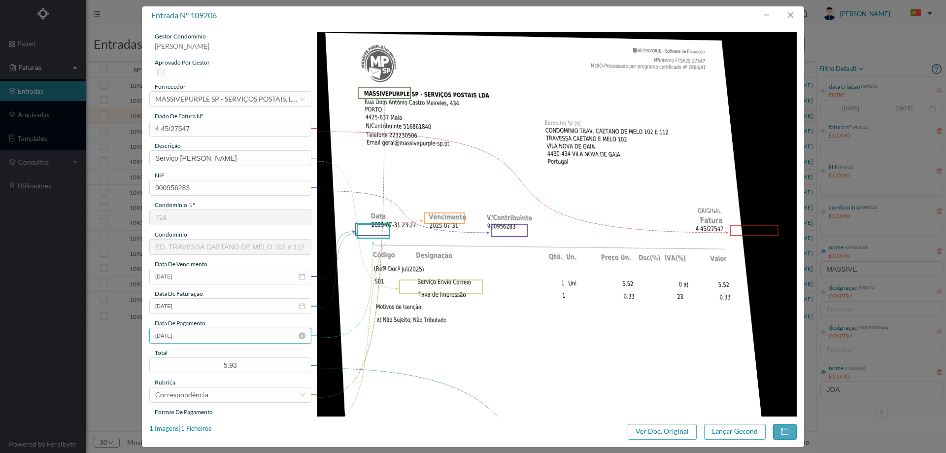
scroll to position [98, 0]
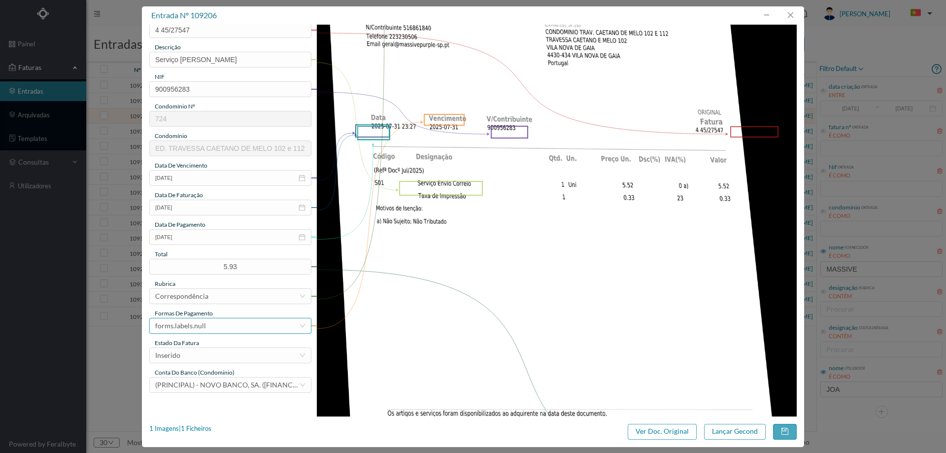
click at [212, 329] on div "forms.labels.null" at bounding box center [227, 325] width 144 height 15
click at [217, 230] on li "transferência bancária" at bounding box center [229, 229] width 161 height 16
click at [215, 347] on div "Inserido" at bounding box center [230, 355] width 162 height 16
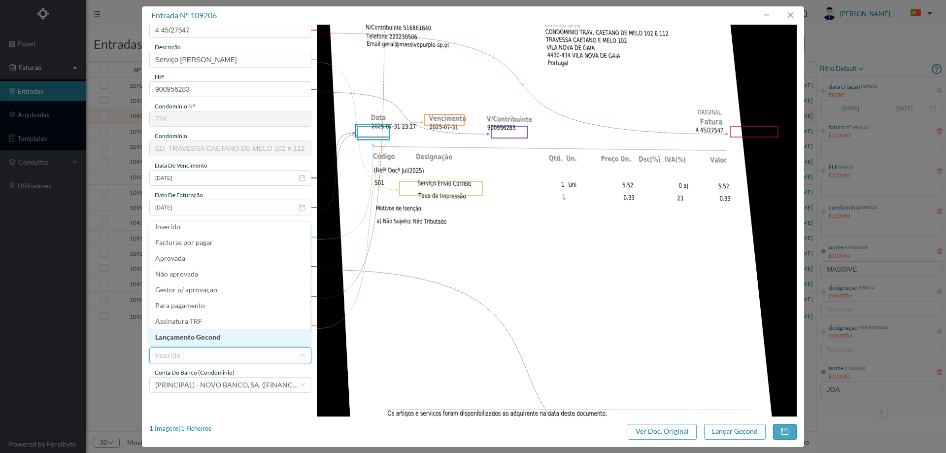
click at [215, 338] on li "Lançamento Gecond" at bounding box center [229, 337] width 161 height 16
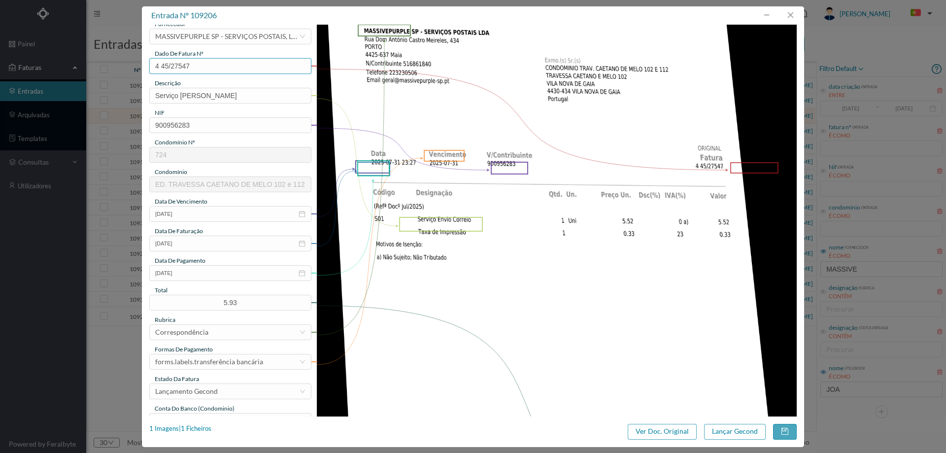
drag, startPoint x: 201, startPoint y: 28, endPoint x: 132, endPoint y: 30, distance: 69.5
click at [132, 30] on div "entrada nº 109206 gestor condomínio Joana Laroca aprovado por gestor fornecedor…" at bounding box center [473, 226] width 946 height 453
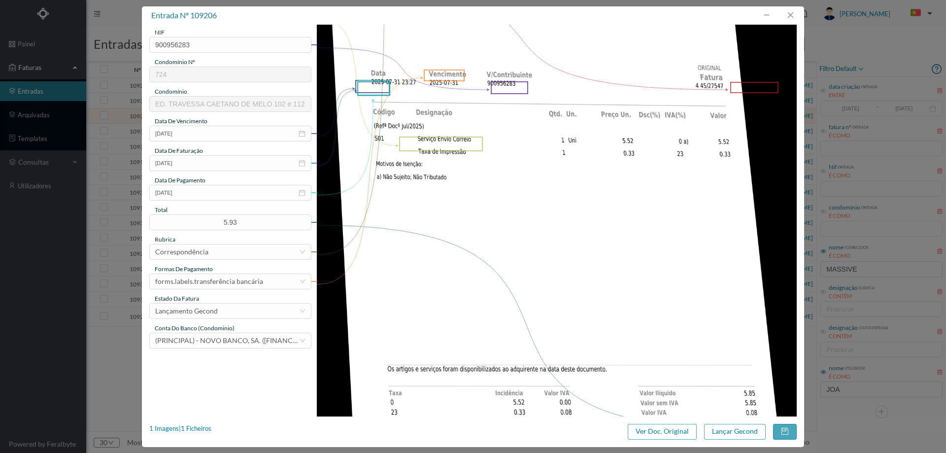
scroll to position [143, 0]
click at [728, 431] on button "Lançar Gecond" at bounding box center [735, 432] width 62 height 16
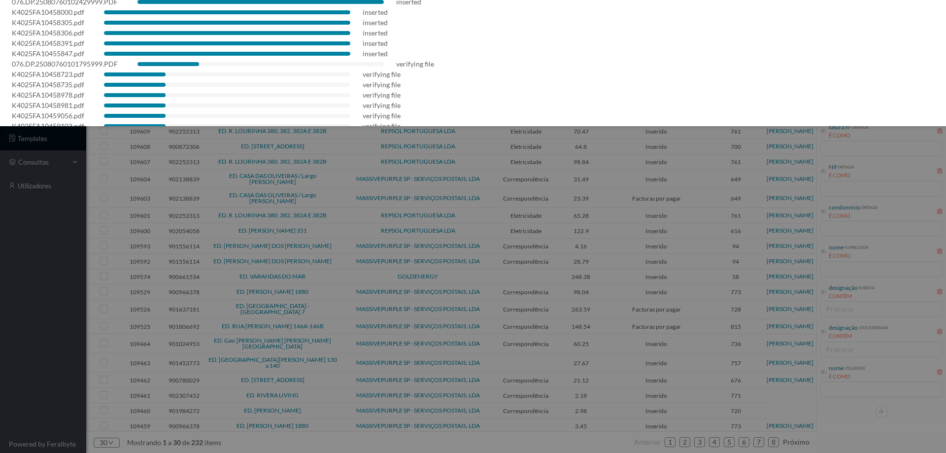
scroll to position [183, 0]
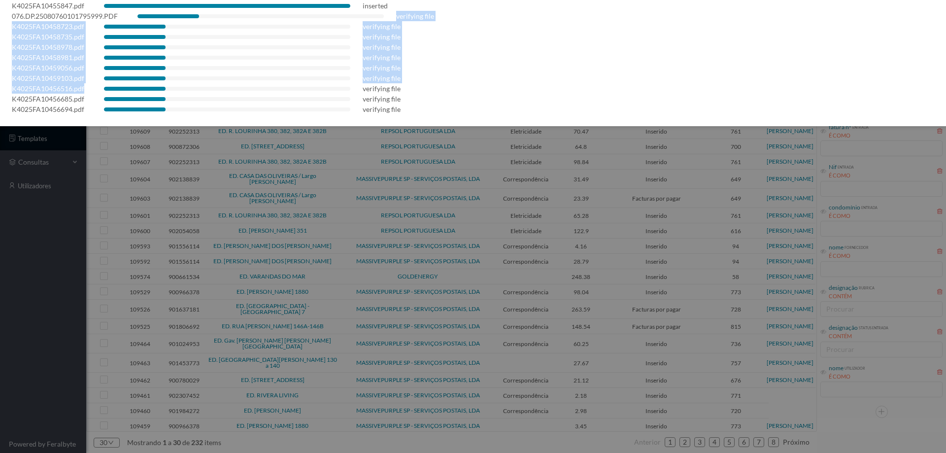
drag, startPoint x: 219, startPoint y: 21, endPoint x: 219, endPoint y: 89, distance: 68.5
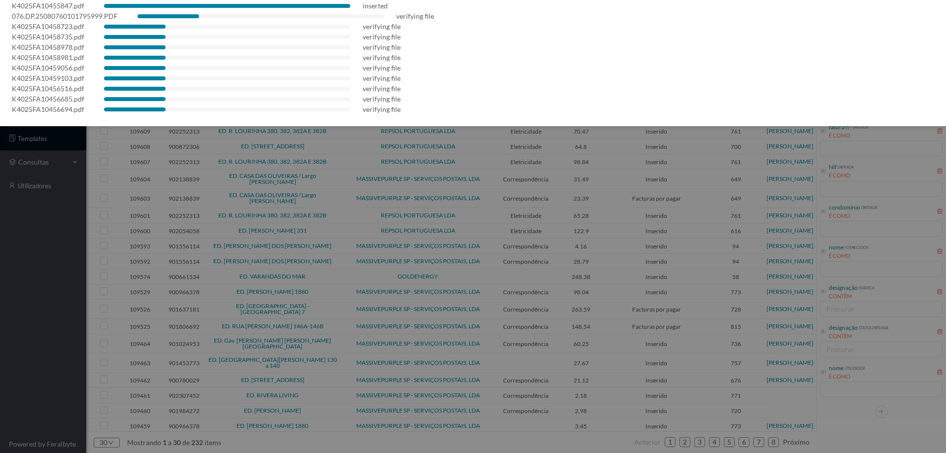
click at [73, 231] on div at bounding box center [473, 226] width 946 height 453
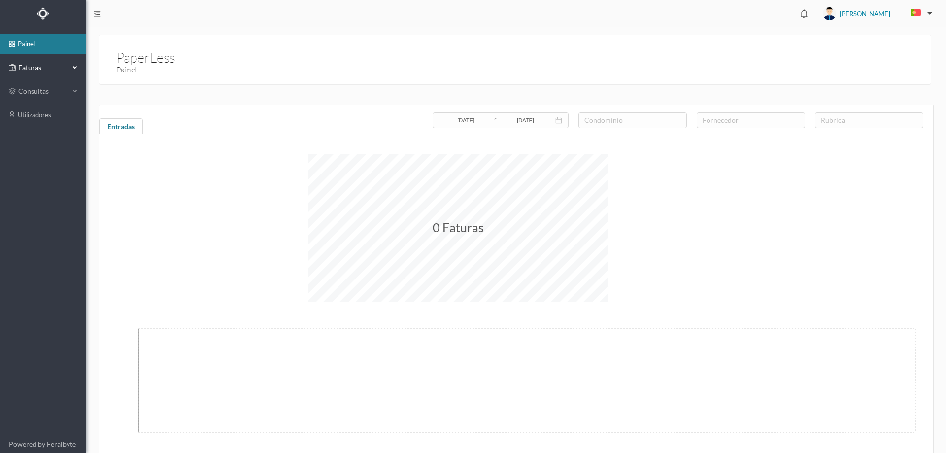
click at [47, 71] on span "Faturas" at bounding box center [43, 68] width 54 height 10
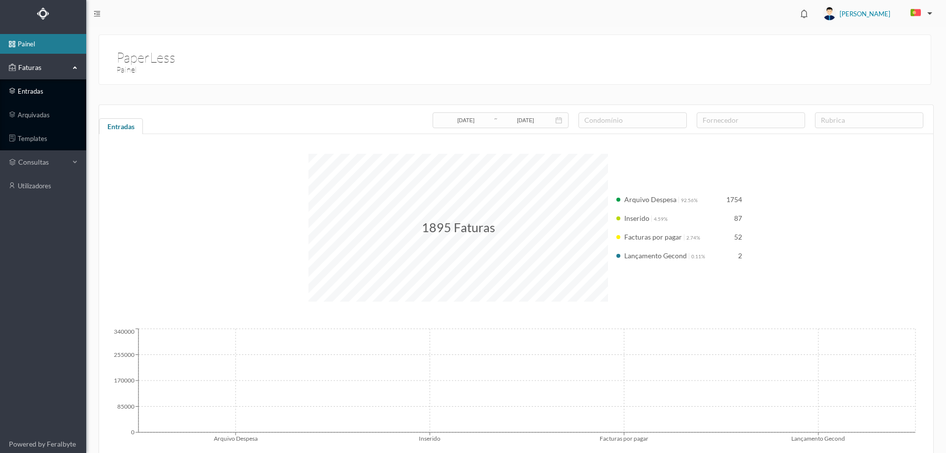
click at [26, 96] on link "entradas" at bounding box center [43, 91] width 86 height 20
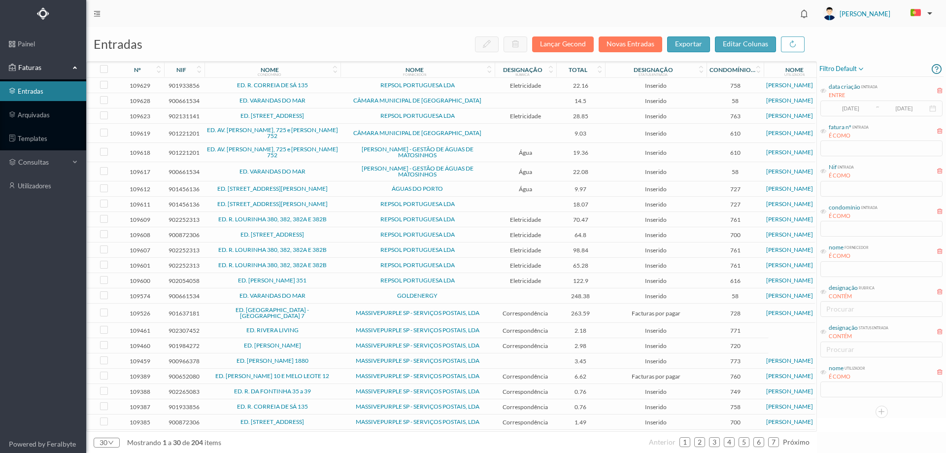
click at [640, 53] on div "entradas Lançar Gecond Novas Entradas exportar editar colunas" at bounding box center [451, 44] width 730 height 34
click at [640, 51] on button "Novas Entradas" at bounding box center [630, 44] width 64 height 16
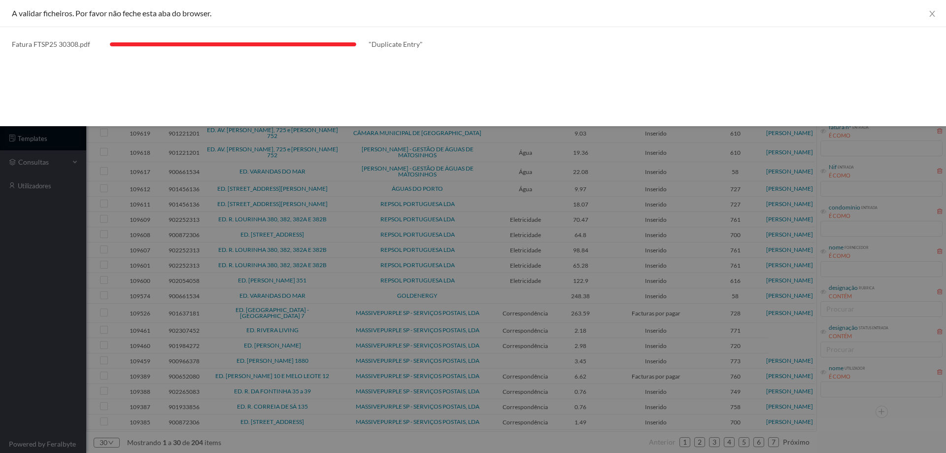
click at [46, 292] on div at bounding box center [473, 226] width 946 height 453
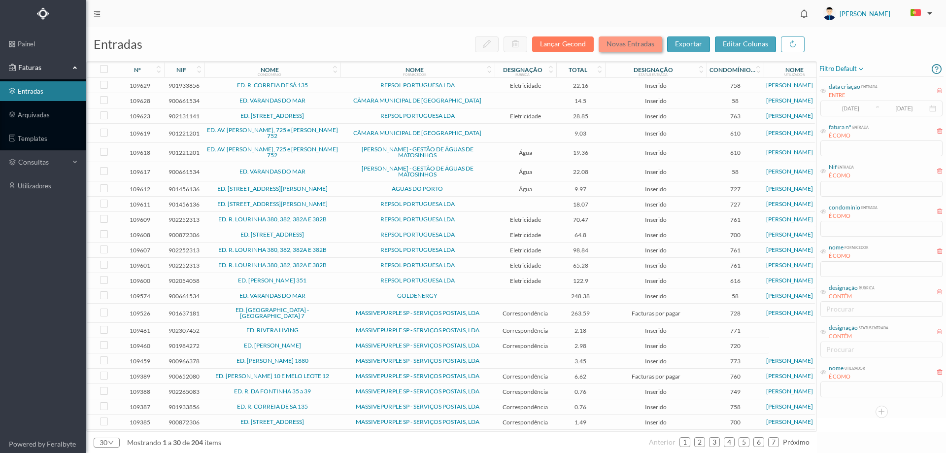
click at [650, 47] on button "Novas Entradas" at bounding box center [630, 44] width 64 height 16
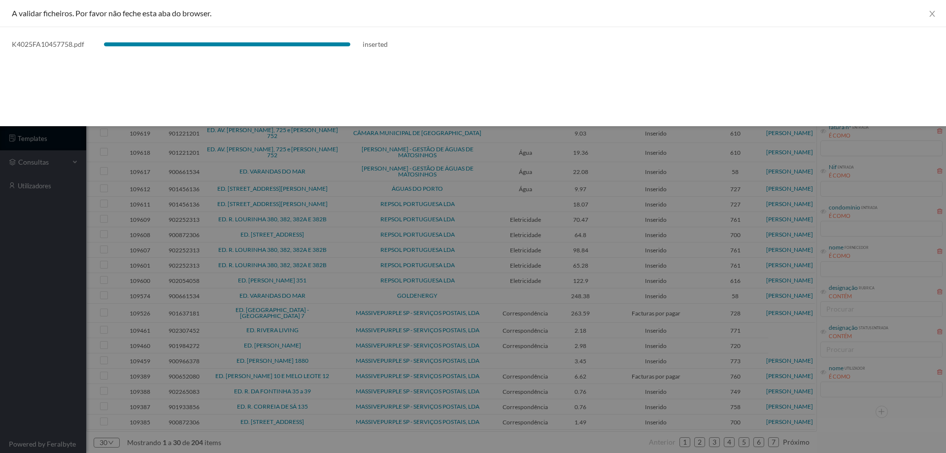
click at [82, 274] on div at bounding box center [473, 226] width 946 height 453
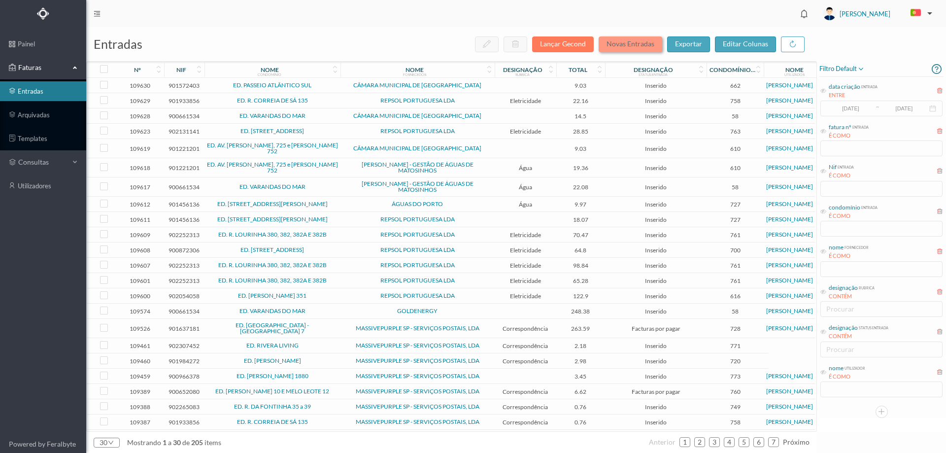
click at [629, 43] on button "Novas Entradas" at bounding box center [630, 44] width 64 height 16
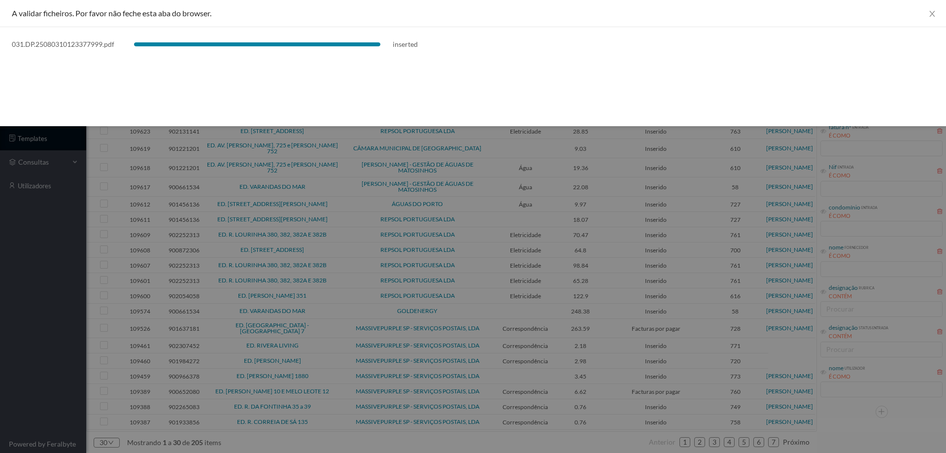
click at [6, 285] on div at bounding box center [473, 226] width 946 height 453
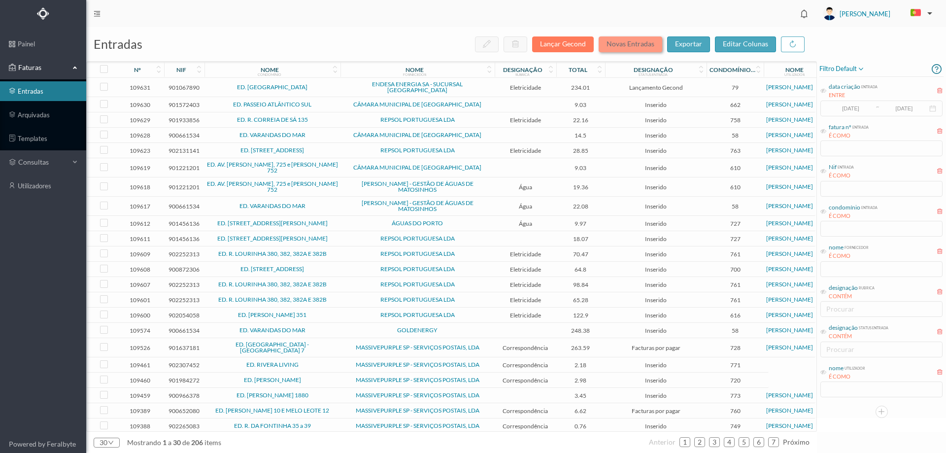
click at [628, 43] on button "Novas Entradas" at bounding box center [630, 44] width 64 height 16
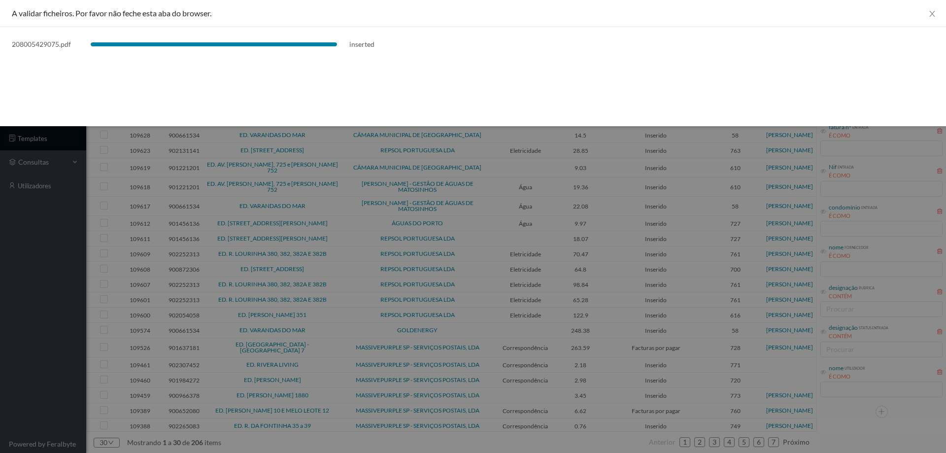
click at [0, 281] on div at bounding box center [473, 226] width 946 height 453
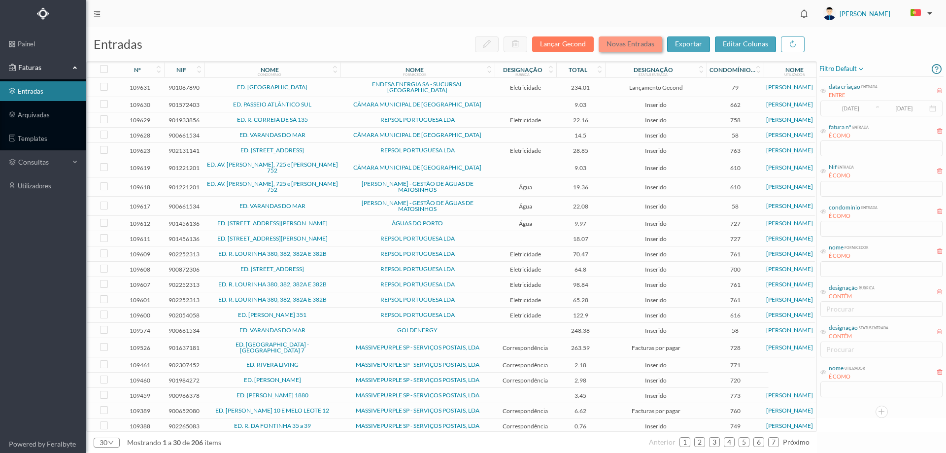
click at [635, 42] on button "Novas Entradas" at bounding box center [630, 44] width 64 height 16
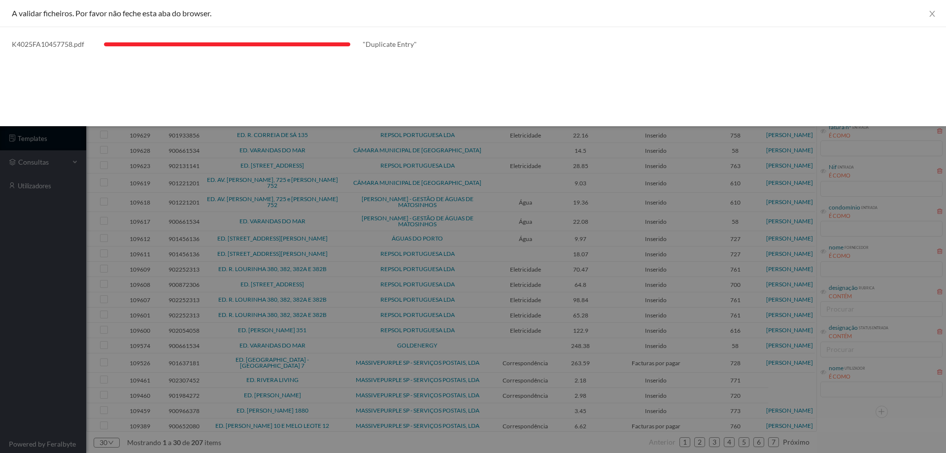
click at [0, 251] on div at bounding box center [473, 226] width 946 height 453
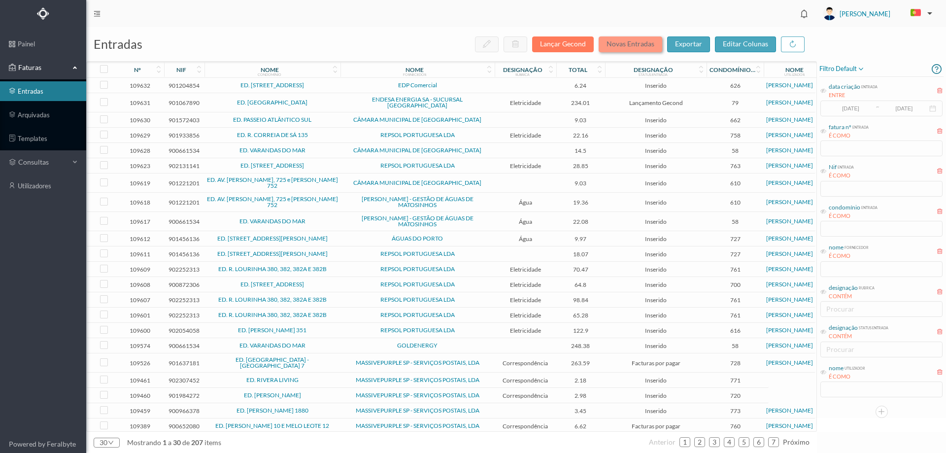
click at [626, 49] on button "Novas Entradas" at bounding box center [630, 44] width 64 height 16
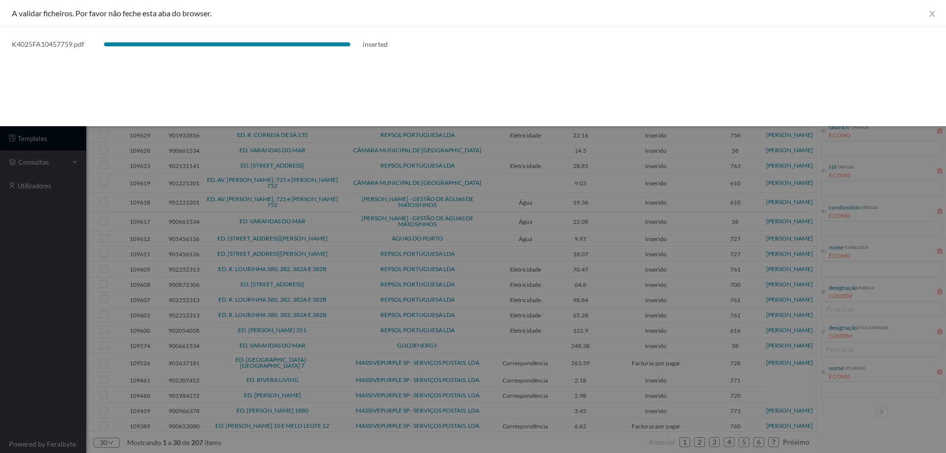
click at [53, 313] on div at bounding box center [473, 226] width 946 height 453
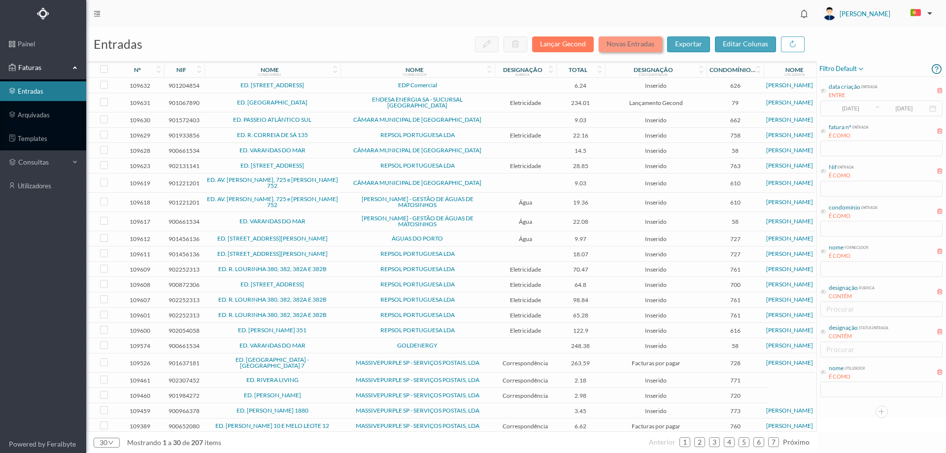
click at [623, 46] on button "Novas Entradas" at bounding box center [630, 44] width 64 height 16
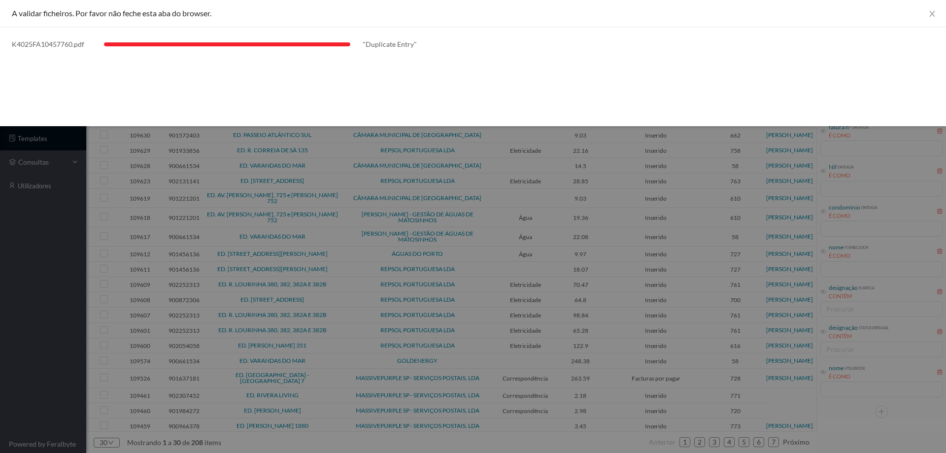
click at [73, 291] on div at bounding box center [473, 226] width 946 height 453
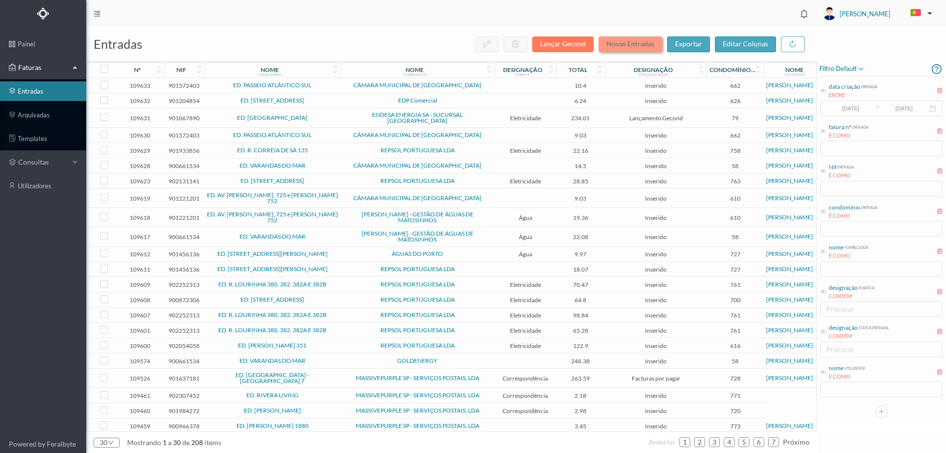
click at [635, 44] on button "Novas Entradas" at bounding box center [630, 44] width 64 height 16
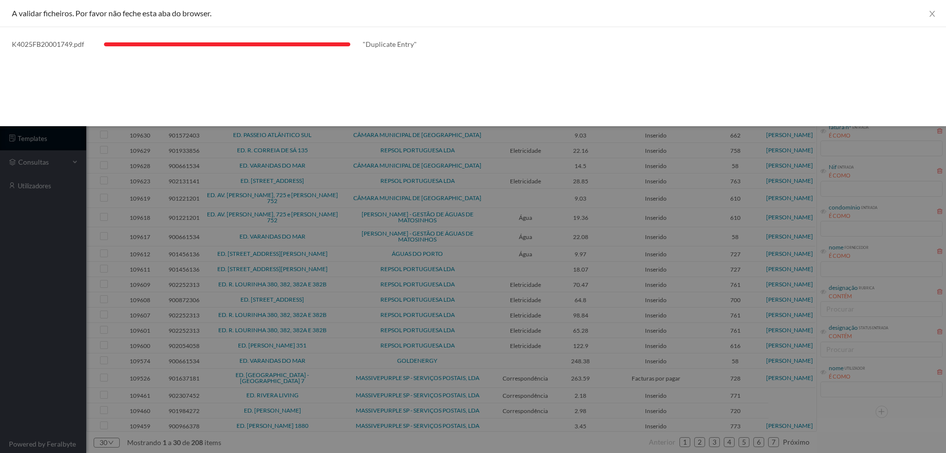
click at [40, 325] on div at bounding box center [473, 226] width 946 height 453
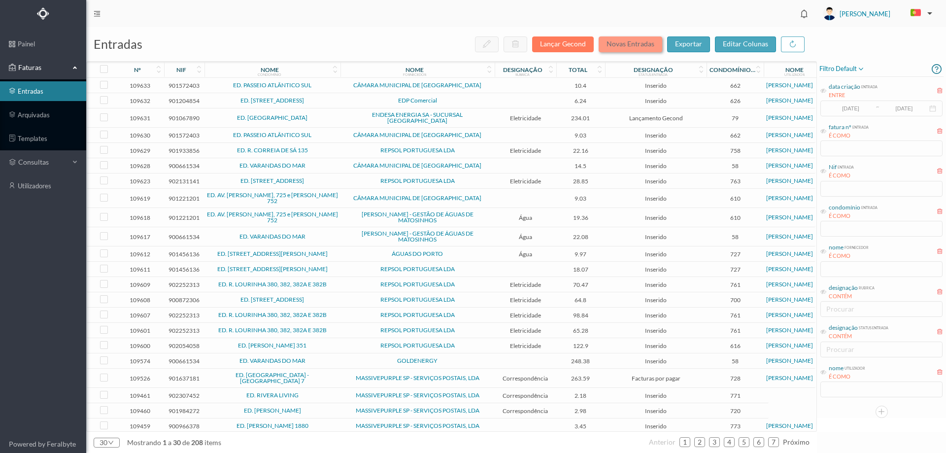
click at [641, 47] on button "Novas Entradas" at bounding box center [630, 44] width 64 height 16
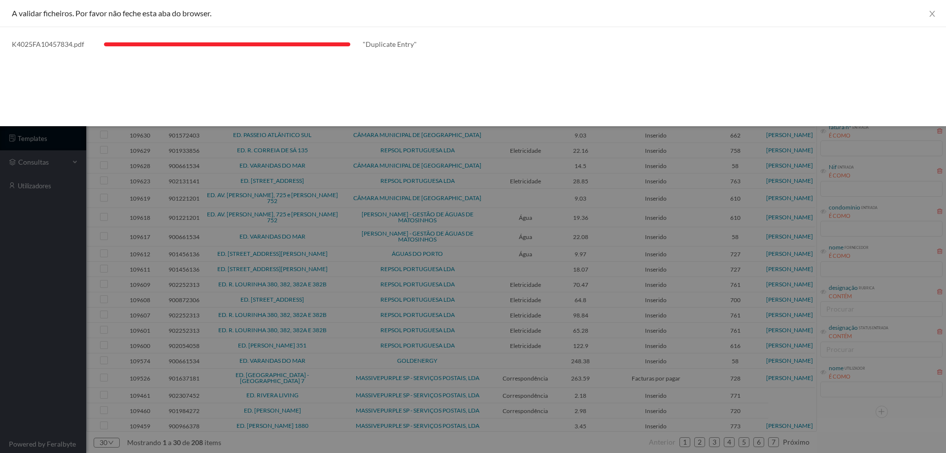
click at [29, 224] on div at bounding box center [473, 226] width 946 height 453
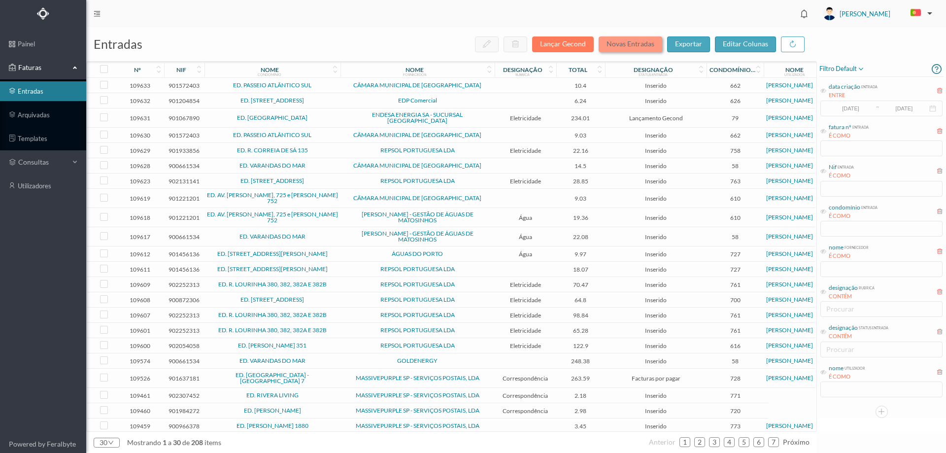
click at [628, 45] on button "Novas Entradas" at bounding box center [630, 44] width 64 height 16
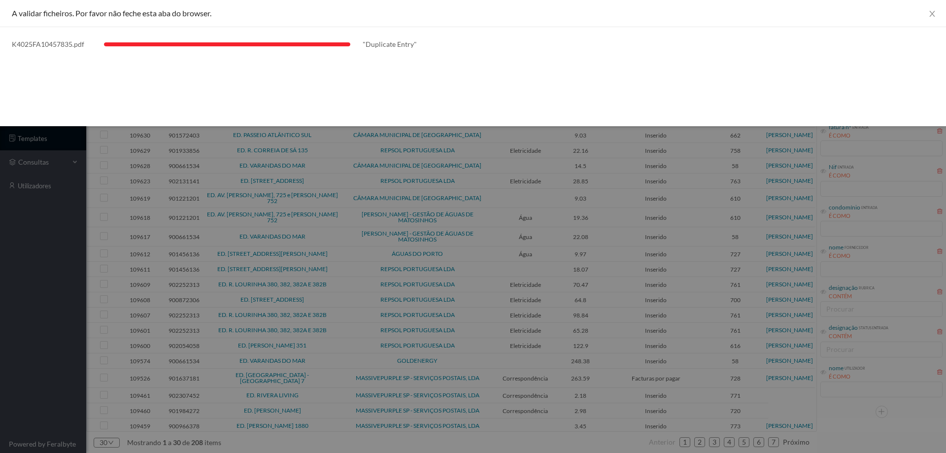
drag, startPoint x: 4, startPoint y: 287, endPoint x: 30, endPoint y: 262, distance: 35.9
click at [8, 282] on div at bounding box center [473, 226] width 946 height 453
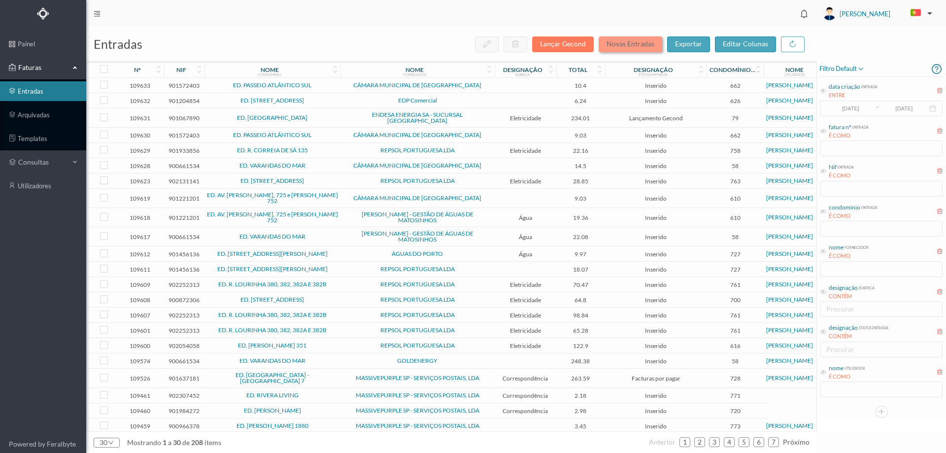
click at [625, 45] on button "Novas Entradas" at bounding box center [630, 44] width 64 height 16
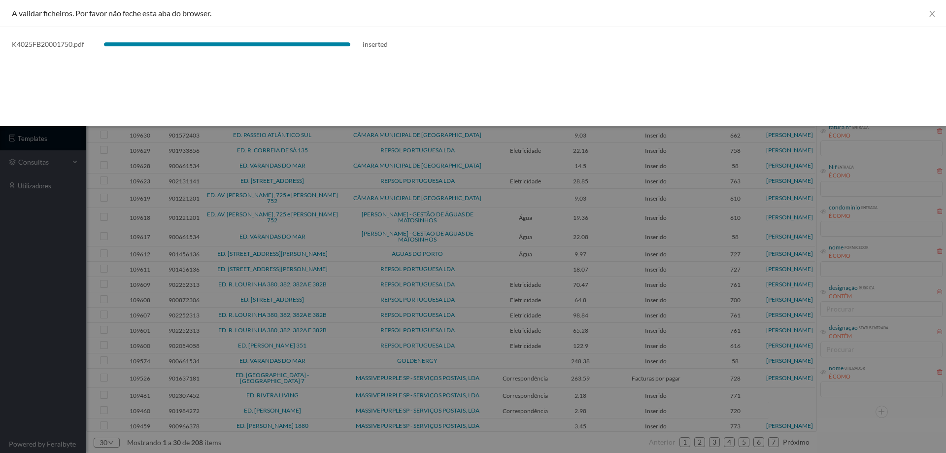
click at [7, 349] on div at bounding box center [473, 226] width 946 height 453
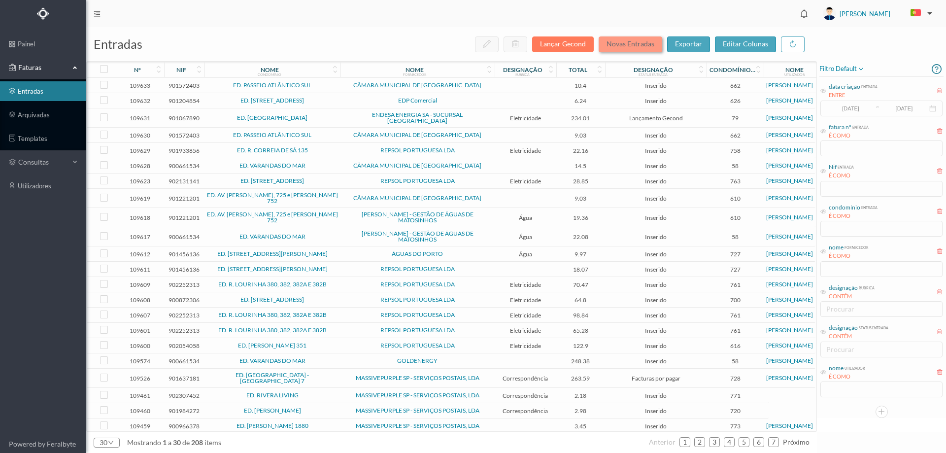
click at [621, 42] on button "Novas Entradas" at bounding box center [630, 44] width 64 height 16
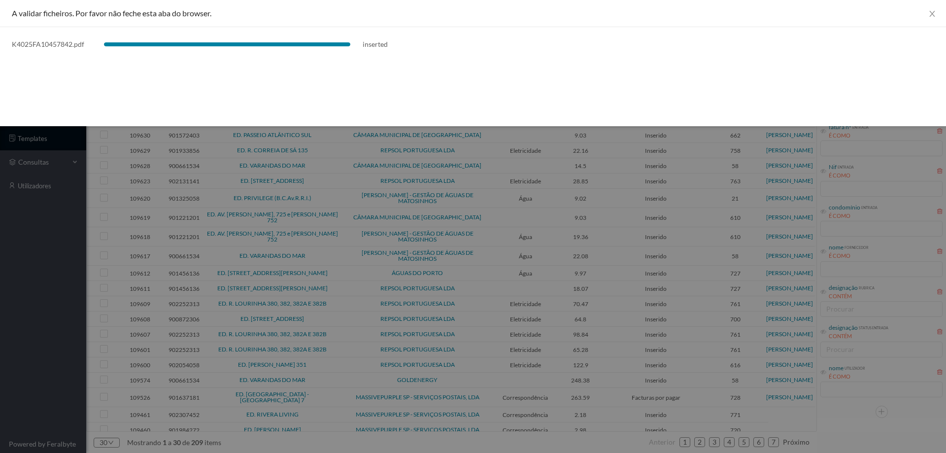
click at [54, 299] on div at bounding box center [473, 226] width 946 height 453
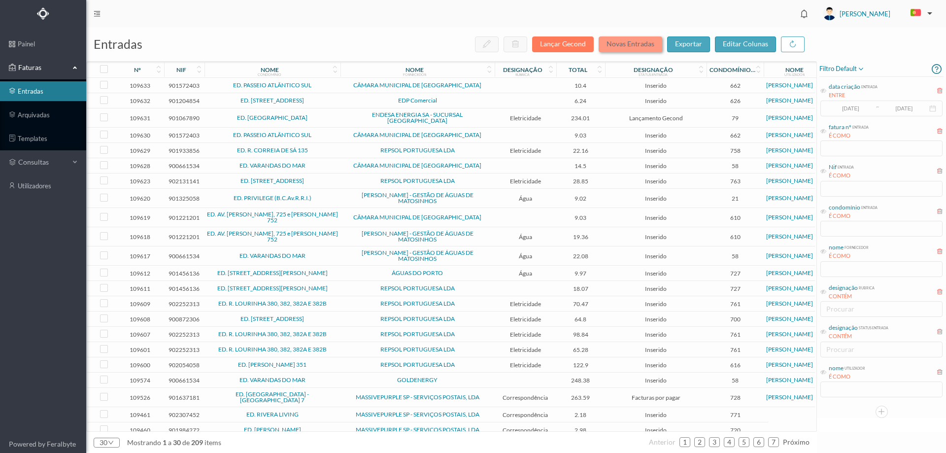
click at [616, 46] on button "Novas Entradas" at bounding box center [630, 44] width 64 height 16
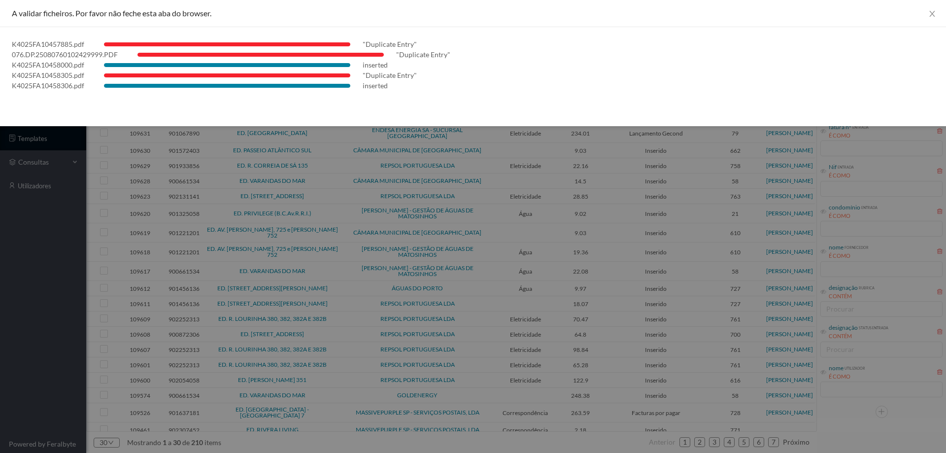
click at [7, 253] on div at bounding box center [473, 226] width 946 height 453
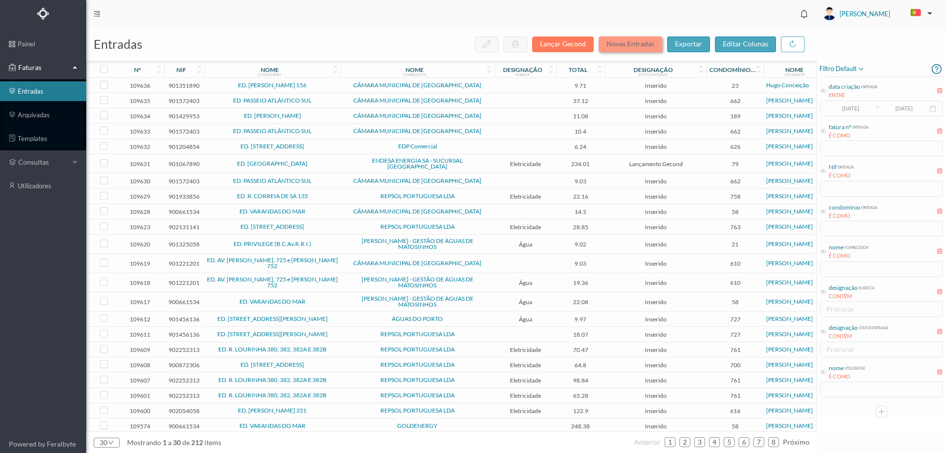
click at [630, 44] on button "Novas Entradas" at bounding box center [630, 44] width 64 height 16
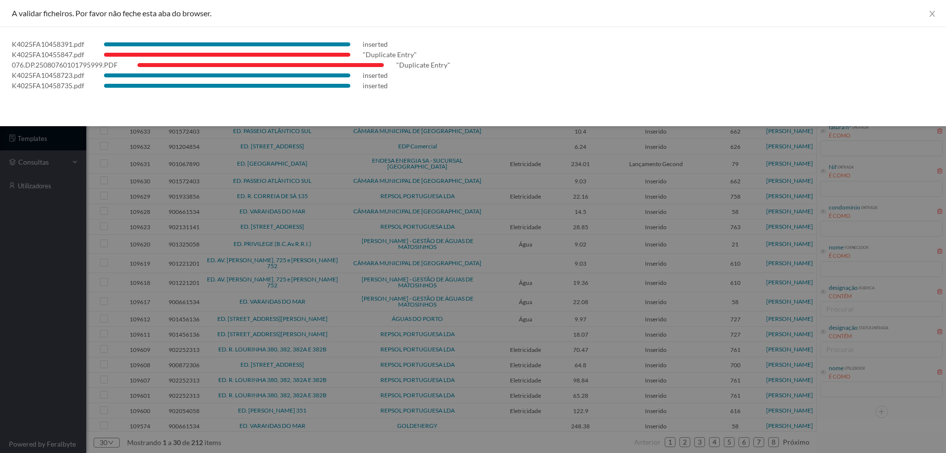
click at [53, 280] on div at bounding box center [473, 226] width 946 height 453
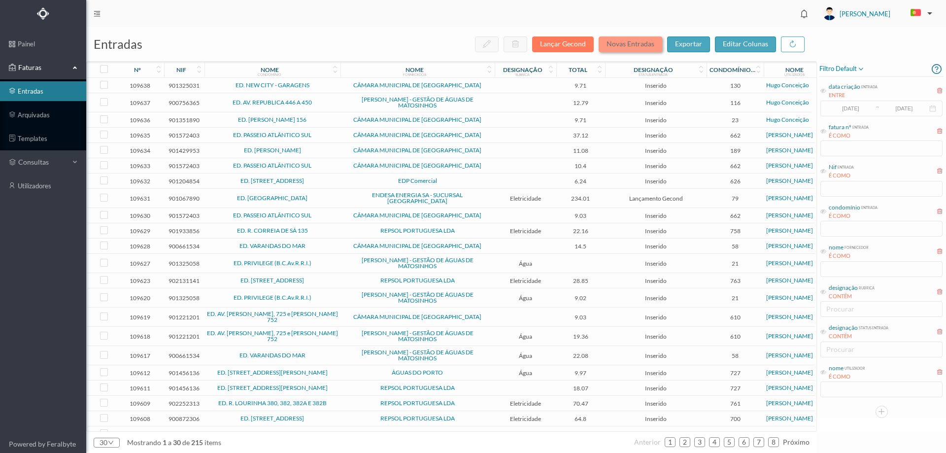
click at [640, 45] on button "Novas Entradas" at bounding box center [630, 44] width 64 height 16
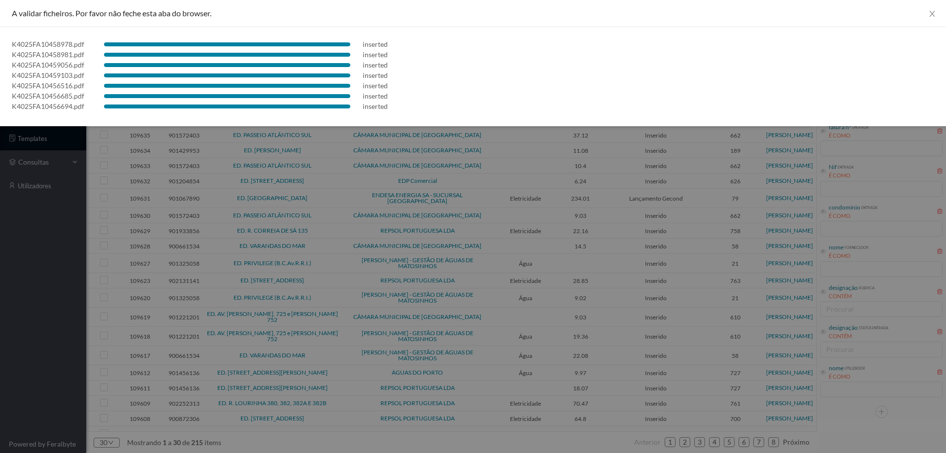
click at [0, 302] on div at bounding box center [473, 226] width 946 height 453
